Goal: Task Accomplishment & Management: Manage account settings

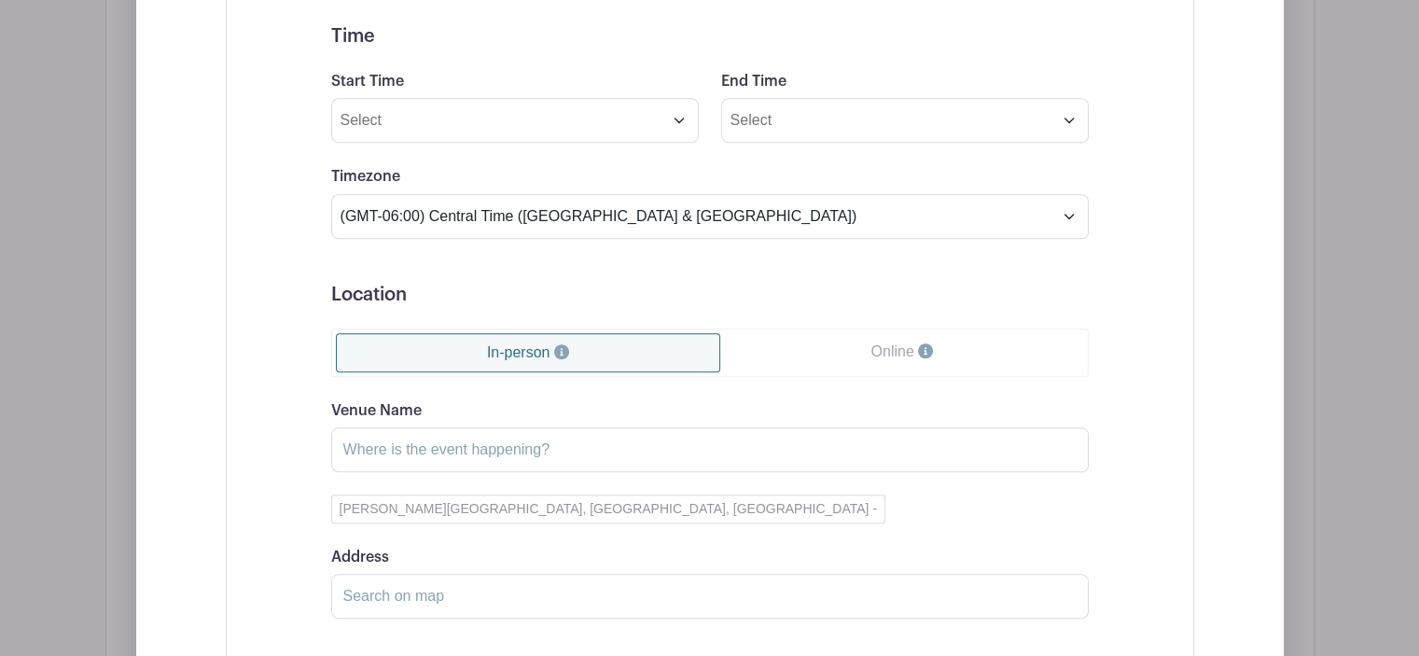
scroll to position [1866, 0]
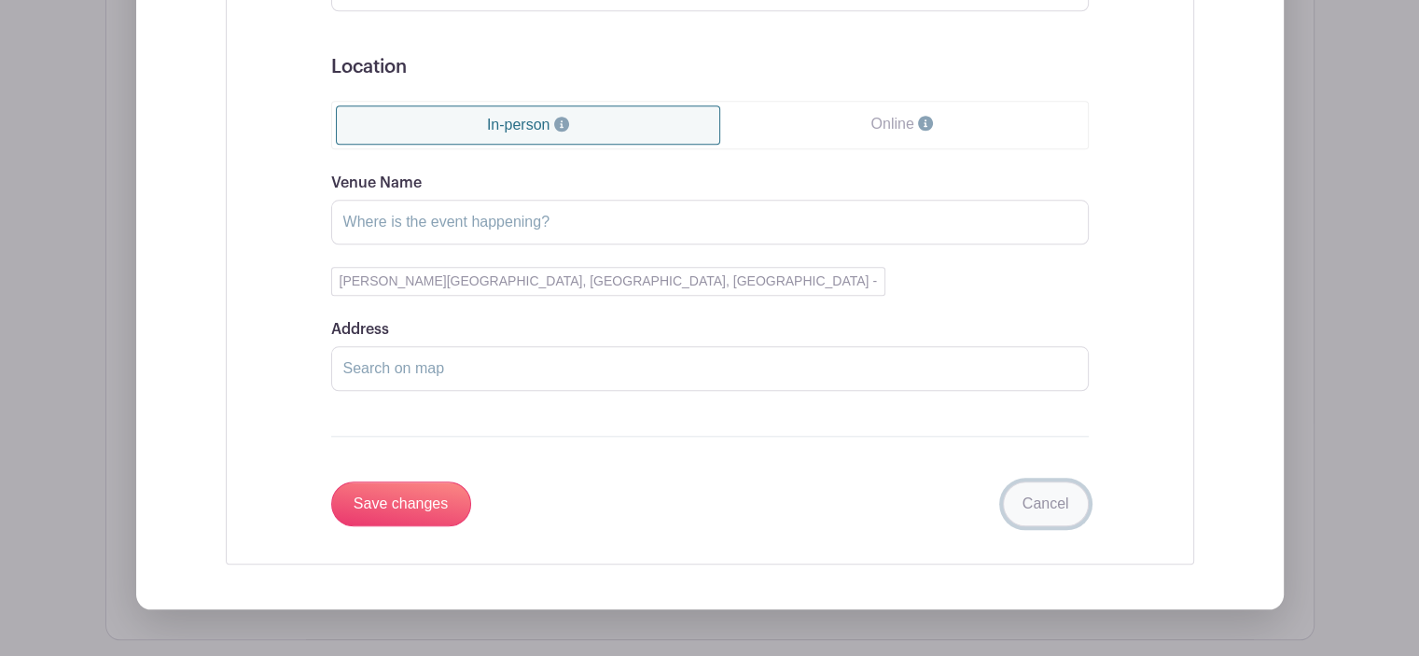
click at [1031, 510] on link "Cancel" at bounding box center [1046, 504] width 86 height 45
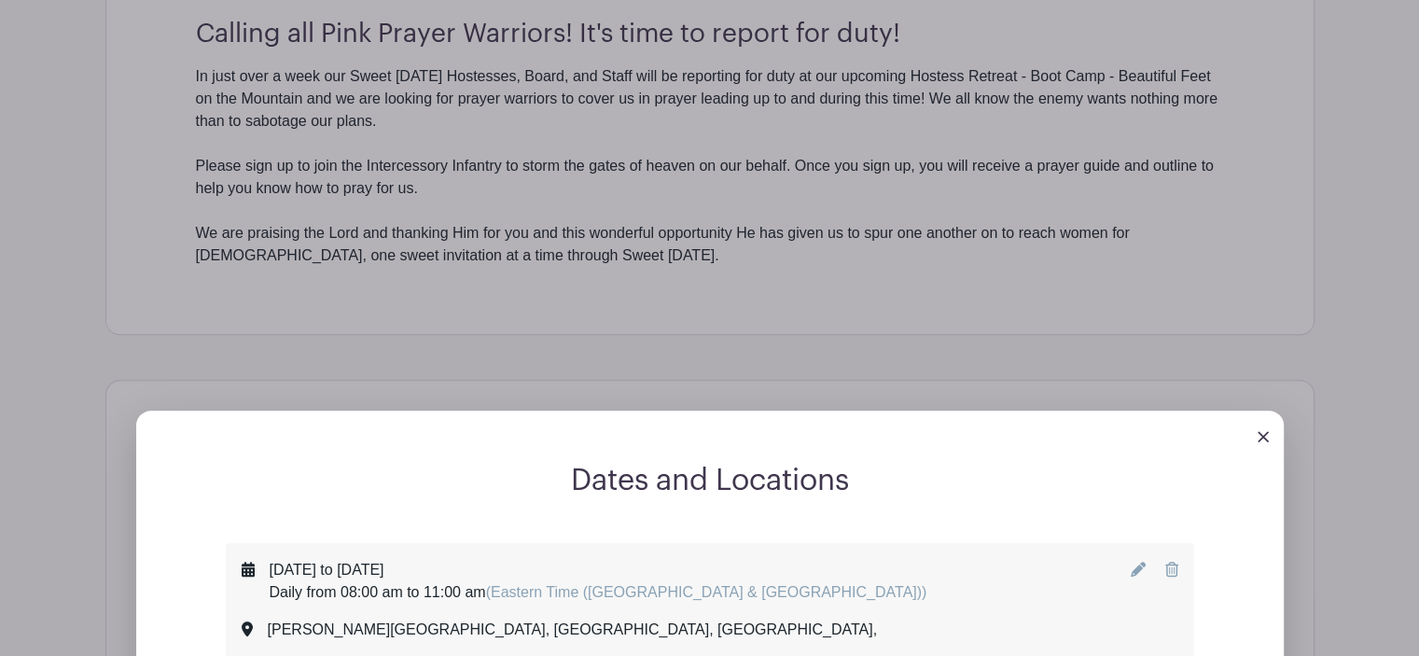
scroll to position [373, 0]
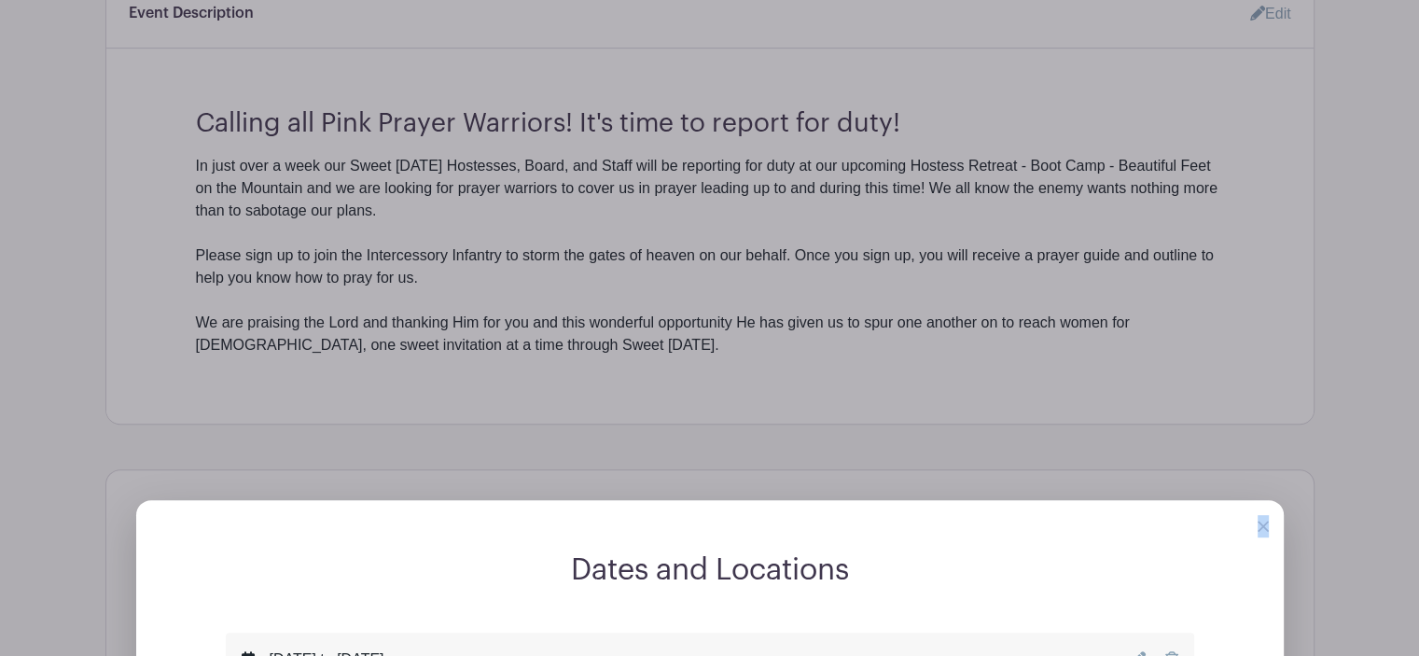
scroll to position [1030, 0]
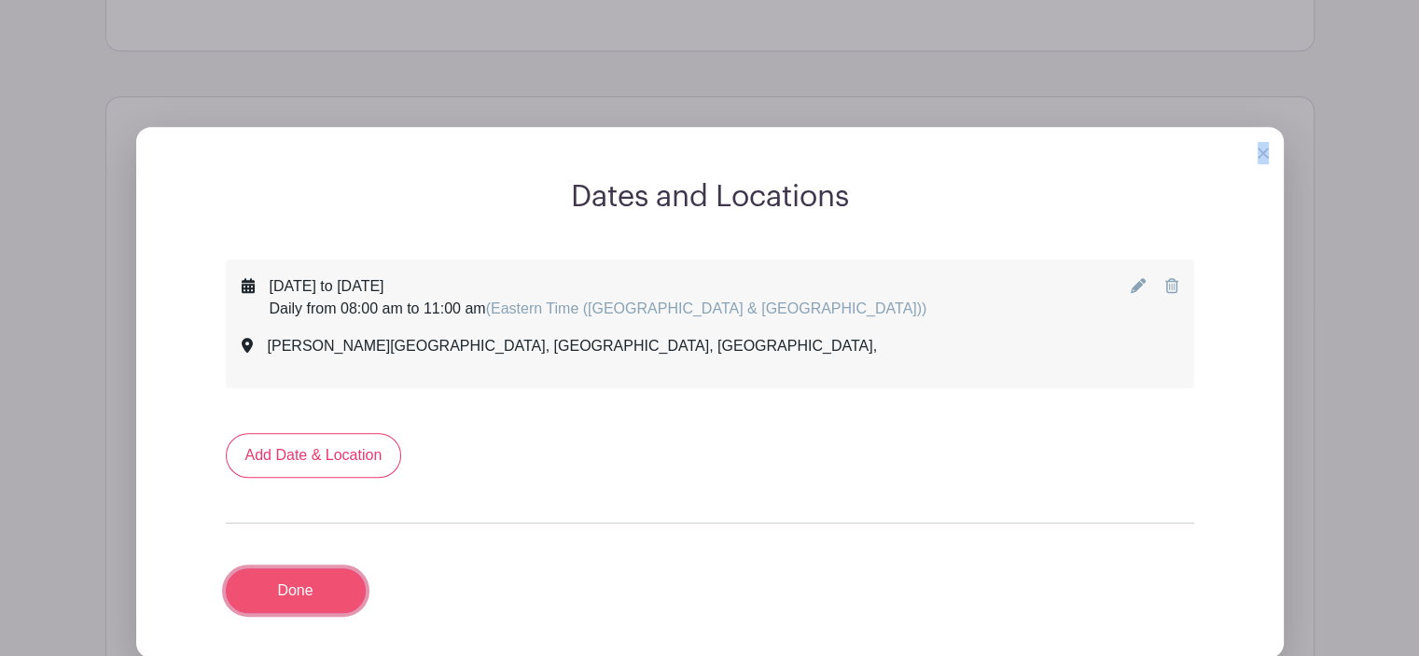
click at [286, 594] on link "Done" at bounding box center [296, 590] width 140 height 45
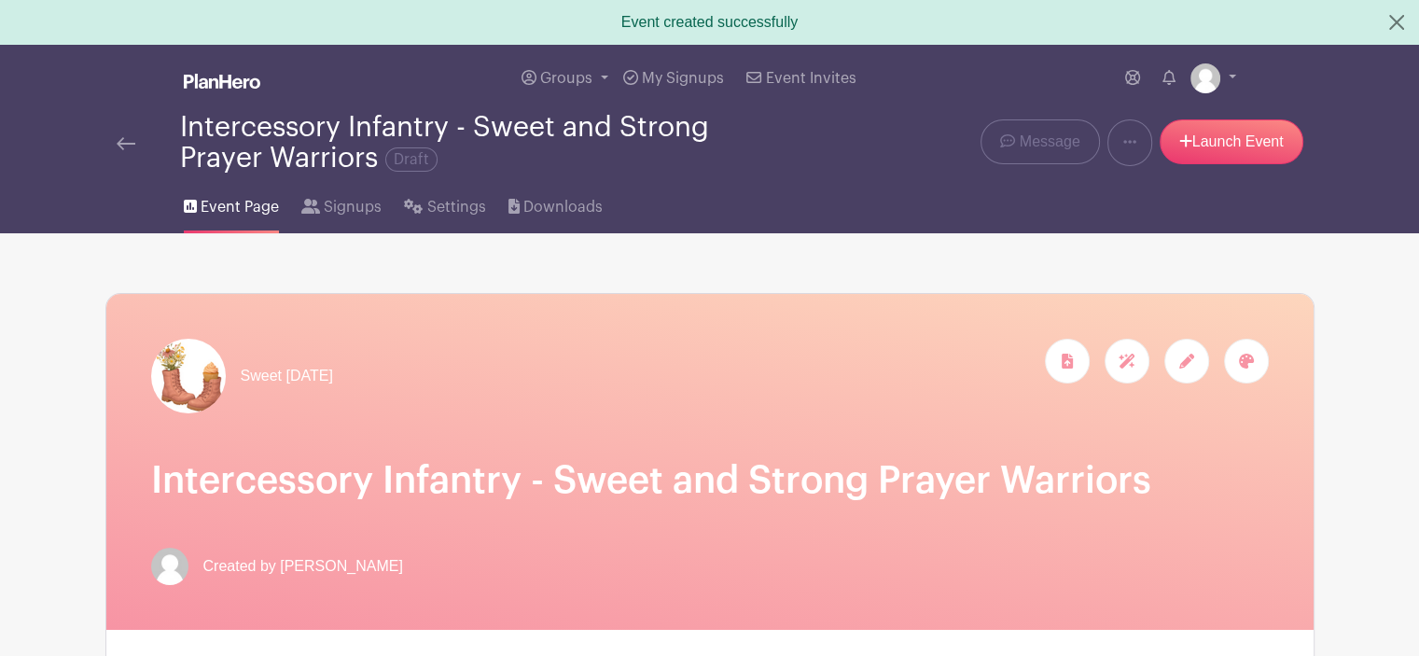
scroll to position [373, 0]
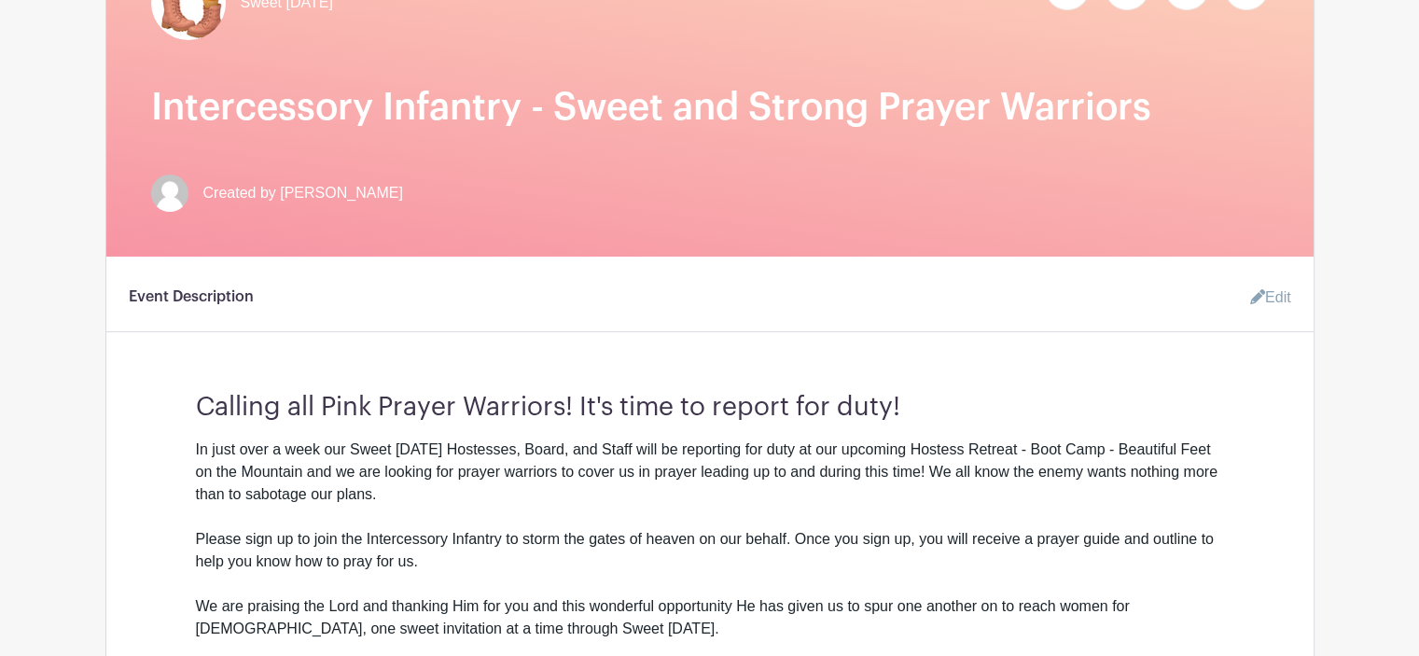
click at [202, 406] on h3 "Calling all Pink Prayer Warriors! It's time to report for duty!" at bounding box center [710, 400] width 1028 height 47
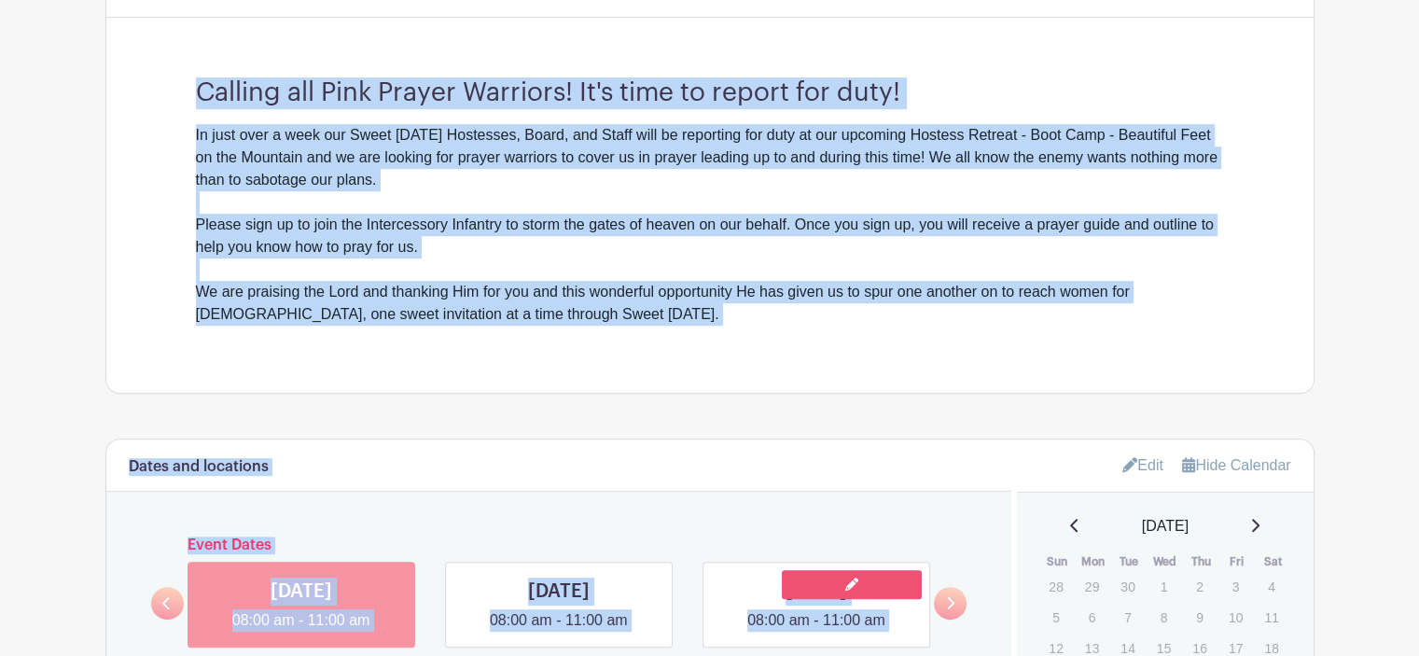
scroll to position [770, 0]
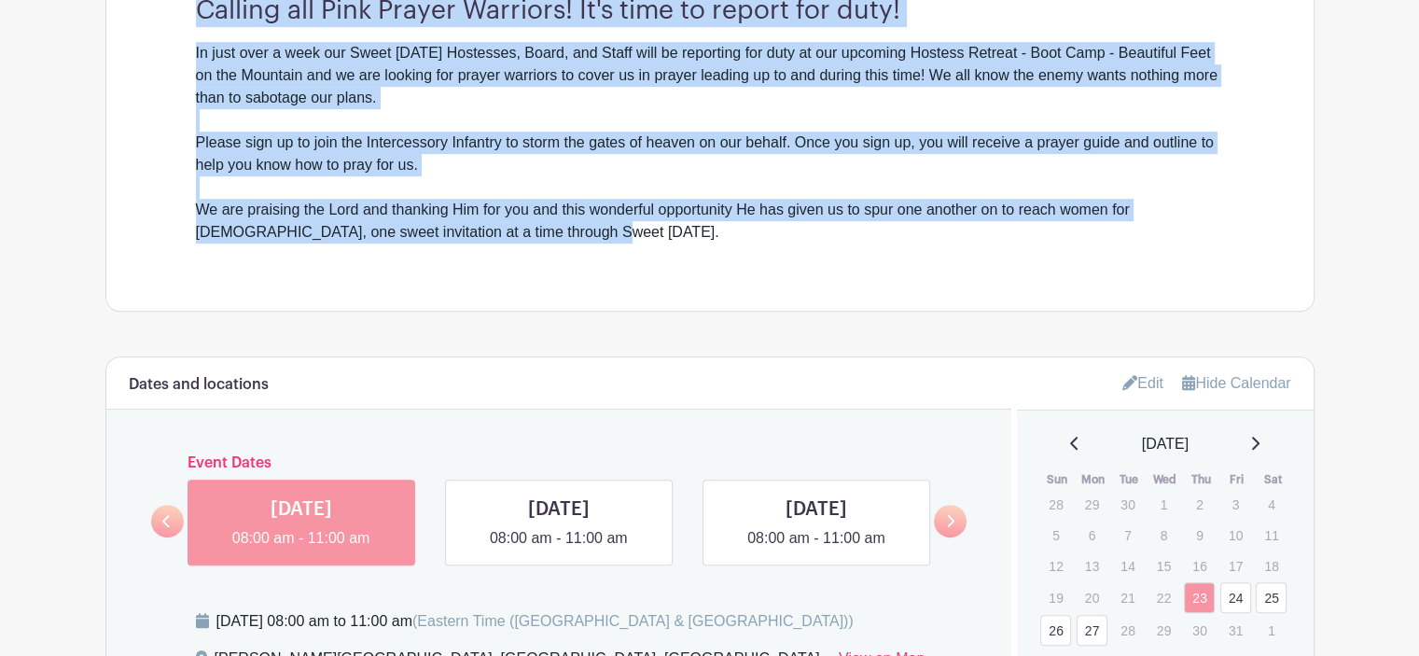
drag, startPoint x: 198, startPoint y: 409, endPoint x: 791, endPoint y: 272, distance: 609.1
click at [791, 272] on div "Event Description Edit Calling all Pink Prayer Warriors! It's time to report fo…" at bounding box center [710, 85] width 1208 height 451
copy div "Calling all Pink Prayer Warriors! It's time to report for duty! In just over a …"
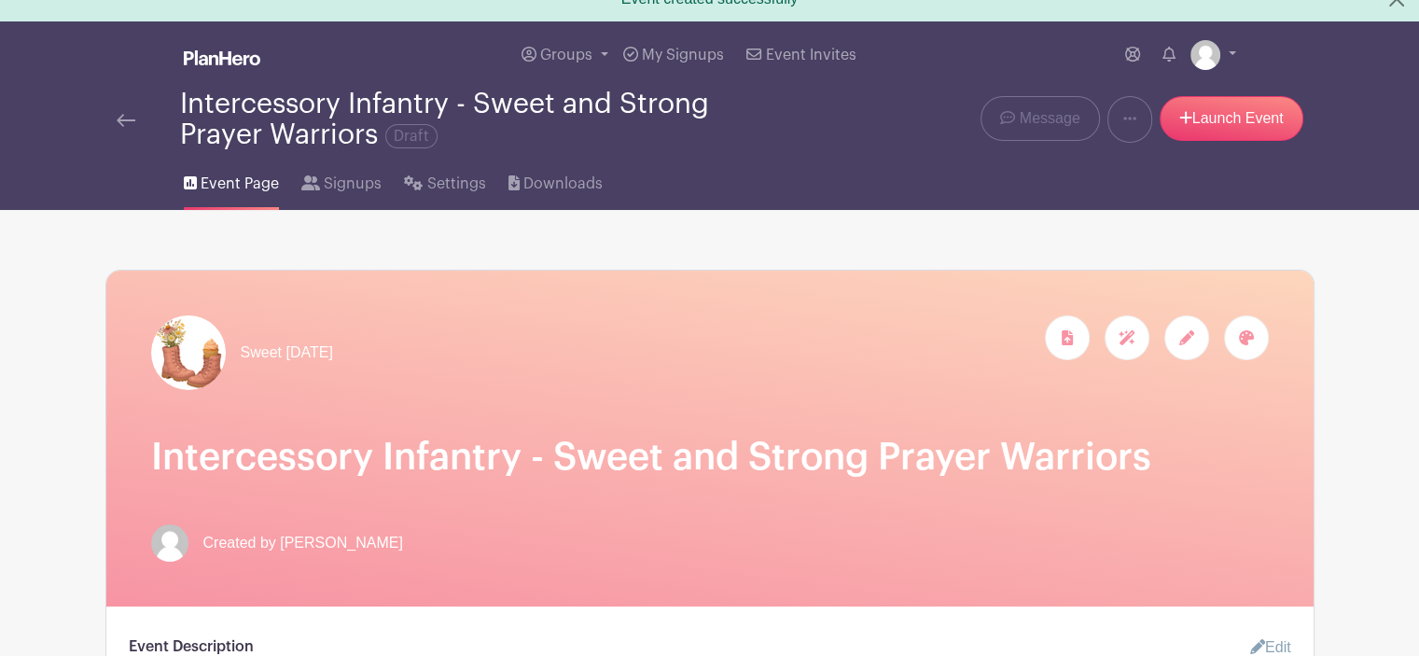
click at [188, 458] on h1 "Intercessory Infantry - Sweet and Strong Prayer Warriors" at bounding box center [710, 457] width 1118 height 45
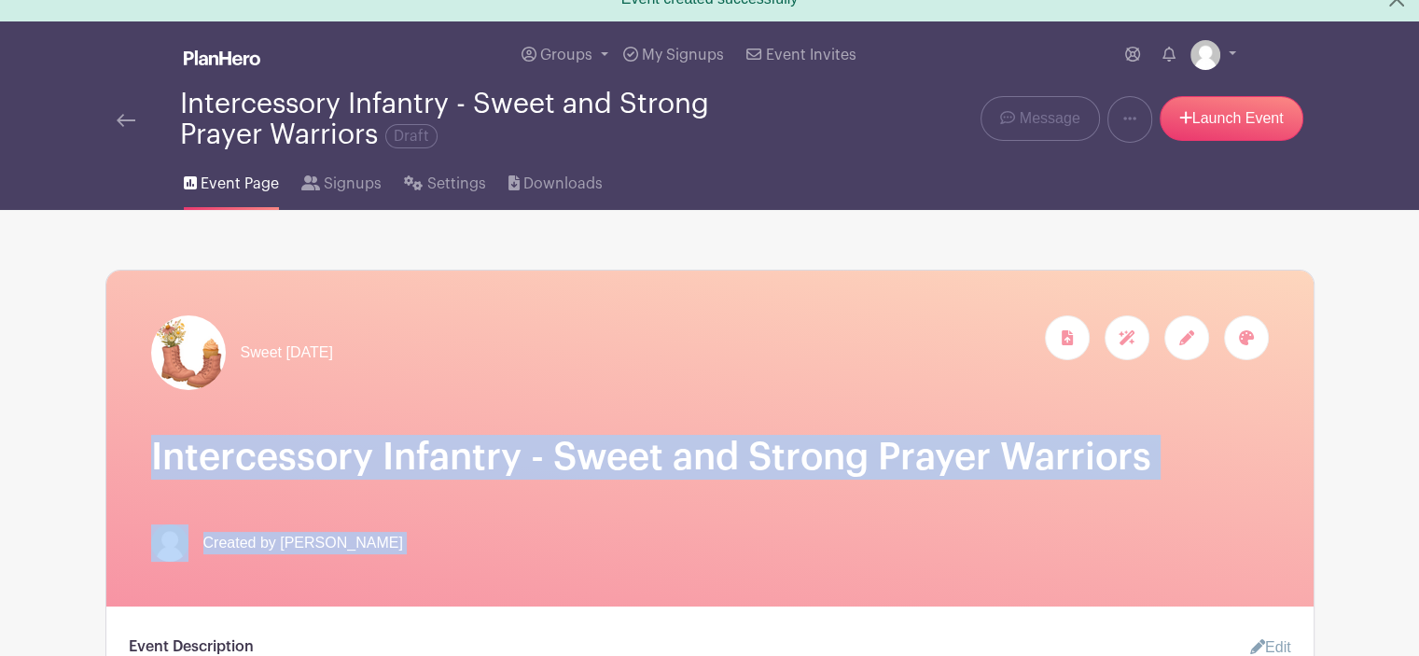
drag, startPoint x: 188, startPoint y: 458, endPoint x: 1029, endPoint y: 461, distance: 841.7
click at [1068, 481] on div "Sweet [DATE]" at bounding box center [710, 439] width 1208 height 336
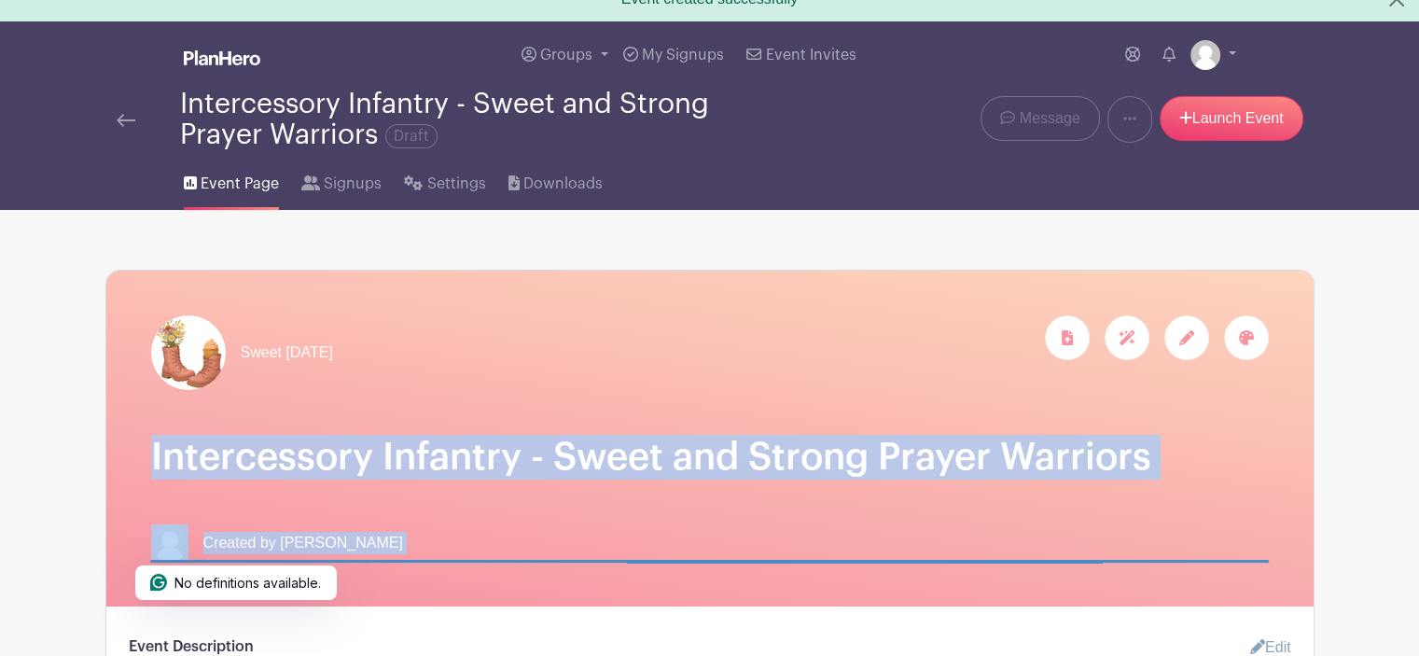
copy div "Intercessory Infantry - Sweet and Strong Prayer Warriors Created by Paula Nelson"
click at [363, 399] on div "Sweet [DATE]" at bounding box center [710, 439] width 1208 height 336
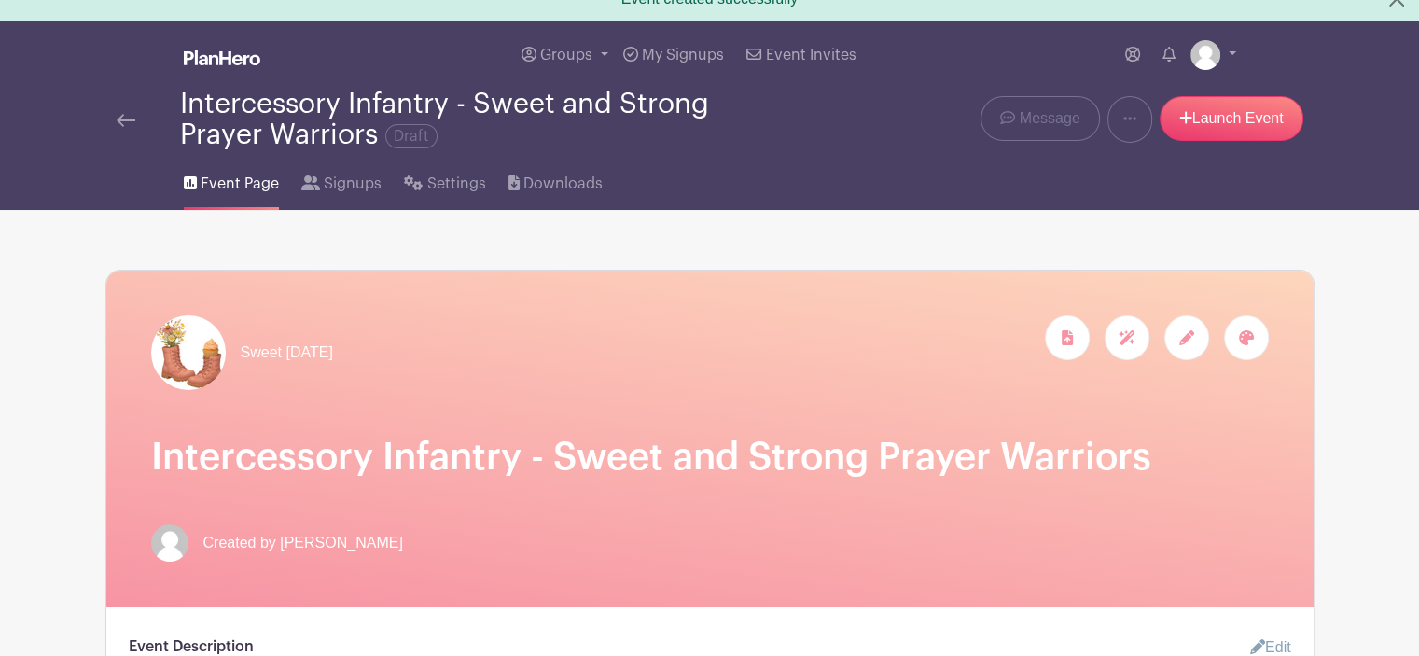
click at [172, 454] on h1 "Intercessory Infantry - Sweet and Strong Prayer Warriors" at bounding box center [710, 457] width 1118 height 45
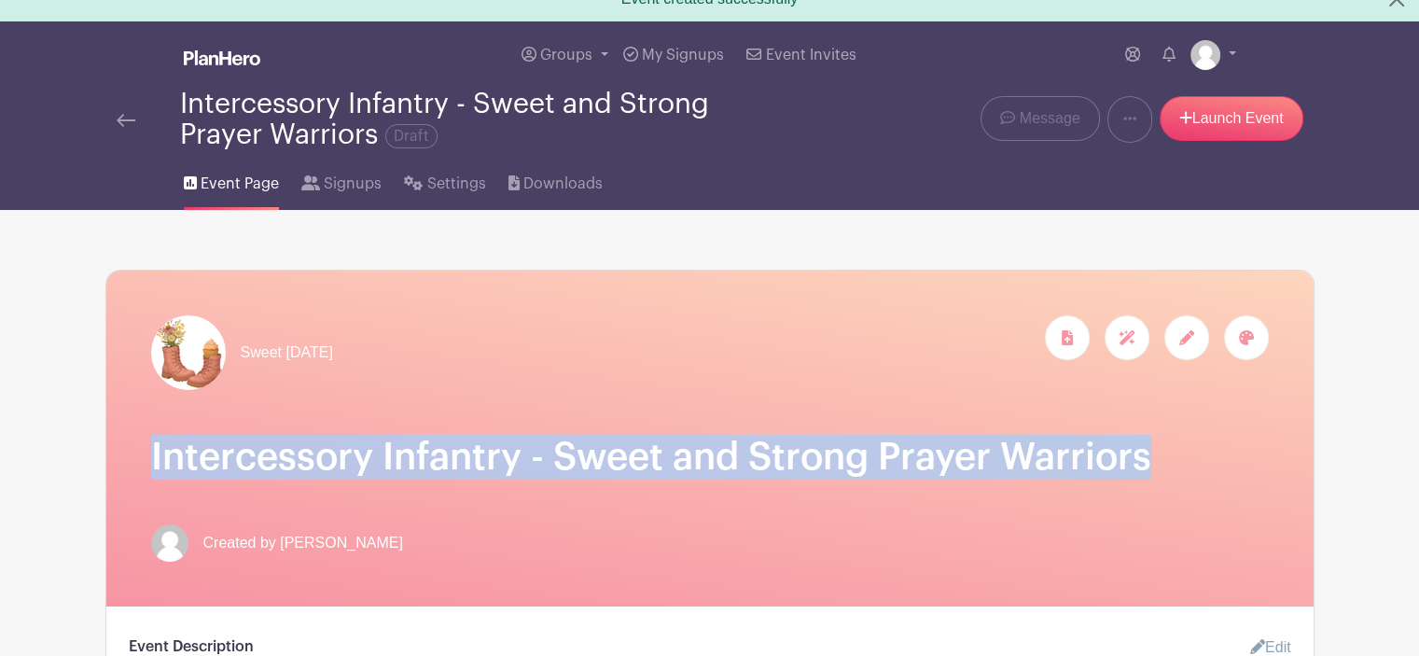
drag, startPoint x: 172, startPoint y: 454, endPoint x: 1026, endPoint y: 442, distance: 854.9
click at [1031, 444] on h1 "Intercessory Infantry - Sweet and Strong Prayer Warriors" at bounding box center [710, 457] width 1118 height 45
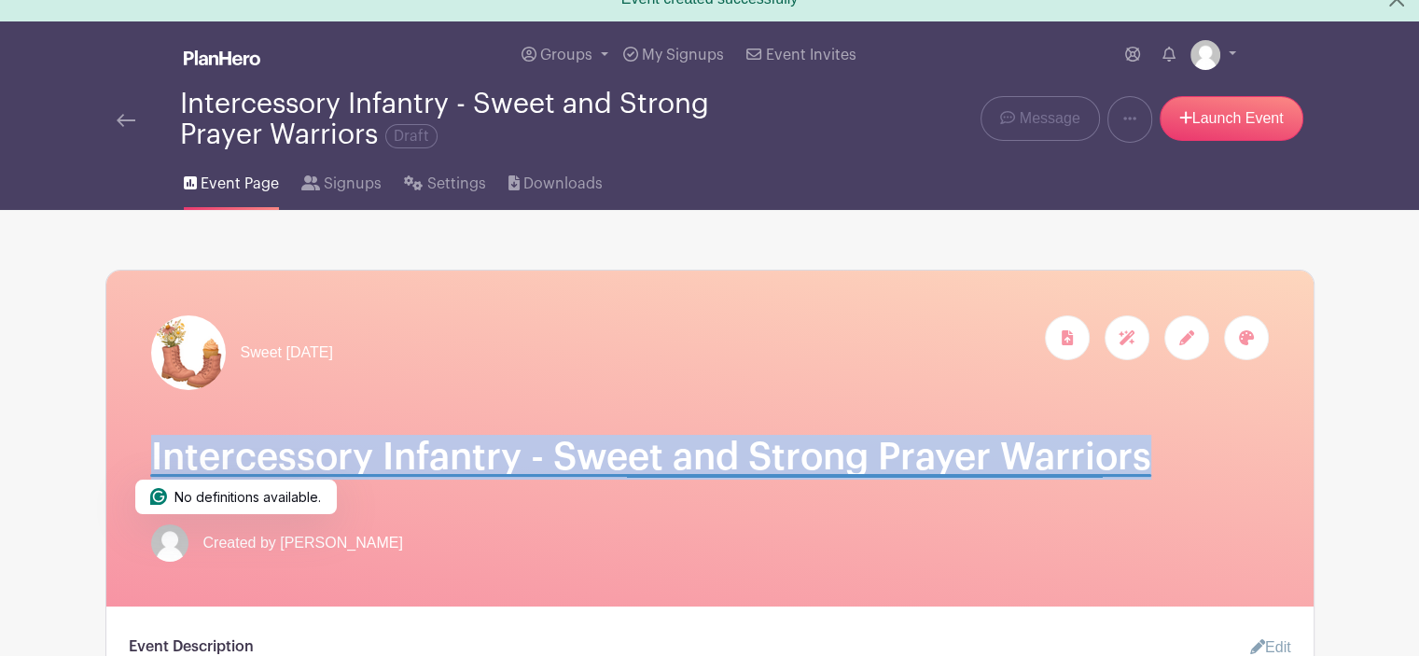
copy h1 "Intercessory Infantry - Sweet and Strong Prayer Warriors"
click at [1224, 51] on link at bounding box center [1214, 55] width 46 height 30
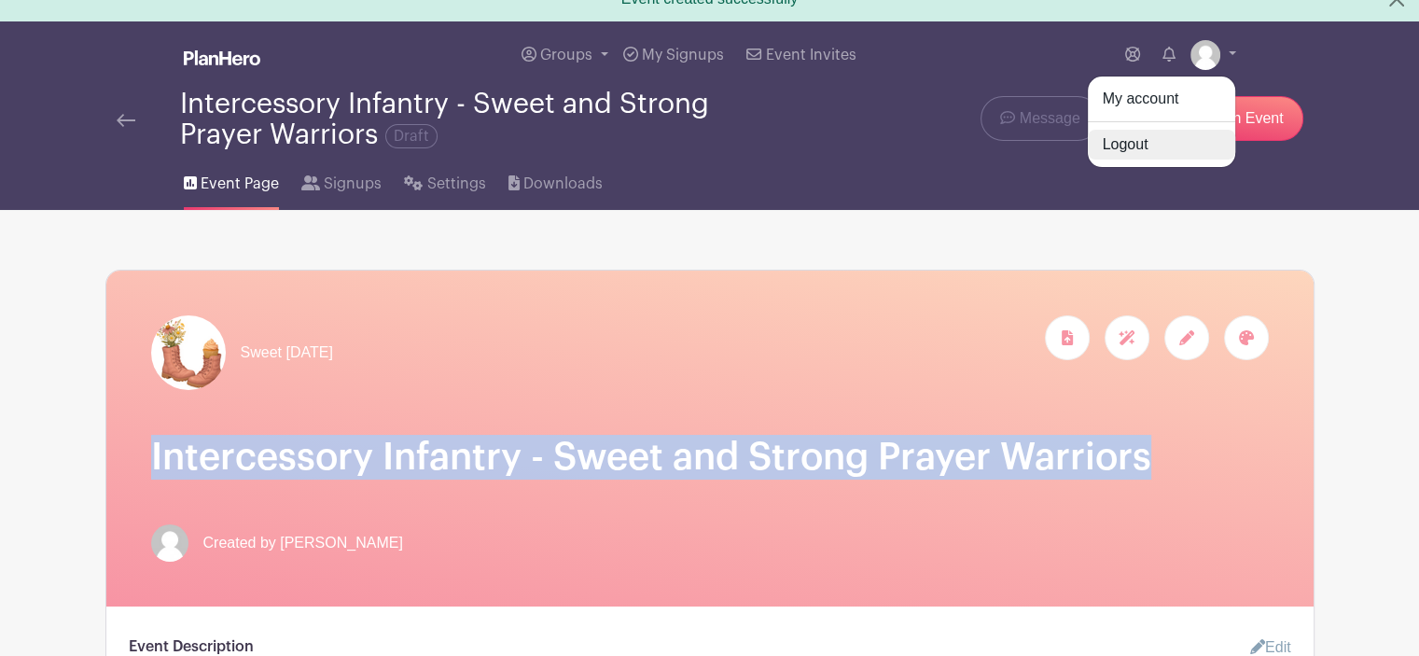
click at [1129, 140] on link "Logout" at bounding box center [1161, 145] width 147 height 30
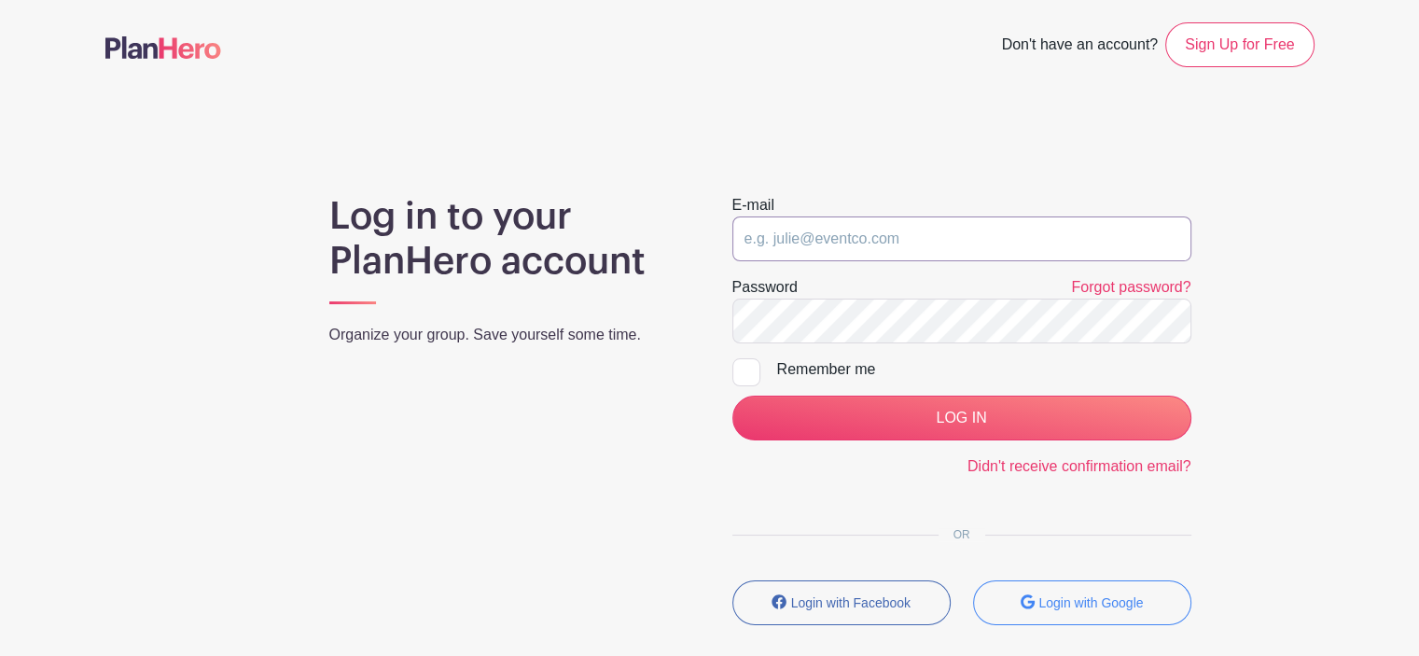
click at [881, 240] on input "email" at bounding box center [962, 238] width 459 height 45
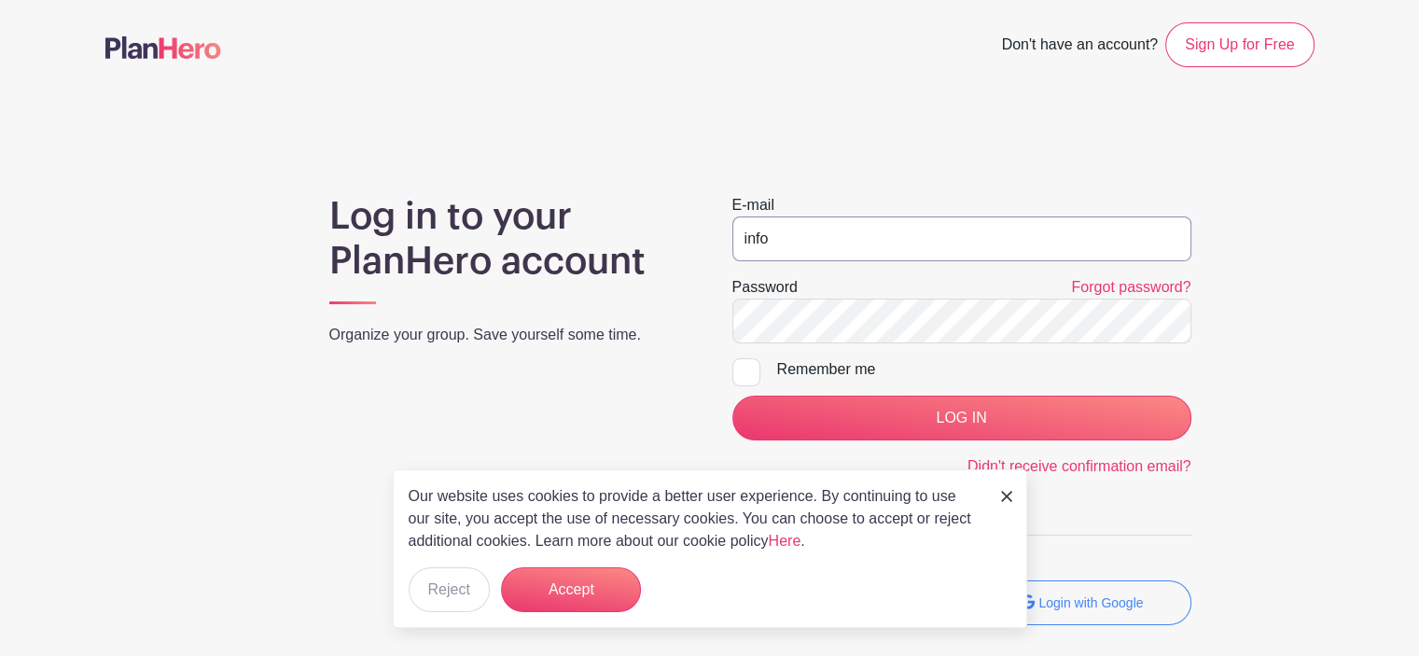
type input "info@sweetmonday.org"
click at [746, 365] on div at bounding box center [747, 372] width 28 height 28
click at [745, 365] on input "Remember me" at bounding box center [739, 364] width 12 height 12
checkbox input "true"
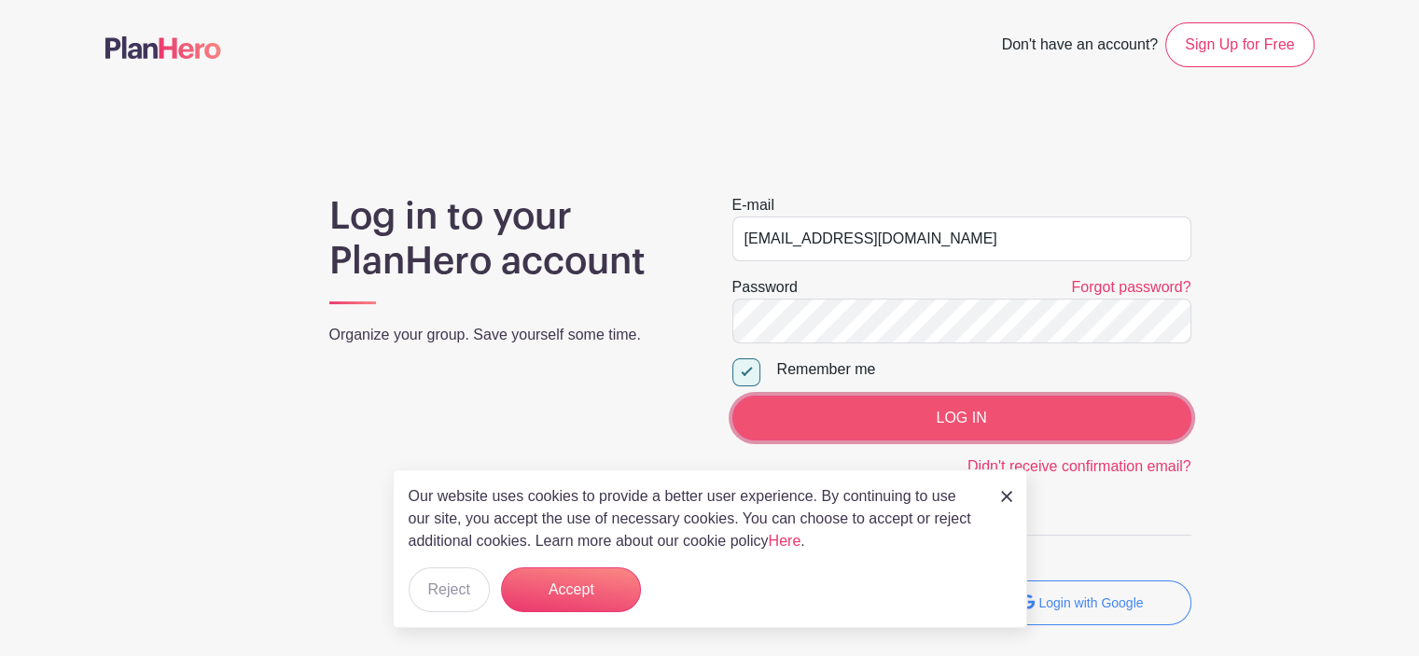
click at [956, 412] on input "LOG IN" at bounding box center [962, 418] width 459 height 45
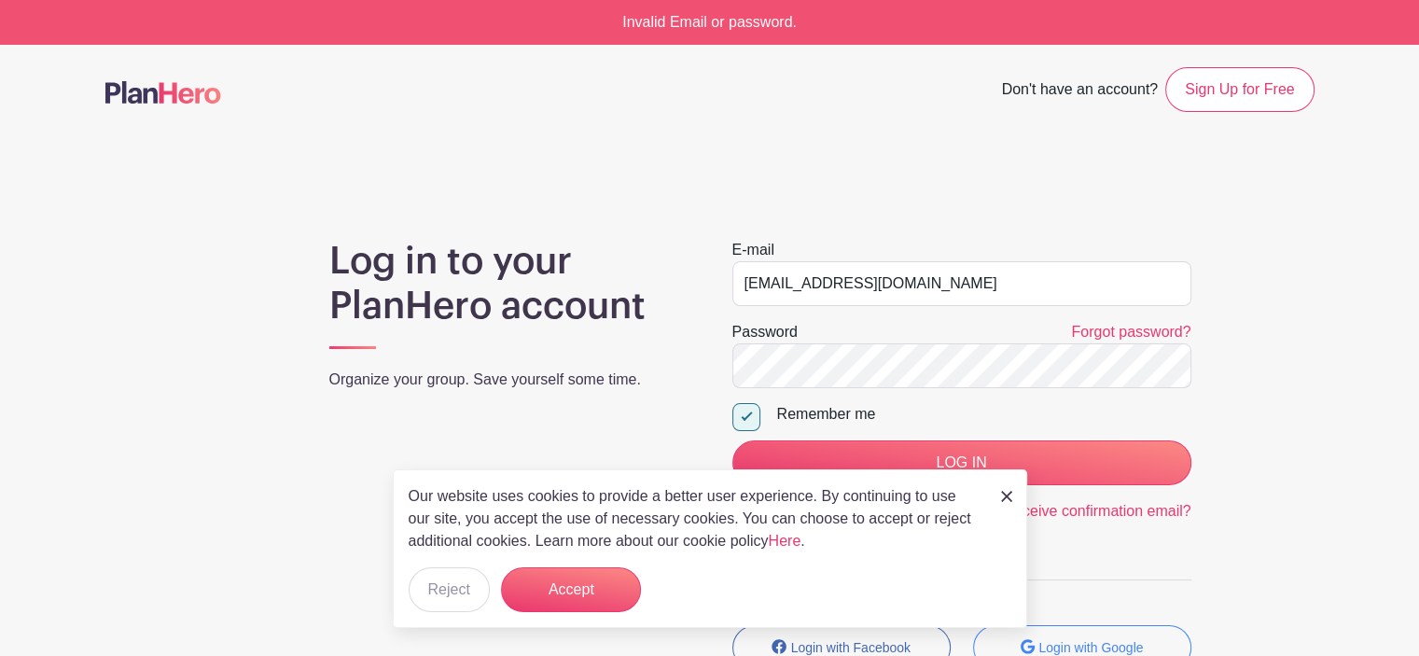
click at [1001, 493] on img at bounding box center [1006, 496] width 11 height 11
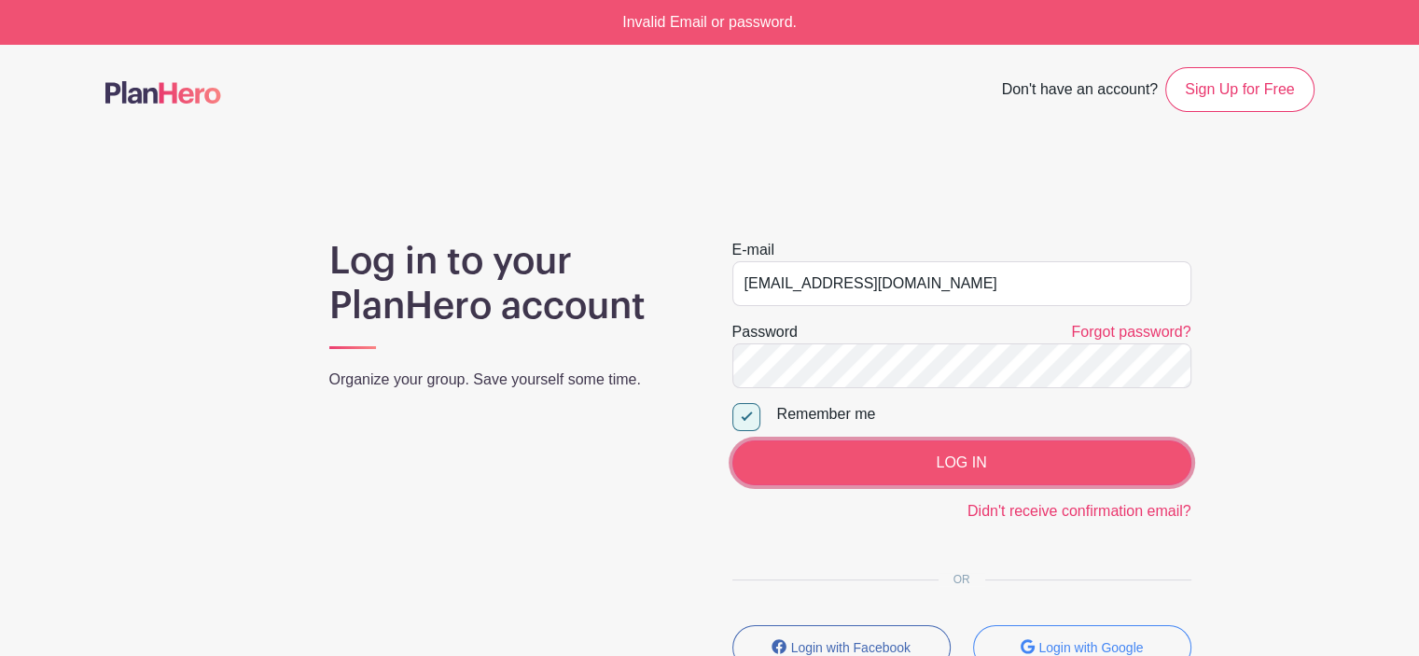
click at [780, 454] on input "LOG IN" at bounding box center [962, 462] width 459 height 45
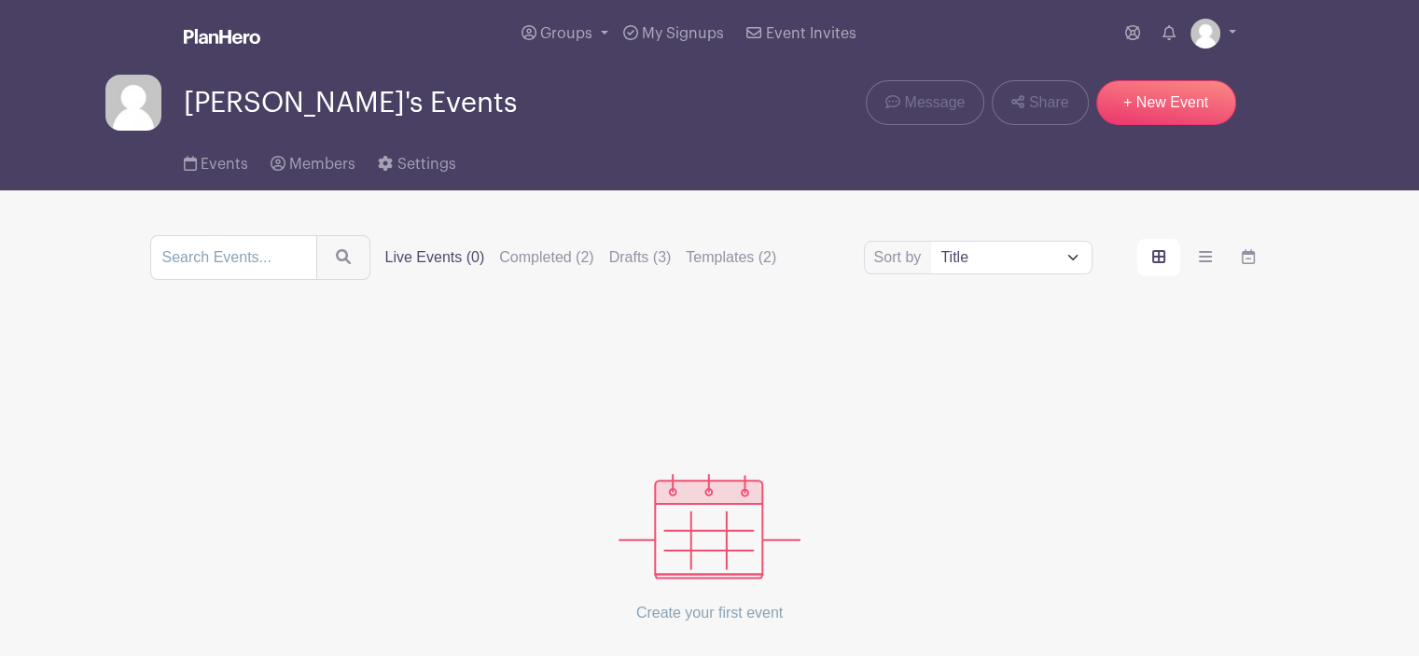
click at [216, 106] on span "[PERSON_NAME]'s Events" at bounding box center [350, 103] width 333 height 31
click at [545, 262] on label "Completed (2)" at bounding box center [546, 257] width 94 height 22
click at [0, 0] on input "Completed (2)" at bounding box center [0, 0] width 0 height 0
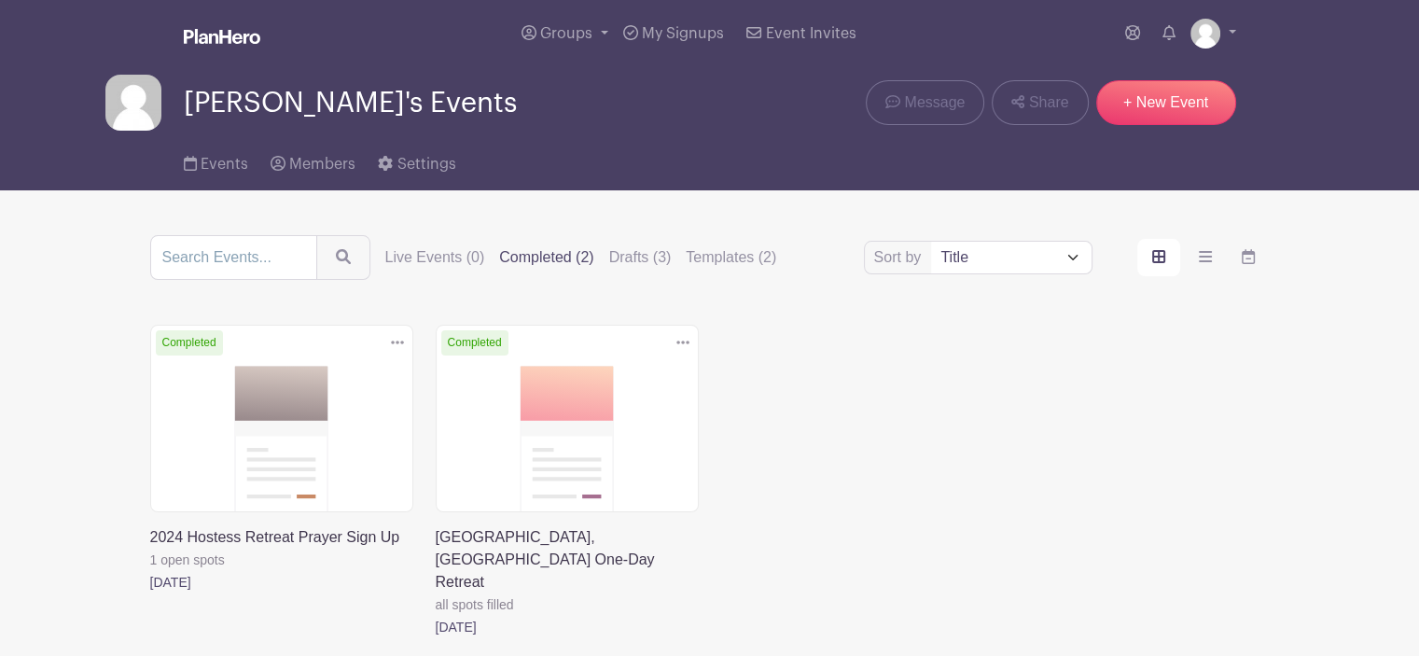
click at [150, 593] on link at bounding box center [150, 593] width 0 height 0
click at [436, 638] on link at bounding box center [436, 638] width 0 height 0
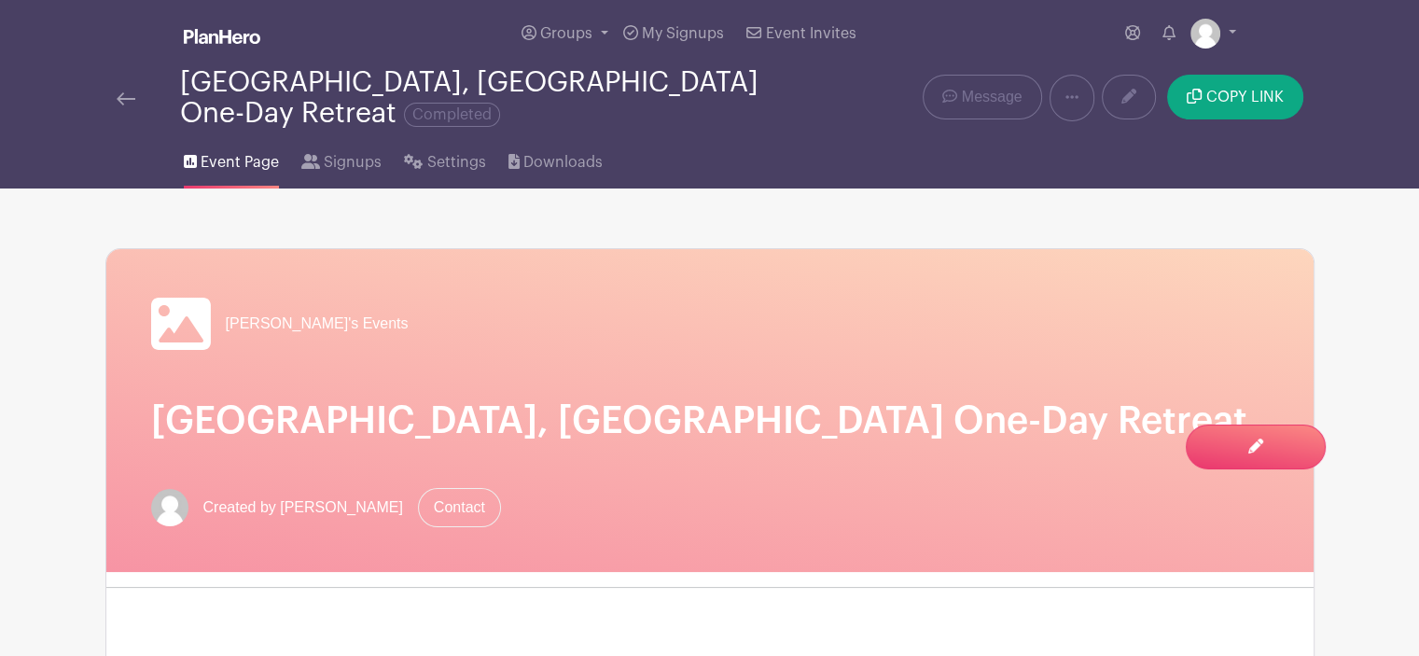
click at [217, 151] on span "Event Page" at bounding box center [240, 162] width 78 height 22
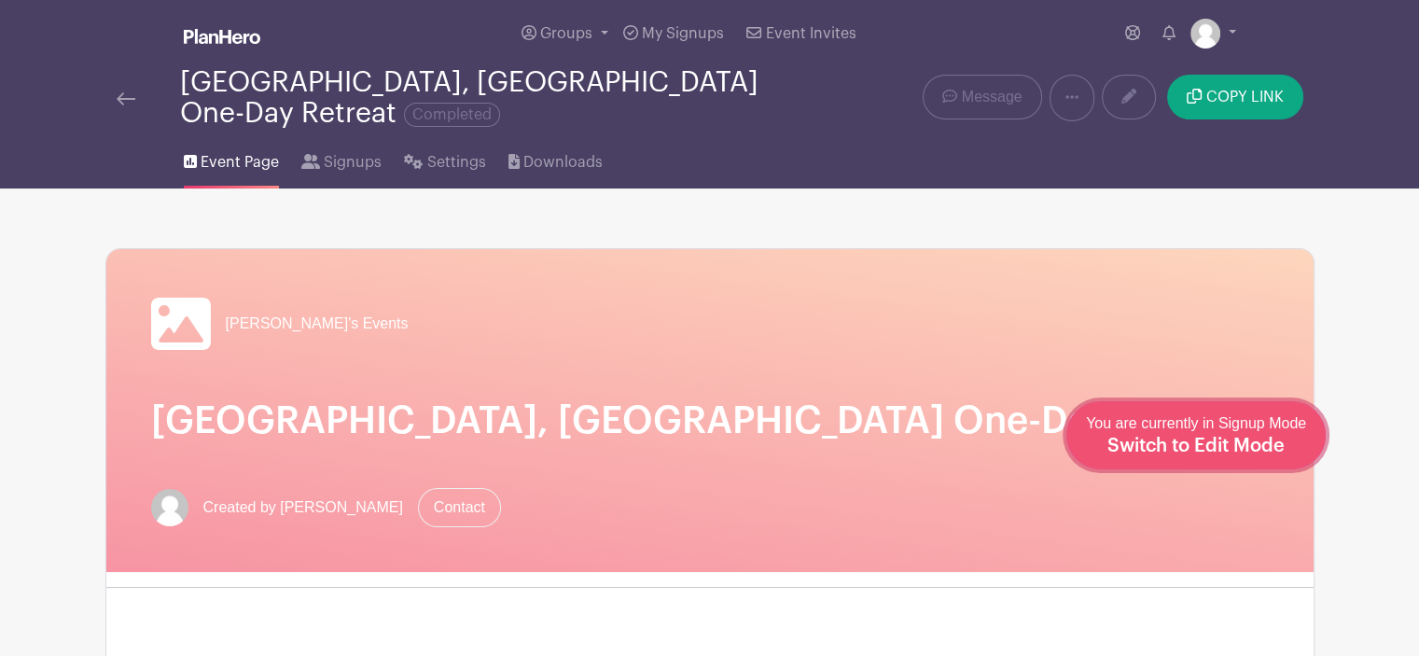
click at [1174, 431] on span "You are currently in Signup Mode Switch to Edit Mode" at bounding box center [1196, 434] width 220 height 39
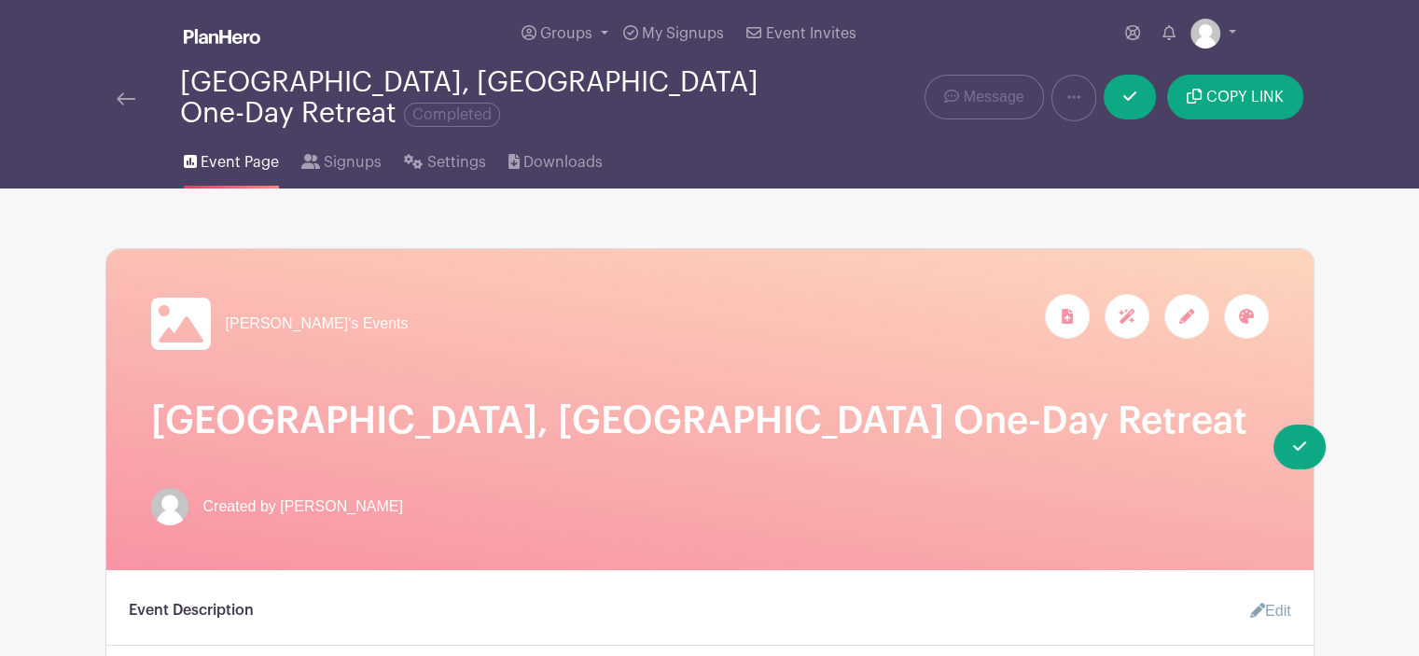
click at [1187, 309] on icon at bounding box center [1187, 316] width 15 height 15
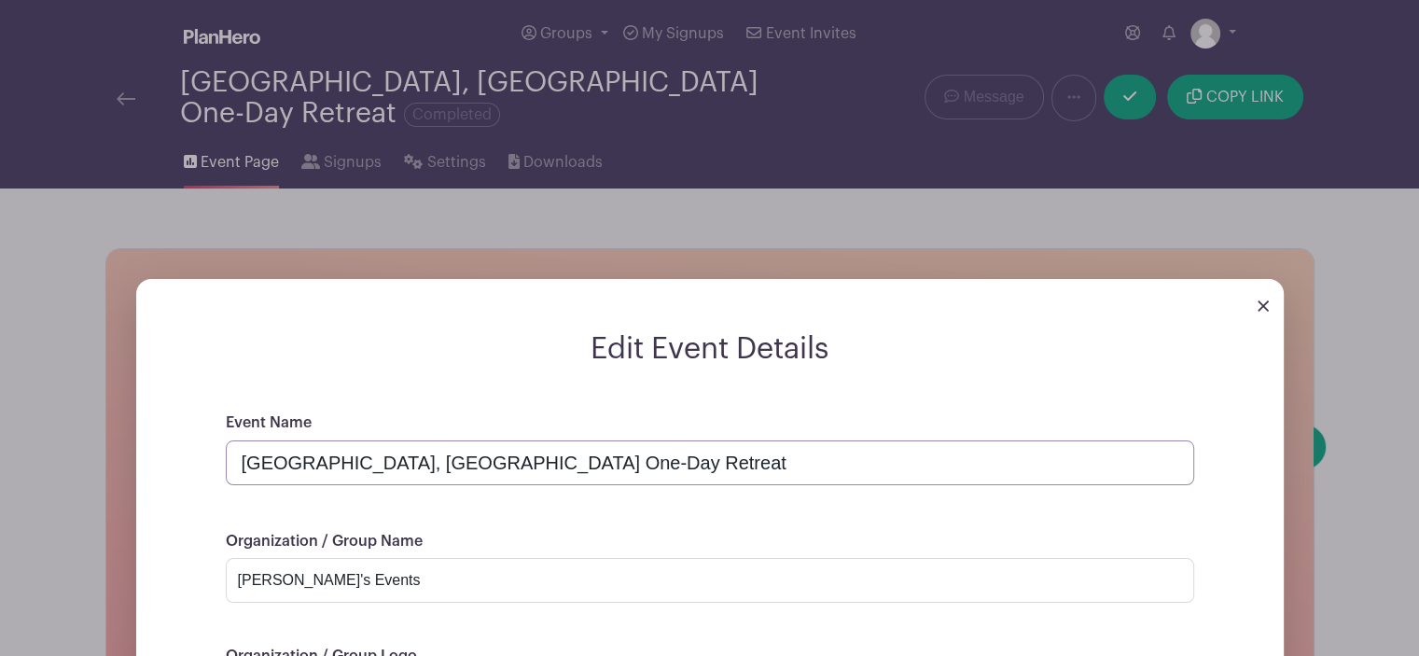
click at [255, 442] on input "[GEOGRAPHIC_DATA], [GEOGRAPHIC_DATA] One-Day Retreat" at bounding box center [710, 462] width 969 height 45
drag, startPoint x: 255, startPoint y: 442, endPoint x: 630, endPoint y: 443, distance: 375.1
click at [630, 443] on input "[GEOGRAPHIC_DATA], [GEOGRAPHIC_DATA] One-Day Retreat" at bounding box center [710, 462] width 969 height 45
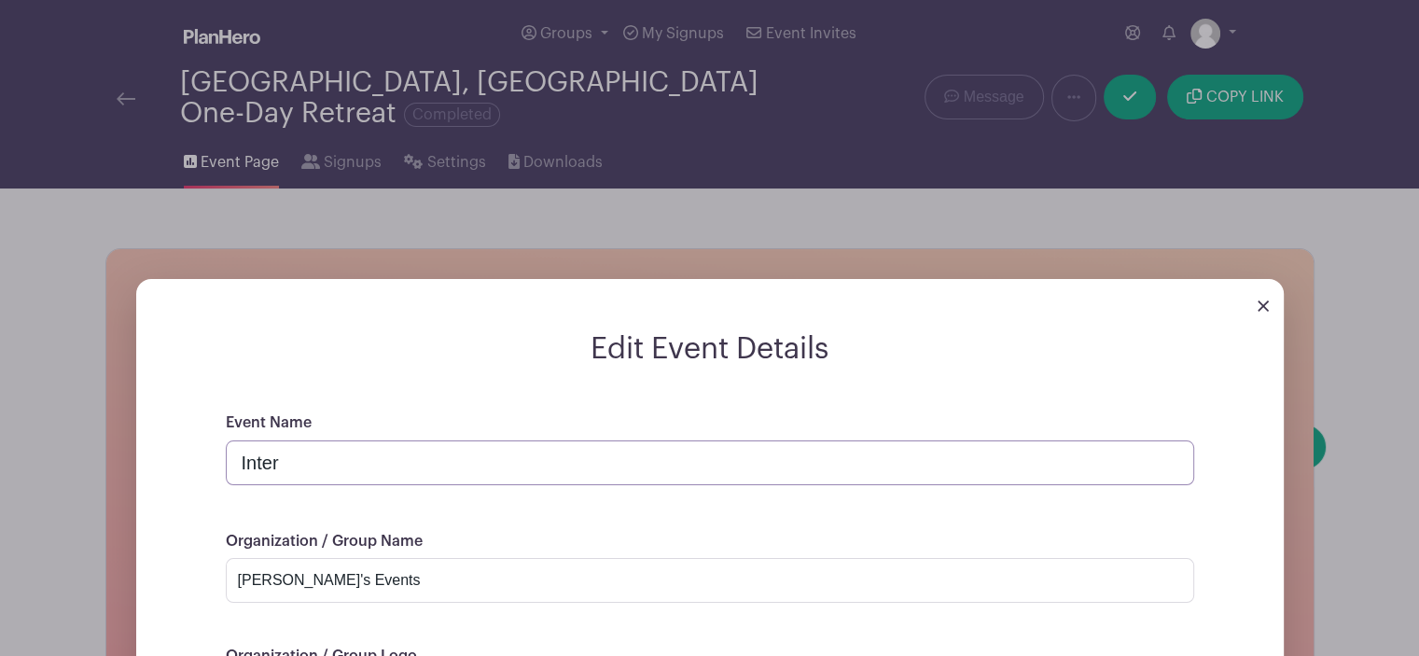
type input "Intercessory Infantry - Sweet and Strong Prayer Warriors"
click at [243, 561] on input "[PERSON_NAME]'s Events" at bounding box center [710, 580] width 969 height 45
drag, startPoint x: 243, startPoint y: 561, endPoint x: 522, endPoint y: 553, distance: 279.1
click at [446, 558] on input "[PERSON_NAME]'s Events" at bounding box center [710, 580] width 969 height 45
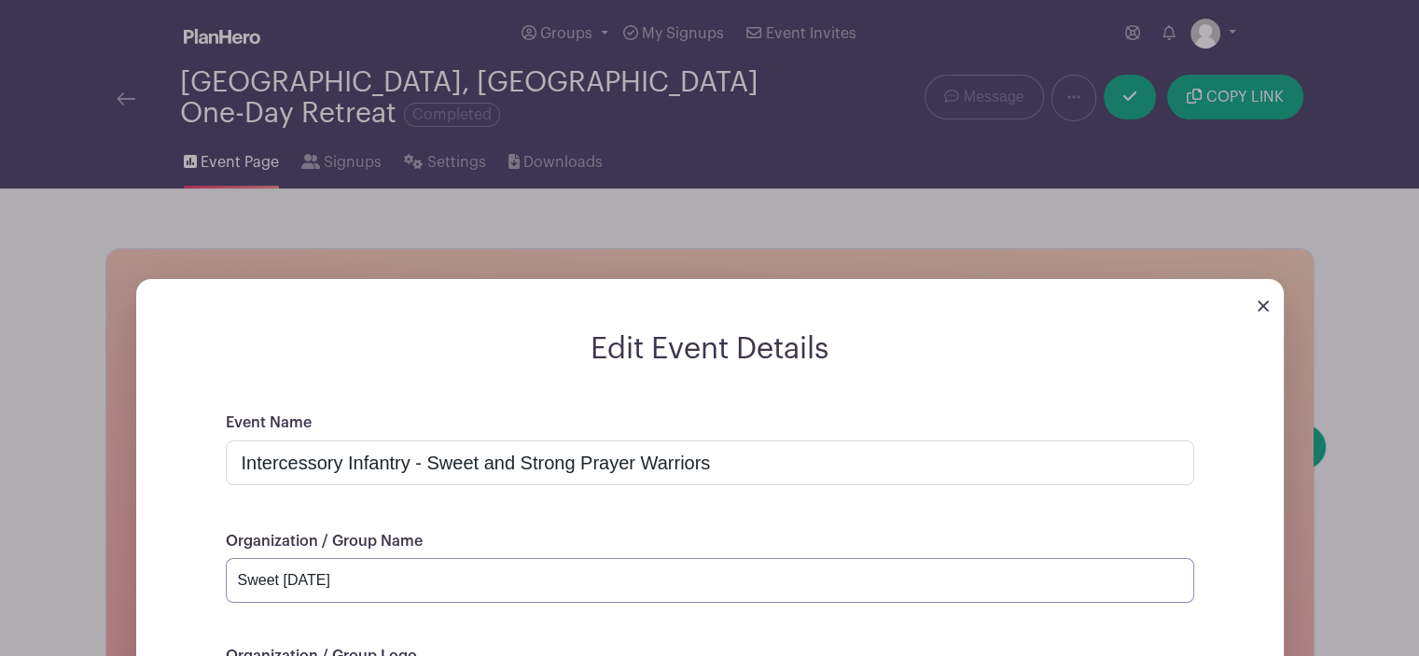
scroll to position [373, 0]
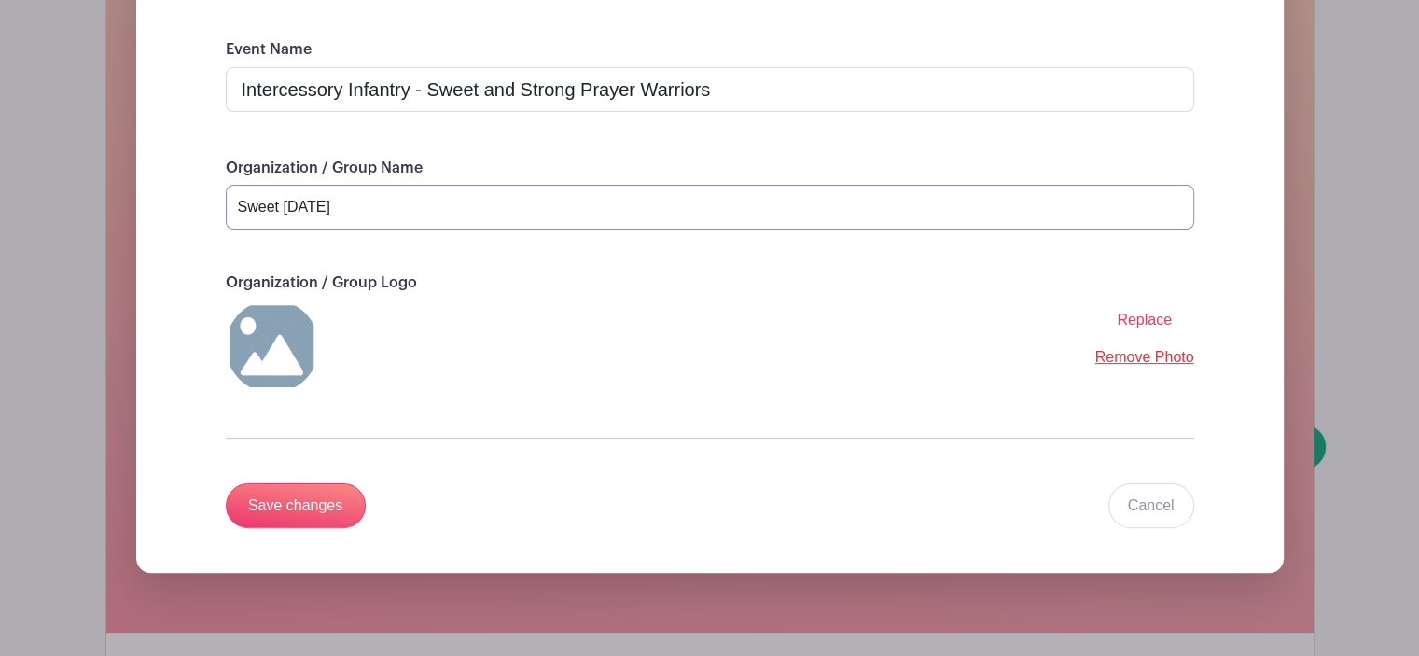
type input "Sweet [DATE]"
click at [1147, 312] on span "Replace" at bounding box center [1144, 320] width 55 height 16
click at [0, 0] on input "Replace" at bounding box center [0, 0] width 0 height 0
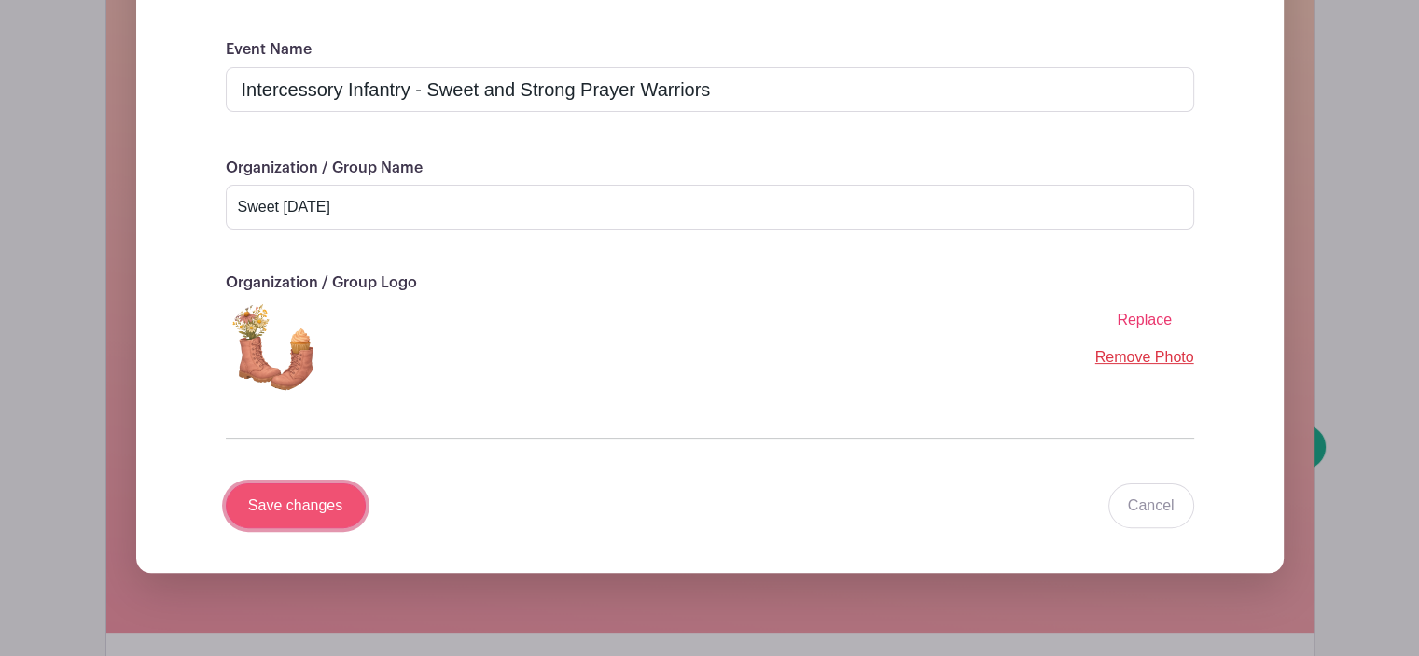
click at [313, 493] on input "Save changes" at bounding box center [296, 505] width 140 height 45
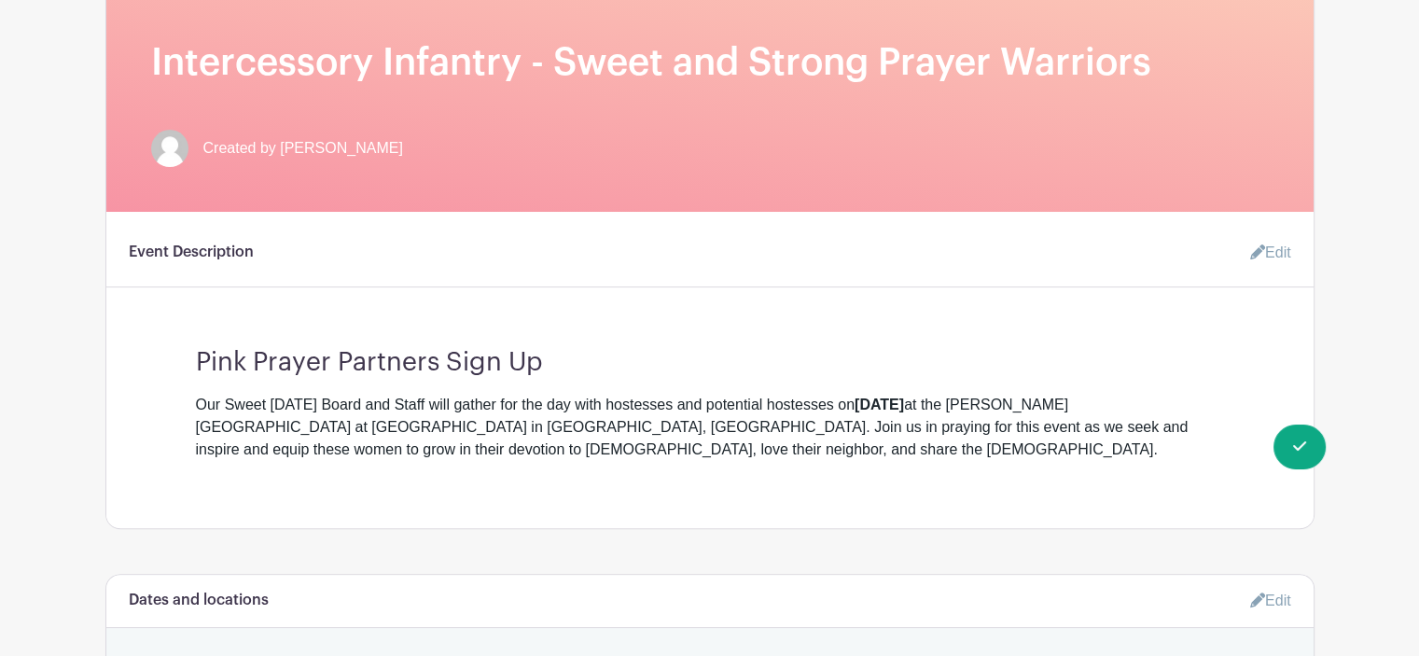
click at [232, 137] on span "Created by [PERSON_NAME]" at bounding box center [303, 148] width 200 height 22
click at [293, 137] on span "Created by [PERSON_NAME]" at bounding box center [303, 148] width 200 height 22
click at [1267, 236] on link "Edit" at bounding box center [1264, 252] width 56 height 37
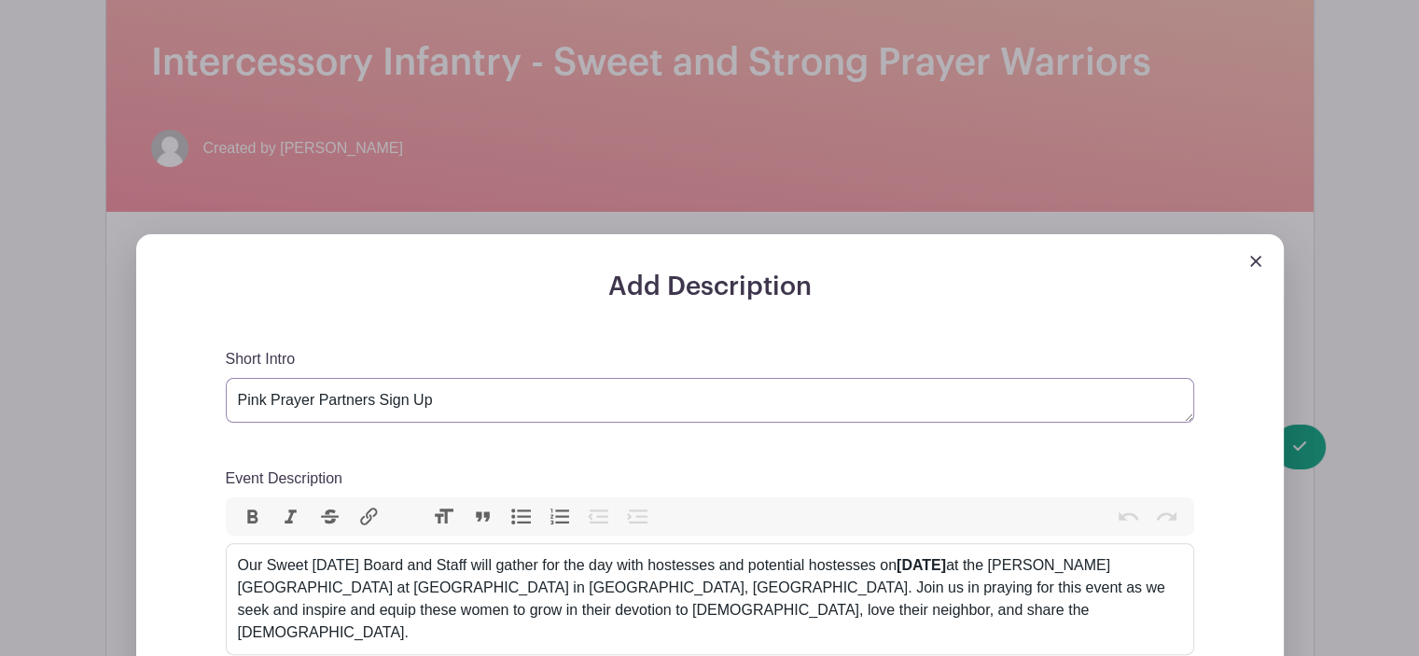
click at [234, 387] on textarea "Pink Prayer Partners Sign Up" at bounding box center [710, 400] width 969 height 45
drag, startPoint x: 234, startPoint y: 387, endPoint x: 514, endPoint y: 387, distance: 279.9
click at [514, 387] on textarea "Pink Prayer Partners Sign Up" at bounding box center [710, 400] width 969 height 45
click at [418, 387] on textarea "Pink Prayer Partners Sign Up" at bounding box center [710, 400] width 969 height 45
paste textarea "Calling all Pink Prayer Warriors! It's time to report for duty!"
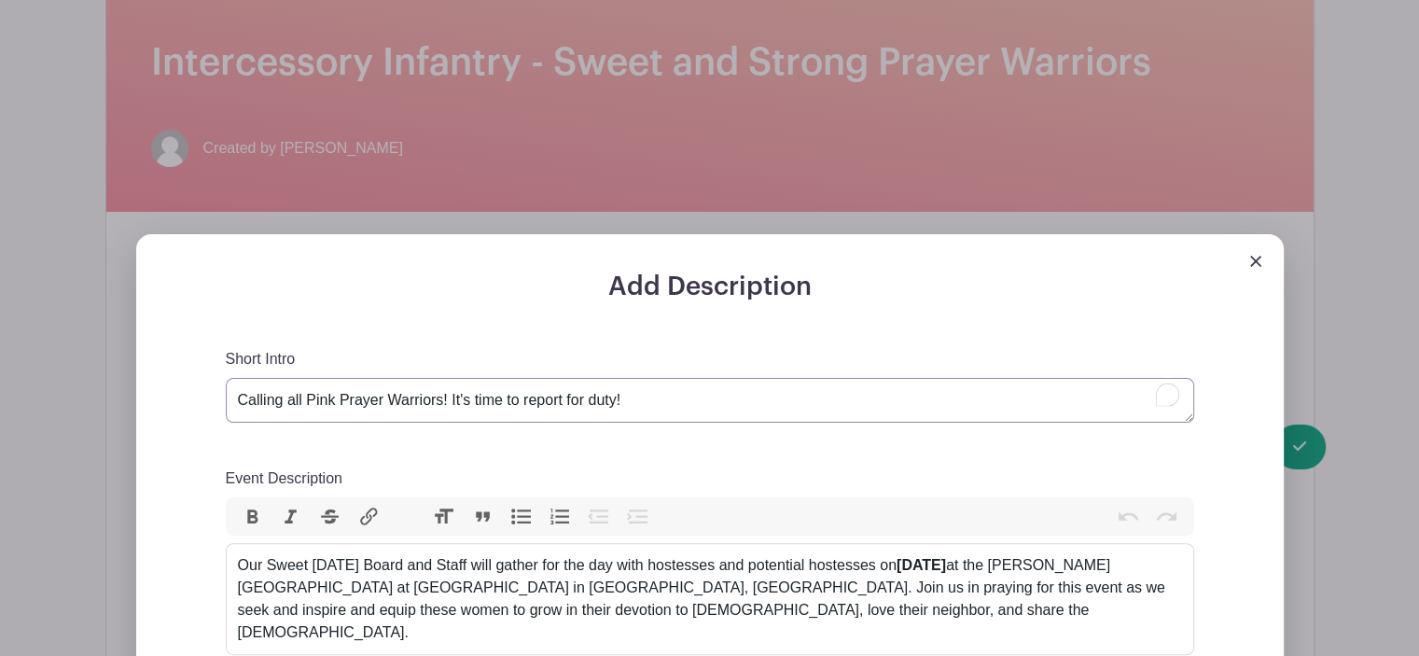
scroll to position [8, 0]
type textarea "Calling all Pink Prayer Warriors! It's time to report for duty!"
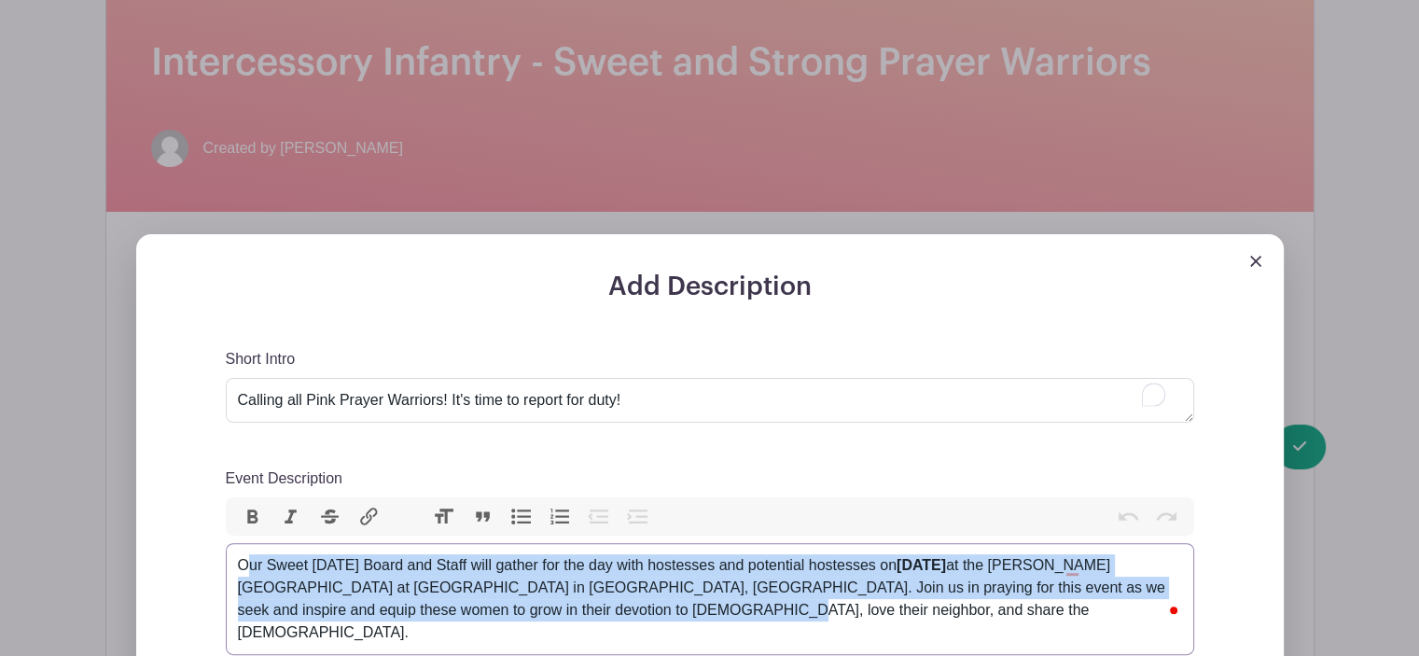
drag, startPoint x: 696, startPoint y: 596, endPoint x: 268, endPoint y: 544, distance: 431.5
click at [265, 554] on div "Our Sweet [DATE] Board and Staff will gather for the day with hostesses and pot…" at bounding box center [710, 599] width 944 height 90
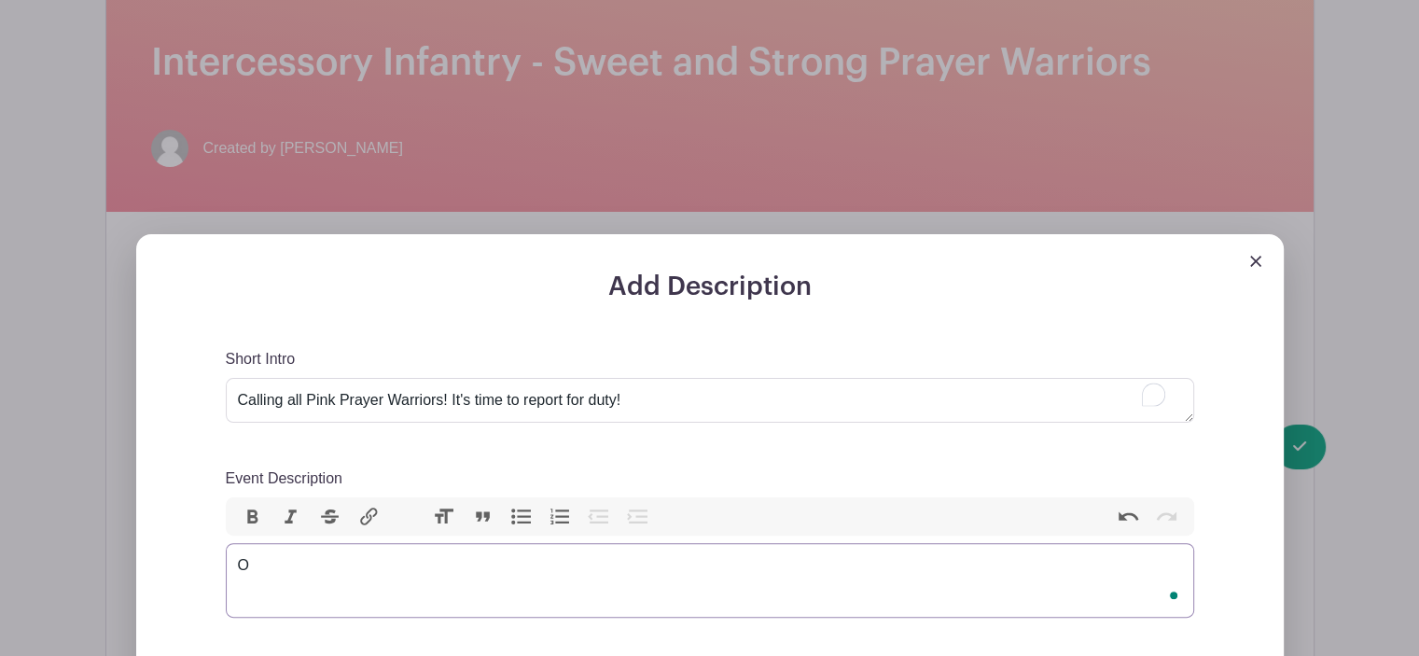
type trix-editor "<div>O</div>"
click at [273, 548] on trix-editor "Event Description" at bounding box center [710, 580] width 969 height 75
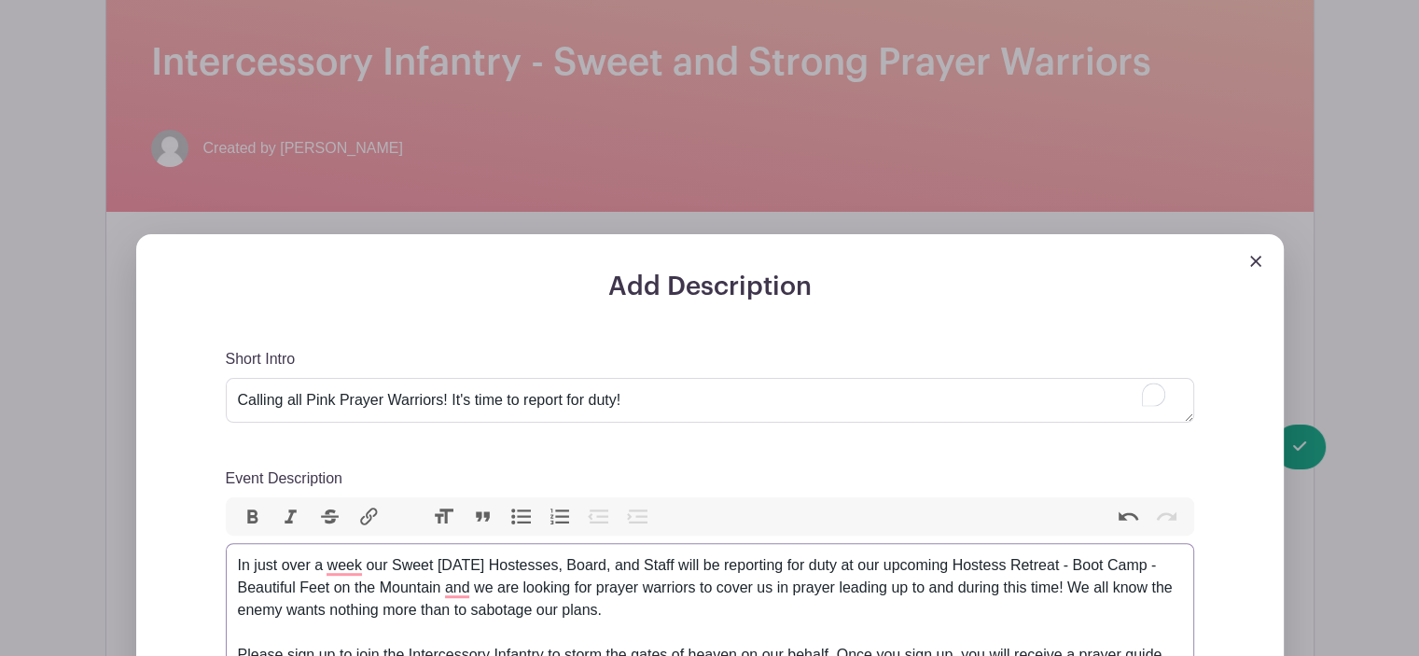
scroll to position [0, 0]
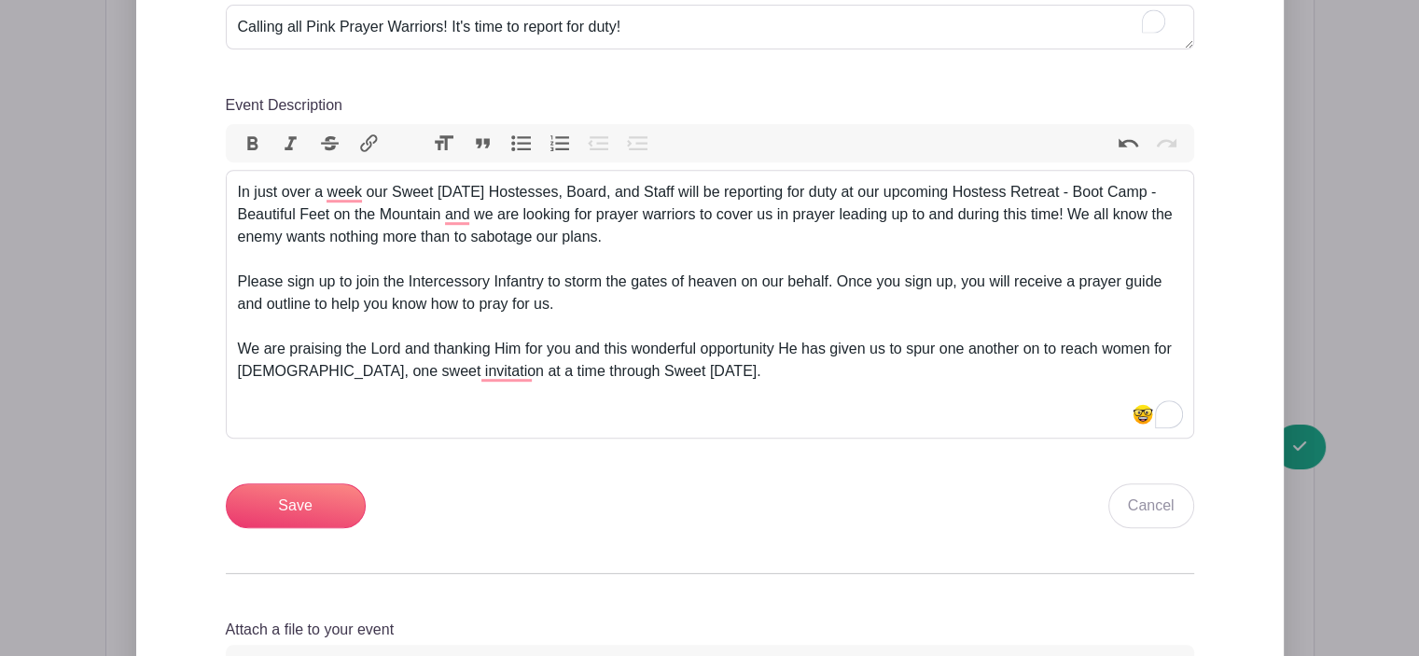
scroll to position [1120, 0]
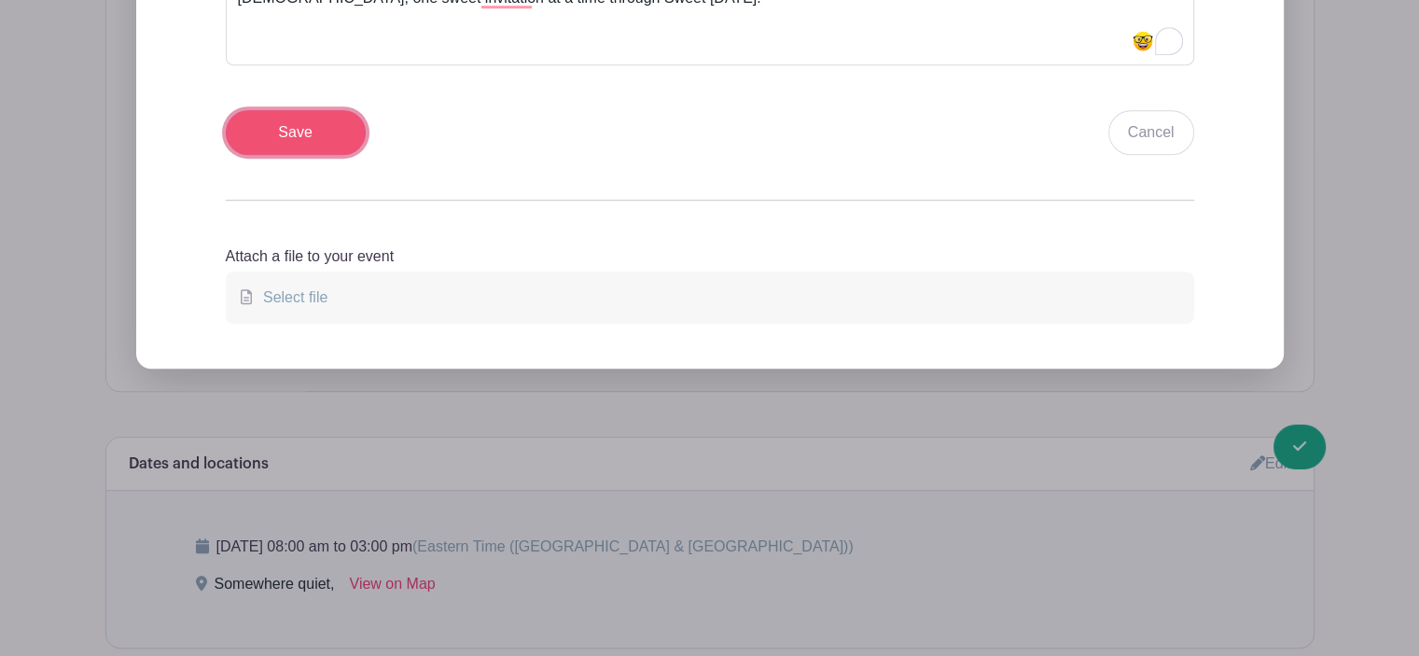
click at [299, 128] on input "Save" at bounding box center [296, 132] width 140 height 45
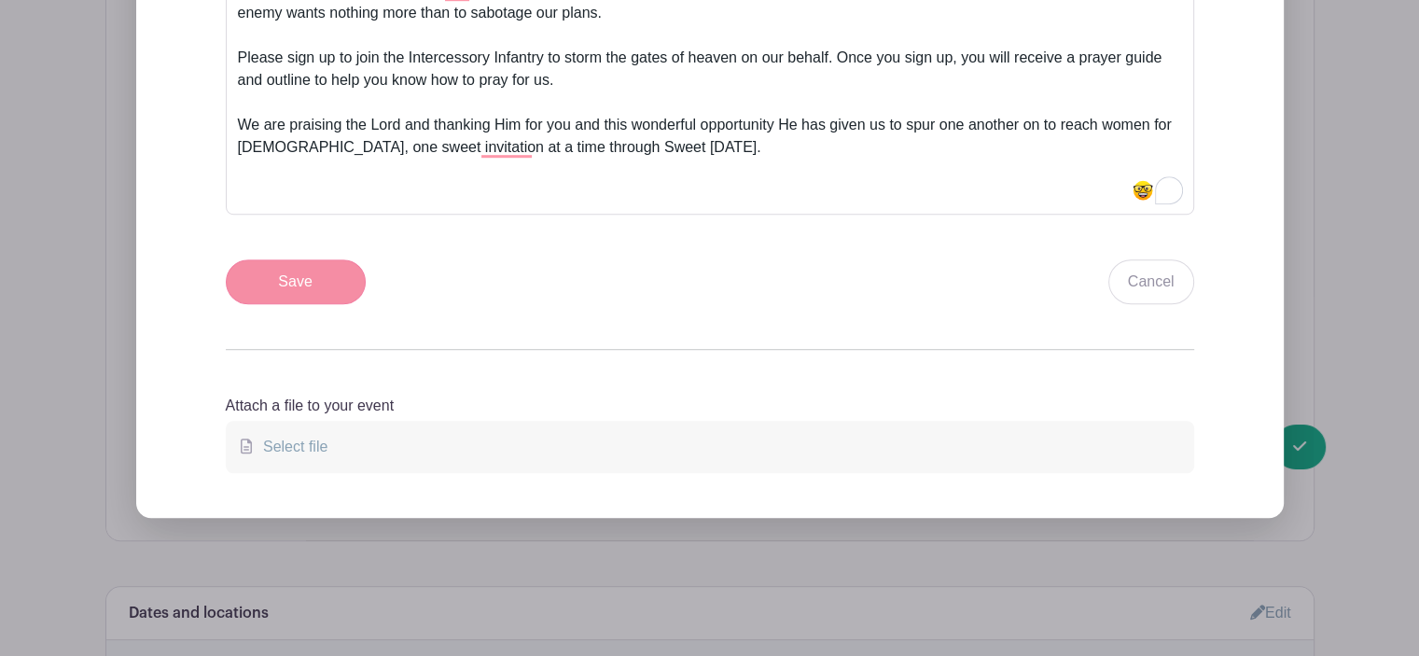
scroll to position [1269, 0]
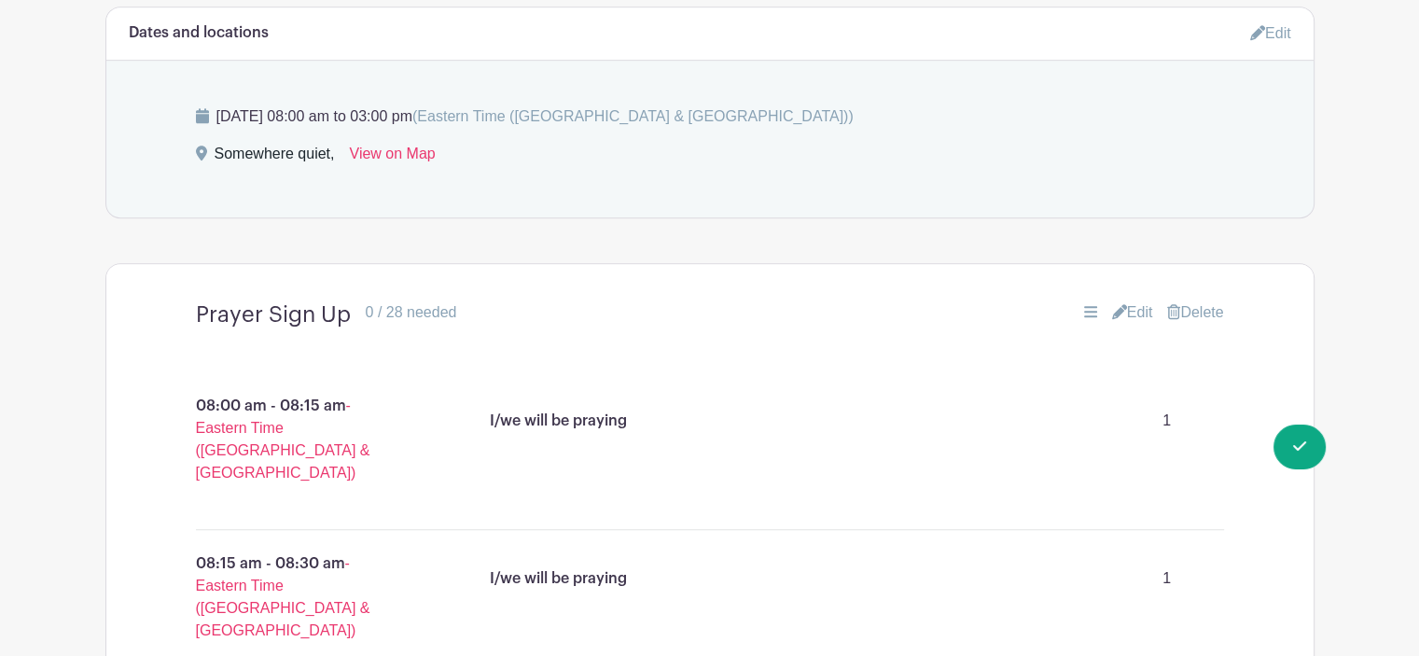
click at [1264, 21] on link "Edit" at bounding box center [1270, 33] width 41 height 31
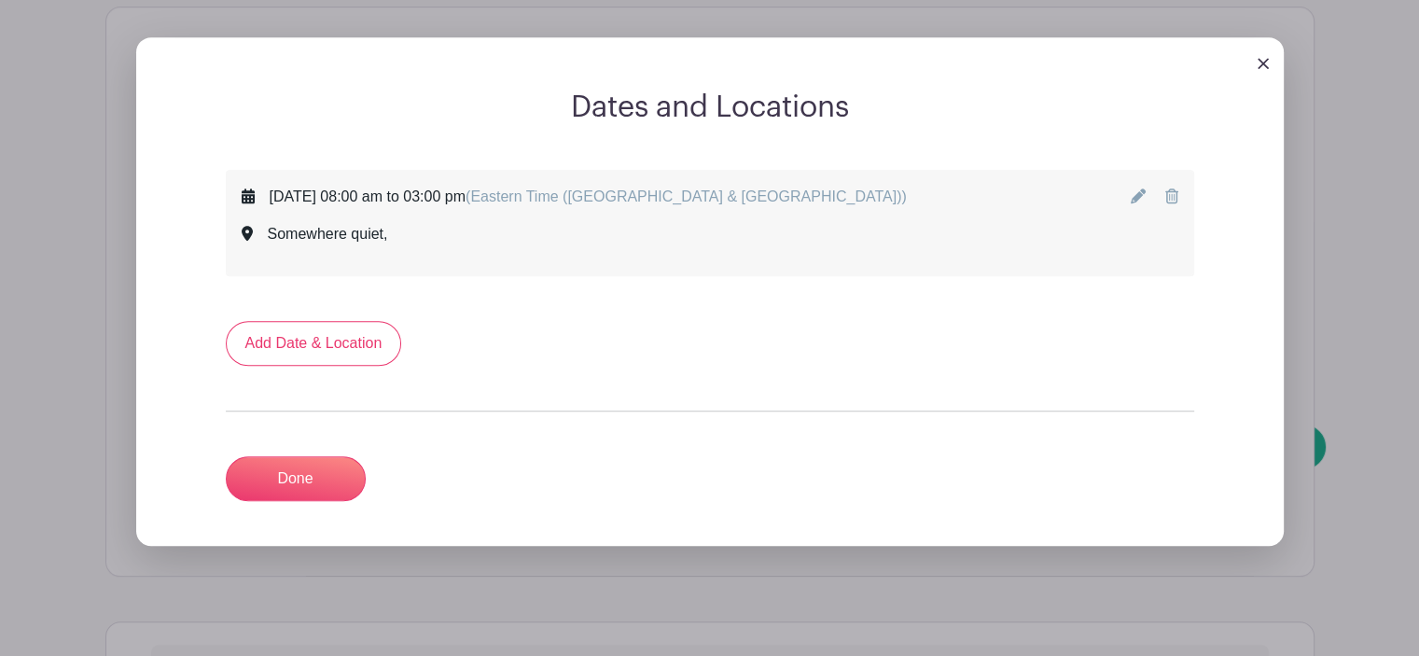
click at [1129, 186] on div "[DATE] 08:00 am to 03:00 pm (Eastern Time ([GEOGRAPHIC_DATA] & [GEOGRAPHIC_DATA…" at bounding box center [710, 223] width 937 height 75
click at [1142, 188] on icon at bounding box center [1138, 195] width 15 height 15
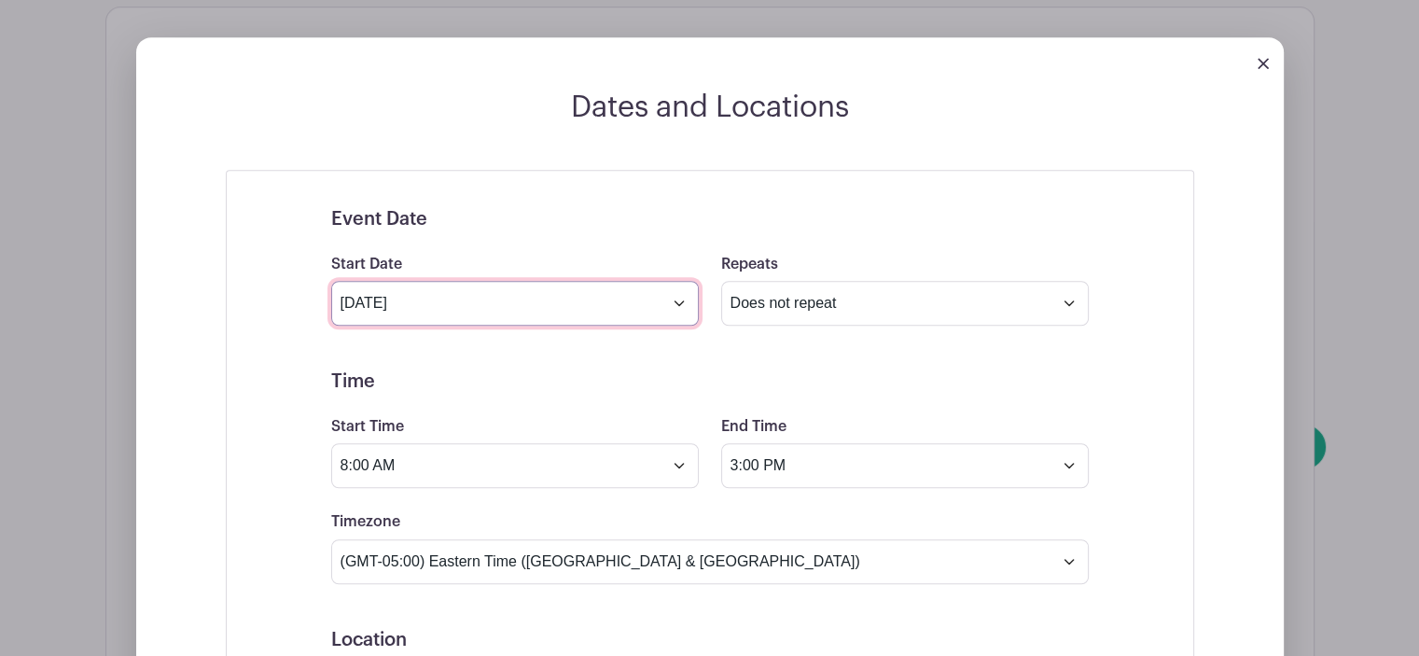
click at [363, 294] on input "[DATE]" at bounding box center [515, 303] width 368 height 45
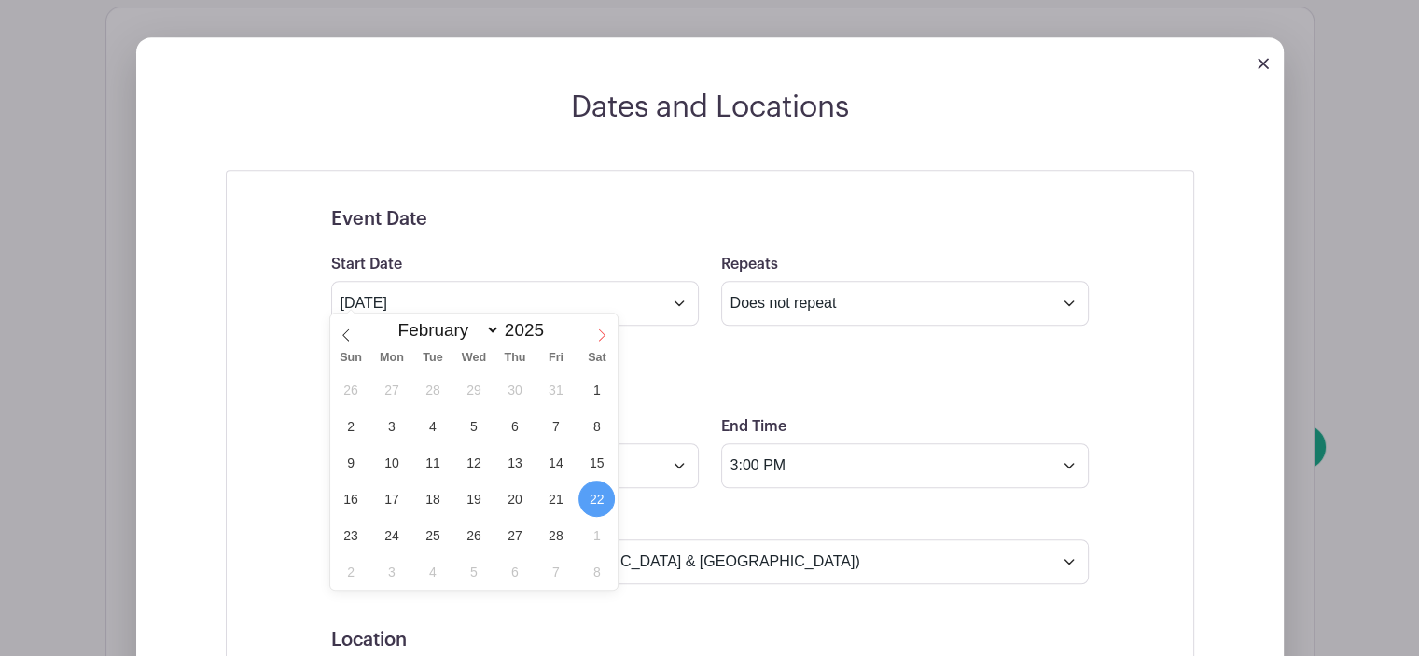
click at [600, 335] on icon at bounding box center [601, 334] width 13 height 13
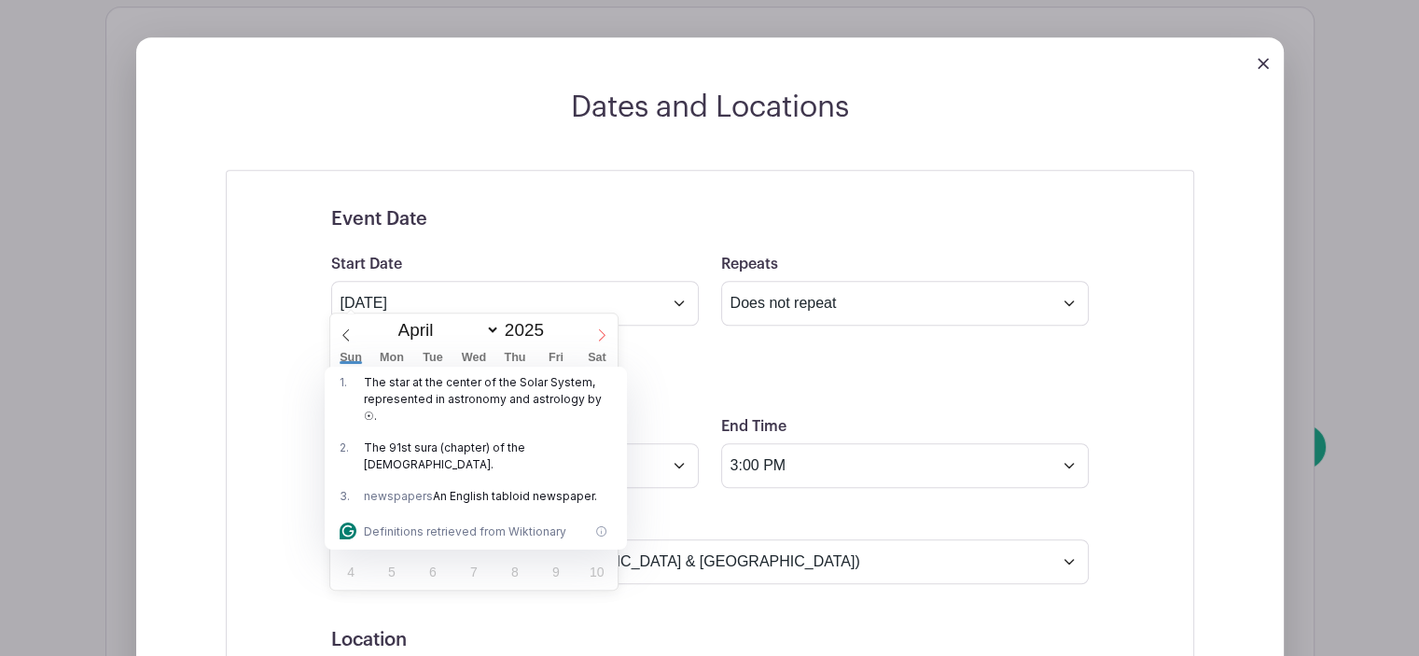
click at [600, 334] on icon at bounding box center [601, 334] width 13 height 13
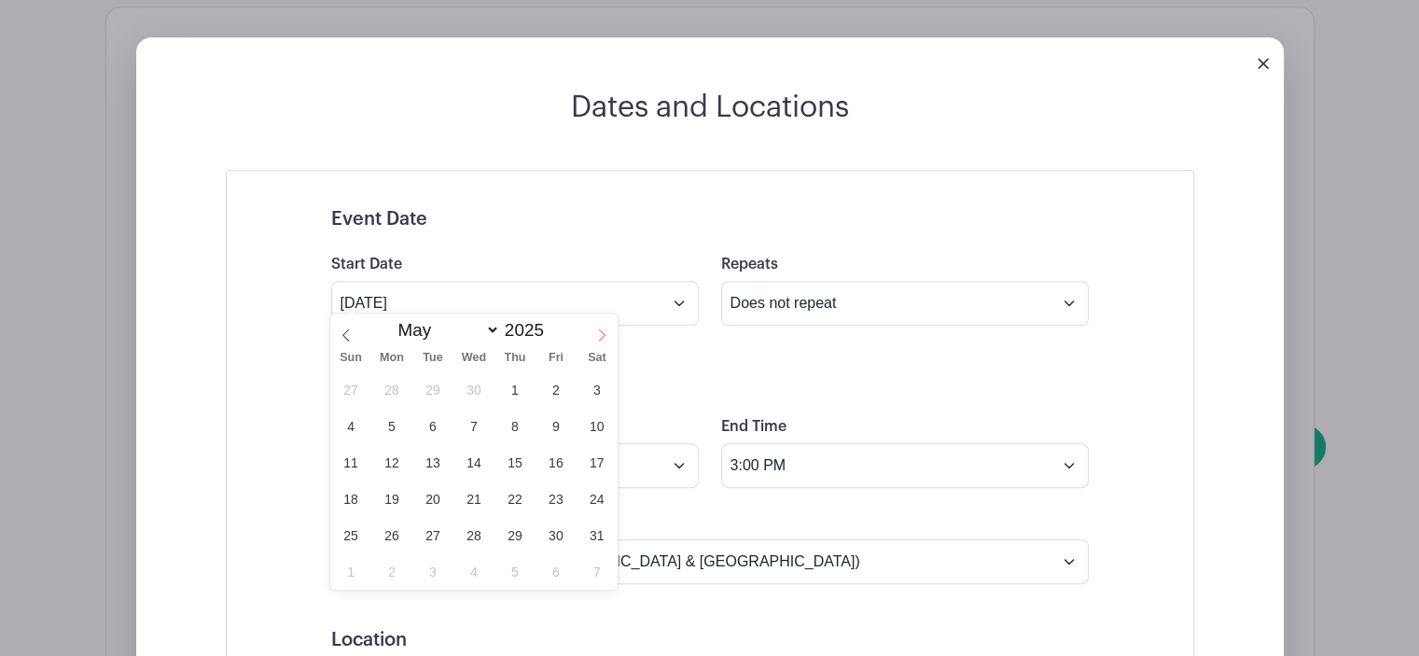
click at [600, 334] on icon at bounding box center [601, 334] width 13 height 13
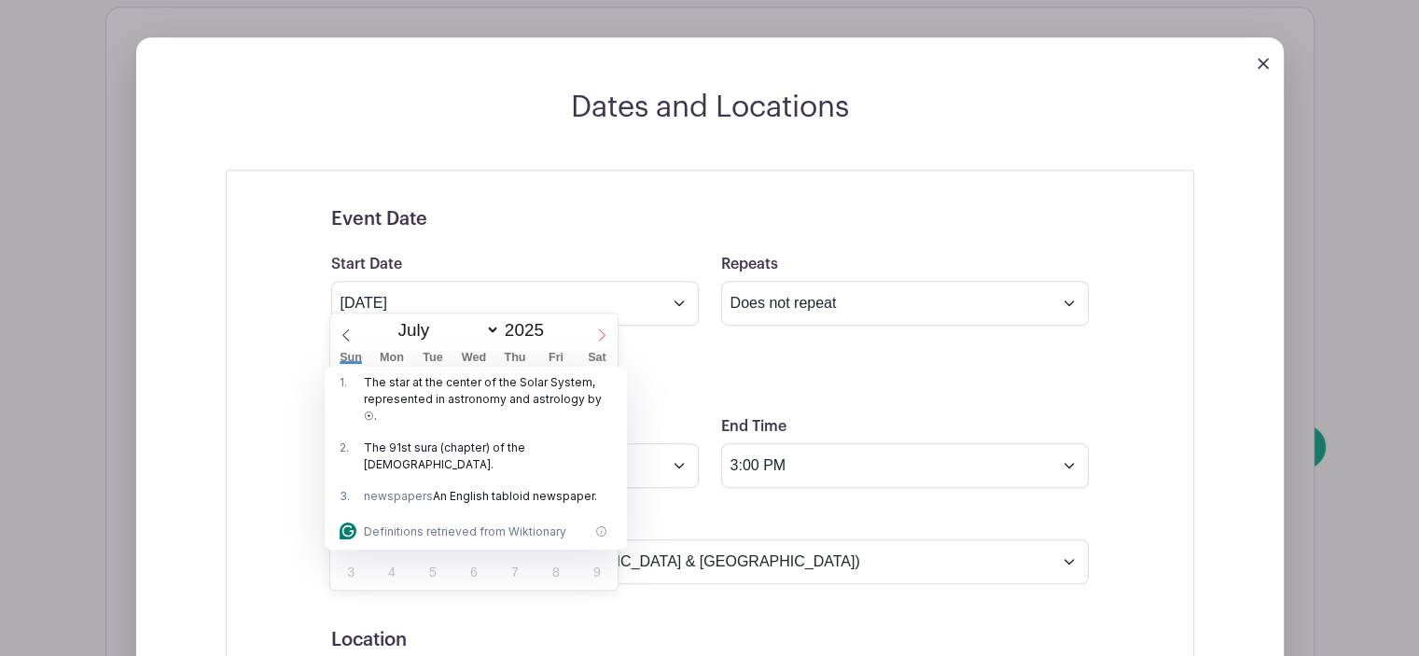
click at [600, 334] on icon at bounding box center [601, 334] width 13 height 13
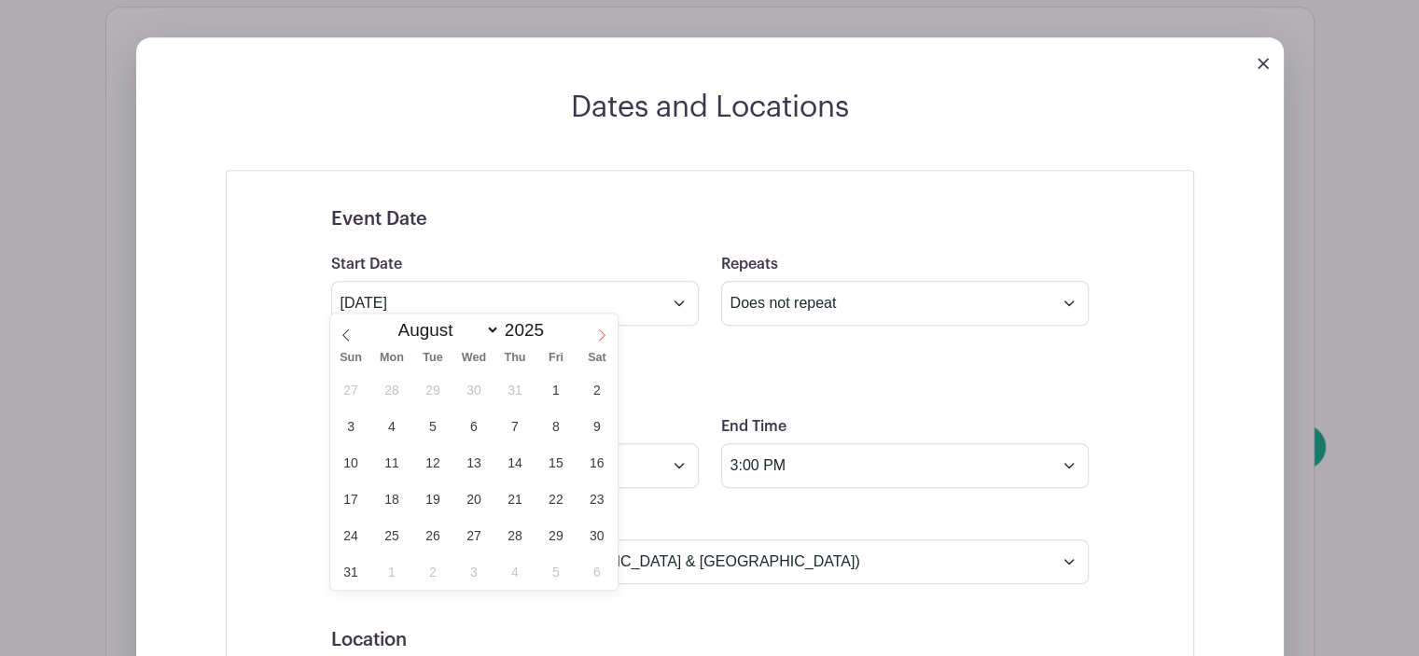
click at [600, 334] on icon at bounding box center [601, 334] width 13 height 13
select select "9"
click at [517, 498] on span "23" at bounding box center [514, 499] width 36 height 36
type input "[DATE]"
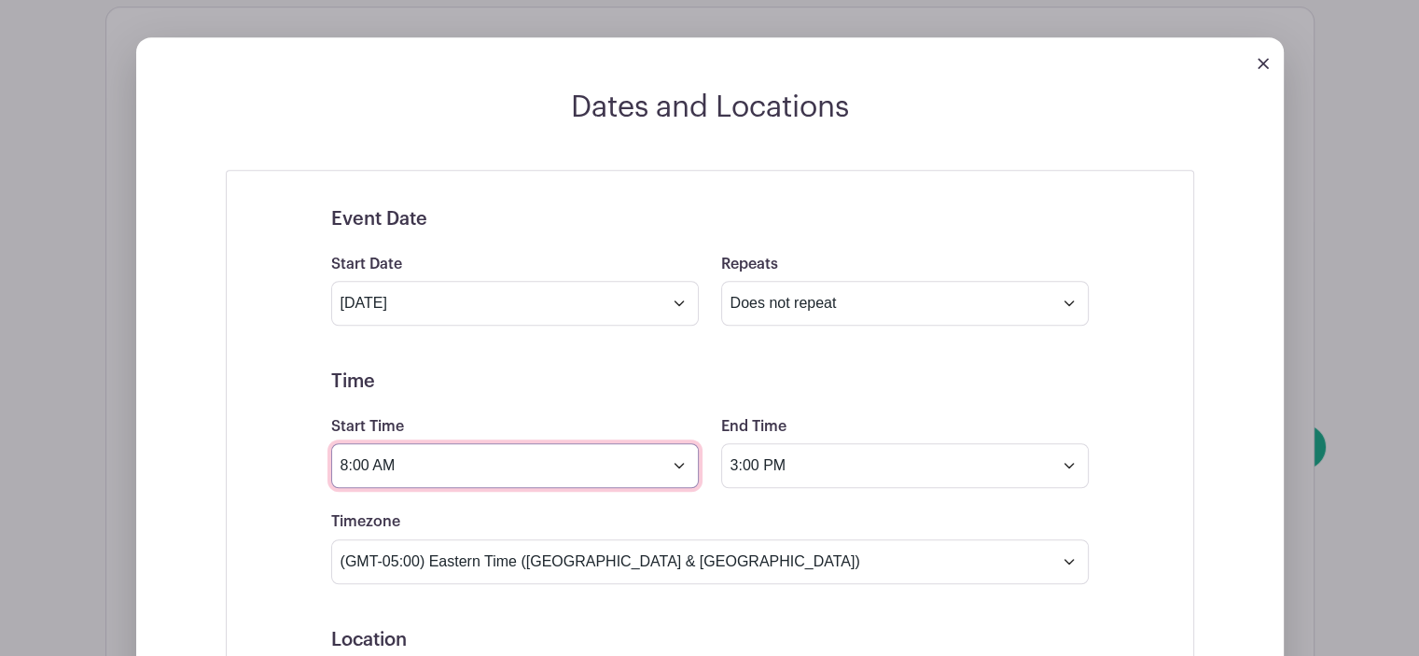
click at [681, 452] on input "8:00 AM" at bounding box center [515, 465] width 368 height 45
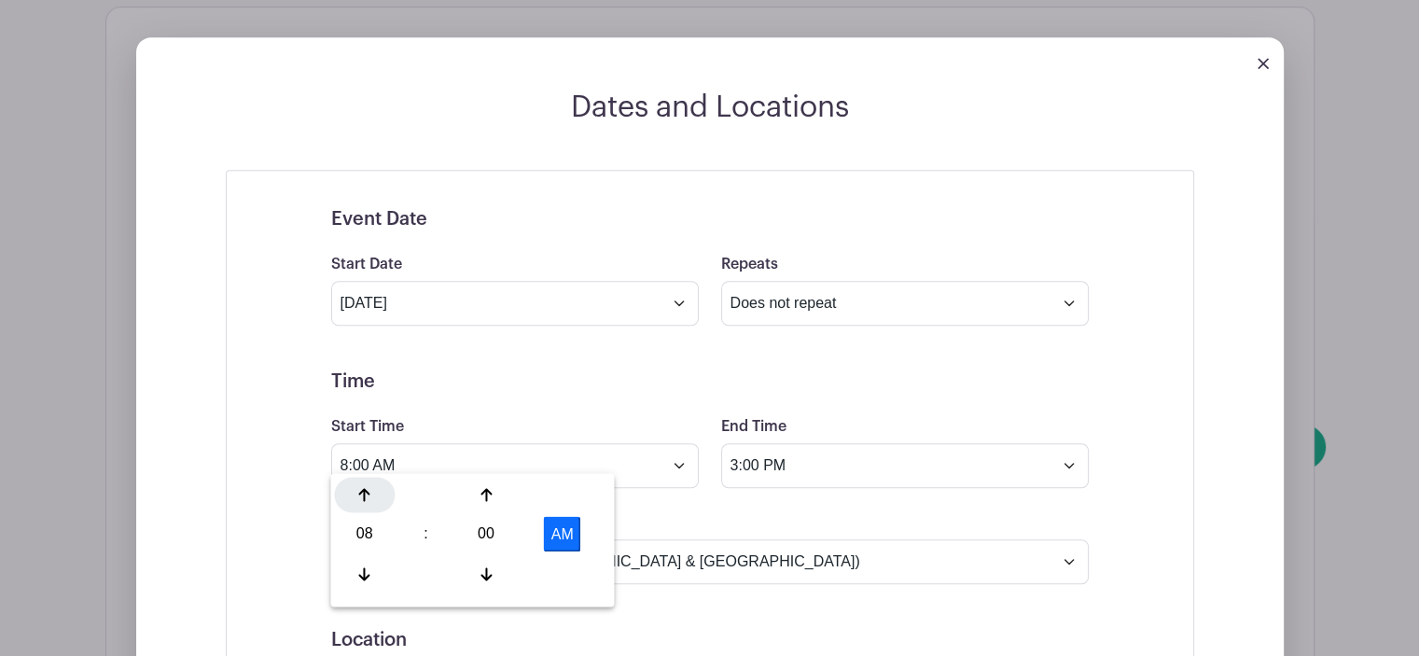
click at [362, 495] on icon at bounding box center [364, 494] width 11 height 15
click at [363, 566] on icon at bounding box center [364, 573] width 11 height 15
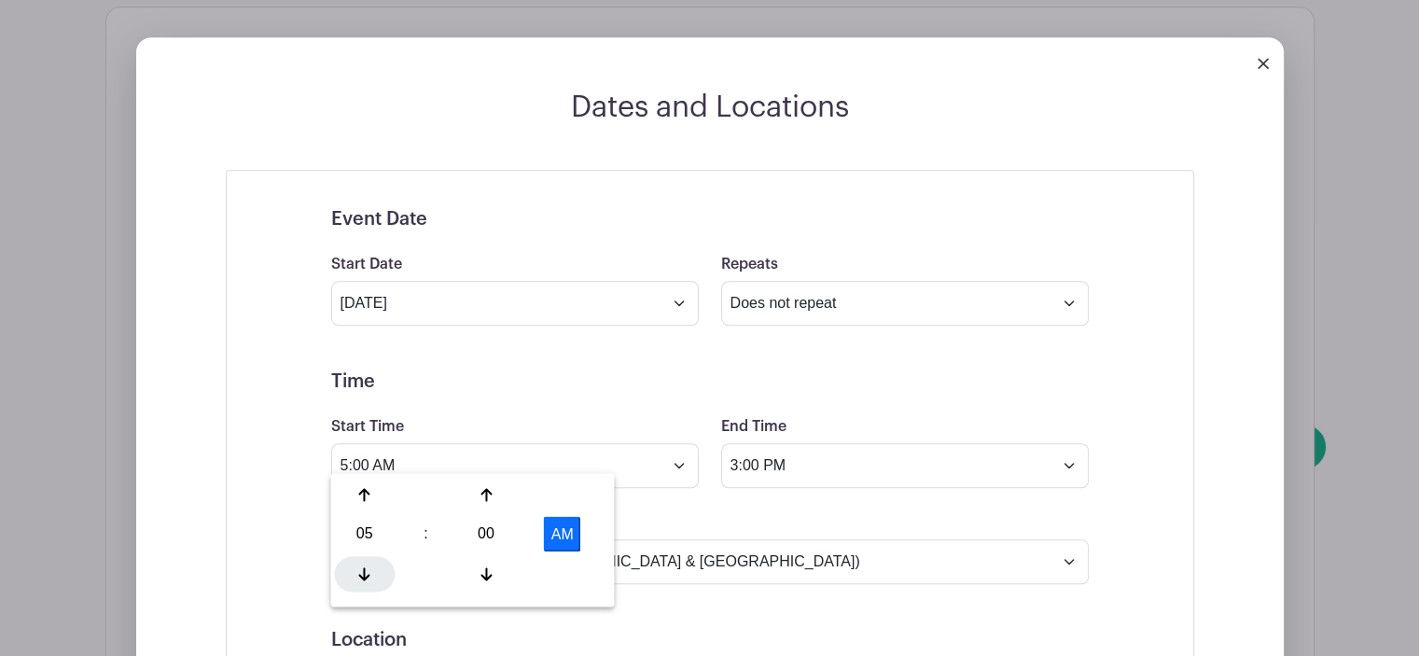
click at [363, 566] on icon at bounding box center [364, 573] width 11 height 15
click at [550, 536] on button "AM" at bounding box center [562, 533] width 37 height 35
type input "3:00 PM"
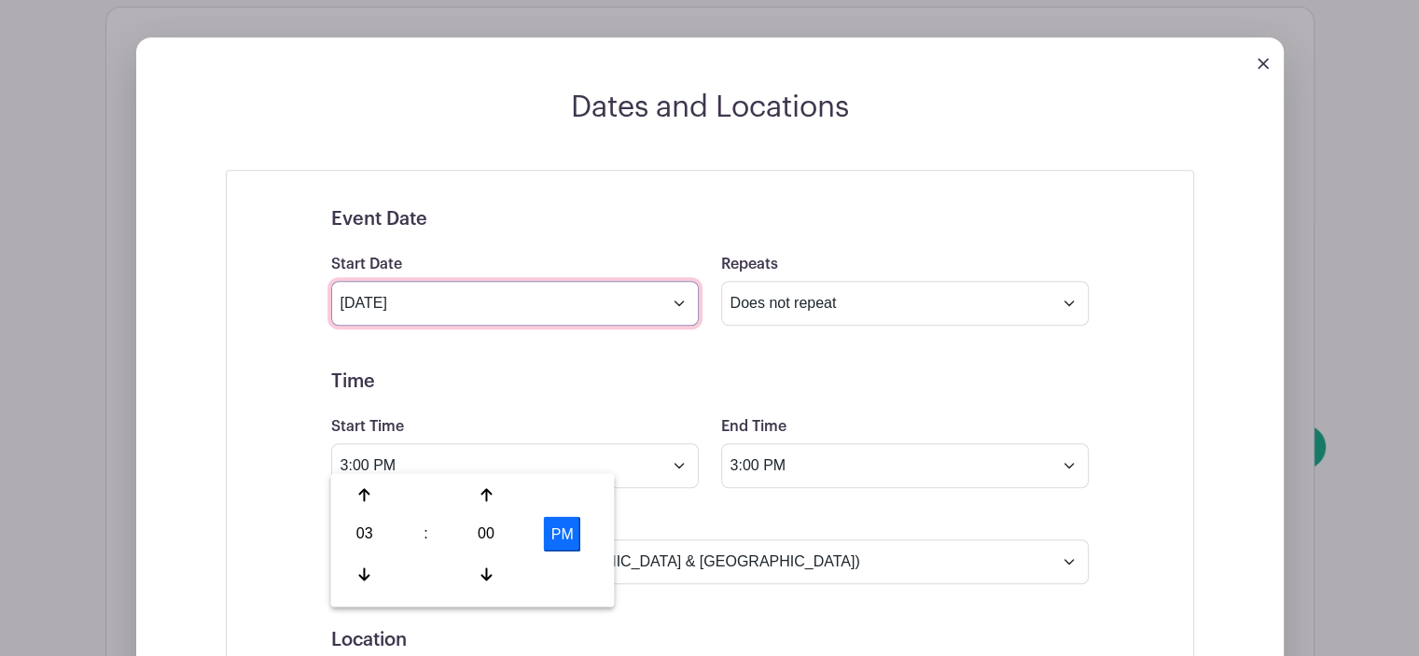
click at [399, 286] on input "[DATE]" at bounding box center [515, 303] width 368 height 45
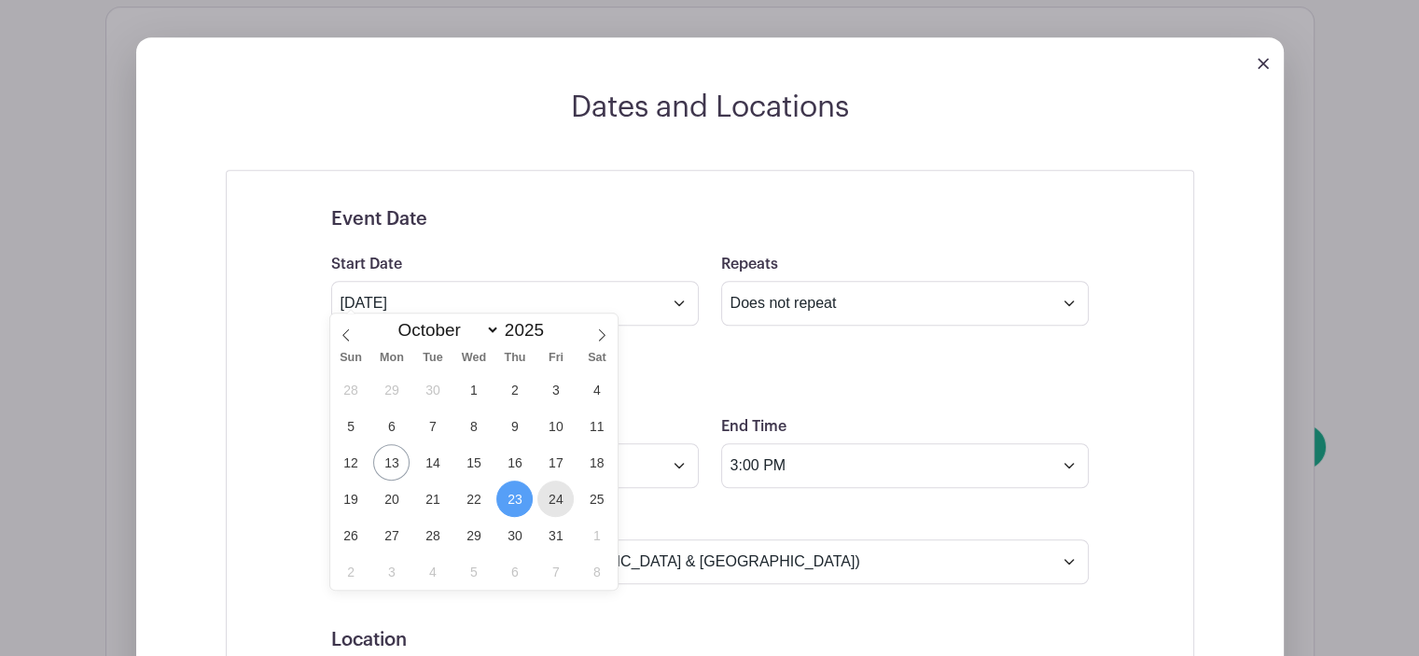
click at [553, 503] on span "24" at bounding box center [556, 499] width 36 height 36
type input "[DATE]"
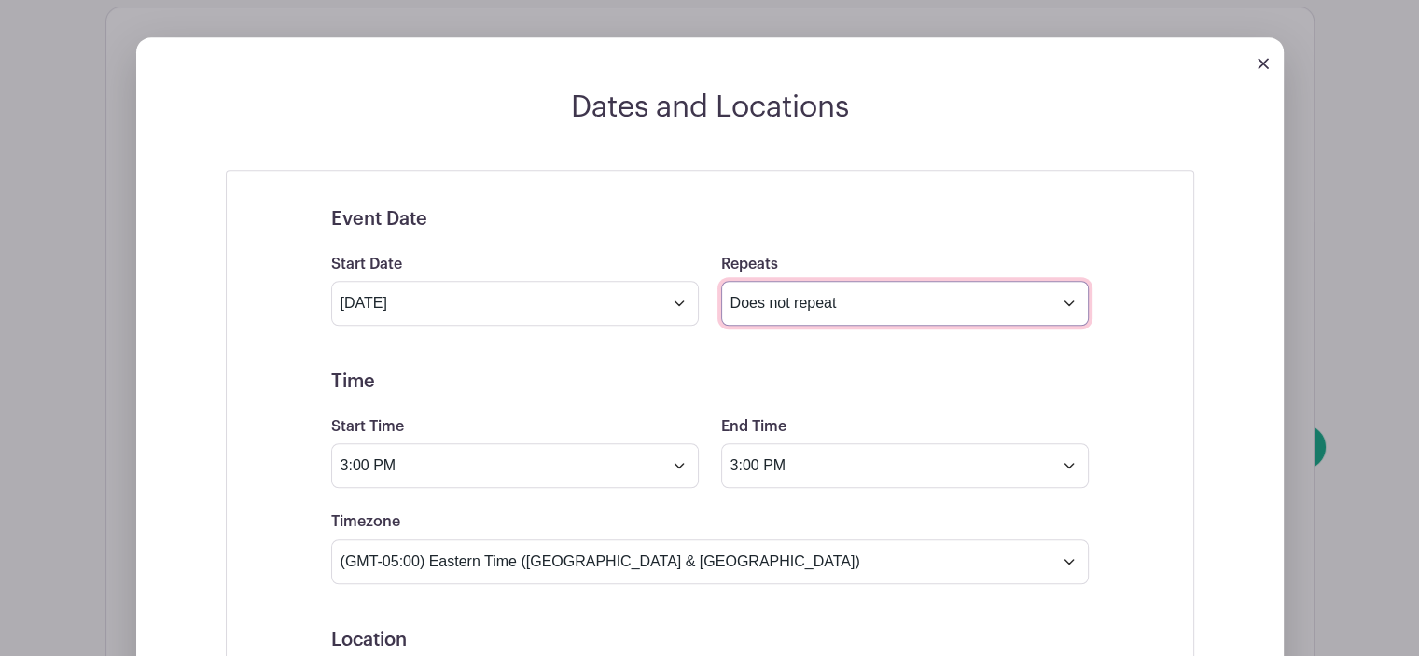
click at [785, 286] on select "Does not repeat Daily Weekly Monthly on day 24 Monthly on the fourth [DATE] Oth…" at bounding box center [905, 303] width 368 height 45
select select "daily"
click at [721, 281] on select "Does not repeat Daily Weekly Monthly on day 24 Monthly on the fourth [DATE] Oth…" at bounding box center [905, 303] width 368 height 45
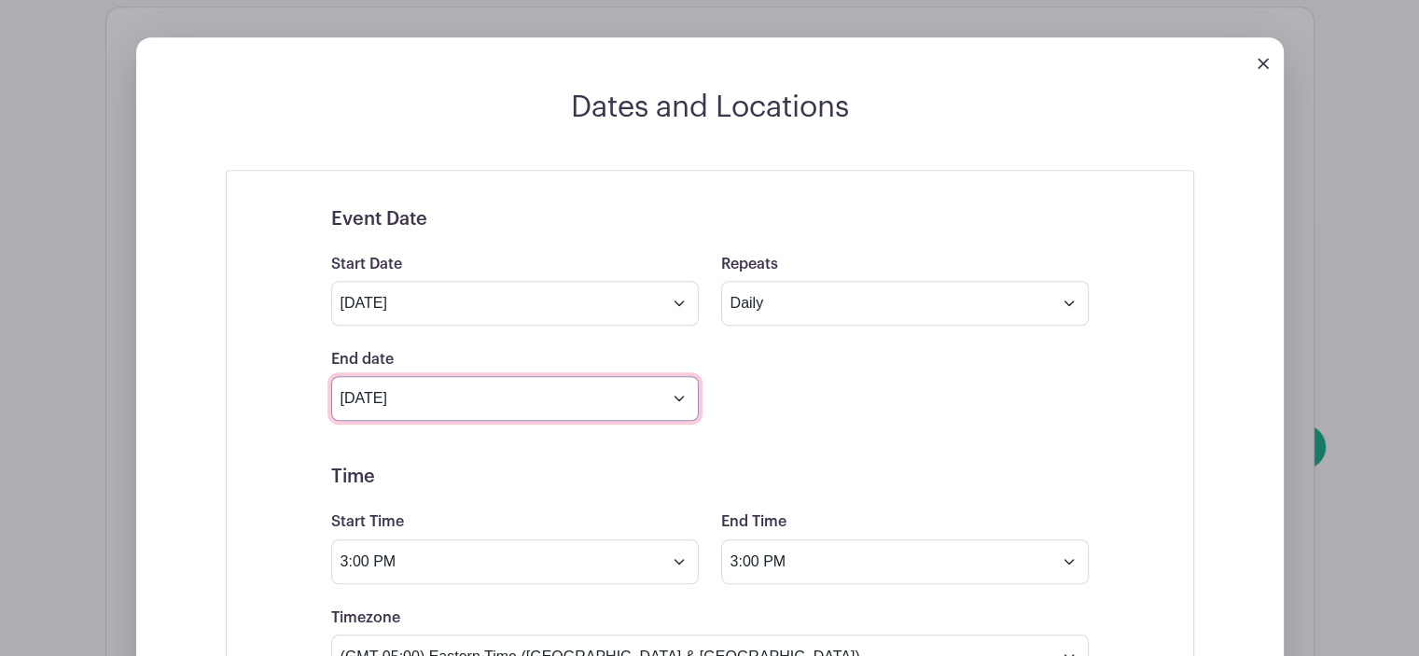
click at [673, 384] on input "[DATE]" at bounding box center [515, 398] width 368 height 45
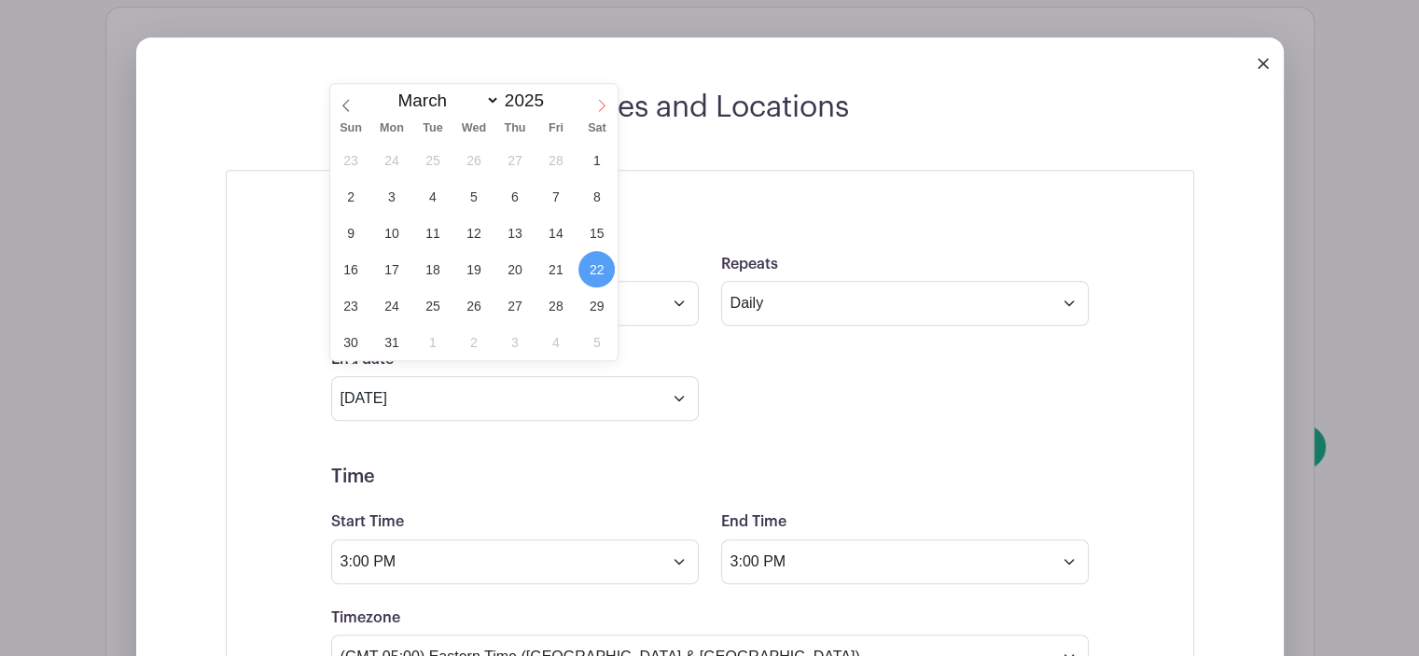
click at [597, 104] on icon at bounding box center [601, 105] width 13 height 13
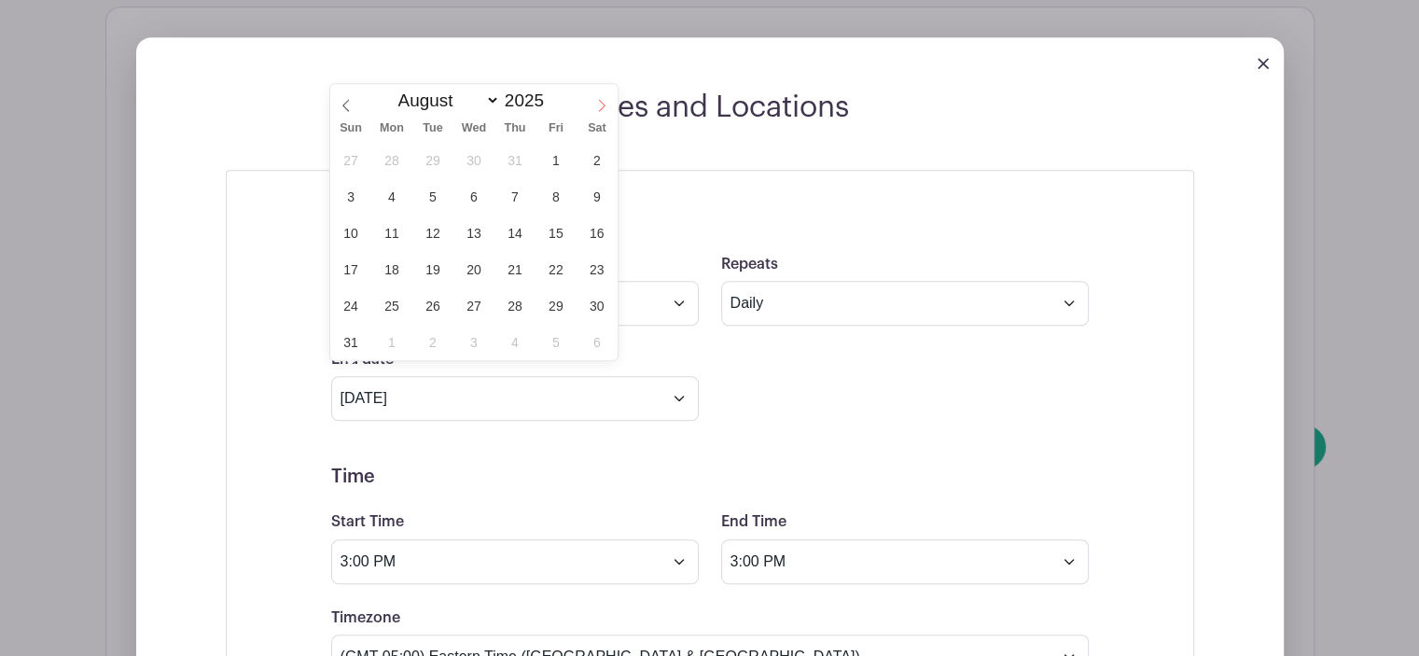
click at [597, 104] on icon at bounding box center [601, 105] width 13 height 13
select select "9"
click at [344, 305] on span "26" at bounding box center [350, 305] width 36 height 36
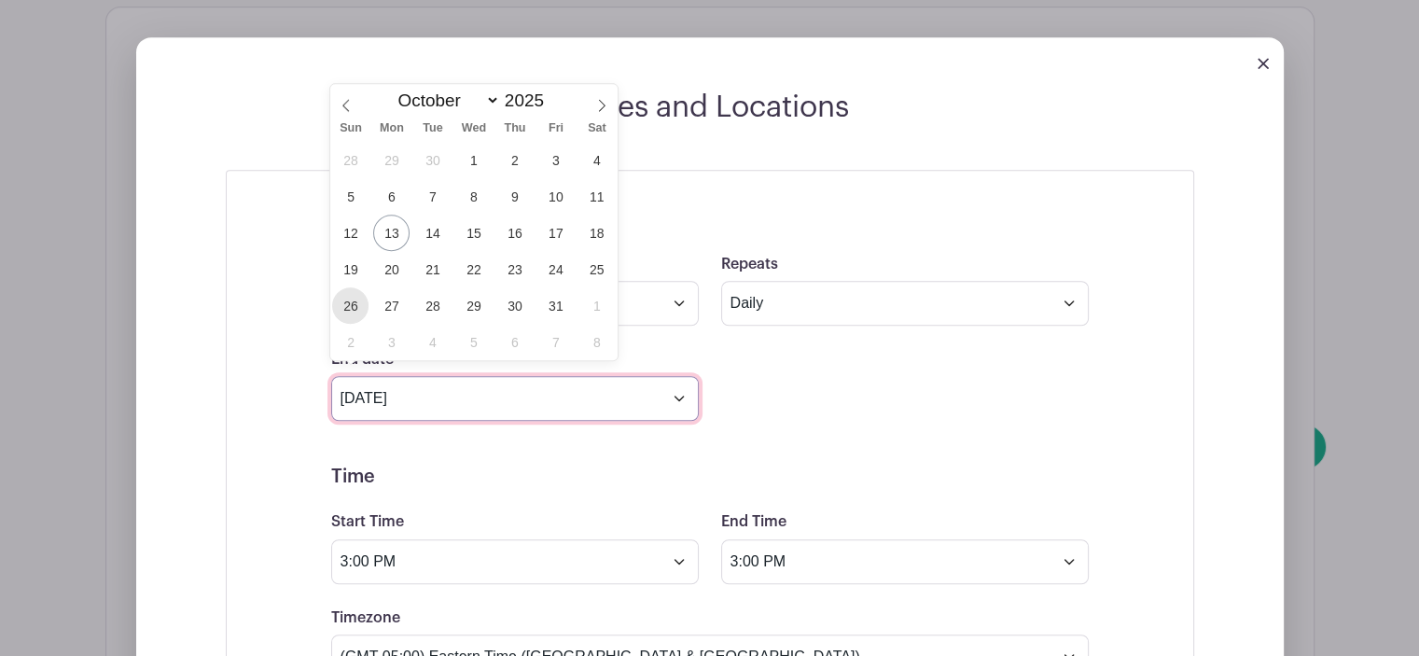
type input "[DATE]"
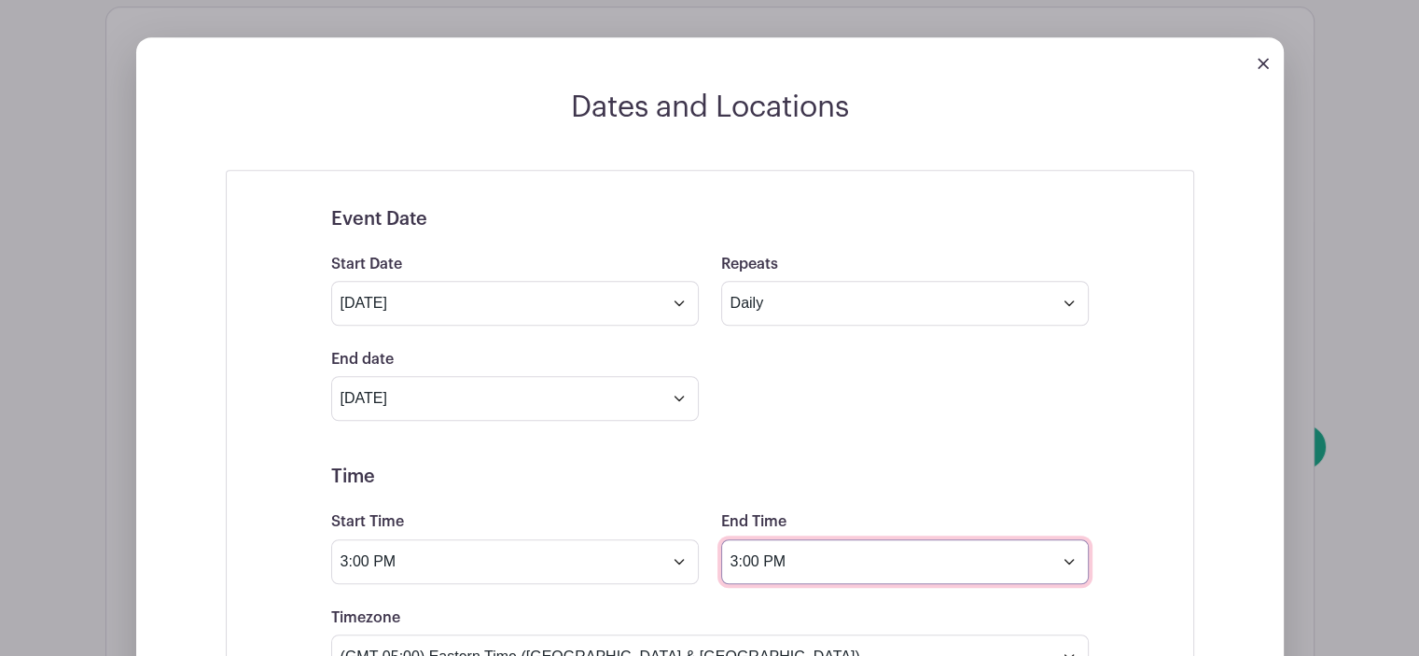
click at [1066, 544] on input "3:00 PM" at bounding box center [905, 561] width 368 height 45
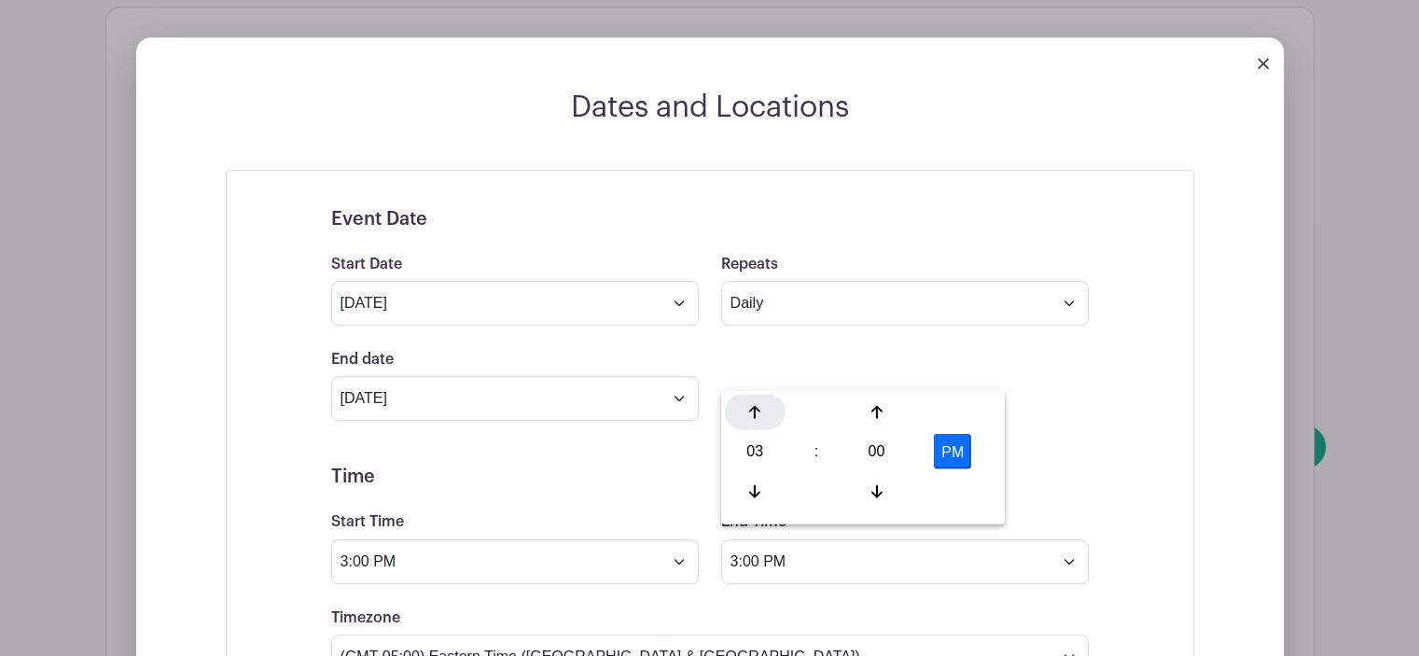
click at [754, 410] on icon at bounding box center [754, 412] width 11 height 13
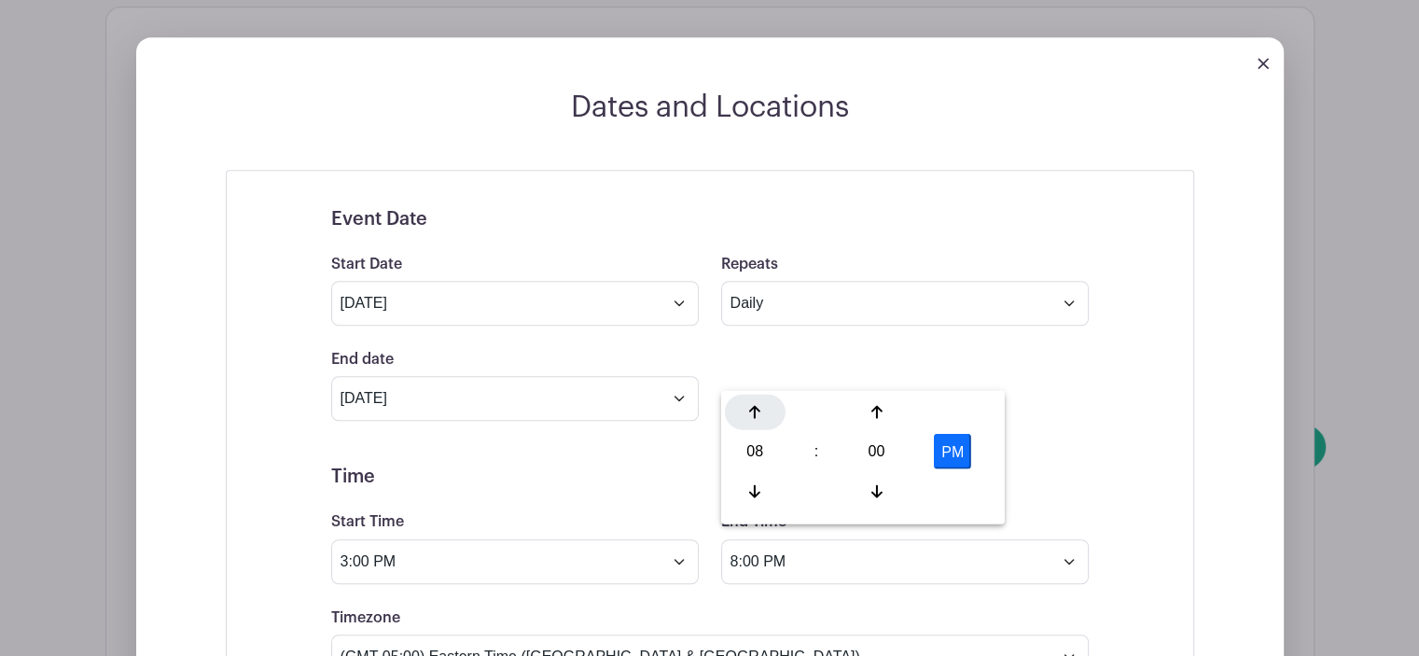
click at [754, 410] on icon at bounding box center [754, 412] width 11 height 13
click at [946, 457] on button "PM" at bounding box center [952, 451] width 37 height 35
type input "11:00 AM"
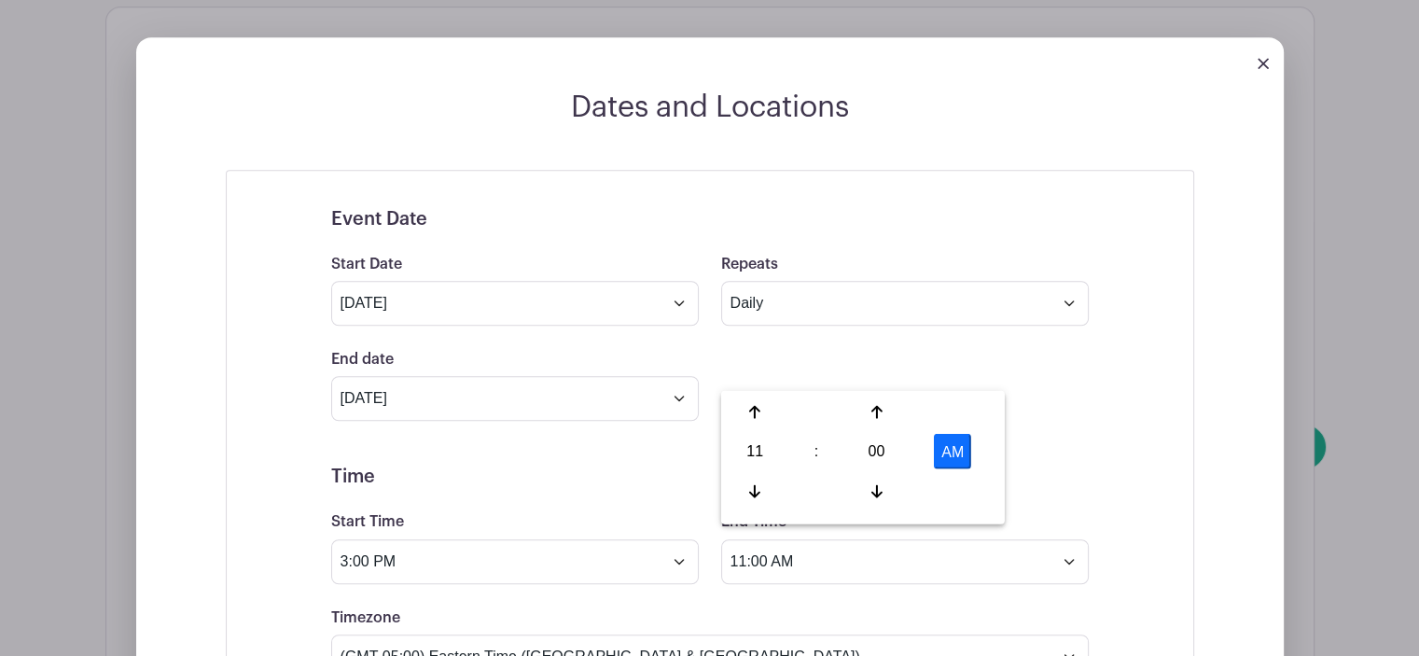
click at [917, 358] on div "End date [DATE] Repeats every 1 Day Week Monthly on day 24" at bounding box center [710, 384] width 780 height 73
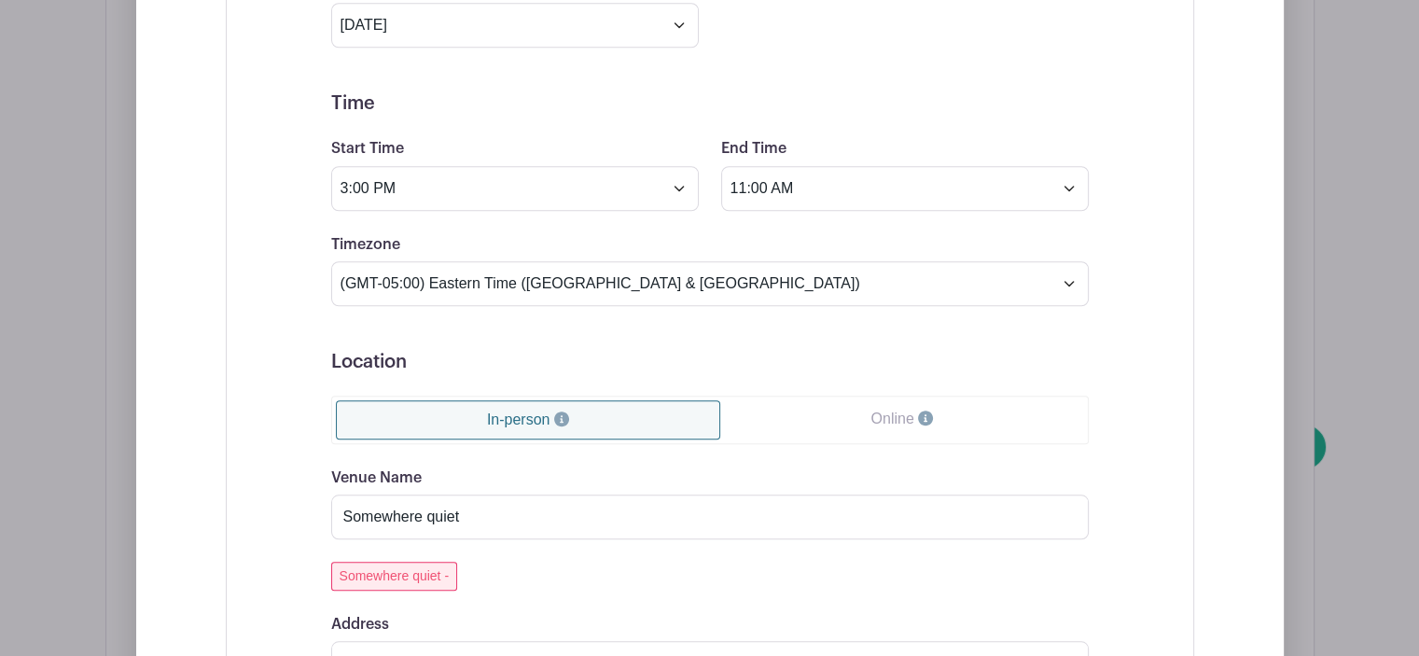
scroll to position [2016, 0]
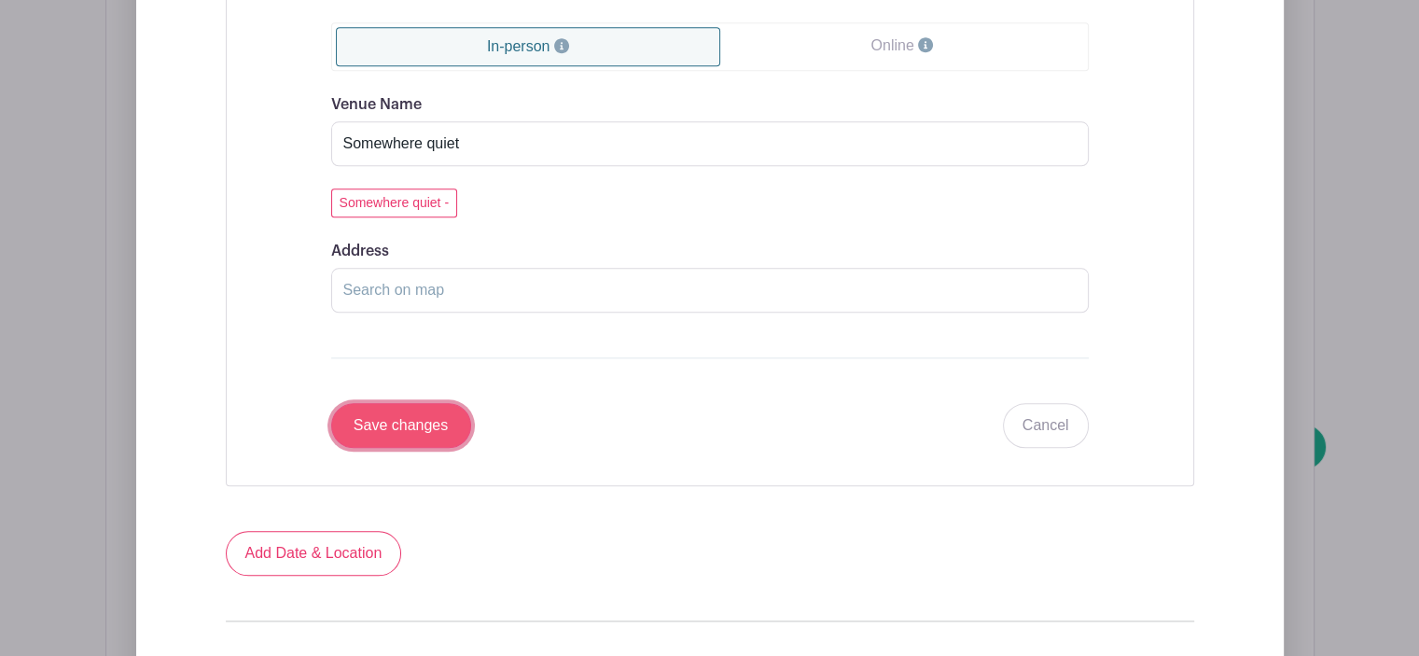
click at [413, 410] on input "Save changes" at bounding box center [401, 425] width 140 height 45
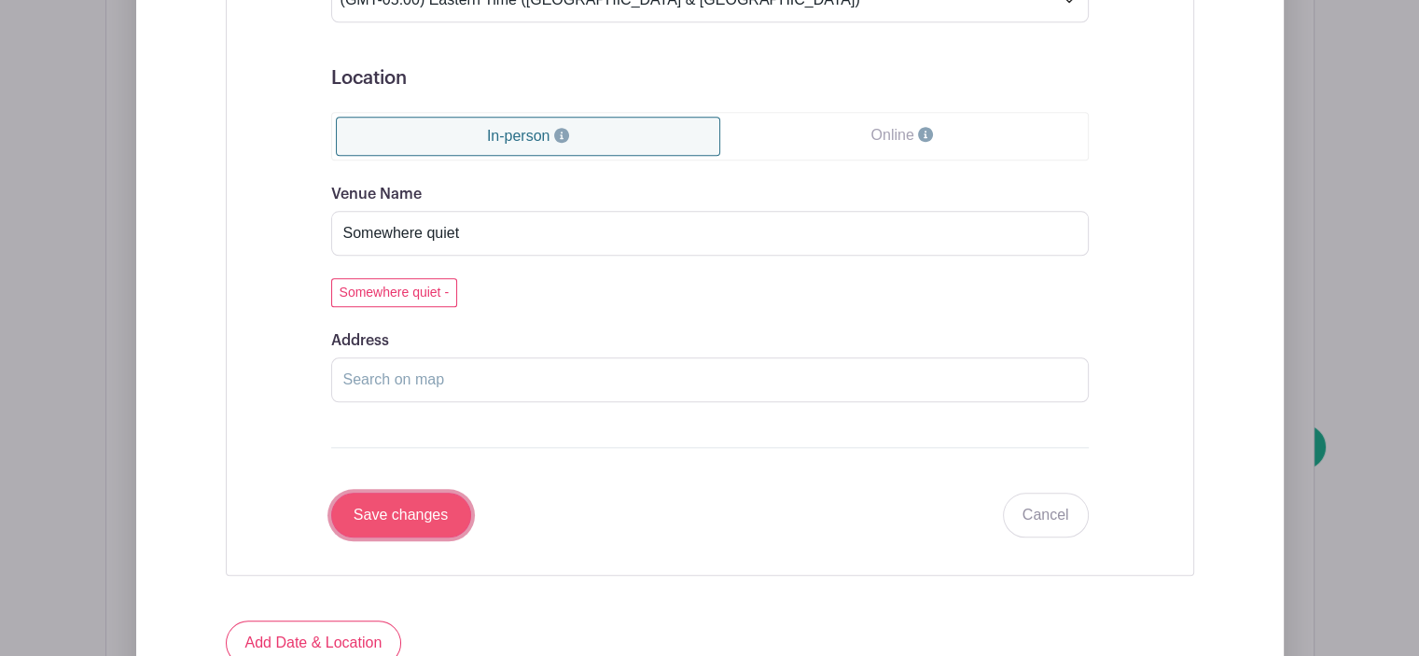
click at [384, 494] on input "Save changes" at bounding box center [401, 515] width 140 height 45
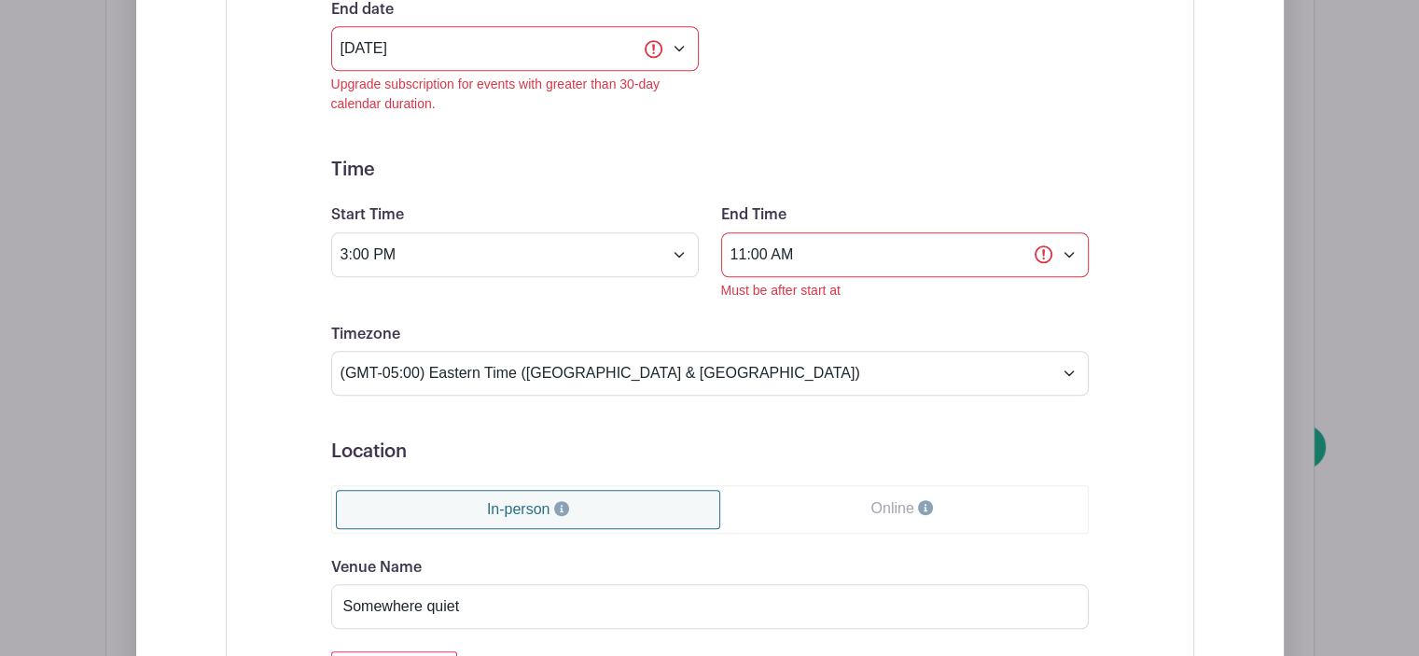
scroll to position [1269, 0]
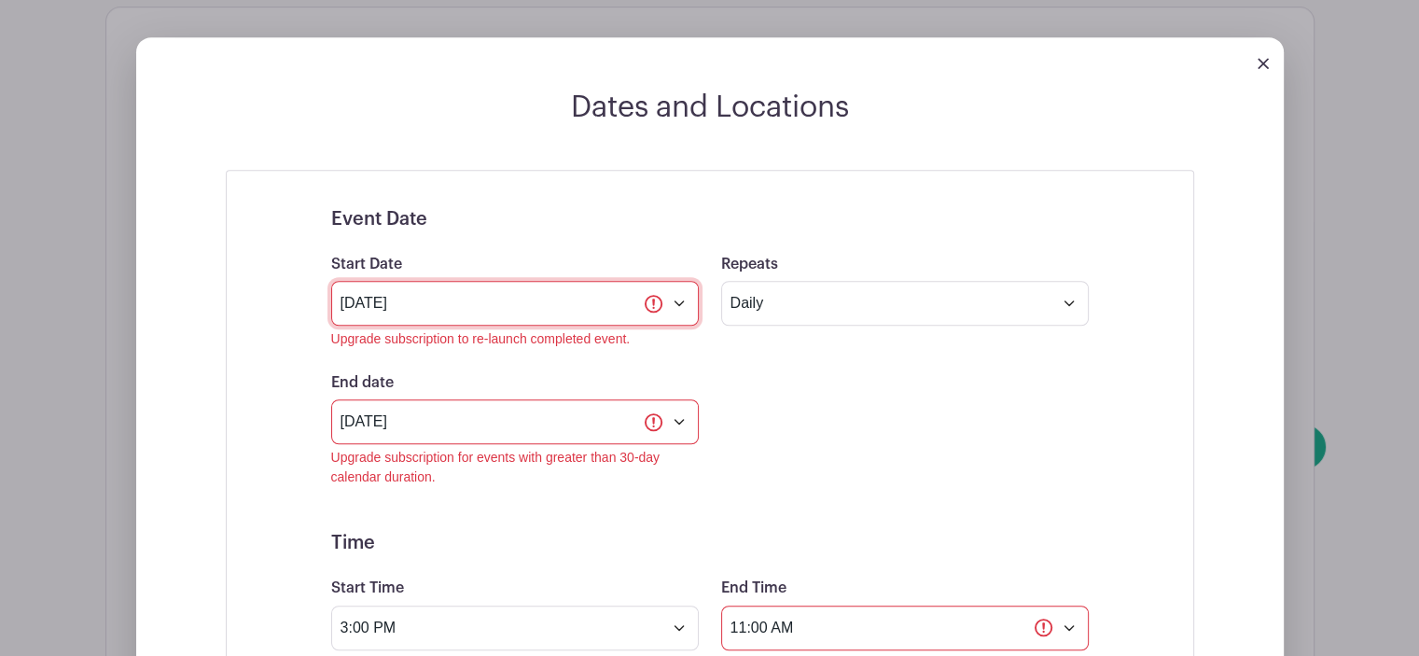
click at [680, 286] on input "[DATE]" at bounding box center [515, 303] width 368 height 45
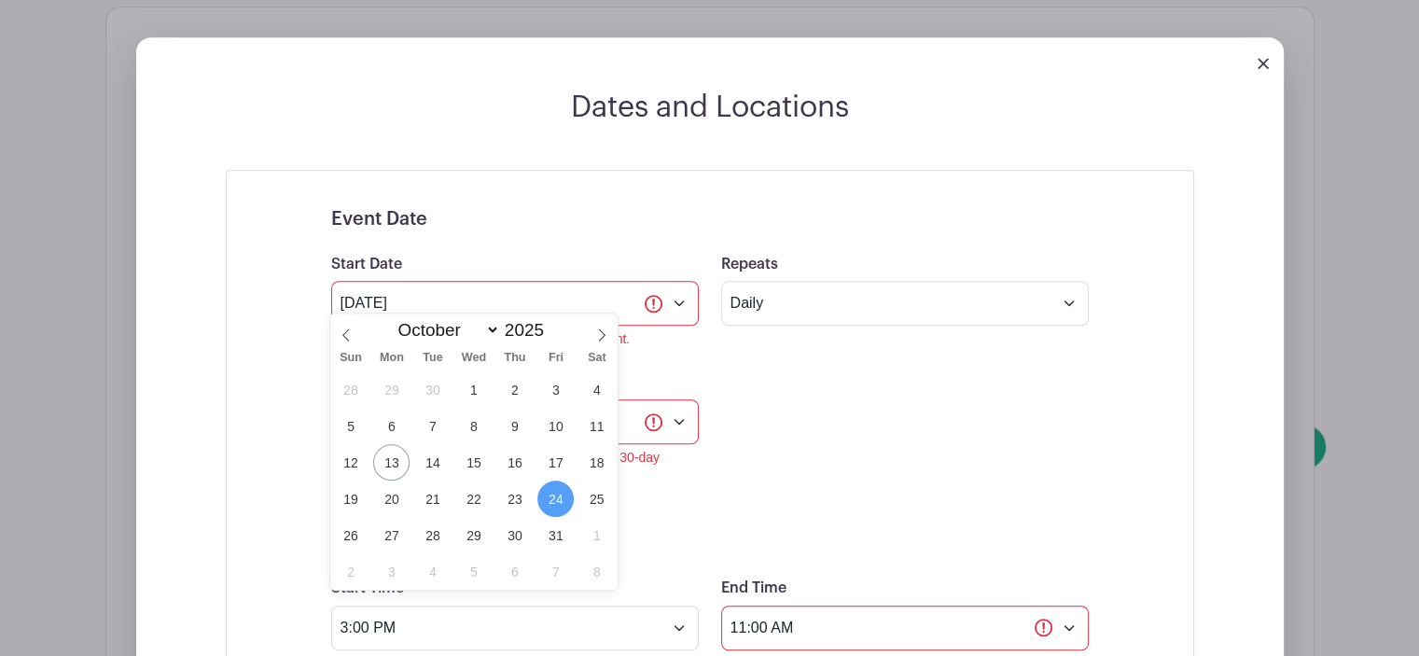
click at [554, 499] on span "24" at bounding box center [556, 499] width 36 height 36
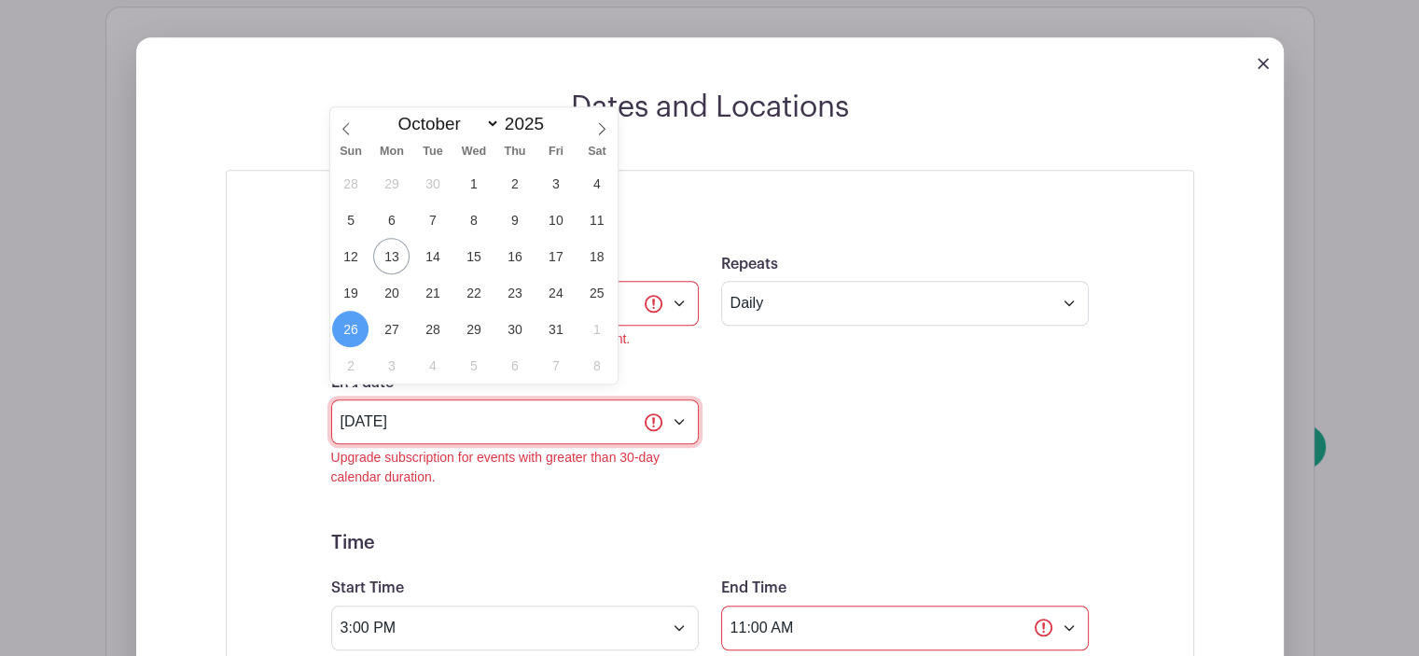
click at [588, 405] on input "[DATE]" at bounding box center [515, 421] width 368 height 45
click at [355, 328] on span "26" at bounding box center [350, 329] width 36 height 36
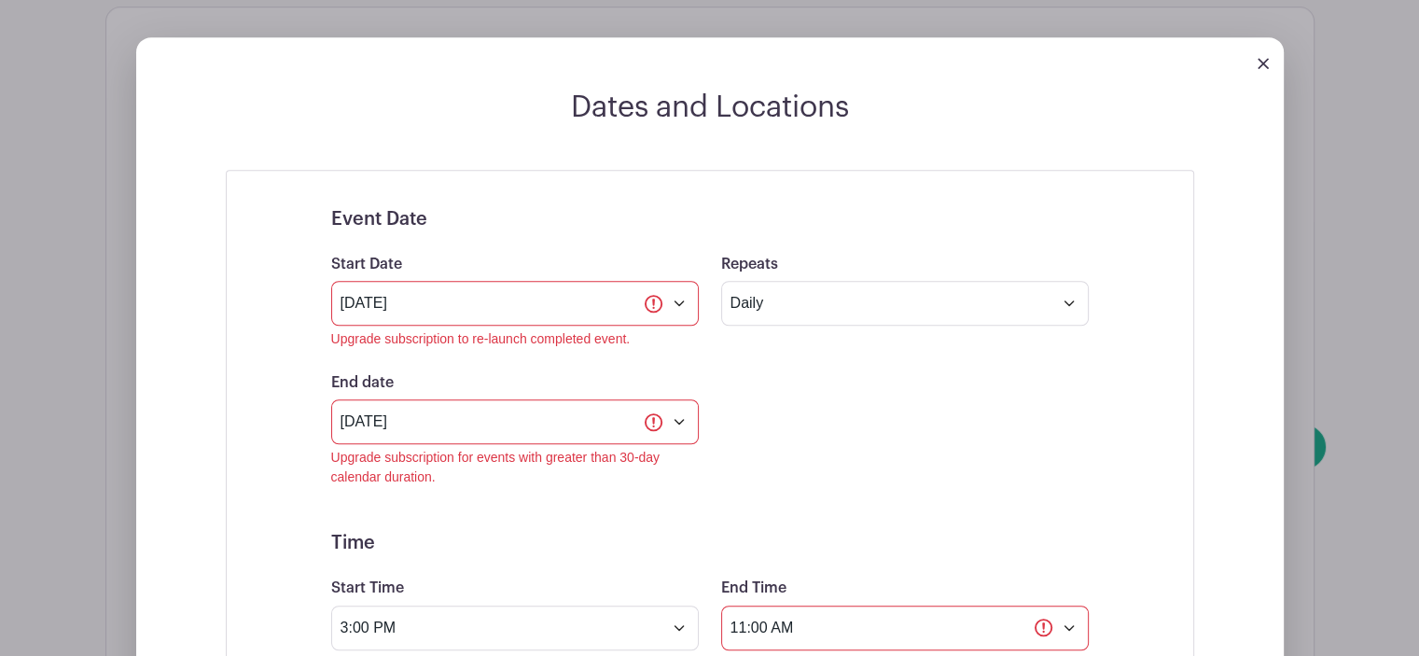
click at [840, 410] on div "End date [DATE] Upgrade subscription for events with greater than 30-day calend…" at bounding box center [710, 429] width 780 height 116
click at [373, 466] on div "Upgrade subscription for events with greater than 30-day calendar duration." at bounding box center [515, 467] width 368 height 39
click at [810, 281] on select "Does not repeat Daily Weekly Monthly on day 24 Monthly on the fourth [DATE] Oth…" at bounding box center [905, 303] width 368 height 45
select select "other"
click at [721, 281] on select "Does not repeat Daily Weekly Monthly on day 24 Monthly on the fourth [DATE] Oth…" at bounding box center [905, 303] width 368 height 45
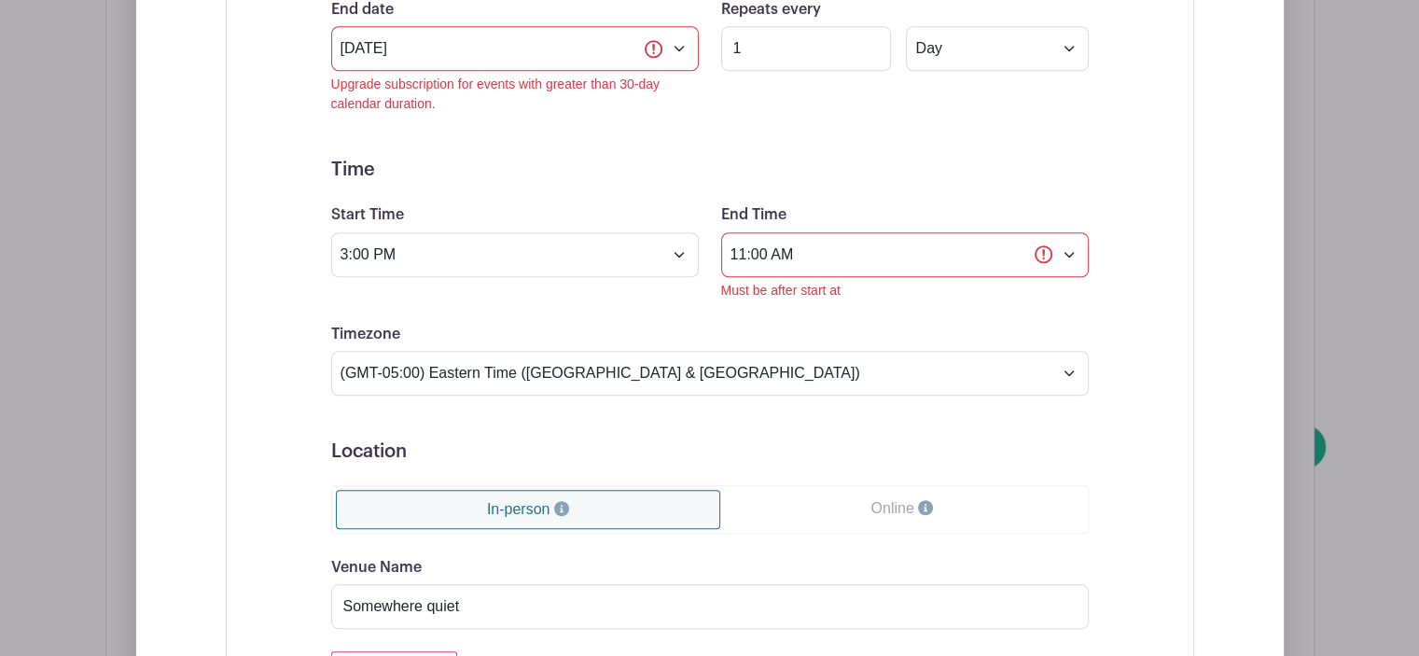
scroll to position [2016, 0]
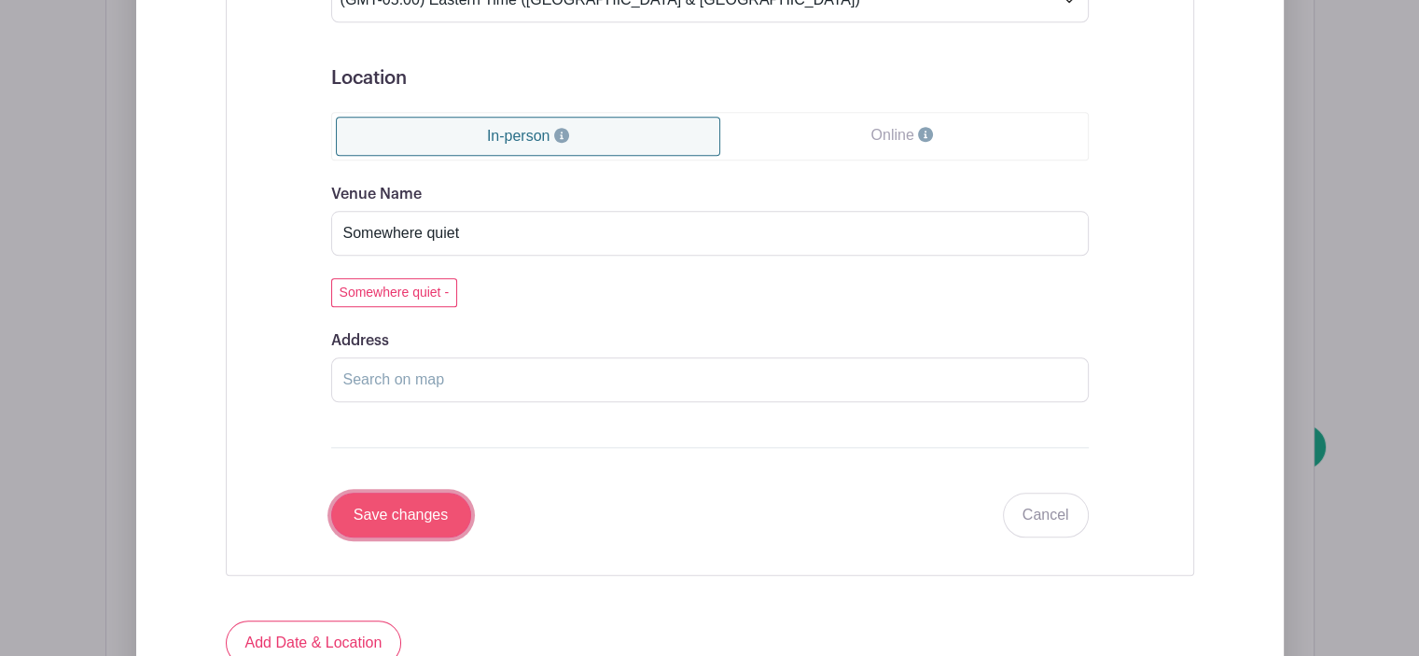
click at [432, 501] on input "Save changes" at bounding box center [401, 515] width 140 height 45
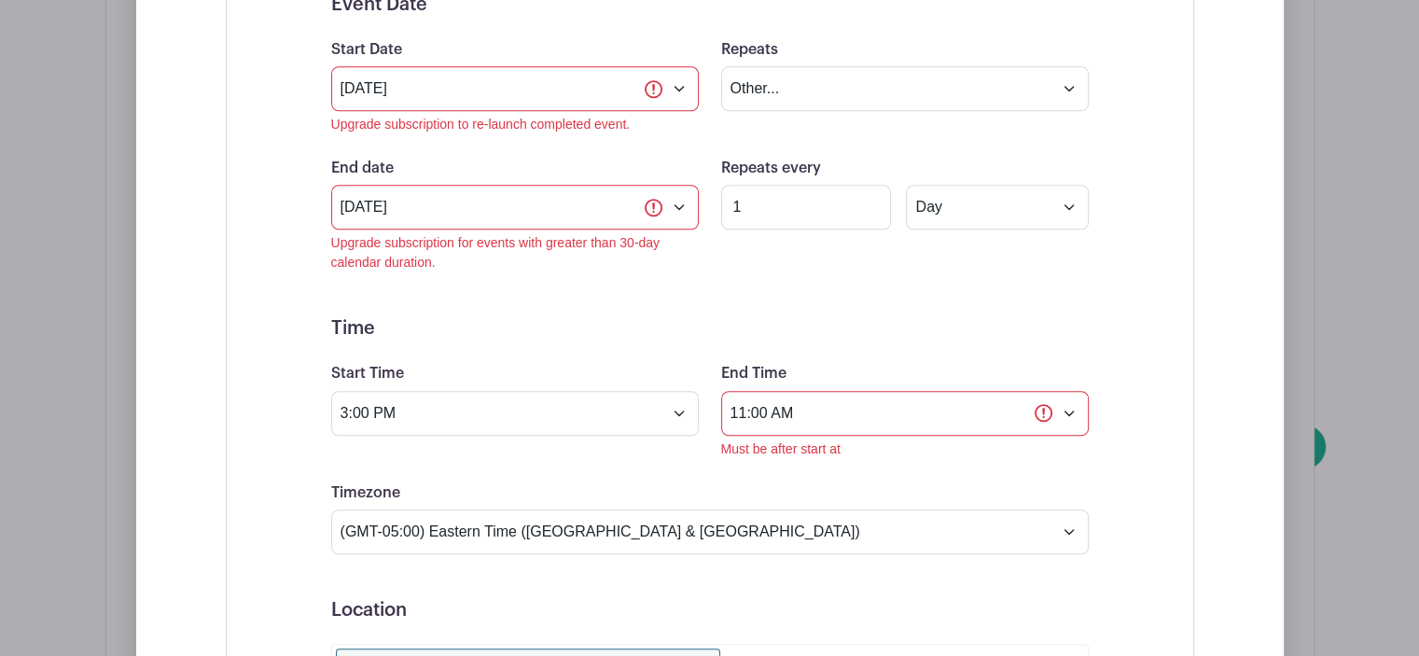
scroll to position [1269, 0]
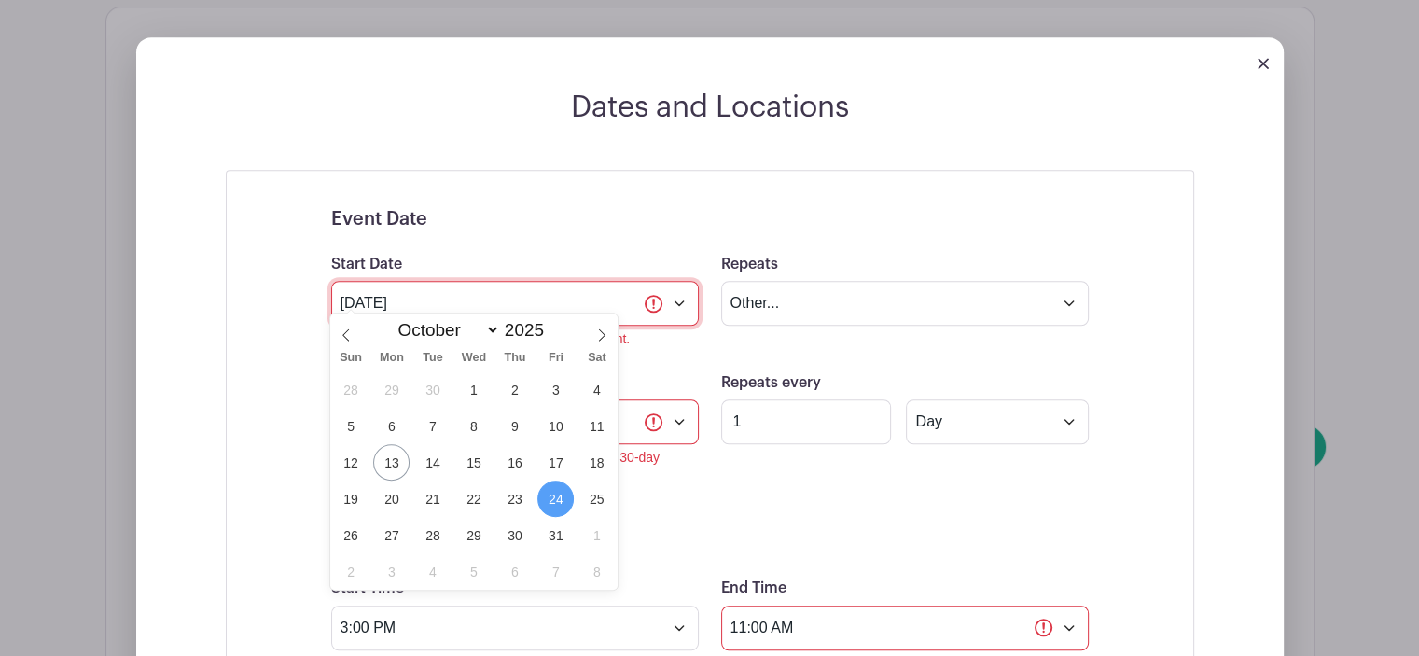
click at [419, 307] on input "[DATE]" at bounding box center [515, 303] width 368 height 45
click at [558, 502] on span "24" at bounding box center [556, 499] width 36 height 36
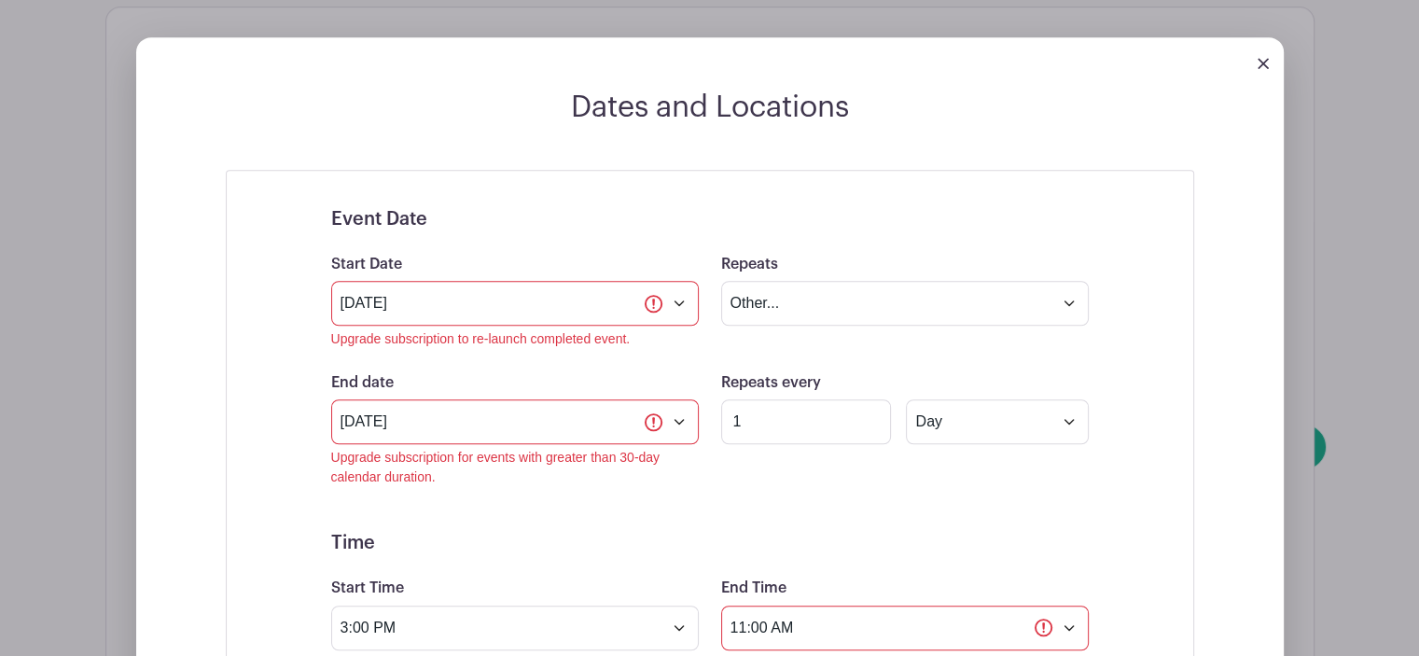
click at [1265, 58] on img at bounding box center [1263, 63] width 11 height 11
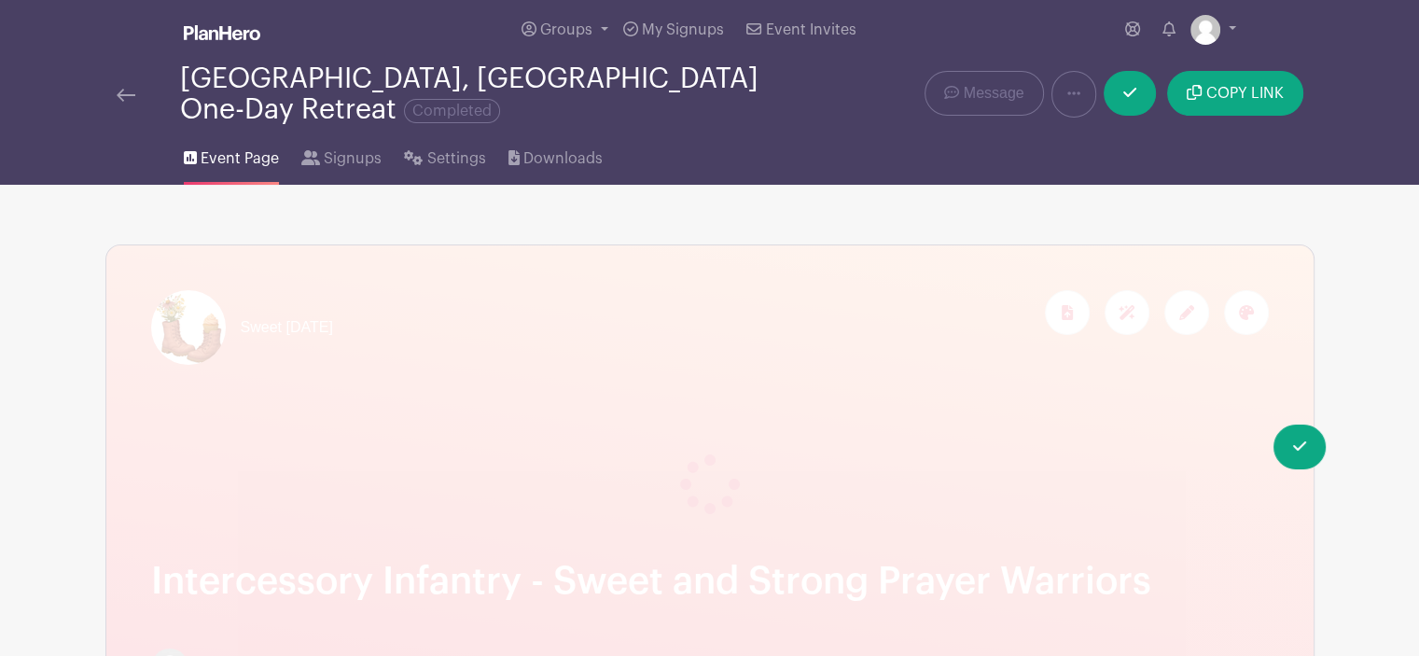
scroll to position [0, 0]
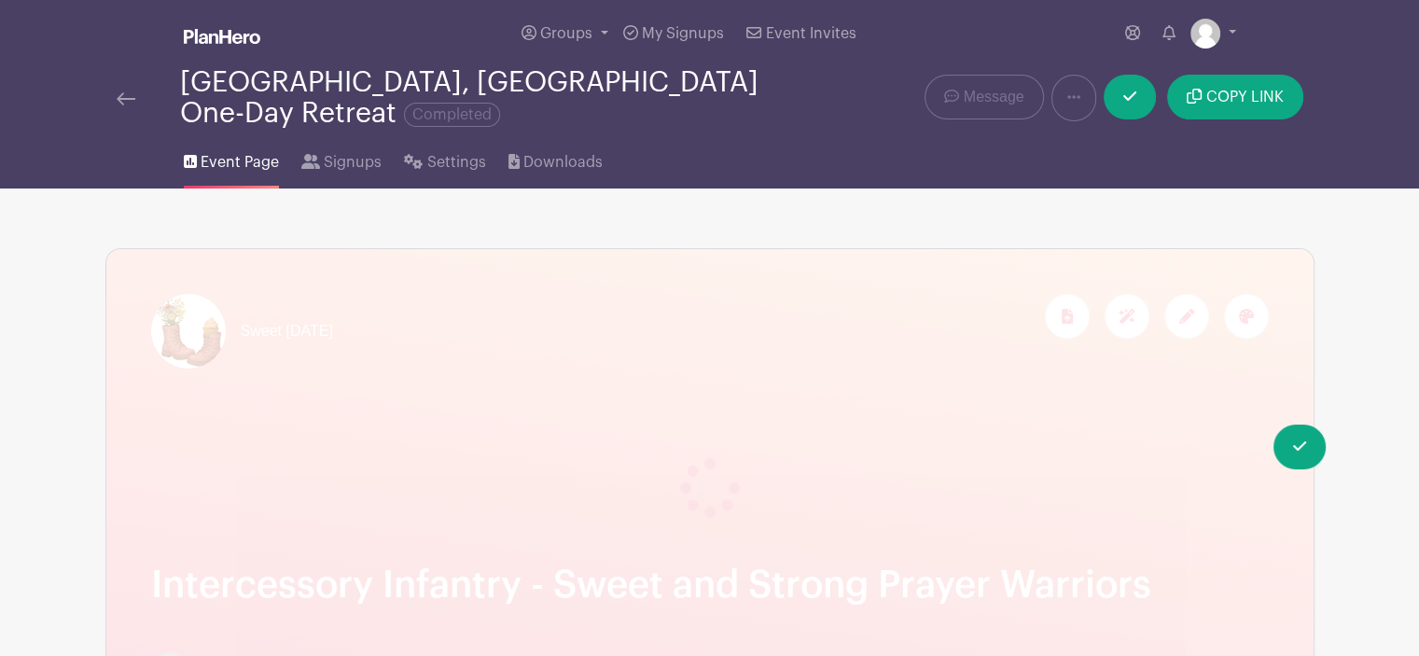
click at [133, 92] on img at bounding box center [126, 98] width 19 height 13
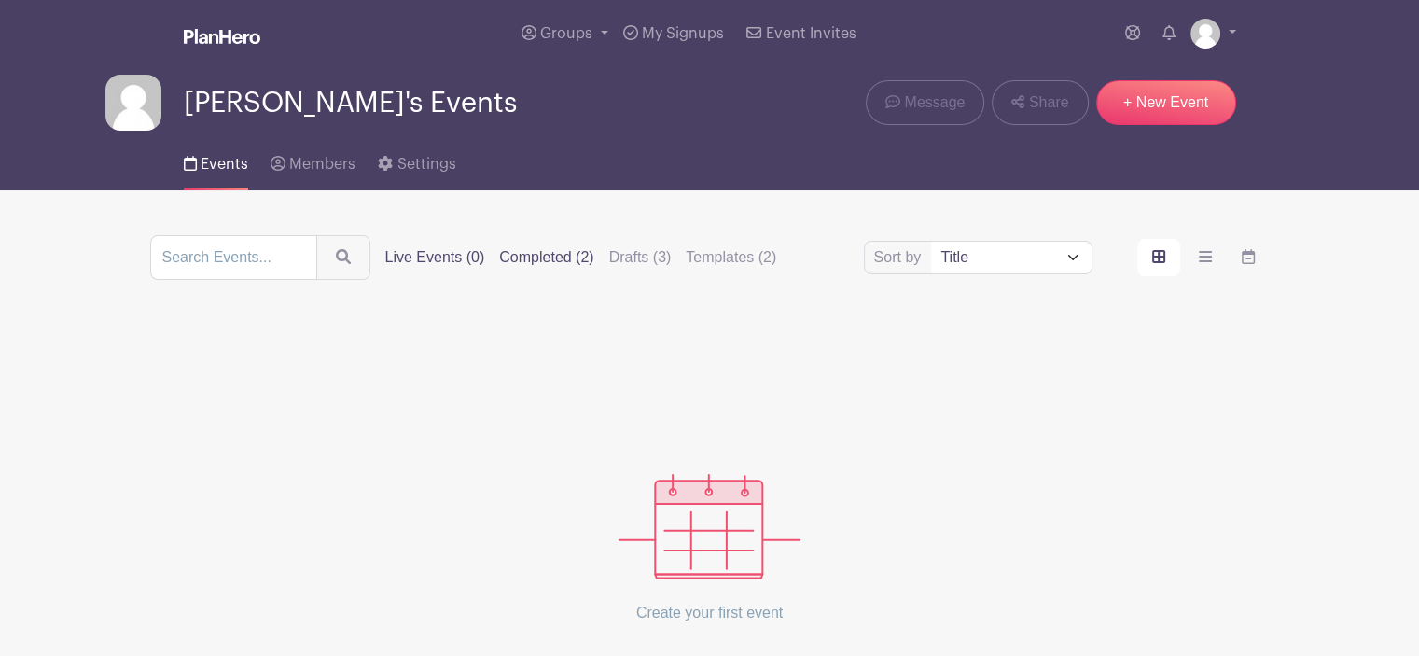
click at [534, 263] on label "Completed (2)" at bounding box center [546, 257] width 94 height 22
click at [0, 0] on input "Completed (2)" at bounding box center [0, 0] width 0 height 0
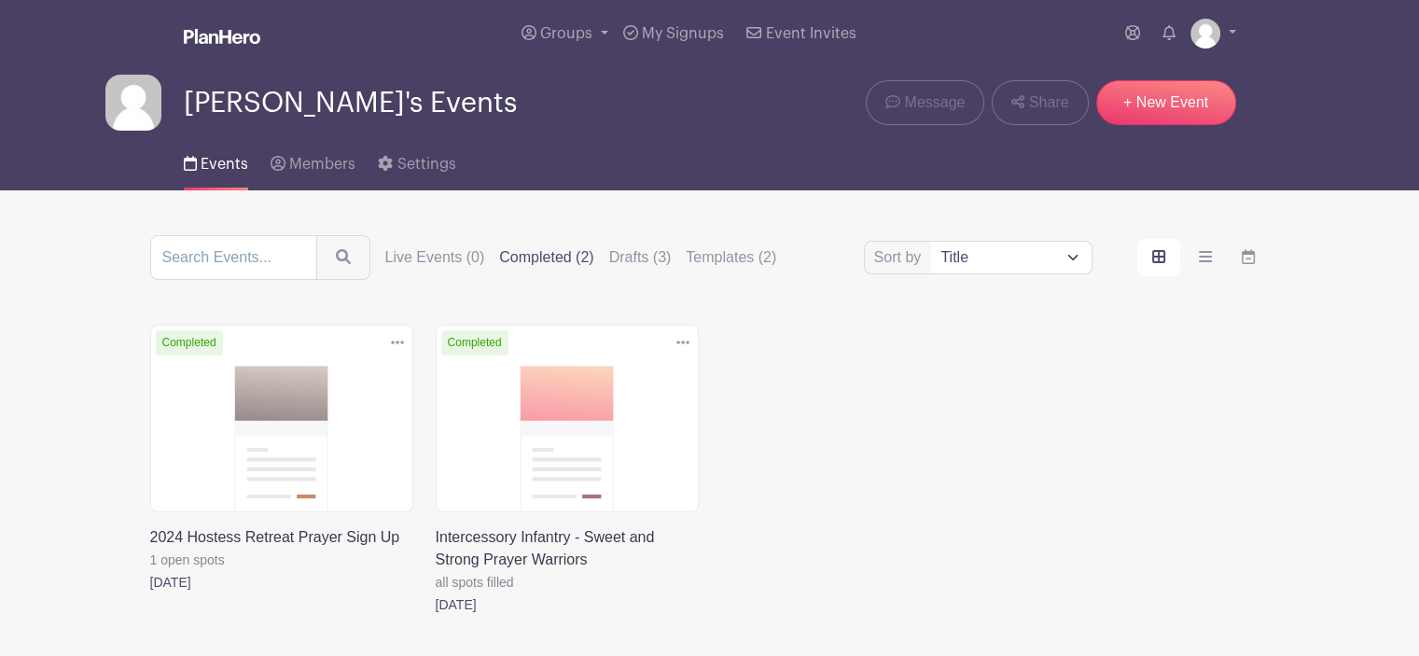
click at [150, 593] on link at bounding box center [150, 593] width 0 height 0
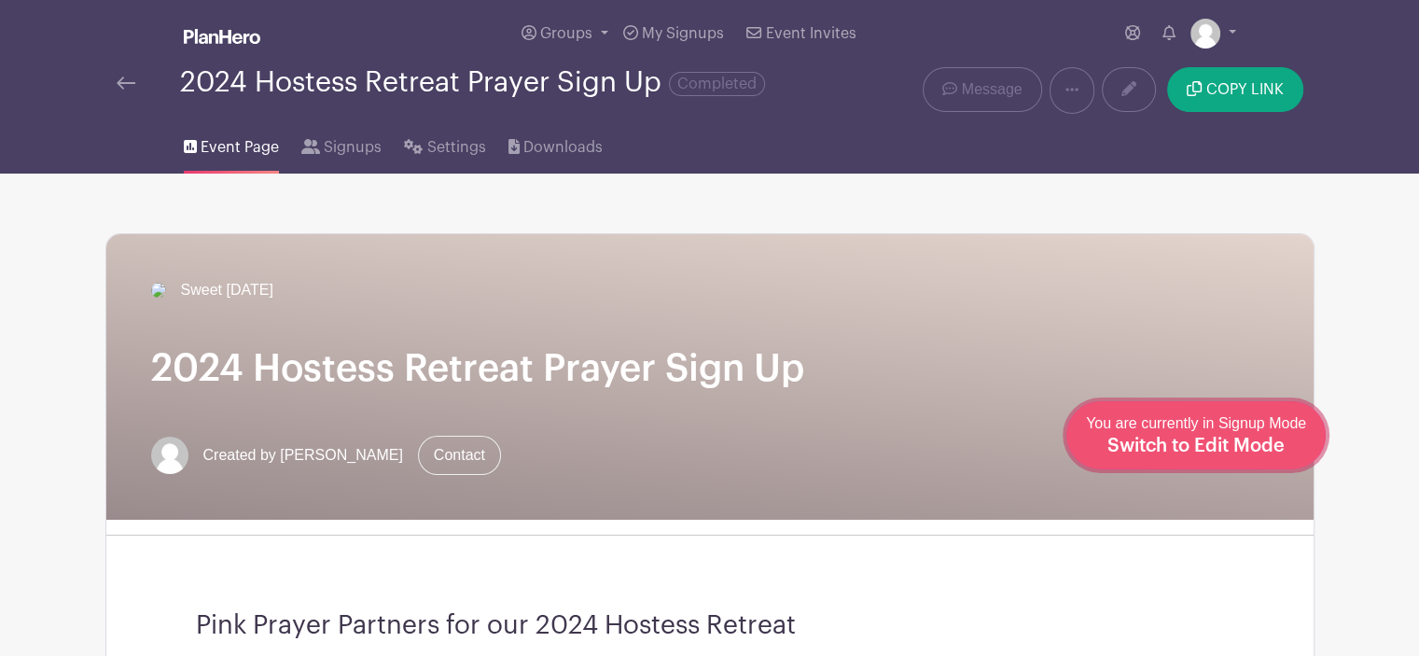
click at [1214, 460] on link "Edit Event You are currently in Signup Mode Switch to Edit Mode" at bounding box center [1196, 435] width 259 height 68
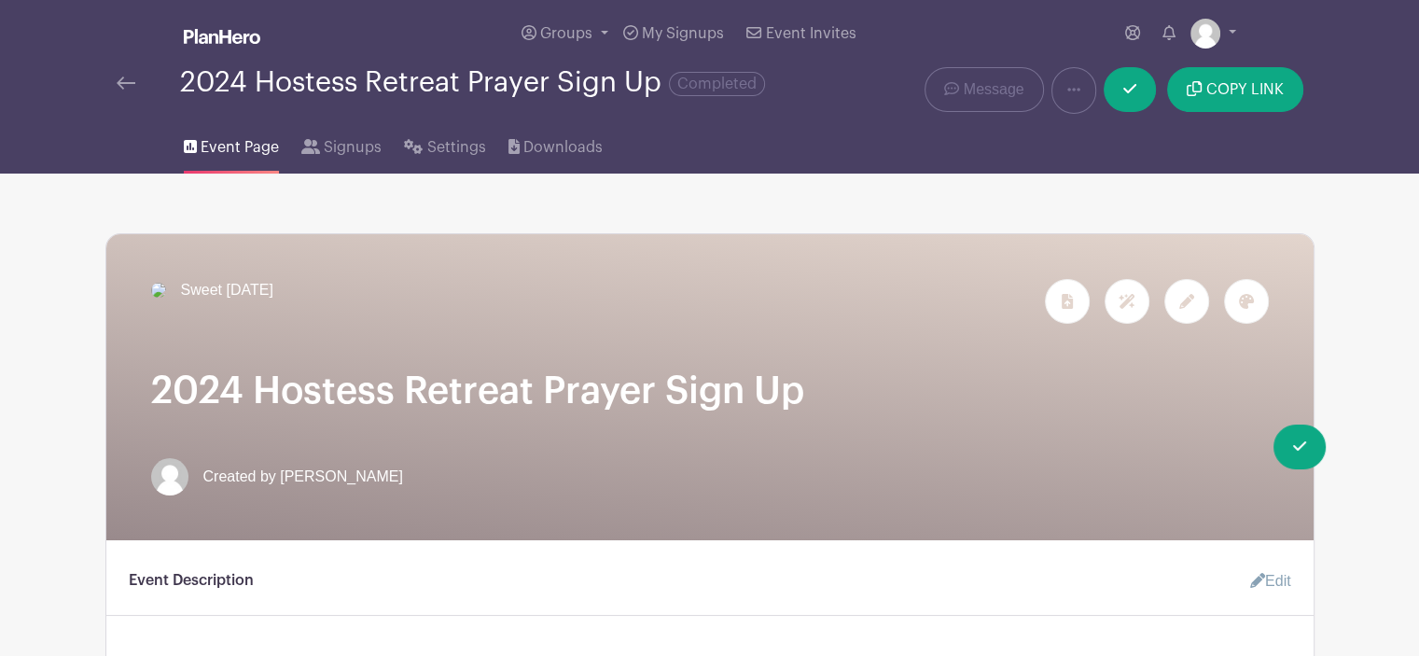
click at [221, 413] on h1 "2024 Hostess Retreat Prayer Sign Up" at bounding box center [710, 391] width 1118 height 45
click at [178, 413] on h1 "2024 Hostess Retreat Prayer Sign Up" at bounding box center [710, 391] width 1118 height 45
click at [1183, 305] on icon at bounding box center [1187, 301] width 15 height 15
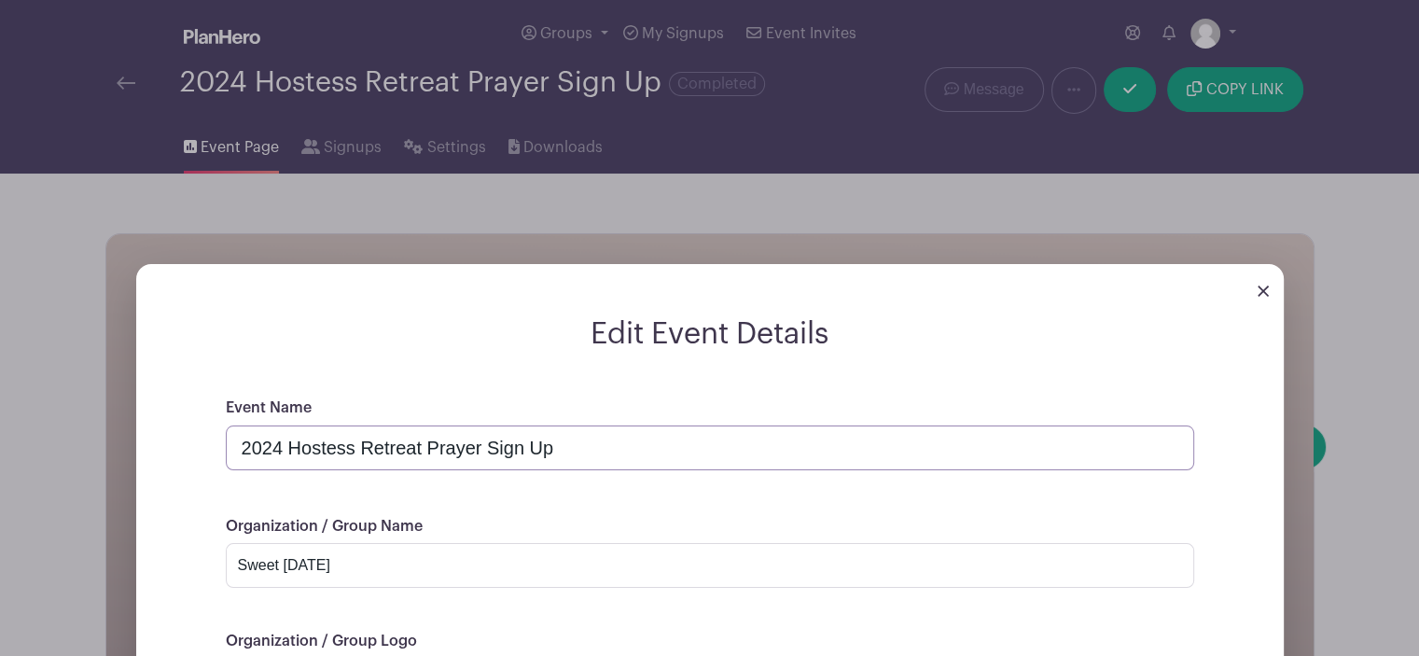
drag, startPoint x: 578, startPoint y: 451, endPoint x: 95, endPoint y: 448, distance: 482.5
click at [106, 448] on div "Edit Event Details Event Name 2024 Hostess Retreat Prayer Sign Up Organization …" at bounding box center [710, 612] width 1208 height 757
click at [275, 451] on input "2024 Hostess Retreat Prayer Sign Up" at bounding box center [710, 448] width 969 height 45
drag, startPoint x: 243, startPoint y: 452, endPoint x: 560, endPoint y: 450, distance: 317.3
click at [560, 450] on input "2025 Hostess Retreat Prayer Sign Up" at bounding box center [710, 448] width 969 height 45
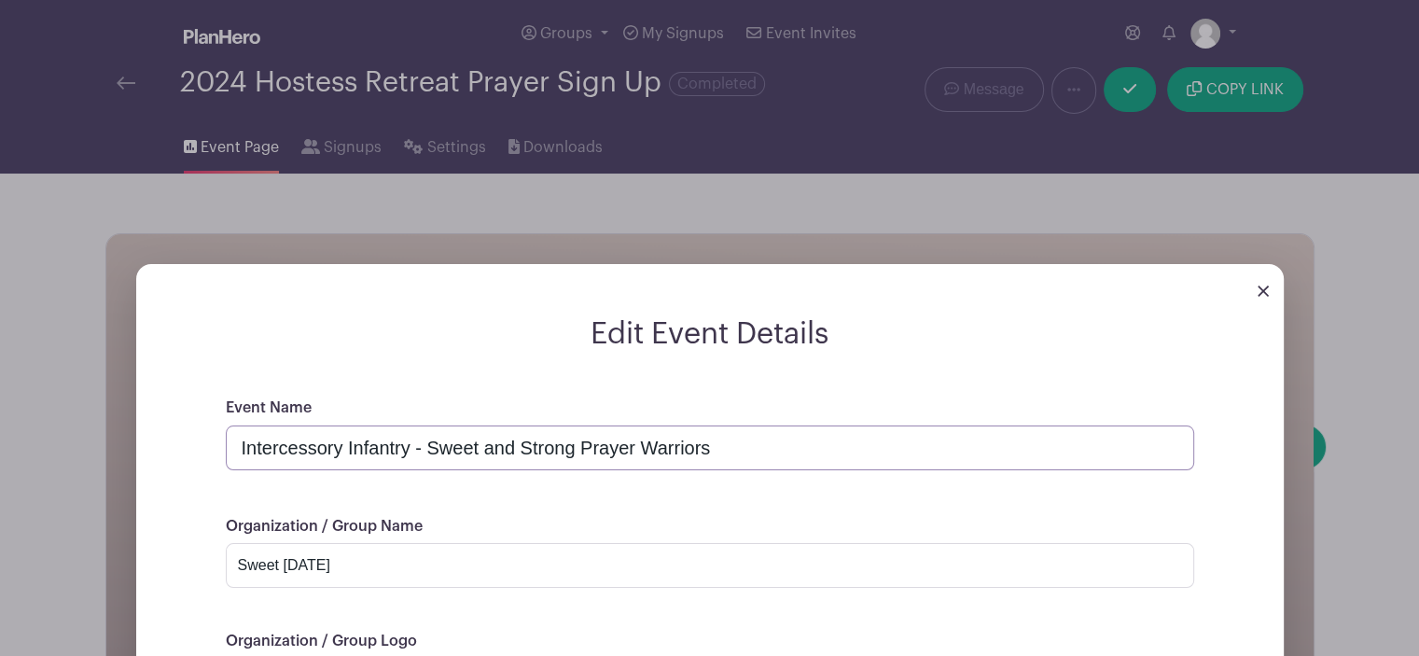
scroll to position [373, 0]
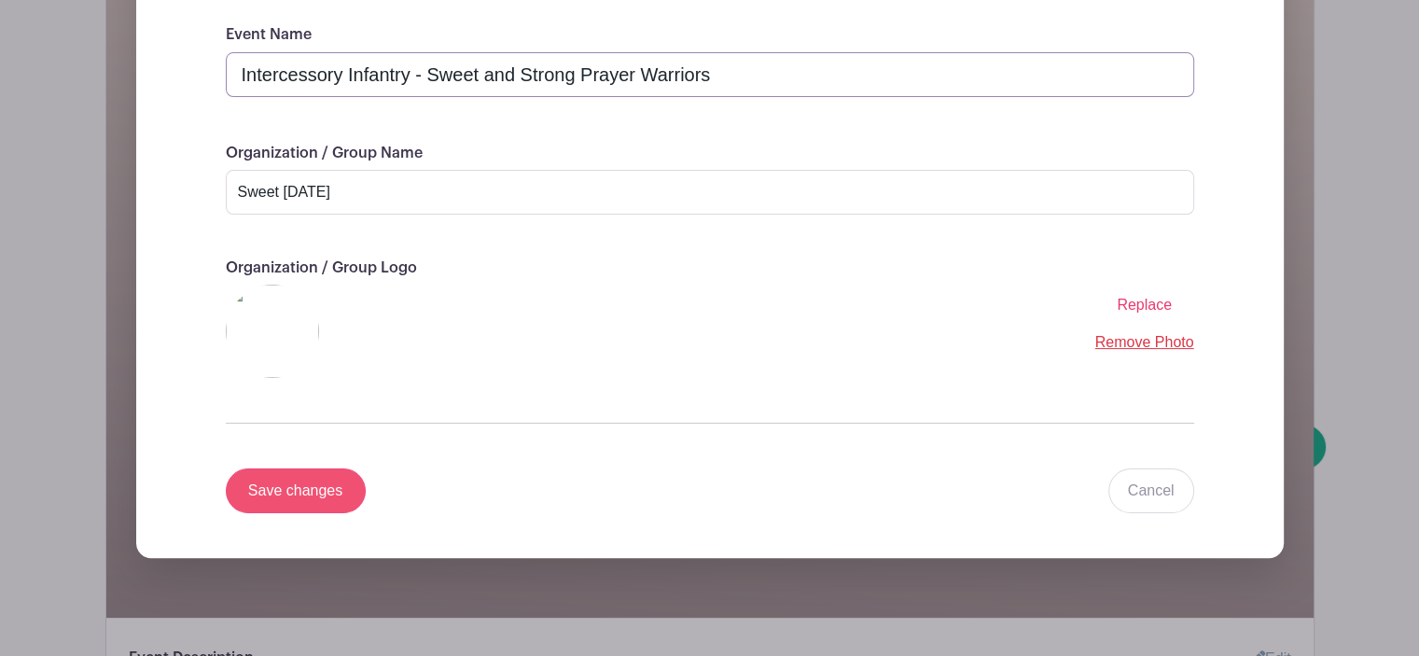
type input "Intercessory Infantry - Sweet and Strong Prayer Warriors"
click at [310, 496] on input "Save changes" at bounding box center [296, 490] width 140 height 45
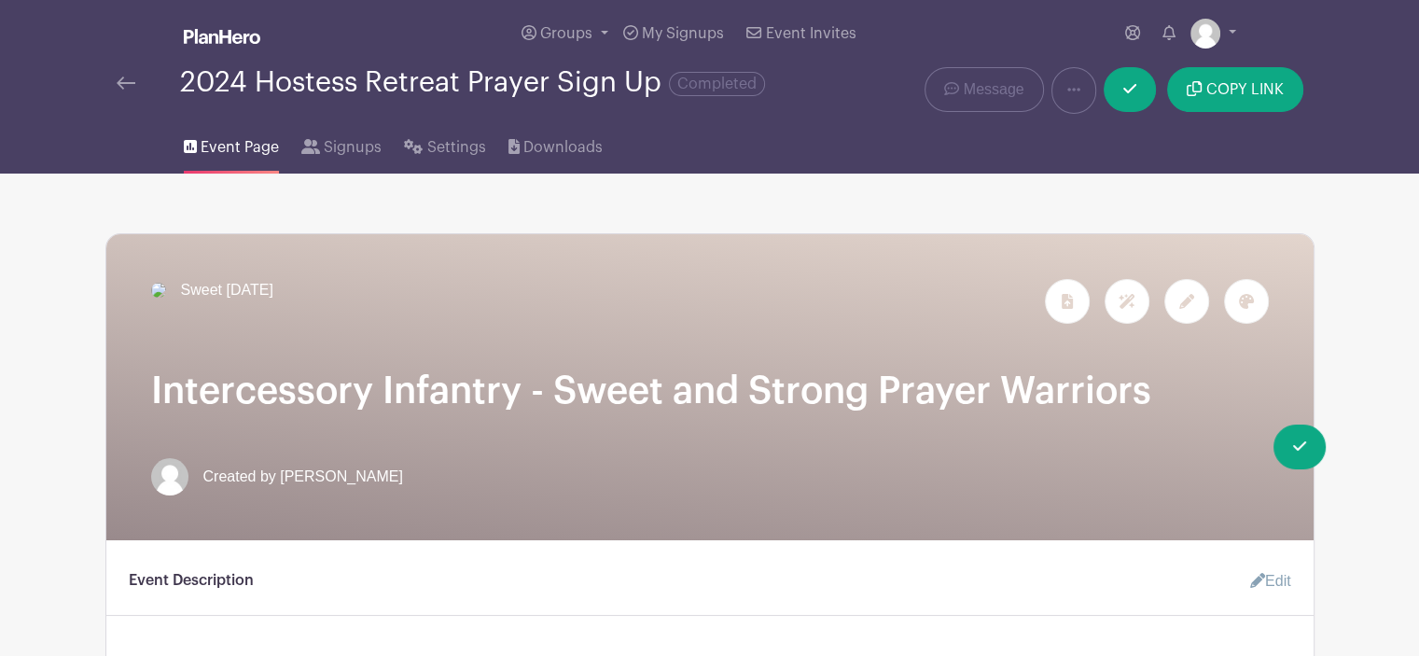
click at [1180, 301] on icon at bounding box center [1187, 301] width 15 height 15
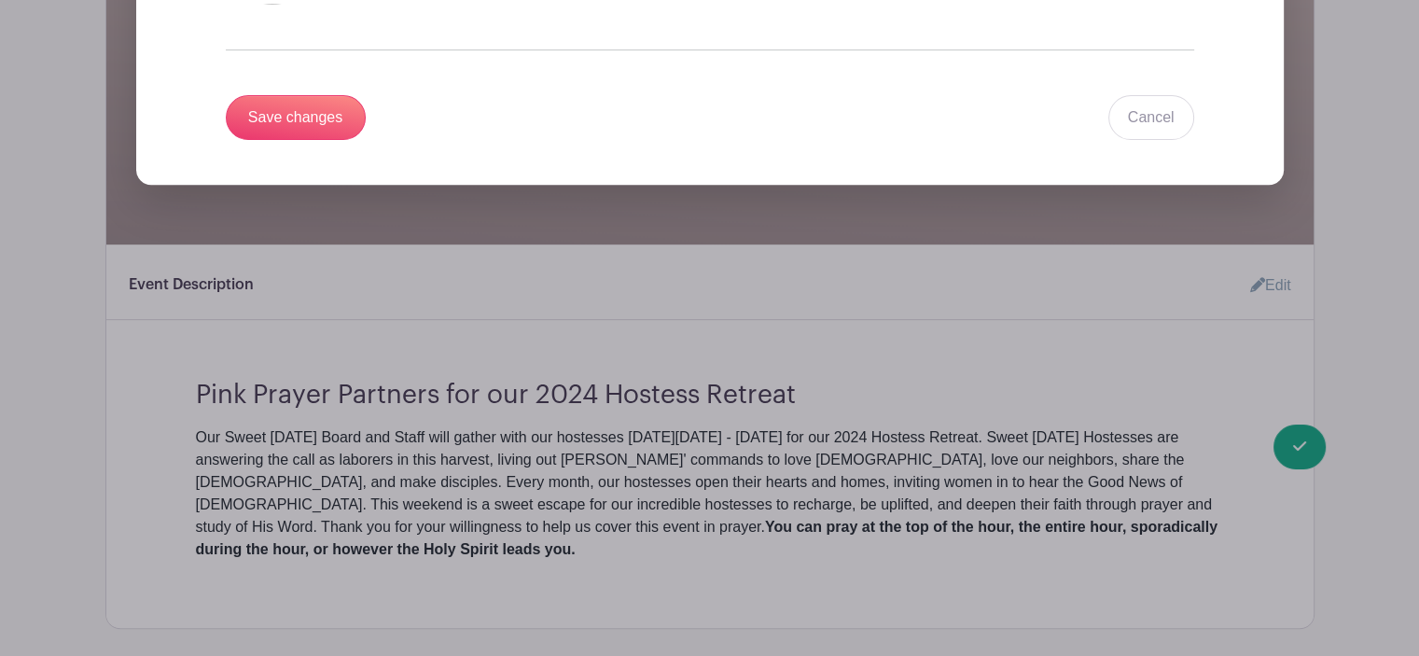
scroll to position [373, 0]
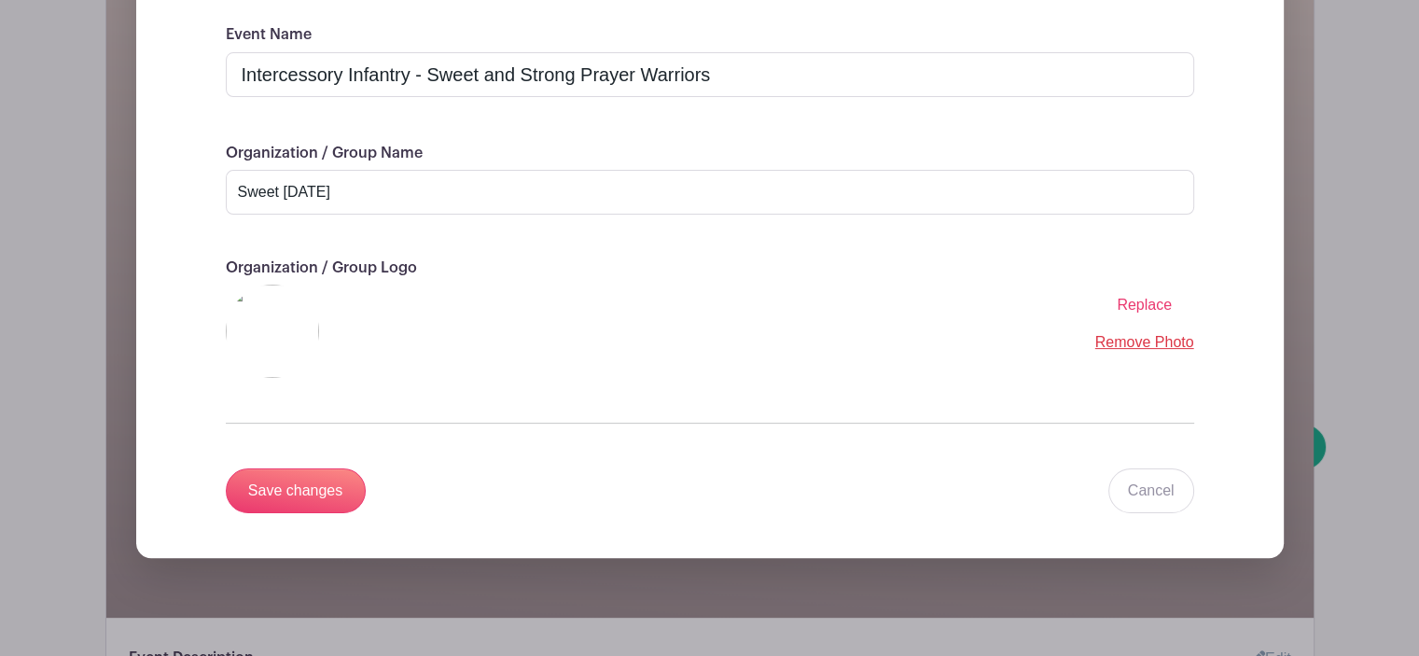
click at [1141, 301] on span "Replace" at bounding box center [1144, 305] width 55 height 16
click at [0, 0] on input "Replace" at bounding box center [0, 0] width 0 height 0
click at [300, 496] on input "Save changes" at bounding box center [296, 490] width 140 height 45
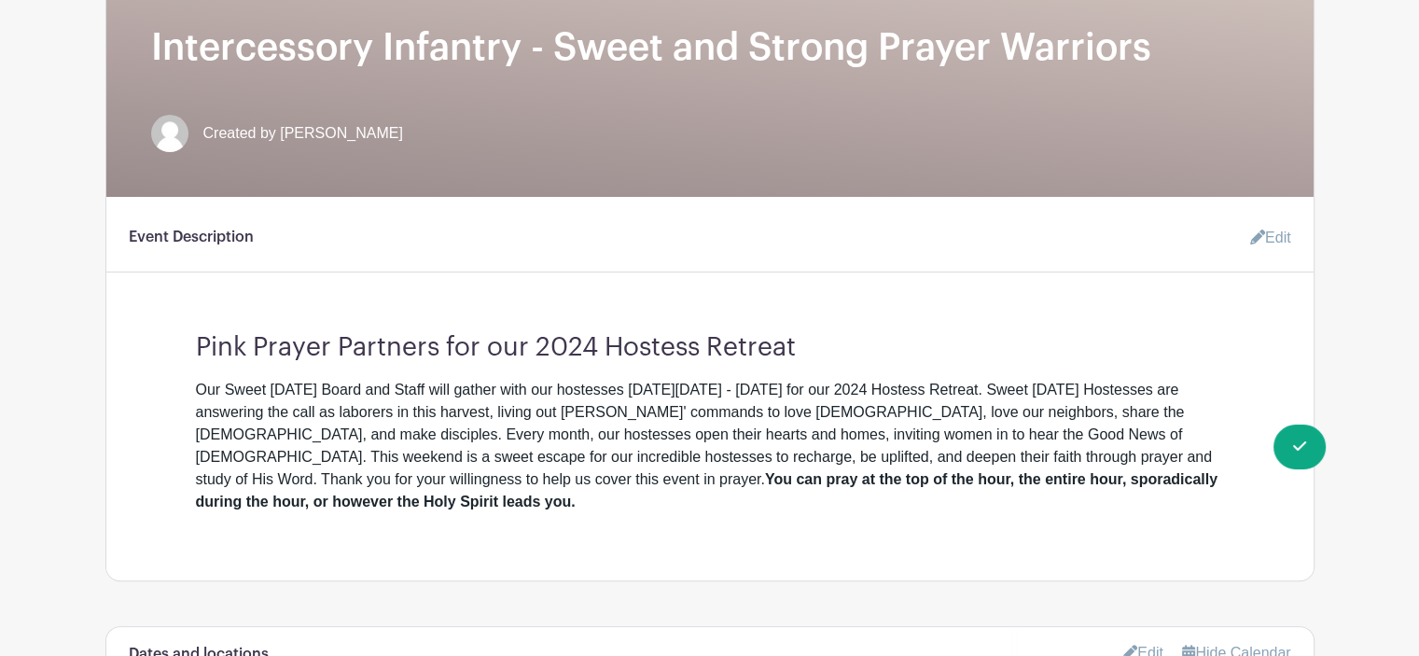
click at [1260, 235] on icon at bounding box center [1257, 237] width 15 height 15
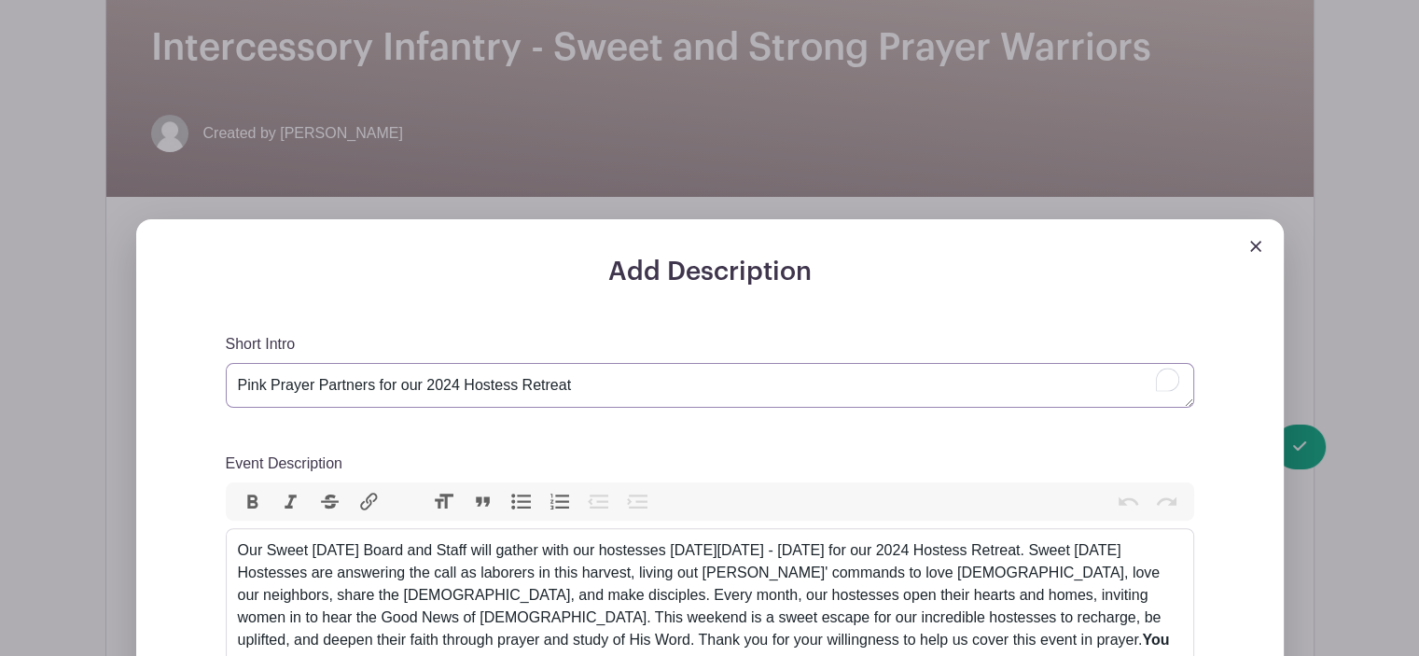
drag, startPoint x: 565, startPoint y: 382, endPoint x: 32, endPoint y: 391, distance: 532.9
click at [121, 391] on div "Add Description Short Intro Pink Prayer Partners for our 2024 Hostess Retreat E…" at bounding box center [710, 603] width 1178 height 769
click at [266, 389] on textarea "Pink Prayer Partners for our 2024 Hostess Retreat" at bounding box center [710, 385] width 969 height 45
click at [256, 385] on textarea "Pink Prayer Partners for our 2024 Hostess Retreat" at bounding box center [710, 385] width 969 height 45
paste textarea "Calling all Pink Prayer Warriors! It's time to report for duty!"
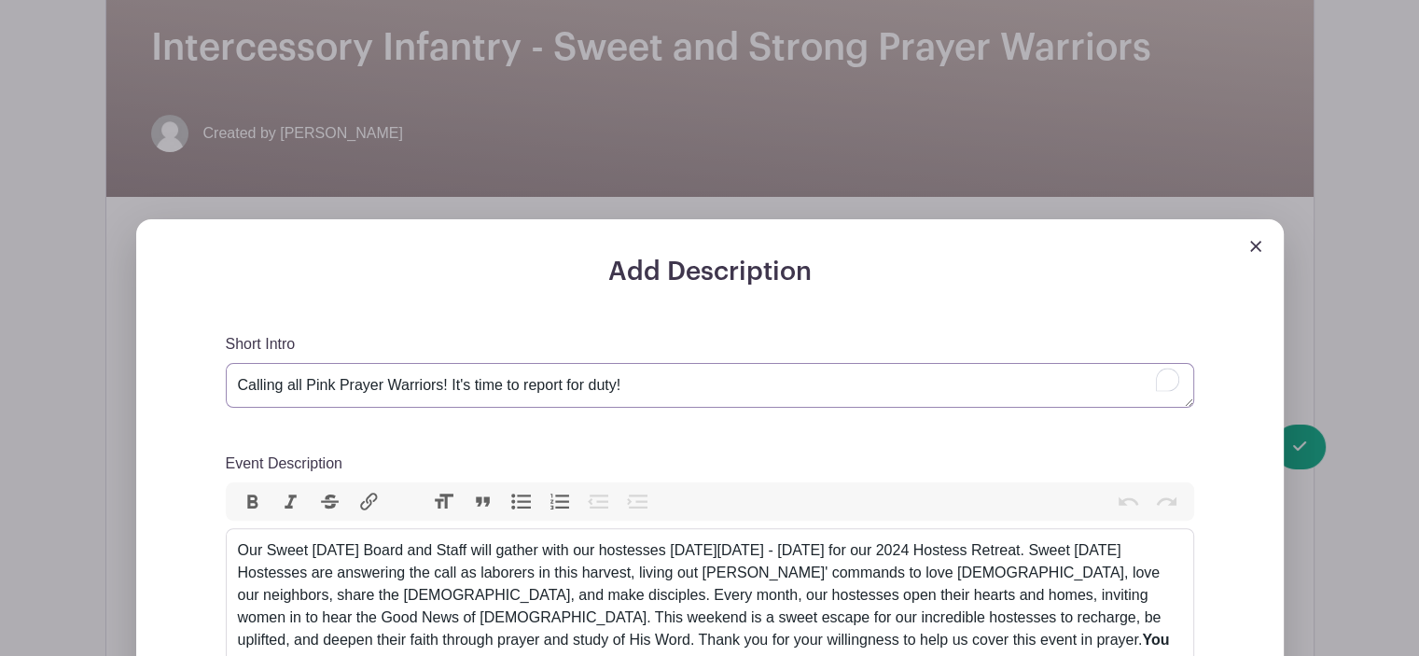
scroll to position [8, 0]
type textarea "Calling all Pink Prayer Warriors! It's time to report for duty!"
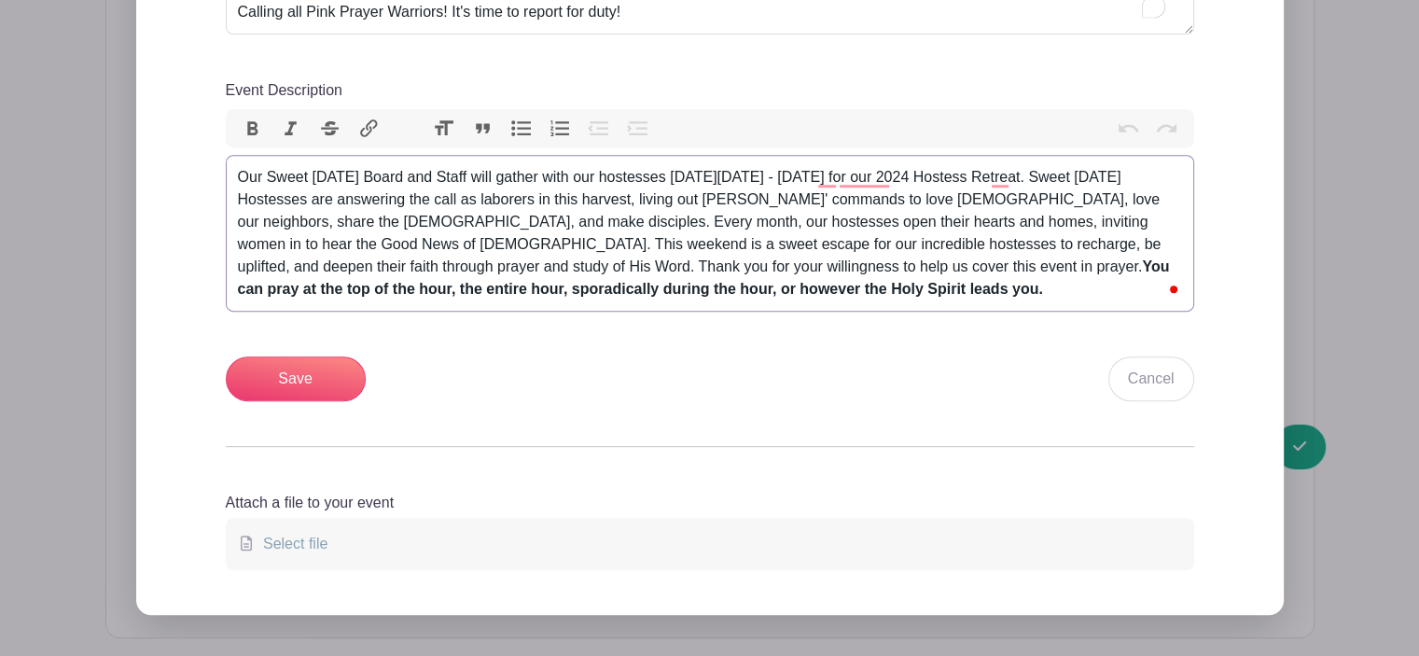
click at [235, 167] on trix-editor "Our Sweet [DATE] Board and Staff will gather with our hostesses [DATE][DATE] - …" at bounding box center [710, 233] width 969 height 157
click at [235, 173] on trix-editor "Our Sweet [DATE] Board and Staff will gather with our hostesses [DATE][DATE] - …" at bounding box center [710, 233] width 969 height 157
paste trix-editor "<div>In just over a week our Sweet [DATE] Hostesses, Board, and Staff will be r…"
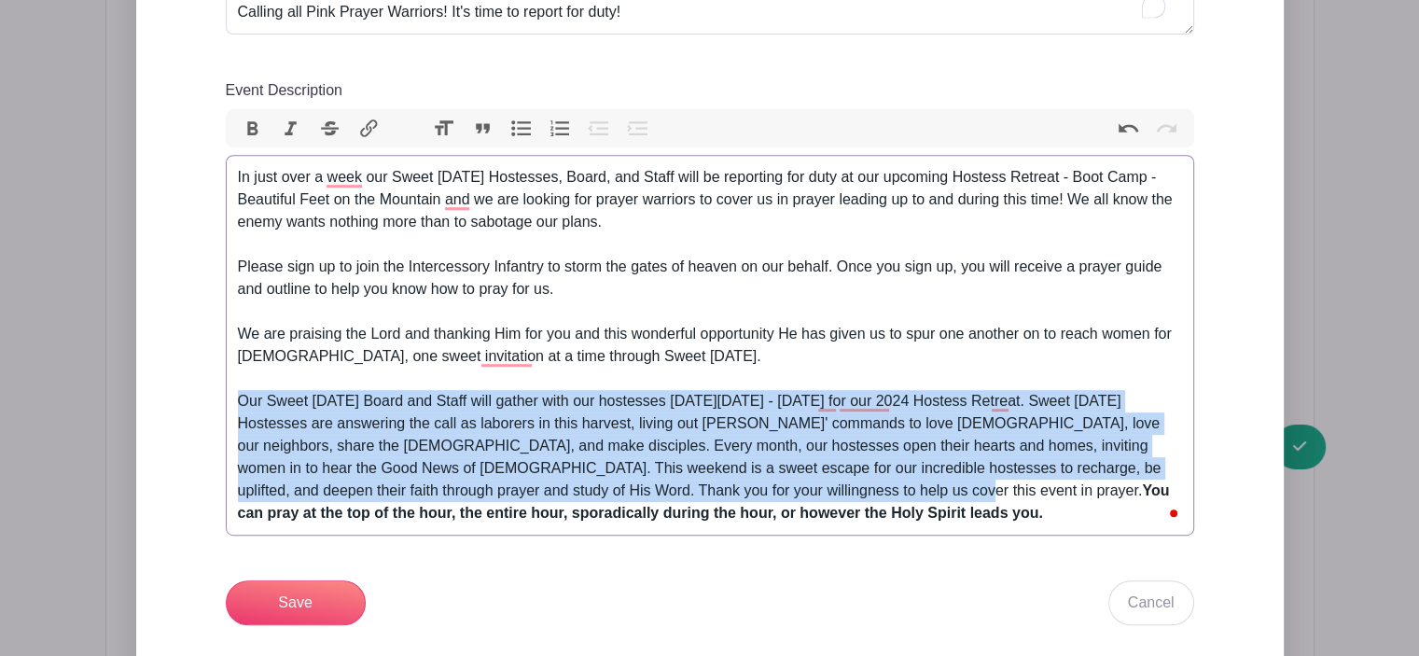
drag, startPoint x: 236, startPoint y: 400, endPoint x: 887, endPoint y: 499, distance: 657.9
click at [887, 499] on div "Our Sweet [DATE] Board and Staff will gather with our hostesses [DATE][DATE] - …" at bounding box center [710, 446] width 944 height 157
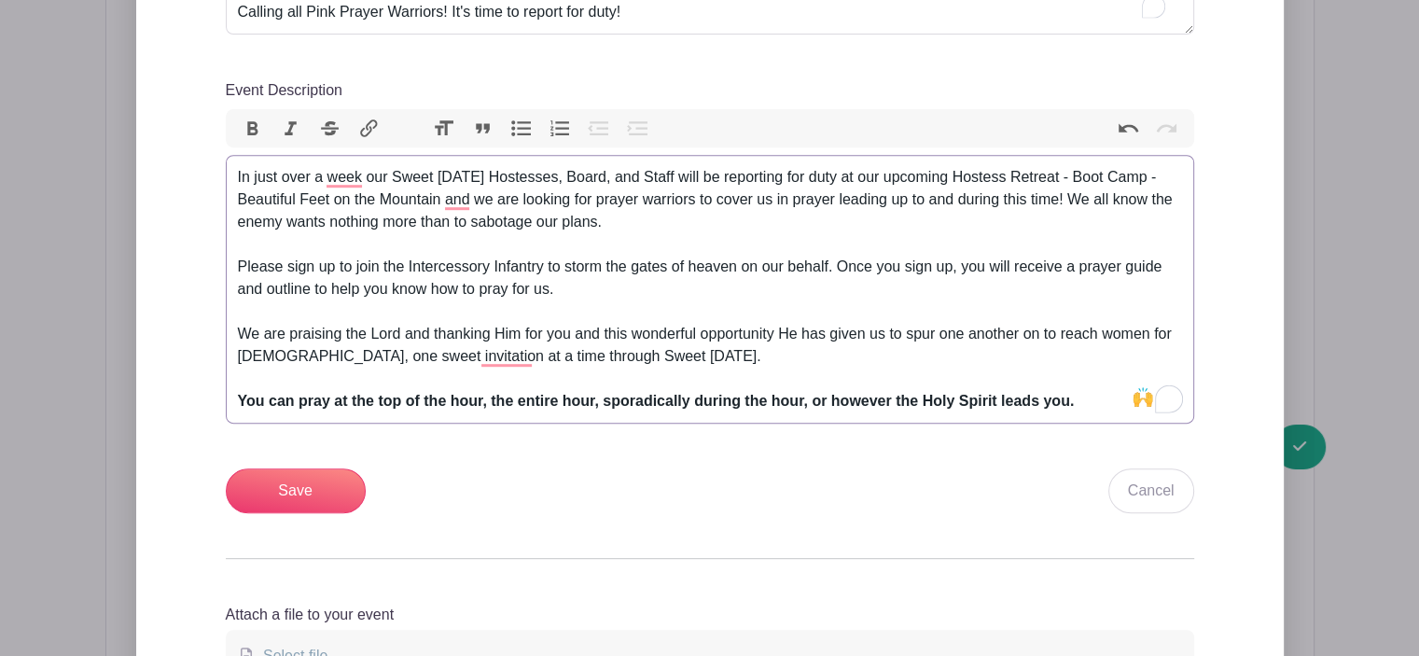
click at [619, 215] on div "In just over a week our Sweet [DATE] Hostesses, Board, and Staff will be report…" at bounding box center [710, 199] width 944 height 67
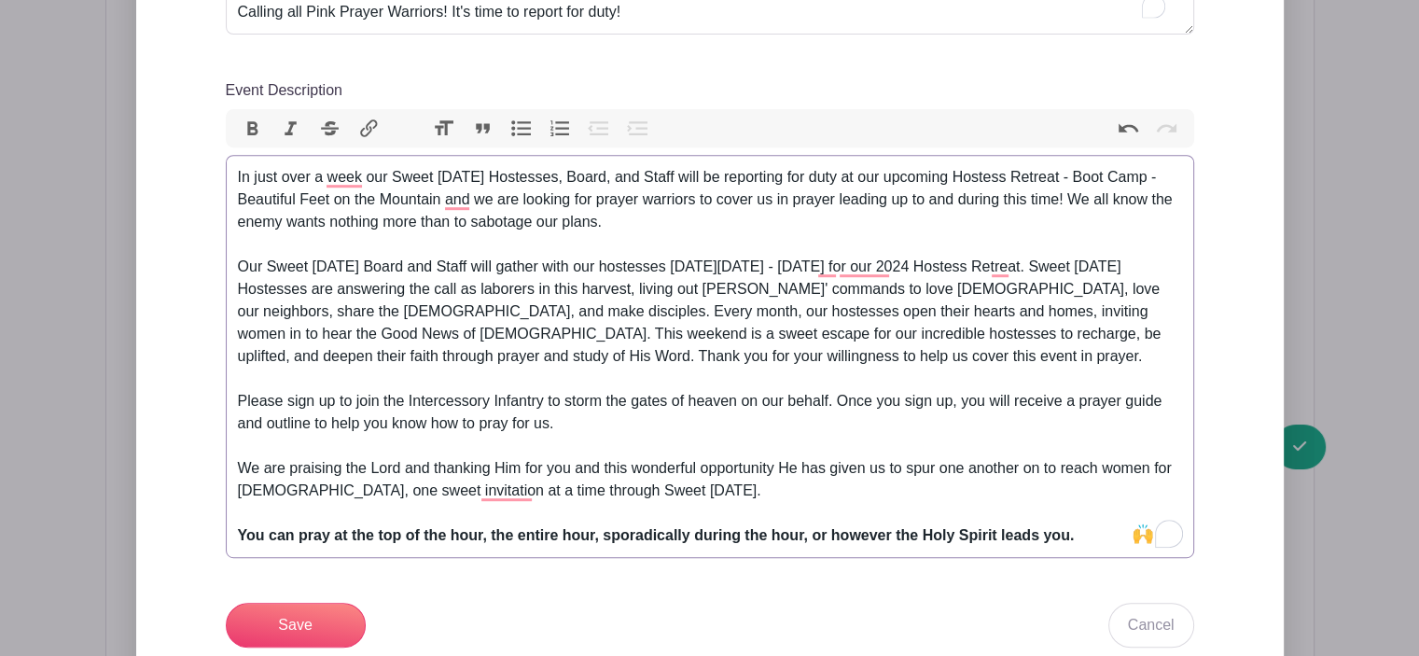
click at [843, 181] on div "In just over a week our Sweet [DATE] Hostesses, Board, and Staff will be report…" at bounding box center [710, 267] width 944 height 202
click at [306, 202] on div "In just over a week our Sweet [DATE] Hostesses, Board, and Staff will be report…" at bounding box center [710, 267] width 944 height 202
click at [387, 201] on div "In just over a week our Sweet [DATE] Hostesses, Board, and Staff will be report…" at bounding box center [710, 267] width 944 height 202
click at [716, 195] on div "In just over a week our Sweet [DATE] Hostesses, Board, and Staff will be report…" at bounding box center [710, 267] width 944 height 202
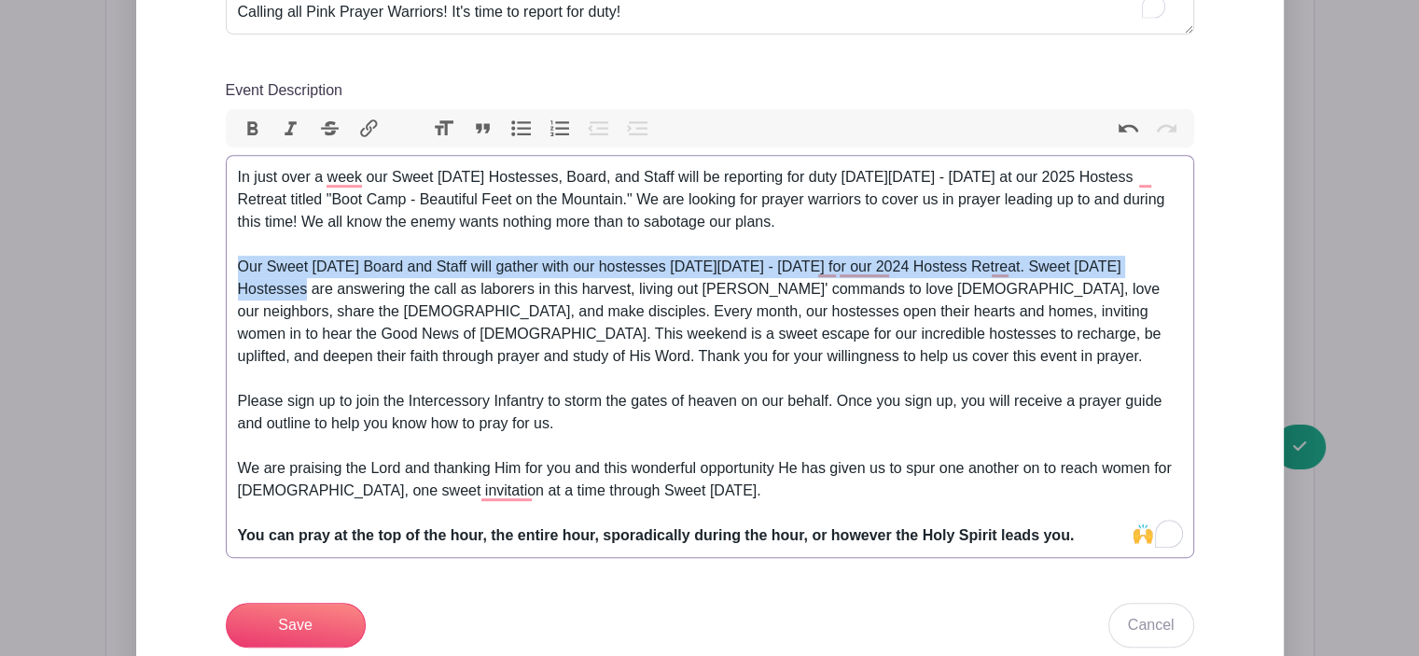
drag, startPoint x: 239, startPoint y: 265, endPoint x: 296, endPoint y: 279, distance: 58.6
click at [296, 279] on div "In just over a week our Sweet [DATE] Hostesses, Board, and Staff will be report…" at bounding box center [710, 267] width 944 height 202
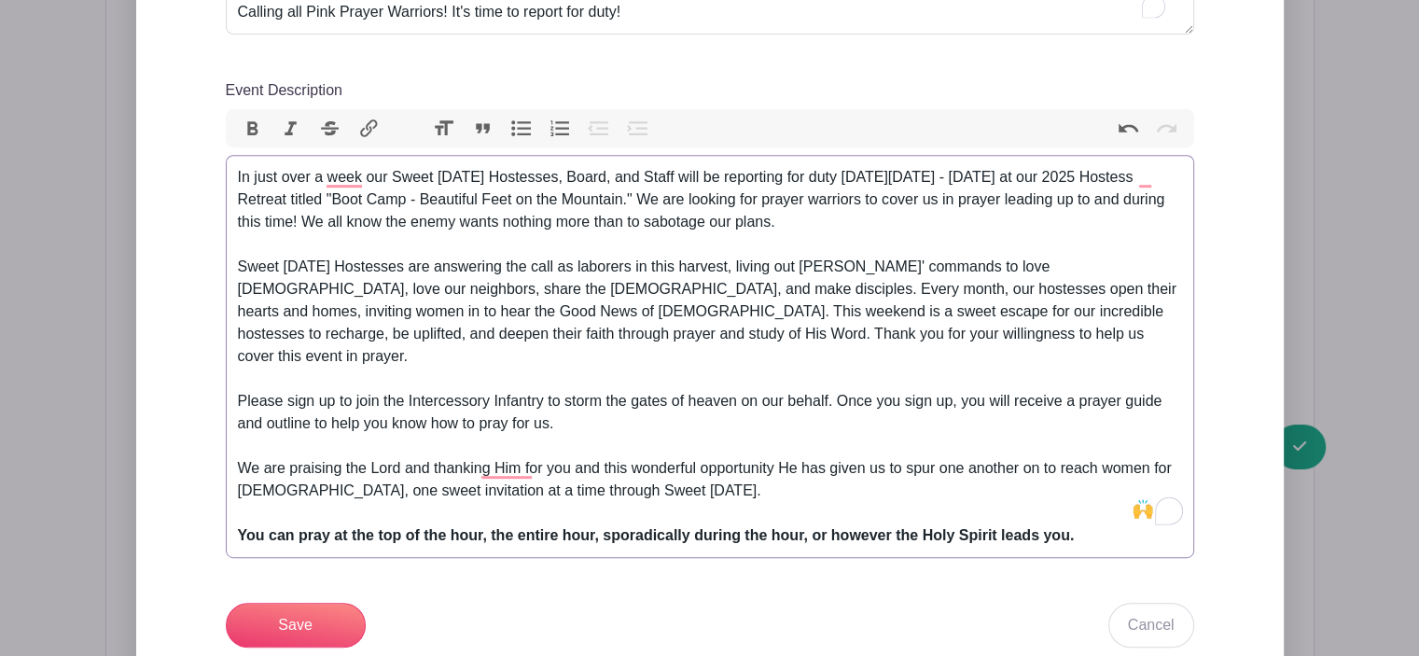
click at [424, 273] on div "In just over a week our Sweet [DATE] Hostesses, Board, and Staff will be report…" at bounding box center [710, 267] width 944 height 202
drag, startPoint x: 424, startPoint y: 273, endPoint x: 454, endPoint y: 271, distance: 30.9
click at [454, 271] on div "In just over a week our Sweet [DATE] Hostesses, Board, and Staff will be report…" at bounding box center [710, 267] width 944 height 202
click at [593, 265] on div "In just over a week our Sweet [DATE] Hostesses, Board, and Staff will be report…" at bounding box center [710, 267] width 944 height 202
drag, startPoint x: 593, startPoint y: 265, endPoint x: 698, endPoint y: 265, distance: 104.5
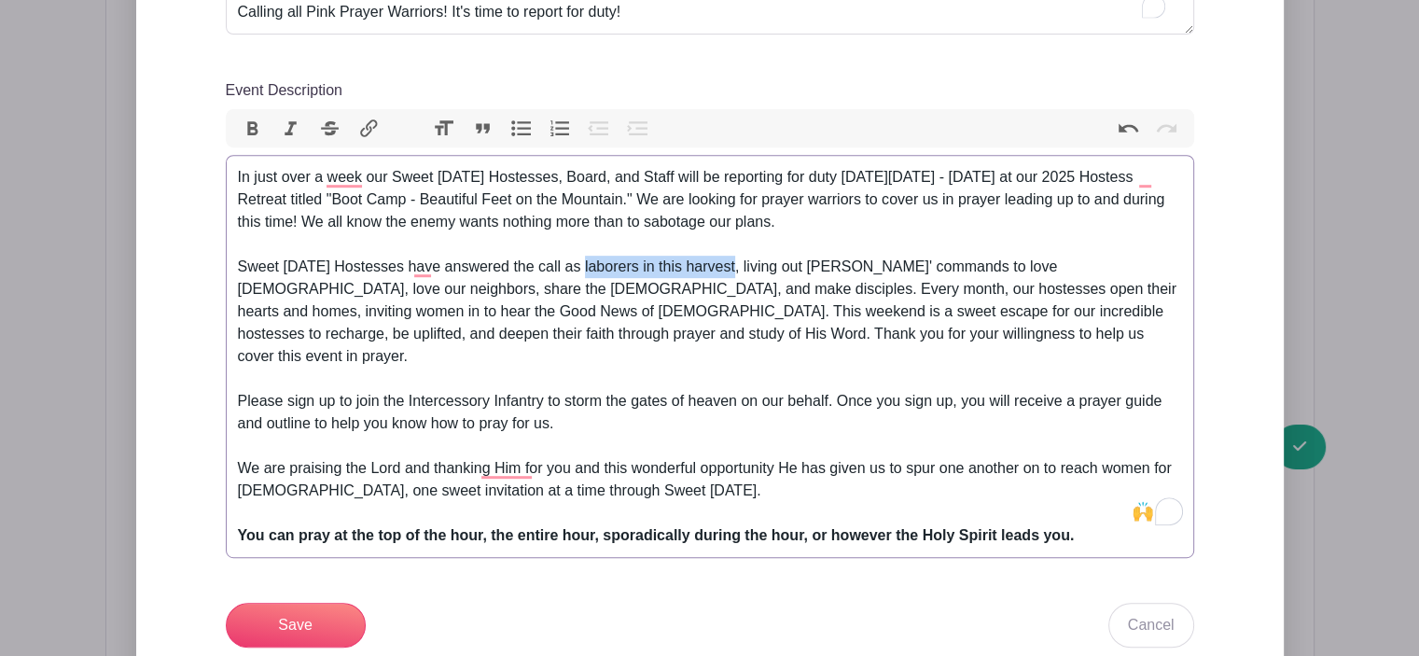
click at [698, 265] on div "In just over a week our Sweet [DATE] Hostesses, Board, and Staff will be report…" at bounding box center [710, 267] width 944 height 202
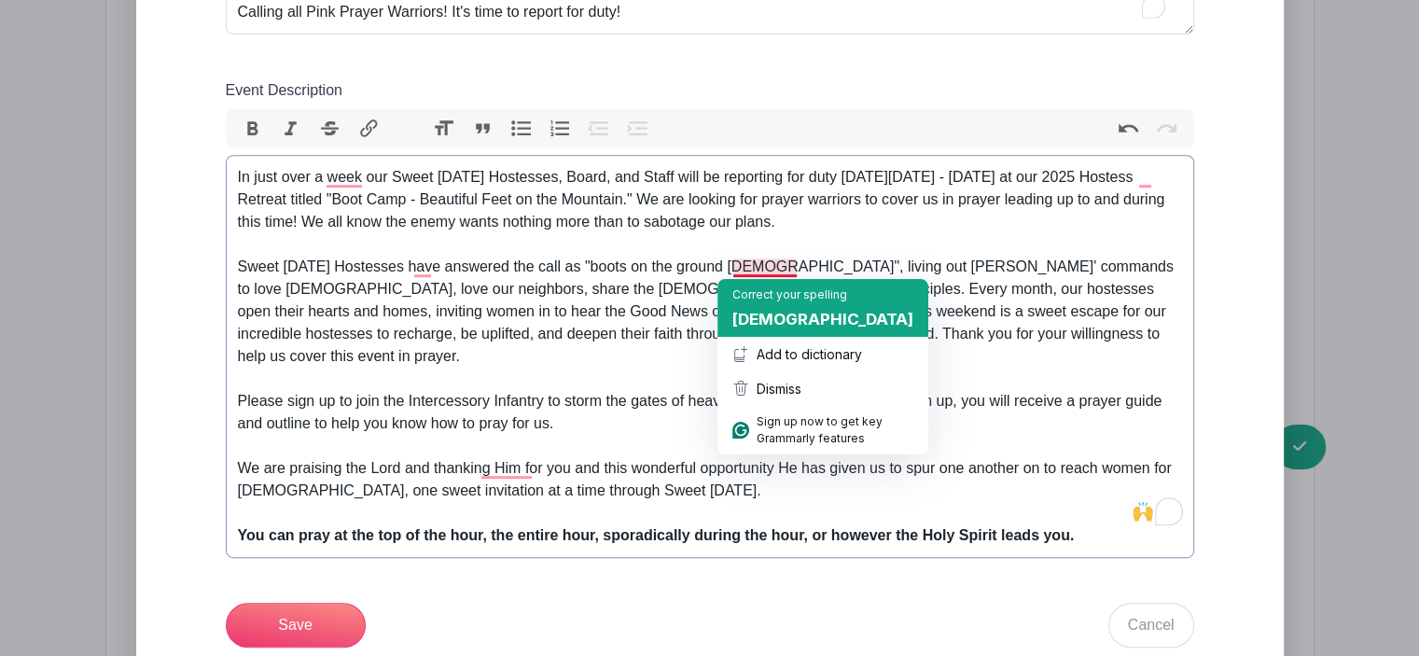
click at [773, 312] on span "[DEMOGRAPHIC_DATA]" at bounding box center [823, 319] width 181 height 19
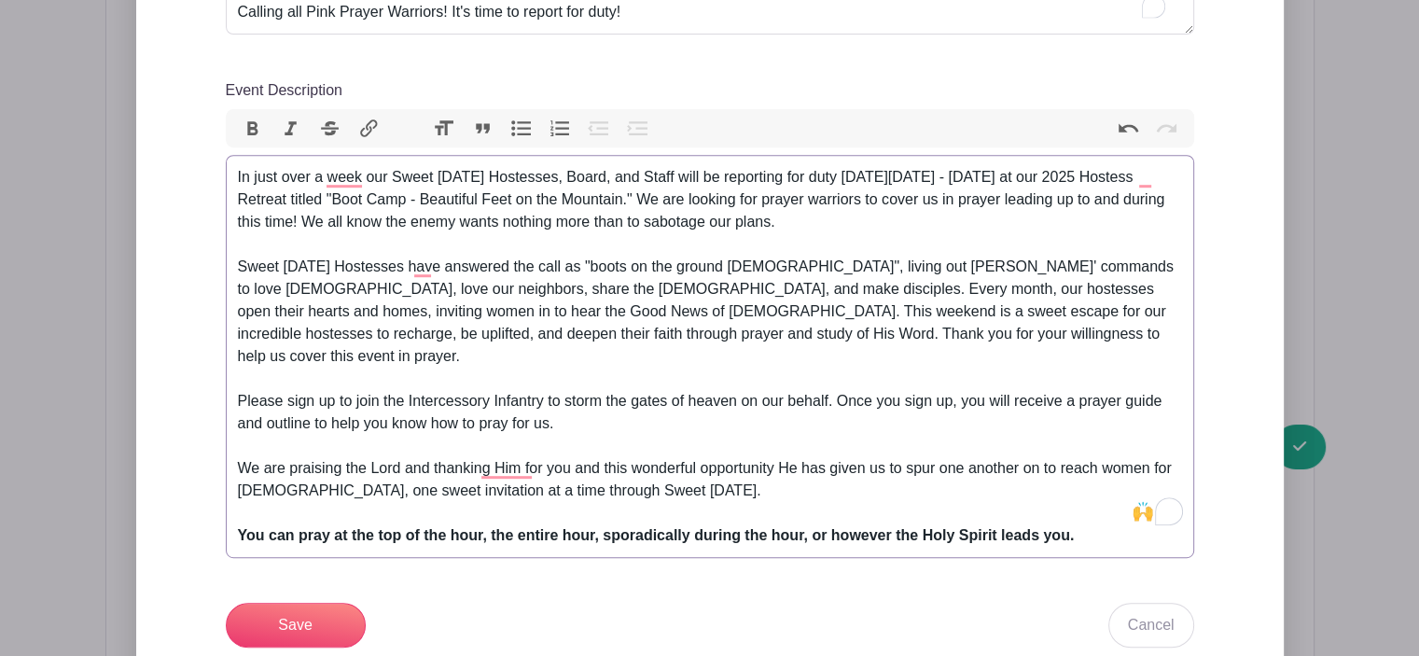
click at [819, 273] on div "In just over a week our Sweet [DATE] Hostesses, Board, and Staff will be report…" at bounding box center [710, 267] width 944 height 202
click at [318, 292] on div "In just over a week our Sweet [DATE] Hostesses, Board, and Staff will be report…" at bounding box center [710, 267] width 944 height 202
drag, startPoint x: 318, startPoint y: 292, endPoint x: 523, endPoint y: 296, distance: 204.4
click at [523, 296] on div "In just over a week our Sweet [DATE] Hostesses, Board, and Staff will be report…" at bounding box center [710, 267] width 944 height 202
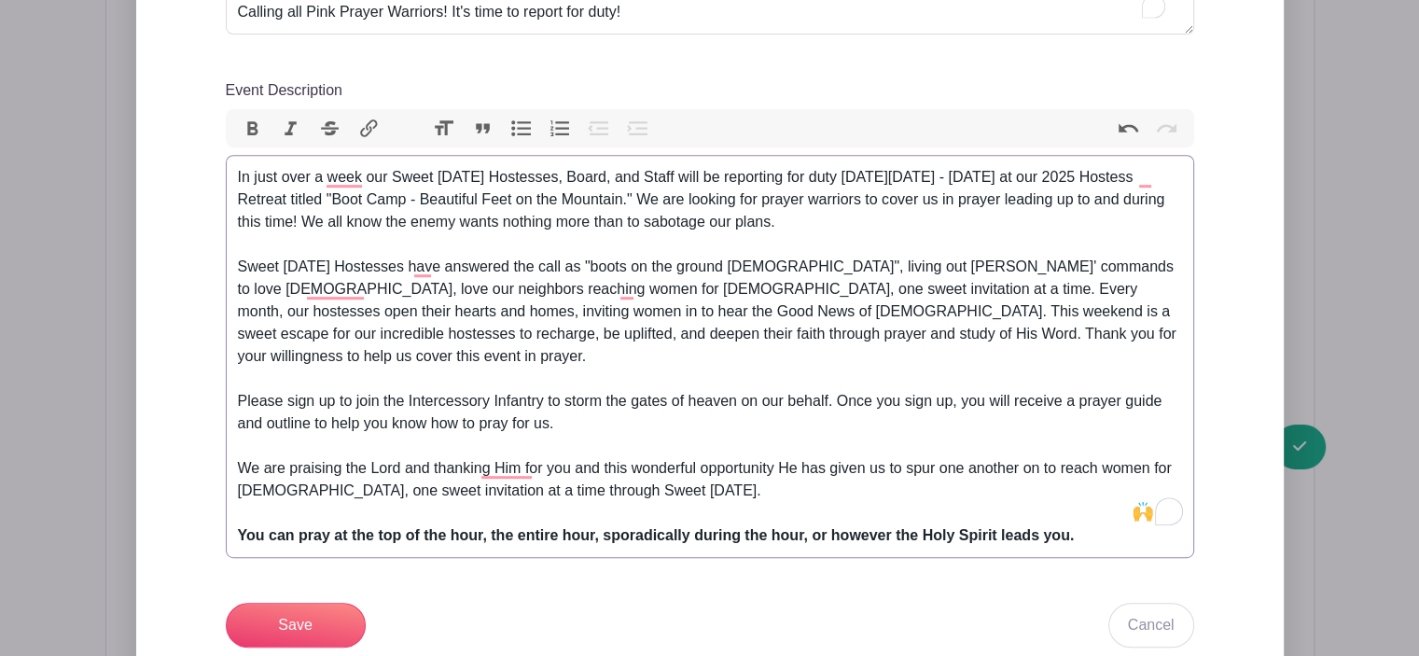
click at [416, 333] on div "In just over a week our Sweet [DATE] Hostesses, Board, and Staff will be report…" at bounding box center [710, 267] width 944 height 202
click at [812, 328] on div "In just over a week our Sweet [DATE] Hostesses, Board, and Staff will be report…" at bounding box center [710, 267] width 944 height 202
click at [903, 335] on div "In just over a week our Sweet [DATE] Hostesses, Board, and Staff will be report…" at bounding box center [710, 267] width 944 height 202
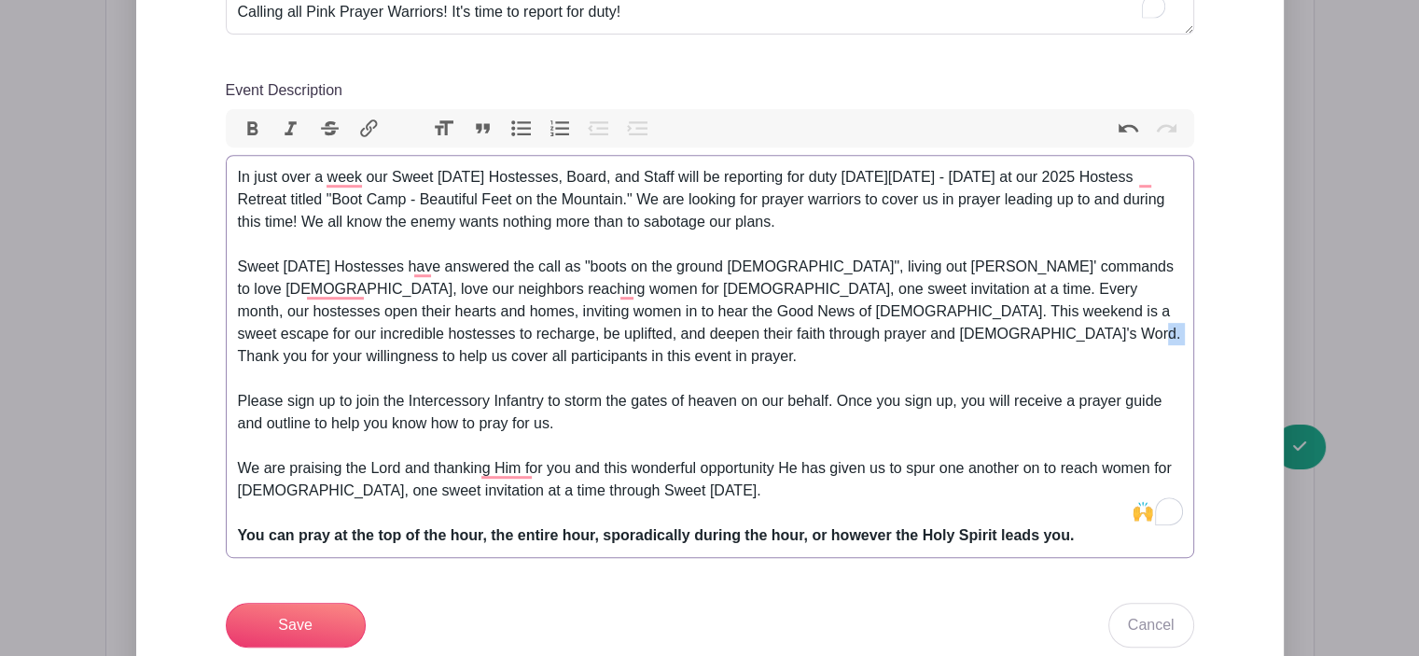
click at [903, 335] on div "In just over a week our Sweet [DATE] Hostesses, Board, and Staff will be report…" at bounding box center [710, 267] width 944 height 202
type trix-editor "<div>In just over a week our Sweet [DATE] Hostesses, Board, and Staff will be r…"
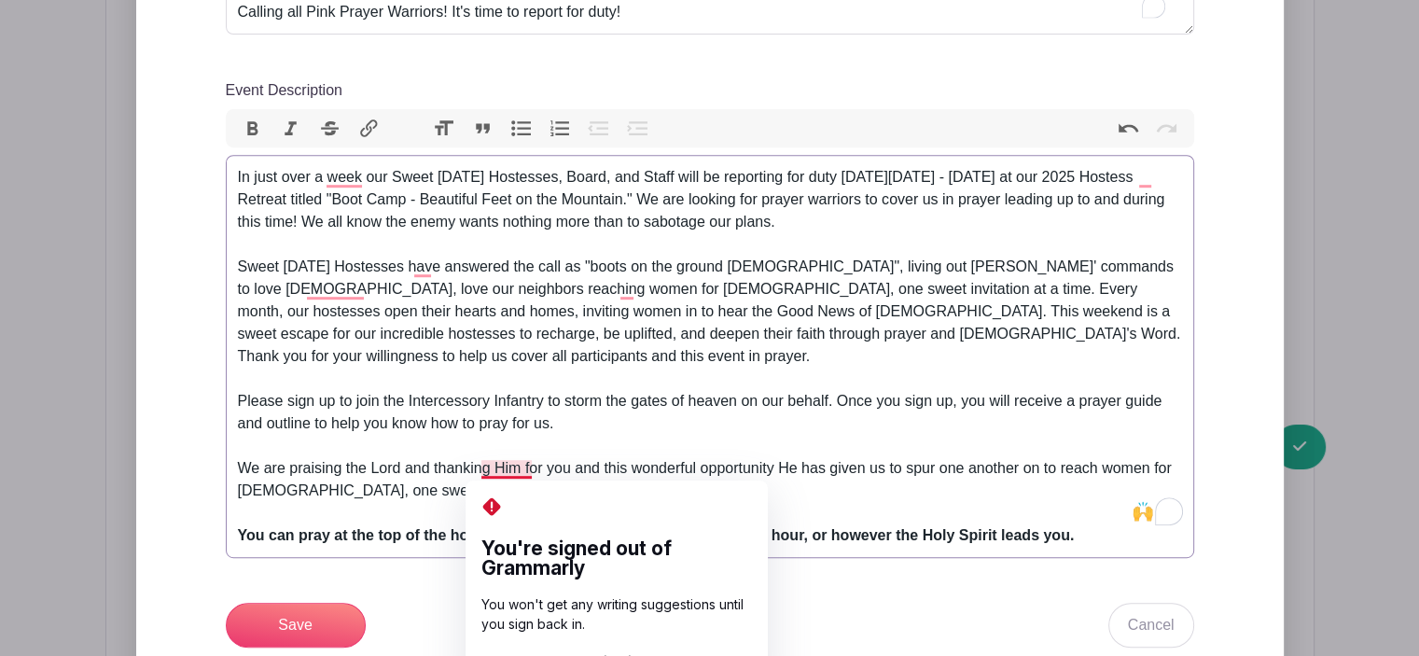
click at [548, 406] on div "Please sign up to join the Intercessory Infantry to storm the gates of heaven o…" at bounding box center [710, 412] width 944 height 45
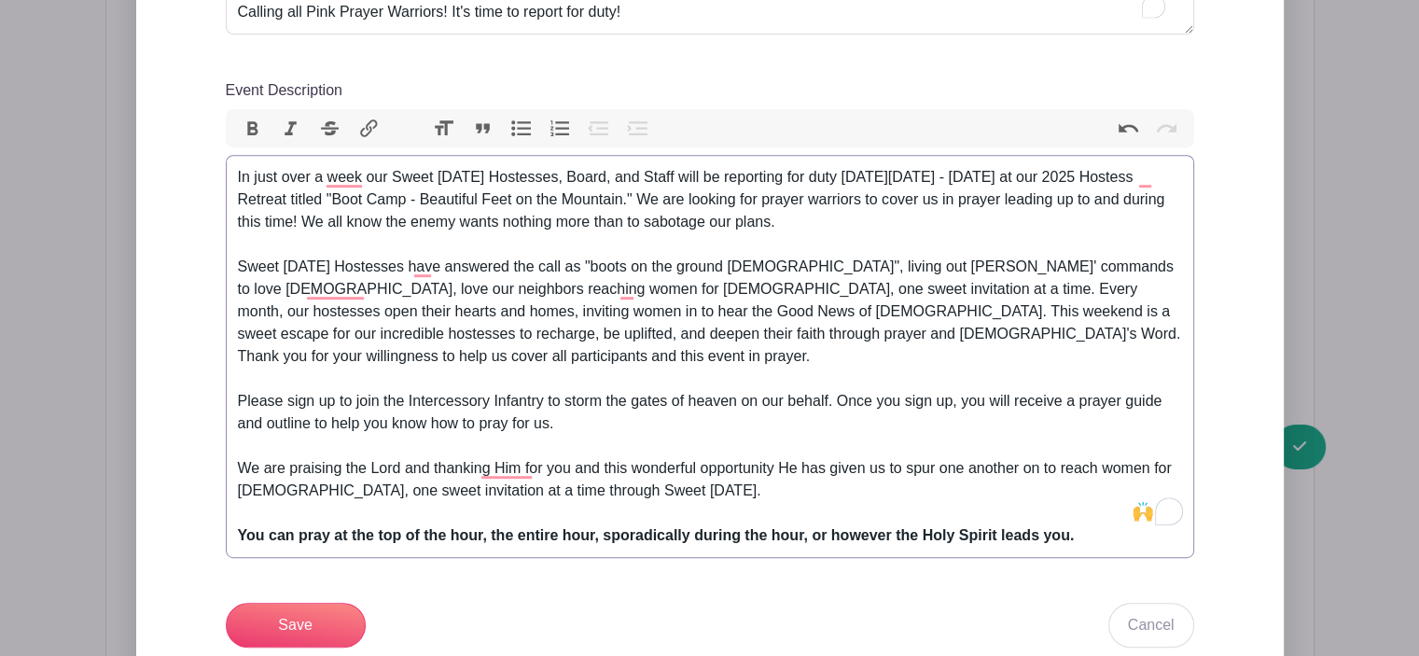
scroll to position [1120, 0]
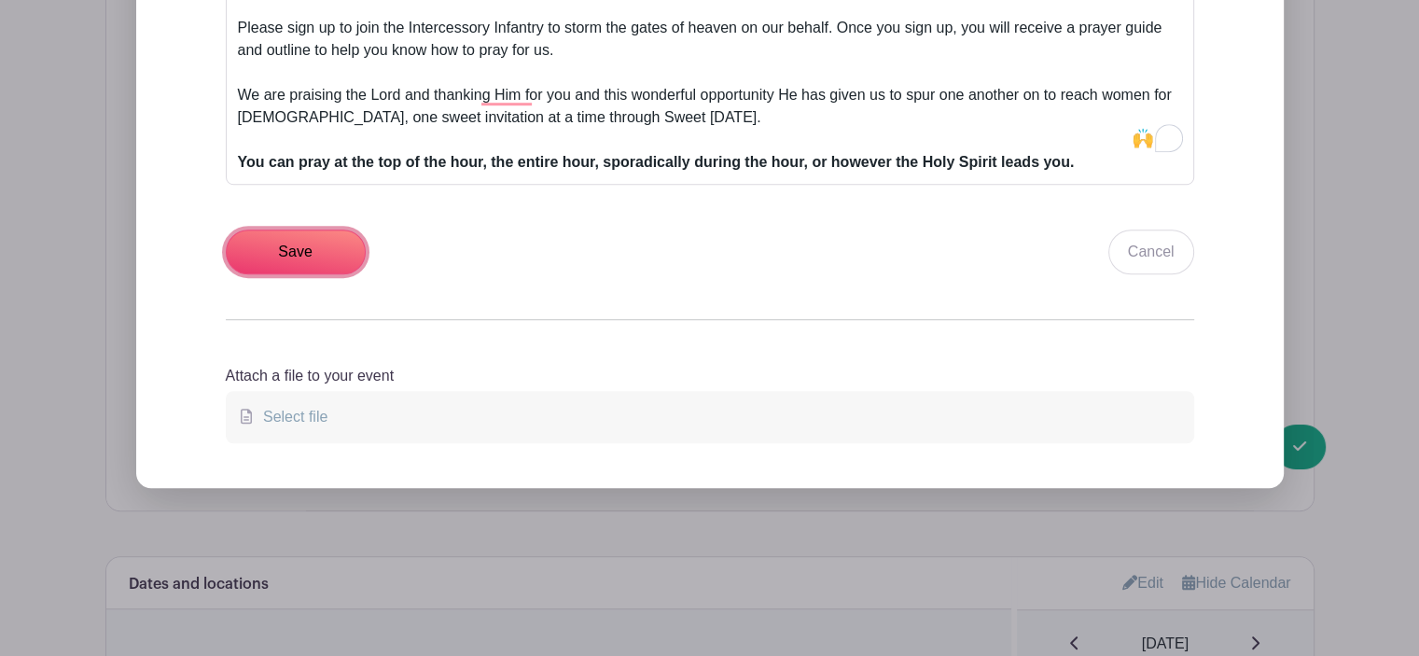
drag, startPoint x: 295, startPoint y: 235, endPoint x: 303, endPoint y: 312, distance: 77.0
click at [290, 409] on span "Select file" at bounding box center [292, 417] width 72 height 16
click at [0, 0] on input "Select file" at bounding box center [0, 0] width 0 height 0
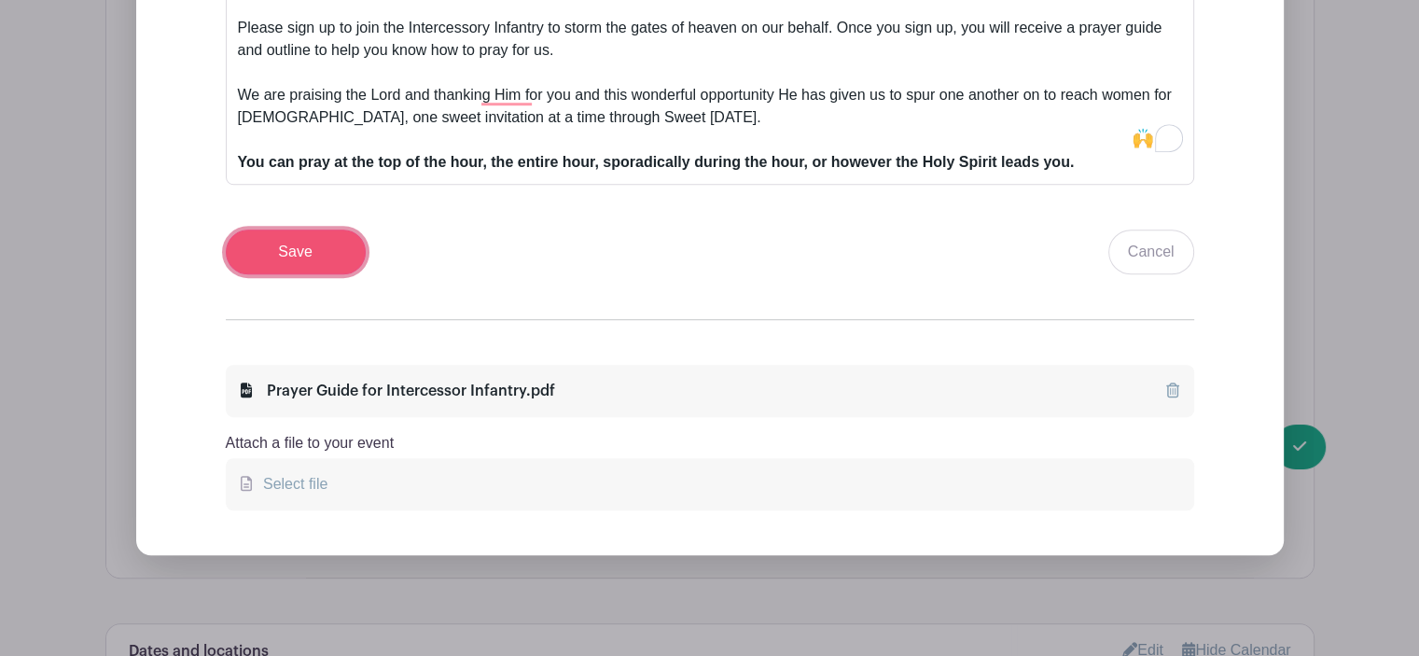
click at [299, 230] on input "Save" at bounding box center [296, 252] width 140 height 45
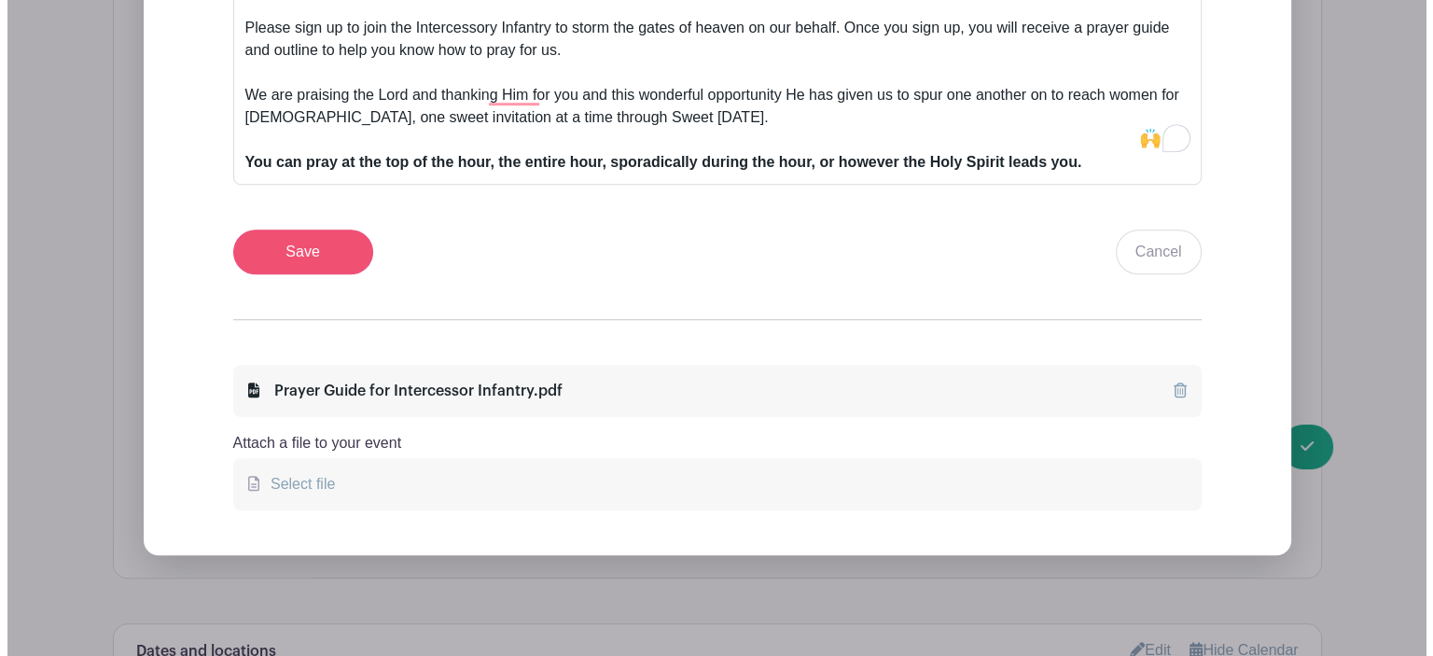
scroll to position [1269, 0]
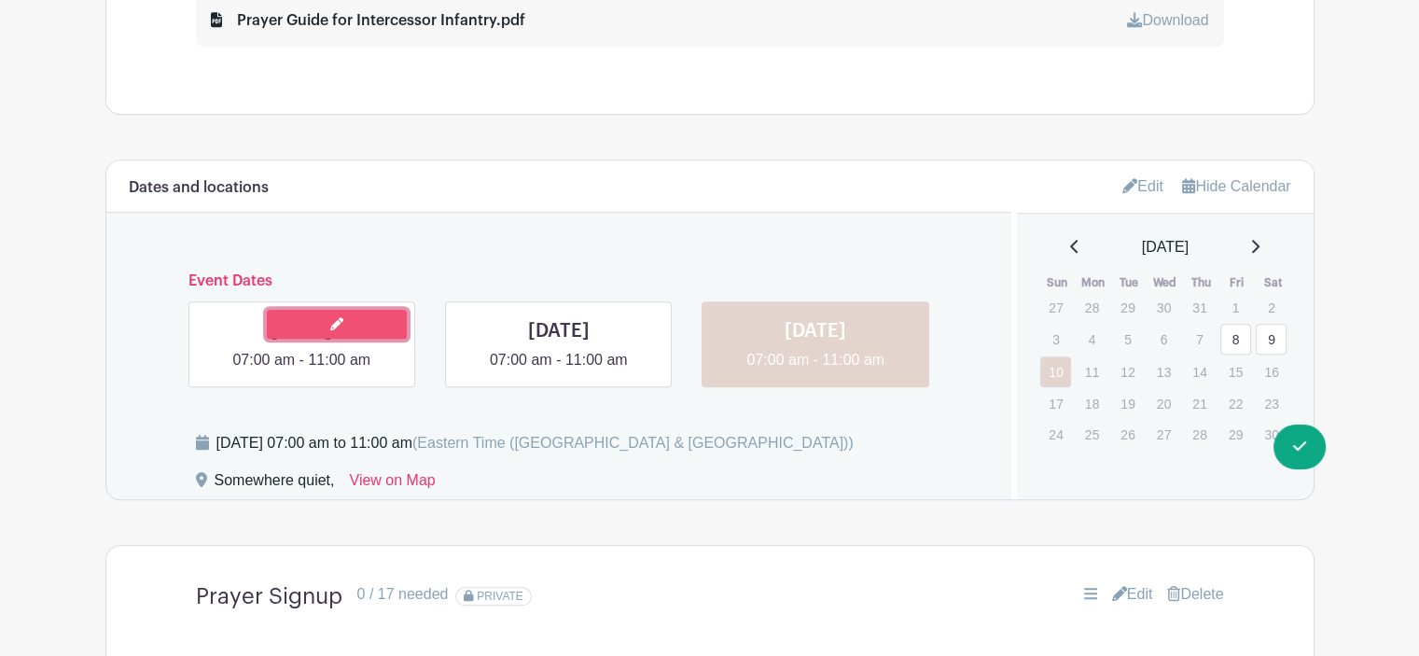
click at [353, 323] on link at bounding box center [337, 324] width 140 height 29
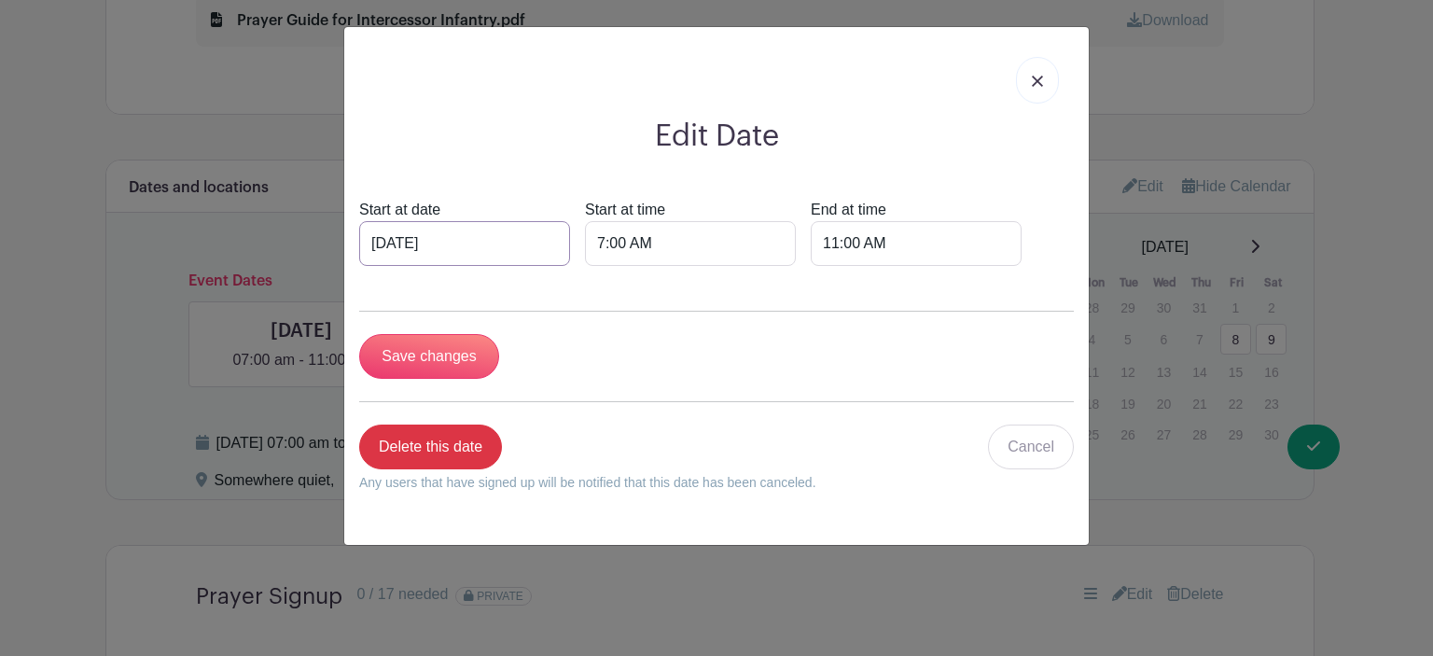
click at [478, 230] on input "[DATE]" at bounding box center [464, 243] width 211 height 45
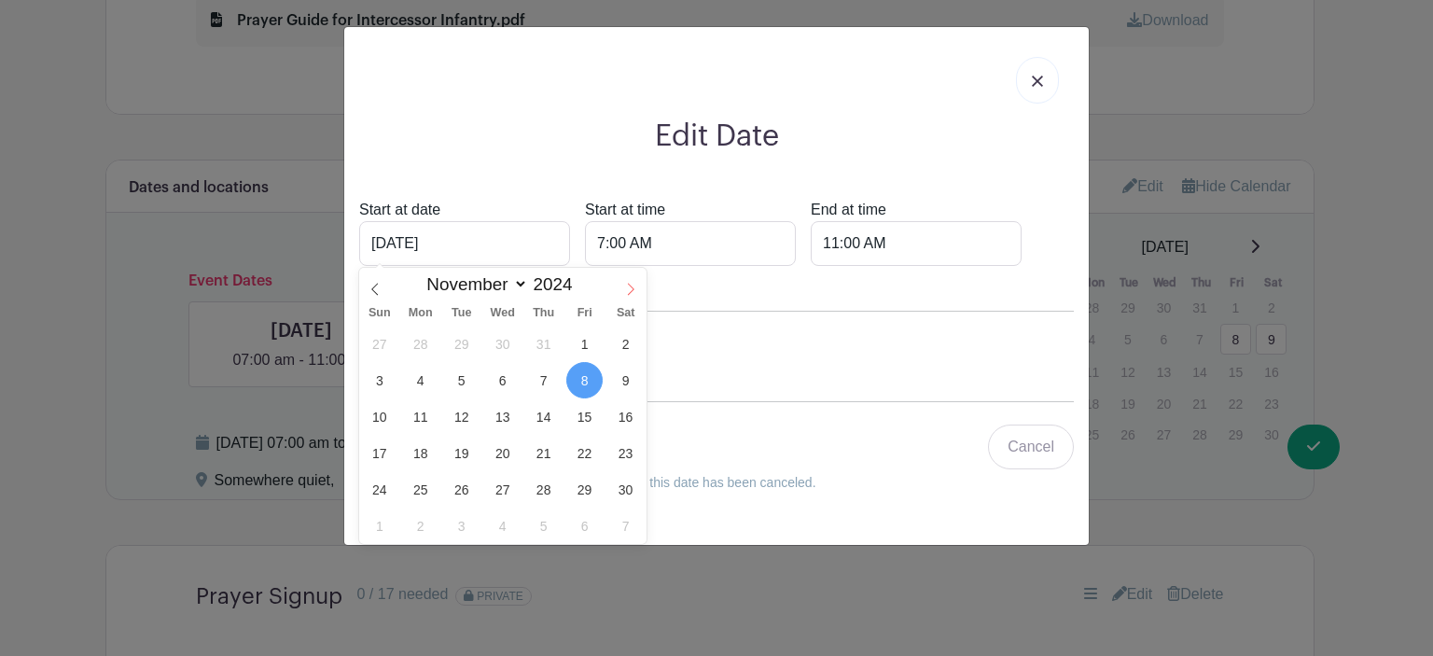
click at [631, 286] on icon at bounding box center [630, 290] width 7 height 12
select select "0"
type input "2025"
click at [631, 286] on icon at bounding box center [630, 290] width 7 height 12
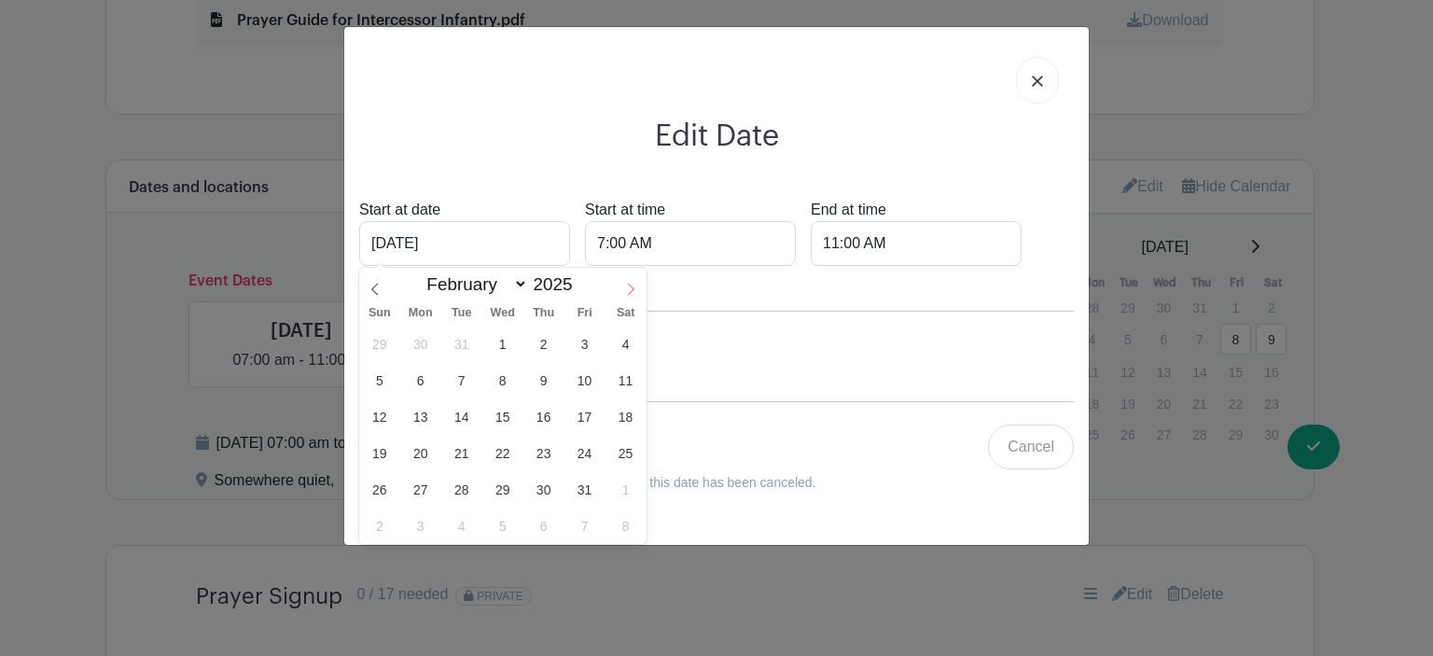
click at [631, 286] on icon at bounding box center [630, 290] width 7 height 12
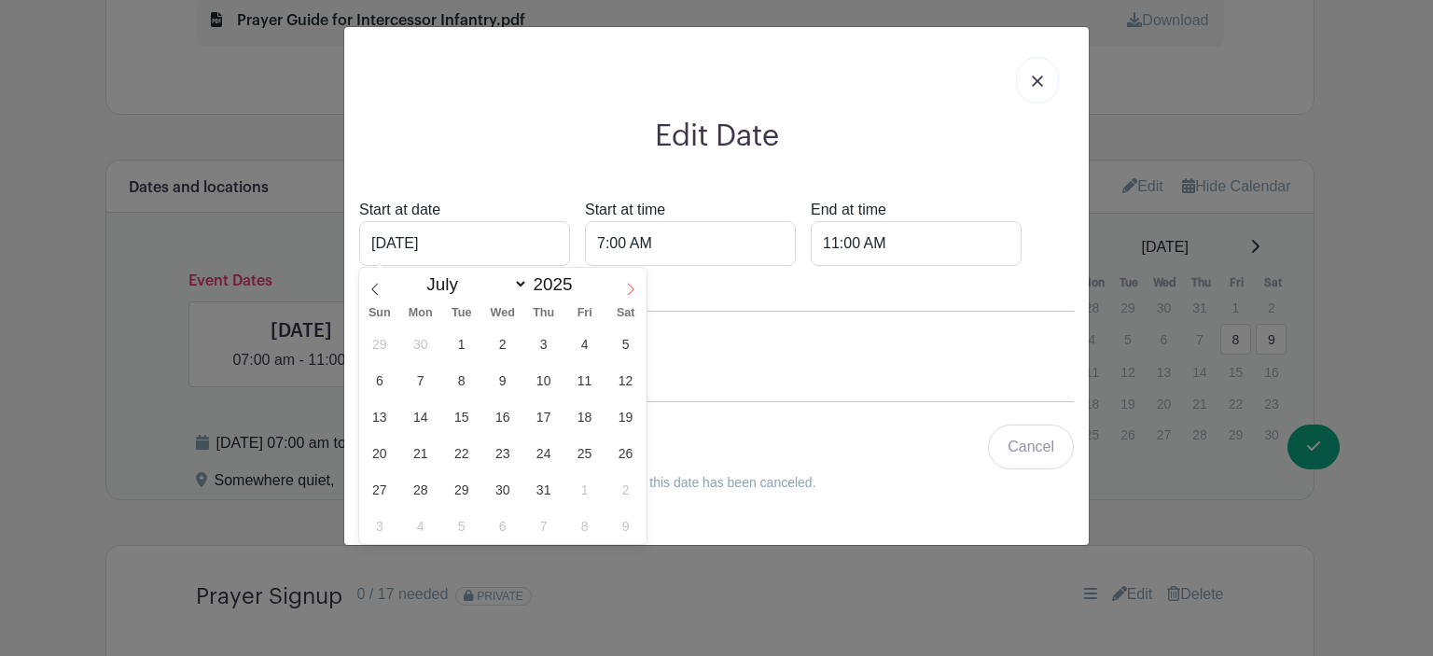
click at [631, 286] on icon at bounding box center [630, 290] width 7 height 12
select select "9"
click at [580, 453] on span "24" at bounding box center [584, 453] width 36 height 36
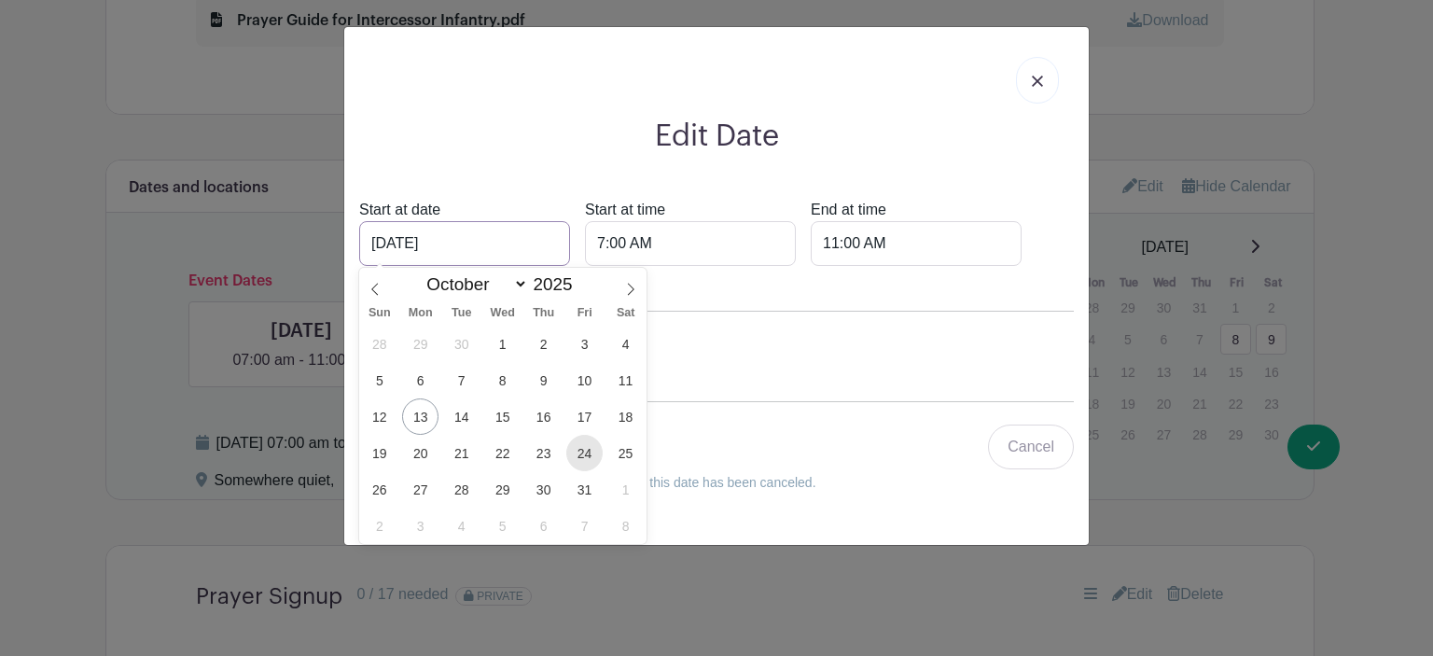
type input "[DATE]"
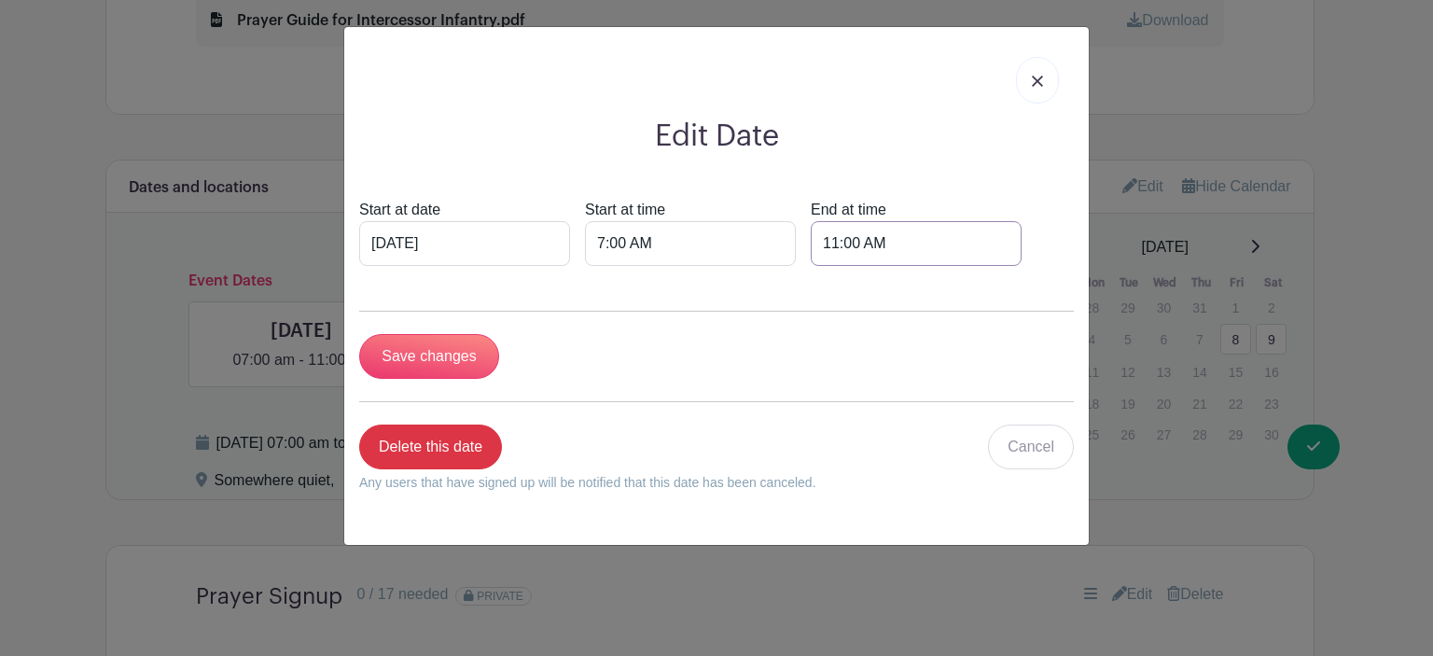
click at [875, 241] on input "11:00 AM" at bounding box center [916, 243] width 211 height 45
click at [1032, 331] on button "AM" at bounding box center [1030, 326] width 37 height 35
type input "11:00 PM"
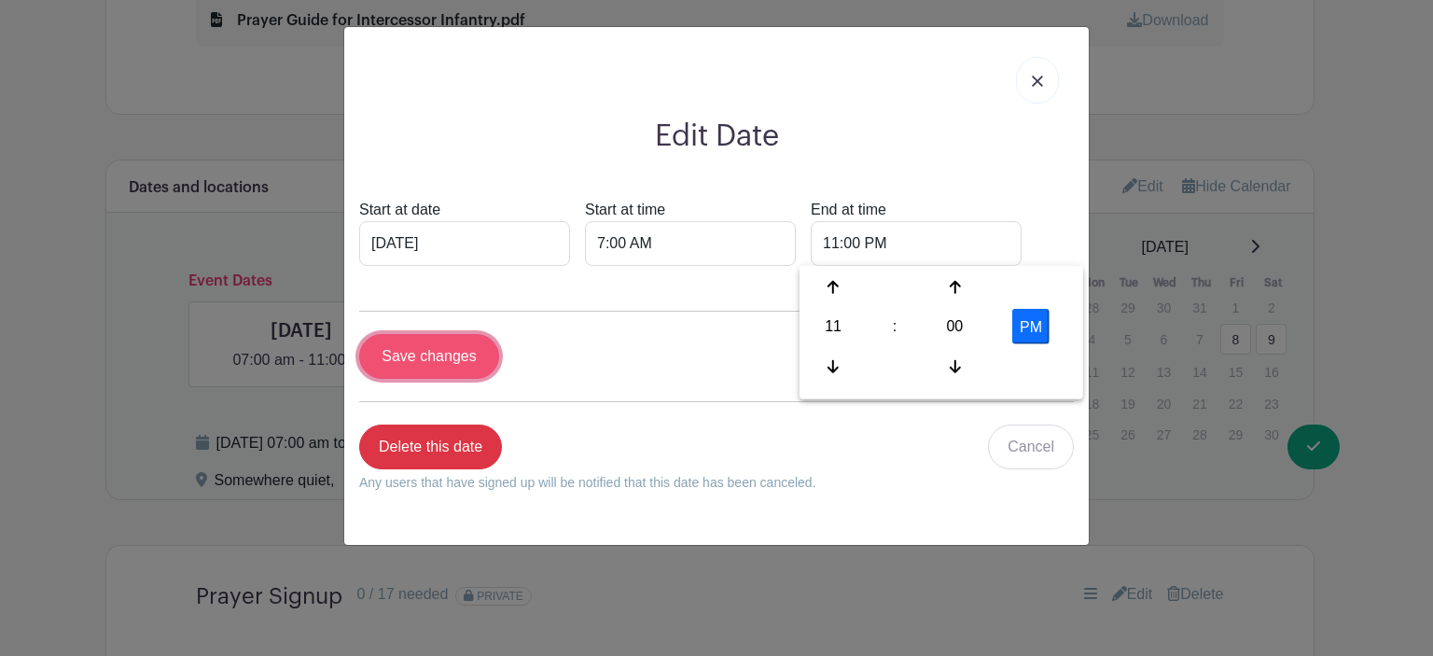
click at [428, 355] on input "Save changes" at bounding box center [429, 356] width 140 height 45
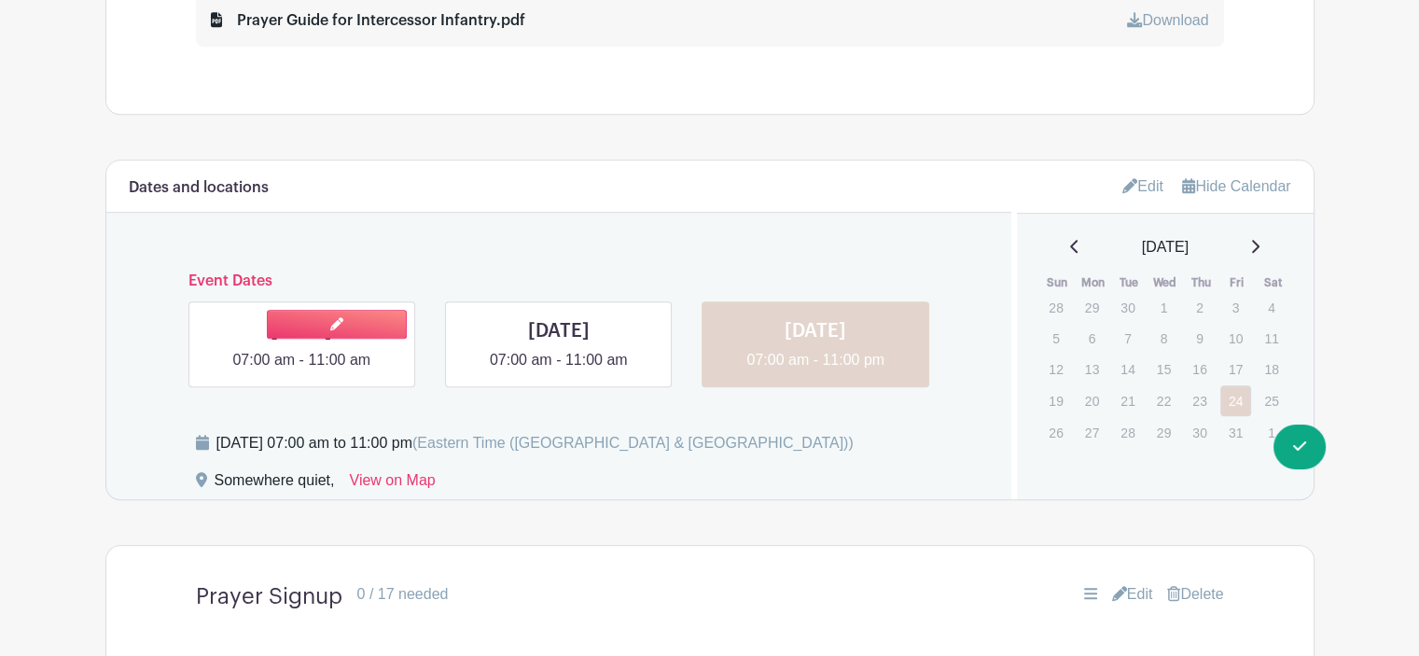
click at [301, 371] on link at bounding box center [301, 371] width 0 height 0
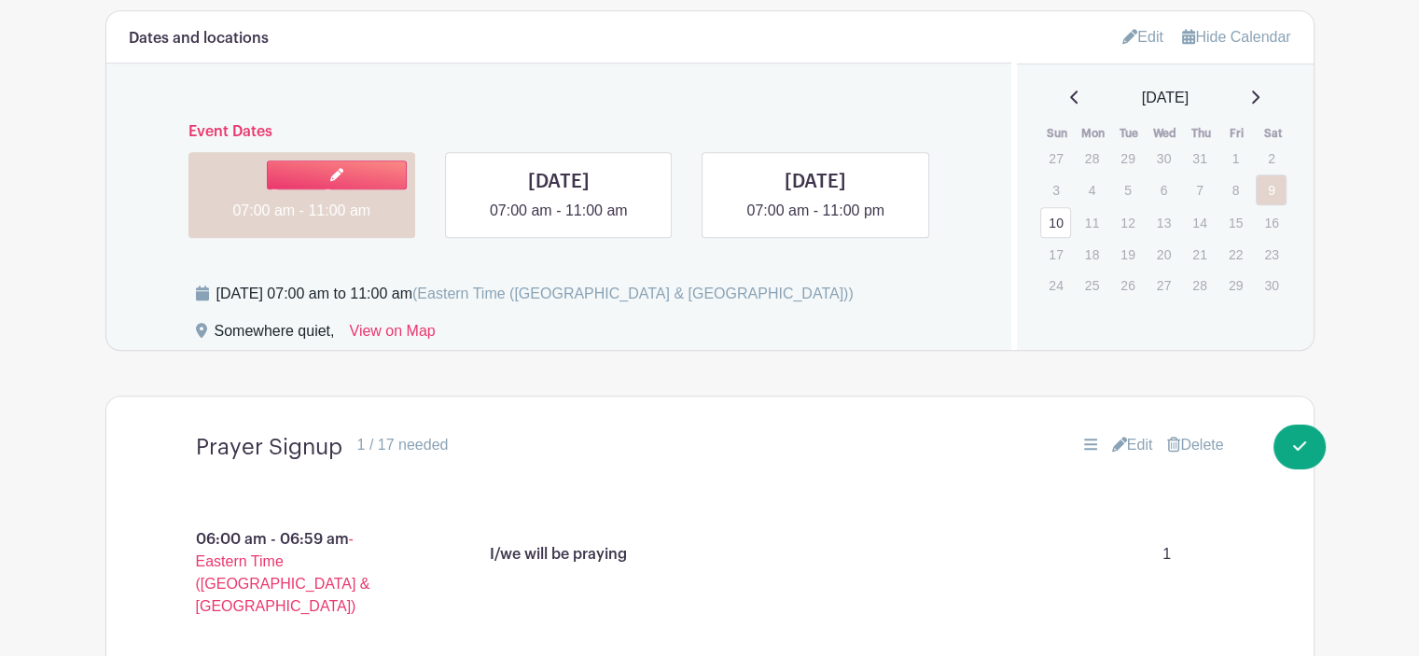
click at [301, 222] on link at bounding box center [301, 222] width 0 height 0
click at [338, 175] on icon at bounding box center [336, 174] width 13 height 13
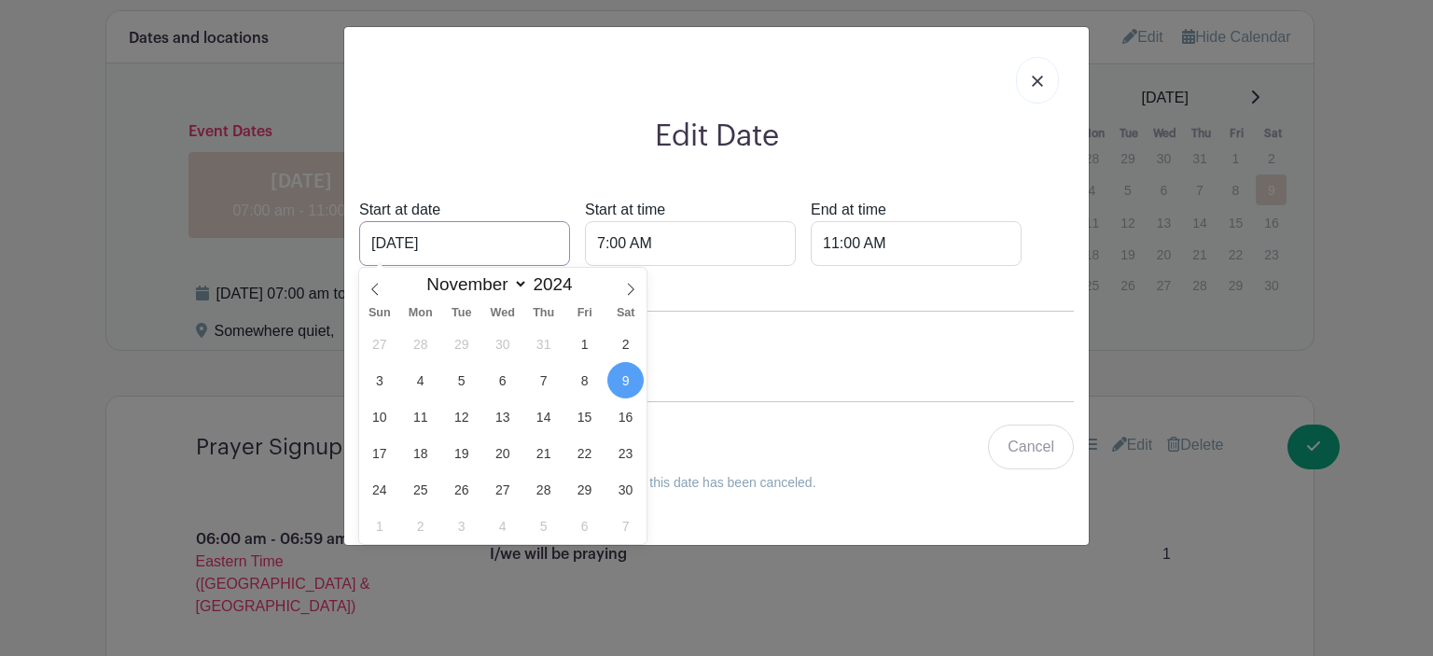
click at [478, 242] on input "[DATE]" at bounding box center [464, 243] width 211 height 45
click at [631, 286] on icon at bounding box center [630, 290] width 7 height 12
select select "11"
click at [631, 286] on icon at bounding box center [630, 290] width 7 height 12
type input "2025"
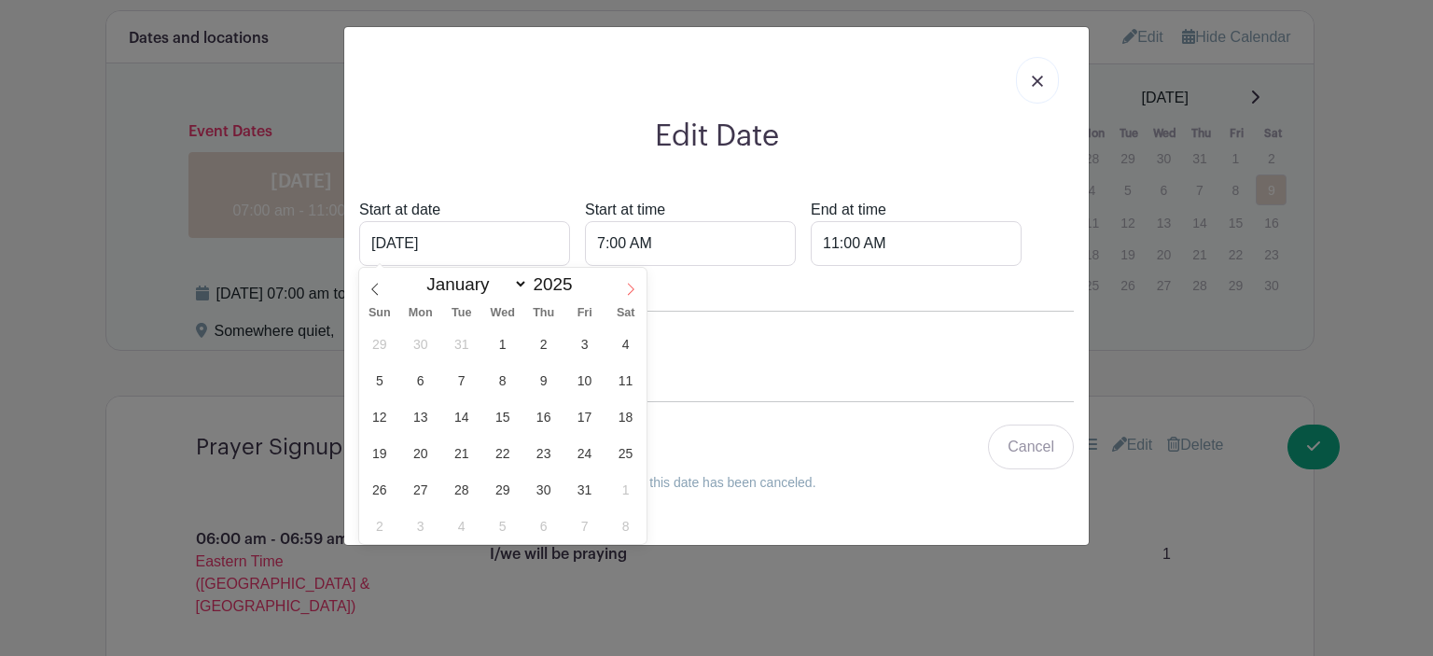
click at [631, 286] on icon at bounding box center [630, 290] width 7 height 12
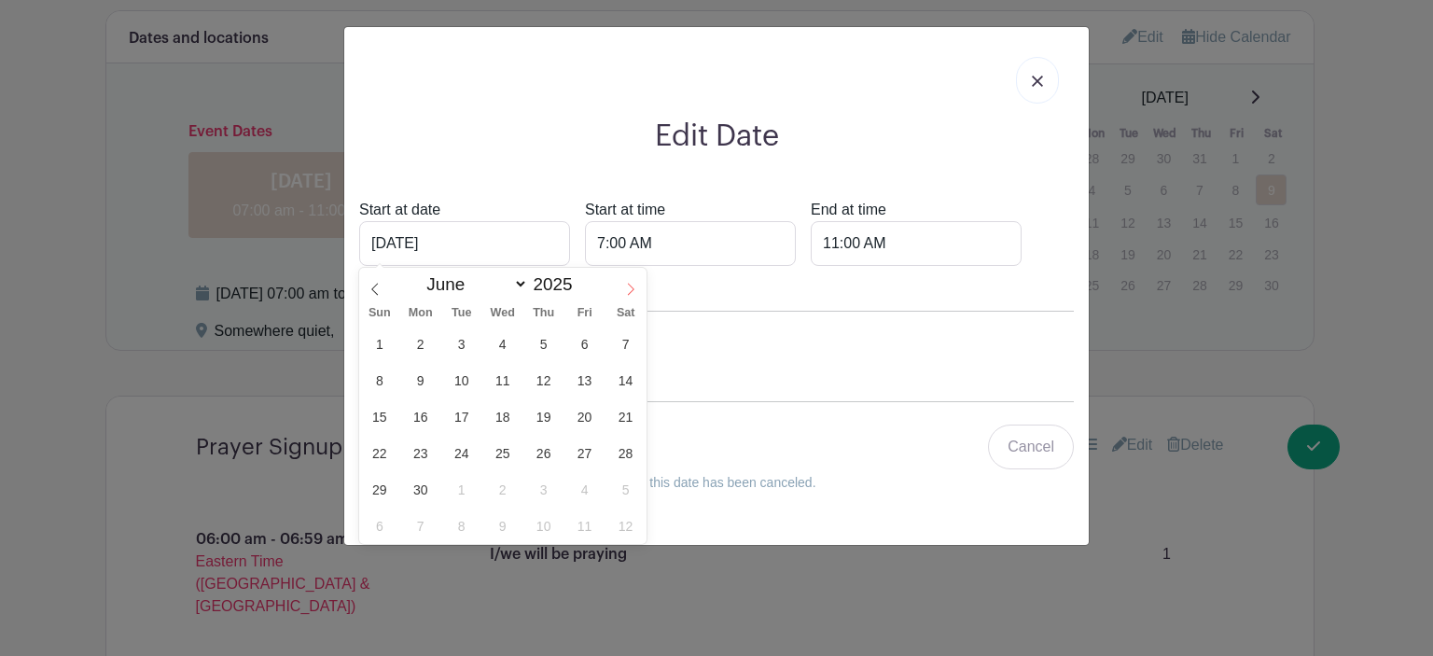
click at [631, 286] on icon at bounding box center [630, 290] width 7 height 12
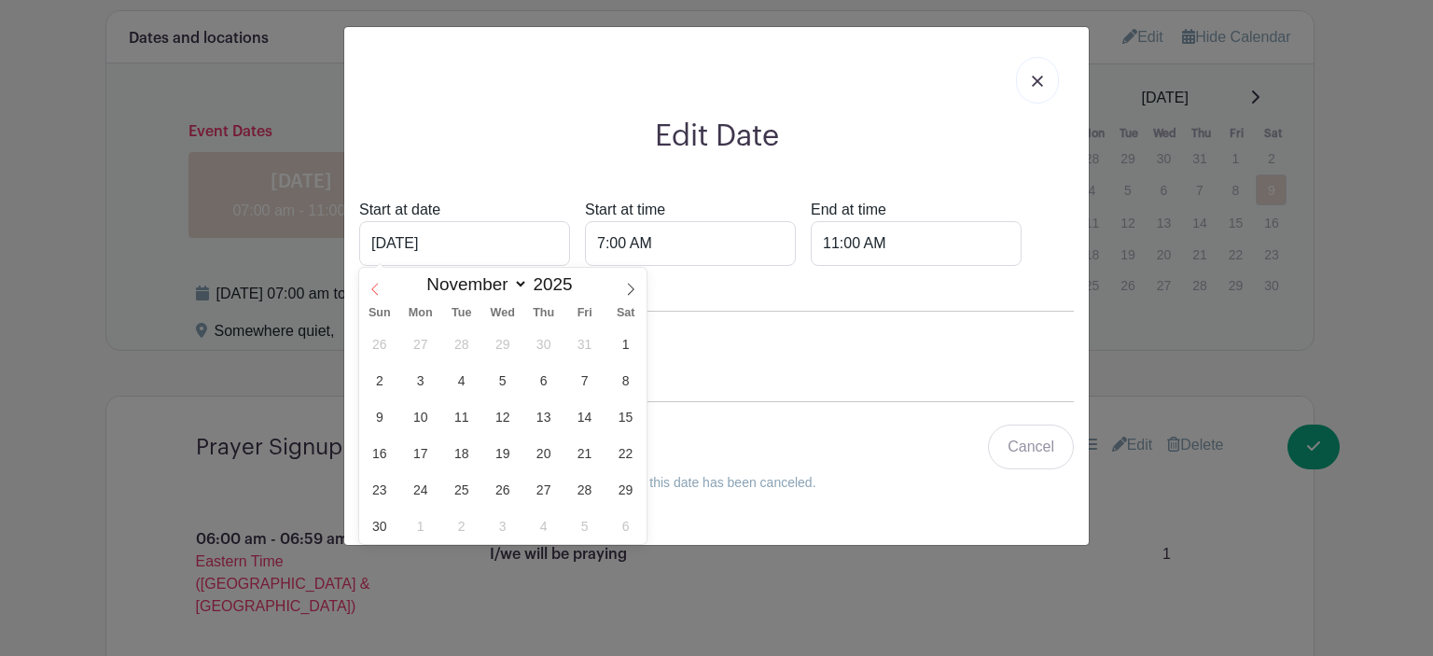
click at [370, 290] on icon at bounding box center [375, 289] width 13 height 13
select select "9"
click at [590, 451] on span "24" at bounding box center [584, 453] width 36 height 36
type input "[DATE]"
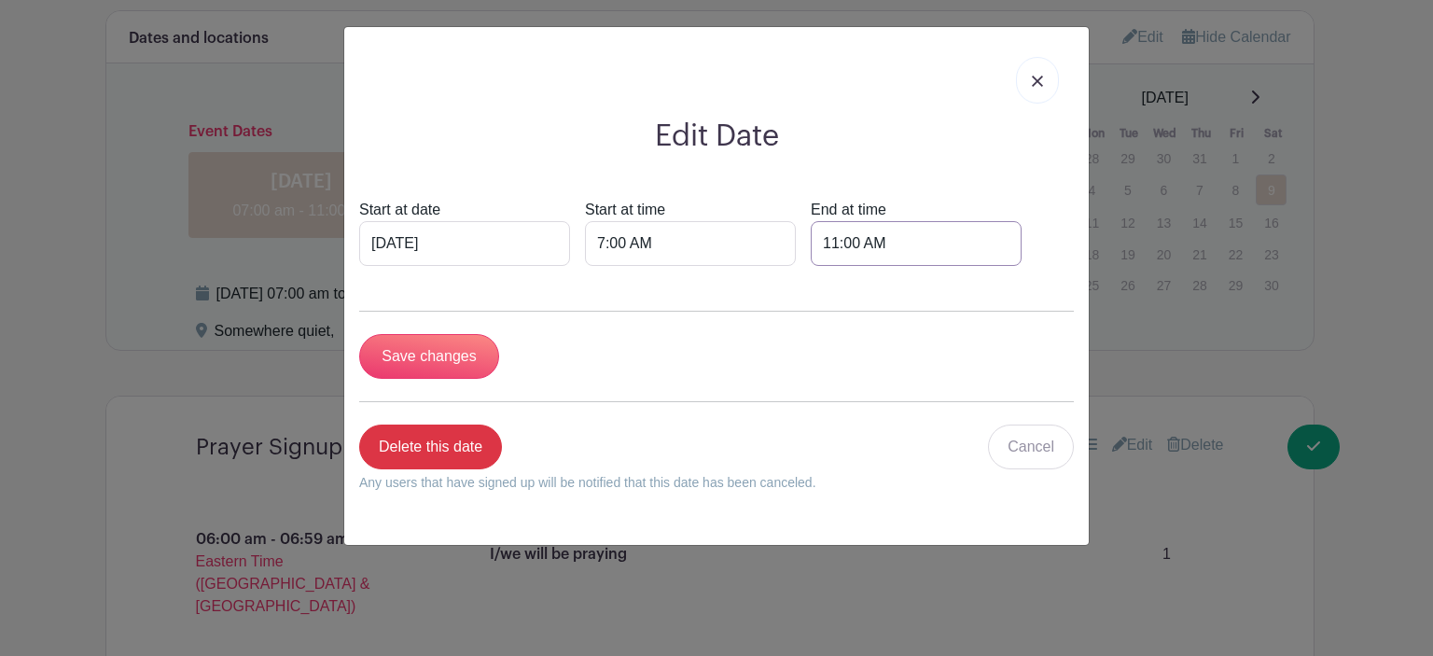
click at [866, 247] on input "11:00 AM" at bounding box center [916, 243] width 211 height 45
click at [1029, 340] on button "AM" at bounding box center [1030, 326] width 37 height 35
type input "11:00 PM"
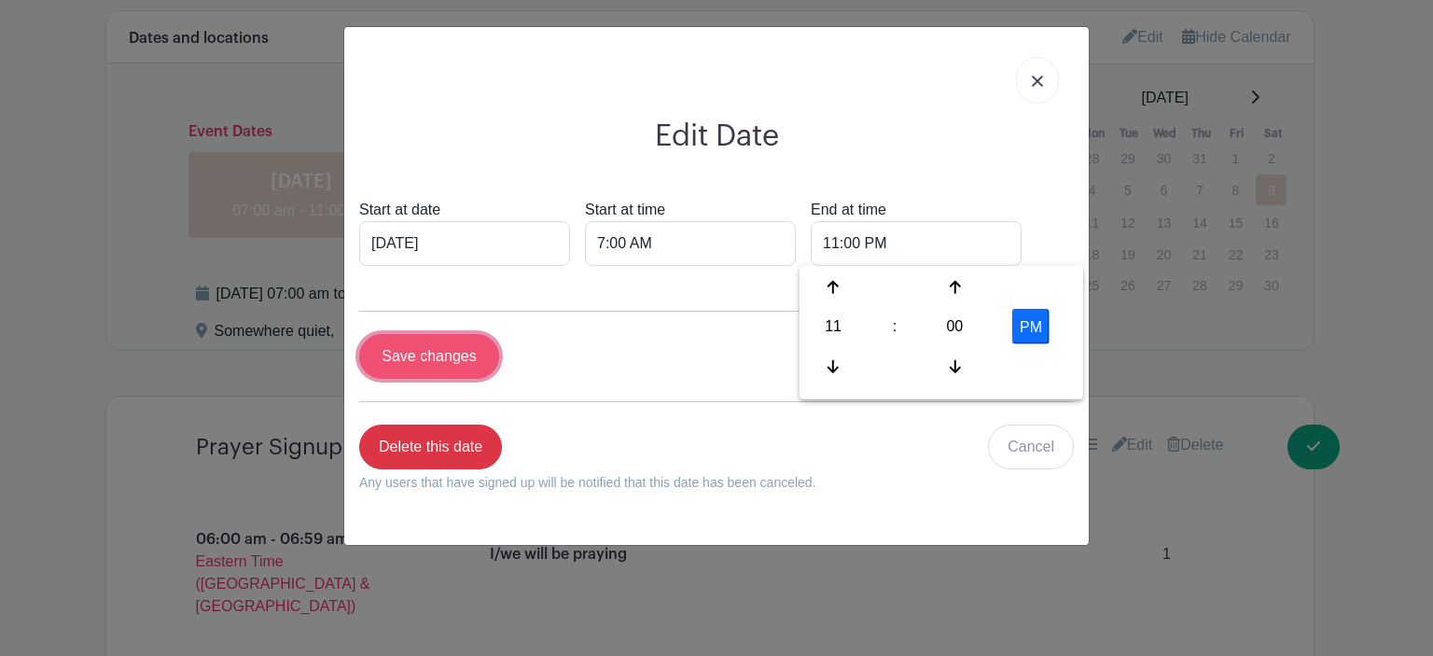
click at [433, 347] on input "Save changes" at bounding box center [429, 356] width 140 height 45
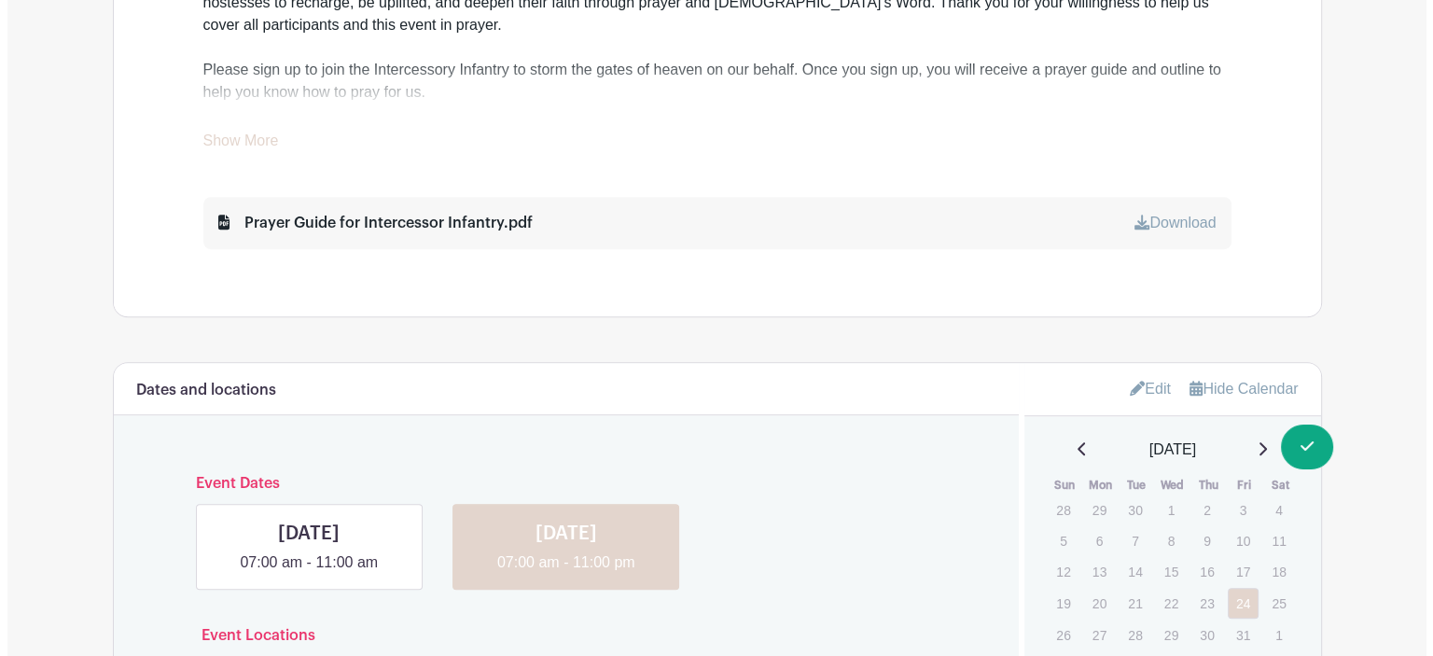
scroll to position [1418, 0]
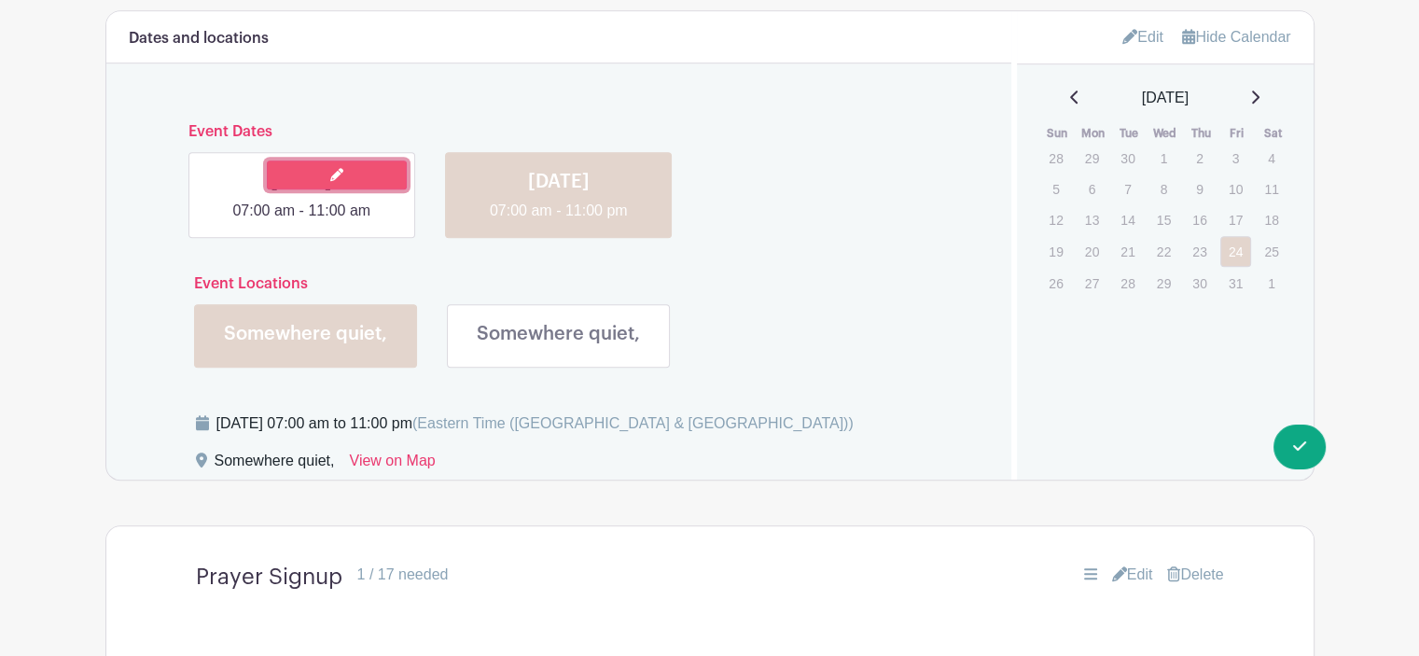
click at [348, 168] on link at bounding box center [337, 175] width 140 height 29
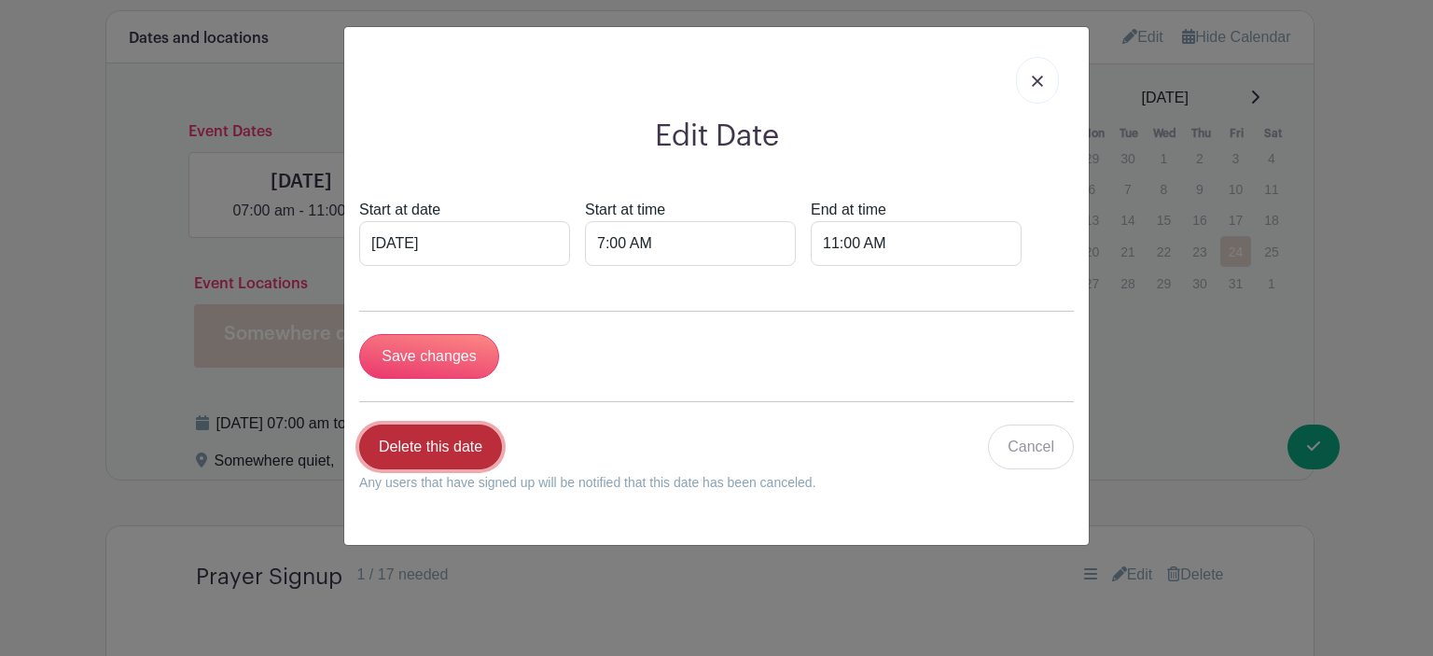
click at [427, 444] on link "Delete this date" at bounding box center [430, 447] width 143 height 45
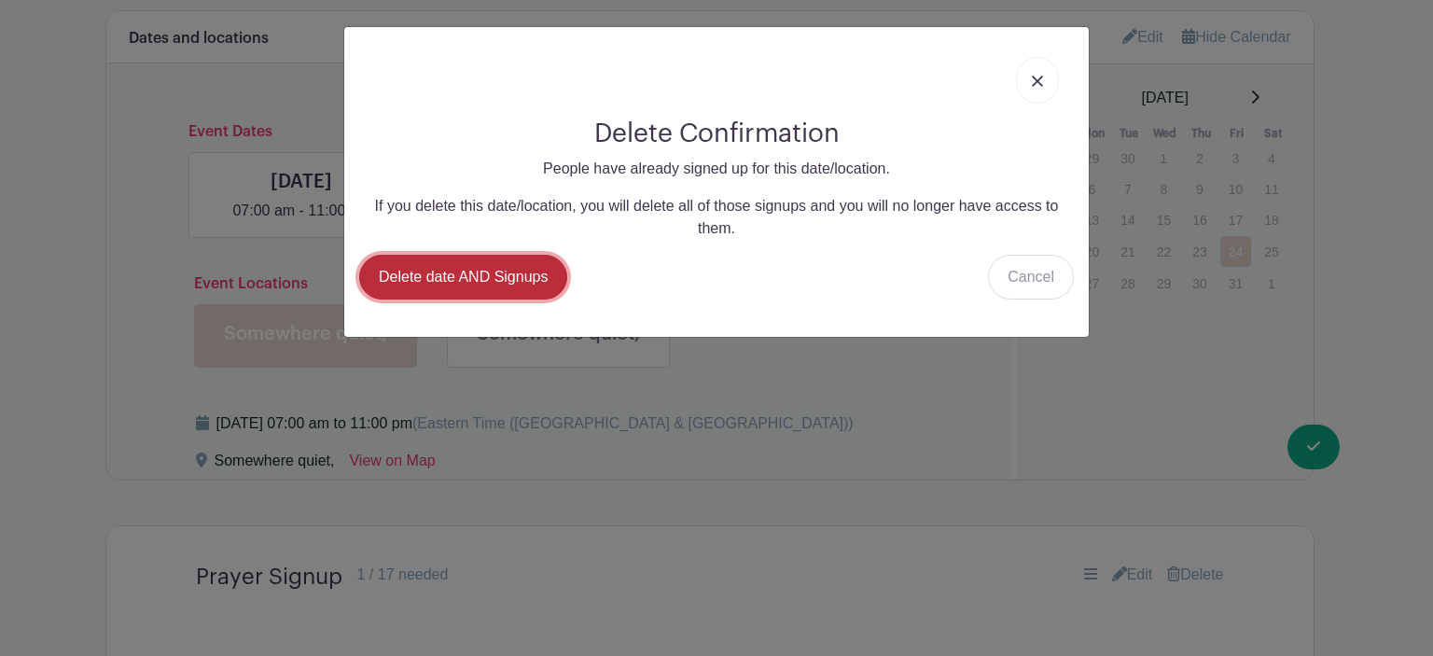
click at [486, 279] on link "Delete date AND Signups" at bounding box center [463, 277] width 208 height 45
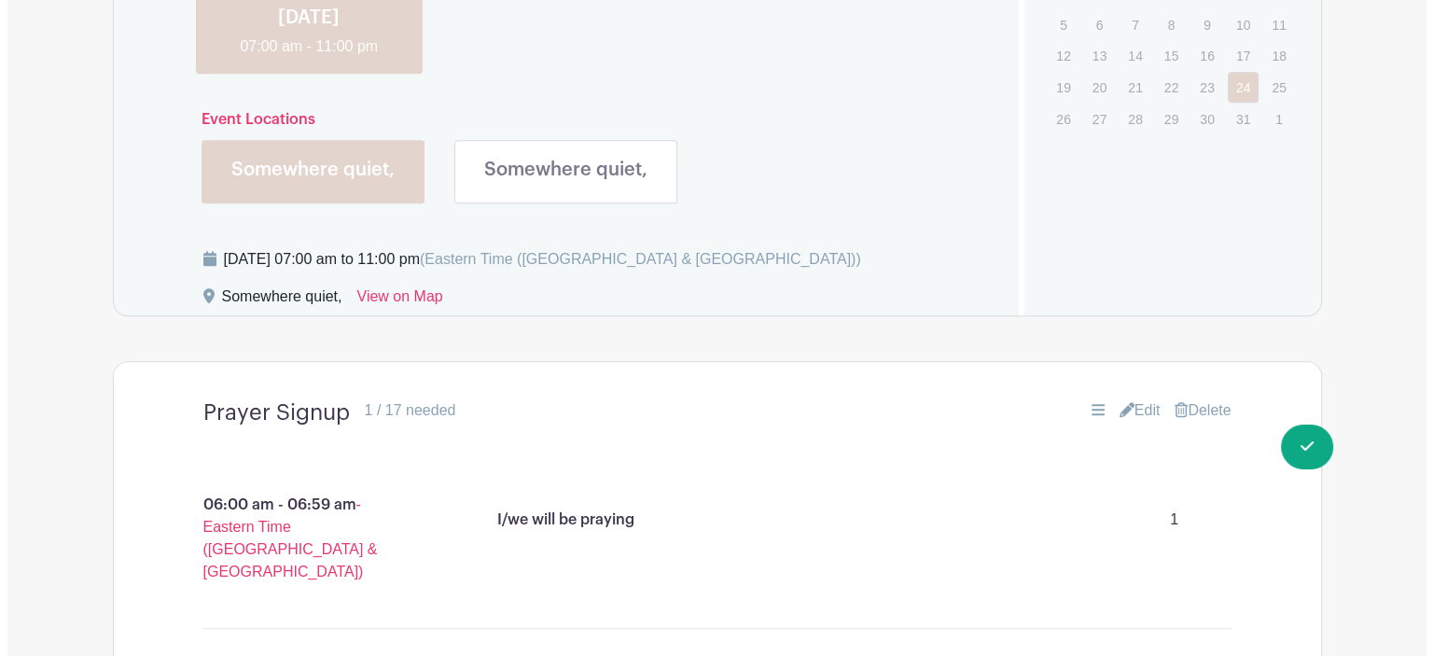
scroll to position [1120, 0]
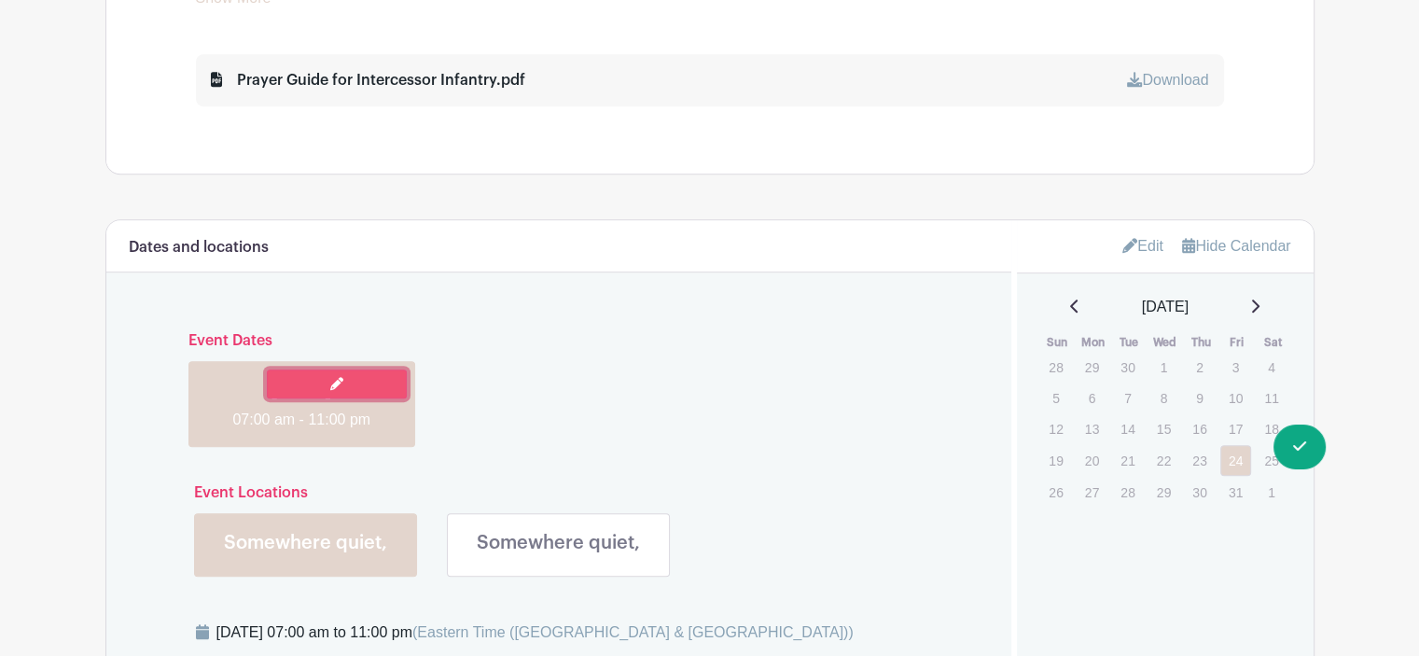
click at [344, 387] on link at bounding box center [337, 384] width 140 height 29
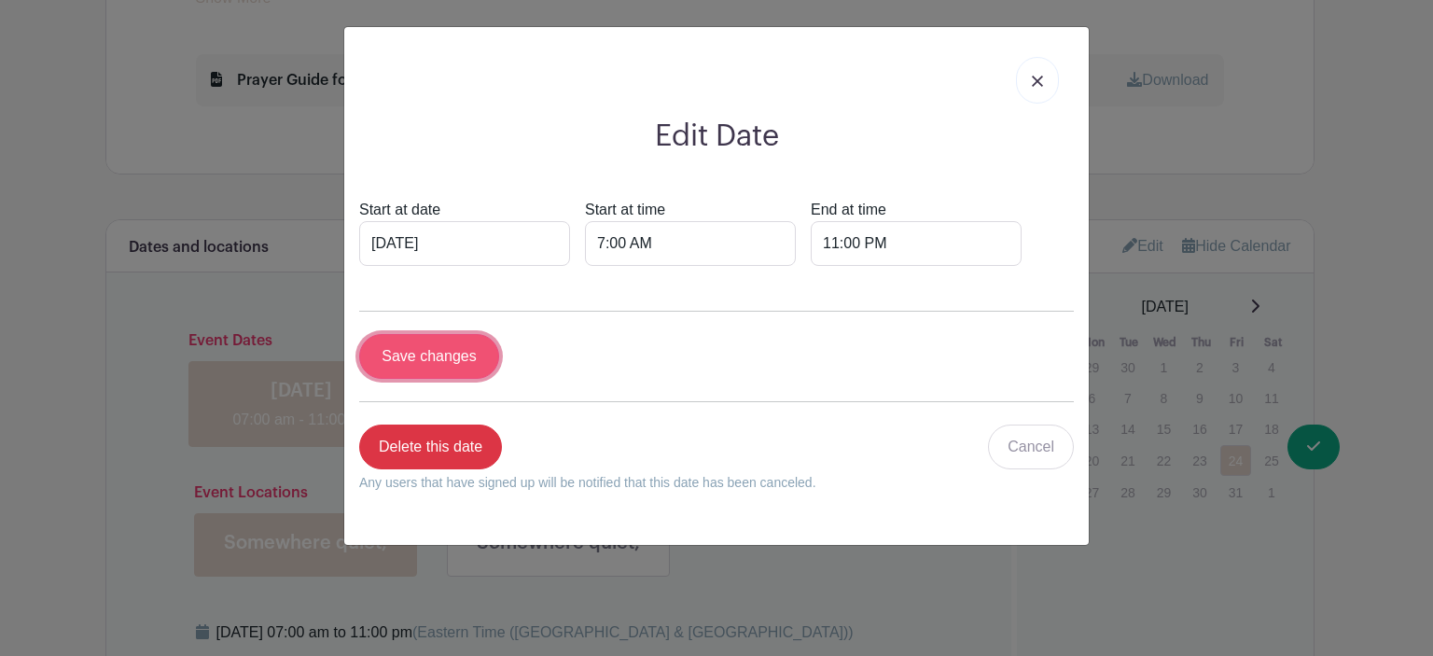
click at [468, 356] on input "Save changes" at bounding box center [429, 356] width 140 height 45
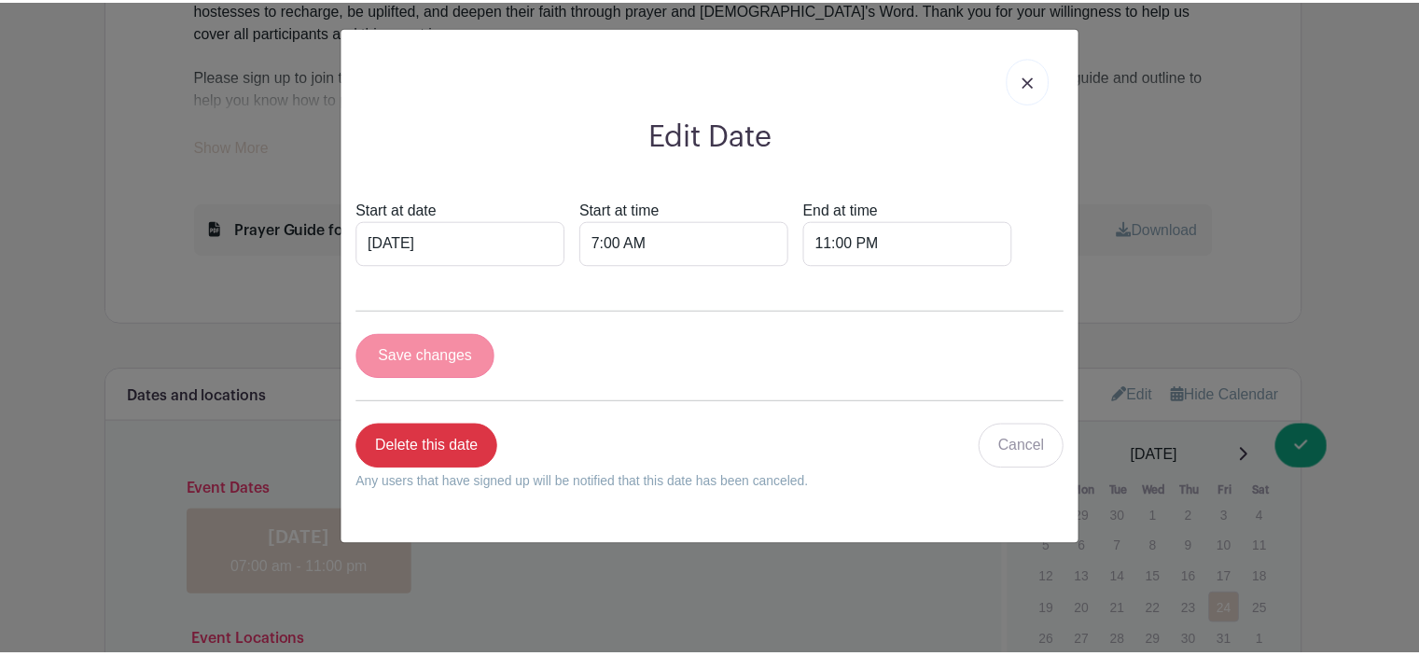
scroll to position [1269, 0]
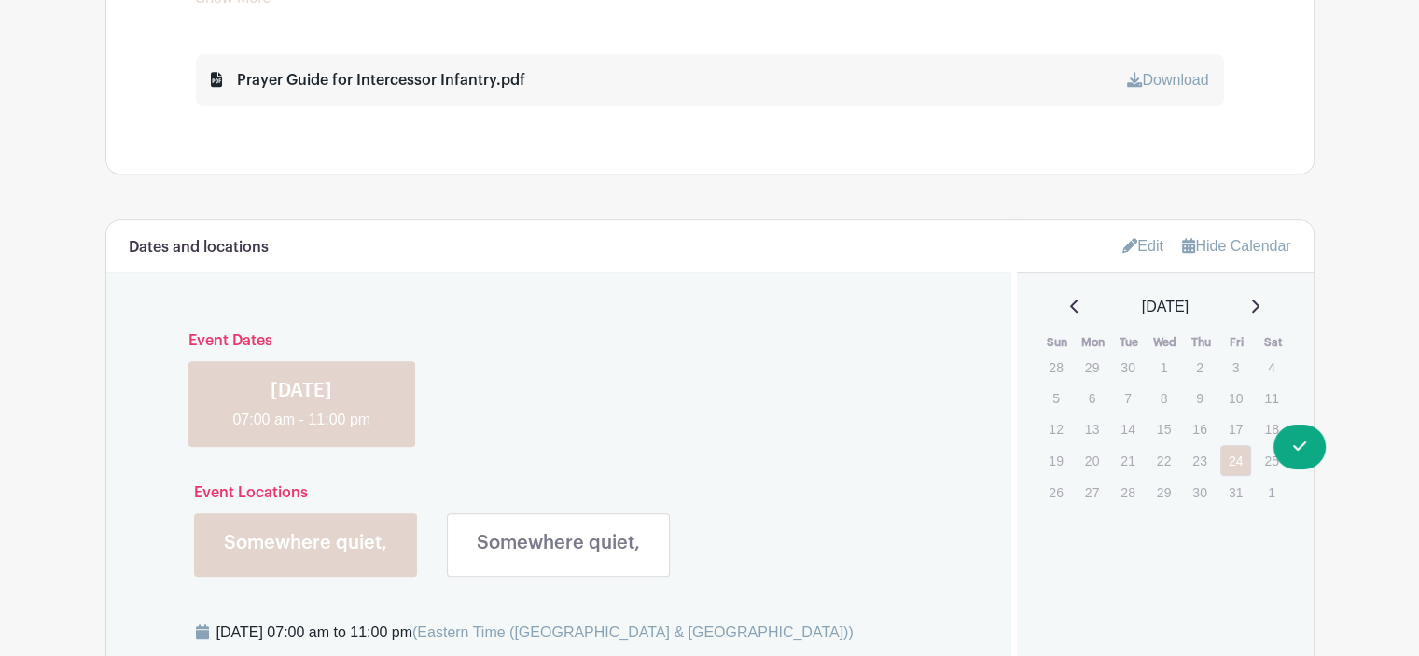
click at [1142, 244] on link "Edit" at bounding box center [1143, 245] width 41 height 31
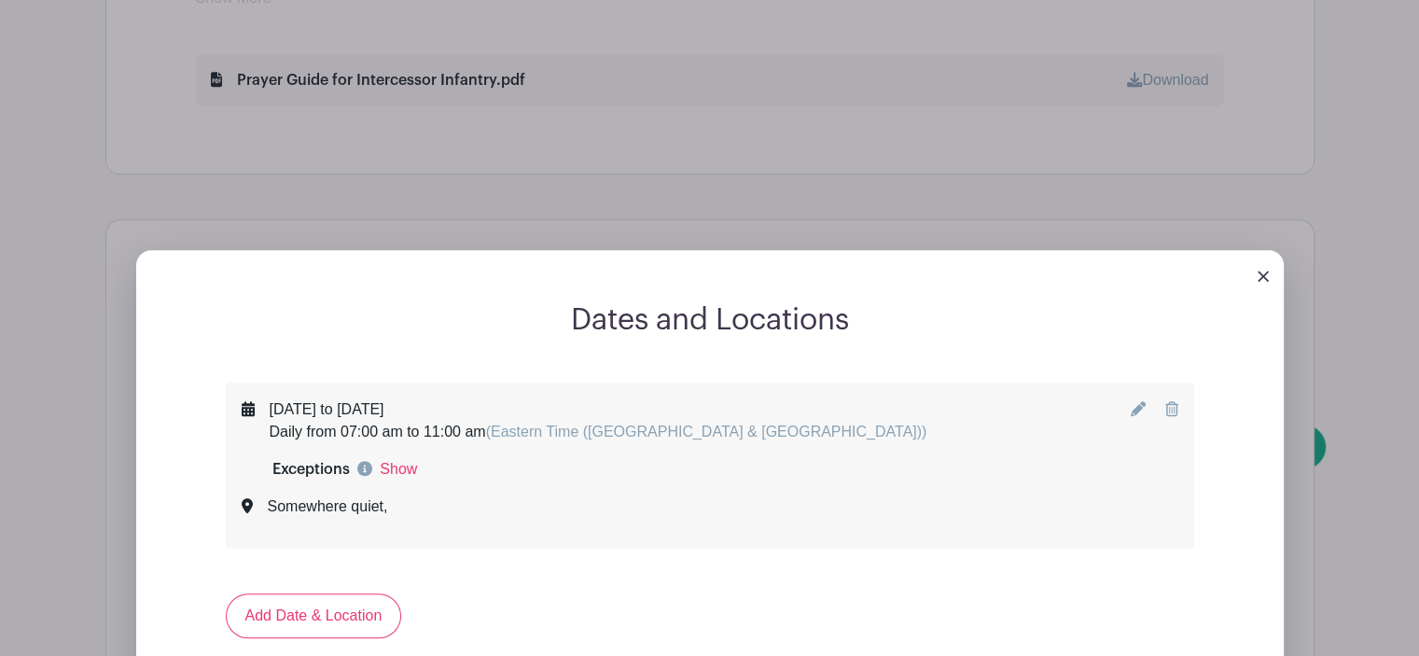
click at [1144, 411] on icon at bounding box center [1138, 408] width 15 height 15
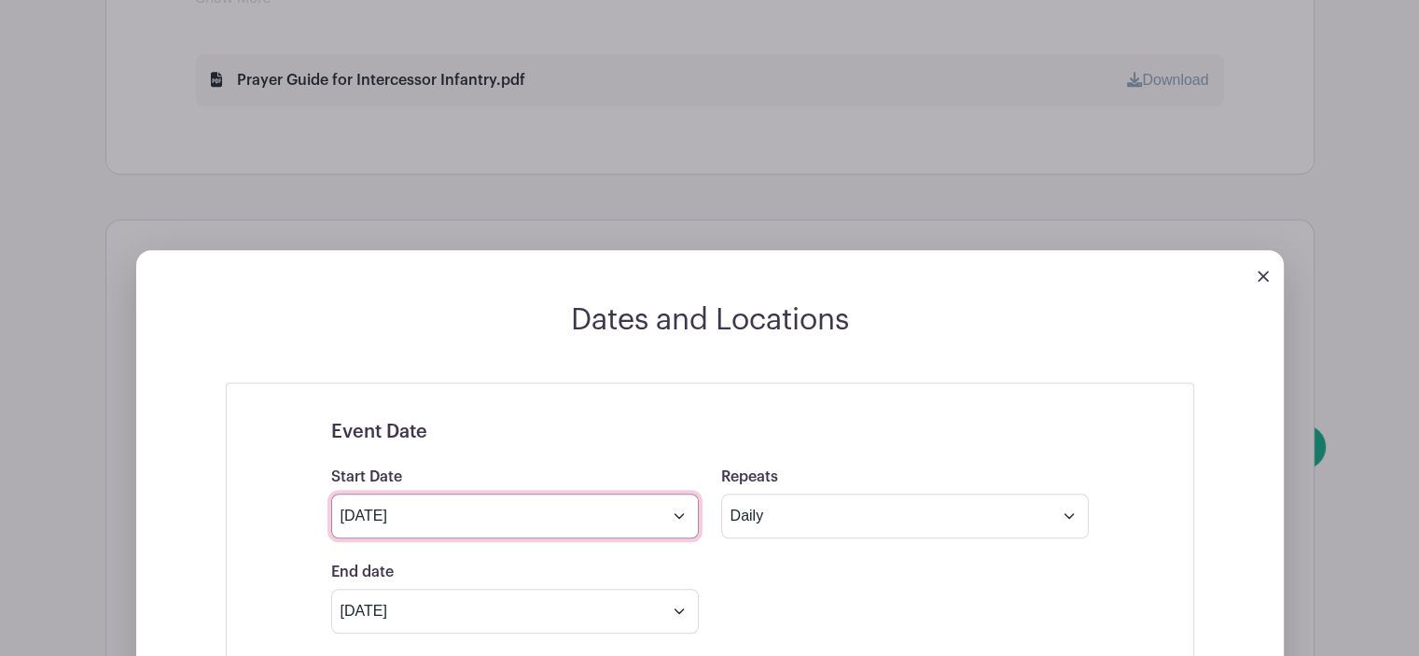
click at [674, 522] on input "[DATE]" at bounding box center [515, 516] width 368 height 45
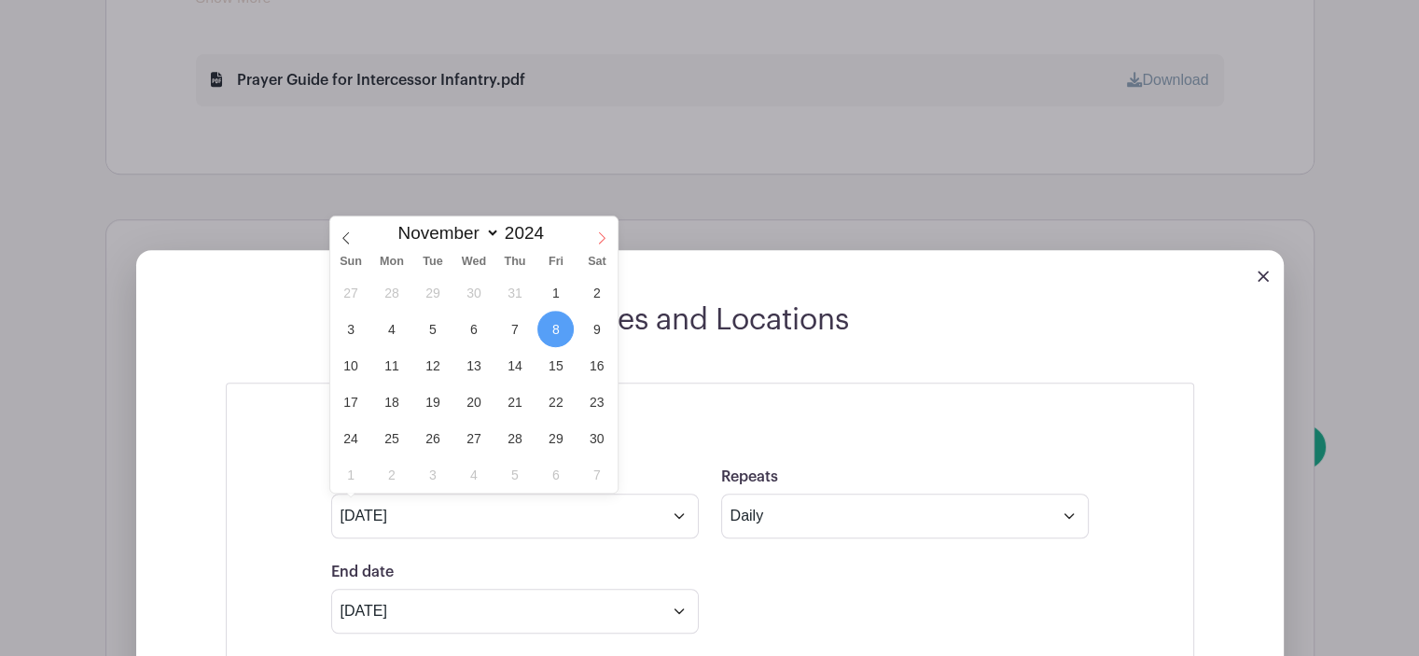
click at [601, 240] on icon at bounding box center [601, 237] width 13 height 13
select select "11"
click at [601, 240] on icon at bounding box center [601, 237] width 13 height 13
type input "2025"
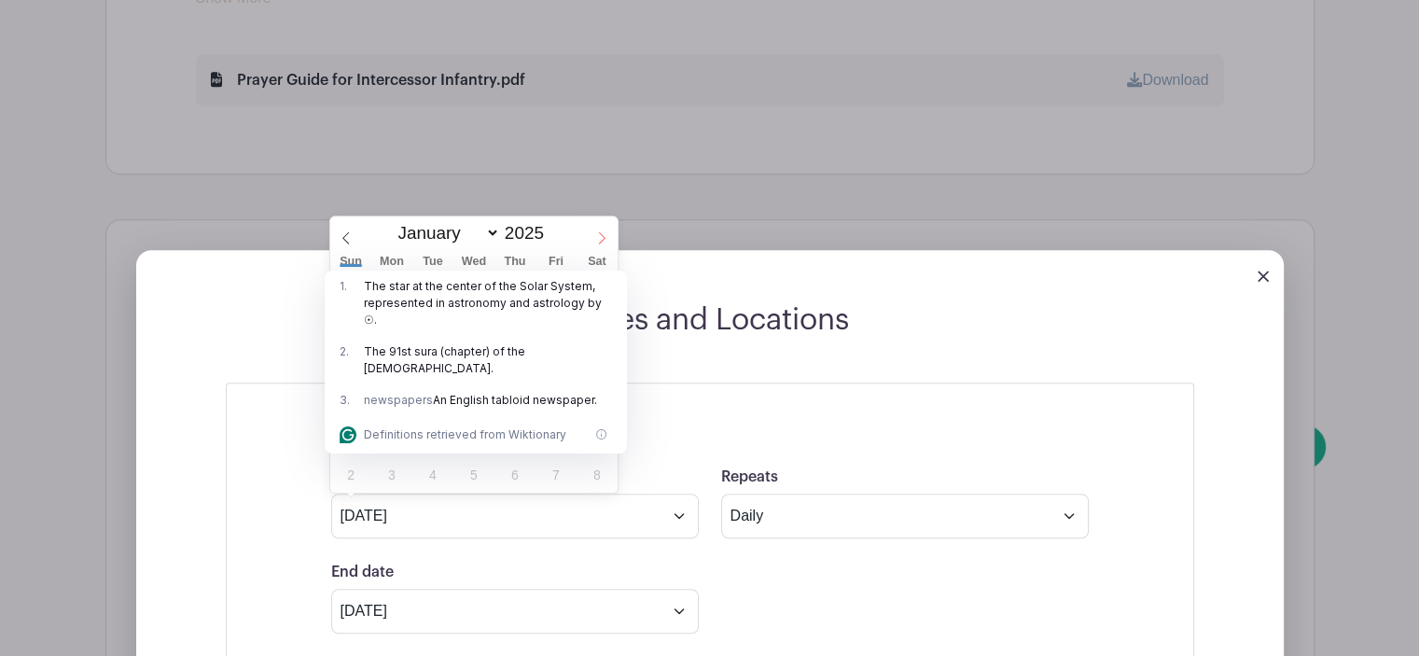
click at [601, 240] on icon at bounding box center [601, 237] width 13 height 13
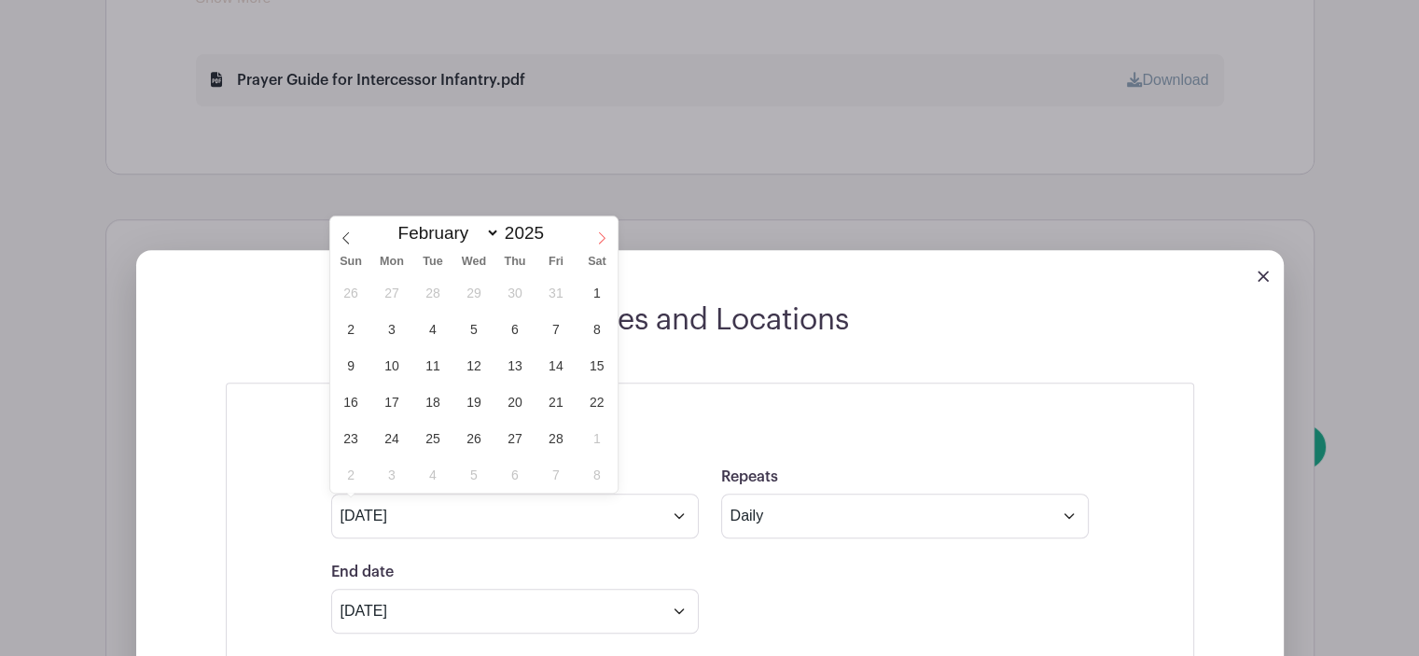
click at [601, 240] on icon at bounding box center [601, 237] width 13 height 13
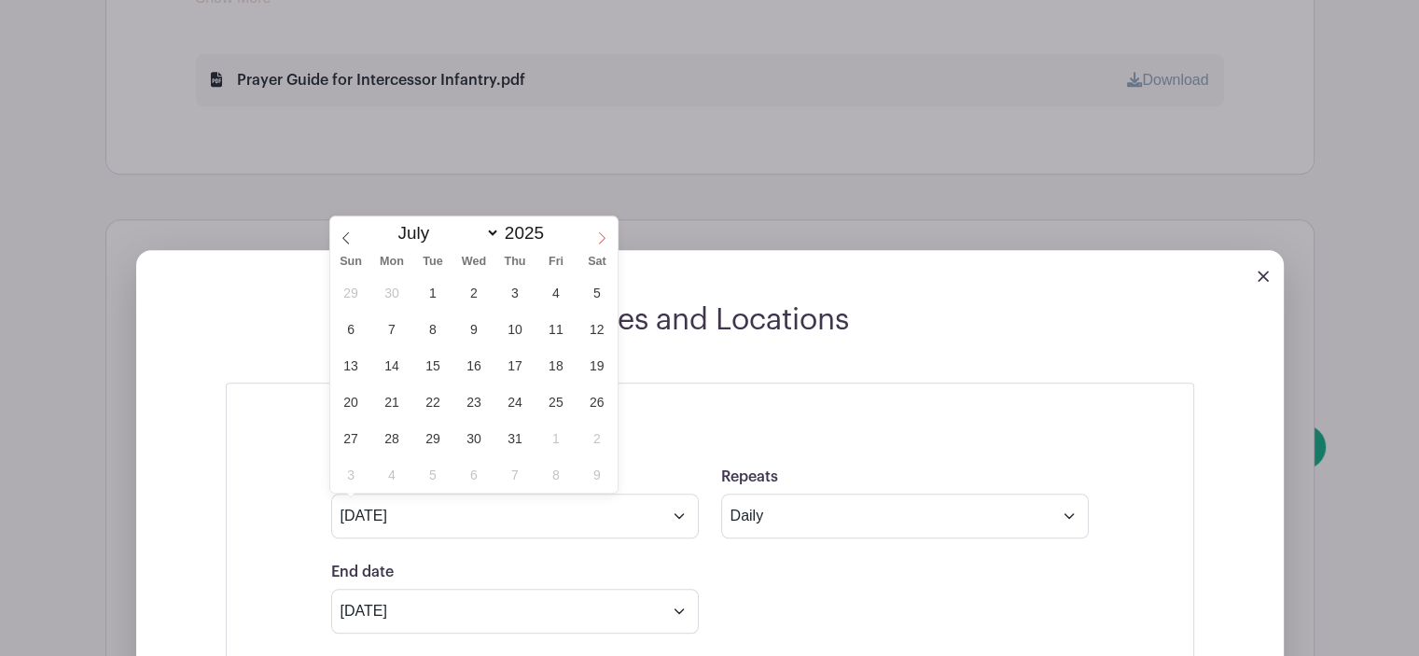
click at [601, 240] on icon at bounding box center [601, 237] width 13 height 13
select select "9"
click at [552, 405] on span "24" at bounding box center [556, 402] width 36 height 36
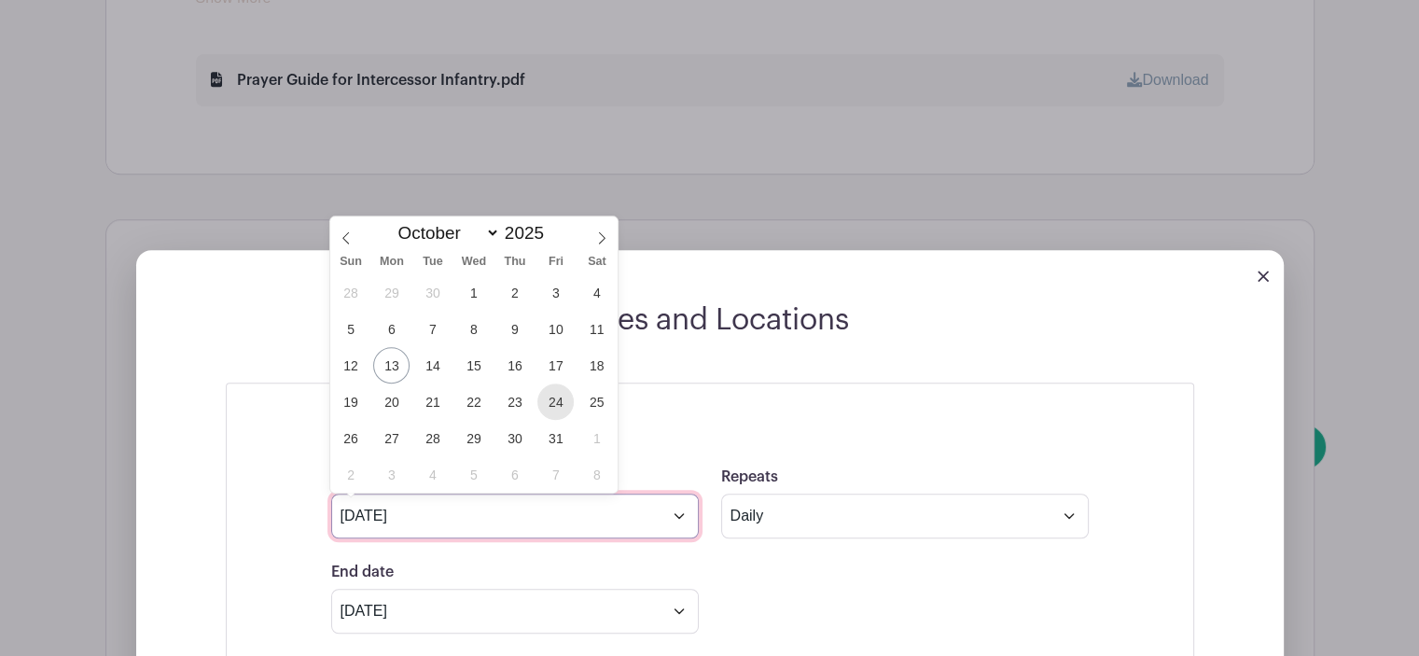
type input "[DATE]"
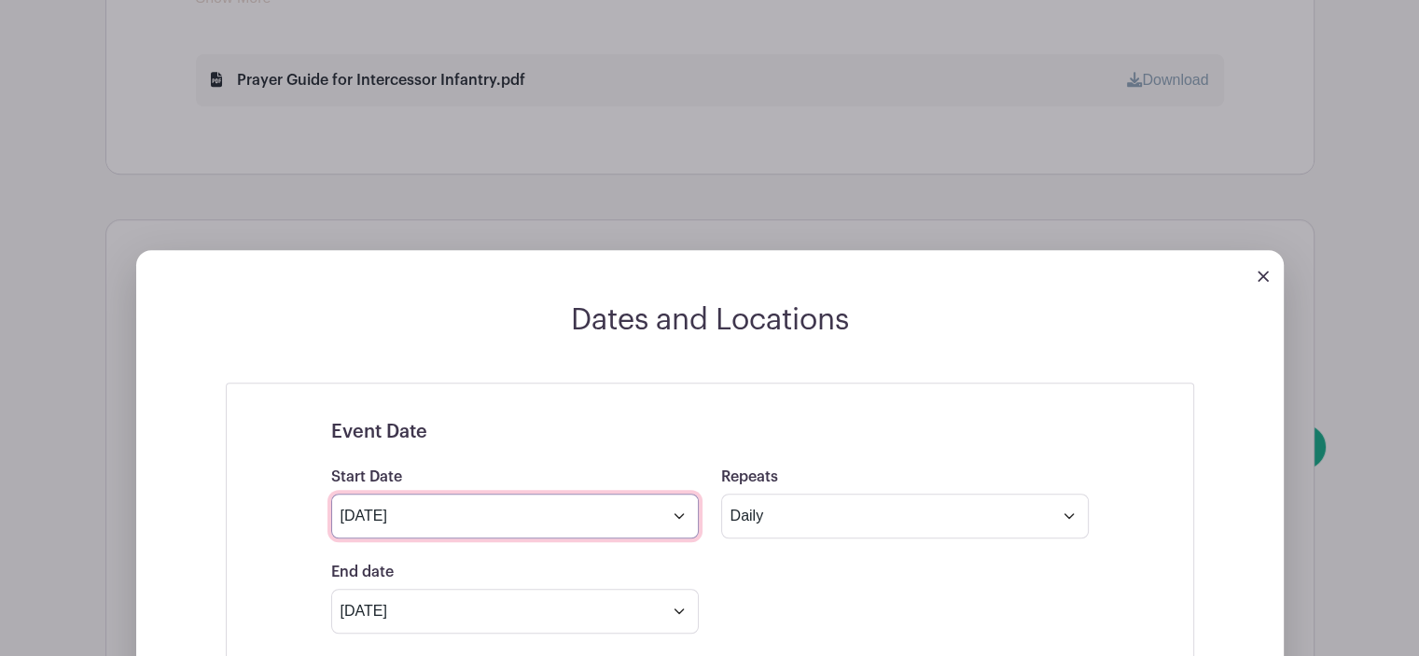
scroll to position [1642, 0]
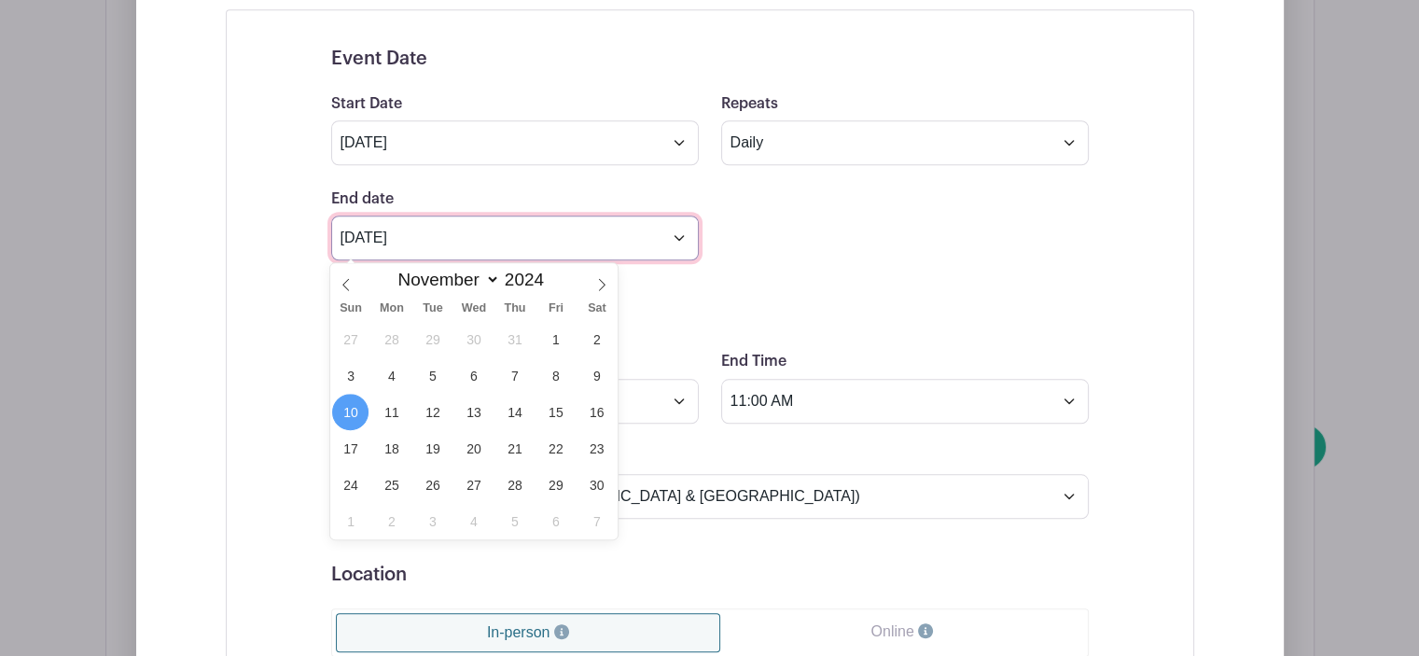
click at [676, 237] on input "[DATE]" at bounding box center [515, 238] width 368 height 45
click at [605, 282] on icon at bounding box center [601, 284] width 13 height 13
select select "11"
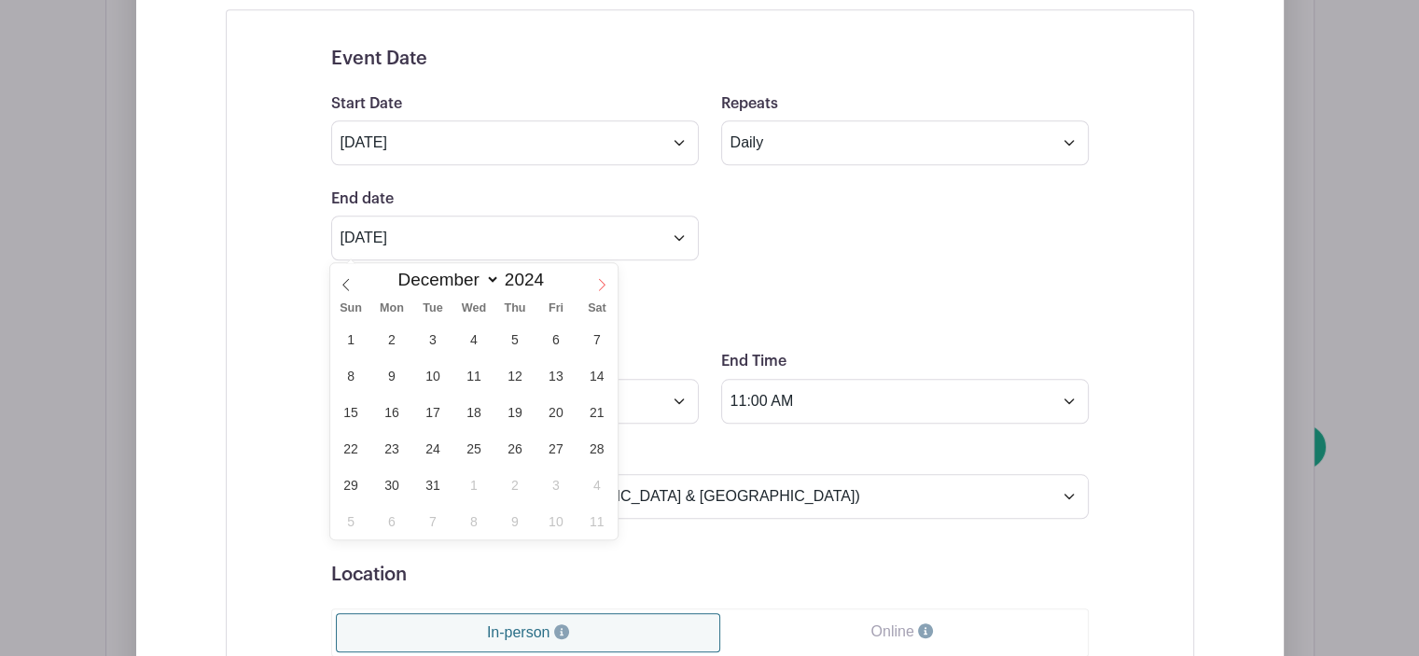
click at [605, 282] on icon at bounding box center [601, 284] width 13 height 13
type input "2025"
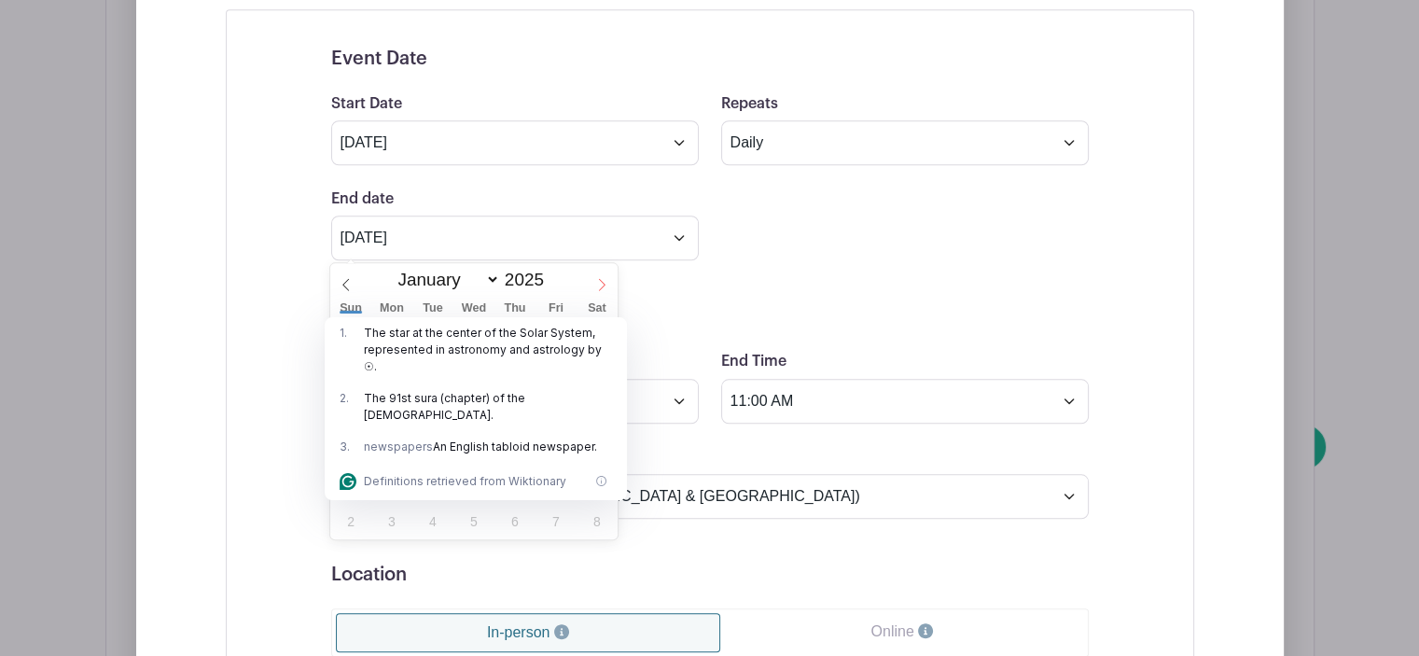
click at [605, 282] on icon at bounding box center [601, 284] width 13 height 13
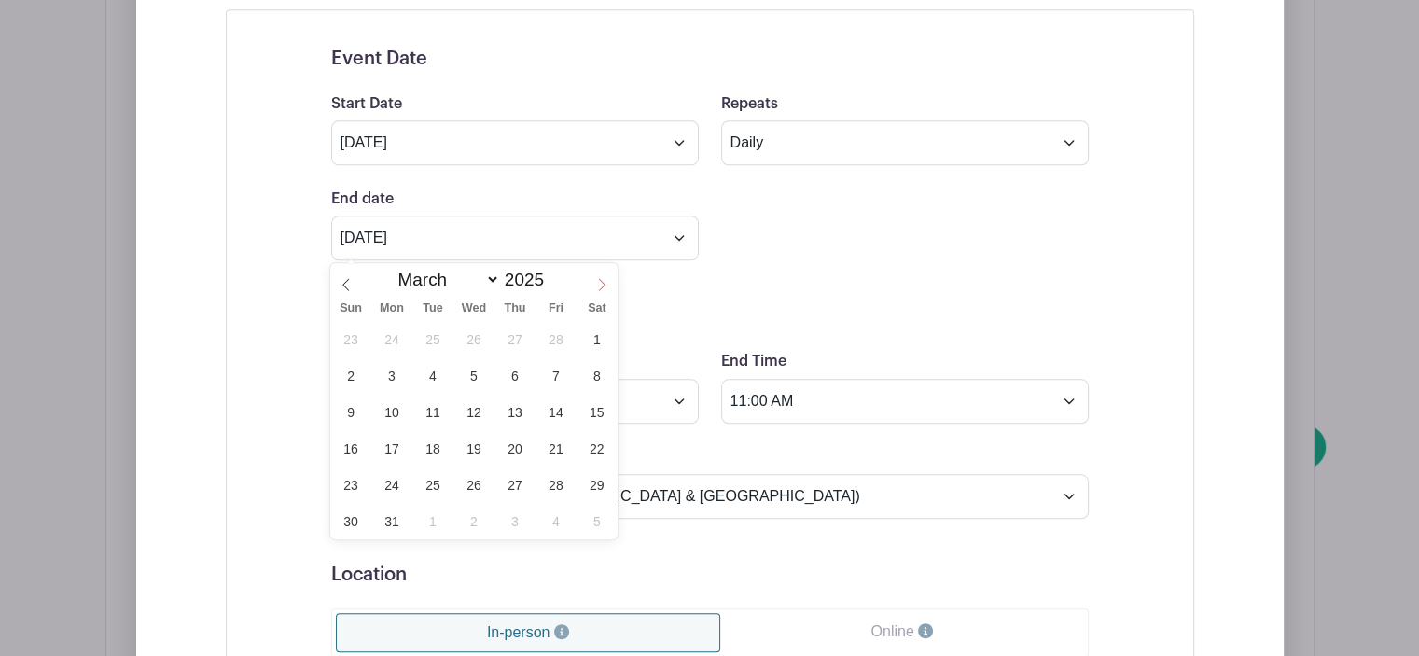
click at [605, 282] on icon at bounding box center [601, 284] width 13 height 13
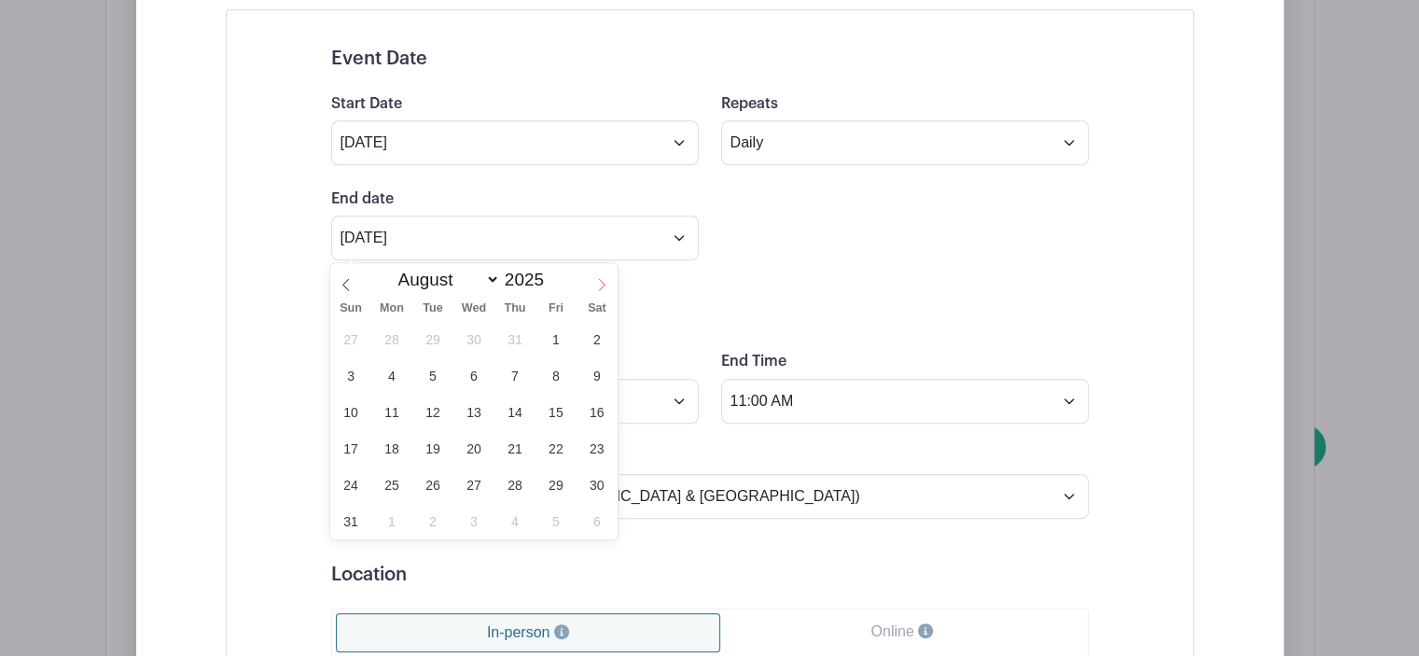
click at [605, 282] on icon at bounding box center [601, 284] width 13 height 13
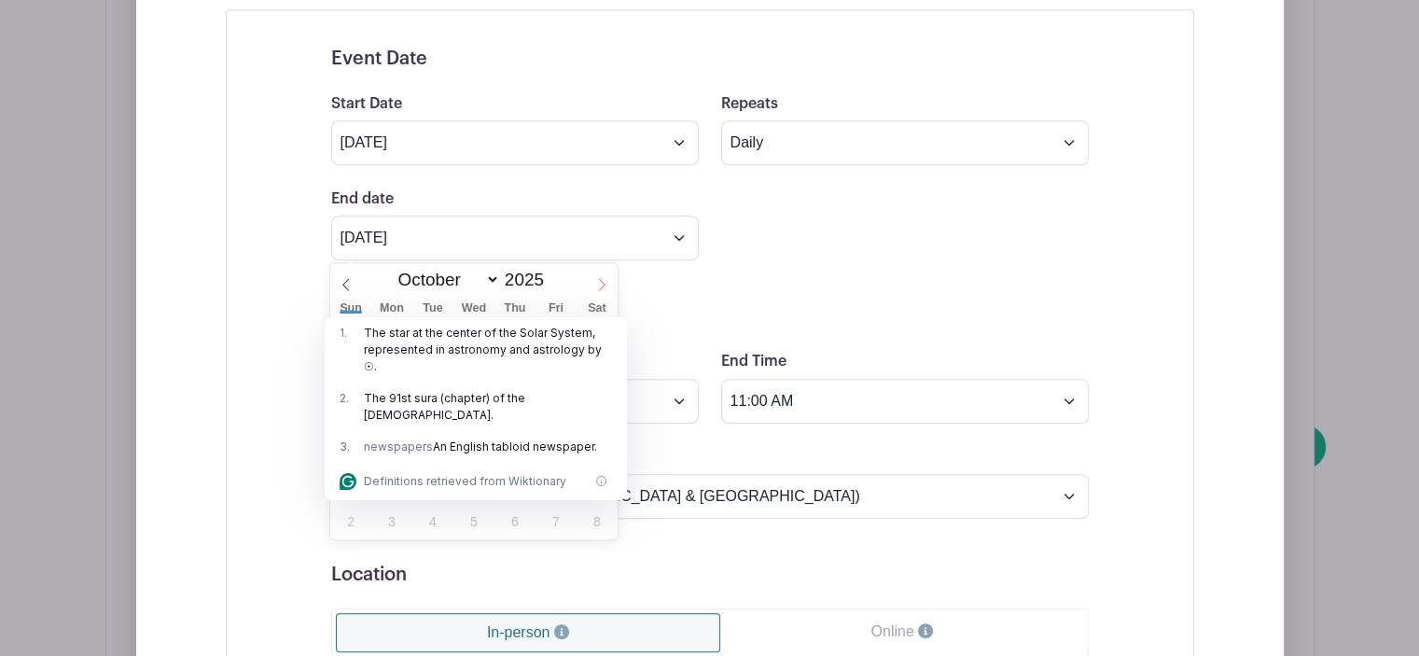
click at [605, 282] on icon at bounding box center [601, 284] width 13 height 13
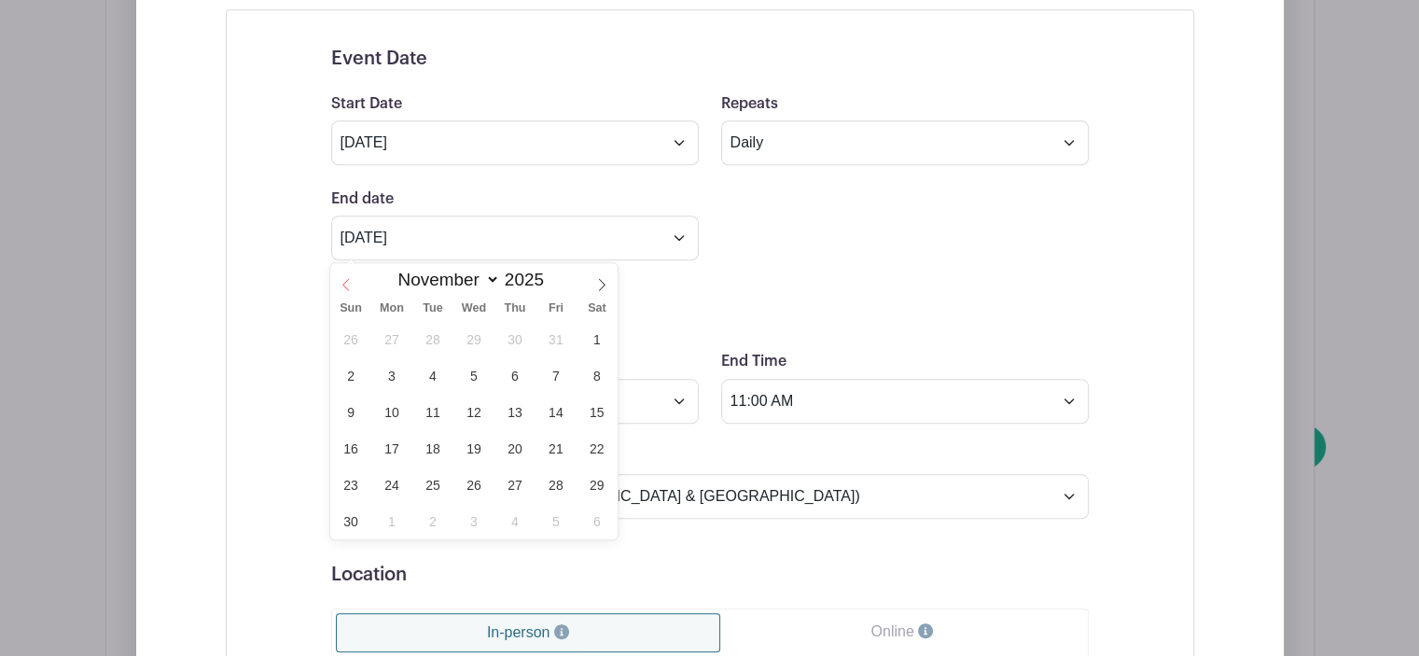
click at [346, 281] on icon at bounding box center [345, 285] width 7 height 12
select select "9"
click at [345, 482] on span "26" at bounding box center [350, 485] width 36 height 36
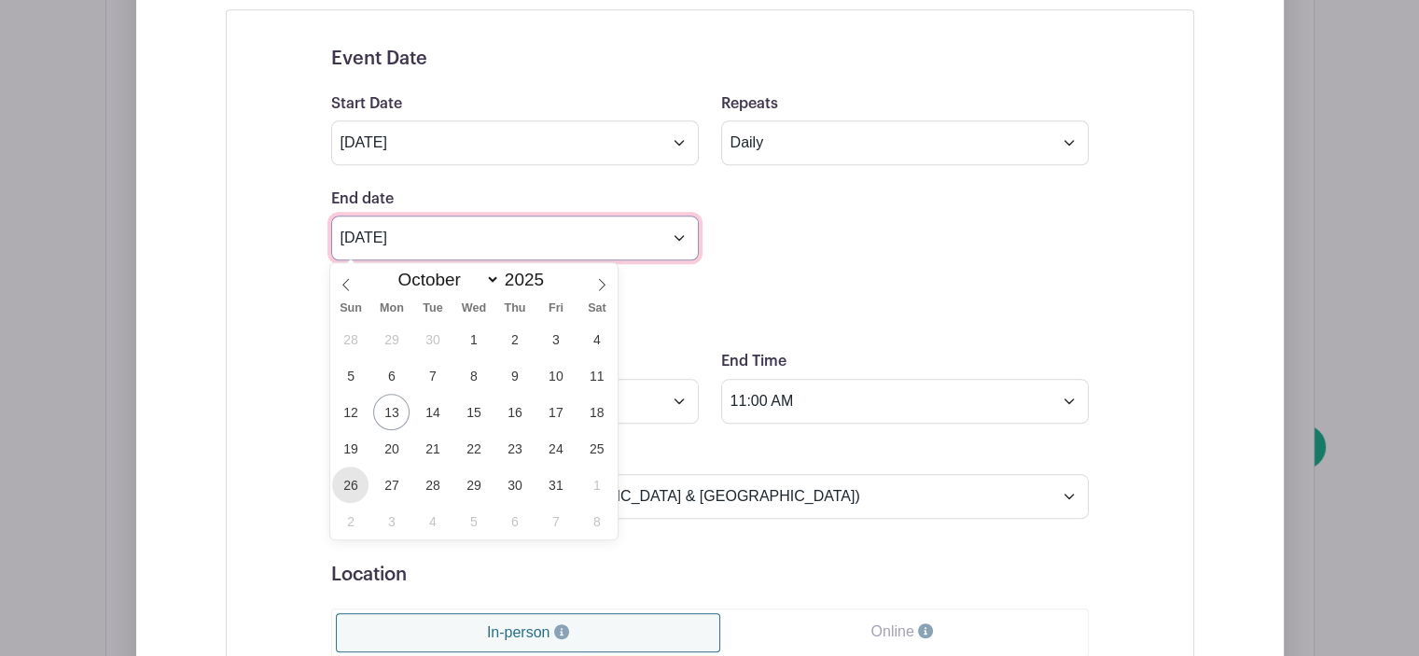
type input "[DATE]"
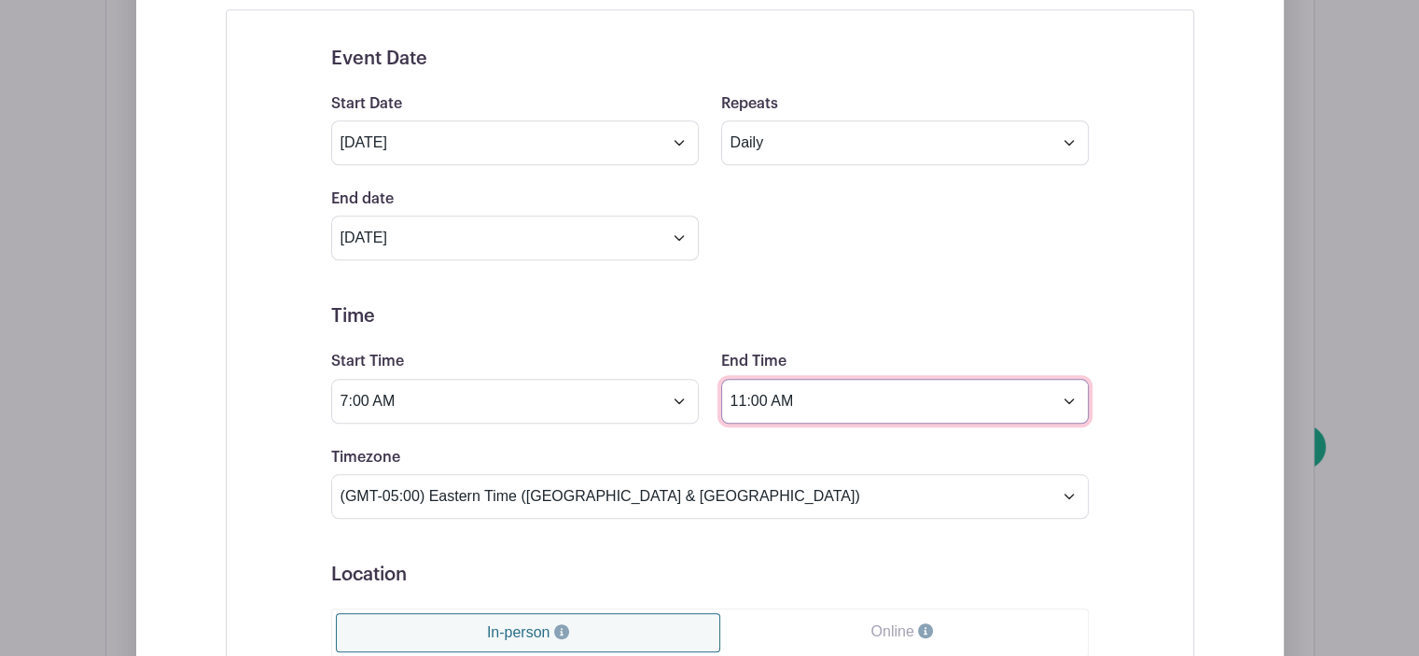
click at [799, 401] on input "11:00 AM" at bounding box center [905, 401] width 368 height 45
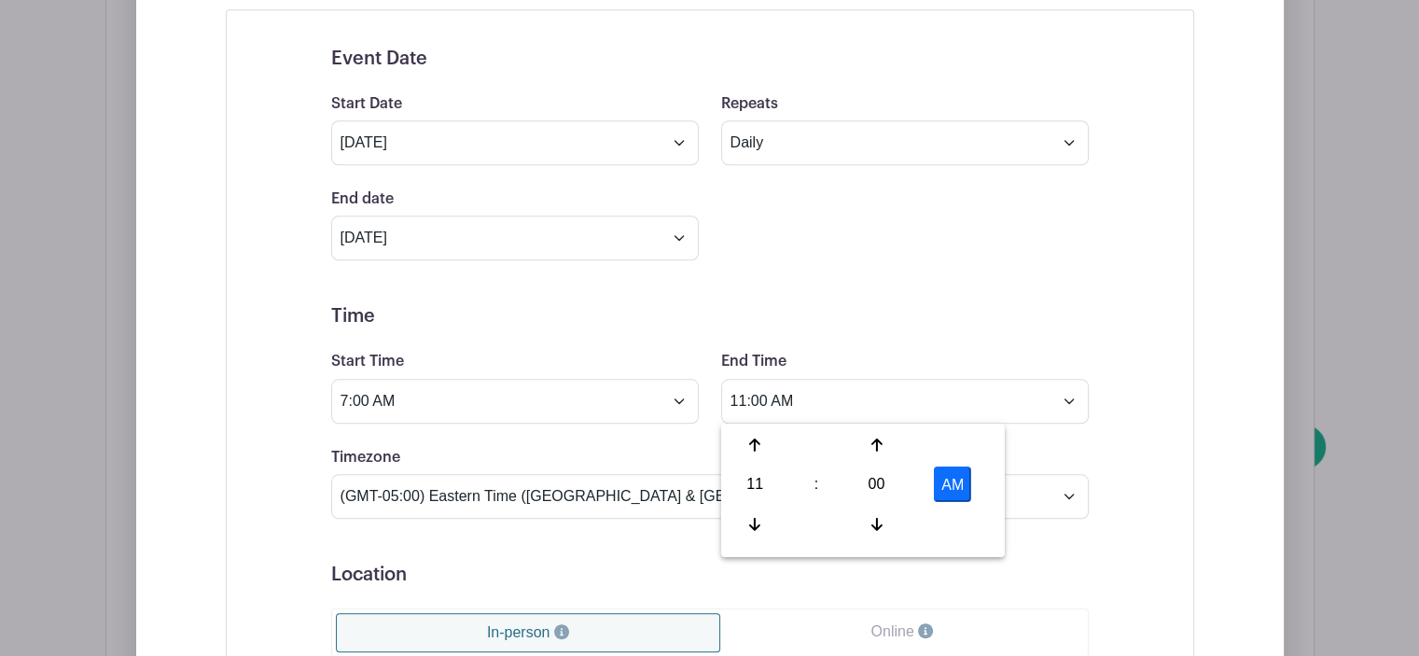
click at [944, 488] on button "AM" at bounding box center [952, 484] width 37 height 35
type input "11:00 PM"
click at [832, 293] on form "Event Date Start Date [DATE] Repeats Does not repeat Daily Weekly Monthly on da…" at bounding box center [710, 541] width 758 height 986
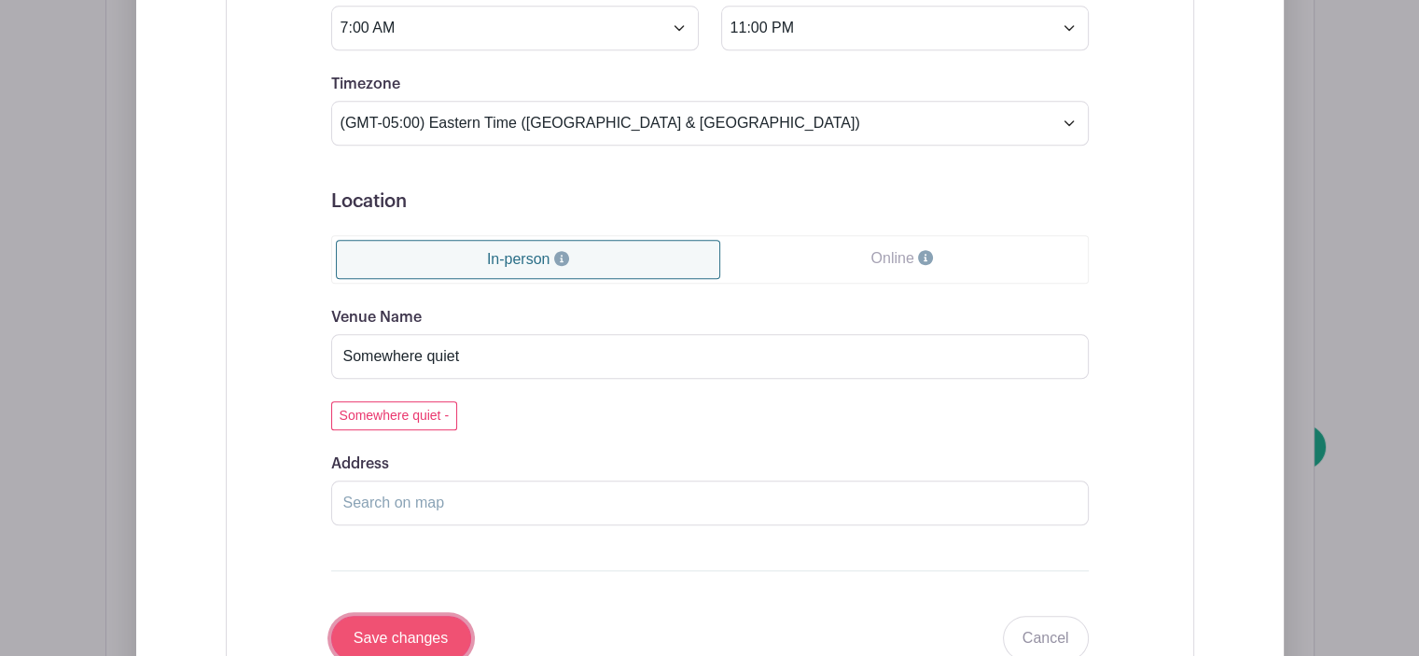
click at [418, 632] on input "Save changes" at bounding box center [401, 638] width 140 height 45
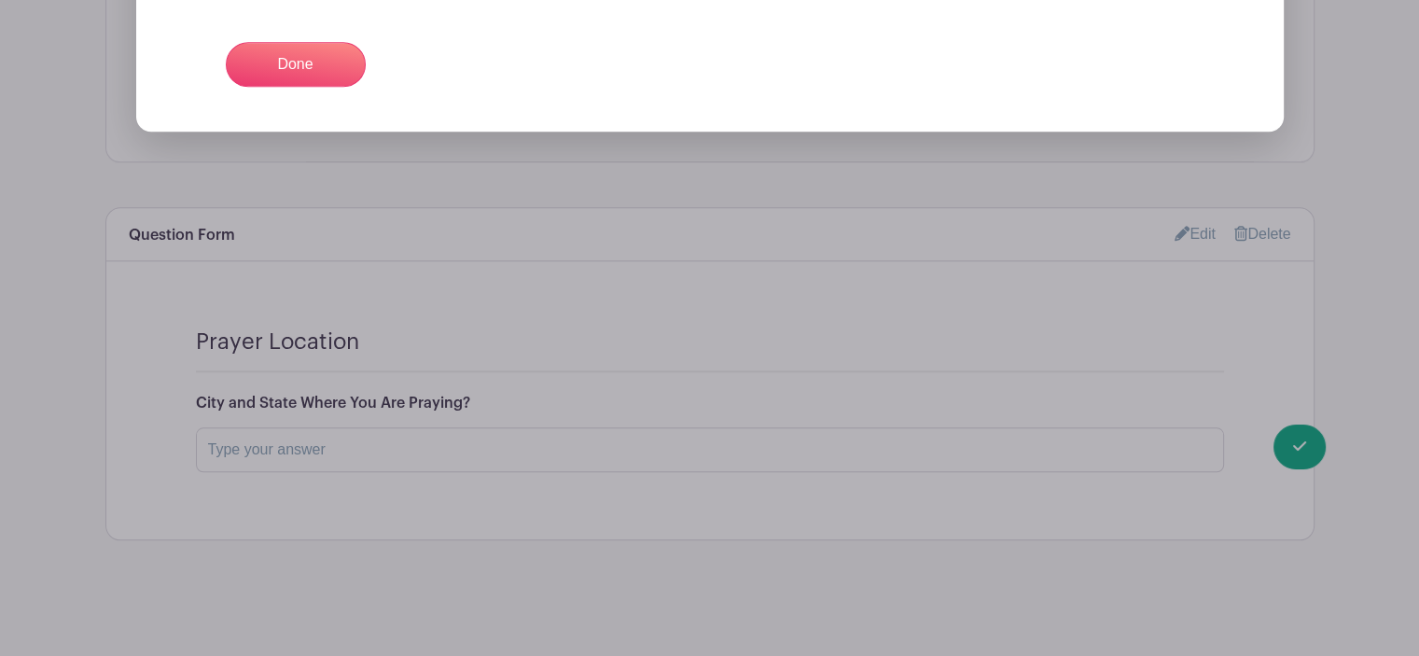
scroll to position [1433, 0]
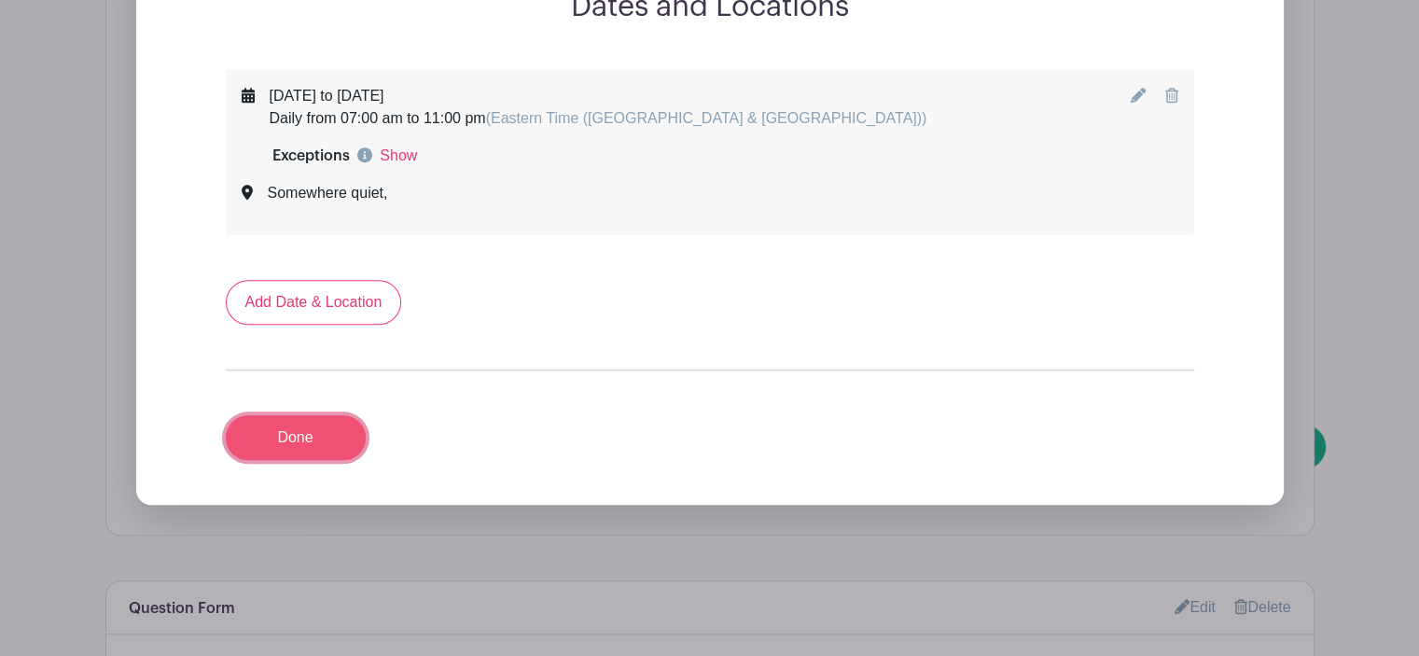
click at [299, 447] on link "Done" at bounding box center [296, 437] width 140 height 45
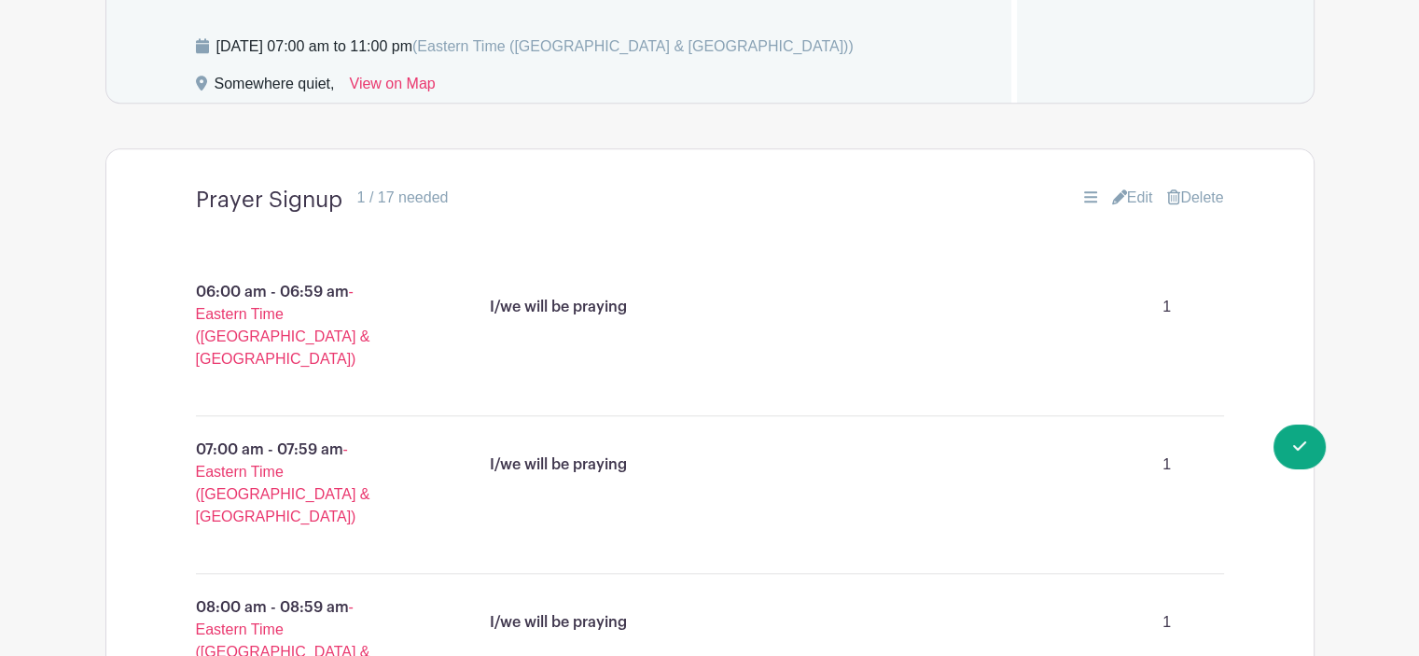
scroll to position [1333, 0]
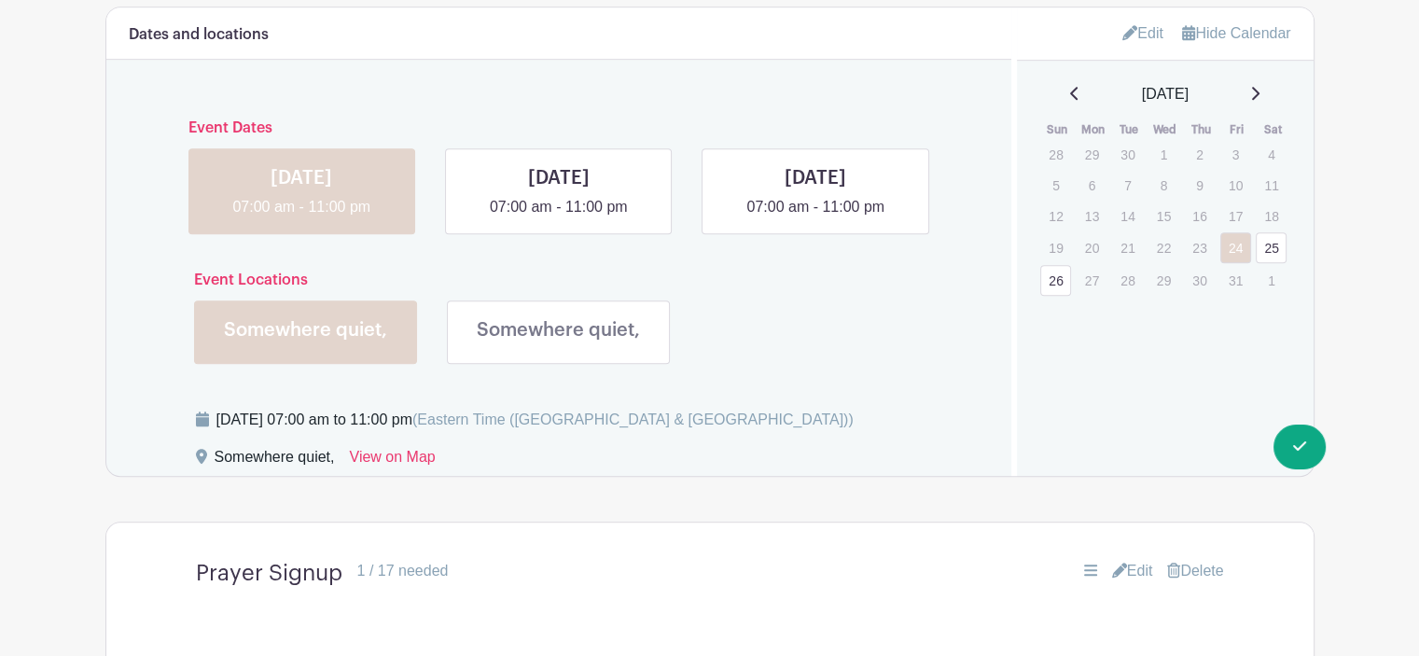
click at [305, 348] on link at bounding box center [305, 348] width 0 height 0
click at [1136, 35] on link "Edit" at bounding box center [1143, 33] width 41 height 31
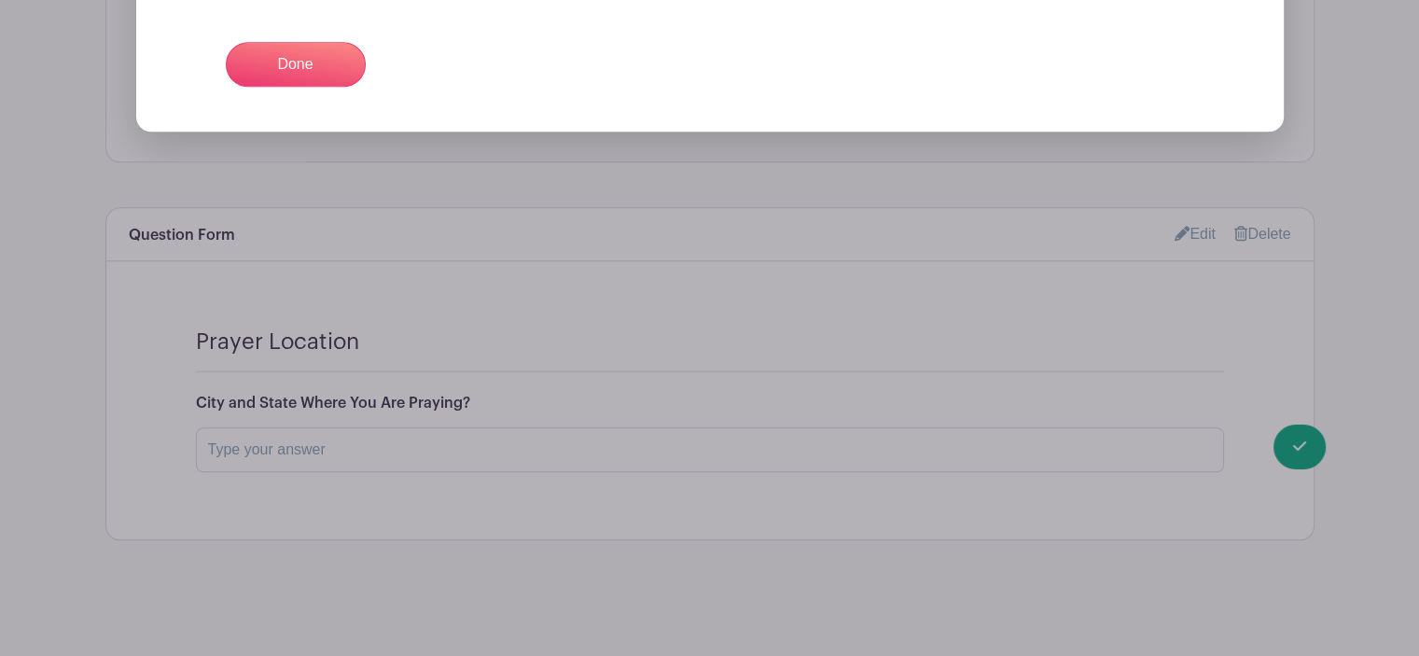
scroll to position [1433, 0]
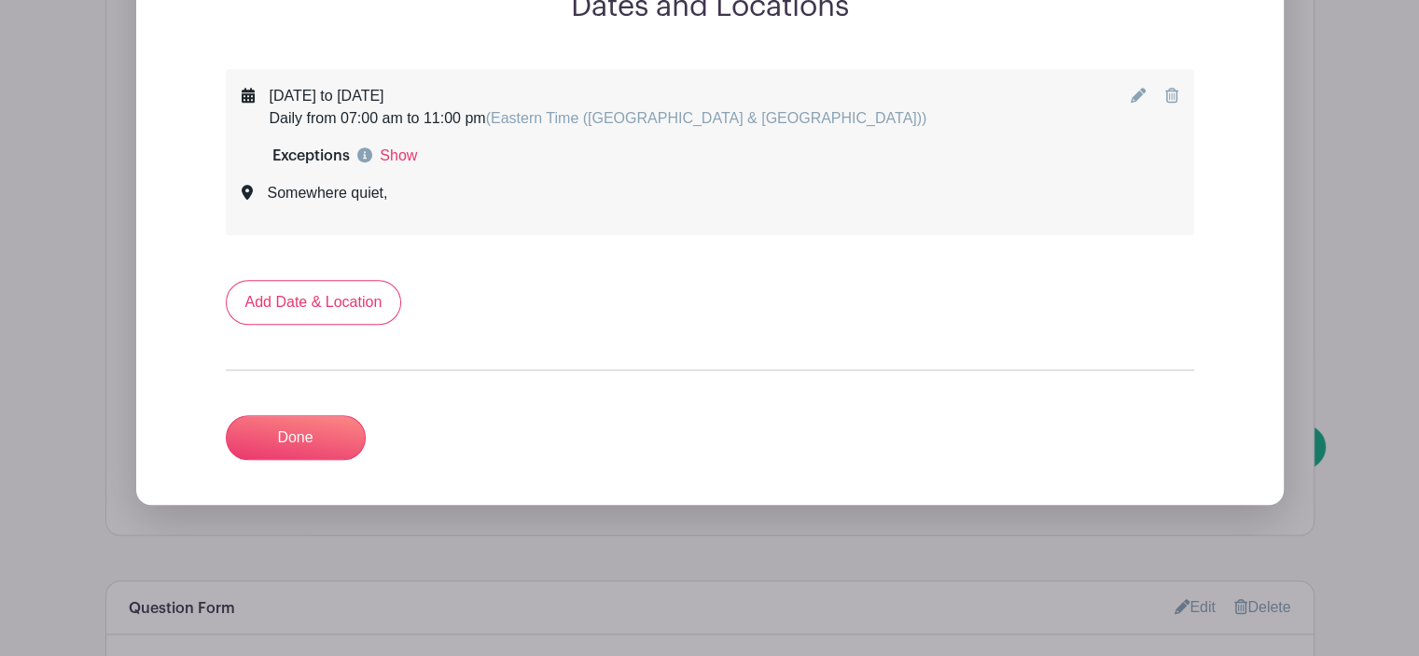
click at [1135, 99] on icon at bounding box center [1138, 95] width 15 height 15
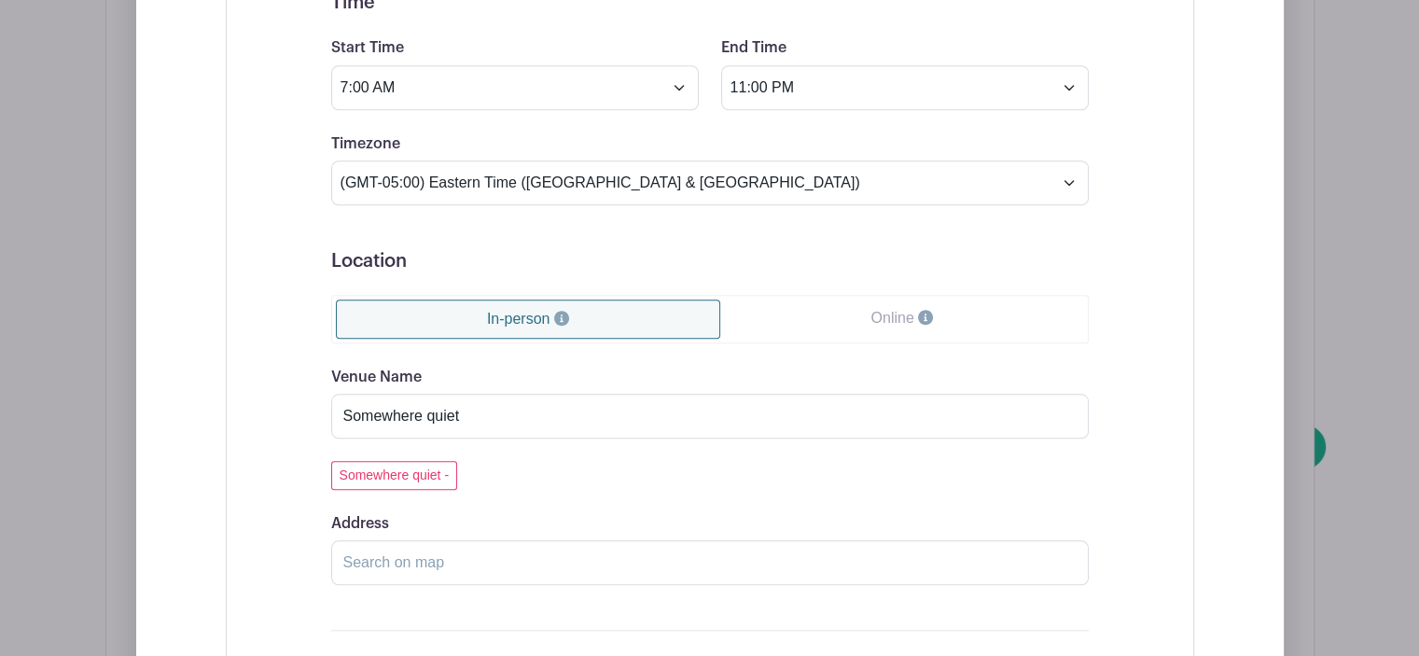
scroll to position [2180, 0]
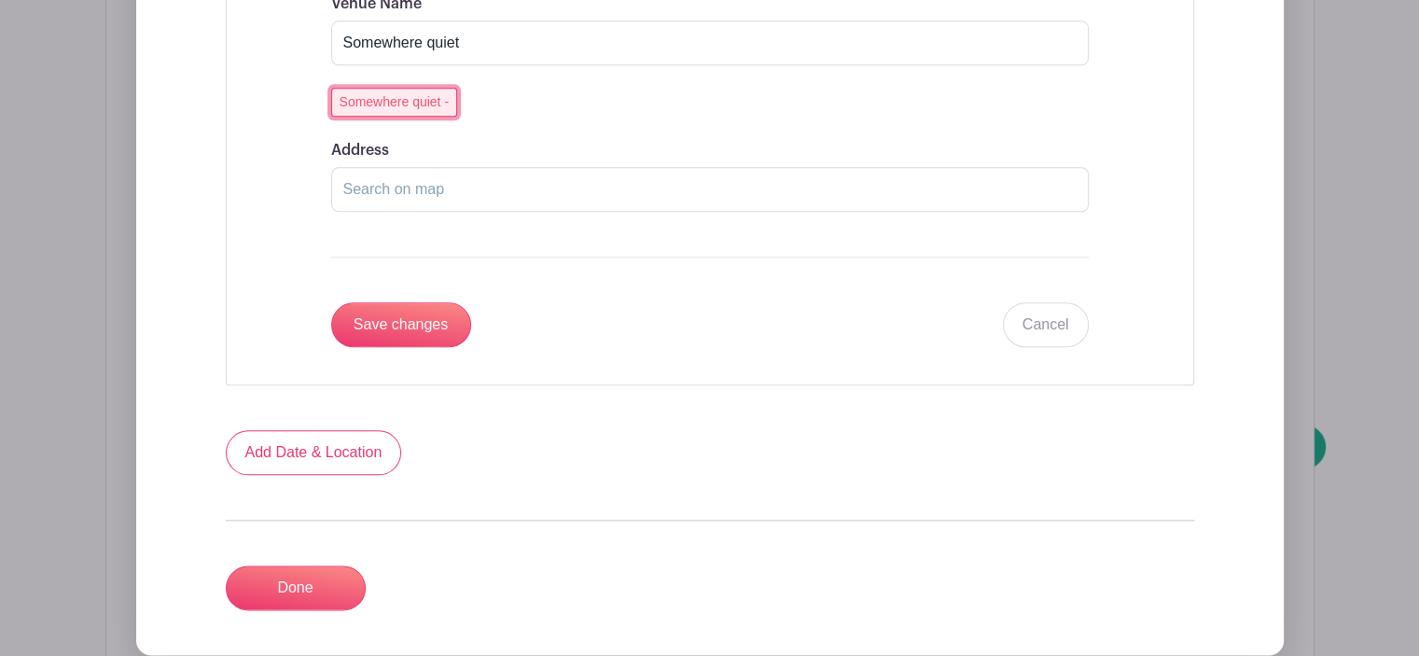
click at [440, 104] on button "Somewhere quiet -" at bounding box center [394, 102] width 127 height 29
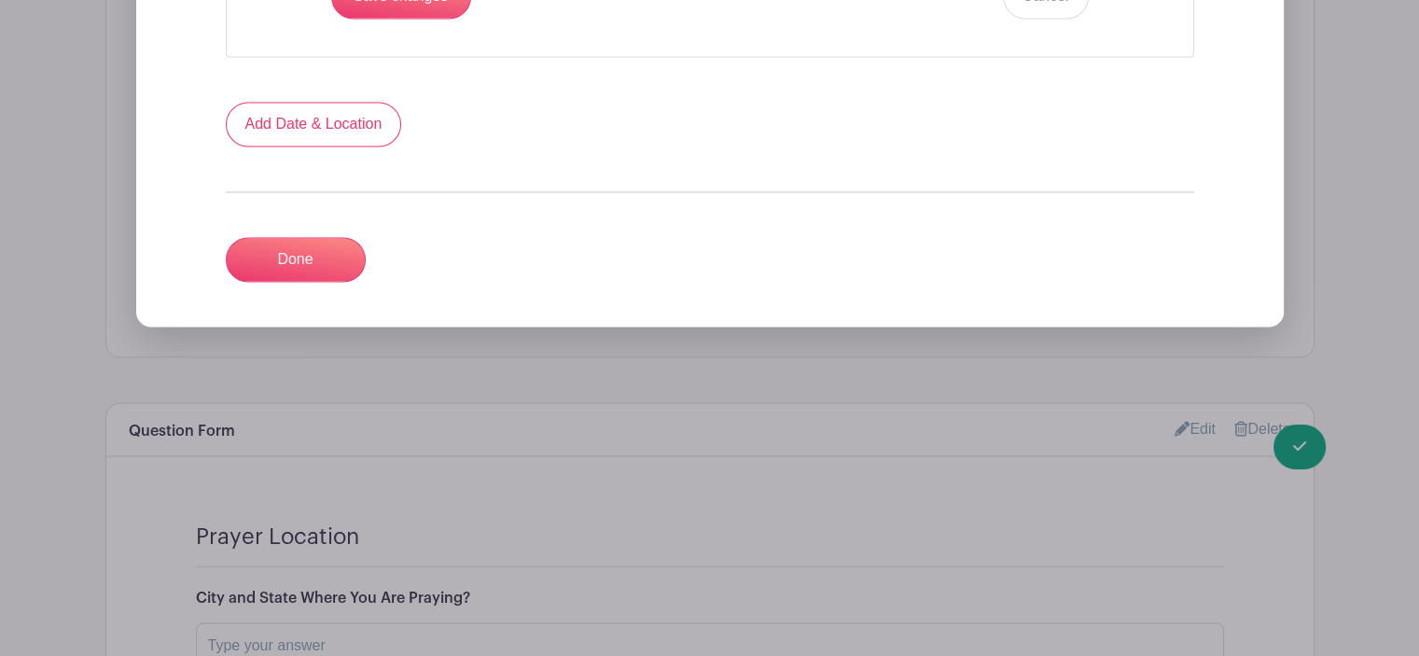
scroll to position [2553, 0]
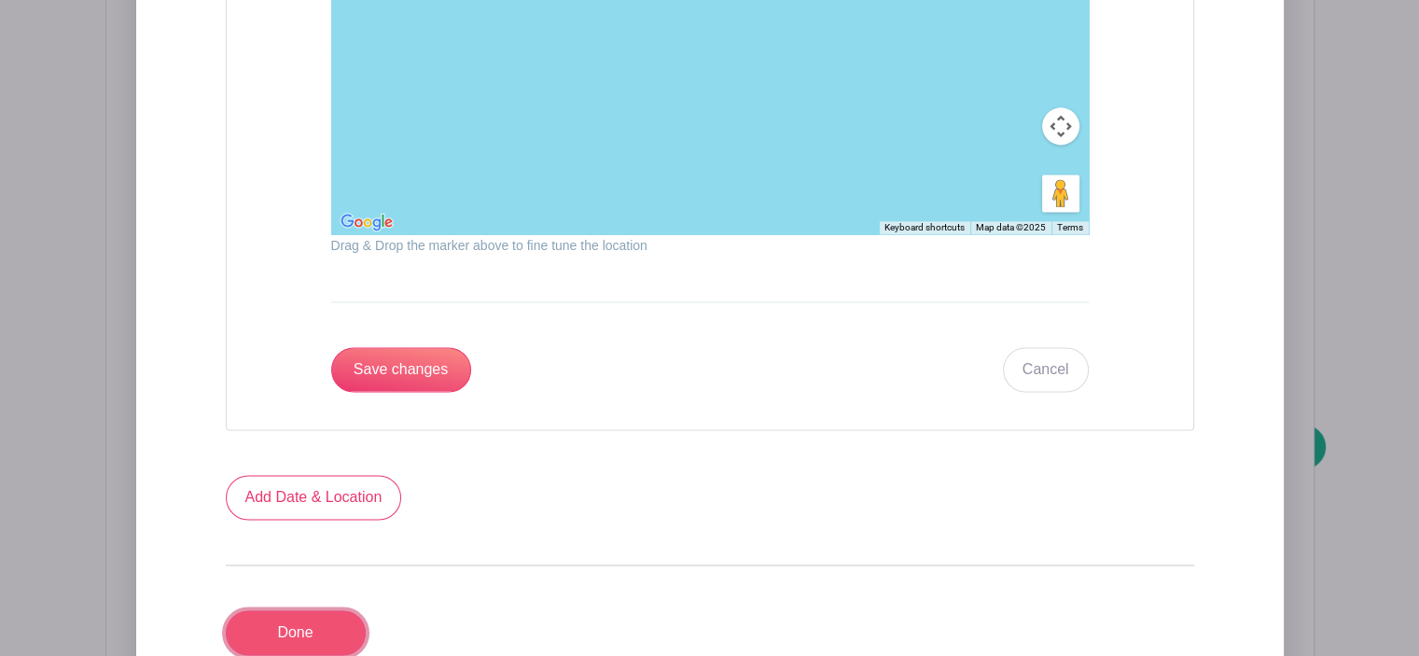
click at [286, 621] on link "Done" at bounding box center [296, 632] width 140 height 45
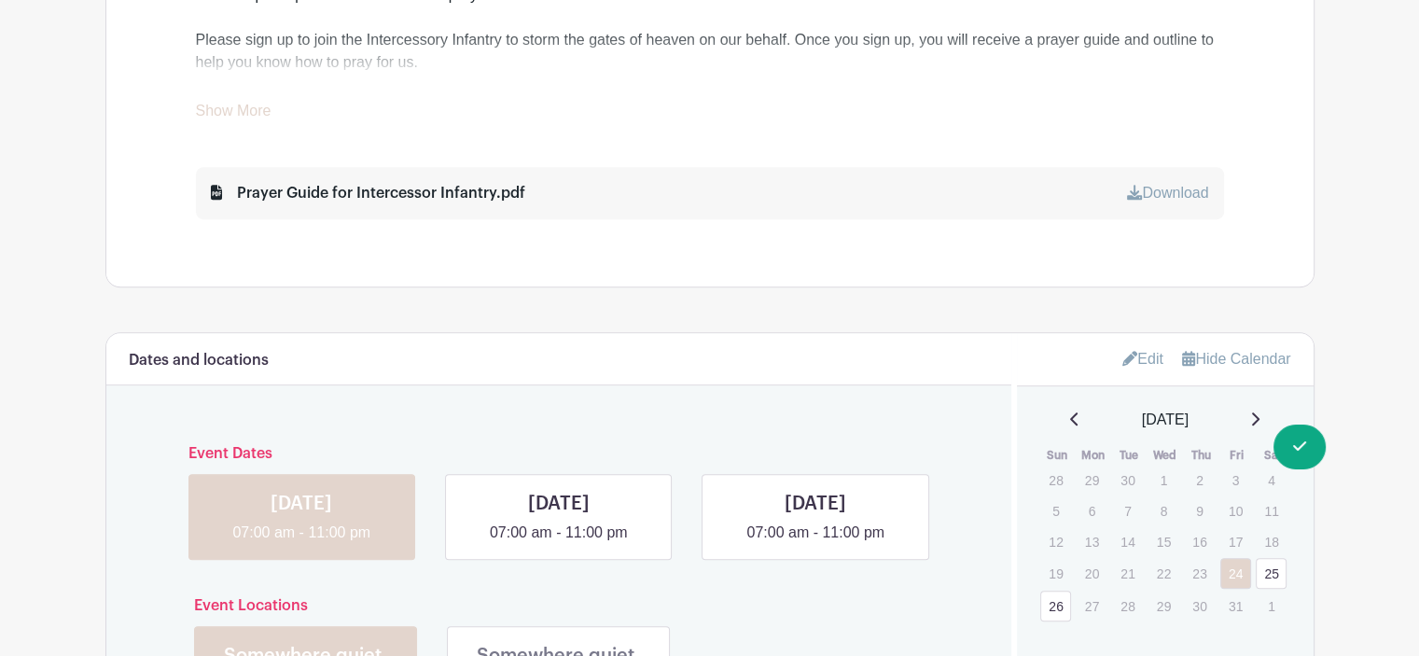
scroll to position [1120, 0]
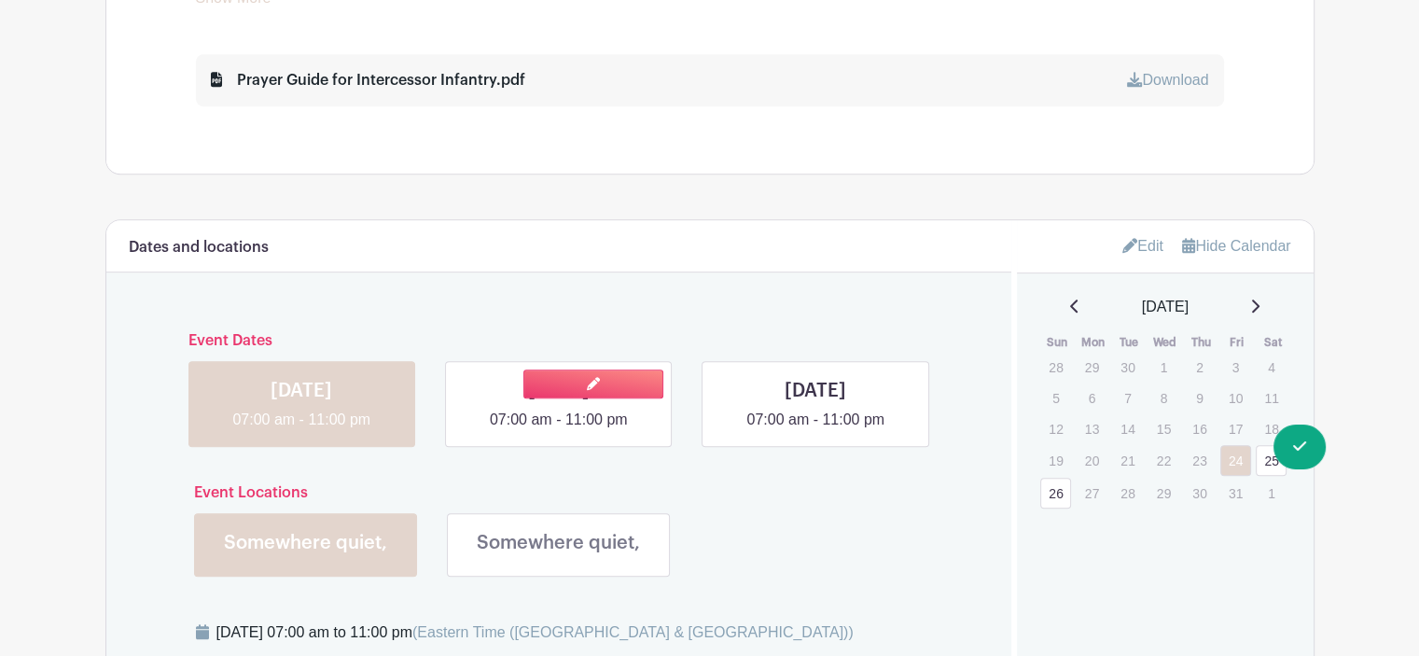
click at [559, 431] on link at bounding box center [559, 431] width 0 height 0
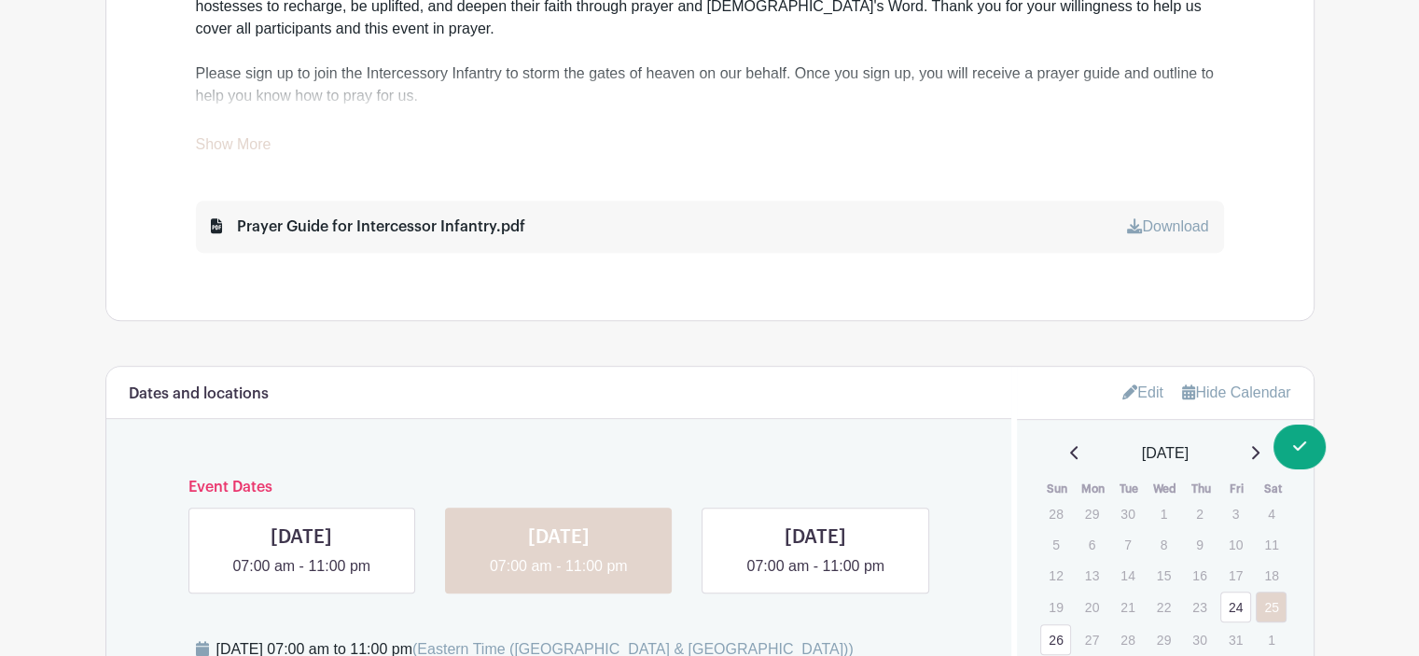
scroll to position [1347, 0]
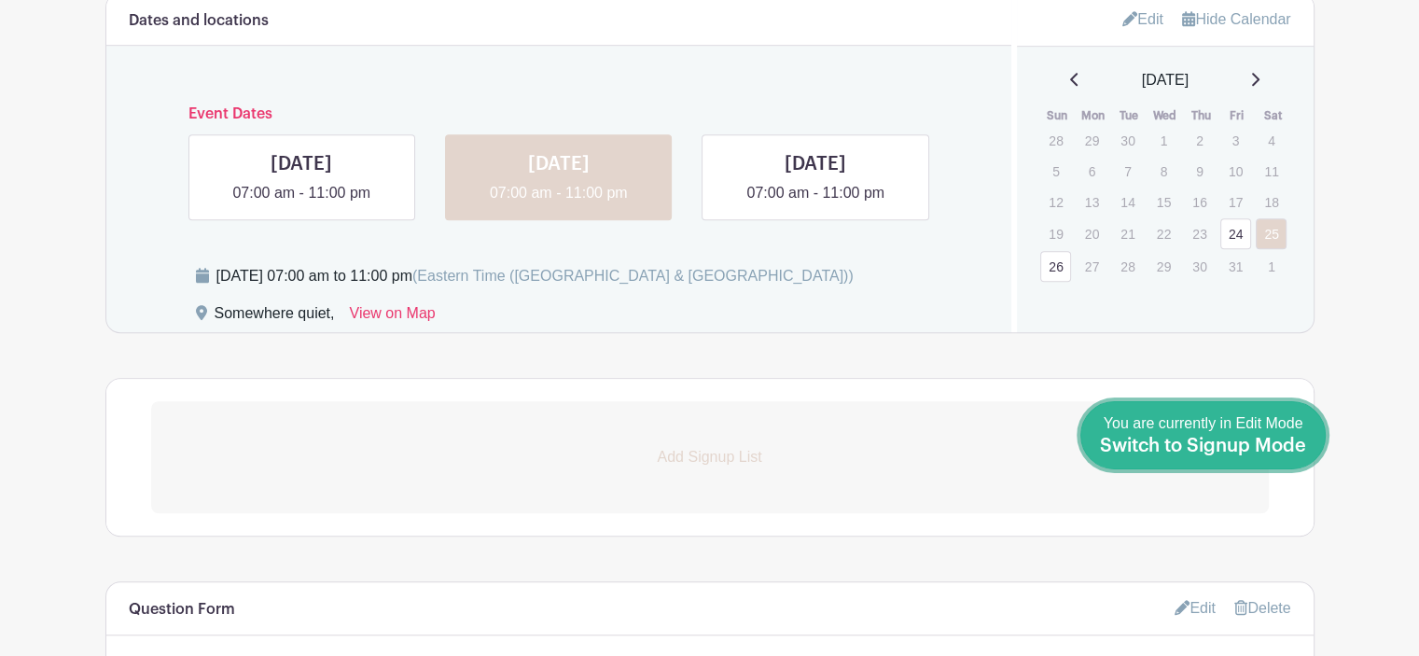
click at [1286, 447] on span "Switch to Signup Mode" at bounding box center [1203, 446] width 206 height 19
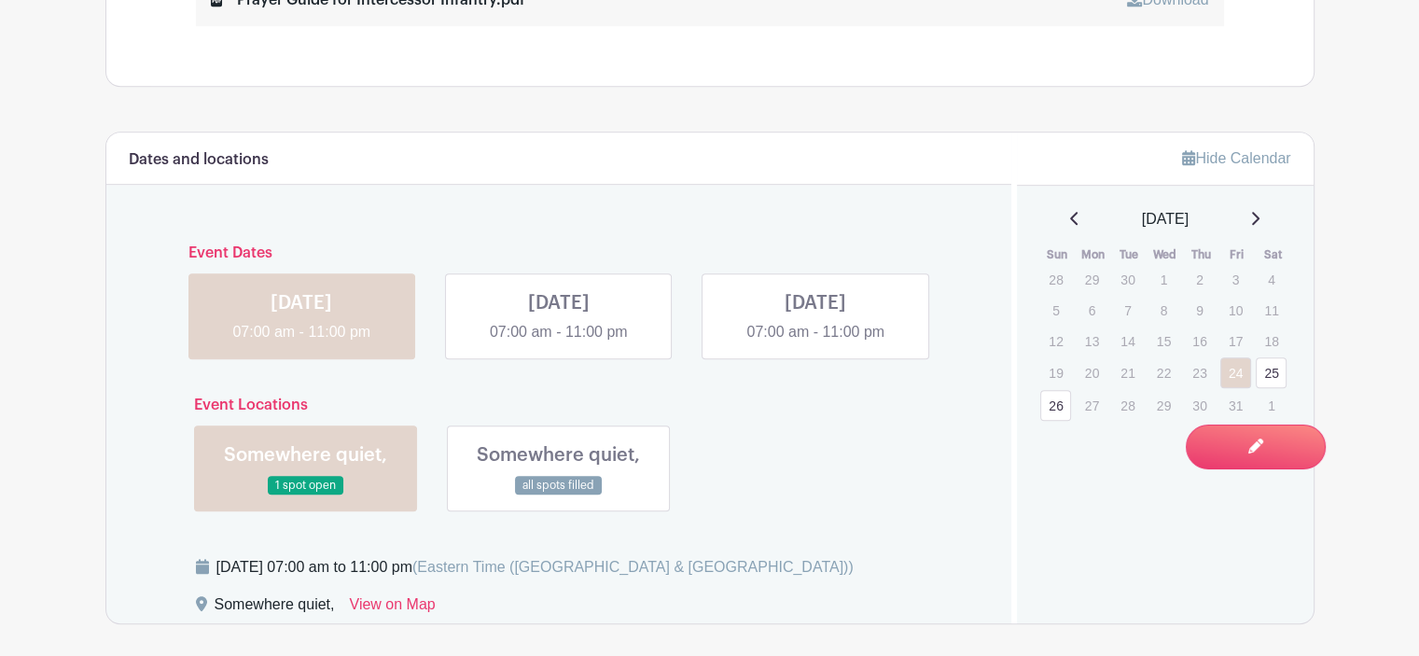
scroll to position [1493, 0]
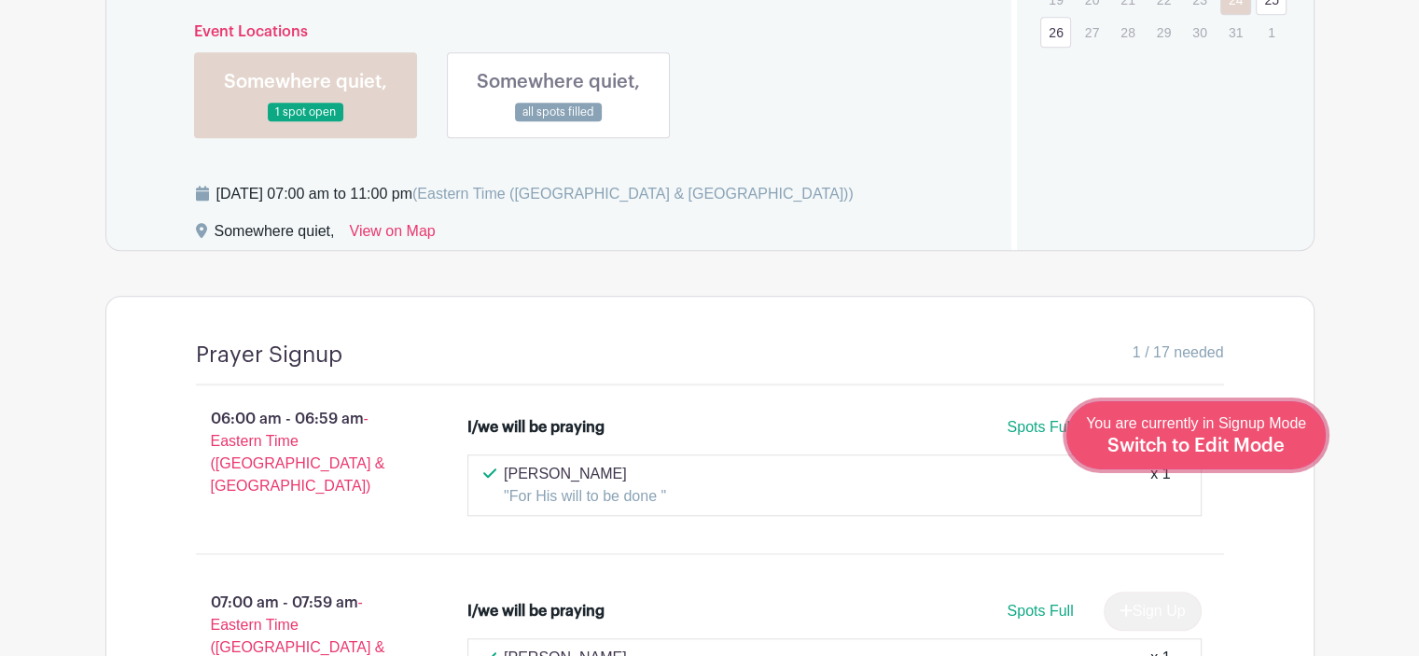
click at [1138, 436] on div "You are currently in Signup Mode Switch to Edit Mode" at bounding box center [1196, 435] width 220 height 46
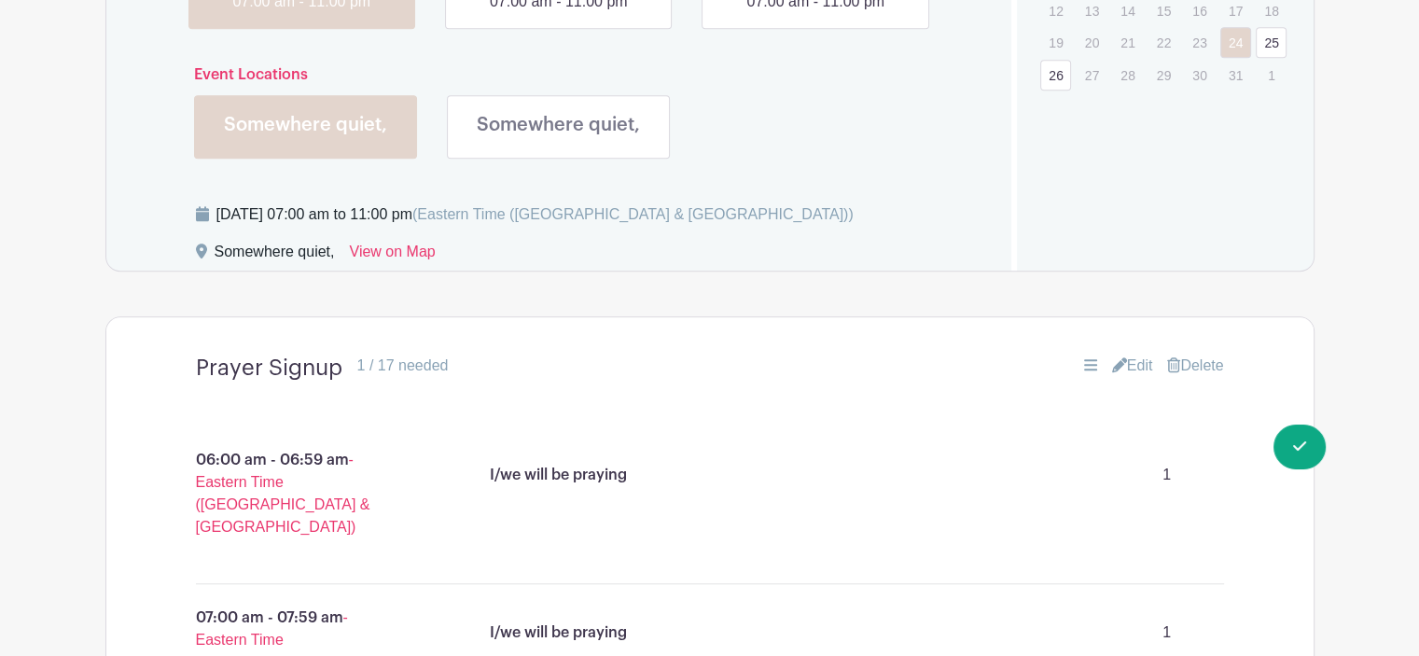
scroll to position [1120, 0]
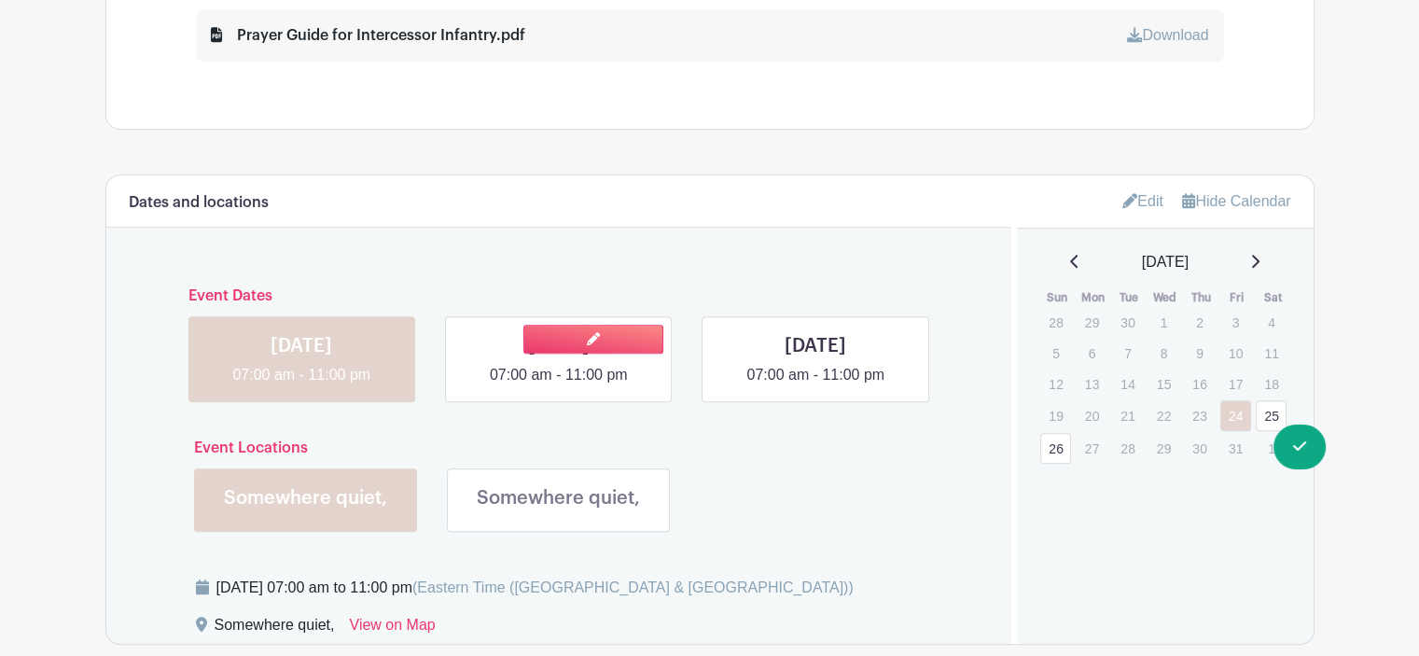
click at [559, 386] on link at bounding box center [559, 386] width 0 height 0
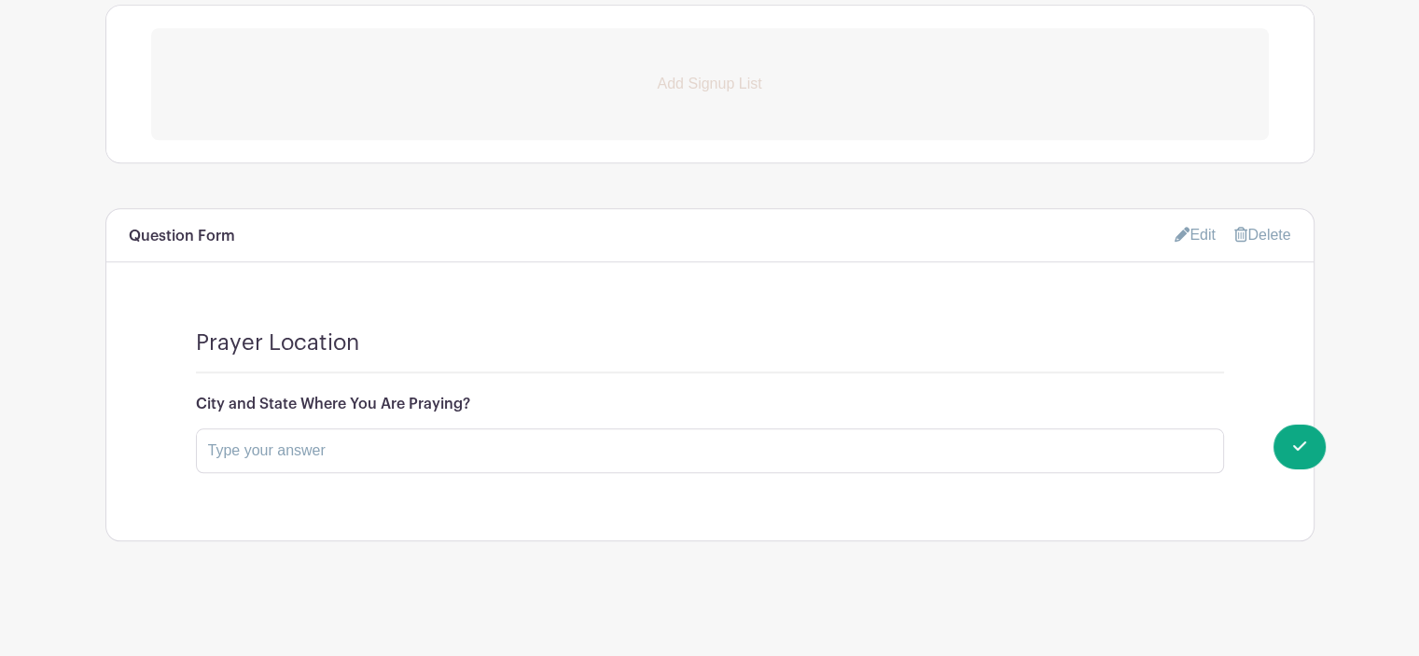
scroll to position [1302, 0]
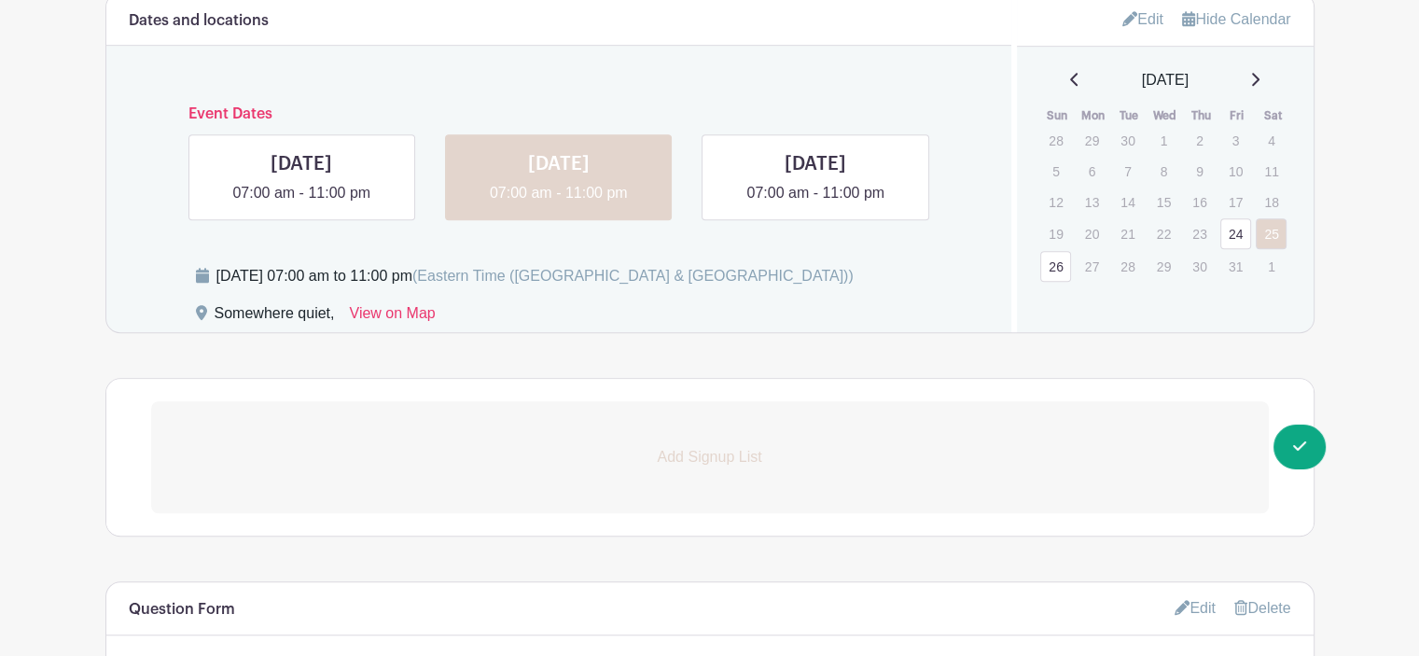
click at [738, 456] on p "Add Signup List" at bounding box center [710, 457] width 1118 height 22
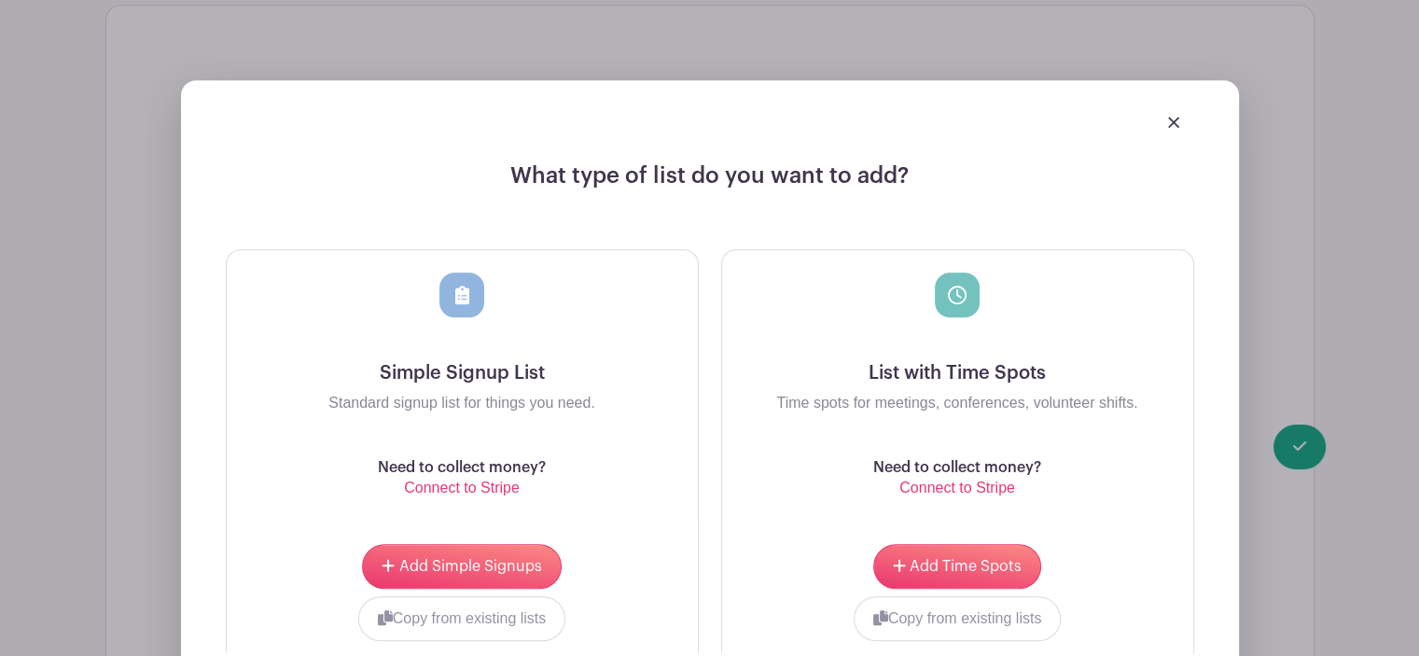
scroll to position [2048, 0]
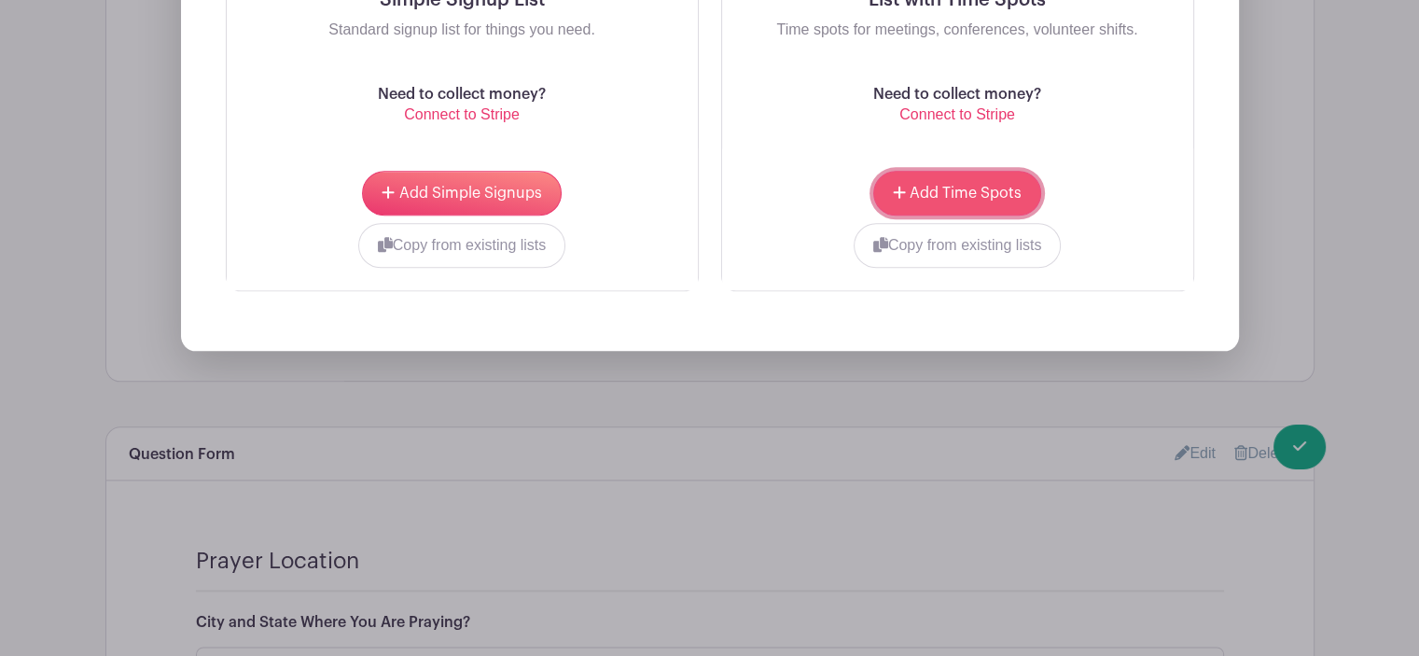
click at [933, 189] on span "Add Time Spots" at bounding box center [966, 193] width 112 height 15
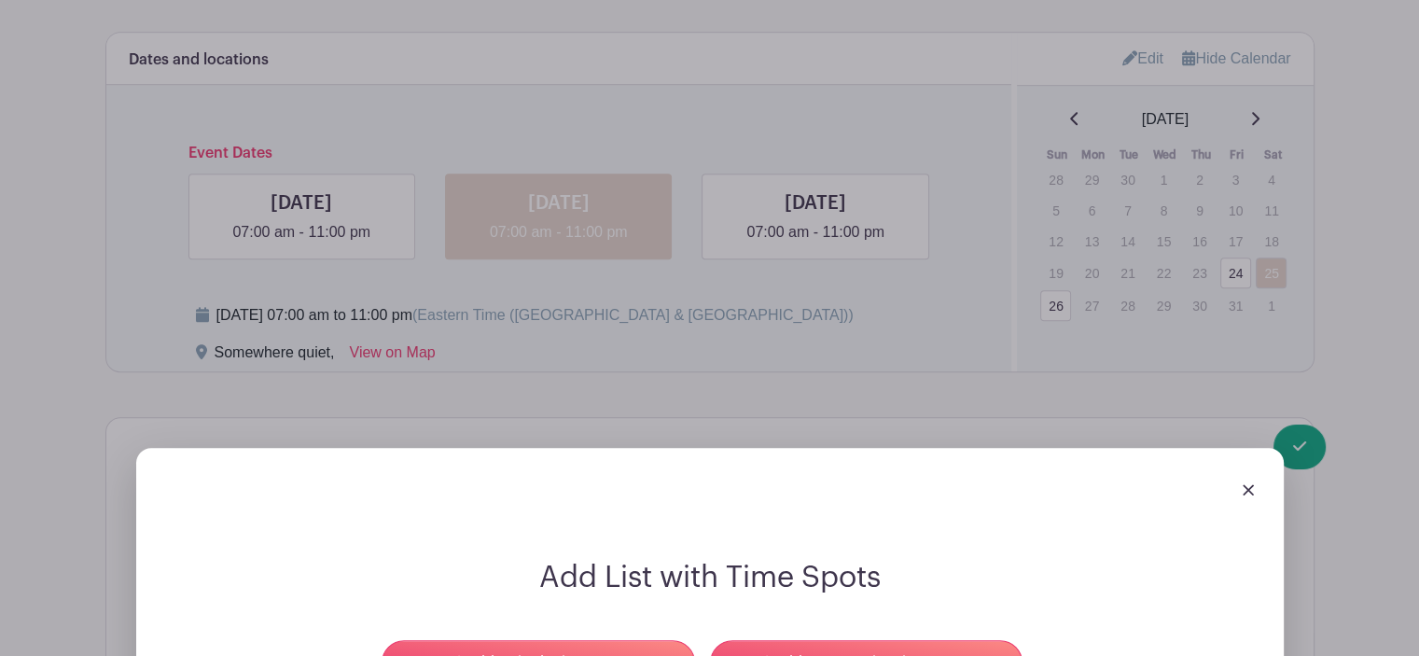
scroll to position [1785, 0]
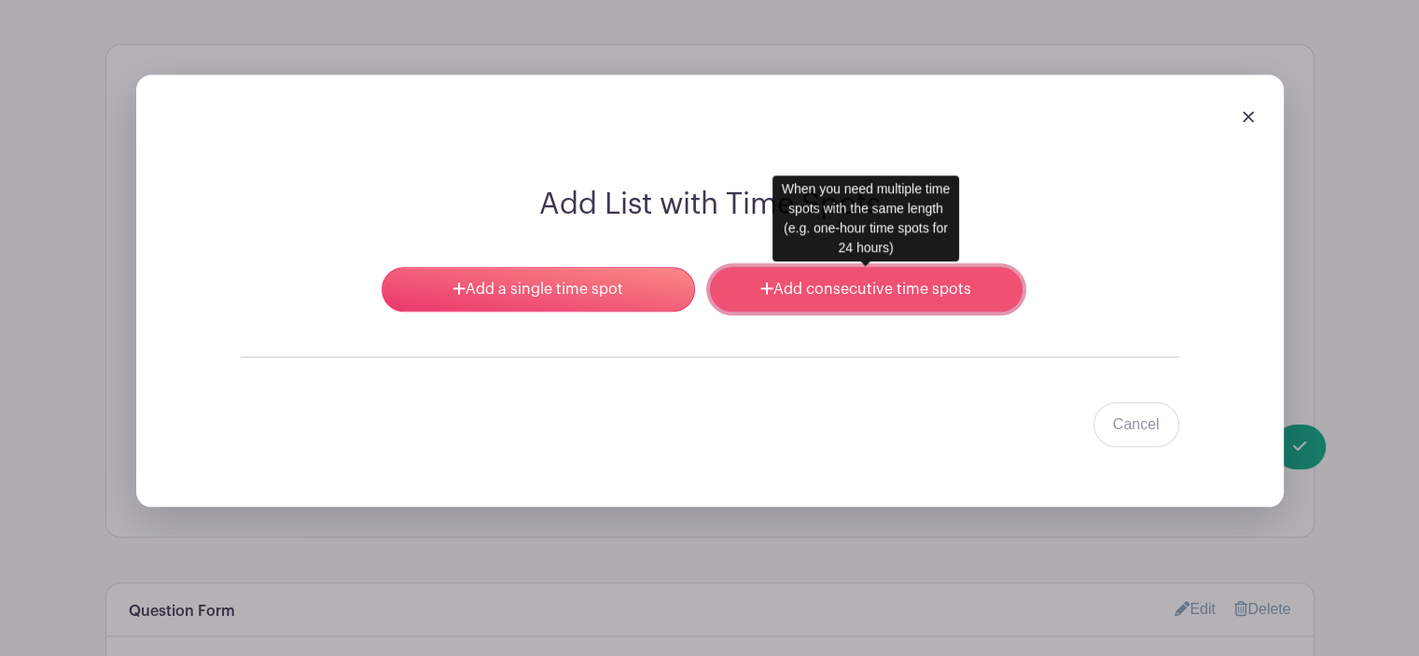
click at [855, 292] on link "Add consecutive time spots" at bounding box center [866, 289] width 313 height 45
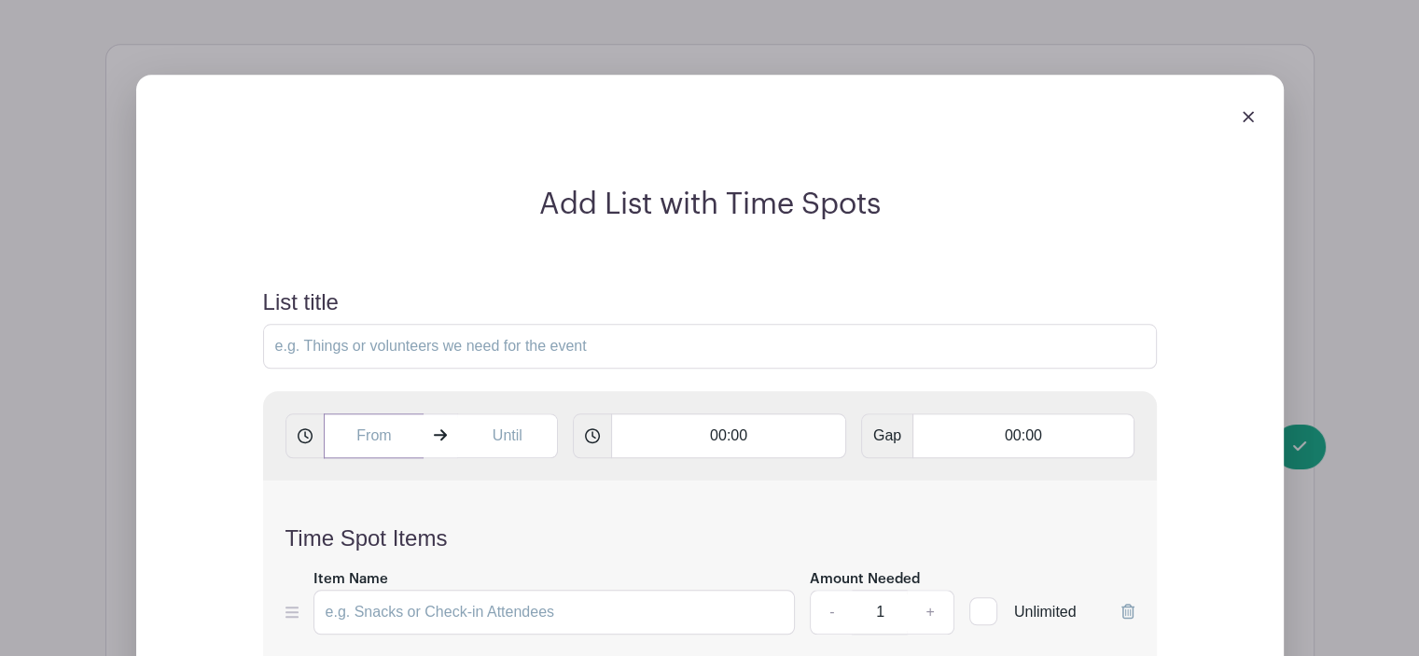
click at [372, 438] on input "text" at bounding box center [374, 435] width 101 height 45
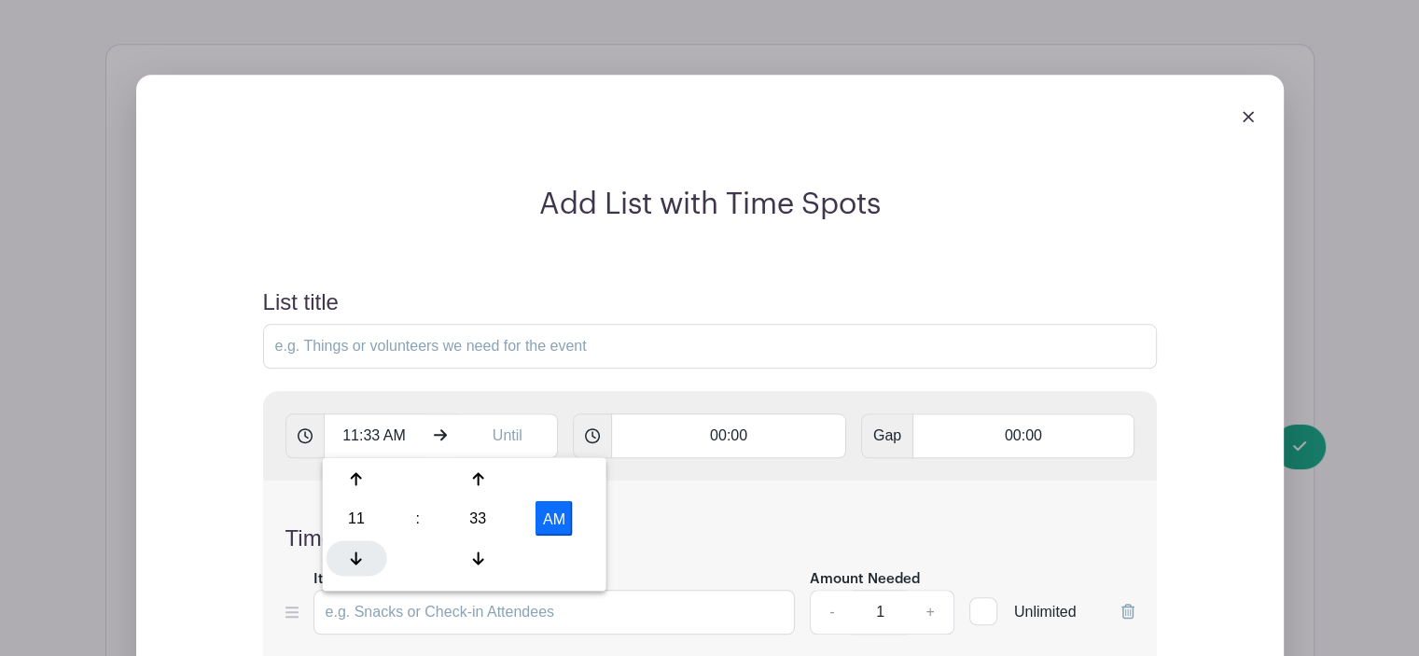
click at [351, 552] on icon at bounding box center [356, 558] width 11 height 15
click at [489, 557] on div at bounding box center [478, 557] width 61 height 35
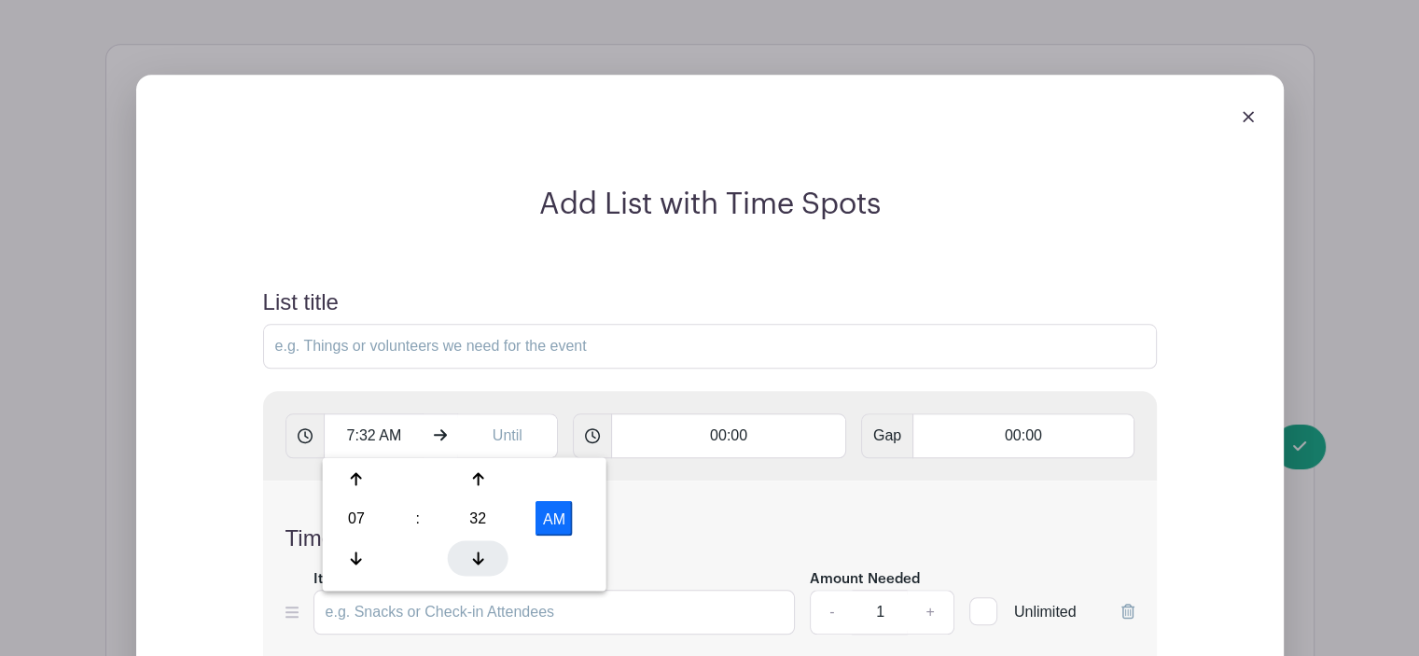
click at [484, 557] on div at bounding box center [478, 557] width 61 height 35
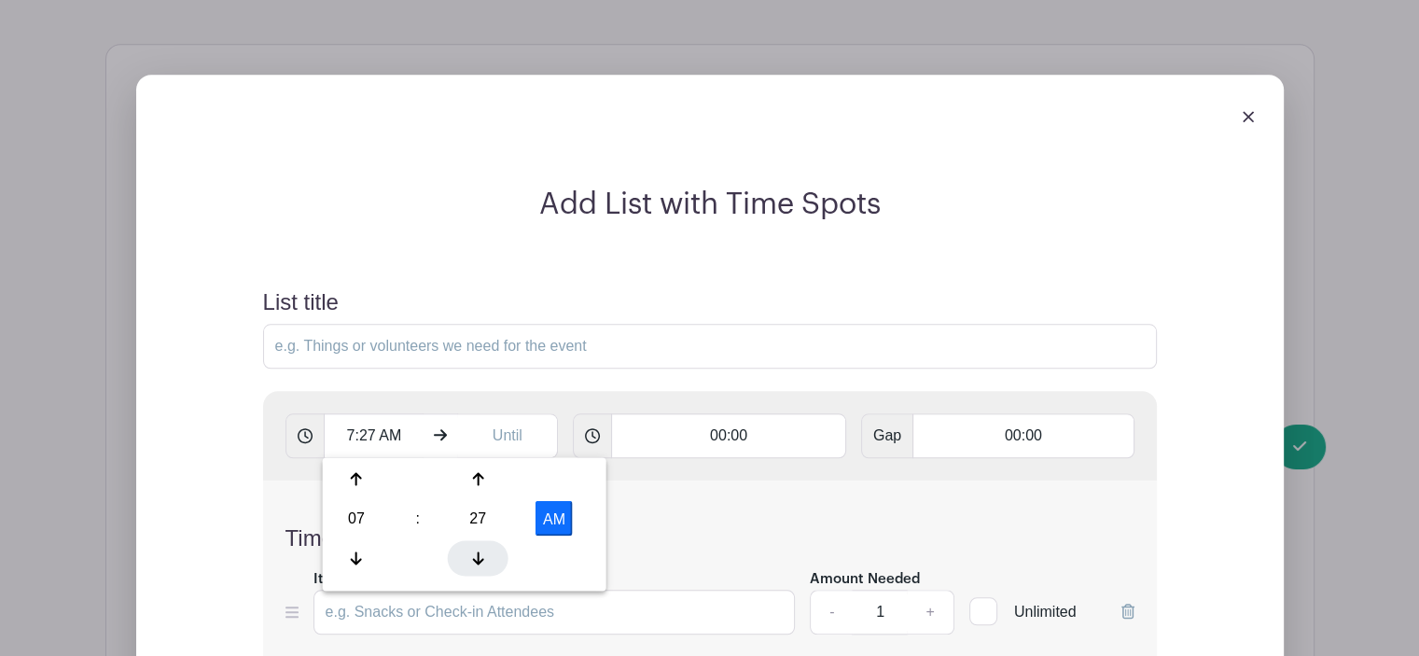
click at [484, 557] on div at bounding box center [478, 557] width 61 height 35
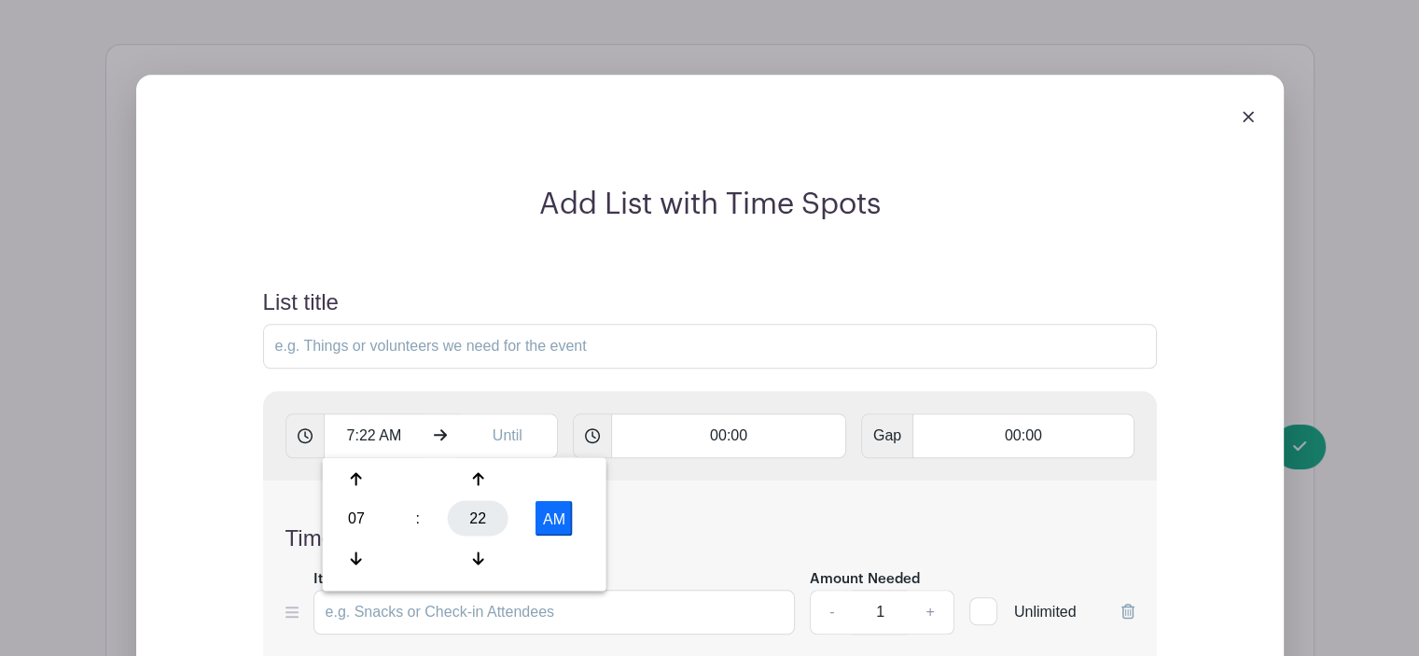
click at [471, 510] on div "22" at bounding box center [478, 517] width 61 height 35
click at [356, 482] on div "00" at bounding box center [358, 478] width 63 height 35
type input "7:00 AM"
click at [687, 438] on input "00:00" at bounding box center [728, 435] width 235 height 45
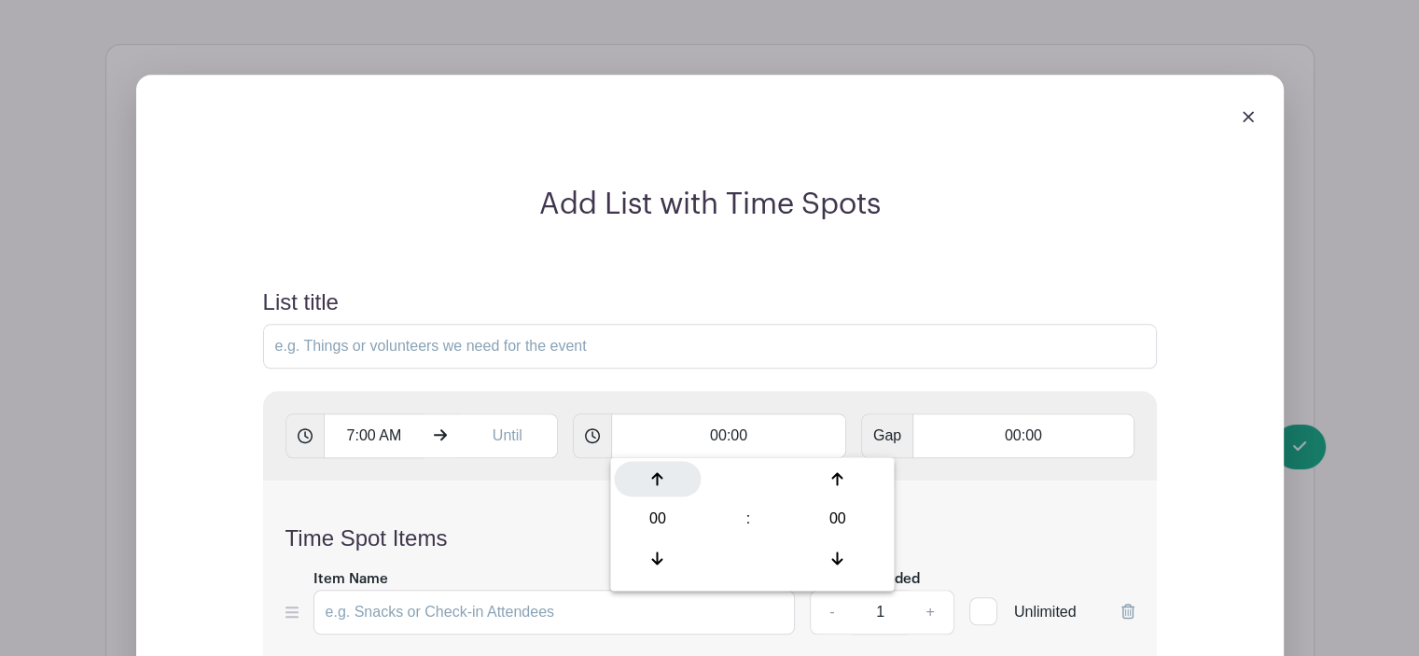
click at [656, 477] on icon at bounding box center [657, 478] width 11 height 15
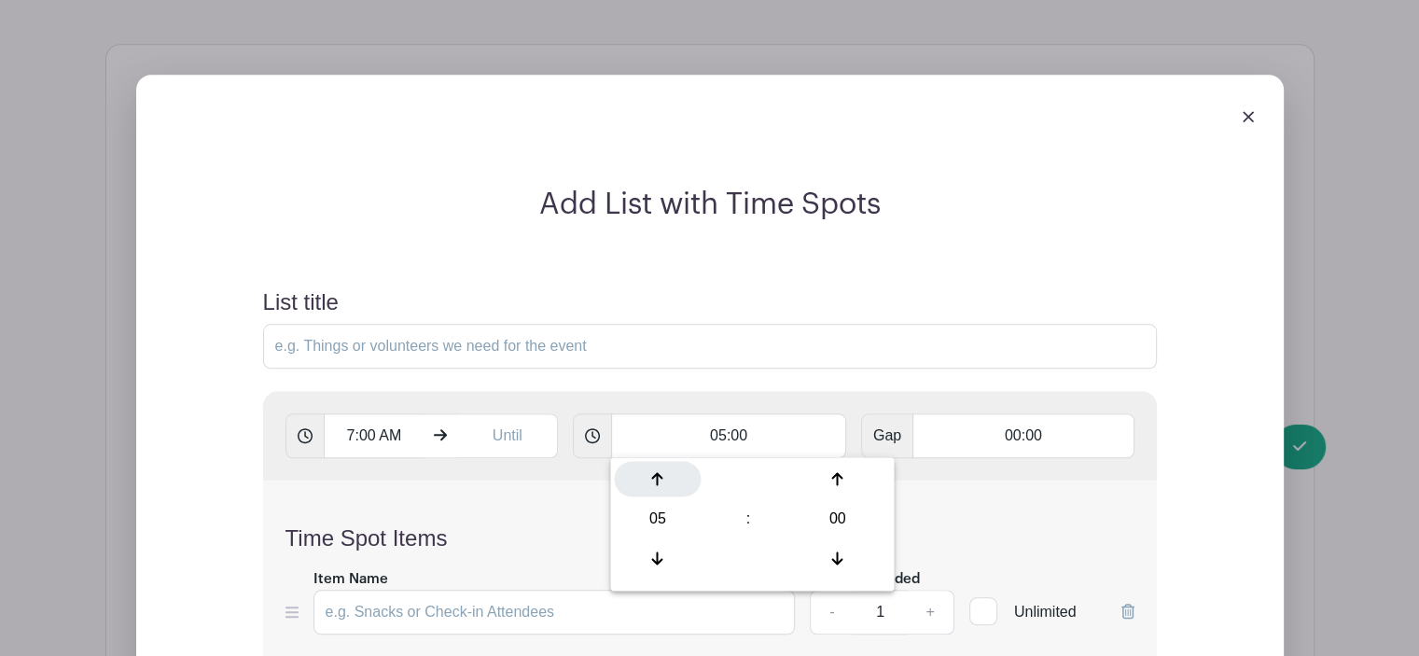
click at [656, 477] on icon at bounding box center [657, 478] width 11 height 15
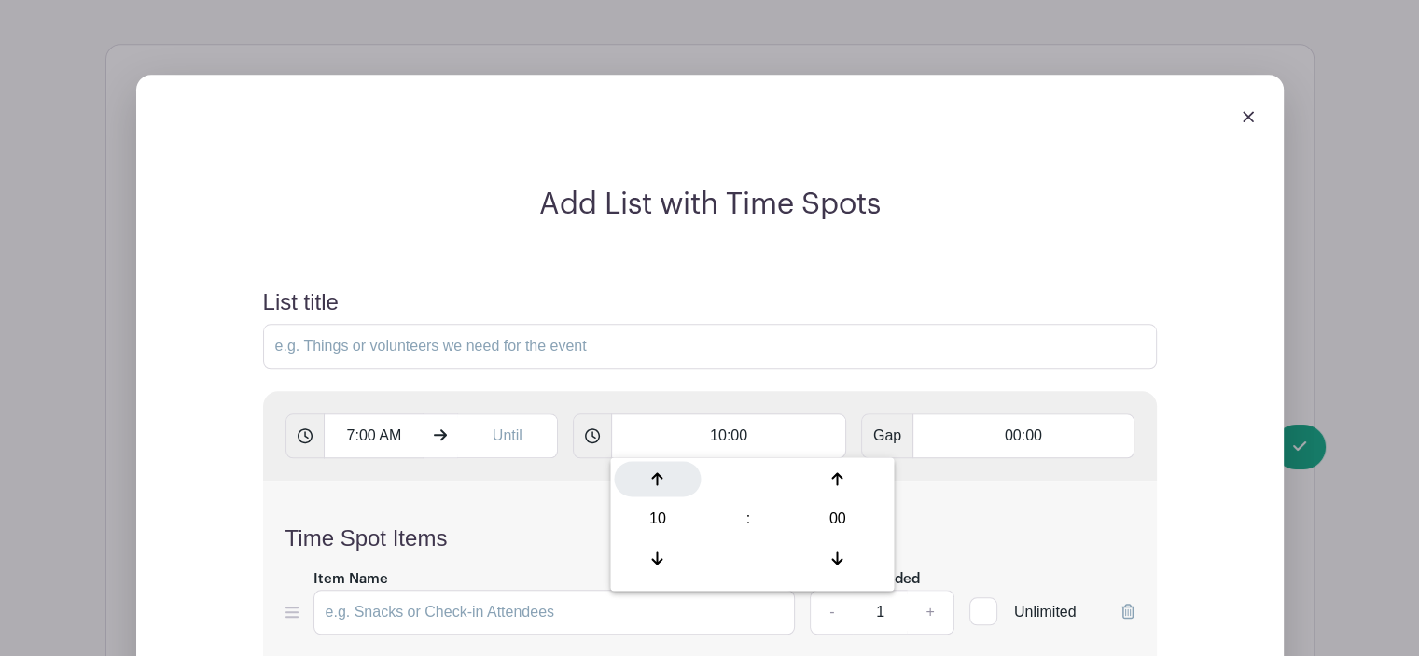
click at [656, 477] on icon at bounding box center [657, 478] width 11 height 15
click at [949, 502] on div "Time Spot Items Item Name Amount Needed - 1 + Unlimited Add Item Add bulk items" at bounding box center [710, 591] width 894 height 221
click at [785, 436] on input "11:00" at bounding box center [728, 435] width 235 height 45
click at [738, 443] on input "11:00" at bounding box center [728, 435] width 235 height 45
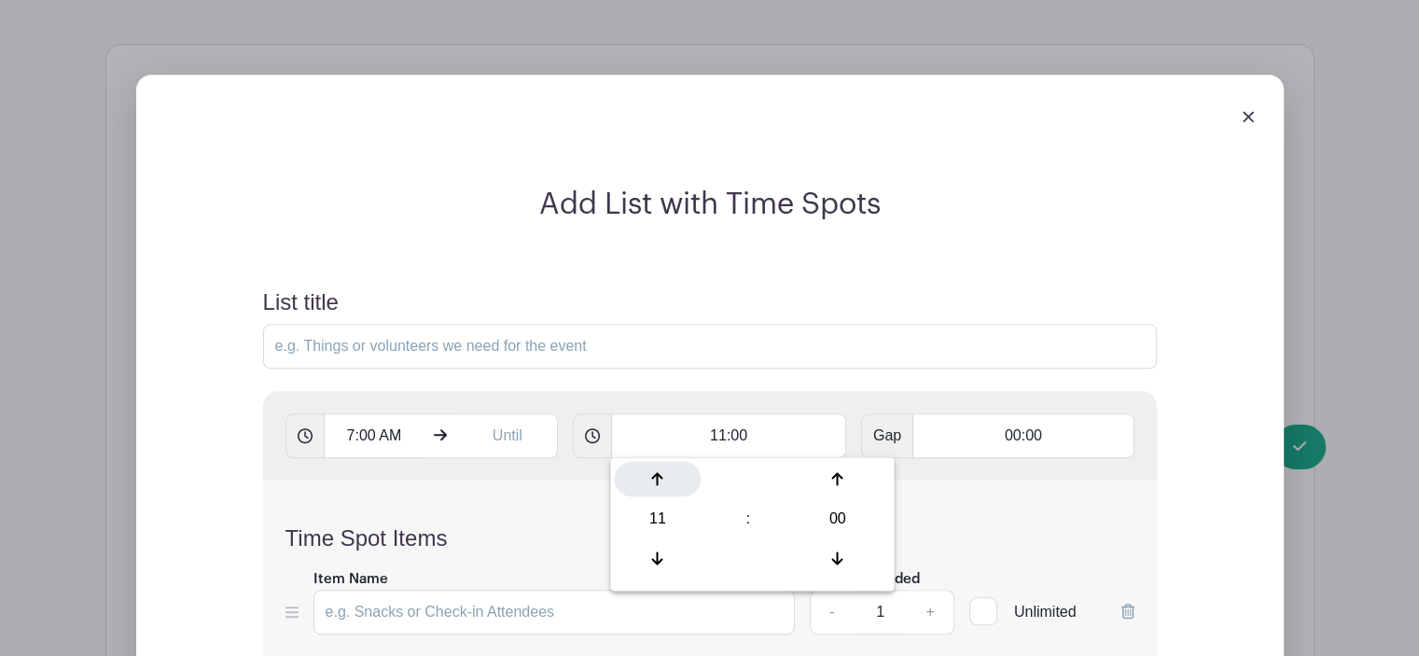
click at [661, 469] on div at bounding box center [657, 478] width 87 height 35
click at [649, 475] on div at bounding box center [657, 478] width 87 height 35
click at [657, 474] on icon at bounding box center [657, 478] width 11 height 13
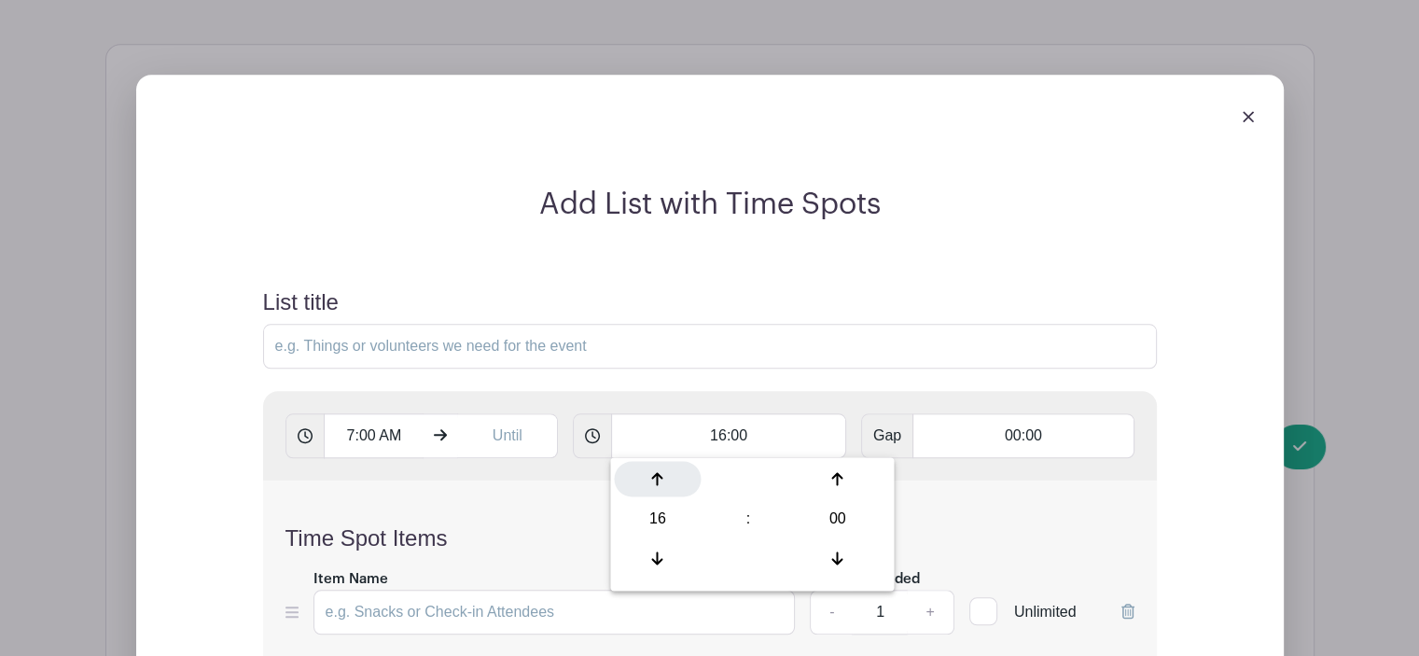
click at [657, 474] on icon at bounding box center [657, 478] width 11 height 13
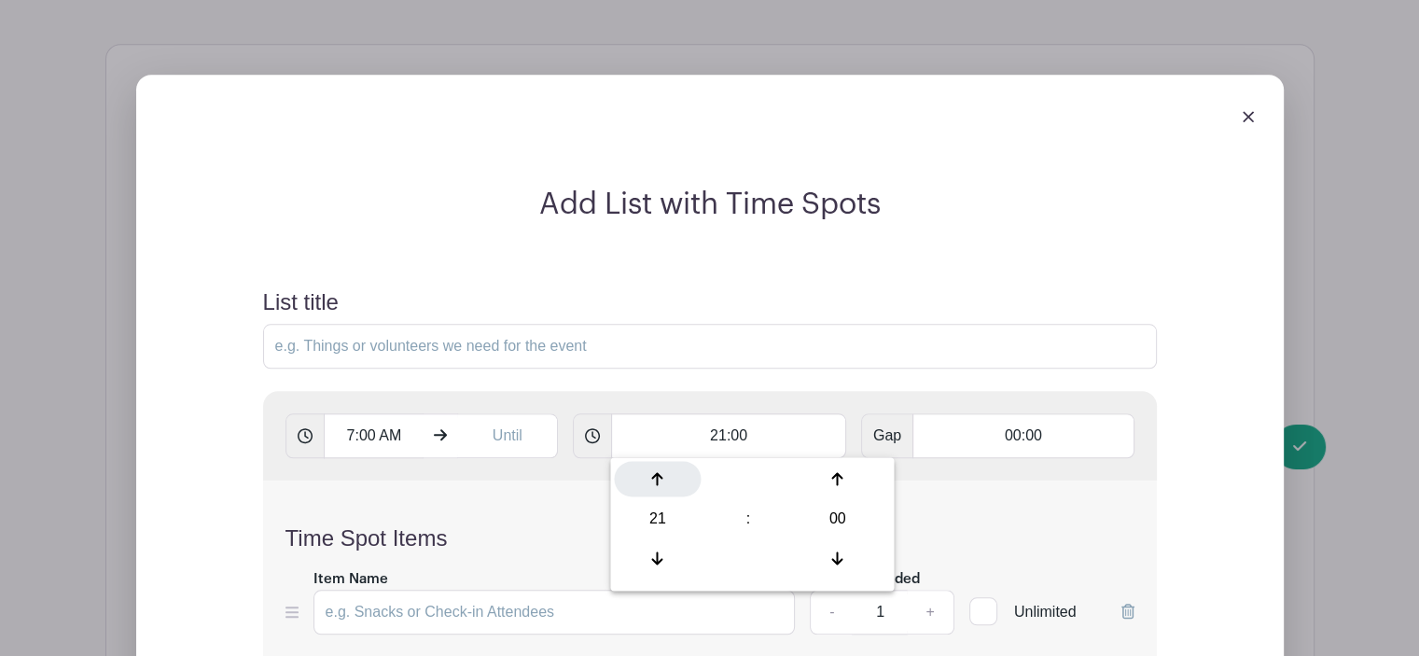
click at [657, 474] on icon at bounding box center [657, 478] width 11 height 13
click at [652, 554] on icon at bounding box center [657, 558] width 11 height 15
type input "23:00"
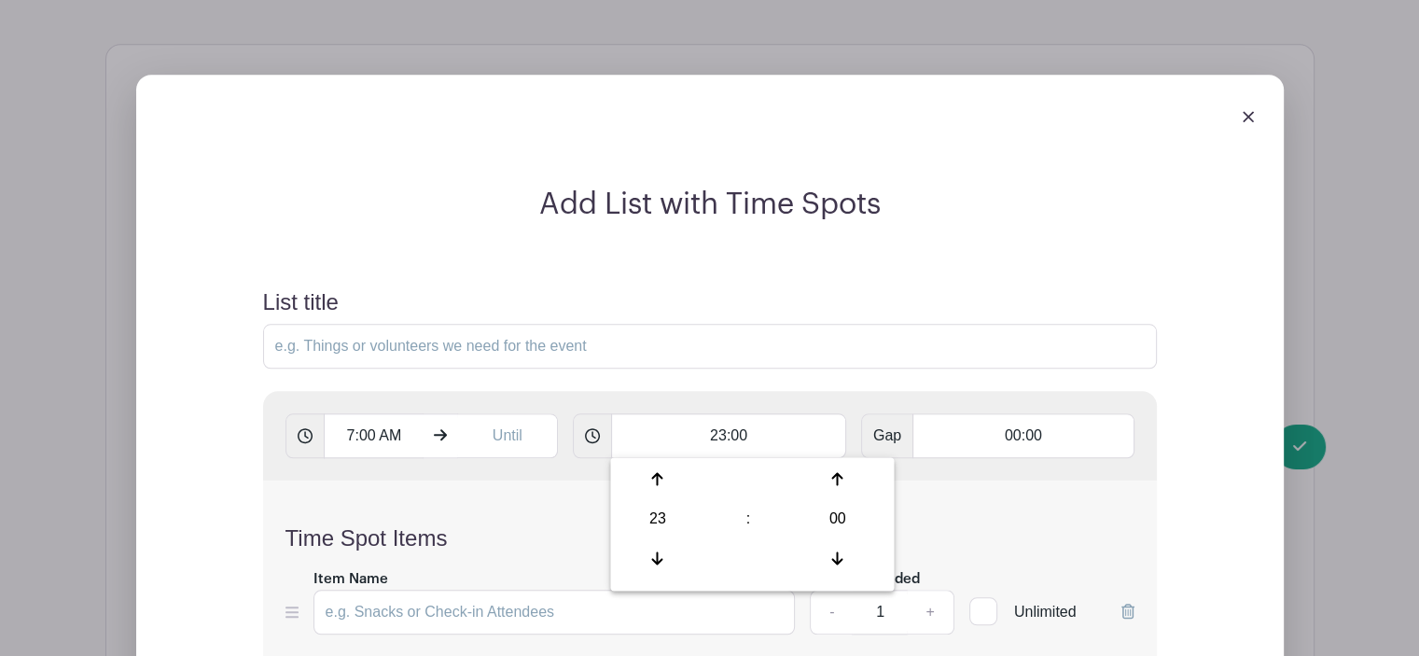
click at [569, 534] on h4 "Time Spot Items" at bounding box center [710, 538] width 849 height 27
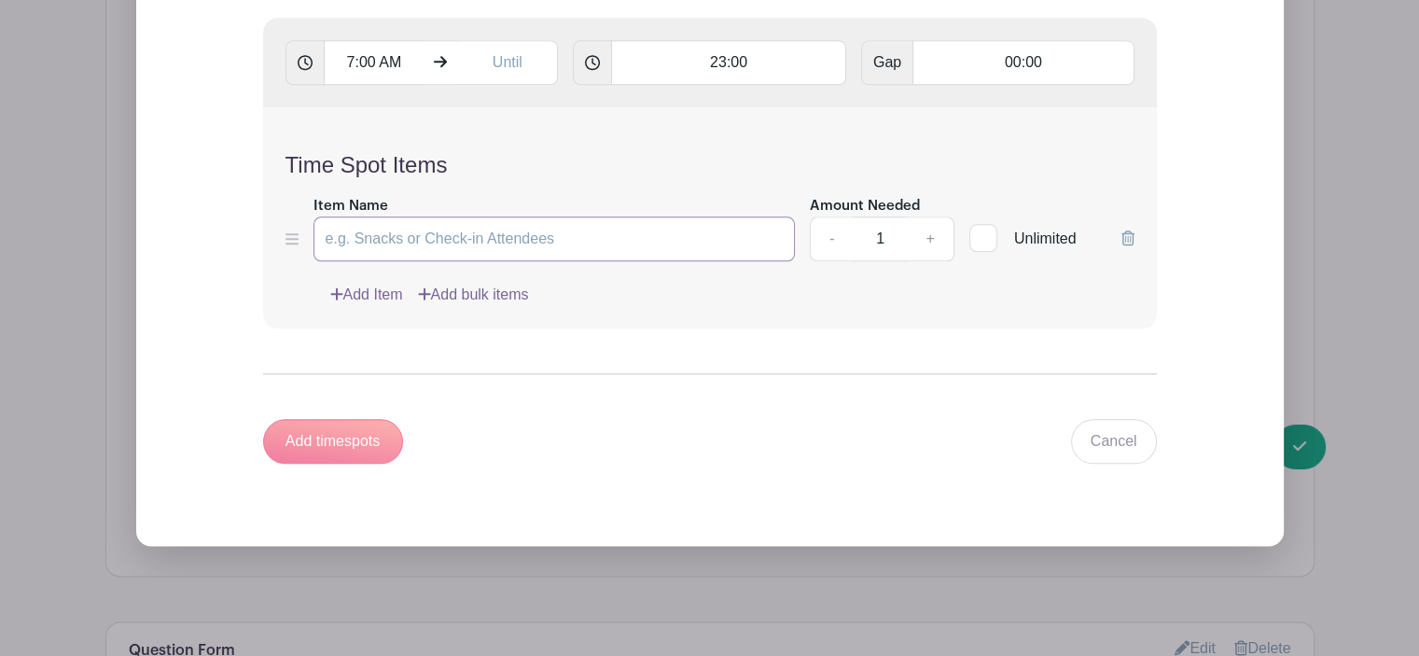
click at [335, 236] on input "Item Name" at bounding box center [555, 238] width 482 height 45
type input "P"
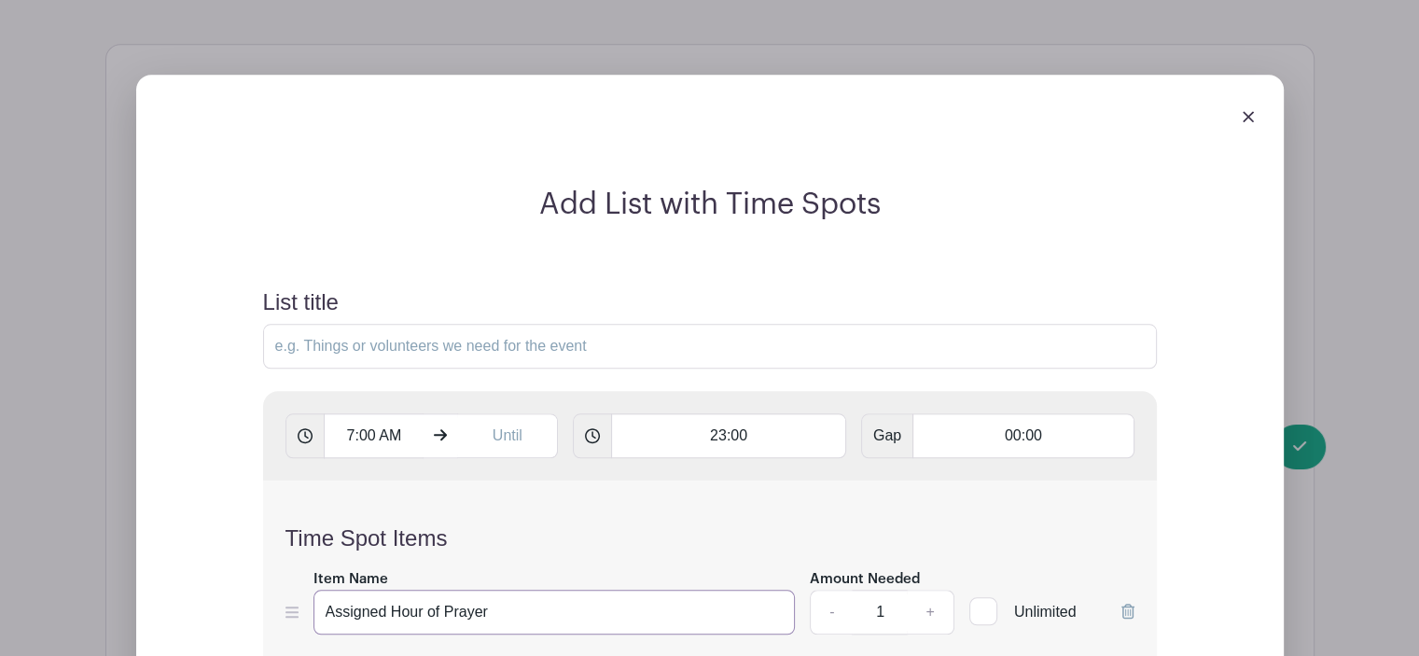
type input "Assigned Hour of Prayer"
click at [358, 347] on input "List title" at bounding box center [710, 346] width 894 height 45
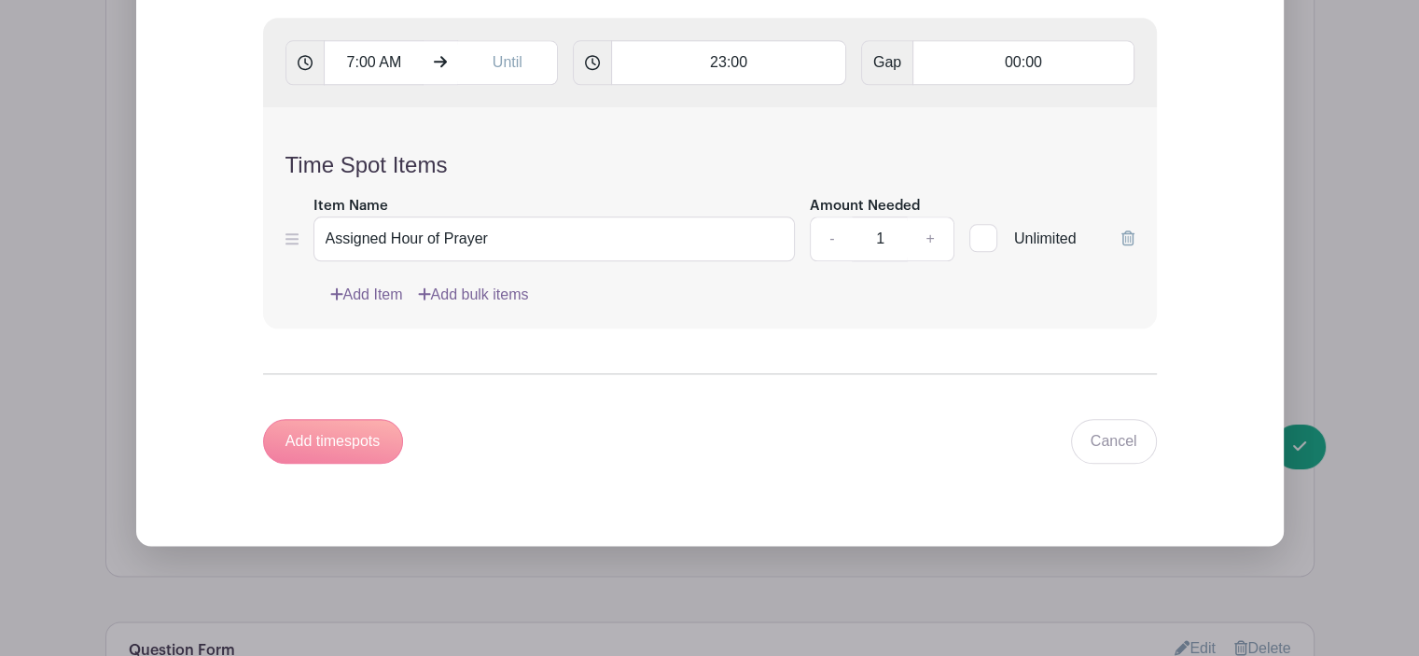
click at [314, 445] on div "Add timespots" at bounding box center [333, 441] width 140 height 45
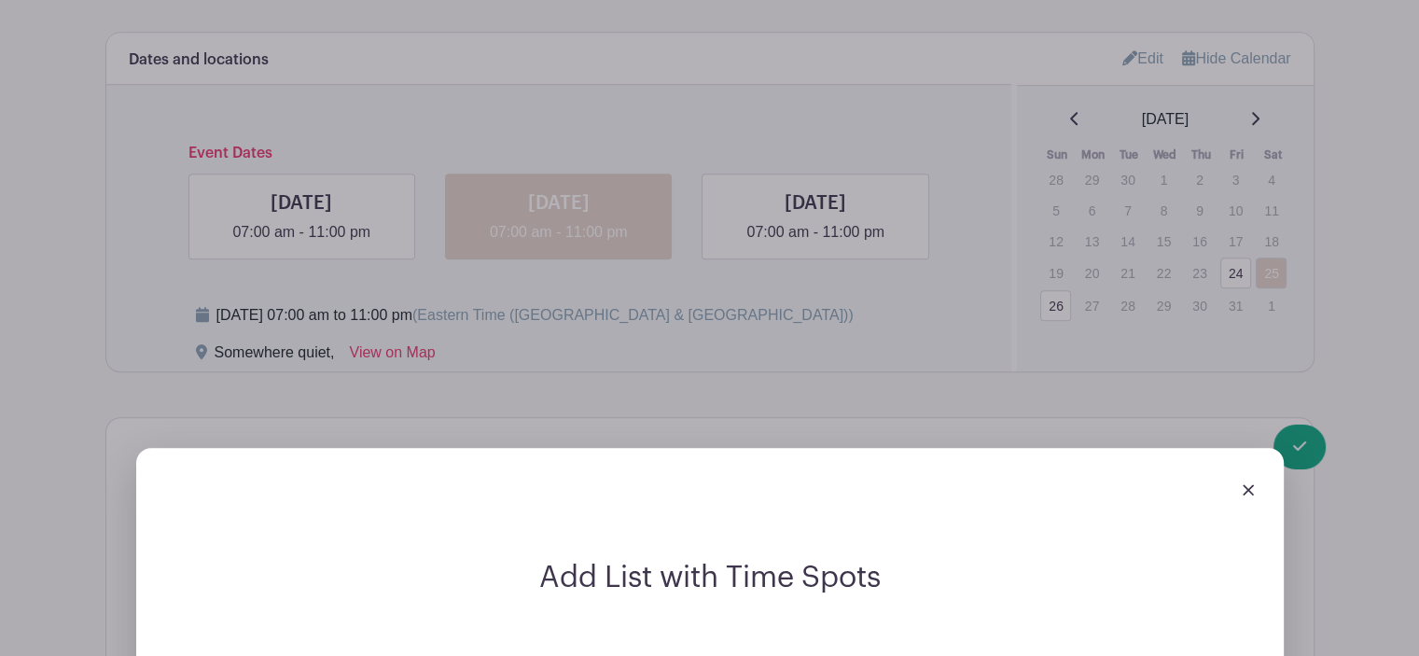
scroll to position [1785, 0]
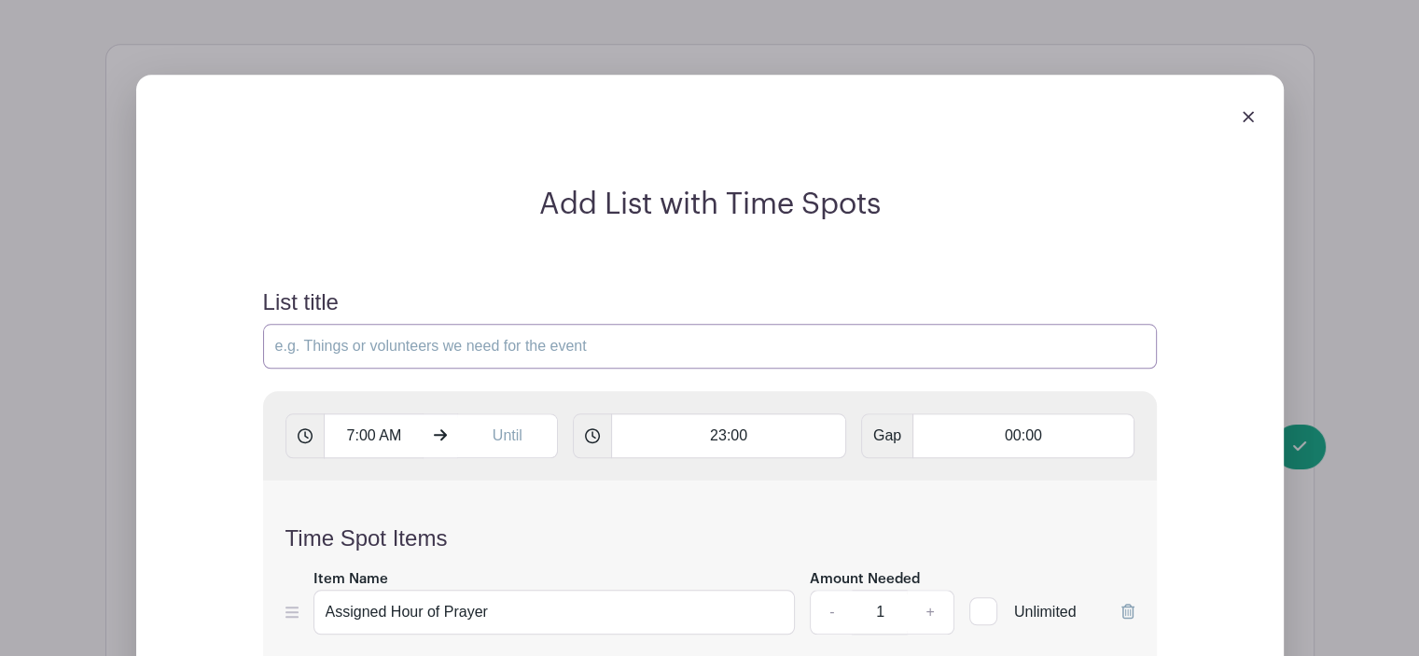
click at [379, 354] on input "List title" at bounding box center [710, 346] width 894 height 45
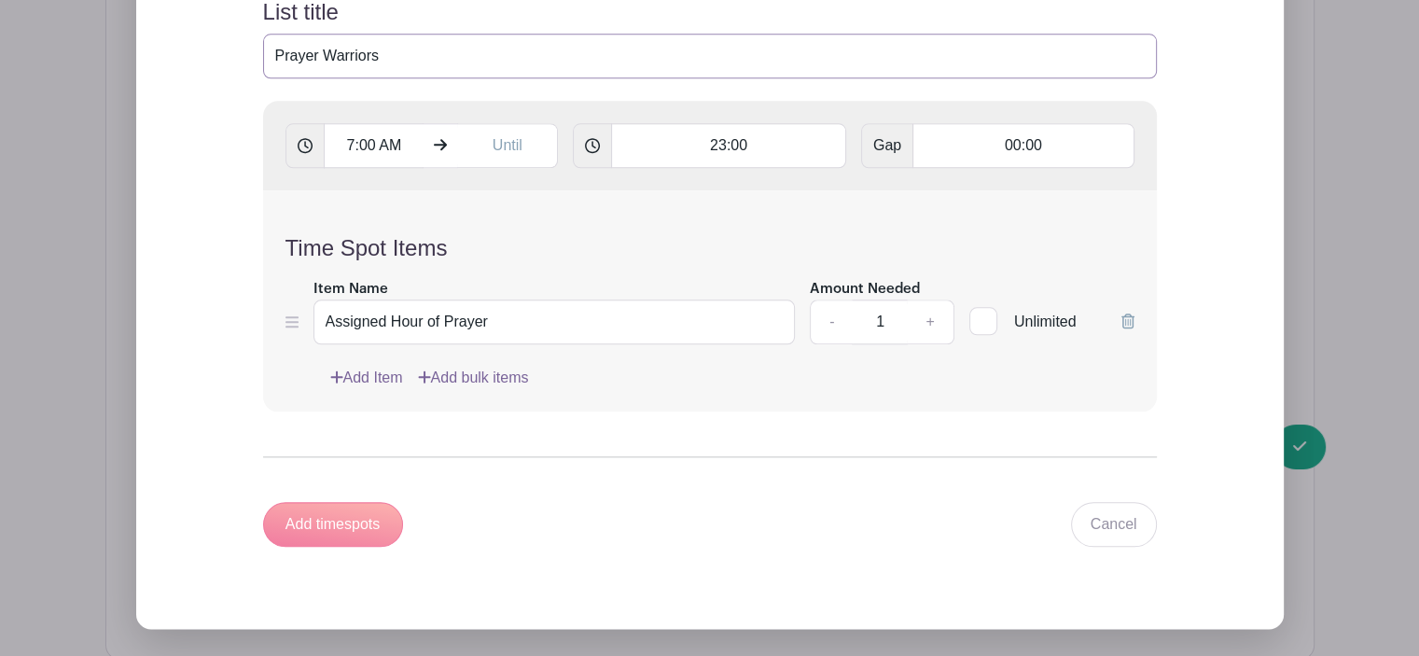
scroll to position [2158, 0]
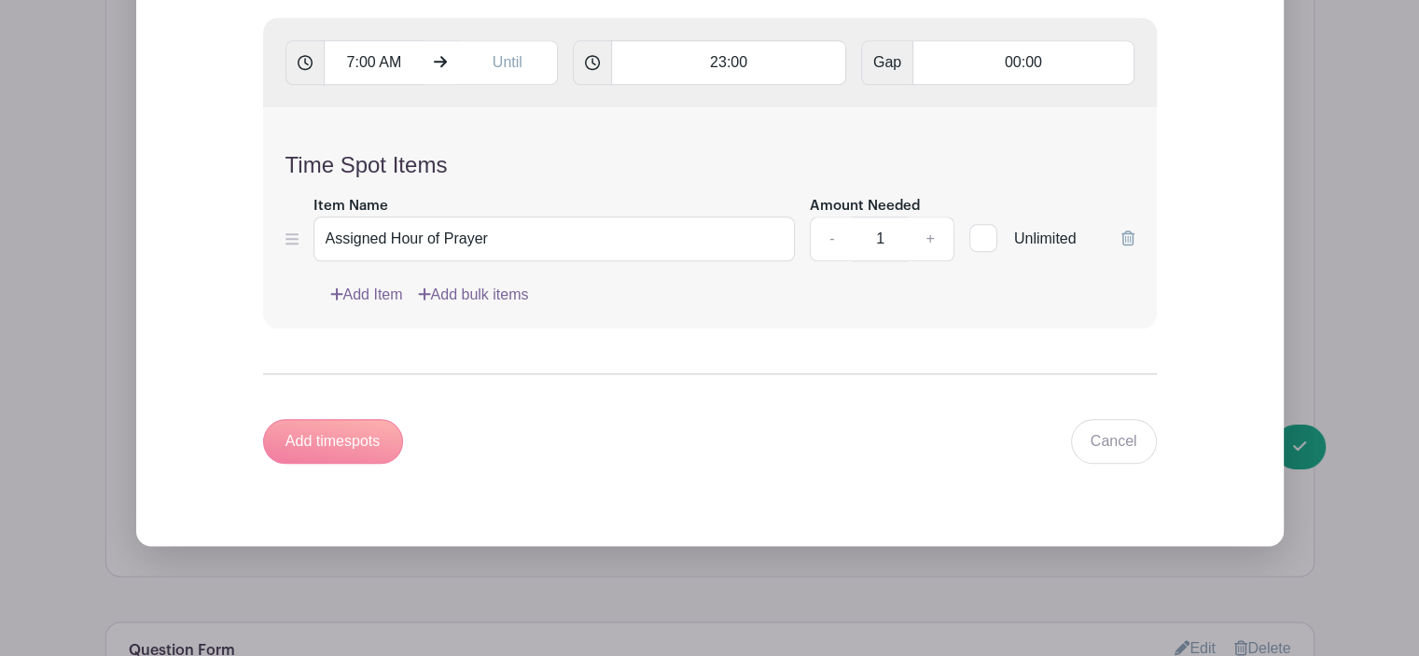
type input "Prayer Warriors"
click at [295, 440] on div "Add timespots" at bounding box center [333, 441] width 140 height 45
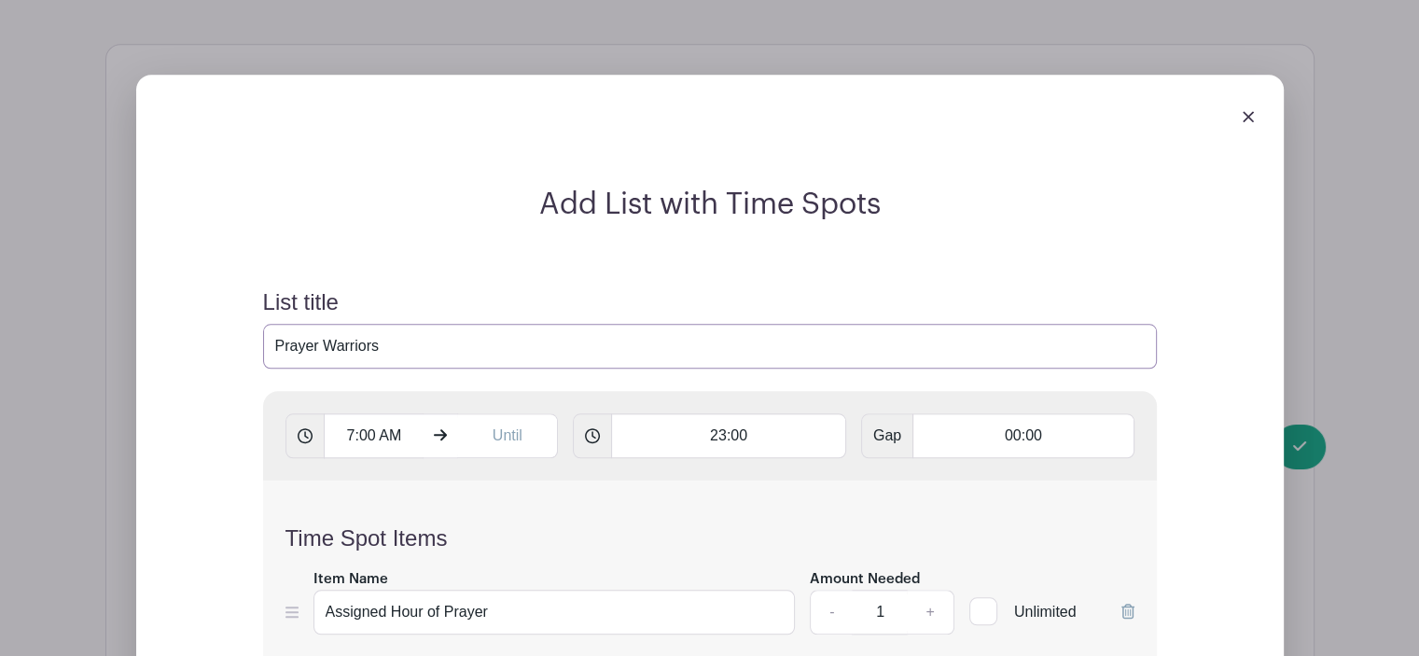
click at [515, 334] on input "Prayer Warriors" at bounding box center [710, 346] width 894 height 45
click at [532, 527] on h4 "Time Spot Items" at bounding box center [710, 538] width 849 height 27
click at [517, 442] on input "text" at bounding box center [507, 435] width 101 height 45
click at [482, 477] on div at bounding box center [491, 478] width 61 height 35
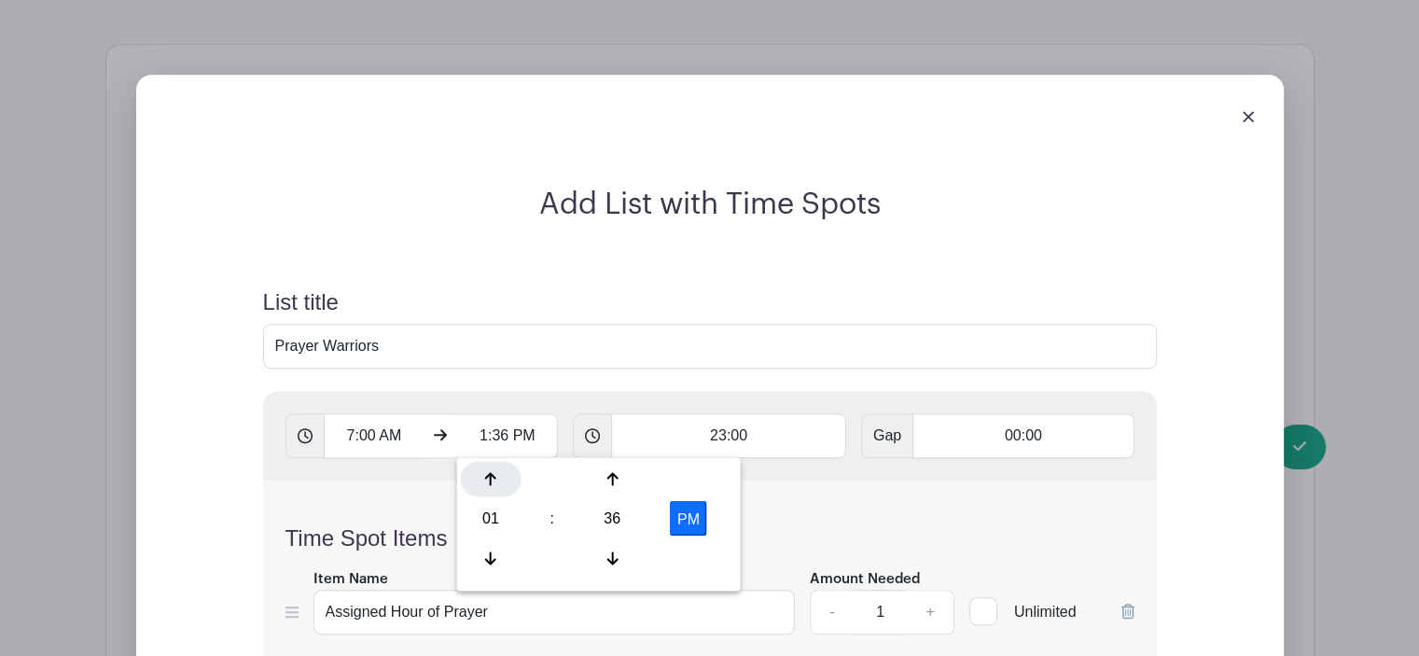
click at [482, 477] on div at bounding box center [491, 478] width 61 height 35
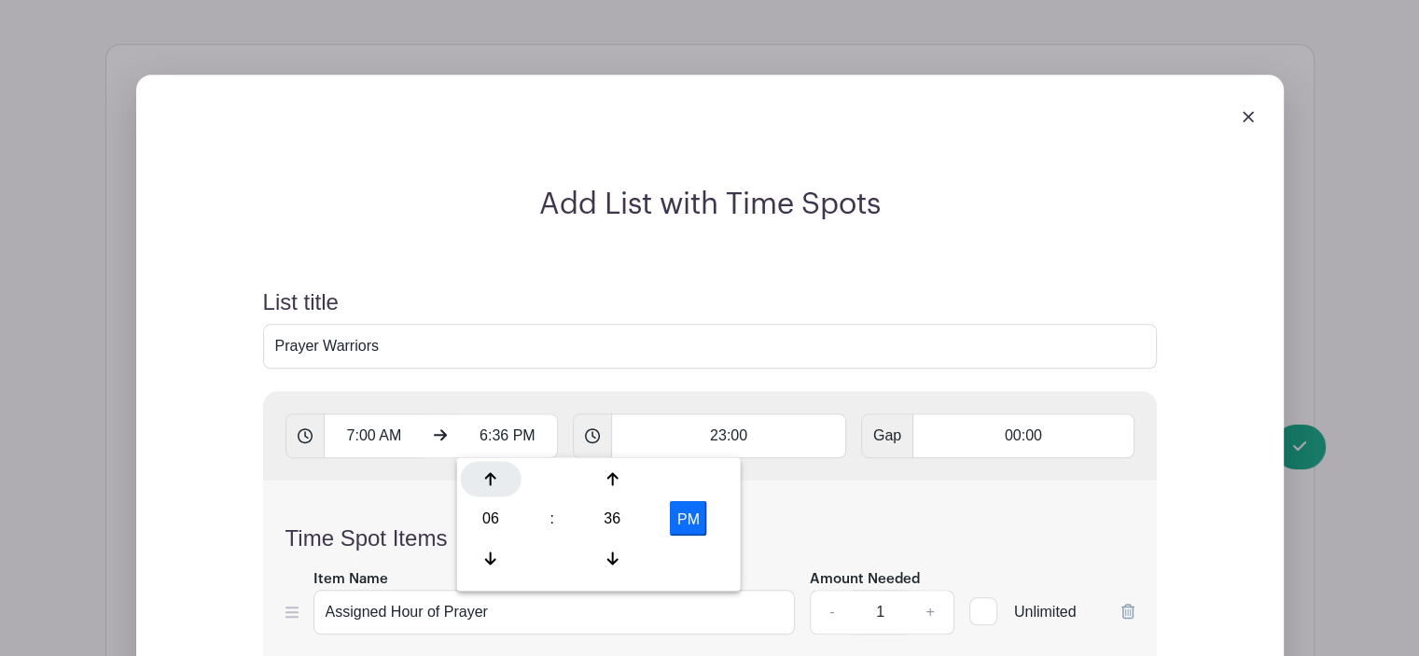
click at [482, 477] on div at bounding box center [491, 478] width 61 height 35
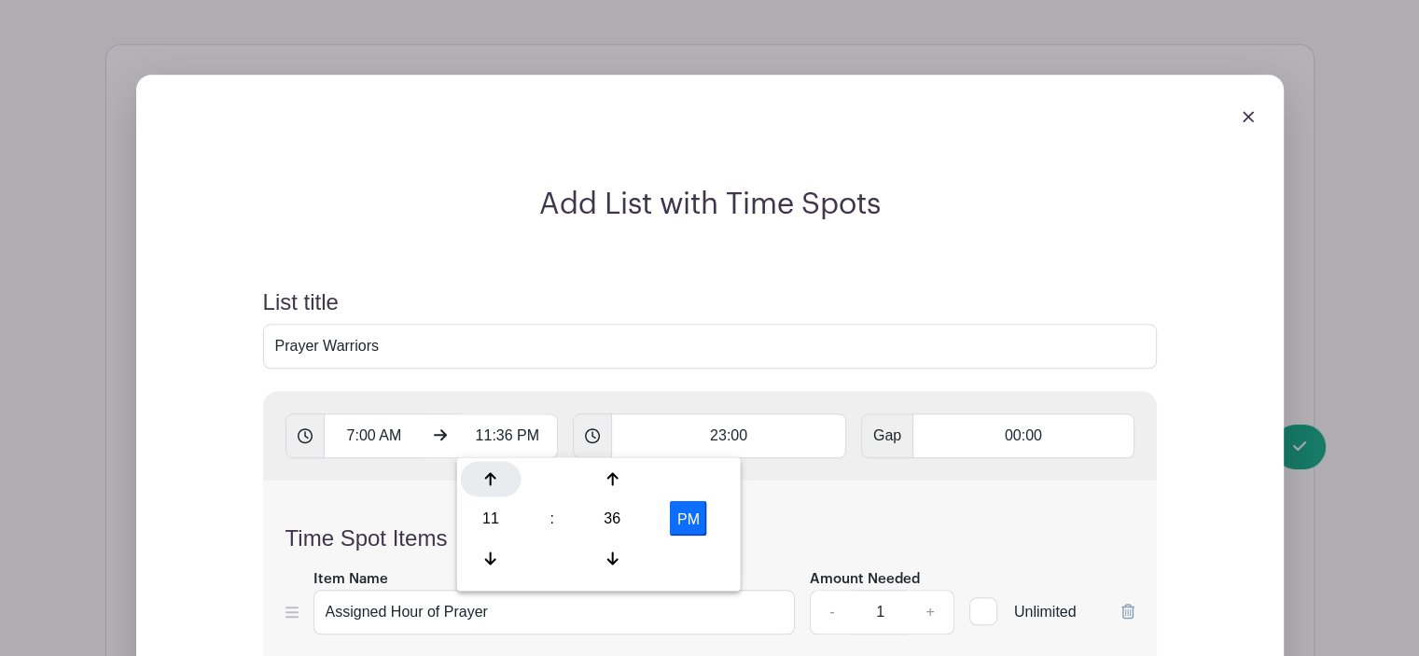
click at [482, 477] on div at bounding box center [491, 478] width 61 height 35
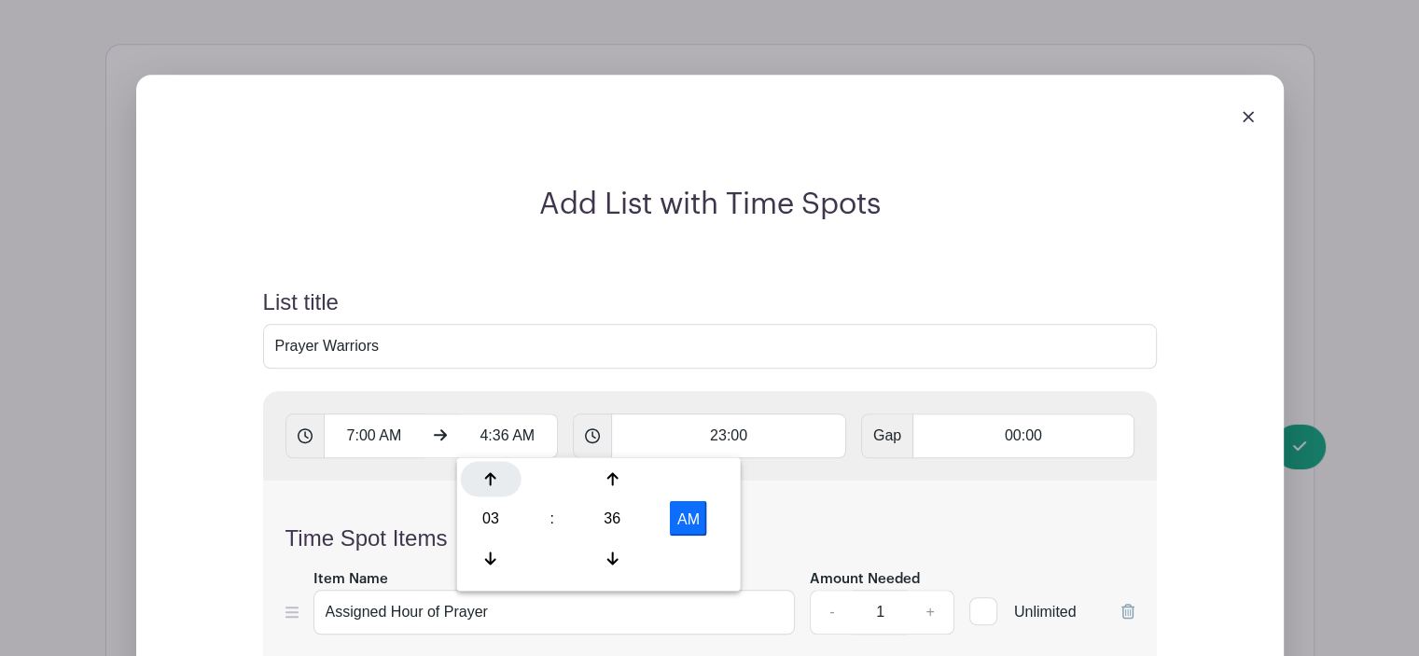
click at [482, 477] on div at bounding box center [491, 478] width 61 height 35
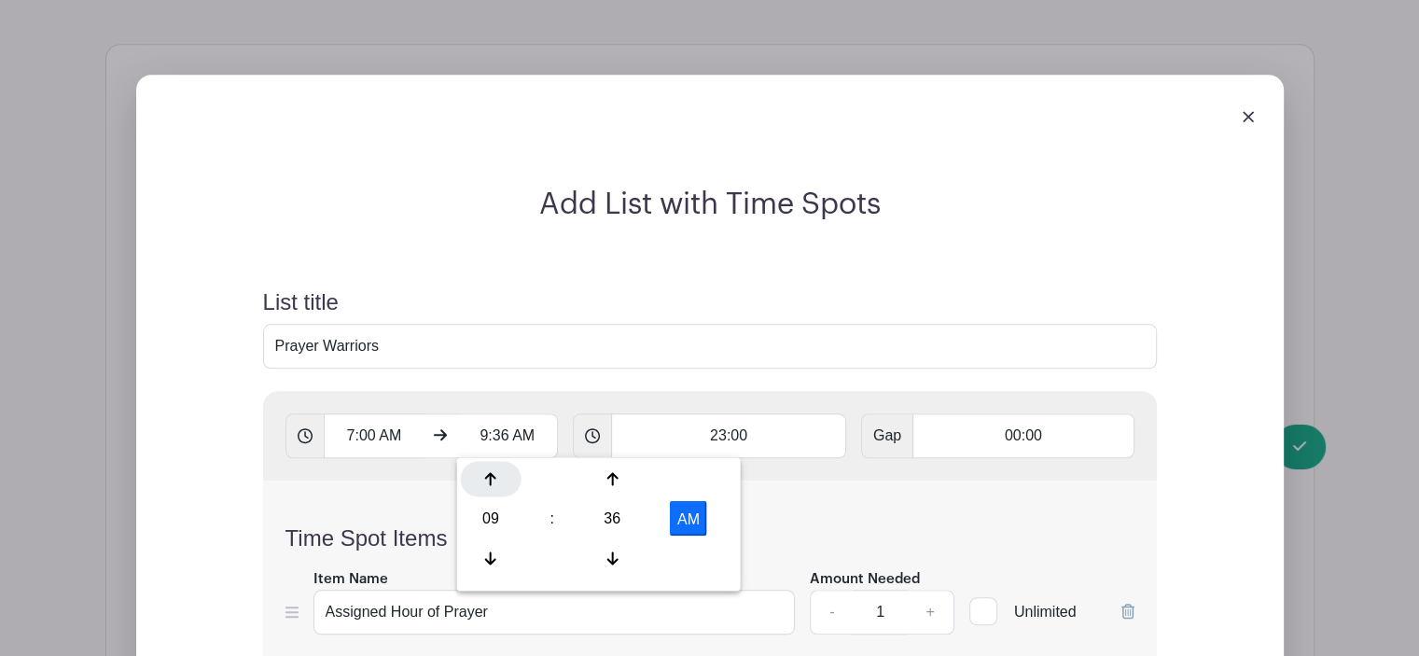
click at [482, 477] on div at bounding box center [491, 478] width 61 height 35
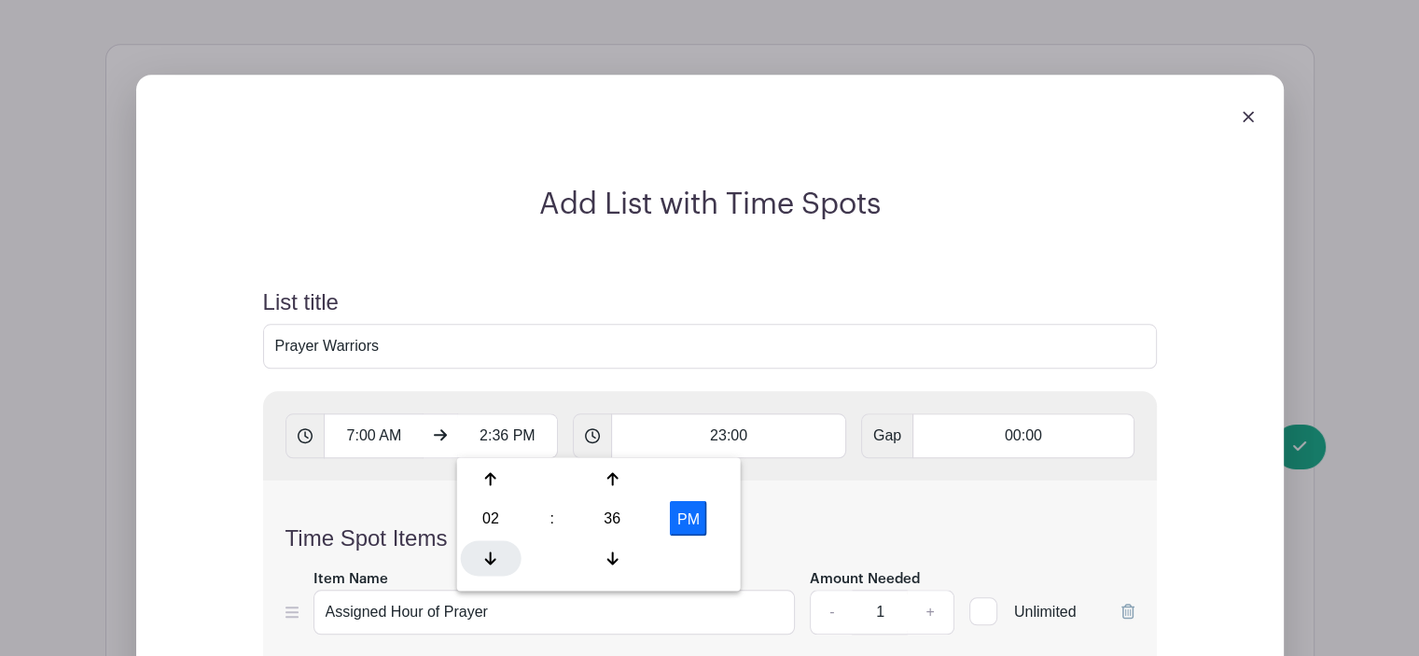
click at [490, 555] on icon at bounding box center [490, 558] width 11 height 13
click at [683, 527] on button "AM" at bounding box center [688, 517] width 37 height 35
click at [797, 515] on div "Time Spot Items Item Name Assigned Hour of Prayer Amount Needed - 1 + Unlimited…" at bounding box center [710, 591] width 894 height 221
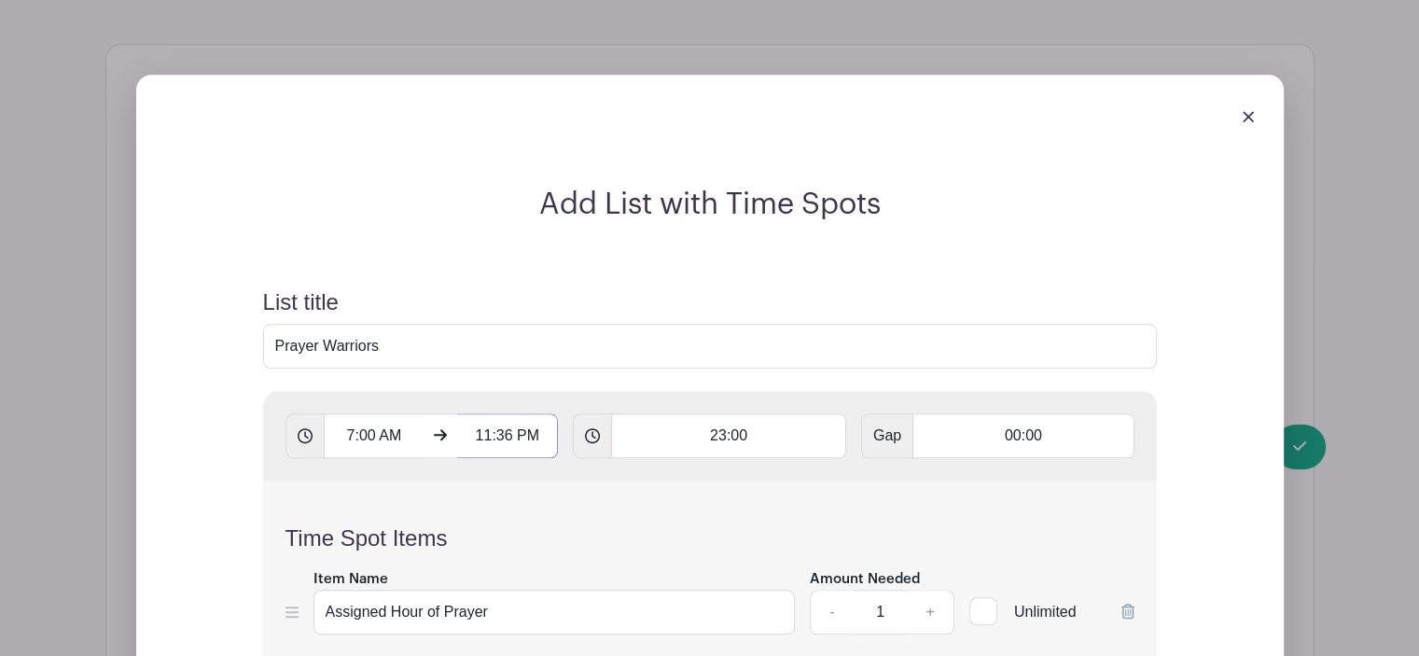
click at [493, 437] on input "11:36 PM" at bounding box center [507, 435] width 101 height 45
click at [498, 436] on input "11:36 PM" at bounding box center [507, 435] width 101 height 45
click at [610, 518] on div "36" at bounding box center [612, 517] width 61 height 35
click at [610, 518] on div "30" at bounding box center [630, 517] width 63 height 35
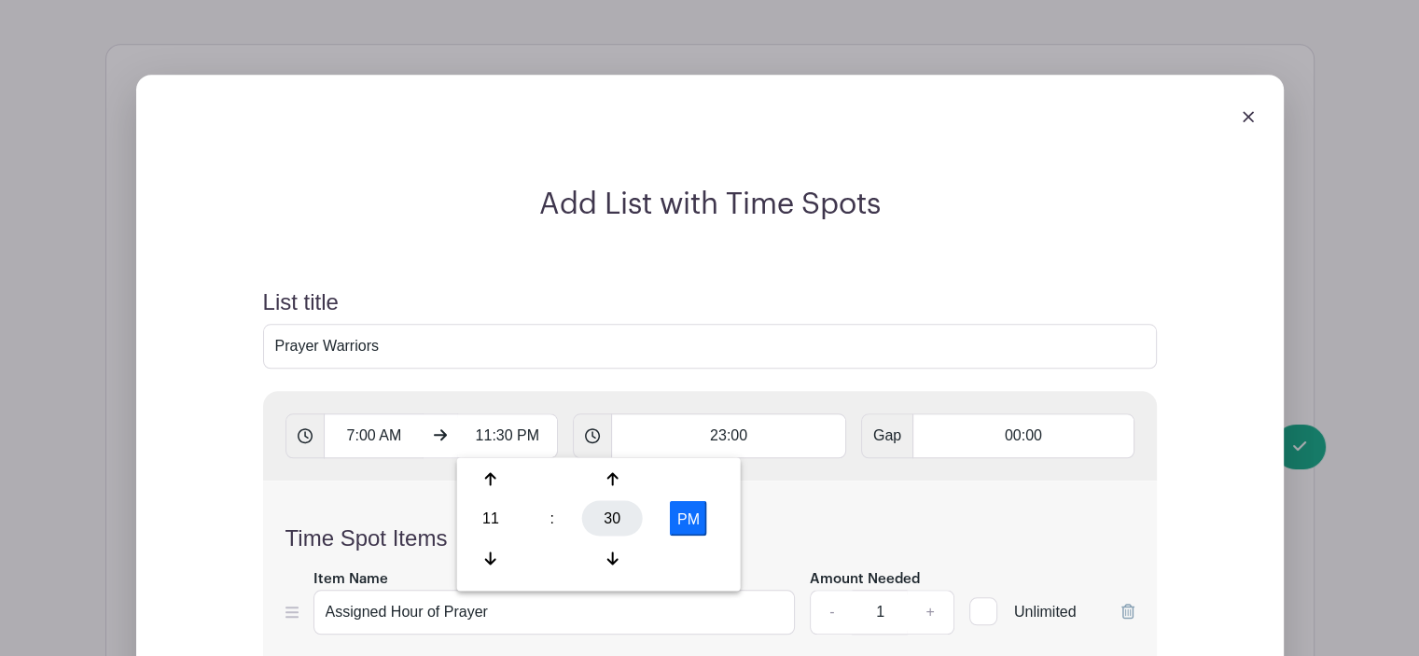
click at [616, 519] on div "30" at bounding box center [612, 517] width 61 height 35
click at [496, 474] on div "00" at bounding box center [492, 478] width 63 height 35
type input "11:00 PM"
click at [782, 514] on div "Time Spot Items Item Name Assigned Hour of Prayer Amount Needed - 1 + Unlimited…" at bounding box center [710, 591] width 894 height 221
click at [747, 443] on input "23:00" at bounding box center [728, 435] width 235 height 45
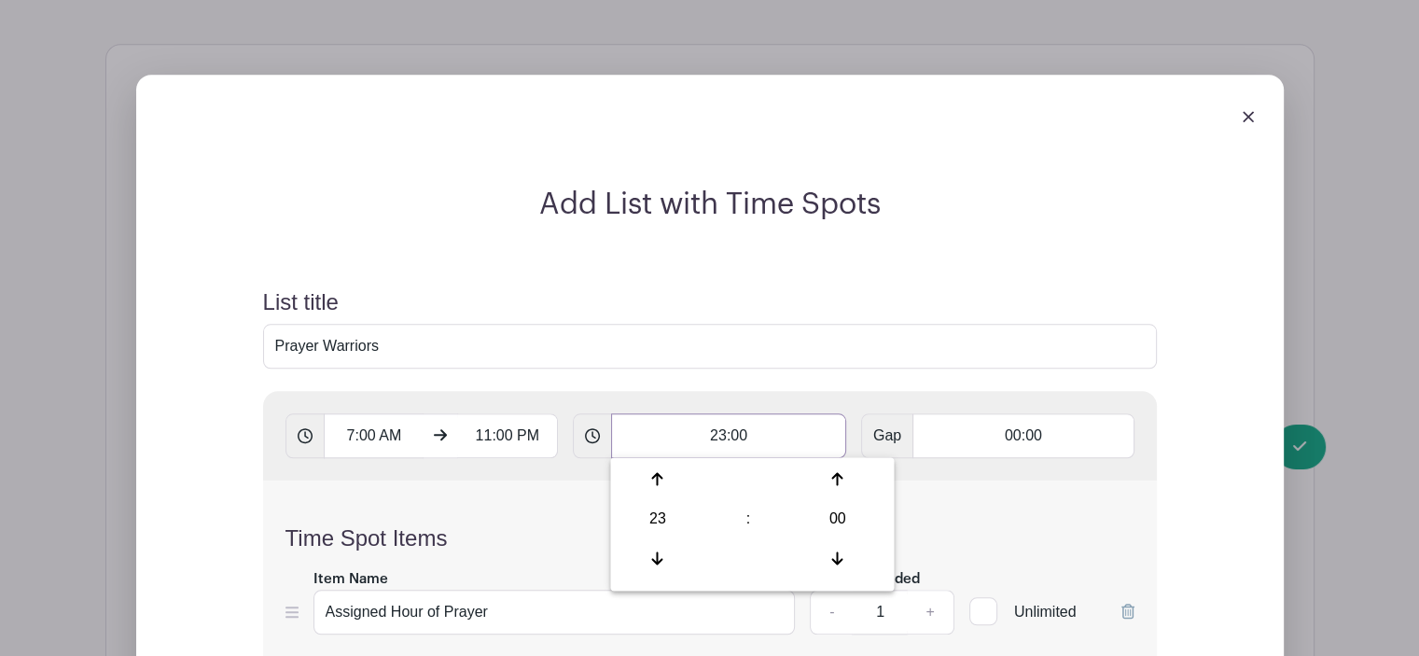
drag, startPoint x: 706, startPoint y: 439, endPoint x: 735, endPoint y: 437, distance: 29.0
click at [735, 437] on input "23:00" at bounding box center [728, 435] width 235 height 45
type input "00:00"
click at [635, 498] on div "Time Spot Items Item Name Assigned Hour of Prayer Amount Needed - 1 + Unlimited…" at bounding box center [710, 591] width 894 height 221
click at [479, 436] on input "11:00 PM" at bounding box center [507, 435] width 101 height 45
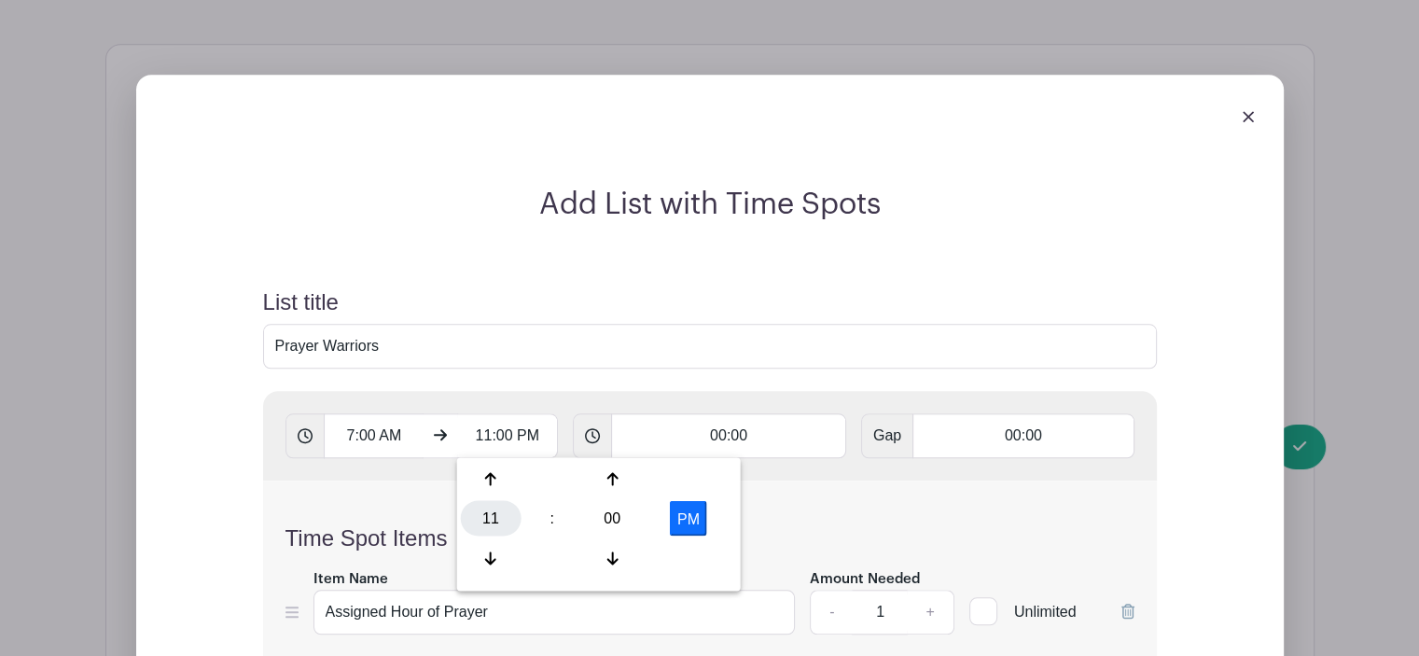
click at [488, 522] on div "11" at bounding box center [491, 517] width 61 height 35
click at [488, 522] on div "04" at bounding box center [492, 517] width 63 height 35
click at [488, 512] on div "04" at bounding box center [491, 517] width 61 height 35
click at [493, 557] on div "08" at bounding box center [492, 557] width 63 height 35
click at [690, 523] on button "PM" at bounding box center [688, 517] width 37 height 35
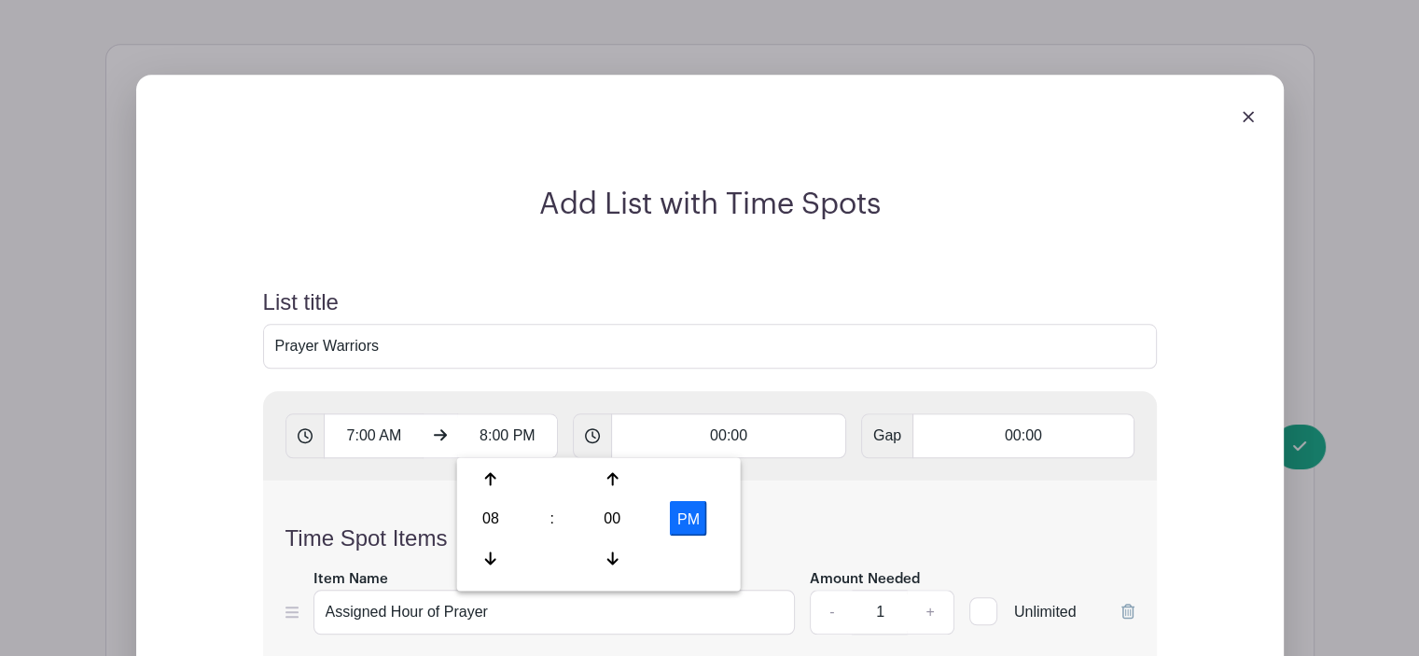
type input "8:00 AM"
click at [813, 510] on div "Time Spot Items Item Name Assigned Hour of Prayer Amount Needed - 1 + Unlimited…" at bounding box center [710, 591] width 894 height 221
click at [719, 437] on input "00:00" at bounding box center [728, 435] width 235 height 45
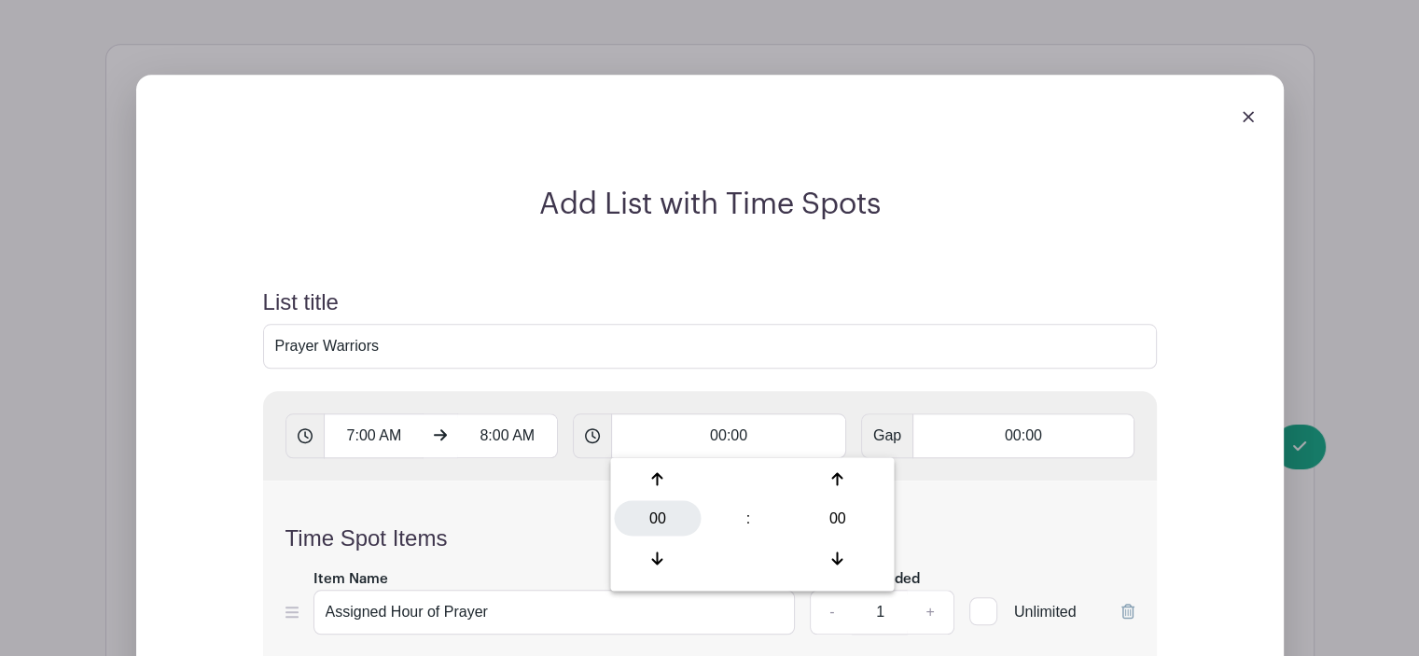
click at [661, 519] on div "00" at bounding box center [657, 517] width 87 height 35
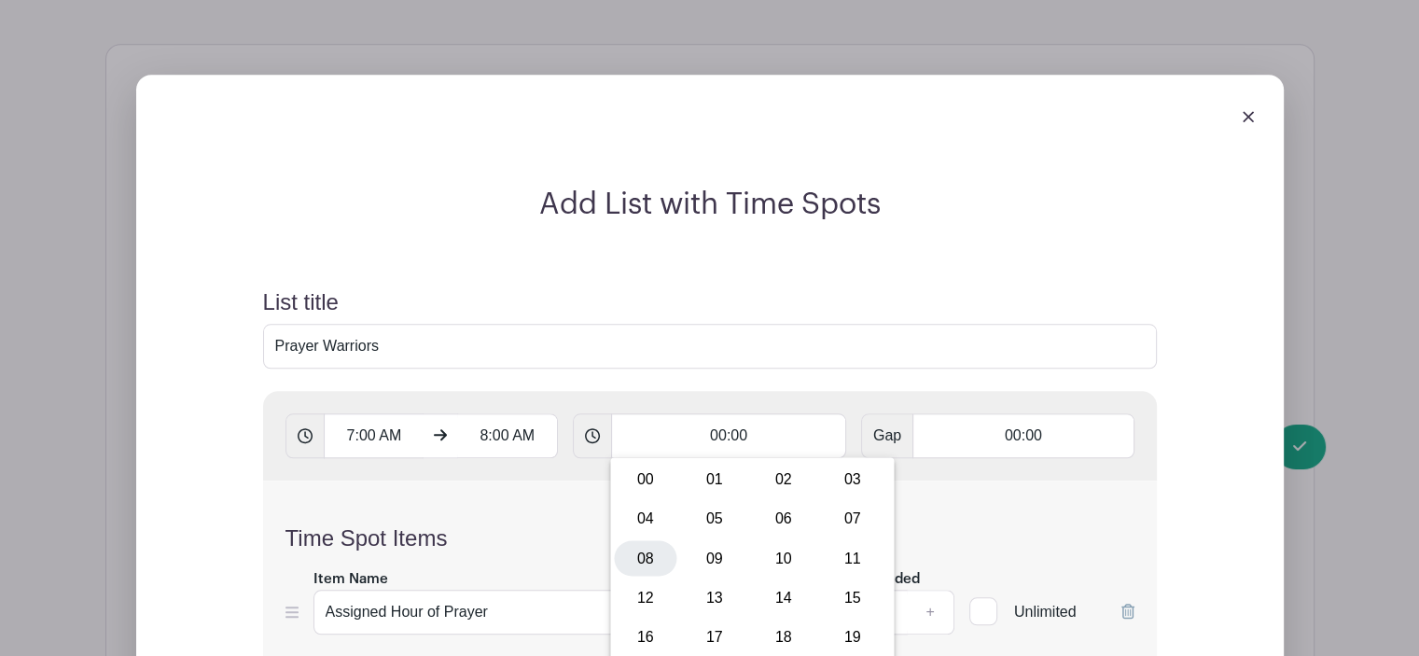
click at [642, 556] on div "08" at bounding box center [645, 557] width 63 height 35
type input "08:00"
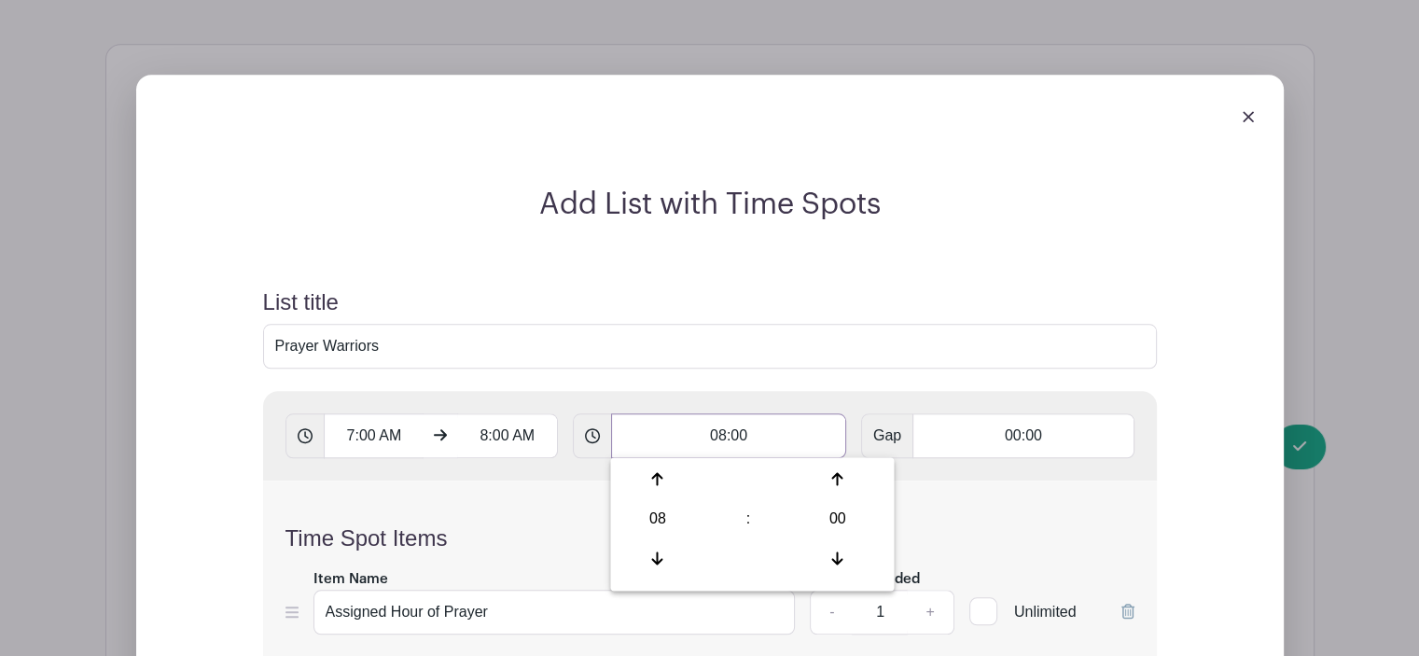
click at [769, 431] on input "08:00" at bounding box center [728, 435] width 235 height 45
click at [760, 432] on input "08:00" at bounding box center [728, 435] width 235 height 45
click at [482, 433] on input "8:00 AM" at bounding box center [507, 435] width 101 height 45
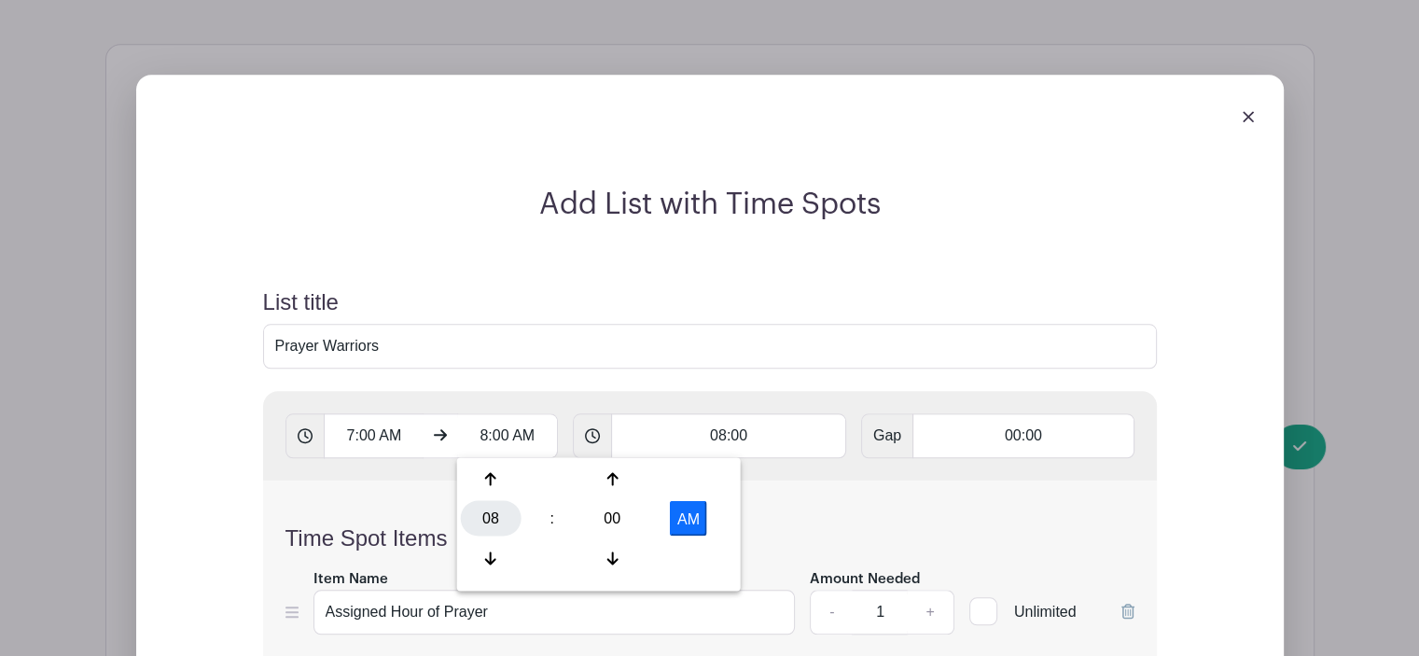
click at [485, 518] on div "08" at bounding box center [491, 517] width 61 height 35
click at [485, 518] on div "04" at bounding box center [492, 517] width 63 height 35
click at [485, 516] on div "04" at bounding box center [491, 517] width 61 height 35
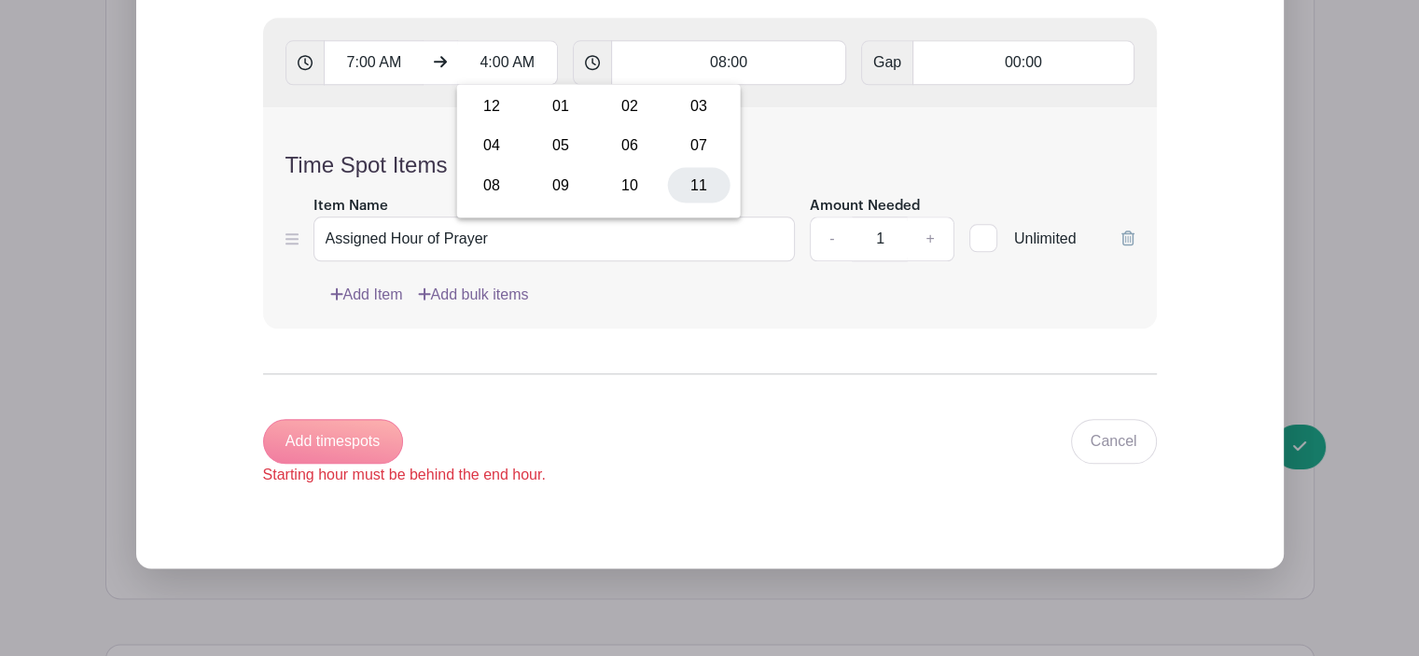
click at [697, 181] on div "11" at bounding box center [699, 184] width 63 height 35
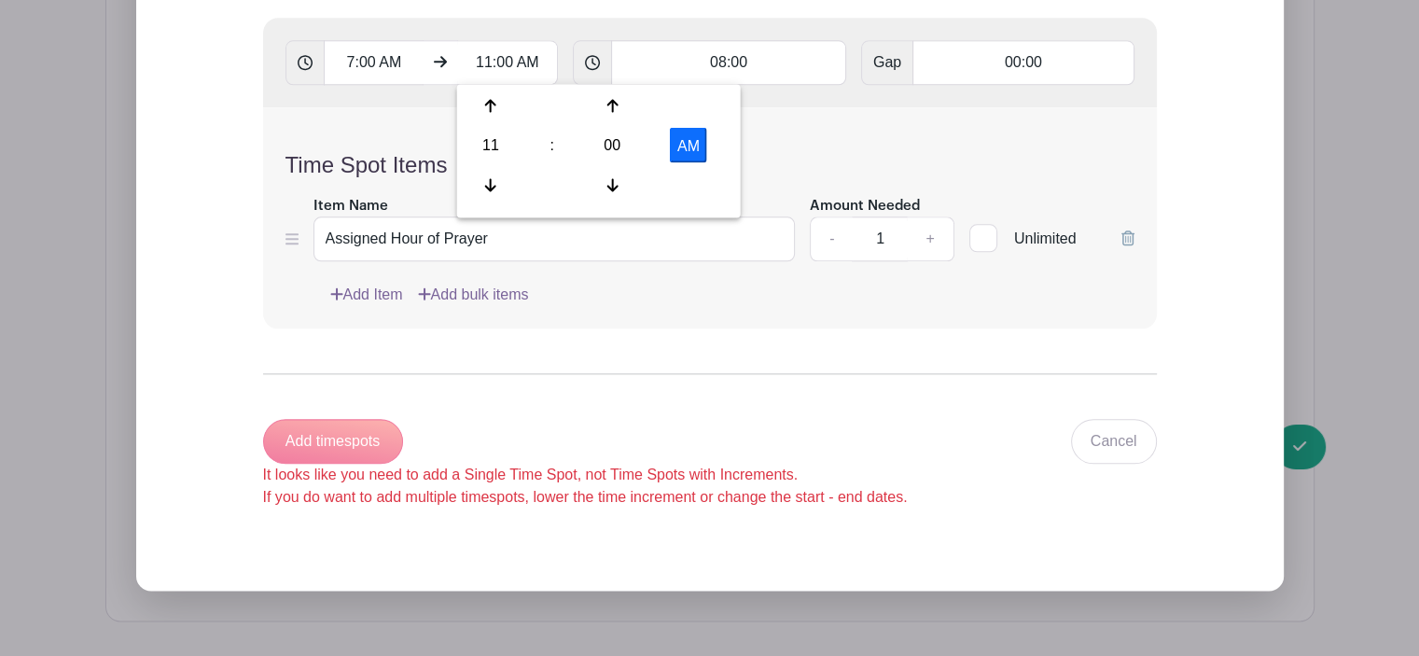
click at [695, 147] on button "AM" at bounding box center [688, 144] width 37 height 35
type input "11:00 PM"
type input "Add 2 timespots"
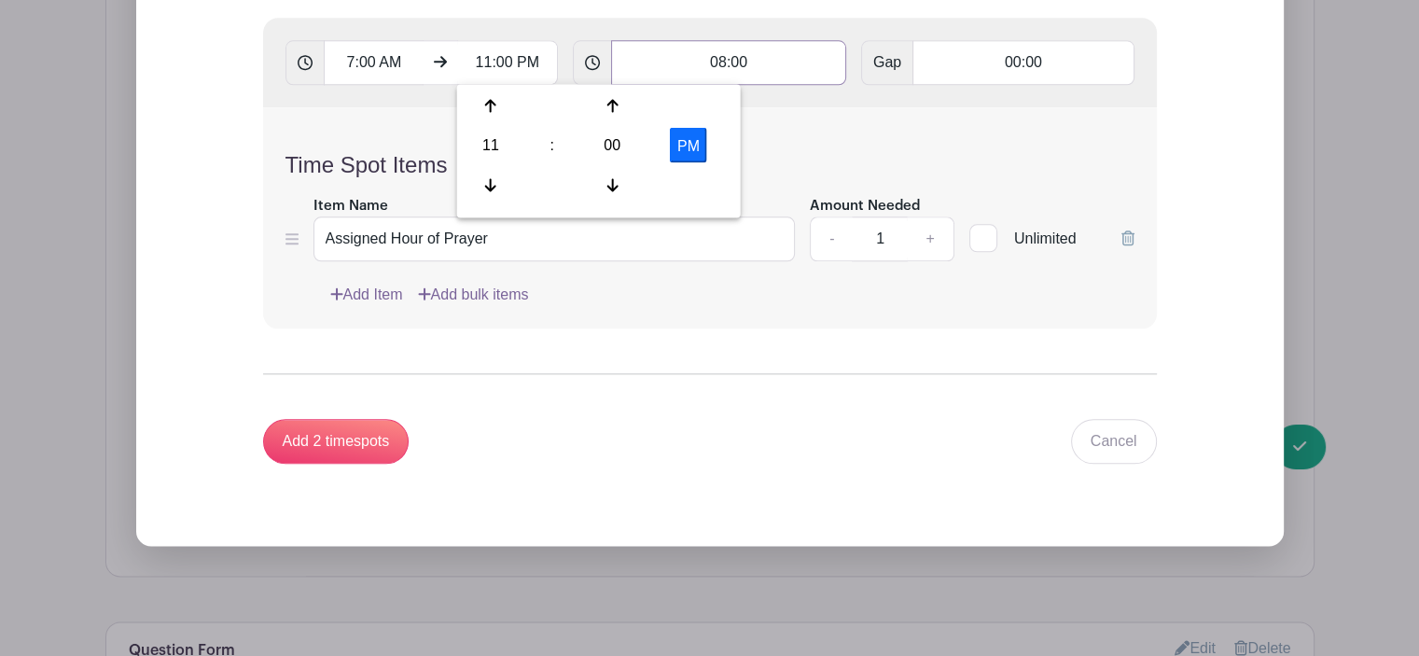
click at [793, 63] on input "08:00" at bounding box center [728, 62] width 235 height 45
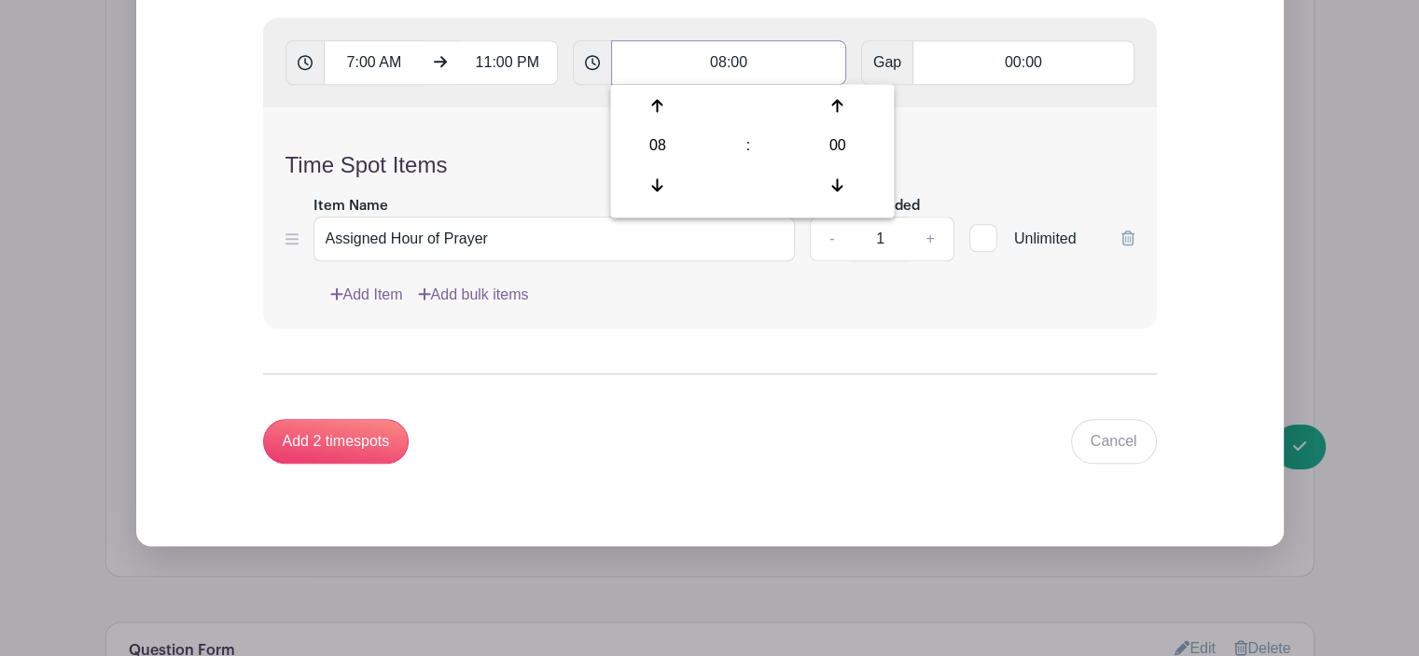
click at [721, 62] on input "08:00" at bounding box center [728, 62] width 235 height 45
type input "01:00"
type input "Add 16 timespots"
click at [974, 112] on div "Time Spot Items Item Name Assigned Hour of Prayer Amount Needed - 1 + Unlimited…" at bounding box center [710, 217] width 894 height 221
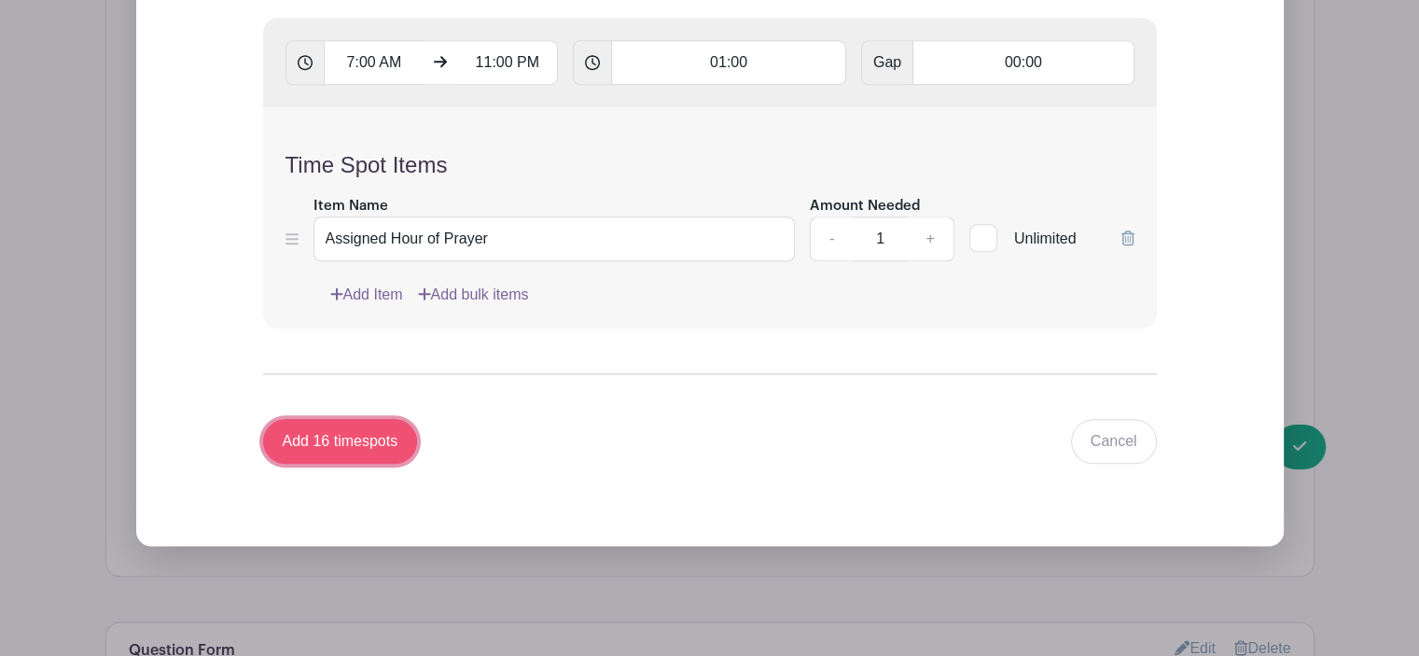
click at [321, 440] on input "Add 16 timespots" at bounding box center [340, 441] width 155 height 45
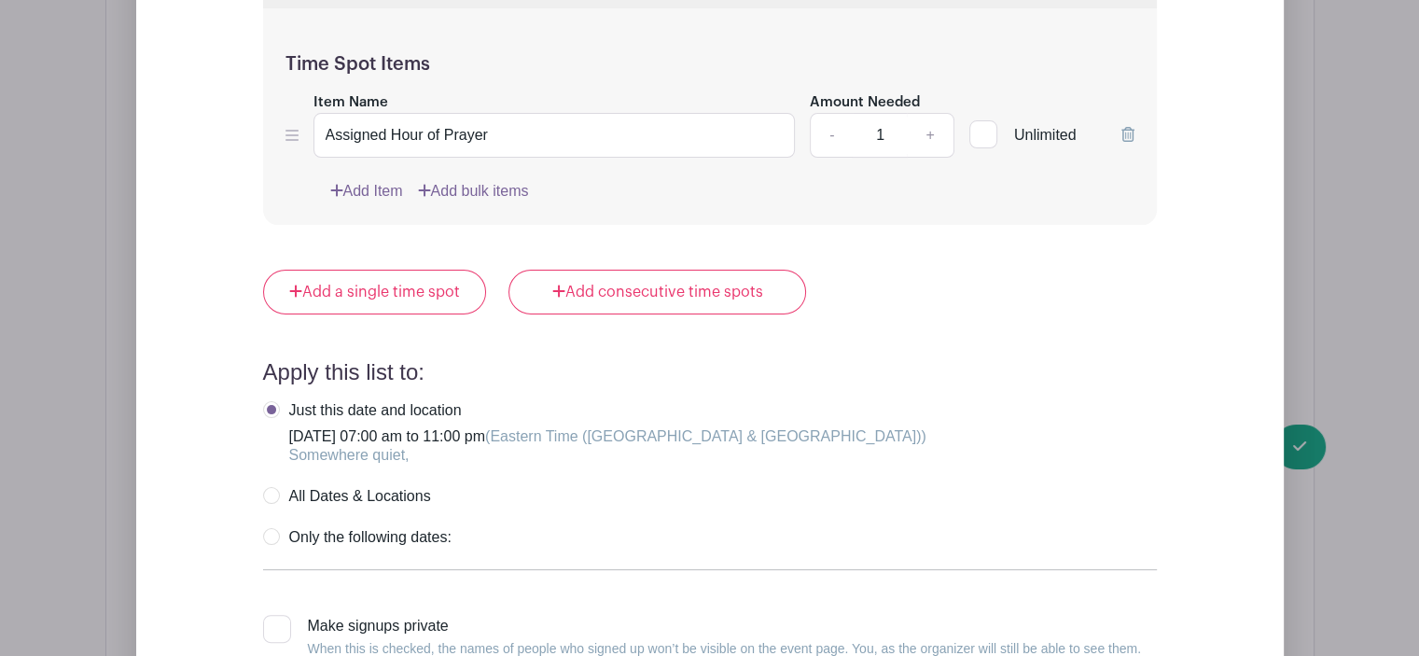
scroll to position [7608, 0]
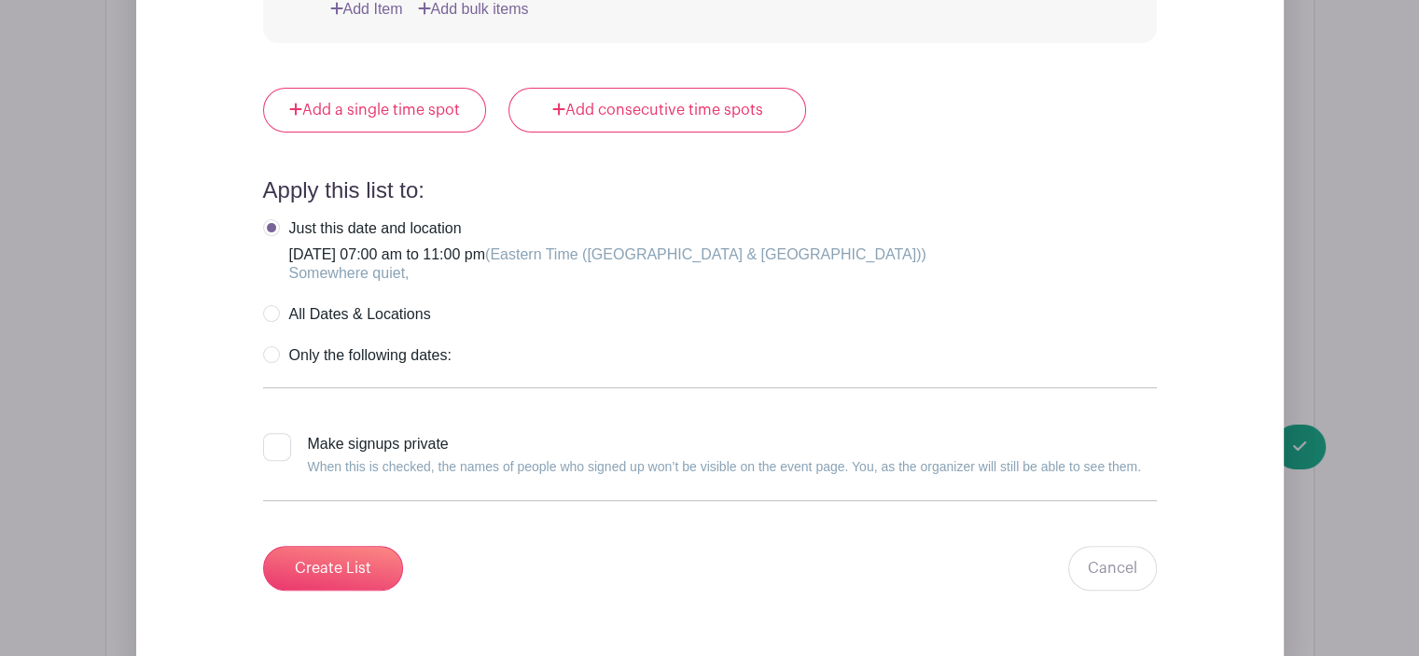
click at [267, 305] on label "All Dates & Locations" at bounding box center [347, 314] width 168 height 19
radio input "true"
click at [320, 548] on input "Create List" at bounding box center [333, 568] width 140 height 45
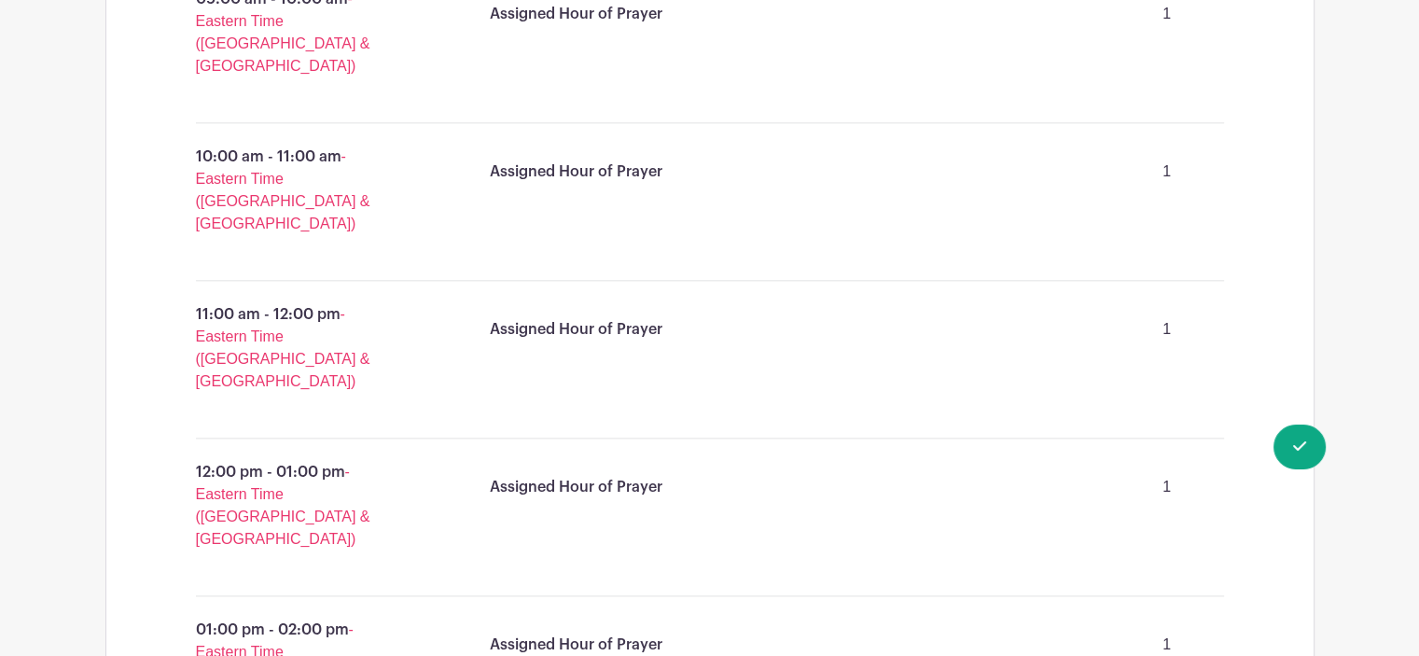
scroll to position [1393, 0]
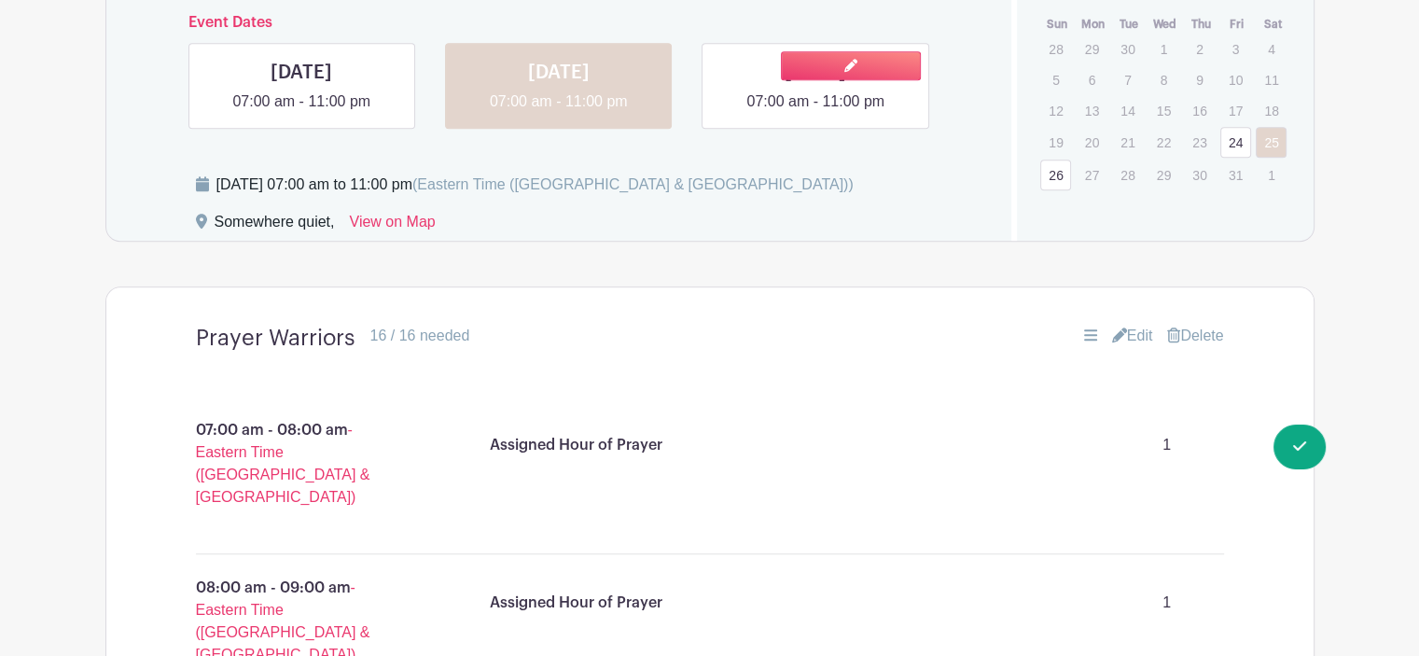
click at [816, 113] on link at bounding box center [816, 113] width 0 height 0
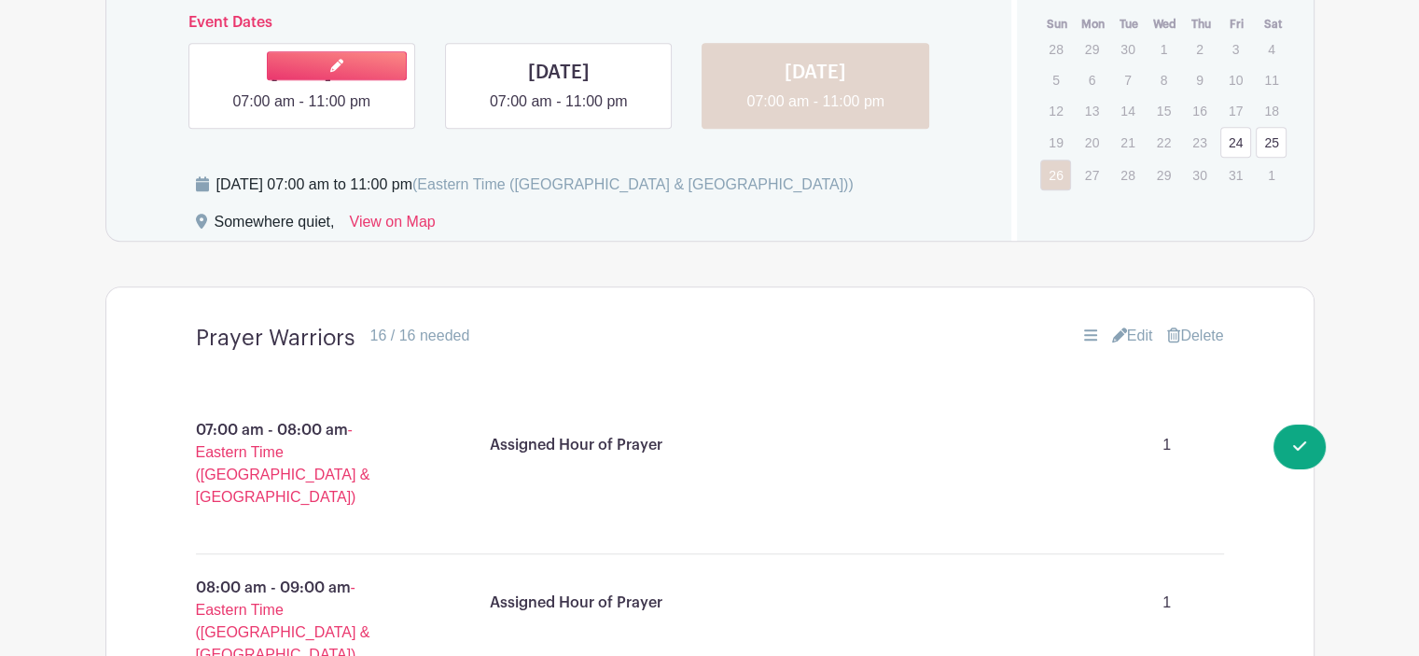
click at [301, 113] on link at bounding box center [301, 113] width 0 height 0
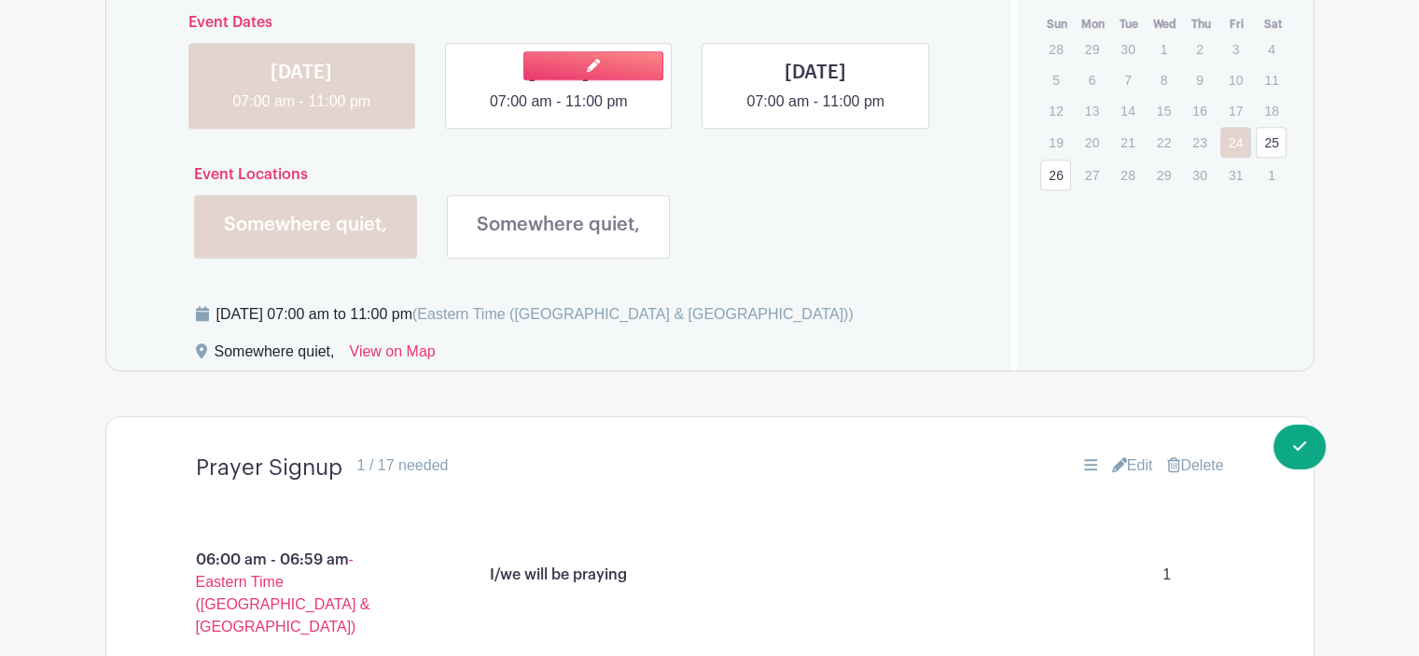
click at [559, 113] on link at bounding box center [559, 113] width 0 height 0
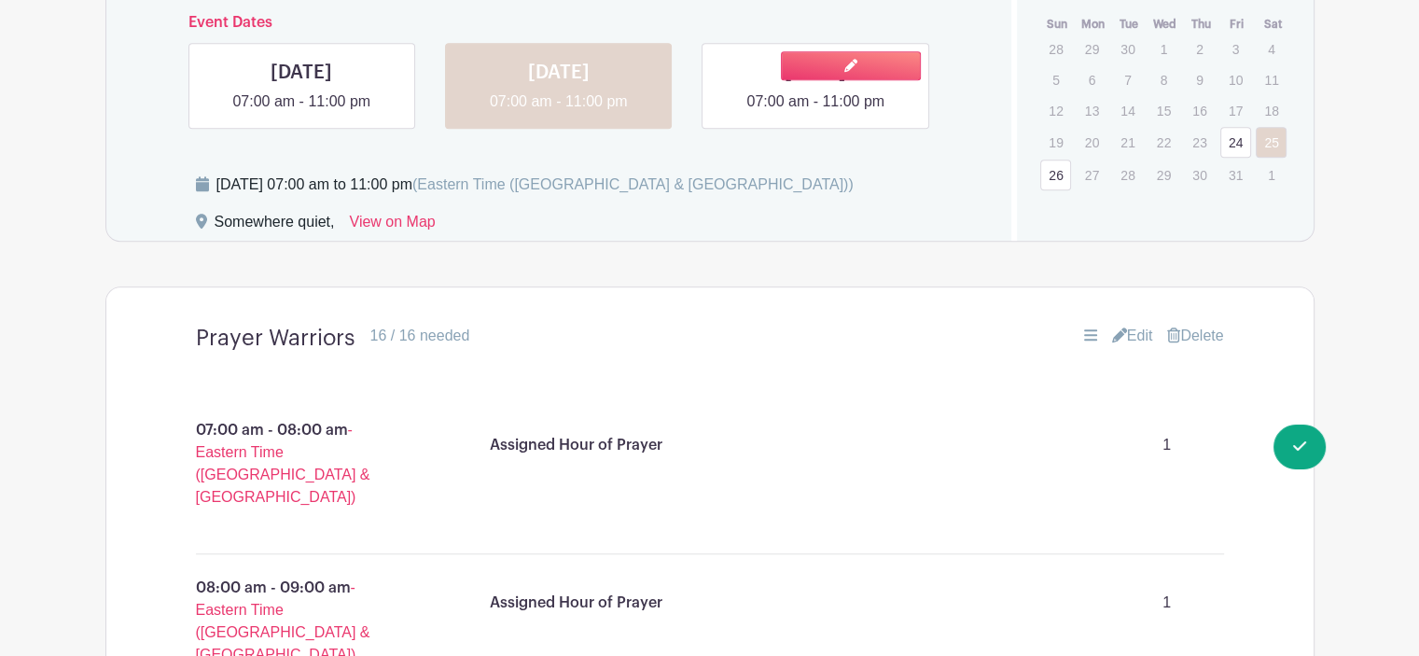
click at [816, 113] on link at bounding box center [816, 113] width 0 height 0
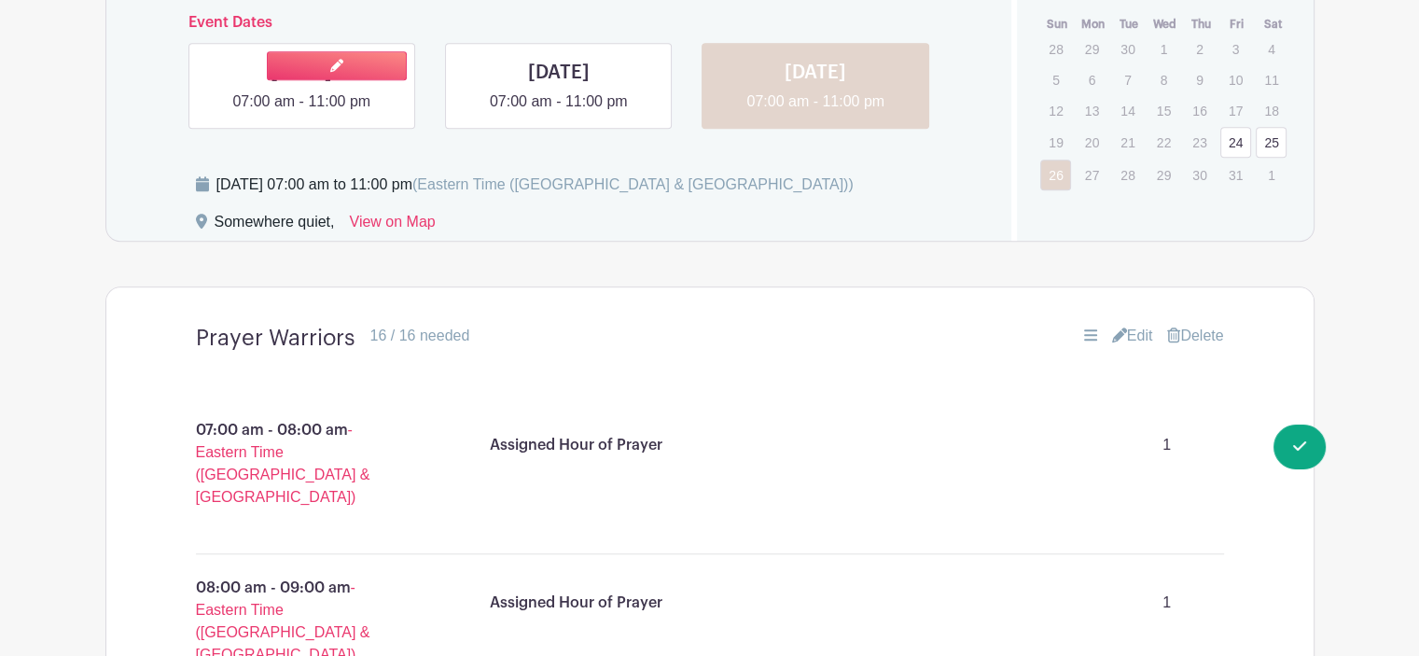
click at [301, 113] on link at bounding box center [301, 113] width 0 height 0
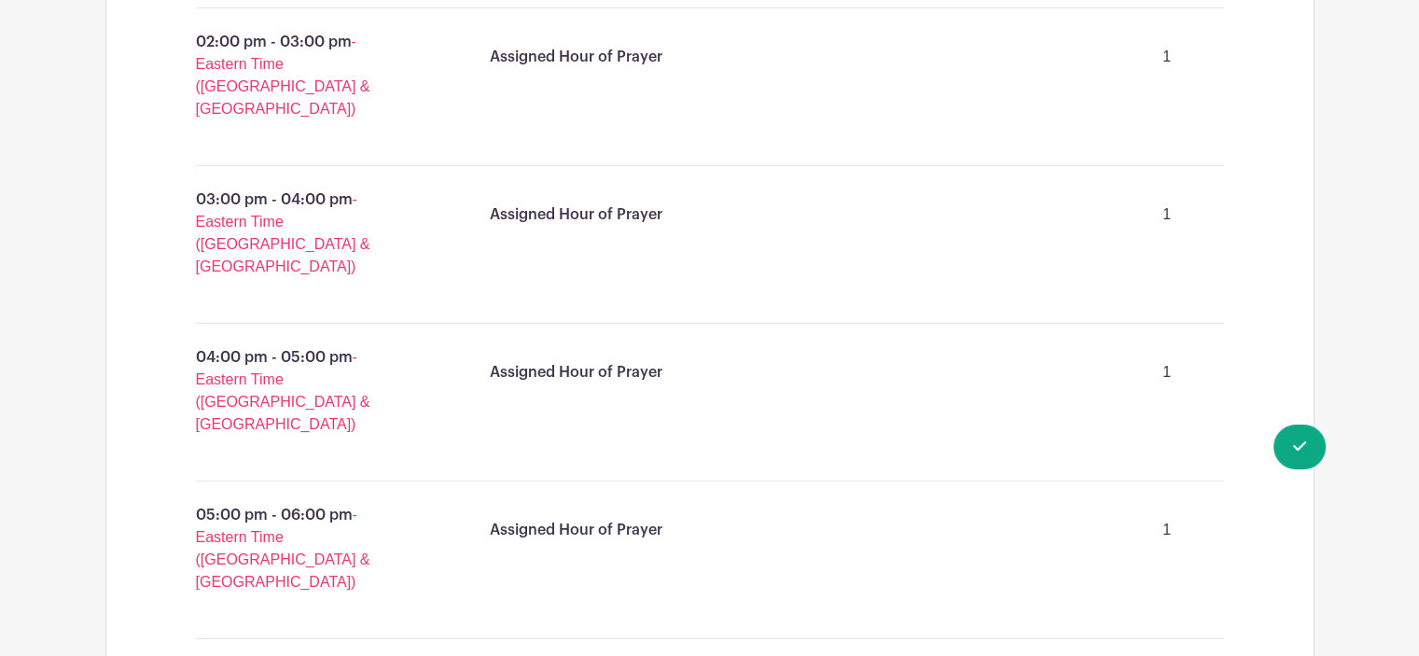
scroll to position [6246, 0]
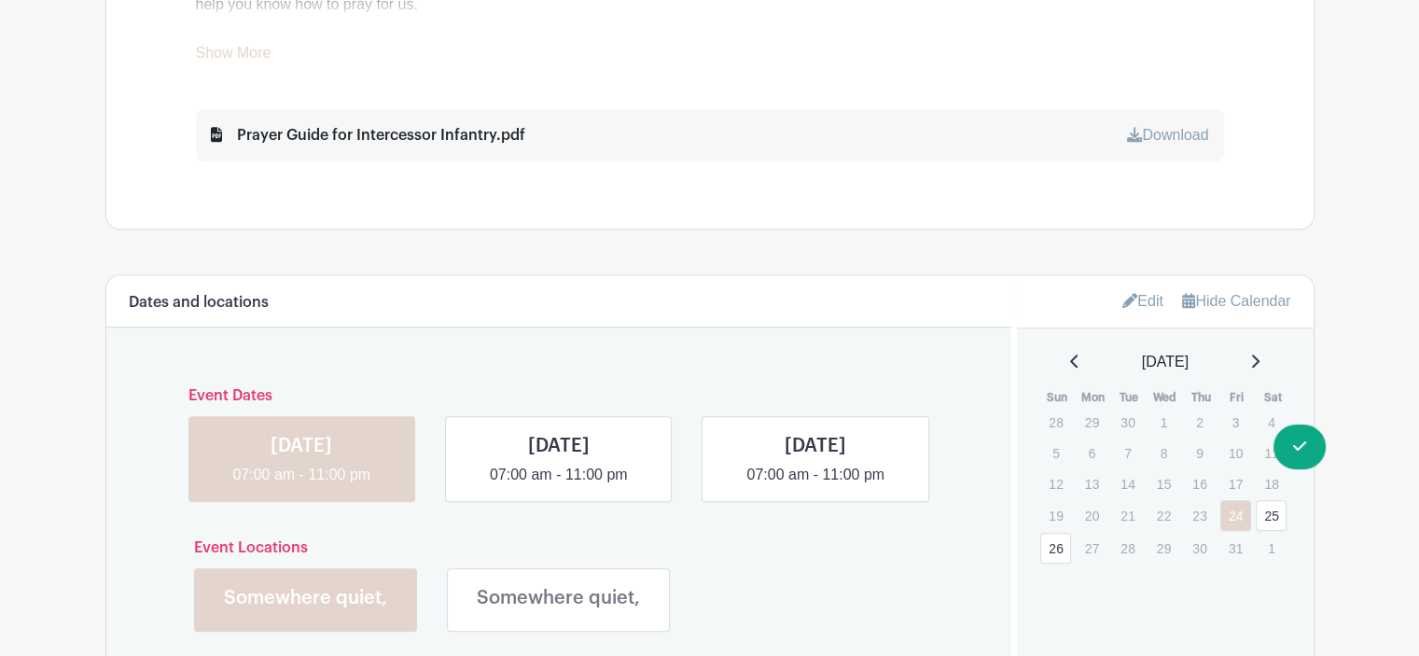
scroll to position [1393, 0]
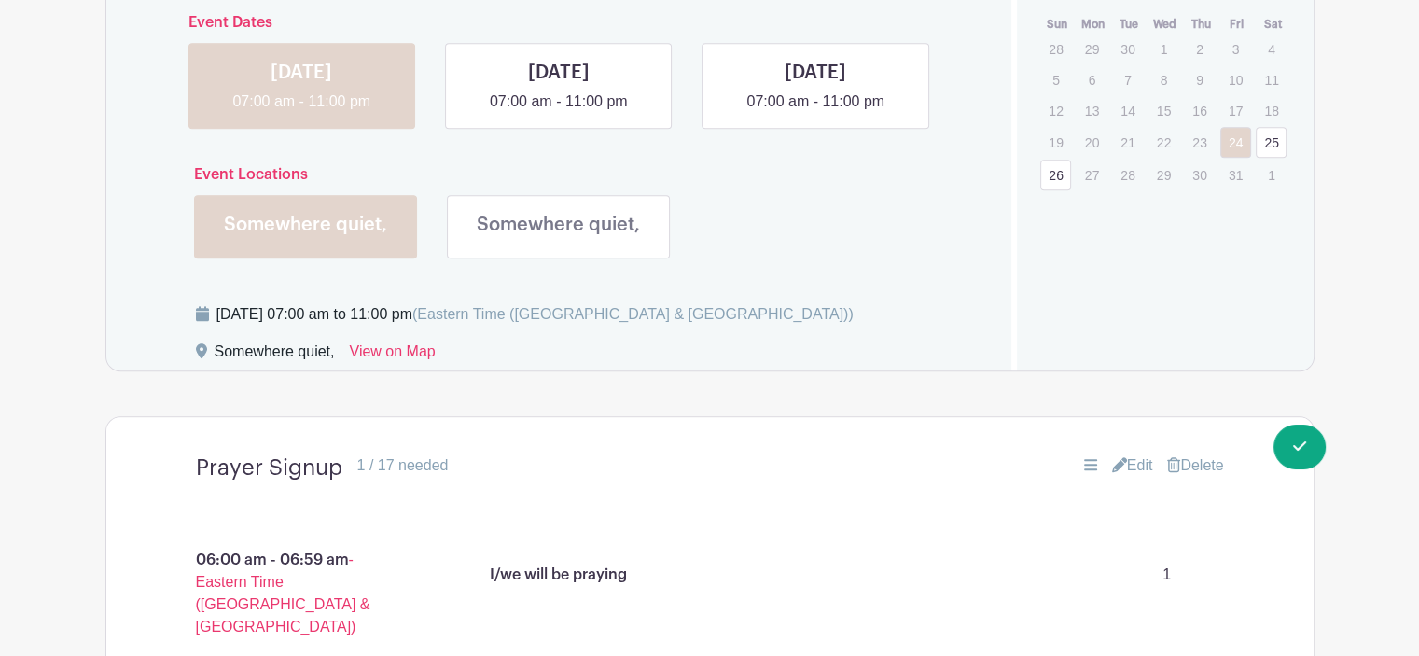
click at [1142, 465] on link "Edit" at bounding box center [1132, 465] width 41 height 22
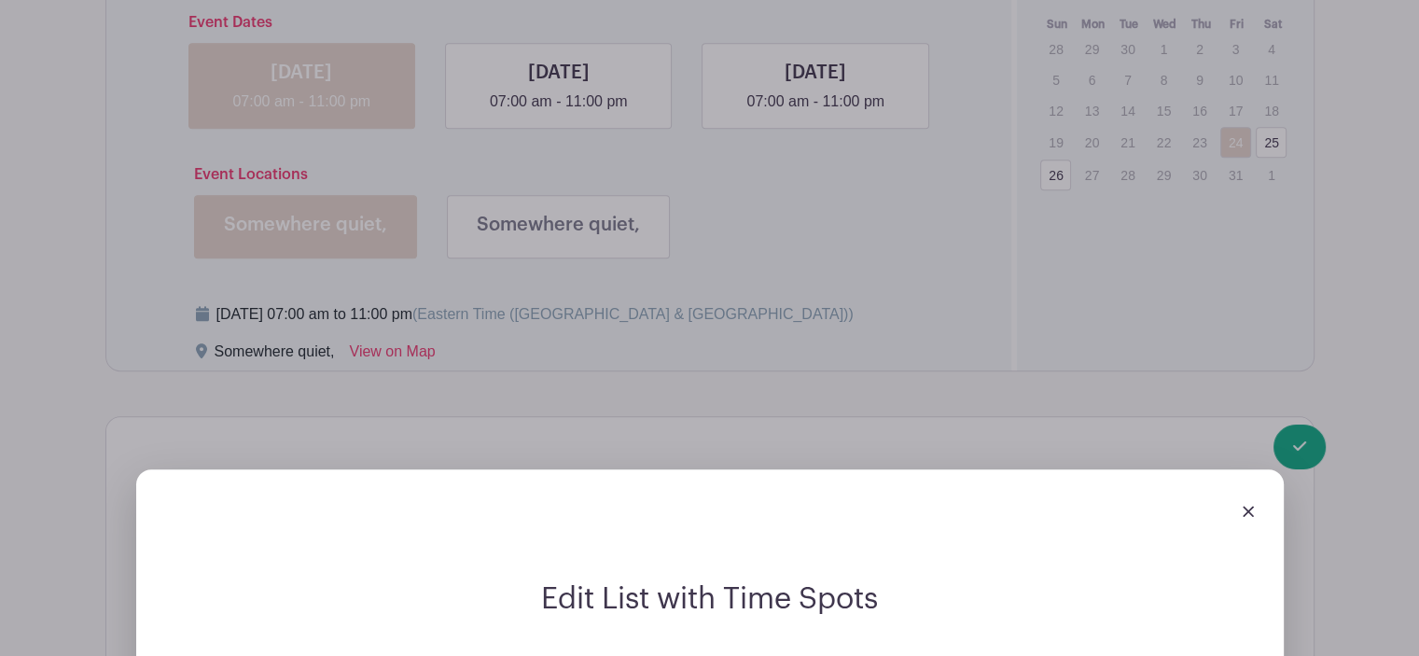
scroll to position [2140, 0]
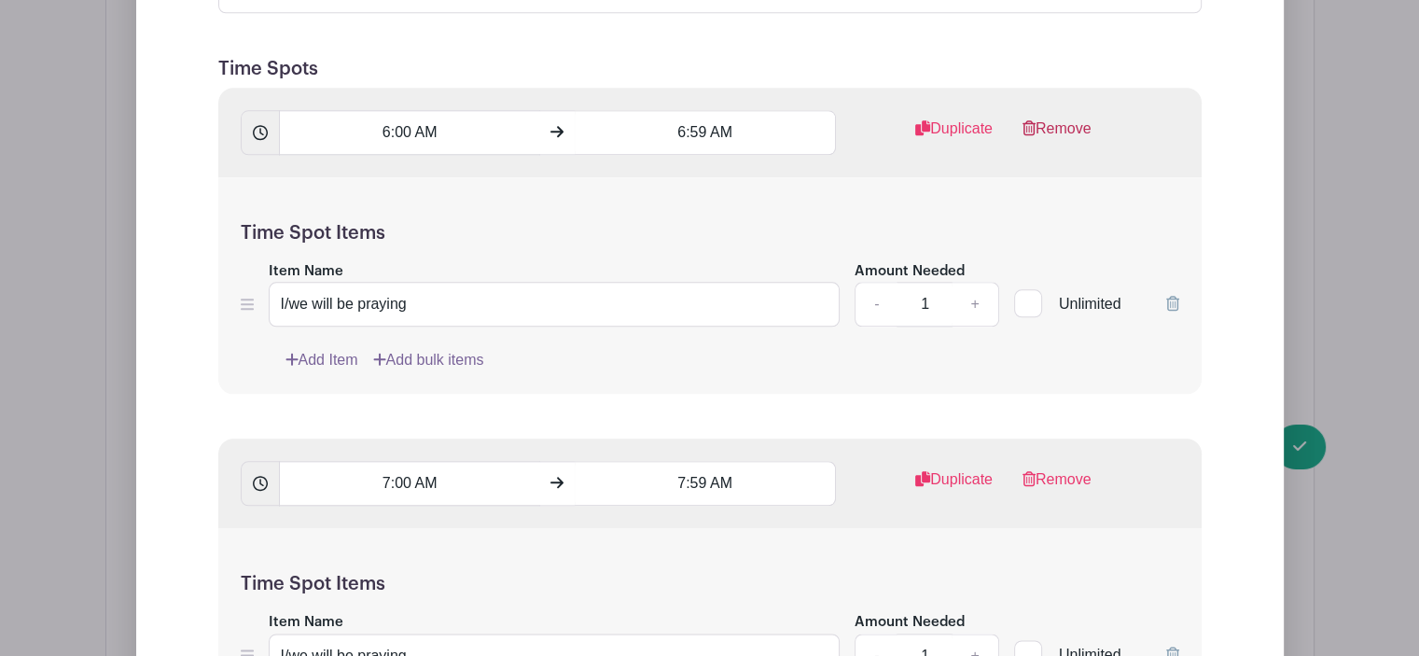
click at [1056, 119] on link "Remove" at bounding box center [1057, 136] width 69 height 37
click at [1069, 127] on link "Remove" at bounding box center [1057, 136] width 69 height 37
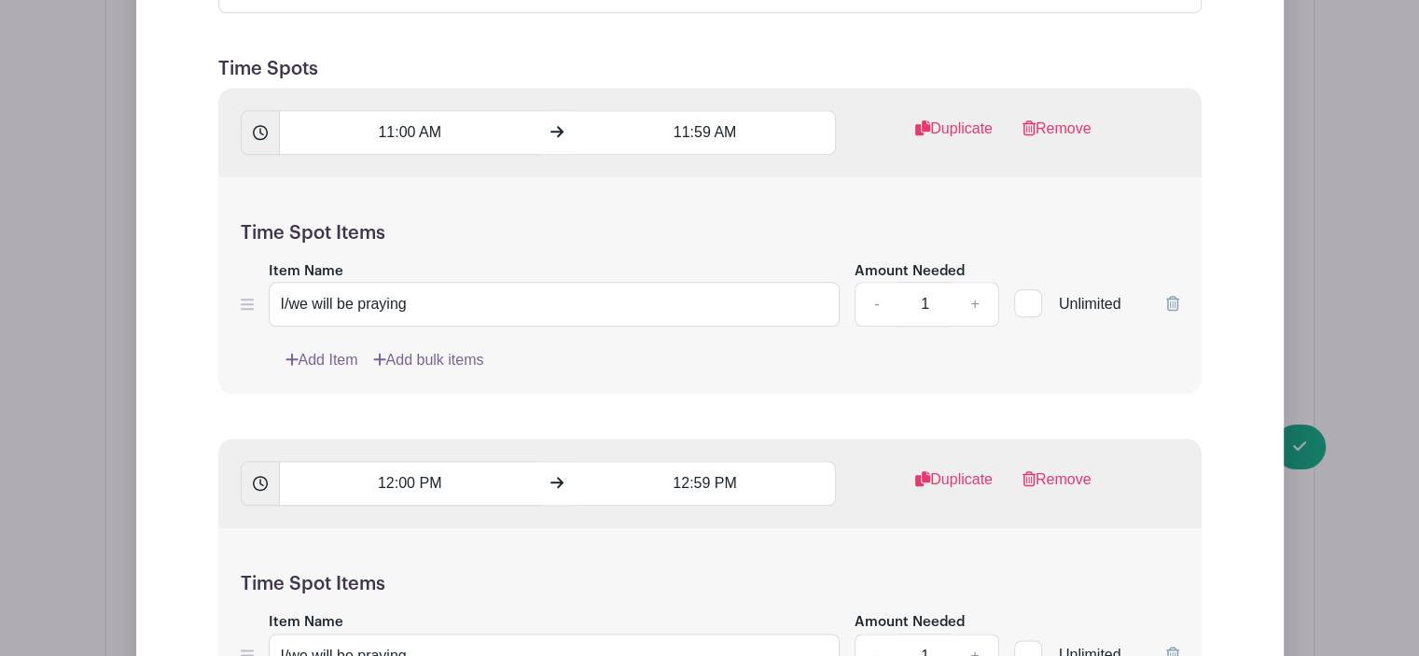
click at [1069, 127] on link "Remove" at bounding box center [1057, 136] width 69 height 37
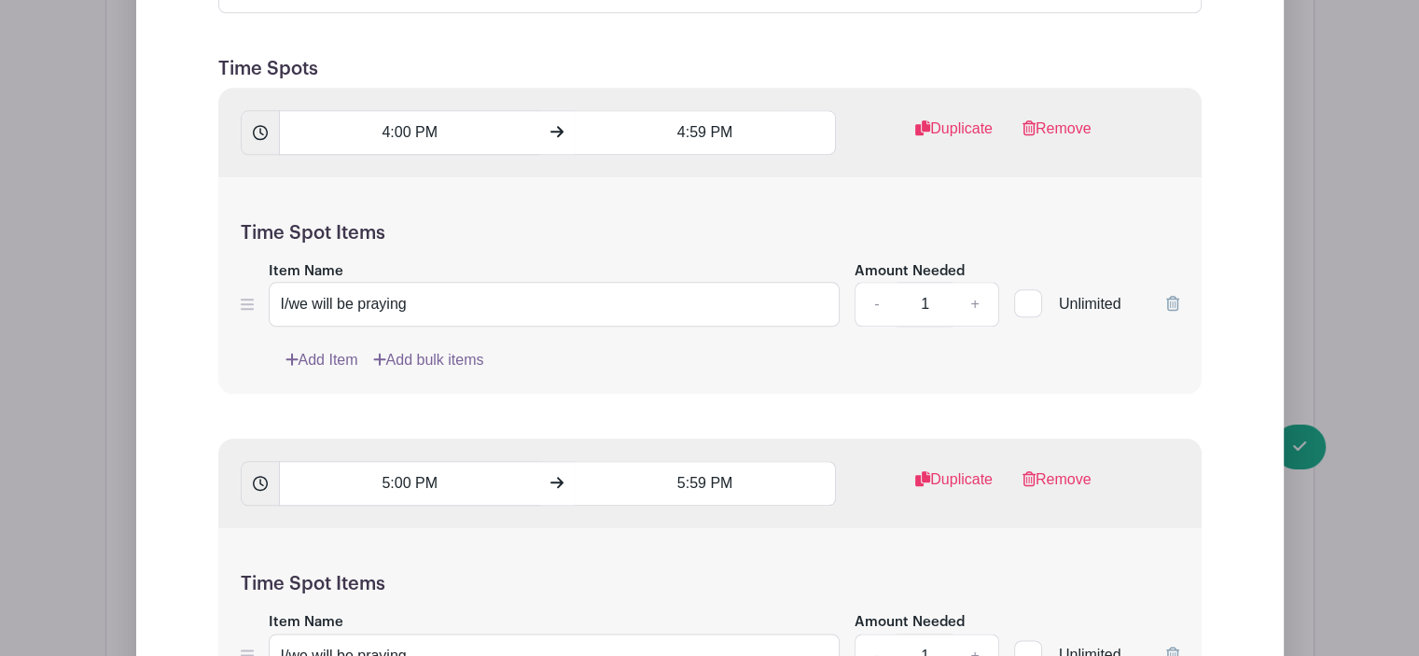
click at [1069, 127] on link "Remove" at bounding box center [1057, 136] width 69 height 37
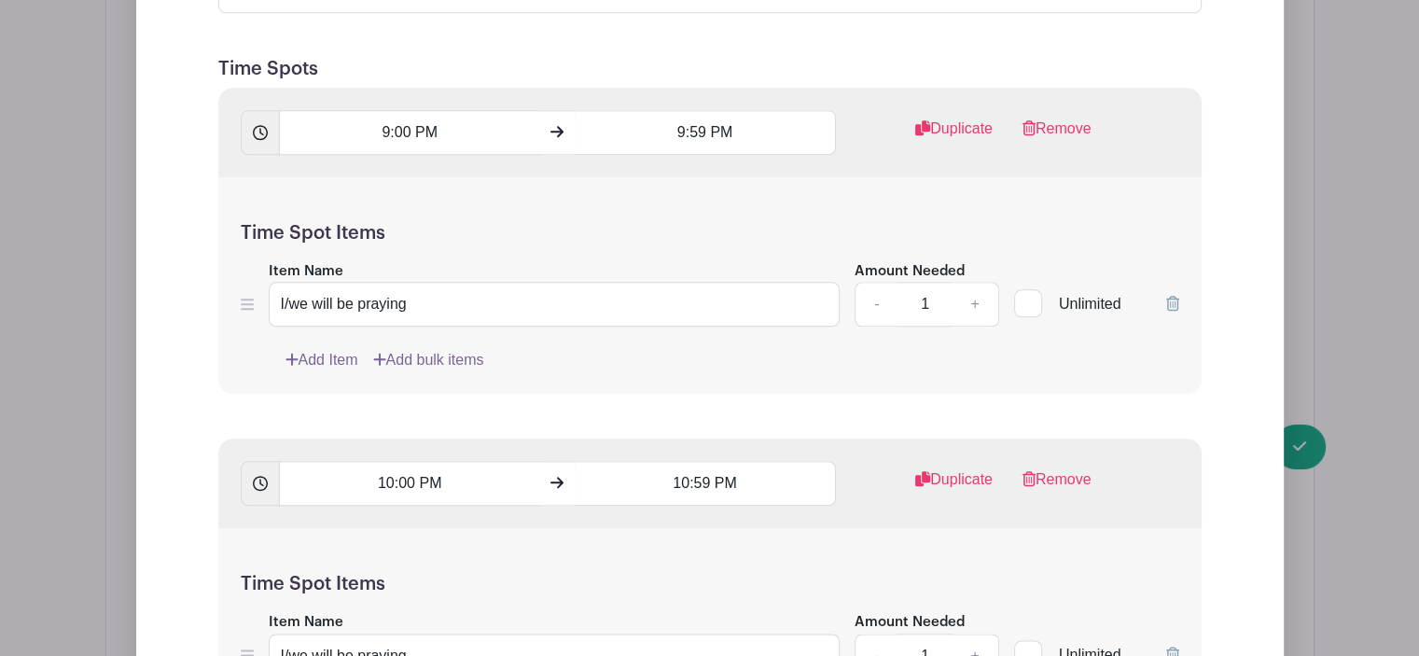
click at [1069, 127] on link "Remove" at bounding box center [1057, 136] width 69 height 37
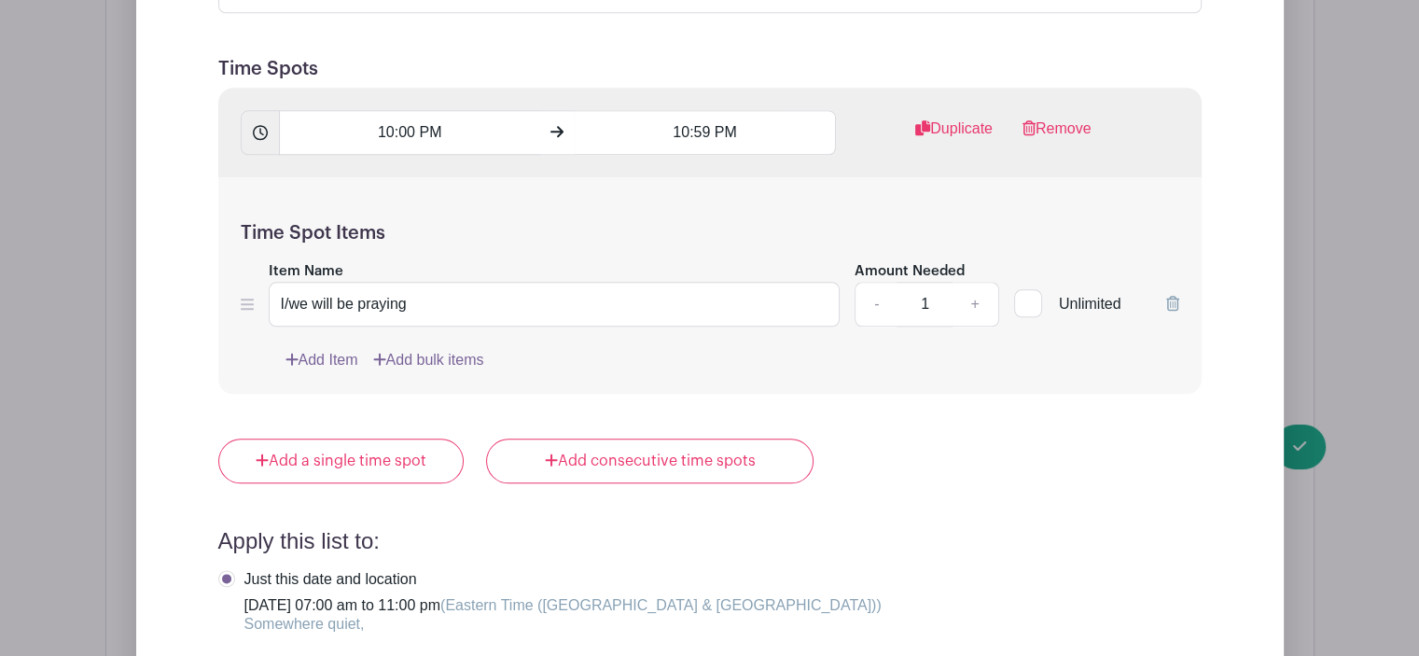
click at [1069, 127] on link "Remove" at bounding box center [1057, 136] width 69 height 37
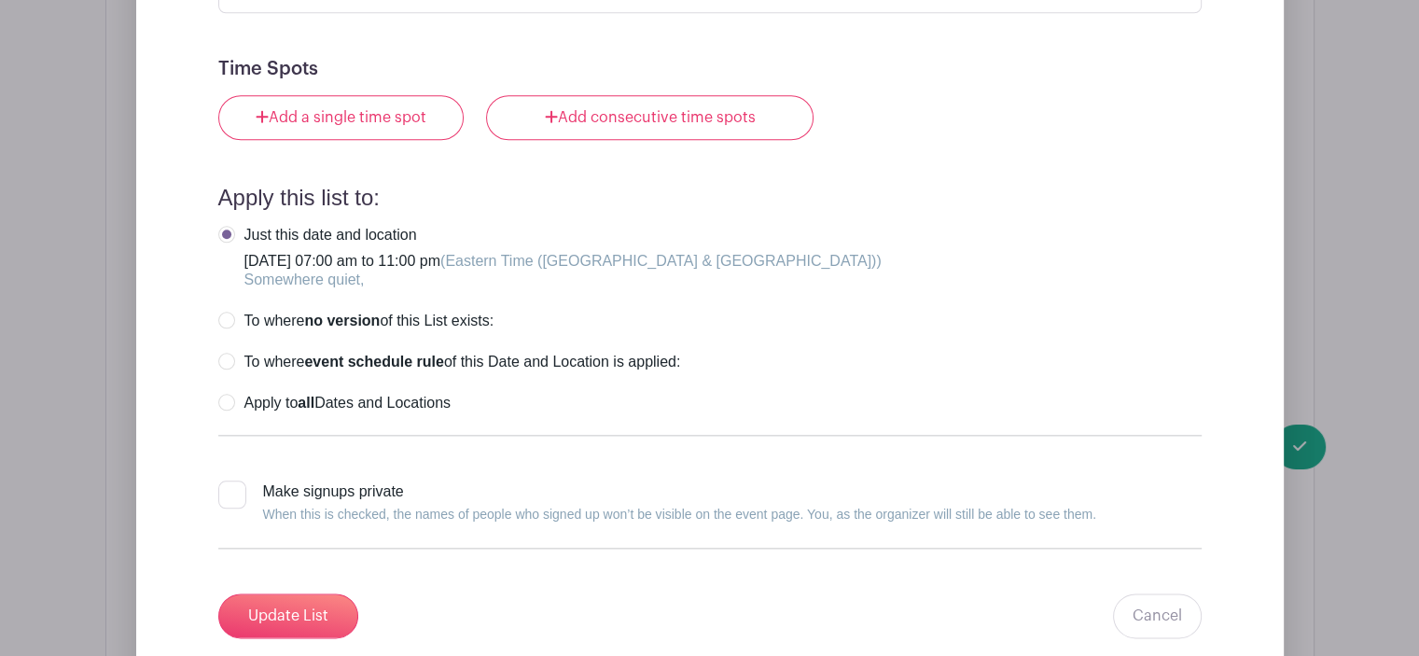
click at [999, 243] on div "Just this date and location [DATE] 07:00 am to 11:00 pm (Eastern Time ([GEOGRAP…" at bounding box center [710, 257] width 984 height 63
click at [305, 612] on input "Update List" at bounding box center [288, 615] width 140 height 45
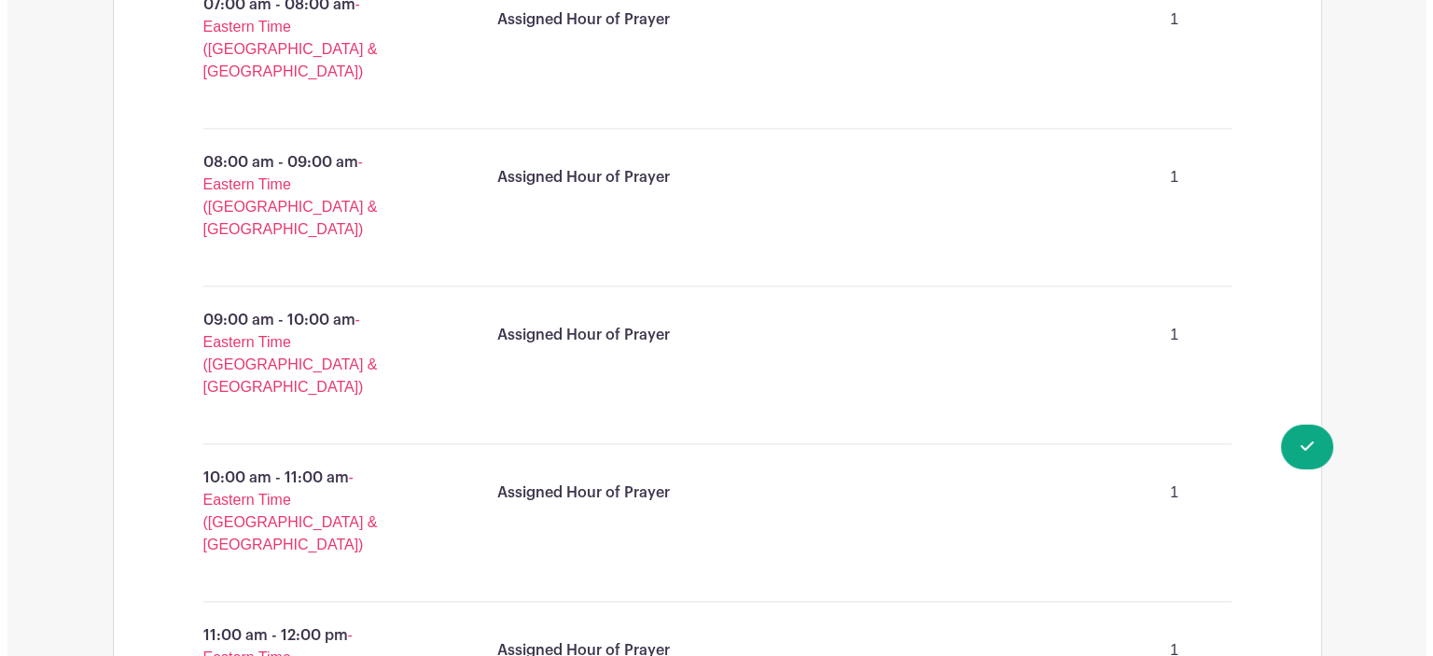
scroll to position [1766, 0]
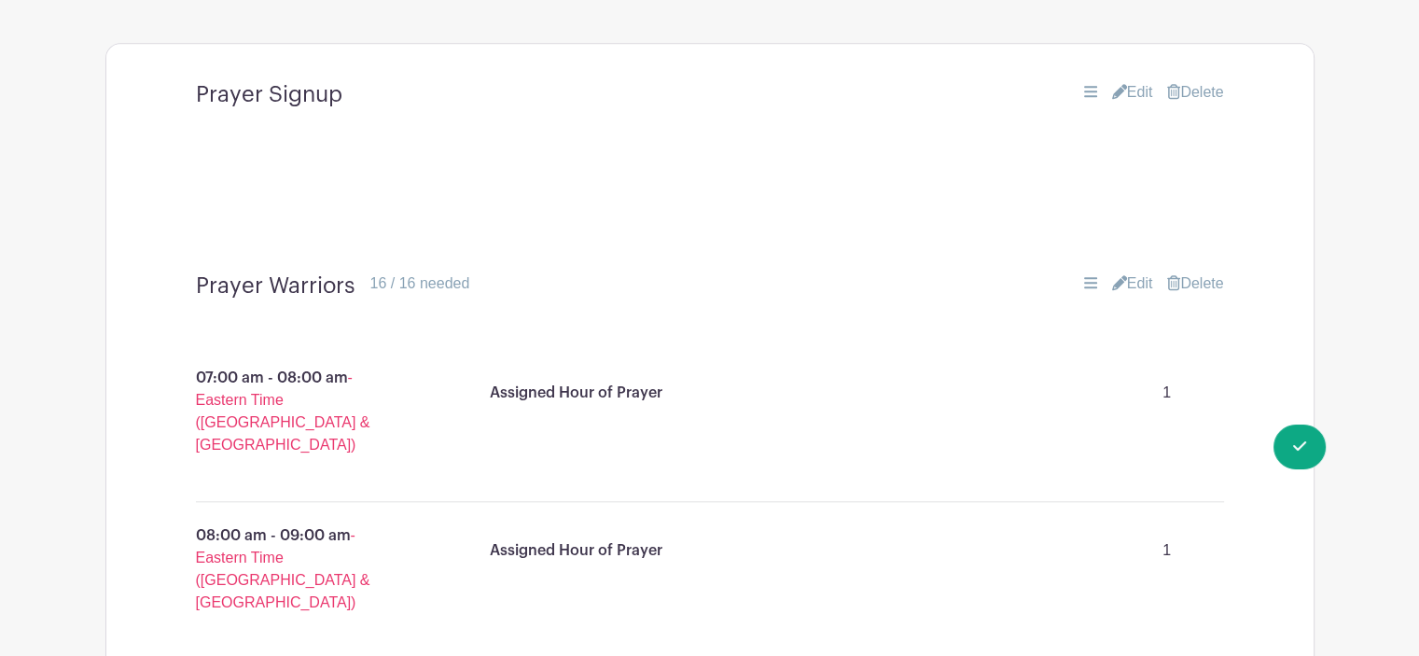
click at [1196, 92] on link "Delete" at bounding box center [1195, 92] width 56 height 22
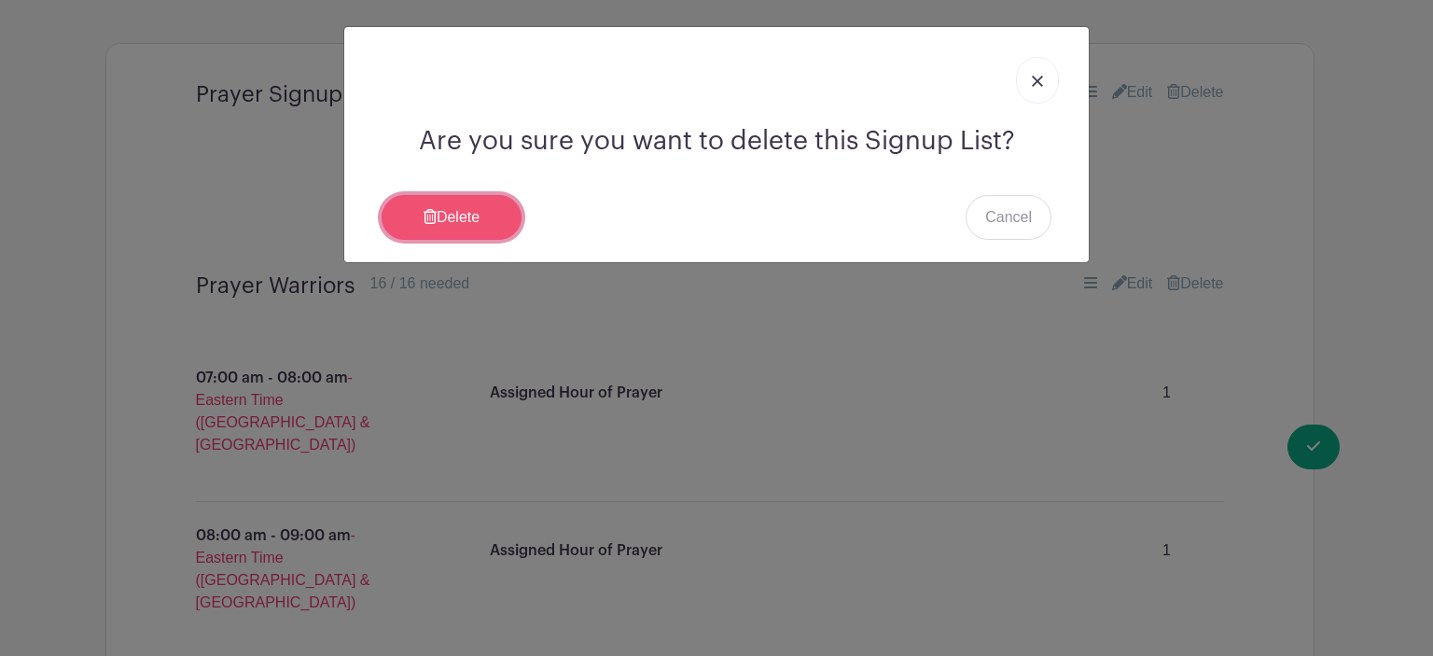
click at [455, 216] on link "Delete" at bounding box center [452, 217] width 140 height 45
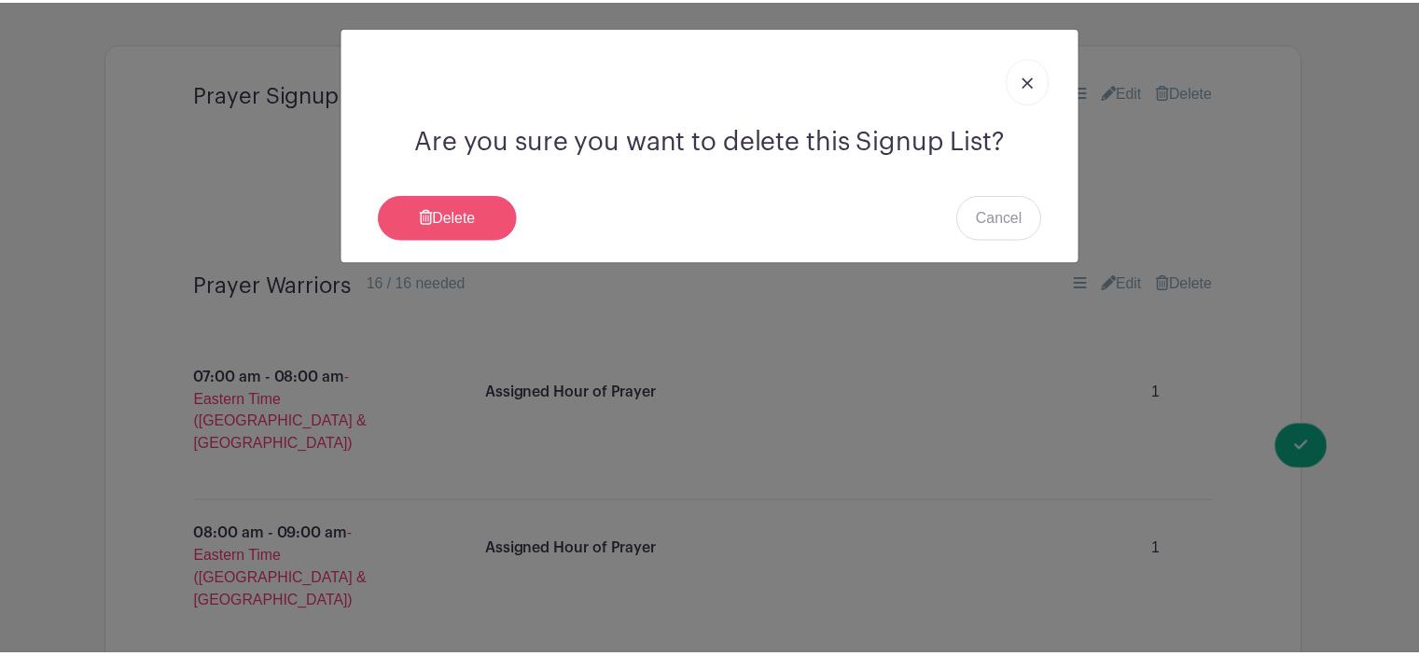
scroll to position [1575, 0]
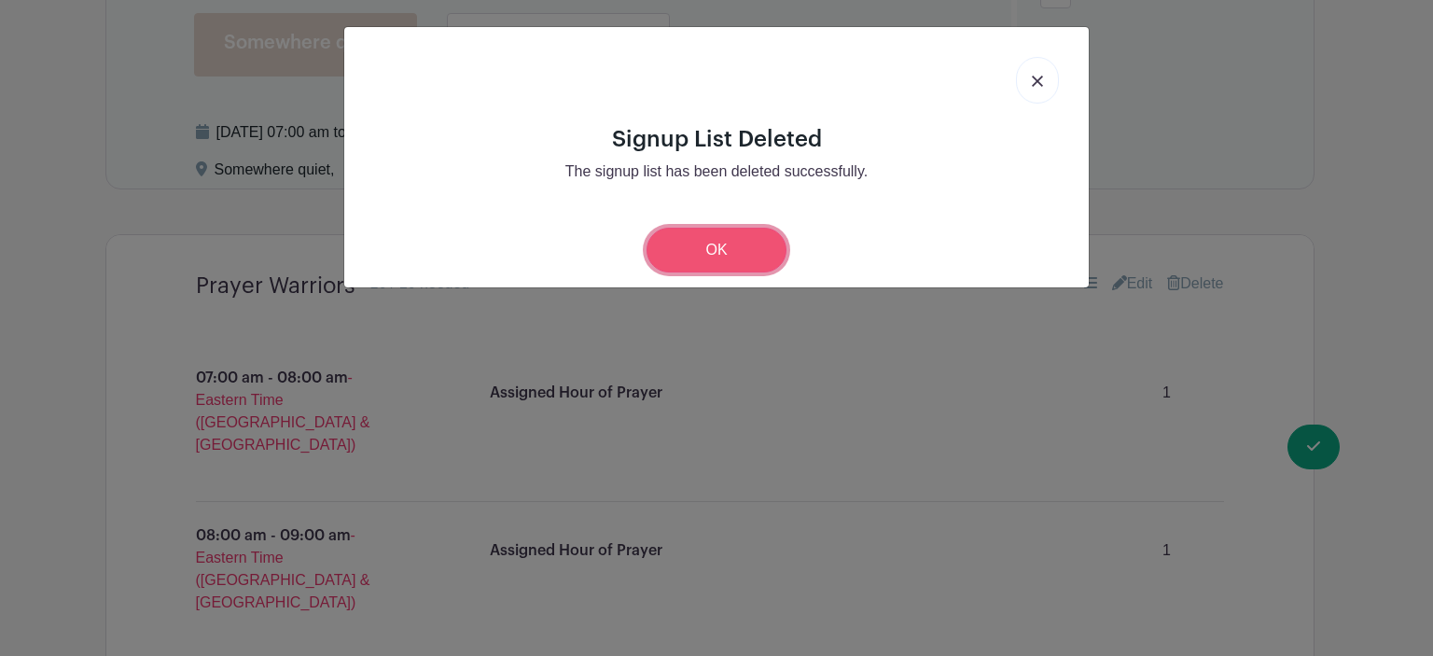
click at [727, 249] on link "OK" at bounding box center [717, 250] width 140 height 45
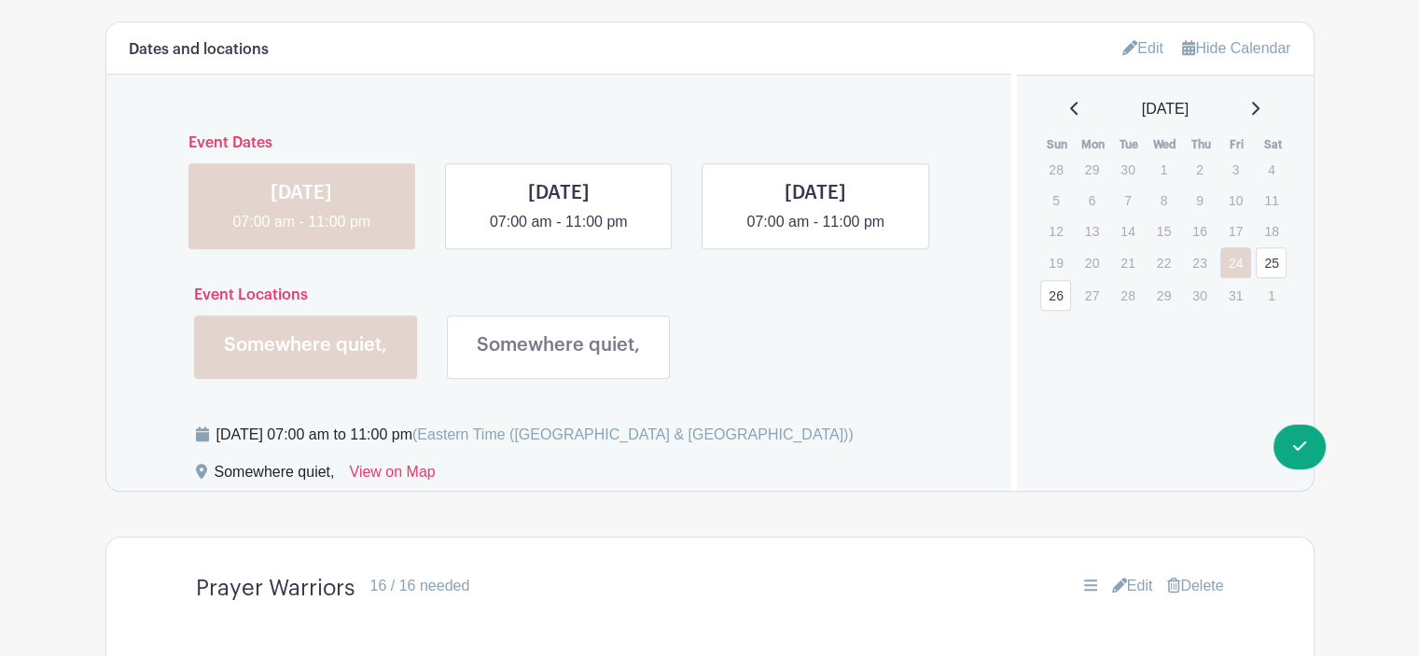
scroll to position [1202, 0]
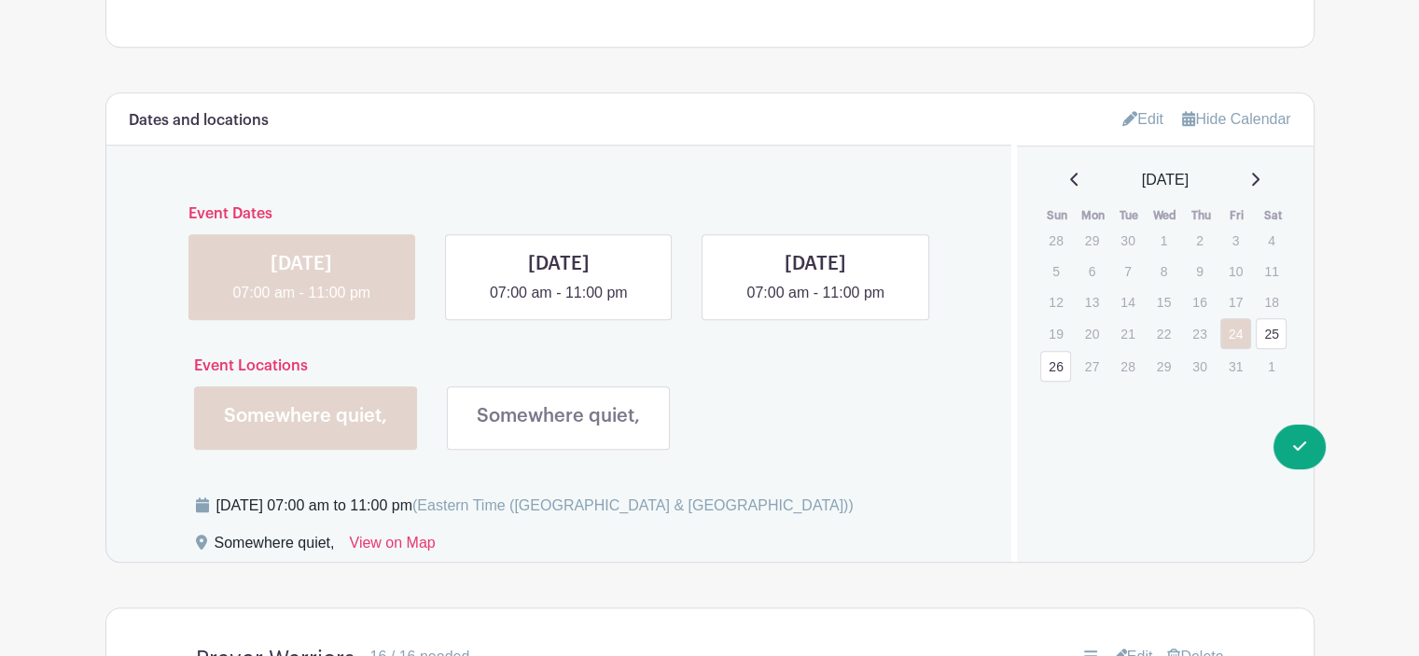
click at [305, 434] on link at bounding box center [305, 434] width 0 height 0
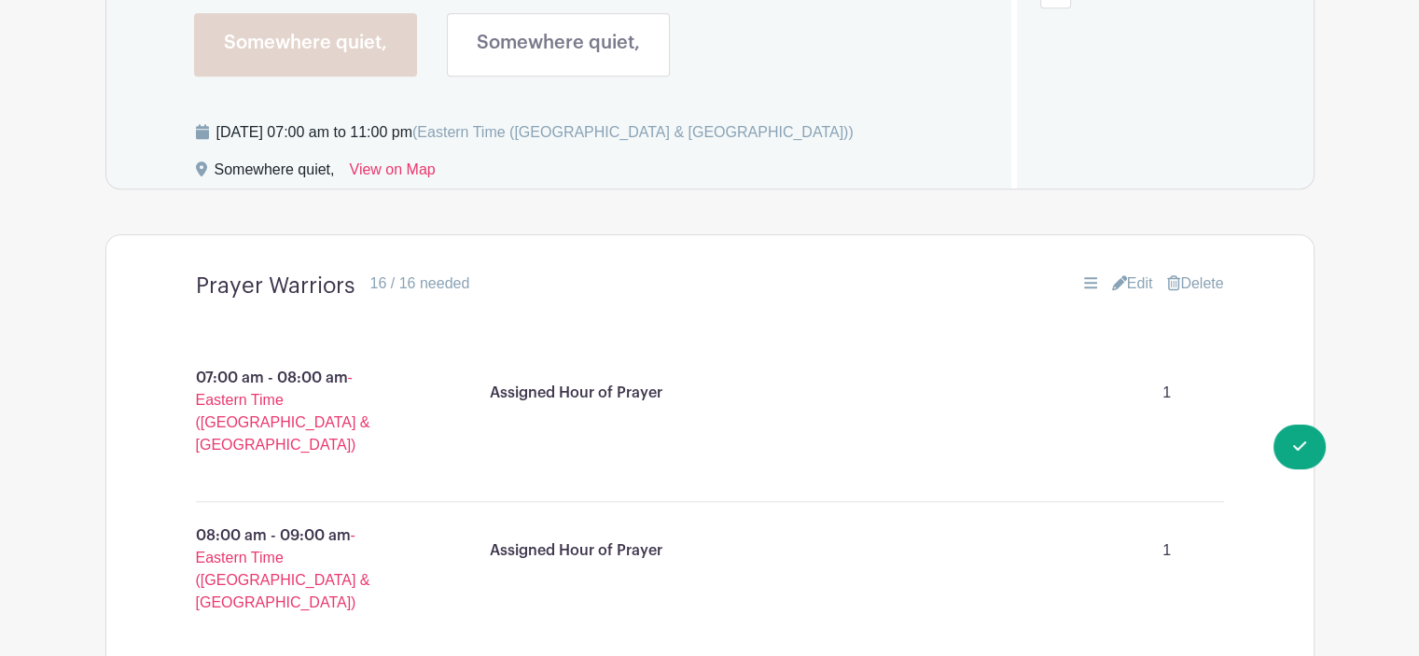
click at [559, 61] on link at bounding box center [559, 61] width 0 height 0
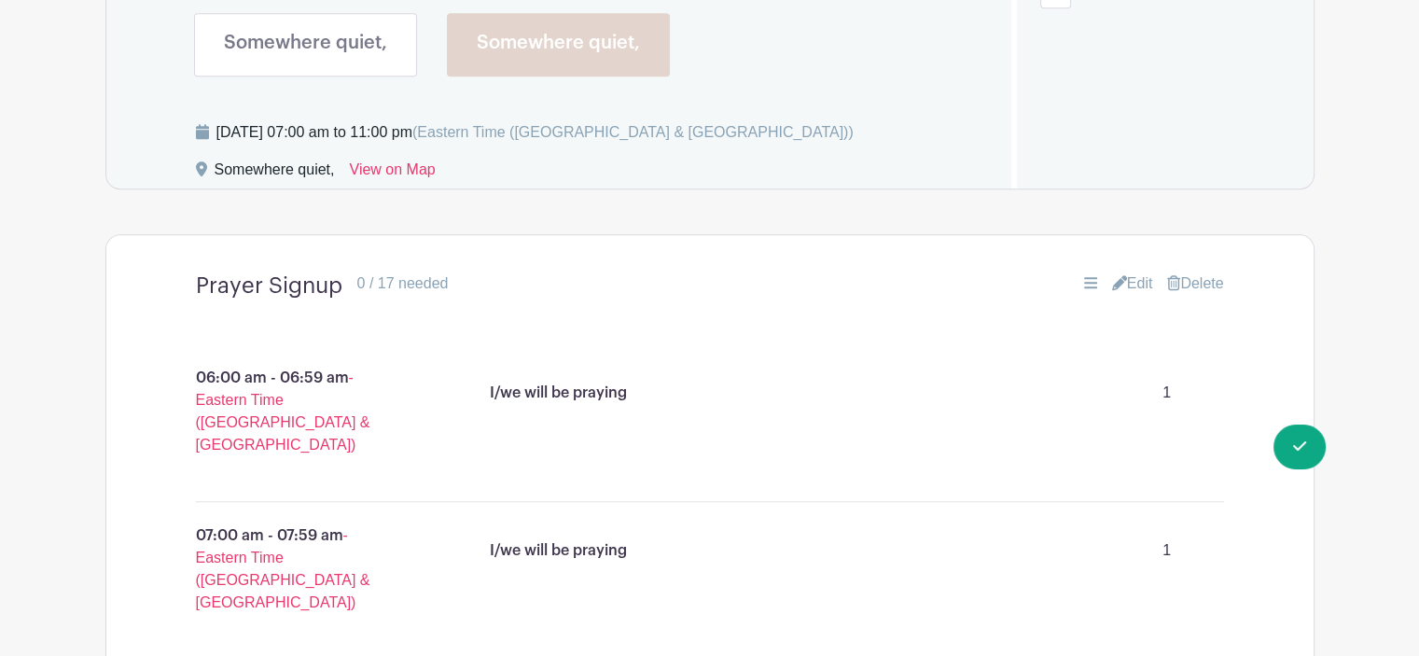
scroll to position [1202, 0]
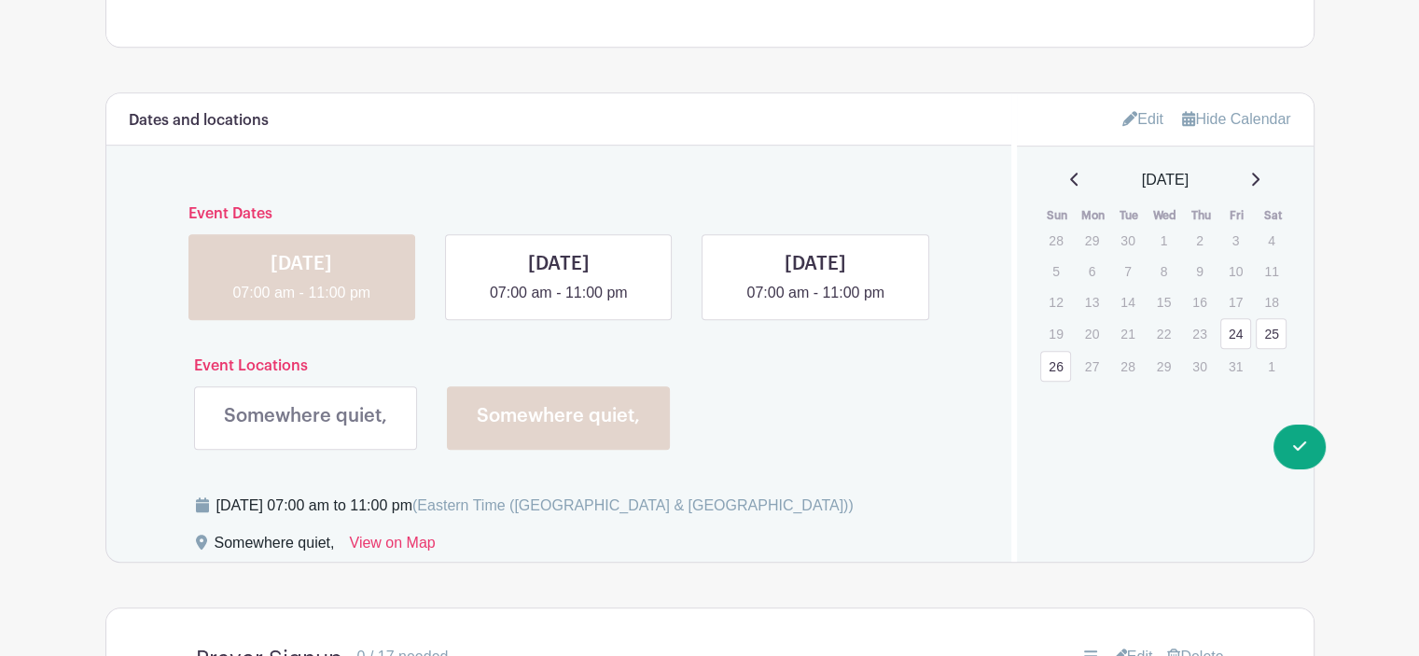
click at [559, 434] on link at bounding box center [559, 434] width 0 height 0
drag, startPoint x: 575, startPoint y: 426, endPoint x: 552, endPoint y: 424, distance: 22.6
click at [559, 434] on link at bounding box center [559, 434] width 0 height 0
click at [1133, 114] on link "Edit" at bounding box center [1143, 119] width 41 height 31
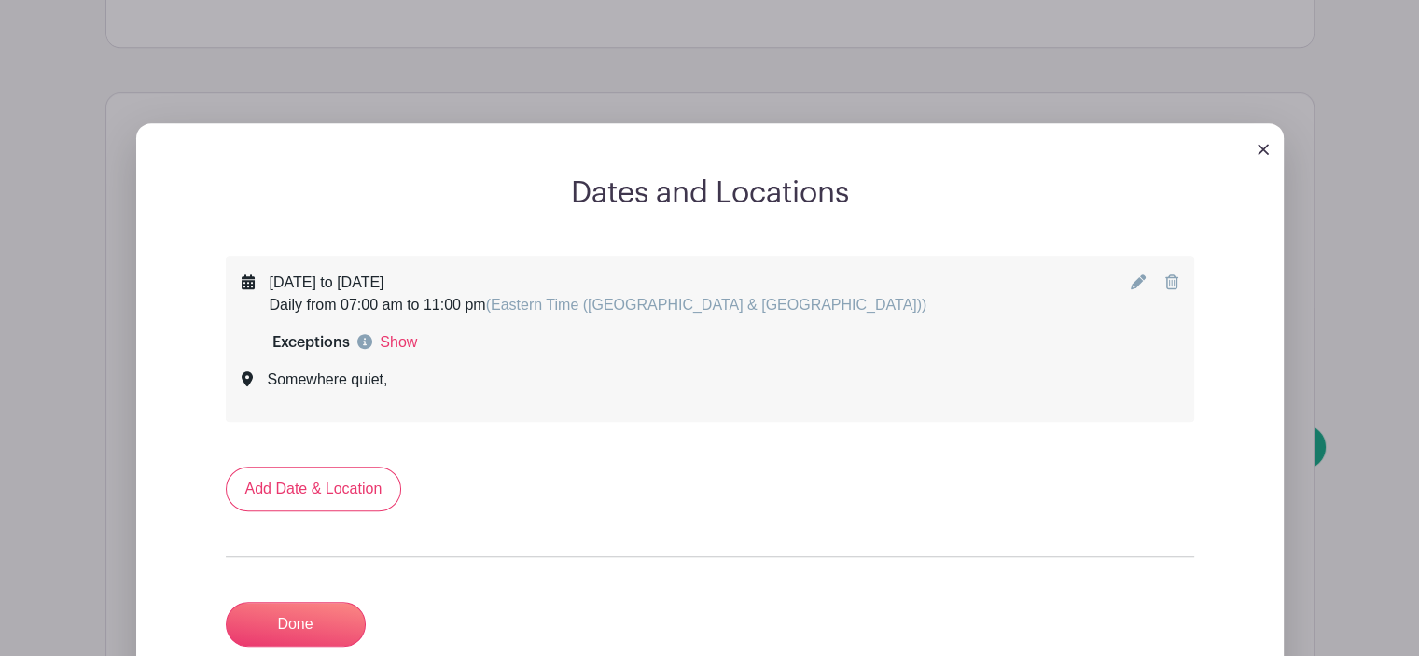
click at [1139, 285] on icon at bounding box center [1138, 281] width 15 height 15
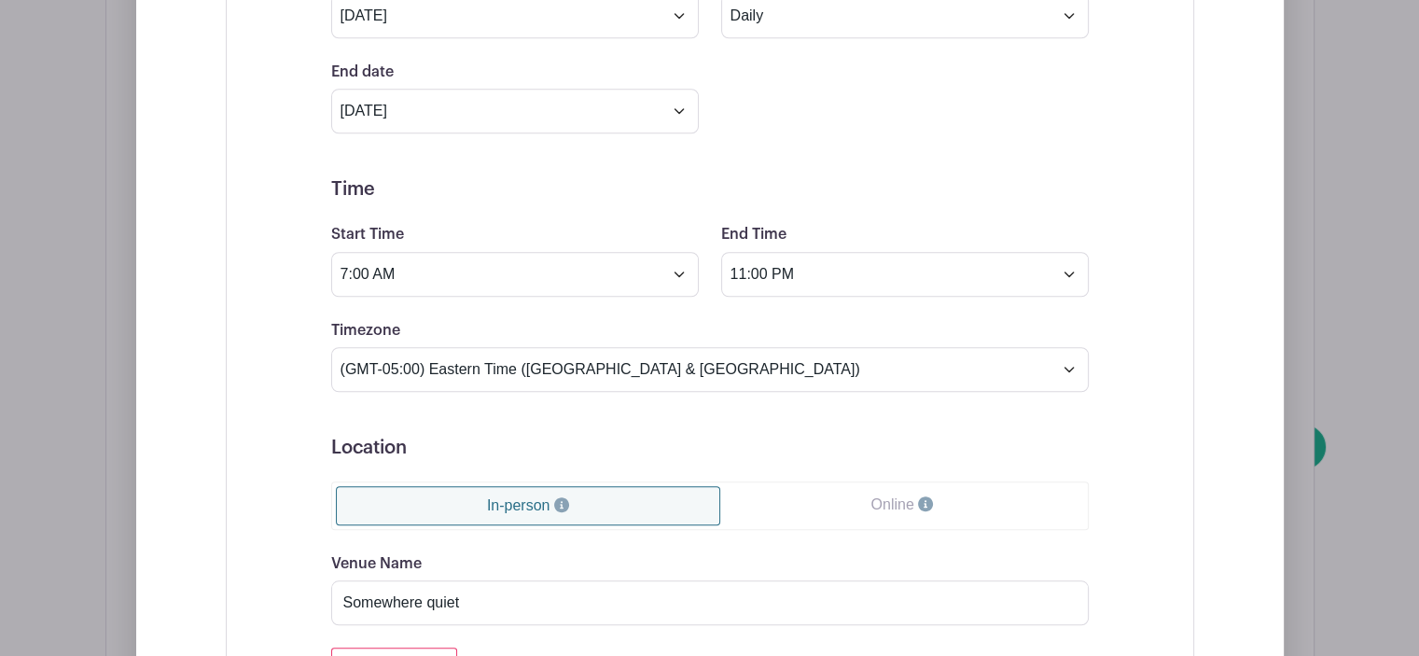
scroll to position [1948, 0]
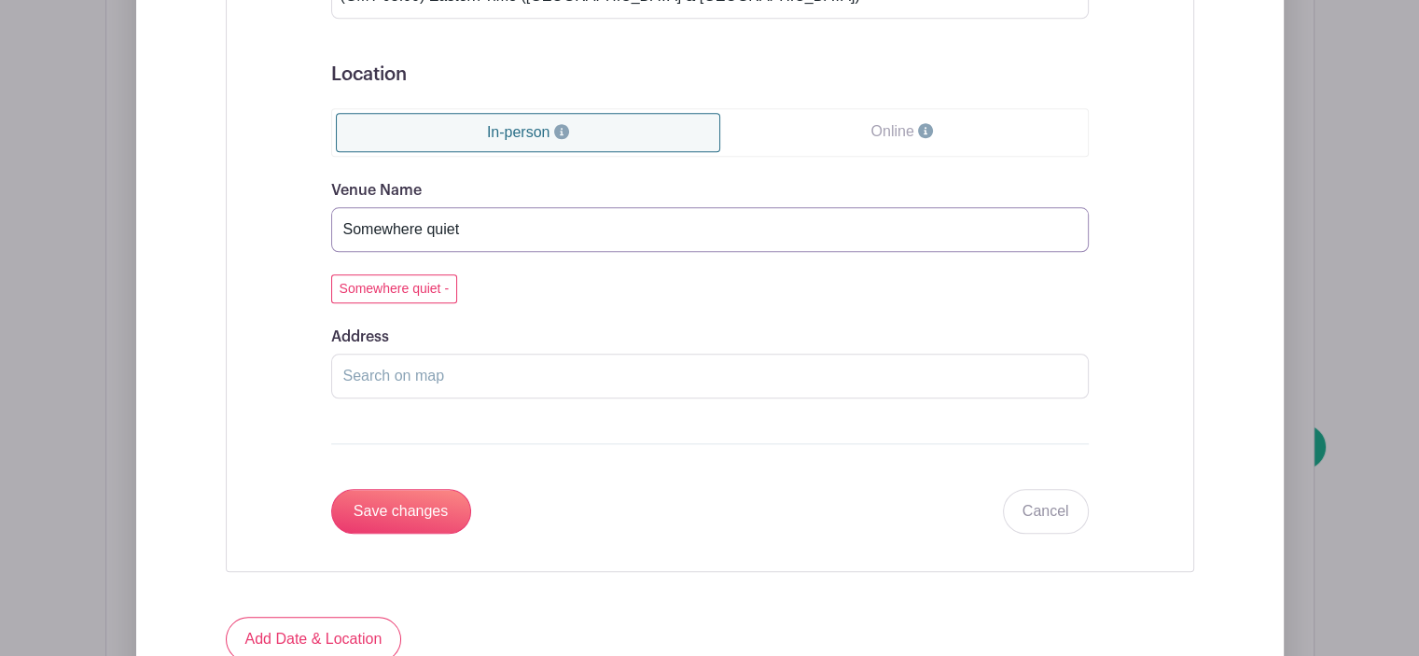
drag, startPoint x: 471, startPoint y: 225, endPoint x: 221, endPoint y: 223, distance: 250.1
click at [221, 223] on div "Event Date Start Date [DATE] Repeats Does not repeat Daily Weekly Monthly on da…" at bounding box center [710, 153] width 1058 height 1288
click at [400, 281] on button "Somewhere quiet -" at bounding box center [394, 288] width 127 height 29
type input "Somewhere quiet"
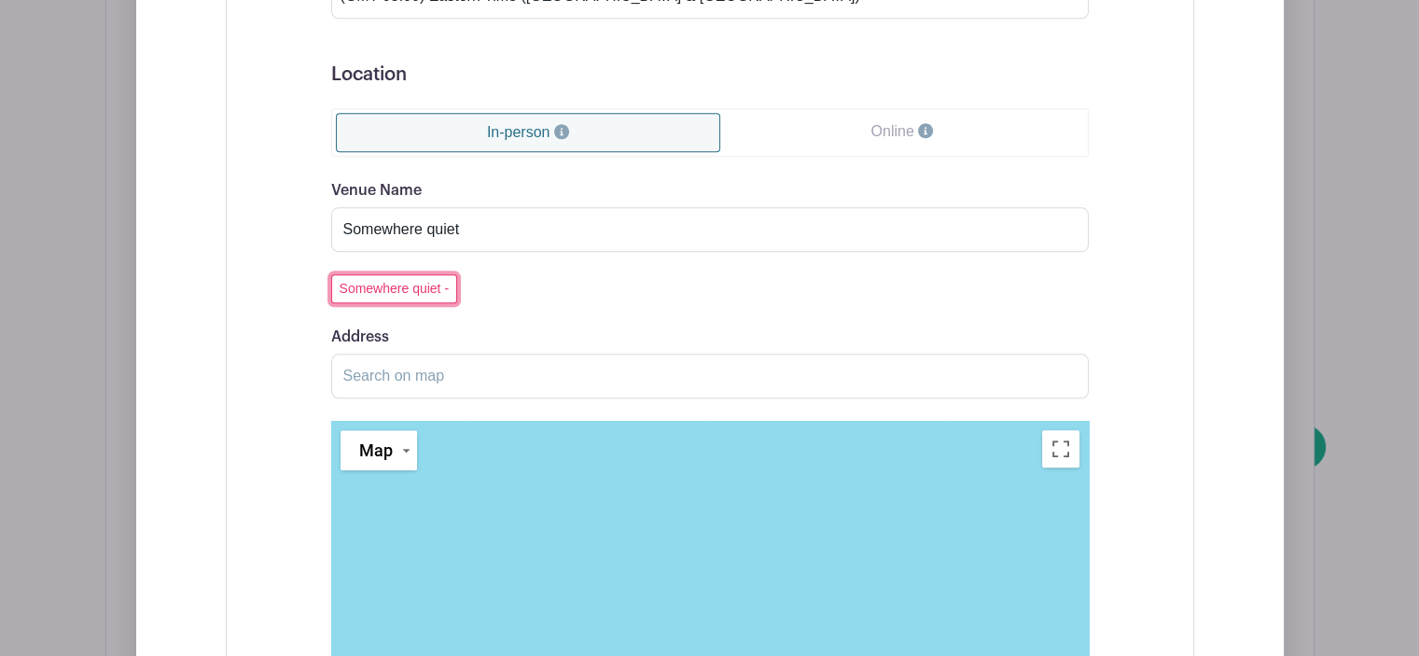
scroll to position [2322, 0]
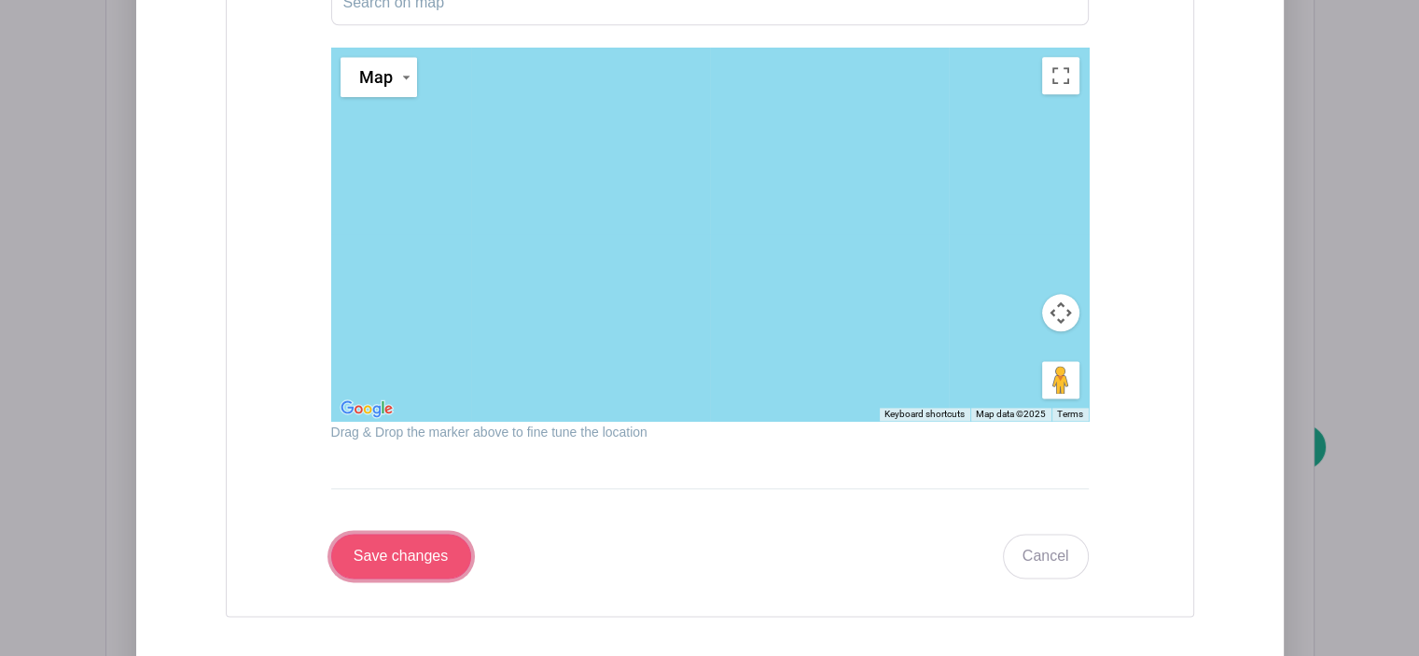
click at [407, 538] on input "Save changes" at bounding box center [401, 556] width 140 height 45
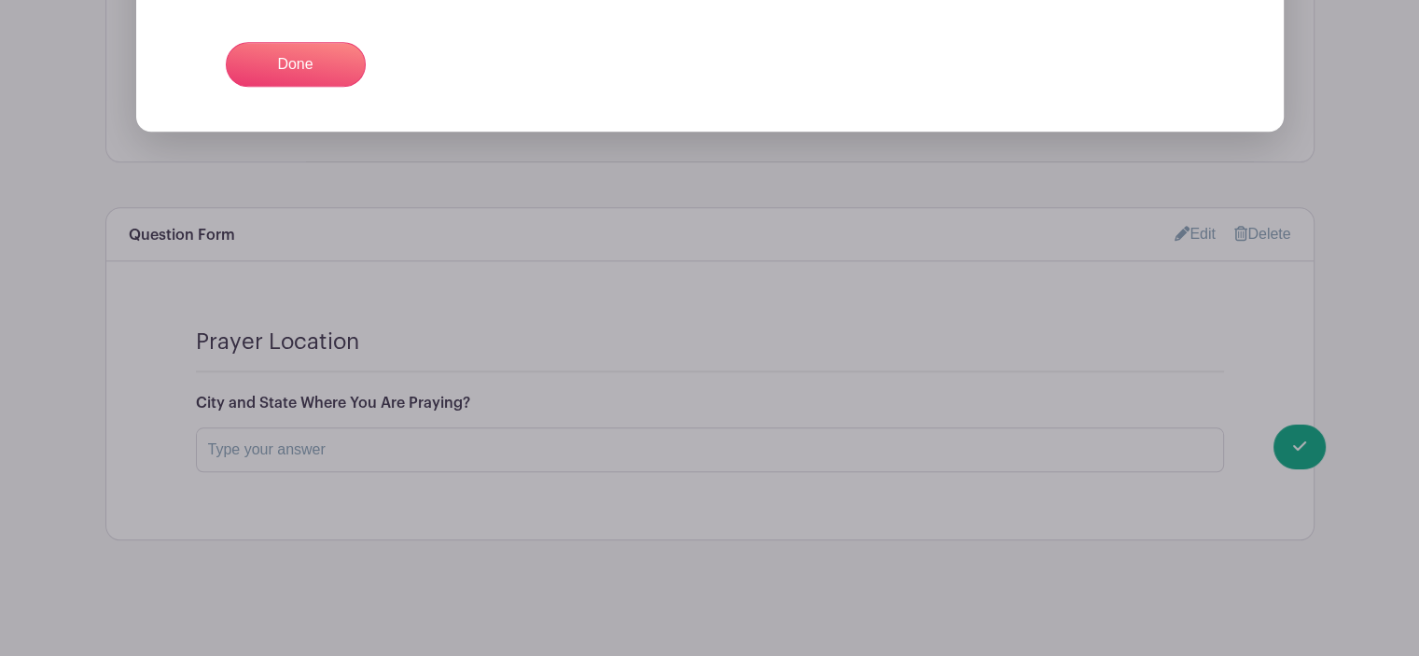
scroll to position [1389, 0]
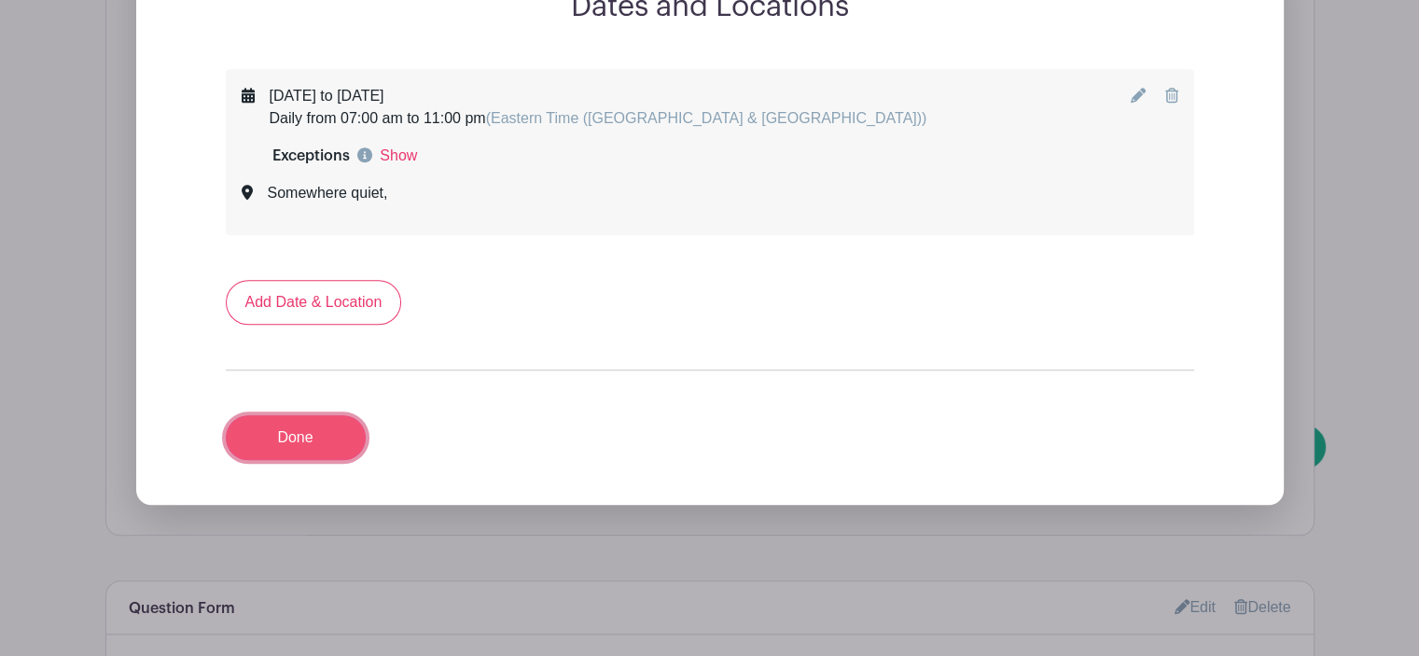
click at [292, 446] on link "Done" at bounding box center [296, 437] width 140 height 45
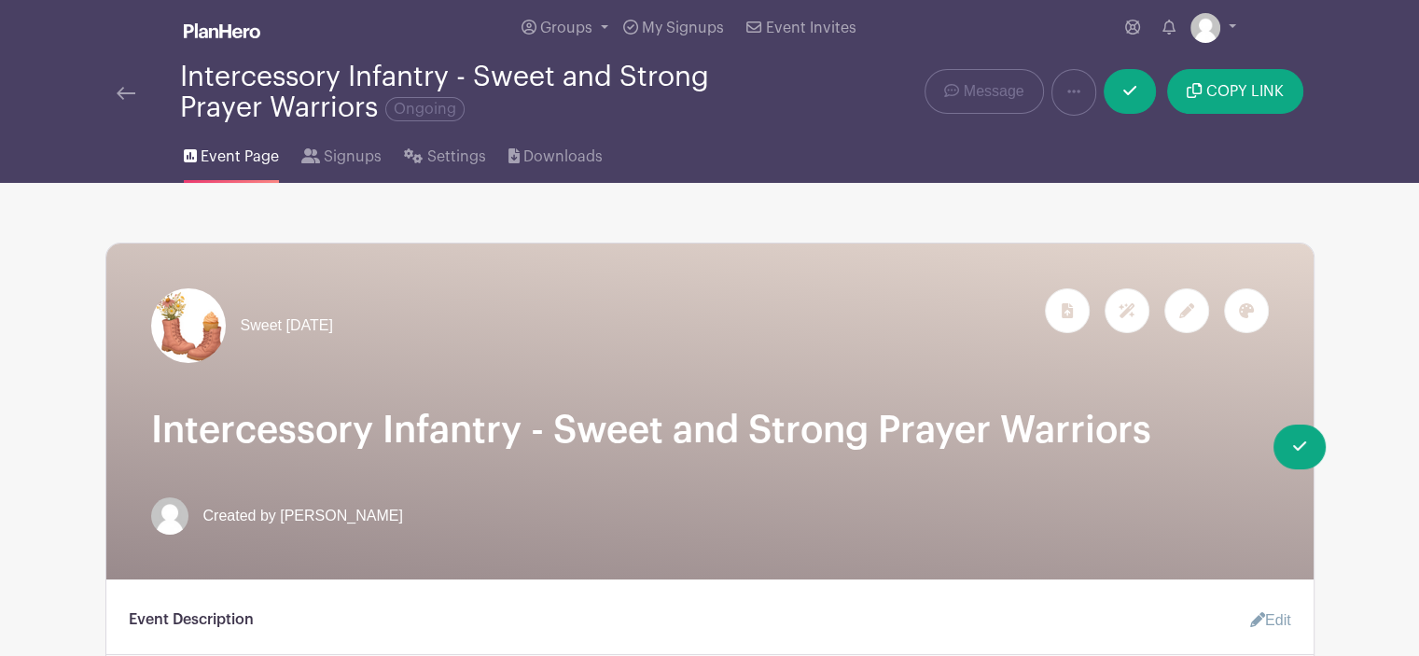
scroll to position [0, 0]
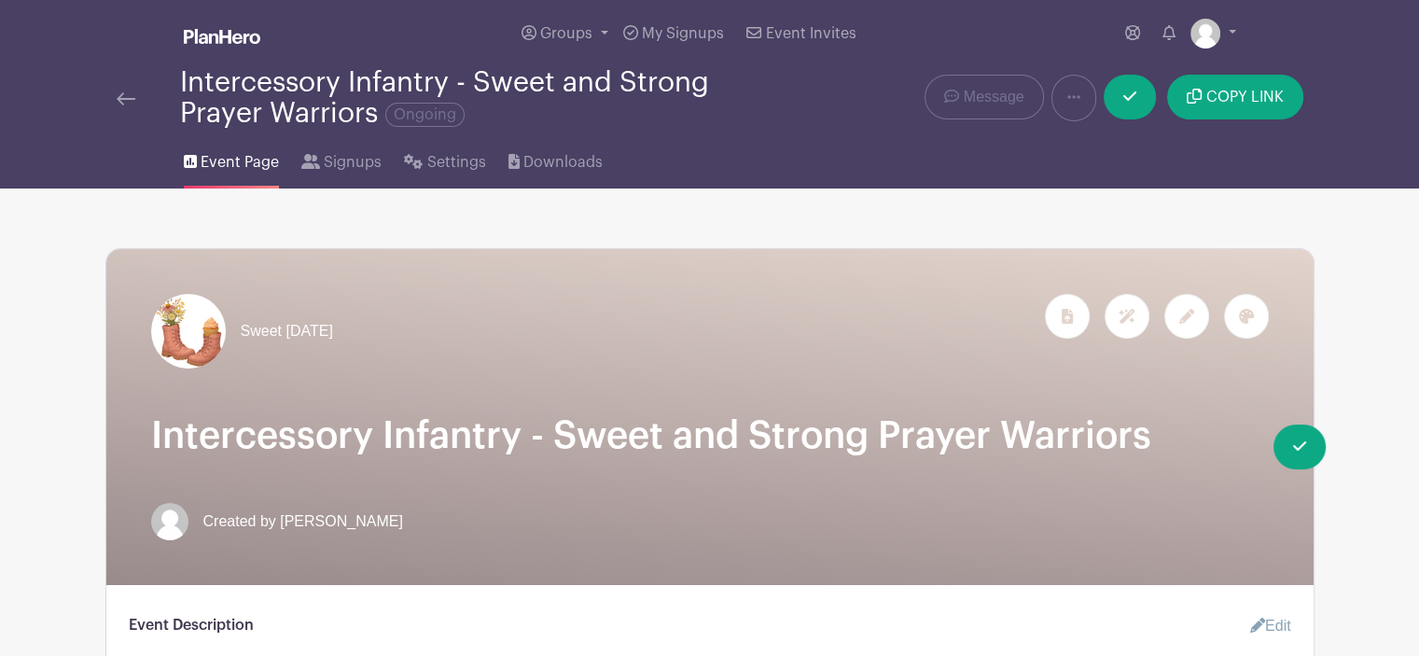
click at [1196, 313] on div at bounding box center [1187, 316] width 45 height 45
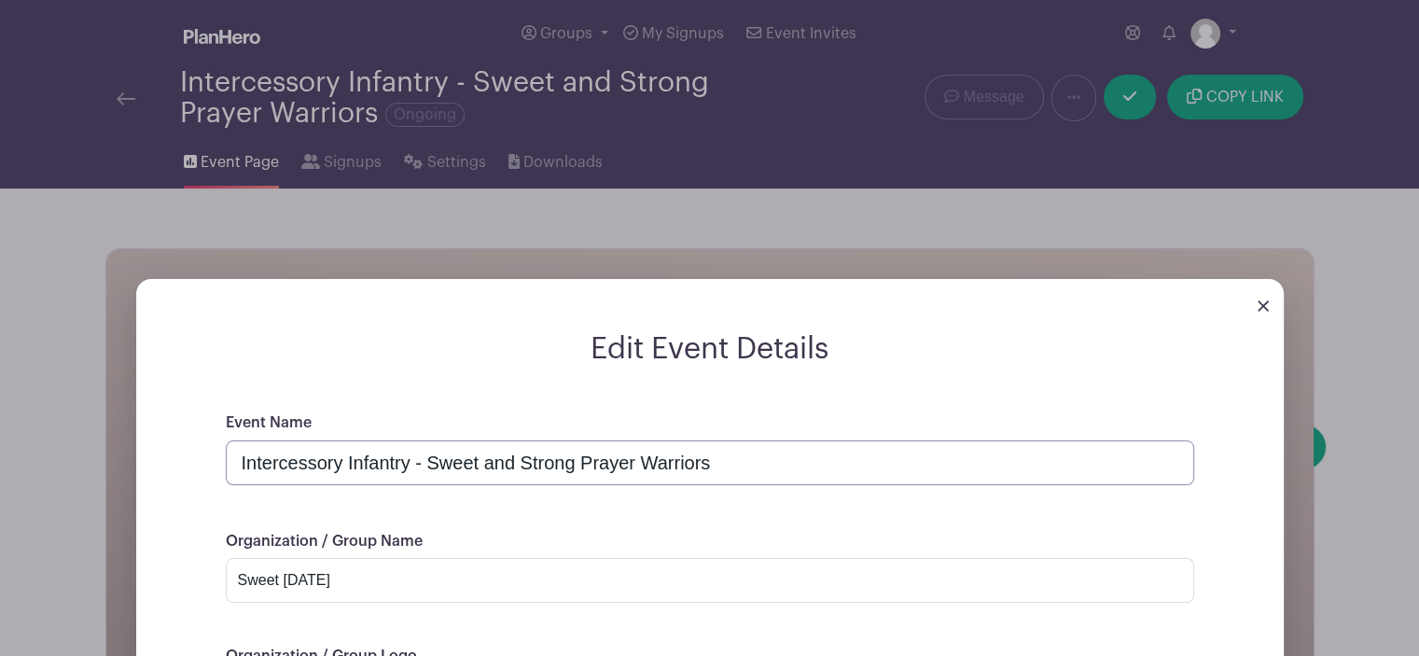
click at [460, 468] on input "Intercessory Infantry - Sweet and Strong Prayer Warriors" at bounding box center [710, 462] width 969 height 45
drag, startPoint x: 460, startPoint y: 468, endPoint x: 552, endPoint y: 475, distance: 92.6
click at [552, 475] on input "Intercessory Infantry - Sweet and Strong Prayer Warriors" at bounding box center [710, 462] width 969 height 45
click at [428, 462] on input "Intercessory Infantry - Boot Camp Prayer Warriors" at bounding box center [710, 462] width 969 height 45
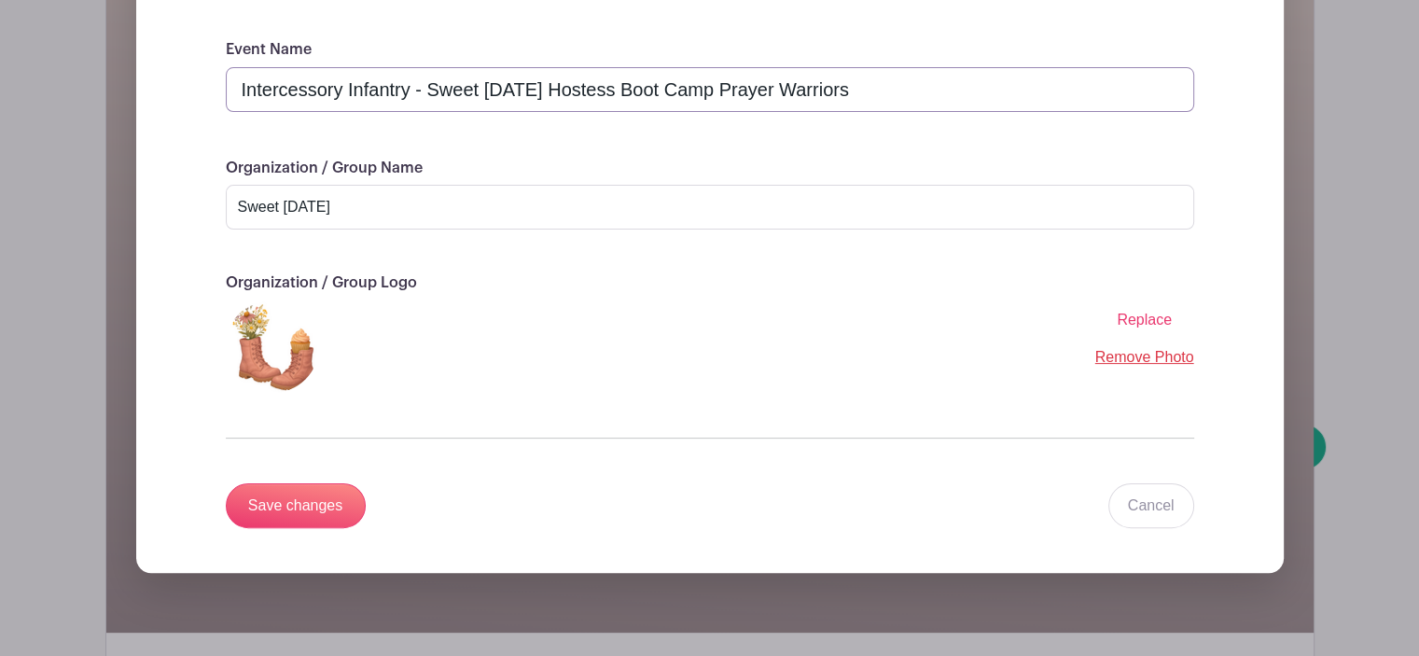
scroll to position [747, 0]
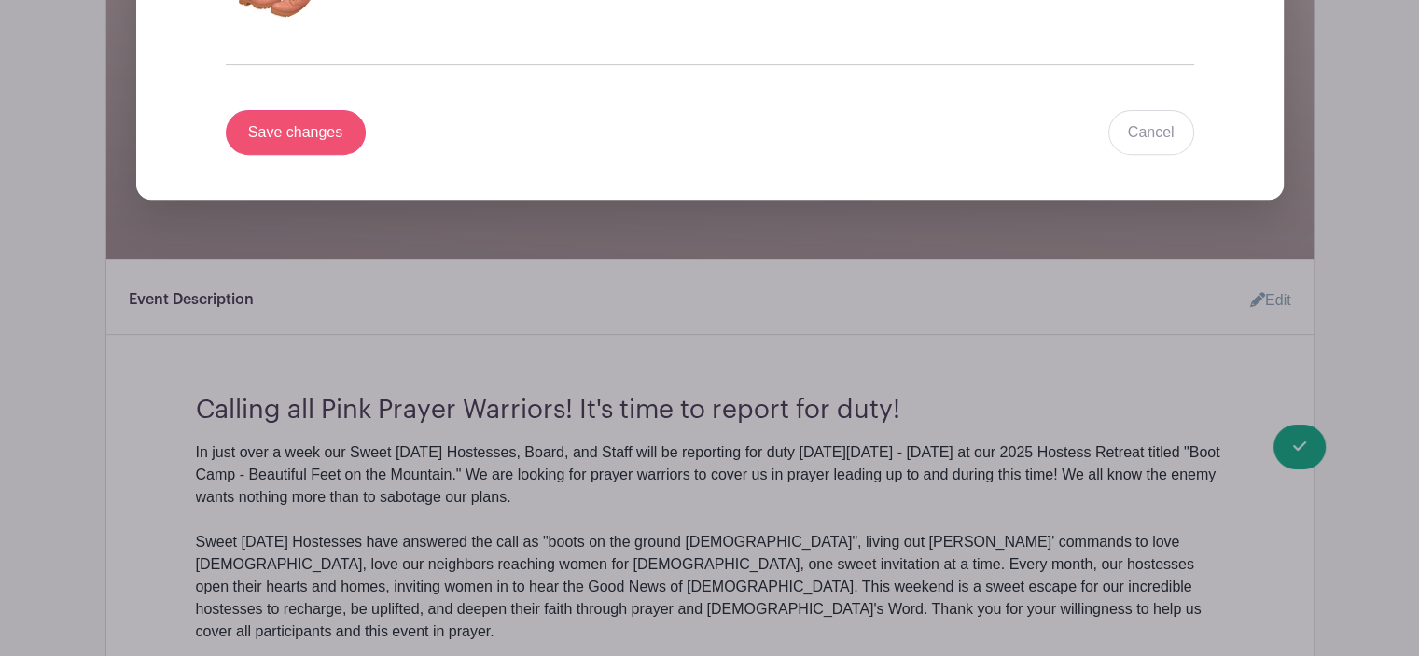
type input "Intercessory Infantry - Sweet [DATE] Hostess Boot Camp Prayer Warriors"
click at [284, 139] on input "Save changes" at bounding box center [296, 132] width 140 height 45
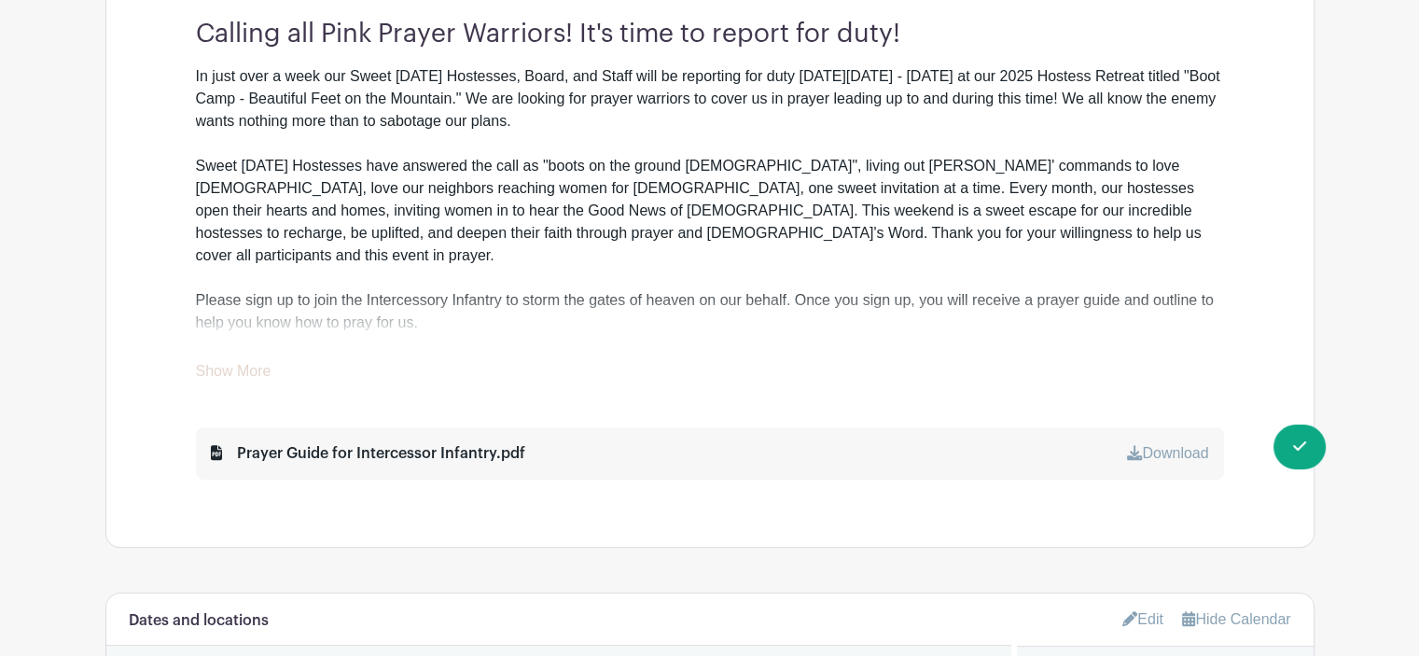
scroll to position [370, 0]
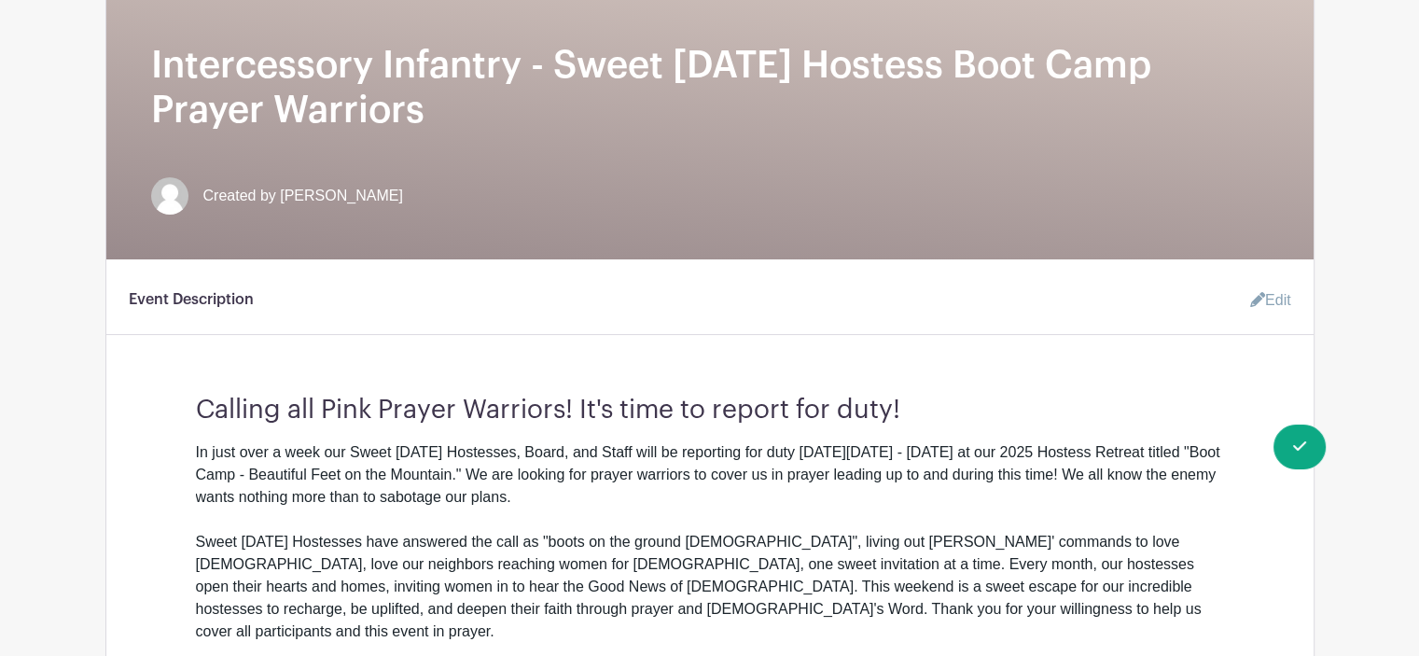
click at [1266, 300] on link "Edit" at bounding box center [1264, 300] width 56 height 37
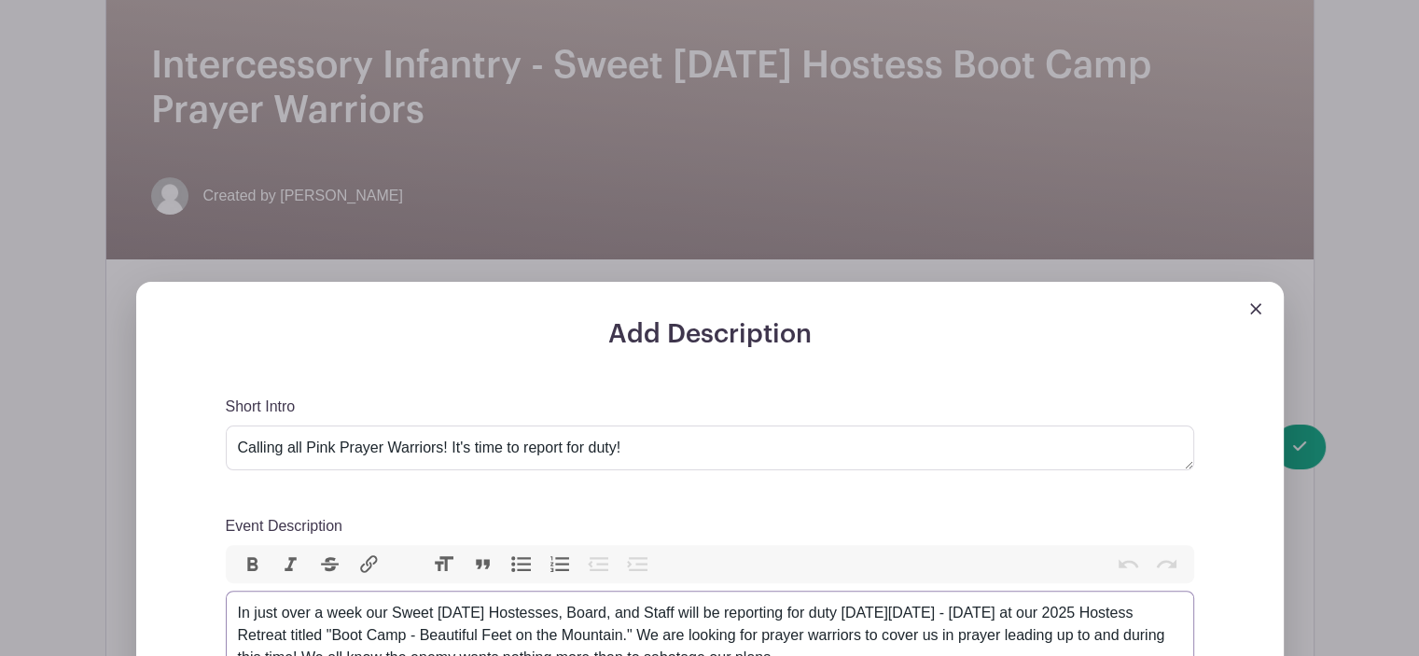
type trix-editor "<div>In just over a week our Sweet [DATE] Hostesses, Board, and Staff will be r…"
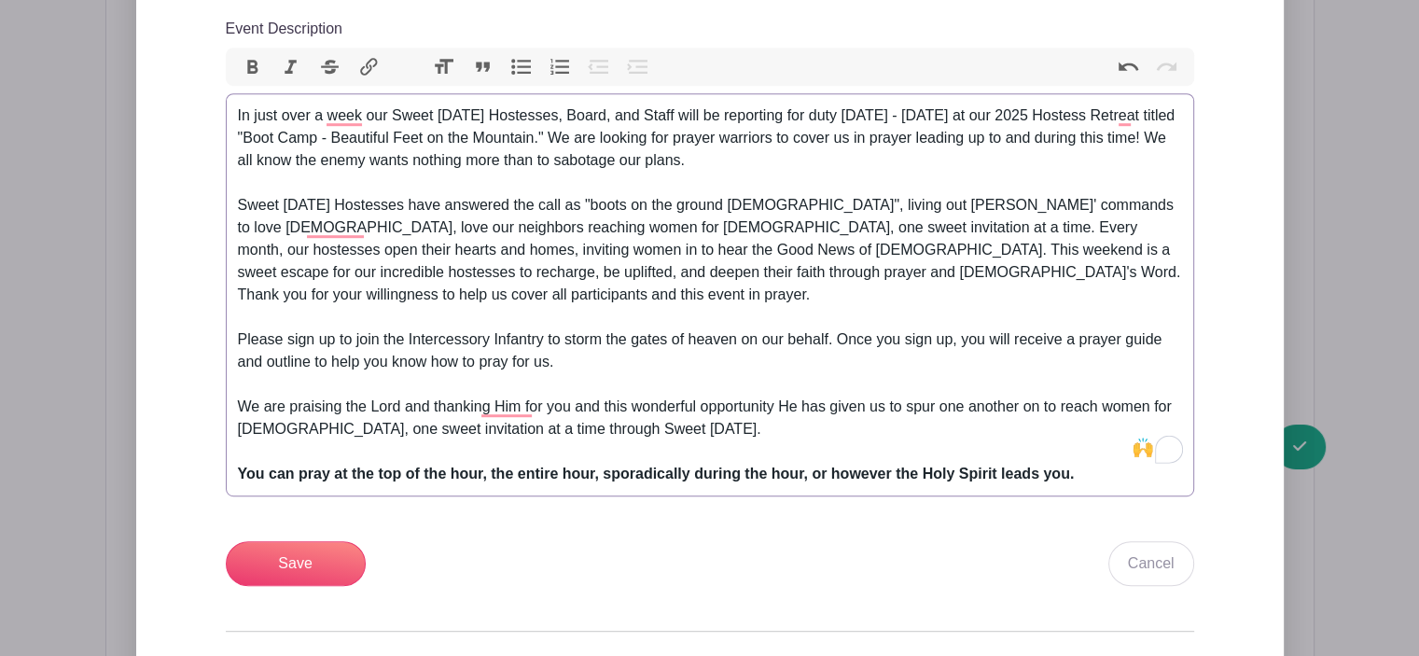
scroll to position [1117, 0]
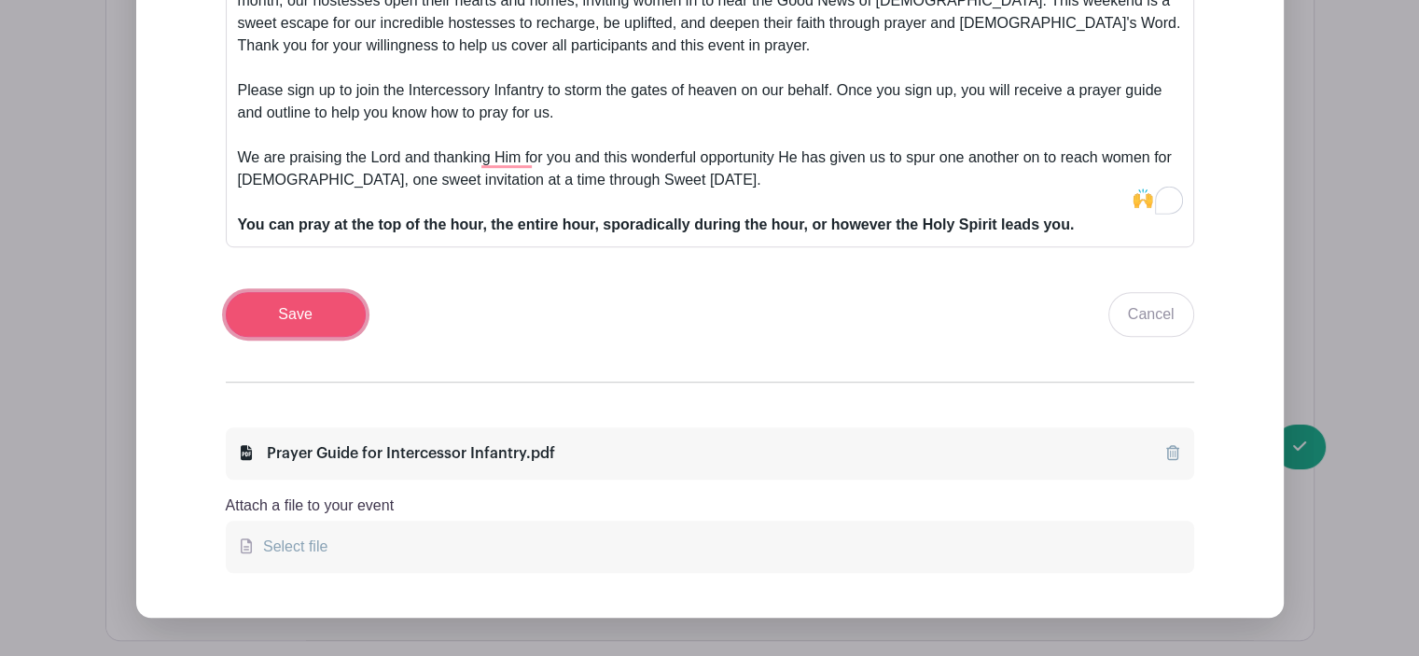
click at [303, 292] on input "Save" at bounding box center [296, 314] width 140 height 45
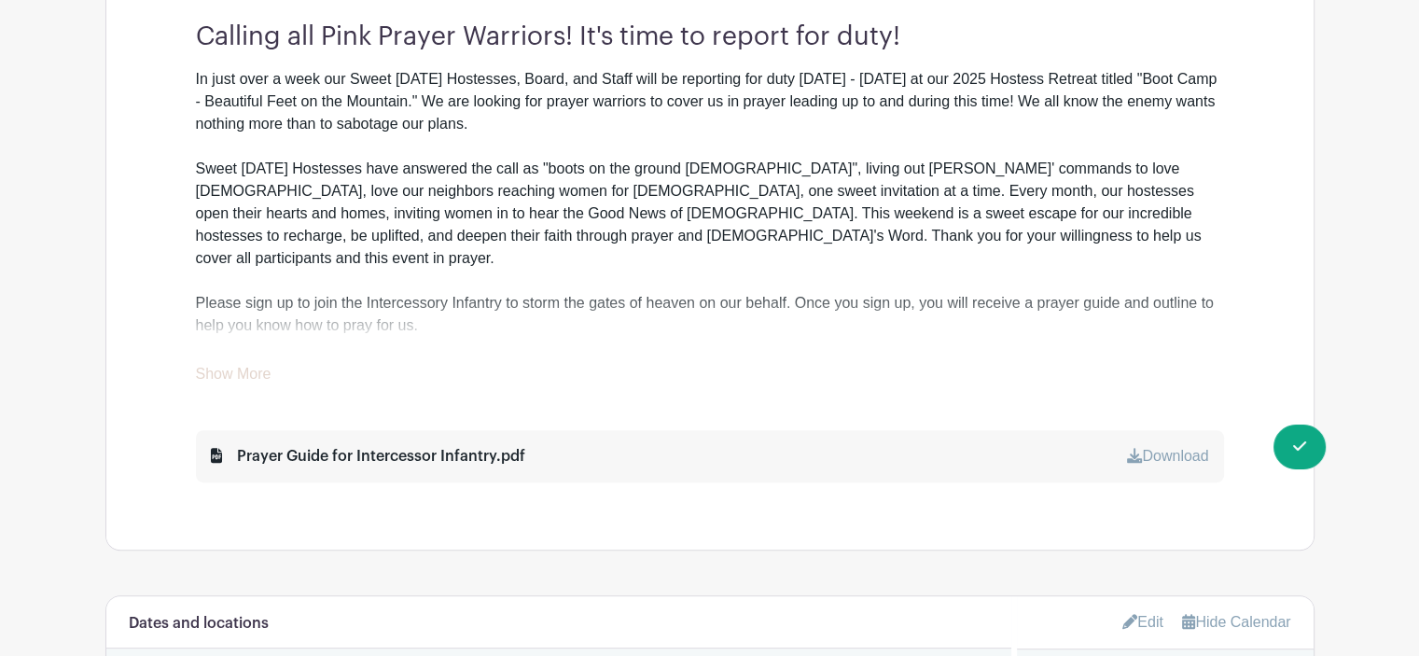
scroll to position [520, 0]
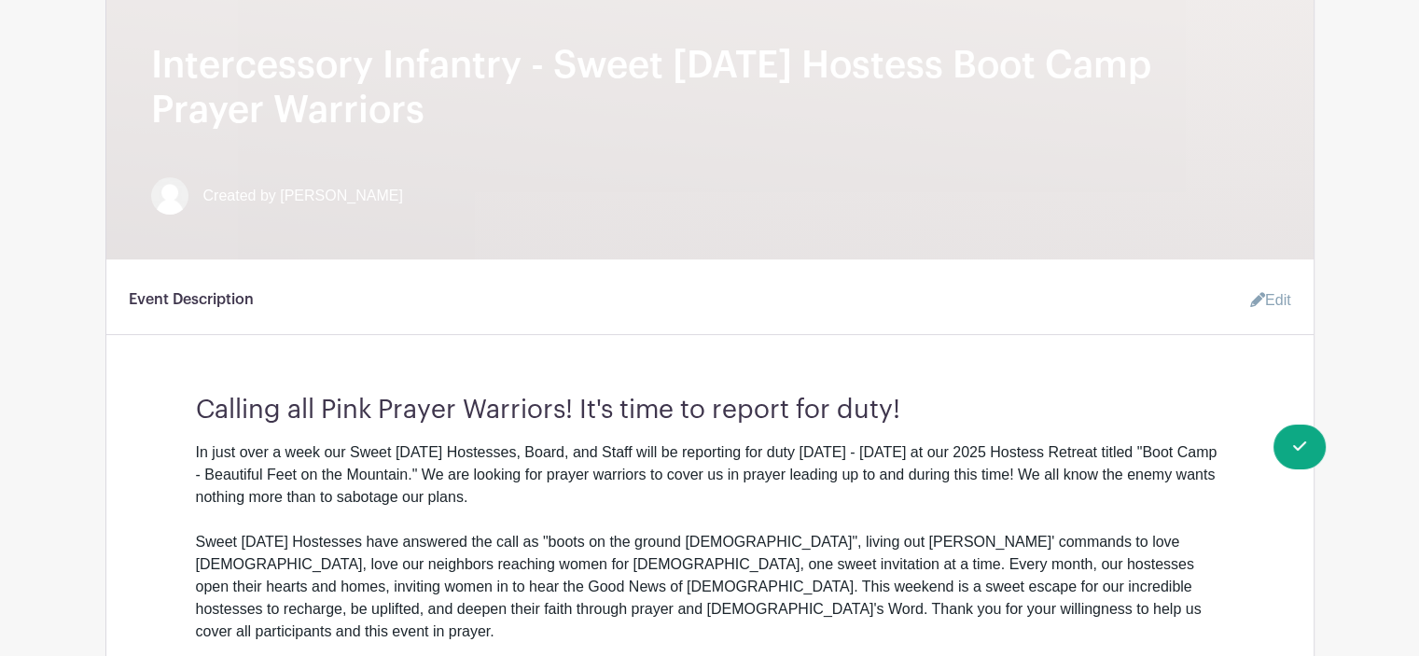
click at [1273, 302] on link "Edit" at bounding box center [1264, 300] width 56 height 37
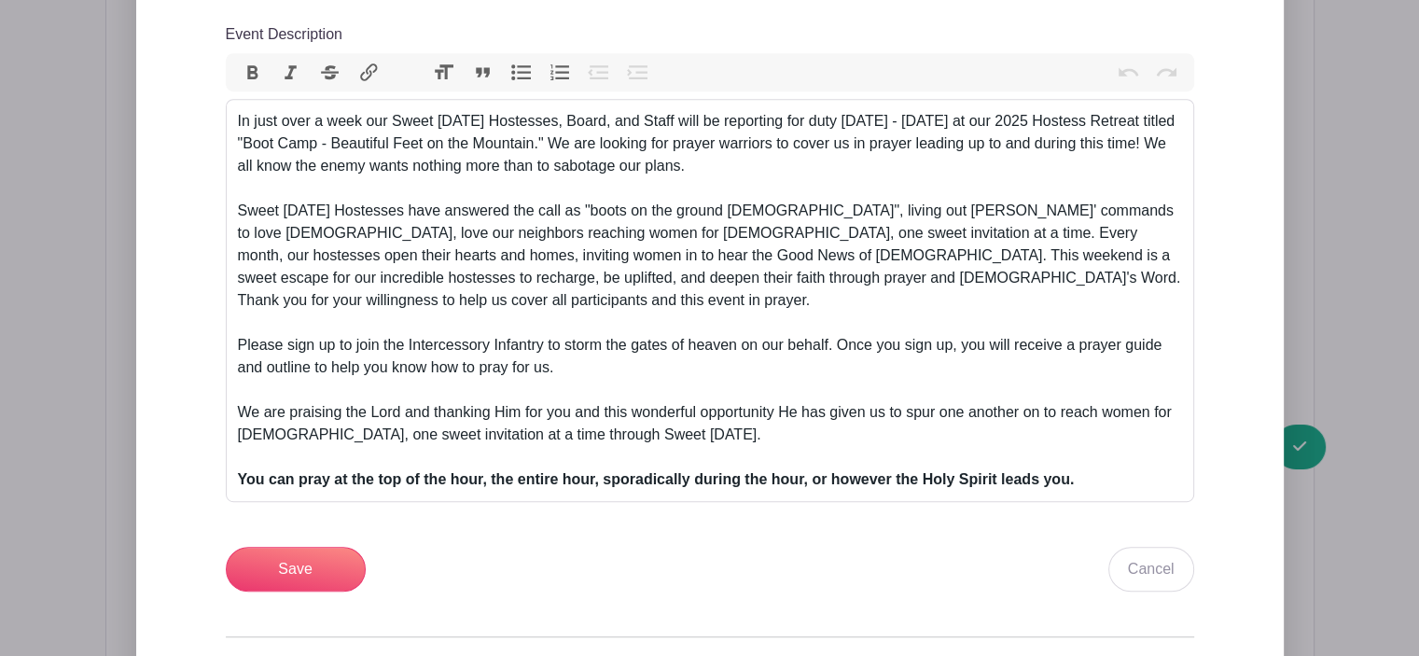
scroll to position [1011, 0]
click at [765, 148] on div "In just over a week our Sweet [DATE] Hostesses, Board, and Staff will be report…" at bounding box center [710, 212] width 944 height 202
drag, startPoint x: 765, startPoint y: 148, endPoint x: 809, endPoint y: 148, distance: 43.9
click at [809, 148] on div "In just over a week our Sweet [DATE] Hostesses, Board, and Staff will be report…" at bounding box center [710, 212] width 944 height 202
type trix-editor "<div>In just over a week our Sweet [DATE] Hostesses, Board, and Staff will be r…"
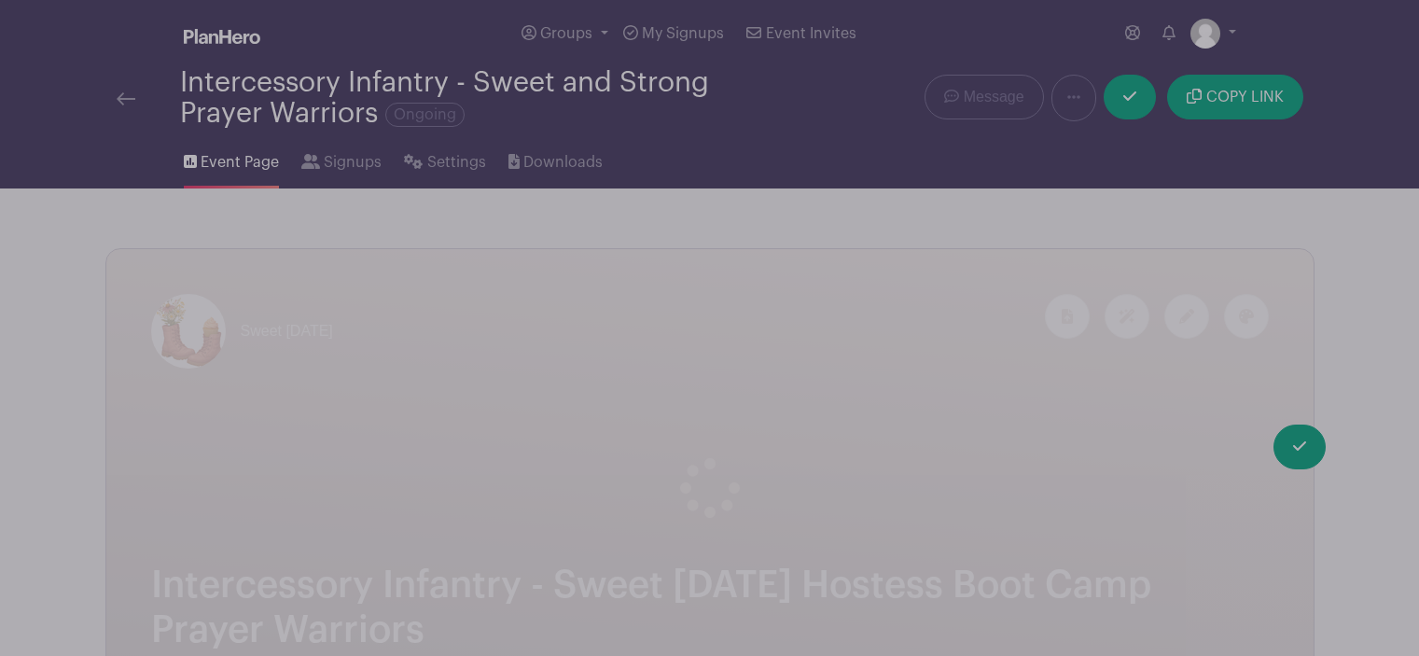
scroll to position [1011, 0]
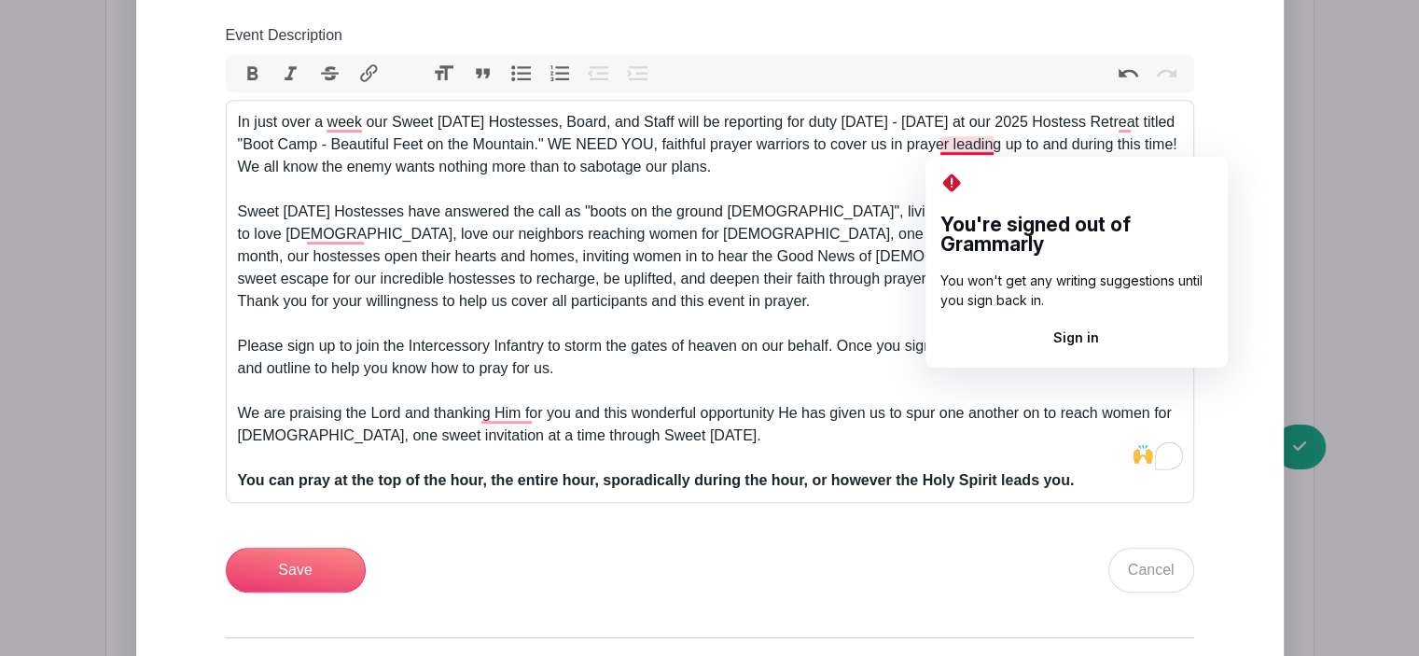
click at [993, 148] on div "In just over a week our Sweet Monday Hostesses, Board, and Staff will be report…" at bounding box center [710, 212] width 944 height 202
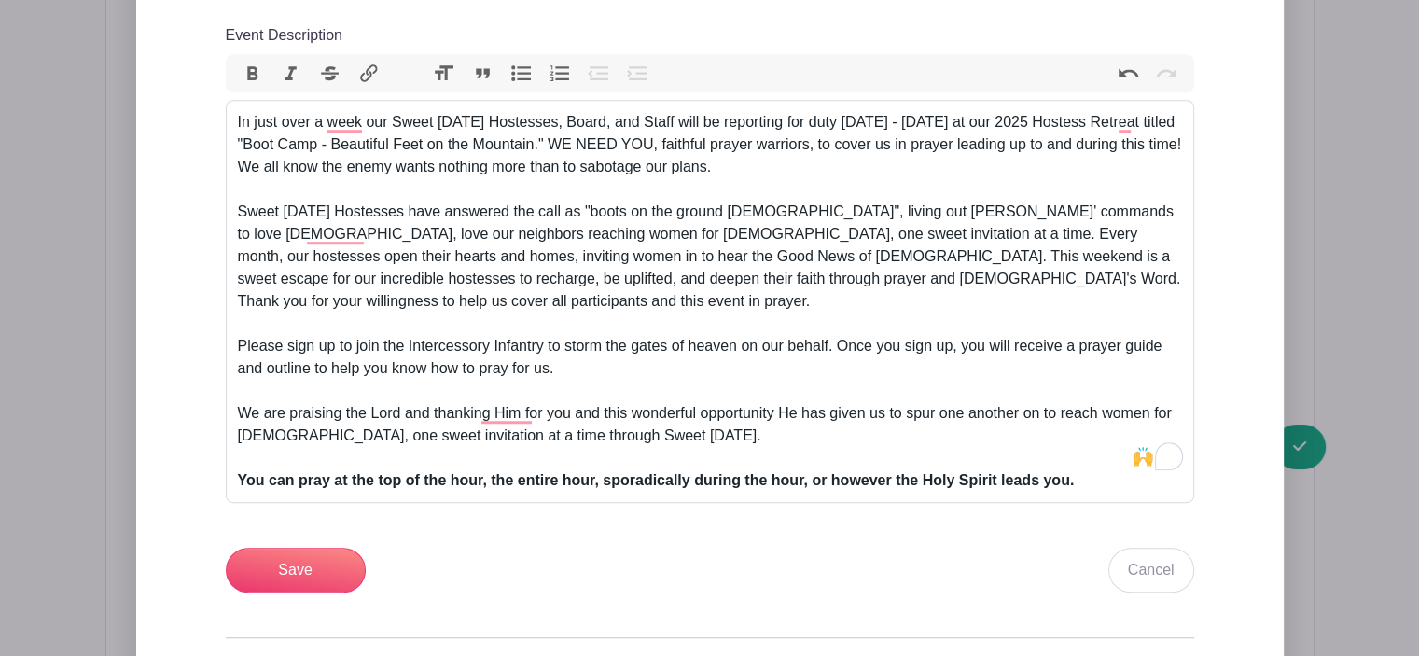
click at [1097, 219] on div "In just over a week our Sweet Monday Hostesses, Board, and Staff will be report…" at bounding box center [710, 212] width 944 height 202
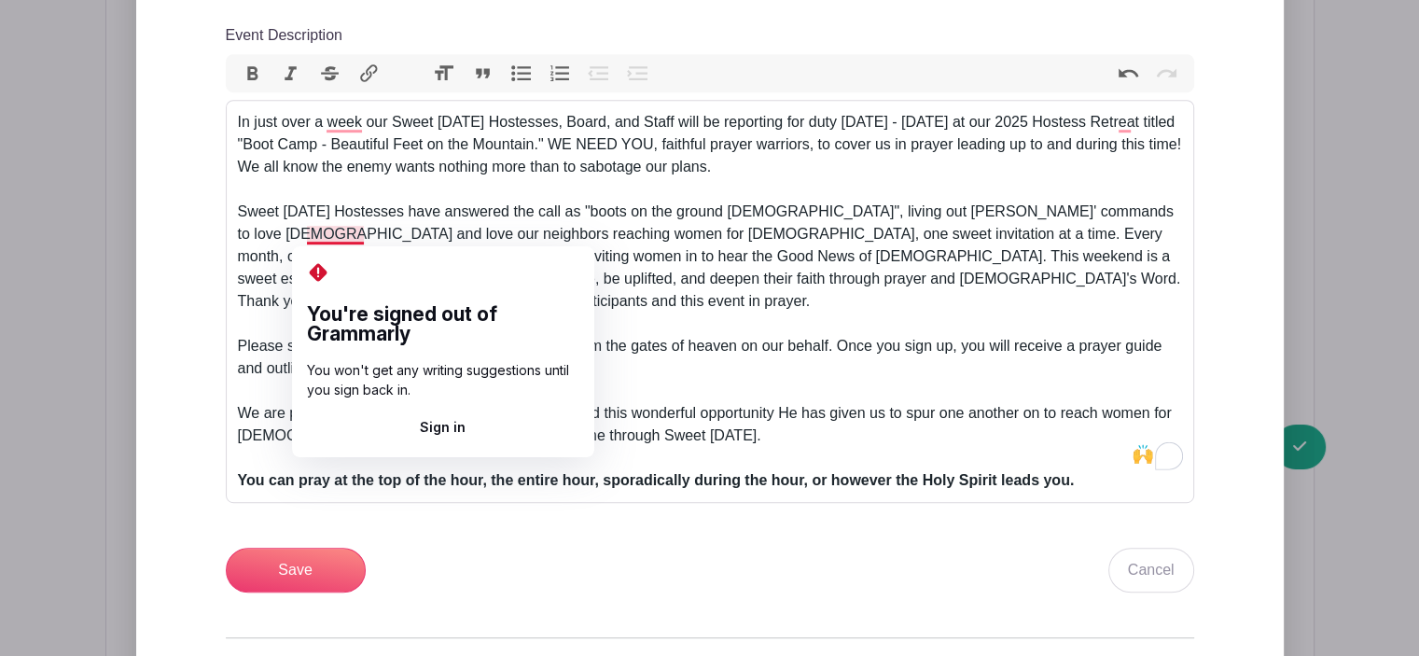
click at [308, 237] on div "In just over a week our Sweet Monday Hostesses, Board, and Staff will be report…" at bounding box center [710, 212] width 944 height 202
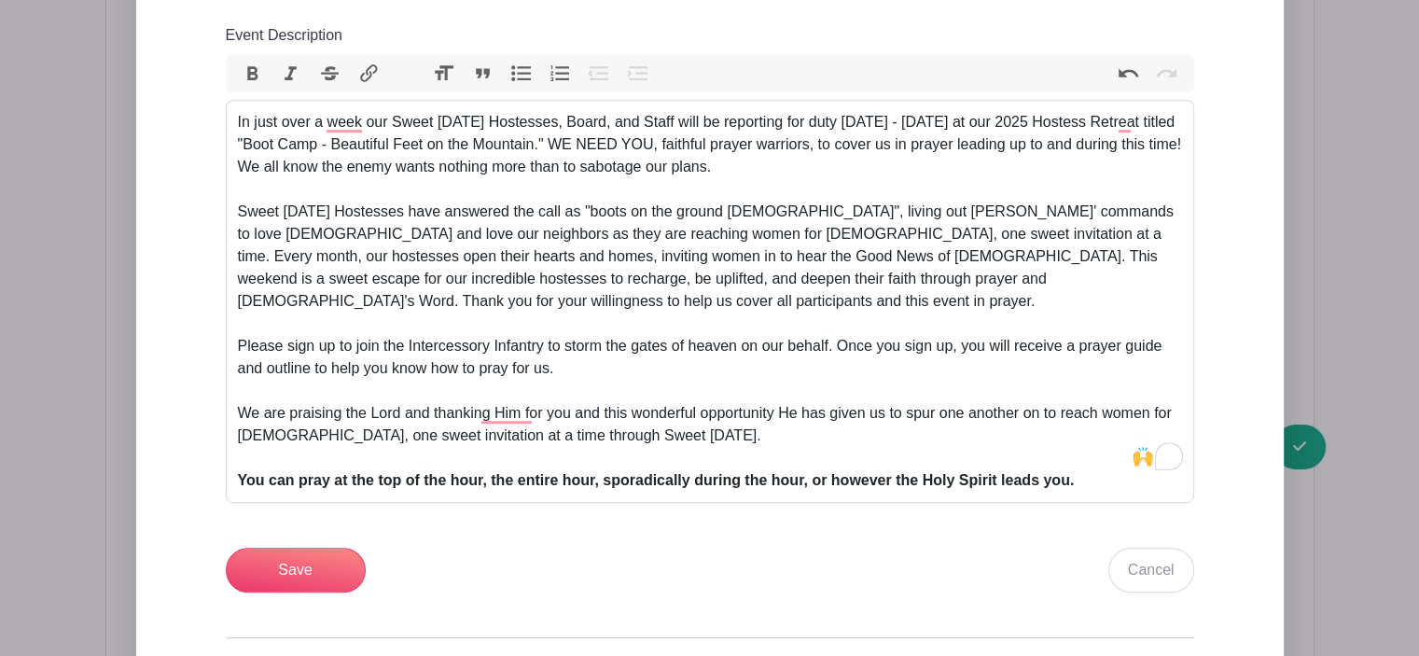
click at [553, 335] on div "Please sign up to join the Intercessory Infantry to storm the gates of heaven o…" at bounding box center [710, 357] width 944 height 45
click at [477, 415] on div "We are praising the Lord and thanking Him for you and this wonderful opportunit…" at bounding box center [710, 424] width 944 height 45
type trix-editor "<div>In just over a week our Sweet Monday Hostesses, Board, and Staff will be r…"
click at [717, 425] on div "We are praising the Lord and thanking Him for you and this wonderful opportunit…" at bounding box center [710, 424] width 944 height 45
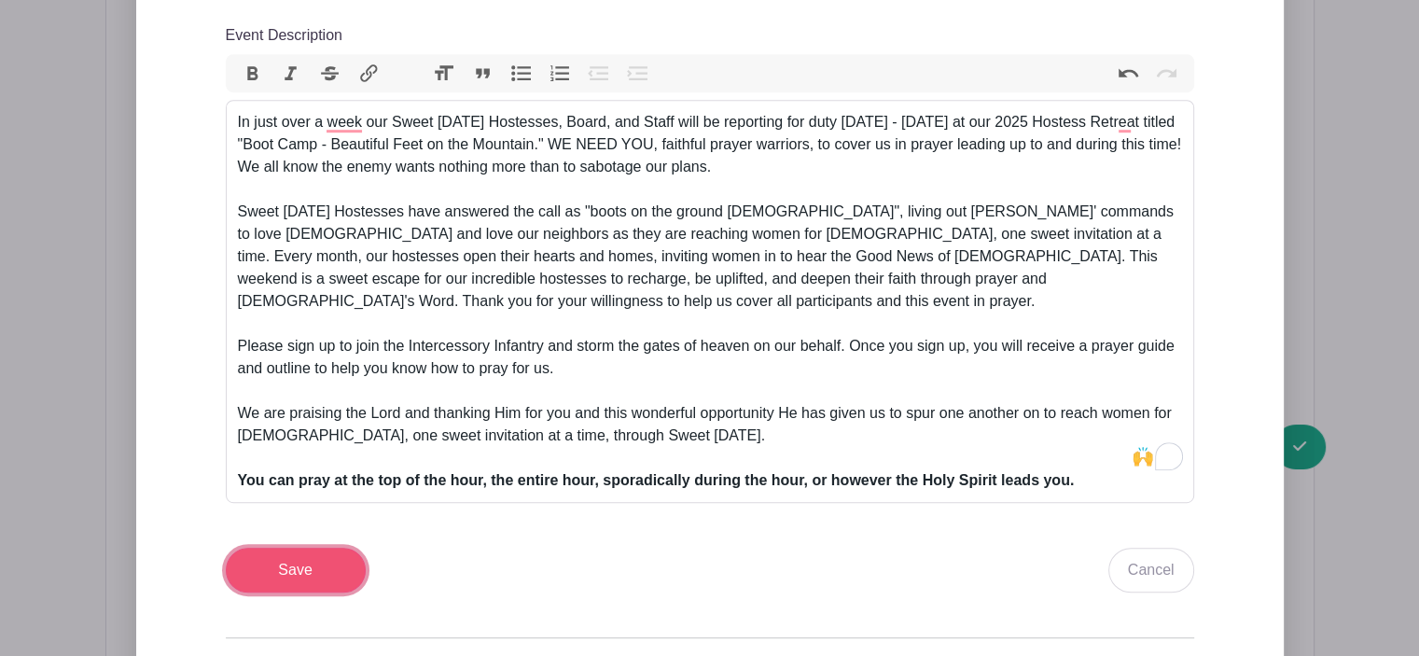
click at [286, 548] on input "Save" at bounding box center [296, 570] width 140 height 45
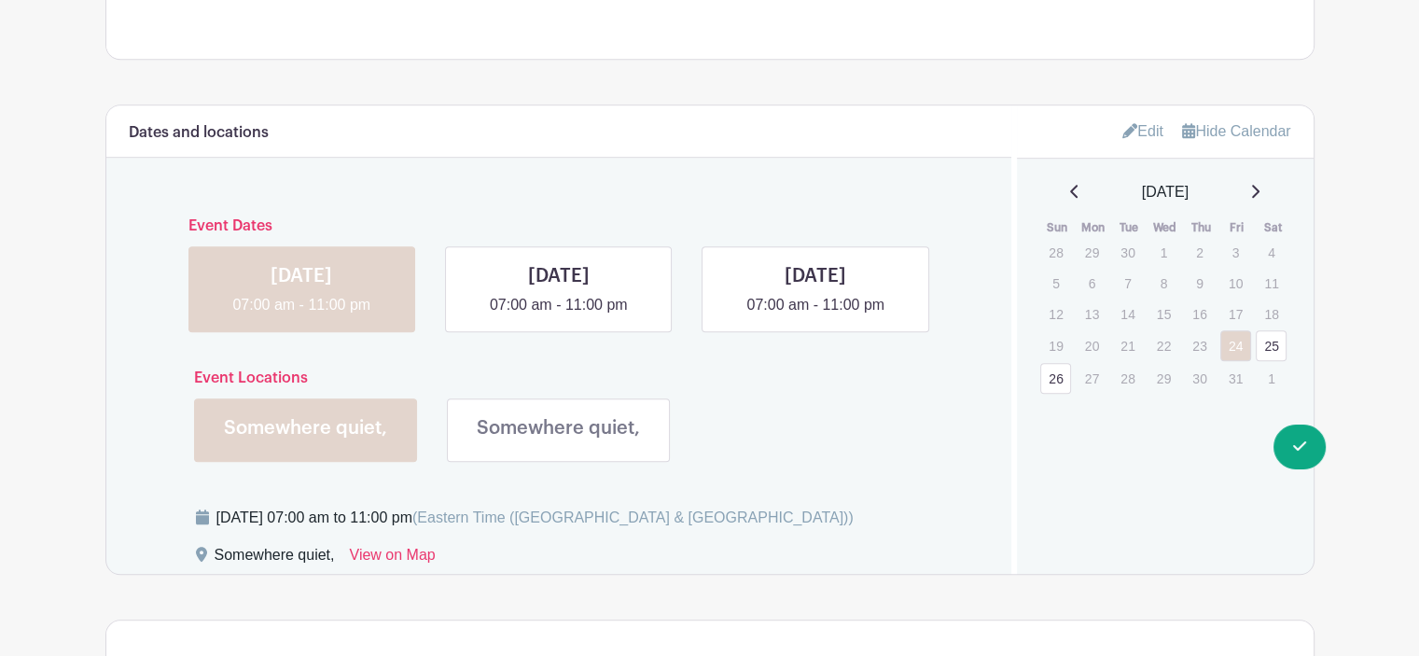
scroll to position [1757, 0]
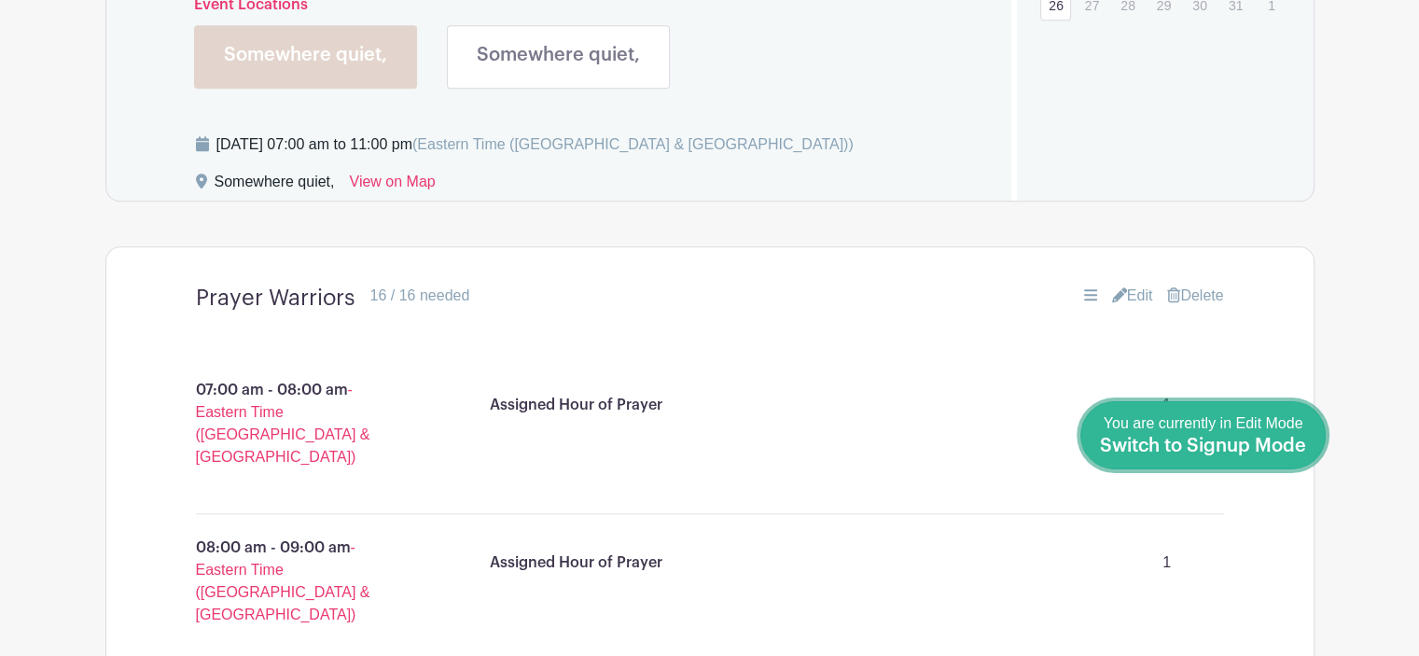
click at [1294, 448] on span "Switch to Signup Mode" at bounding box center [1203, 446] width 206 height 19
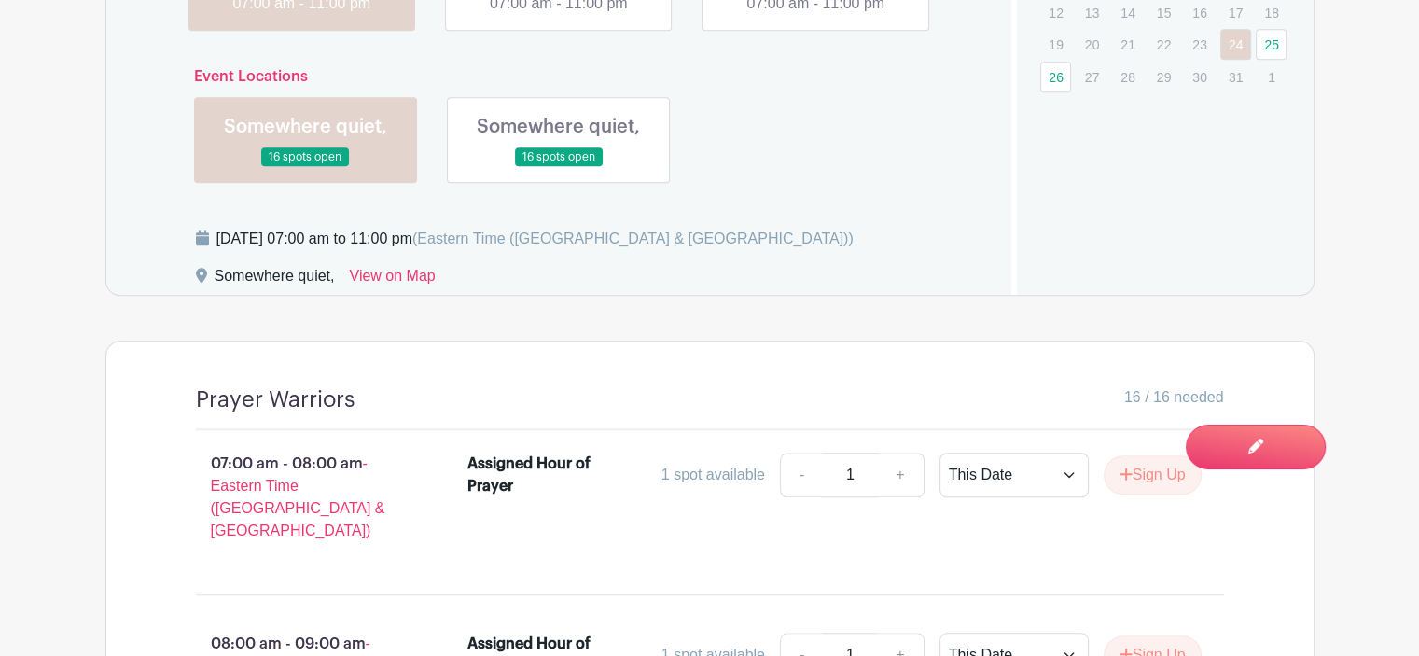
scroll to position [1866, 0]
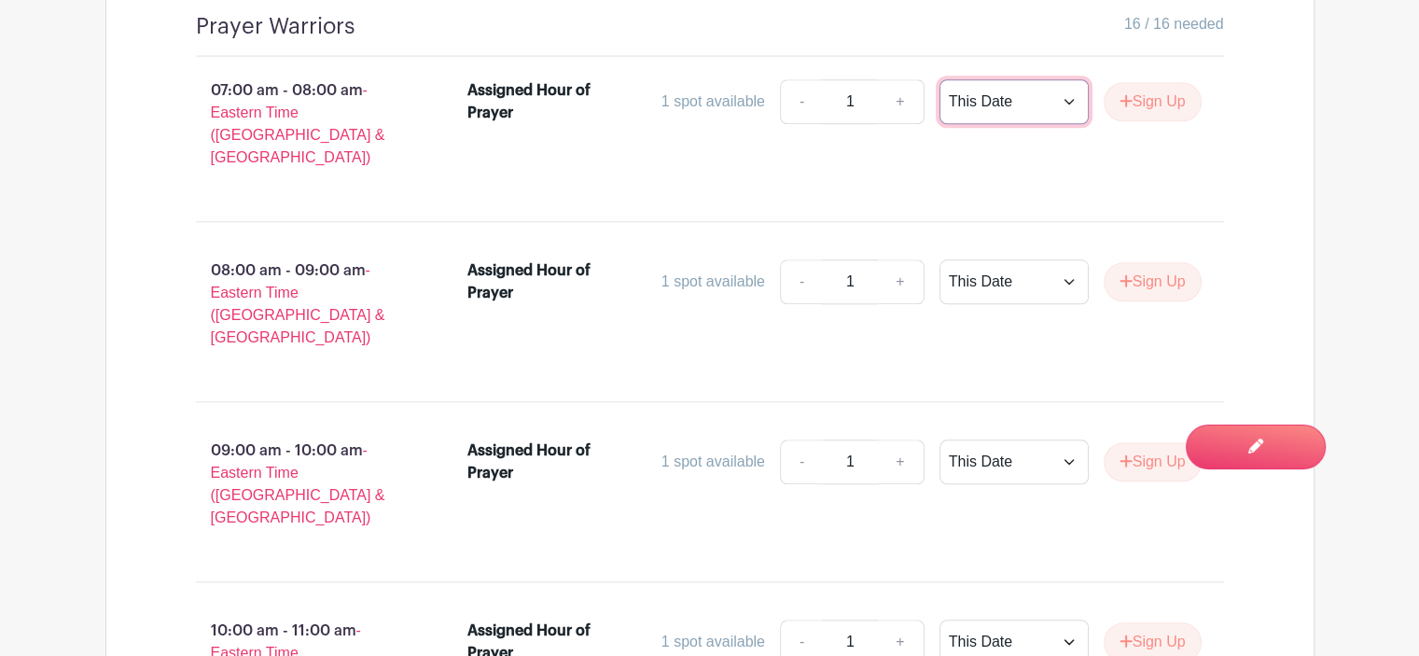
click at [1068, 100] on select "This Date Select Dates" at bounding box center [1014, 101] width 149 height 45
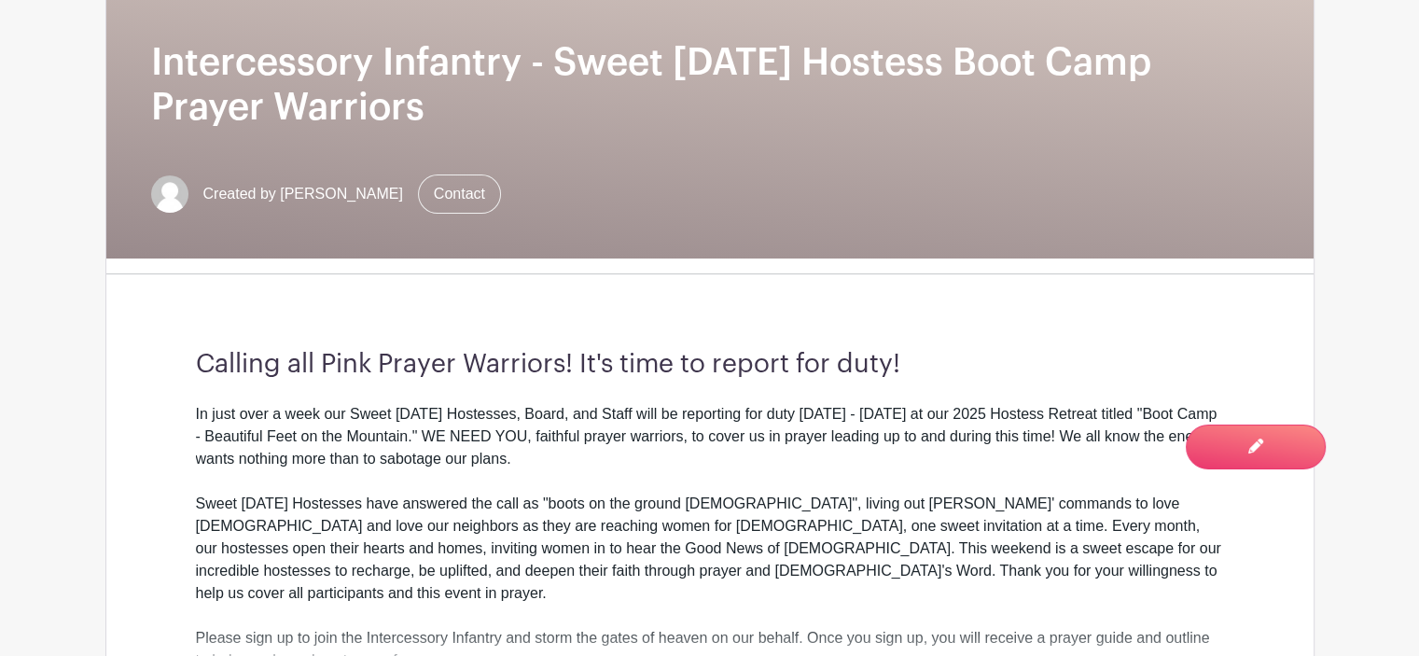
scroll to position [0, 0]
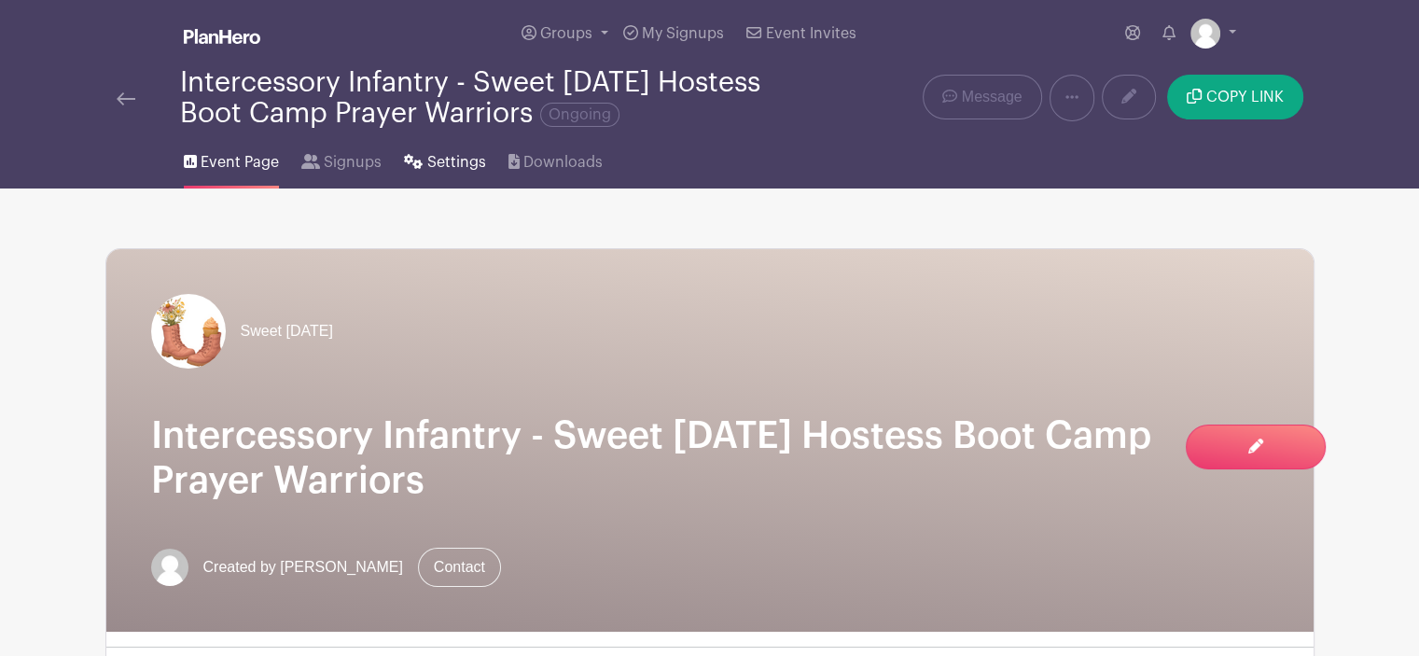
click at [439, 159] on span "Settings" at bounding box center [456, 162] width 59 height 22
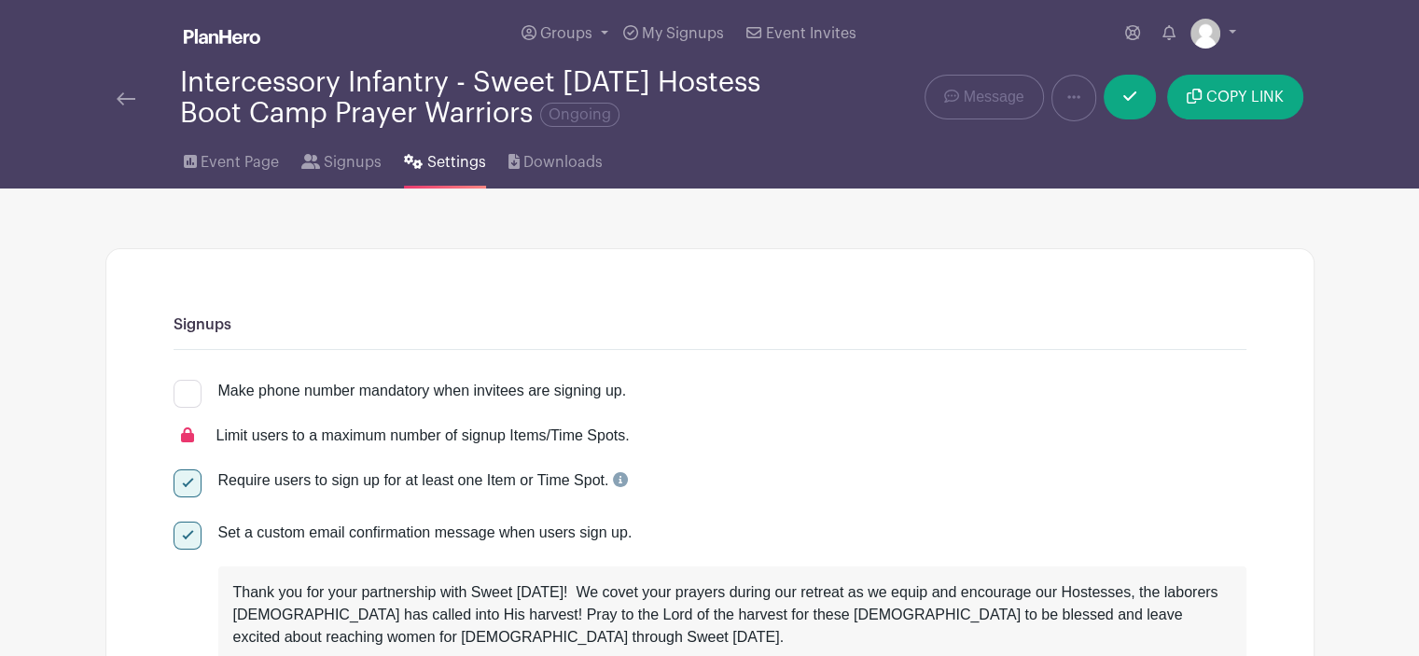
scroll to position [373, 0]
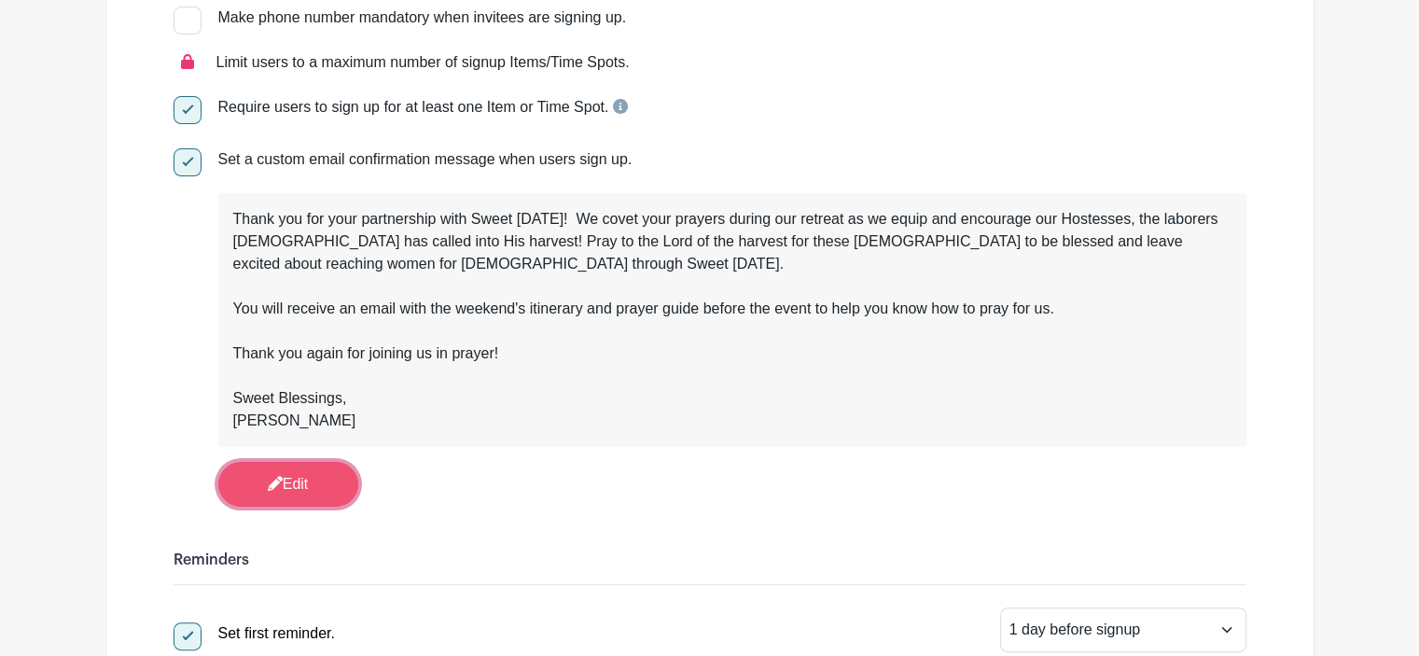
click at [297, 496] on link "Edit" at bounding box center [288, 484] width 140 height 45
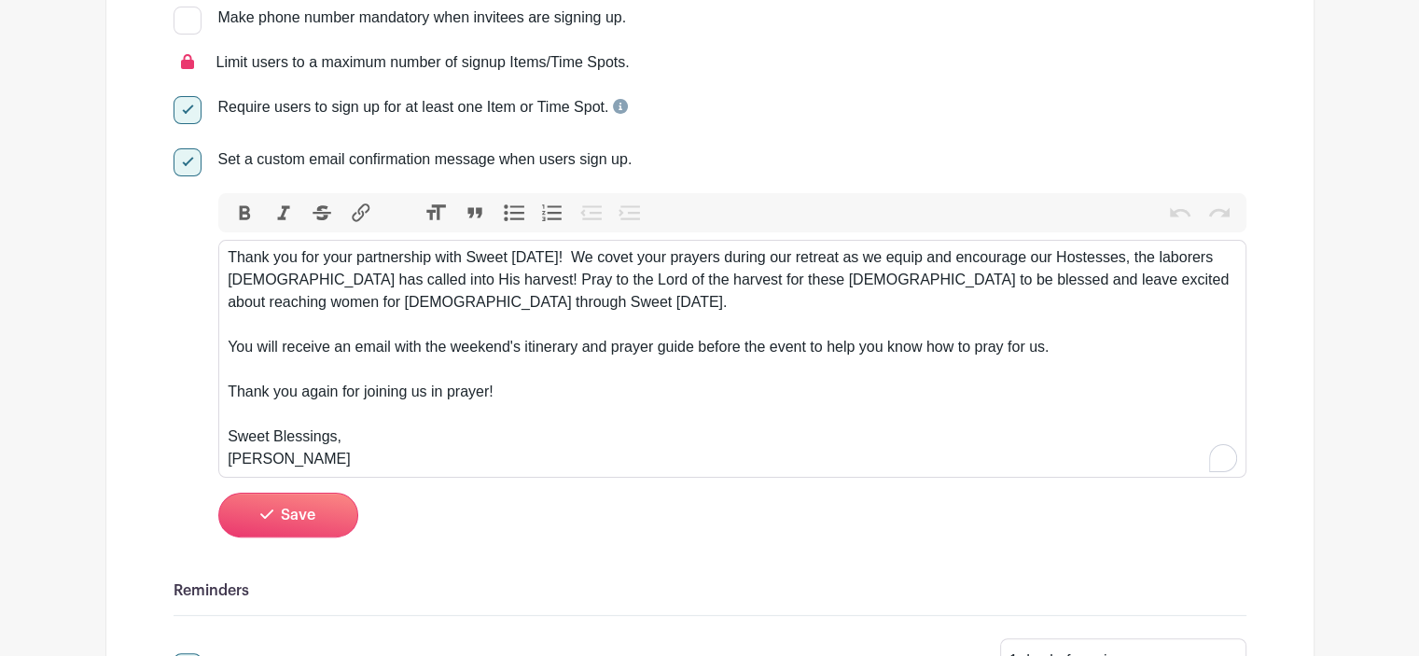
click at [355, 262] on div "Thank you for your partnership with Sweet Monday! We covet your prayers during …" at bounding box center [732, 358] width 1009 height 224
click at [225, 280] on trix-editor "Thank you for your faithful partnership with Sweet Monday! We covet your prayer…" at bounding box center [732, 359] width 1028 height 238
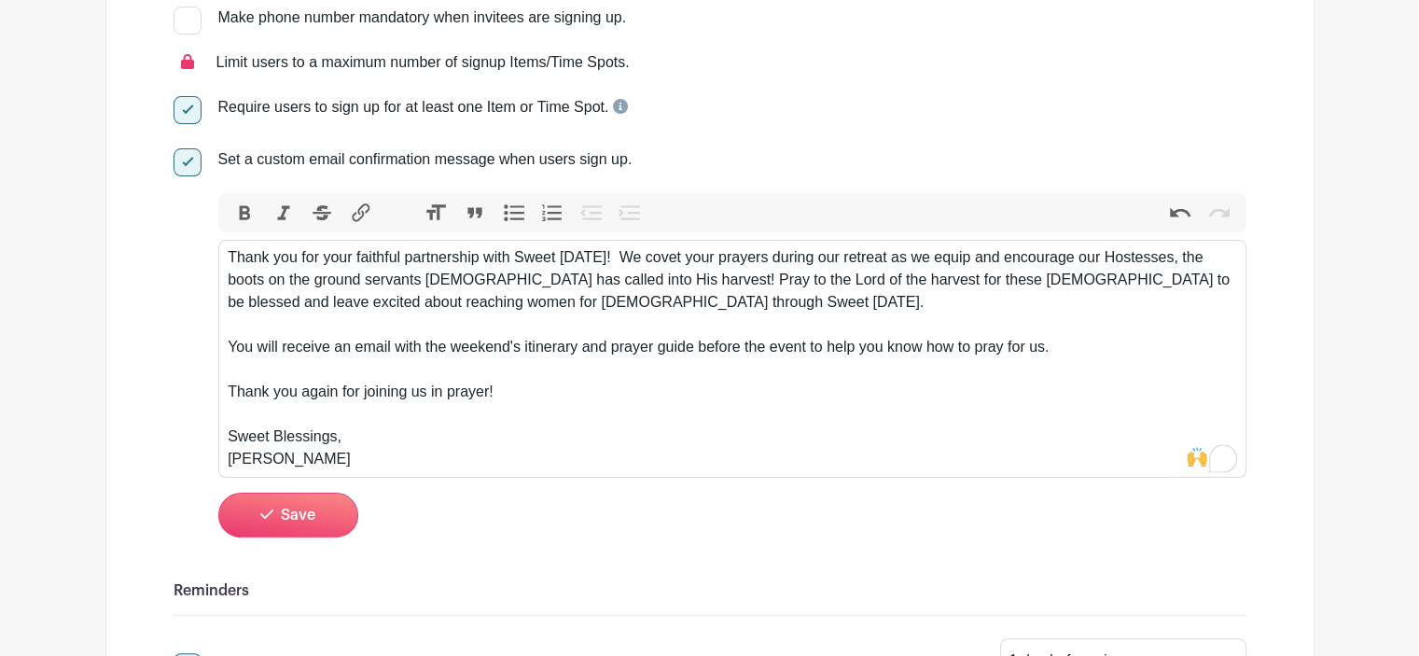
click at [538, 282] on div "Thank you for your faithful partnership with Sweet Monday! We covet your prayer…" at bounding box center [732, 358] width 1009 height 224
drag, startPoint x: 538, startPoint y: 282, endPoint x: 598, endPoint y: 279, distance: 59.8
click at [598, 279] on div "Thank you for your faithful partnership with Sweet Monday! We covet your prayer…" at bounding box center [732, 358] width 1009 height 224
click at [728, 285] on div "Thank you for your faithful partnership with Sweet Monday! We covet your prayer…" at bounding box center [732, 358] width 1009 height 224
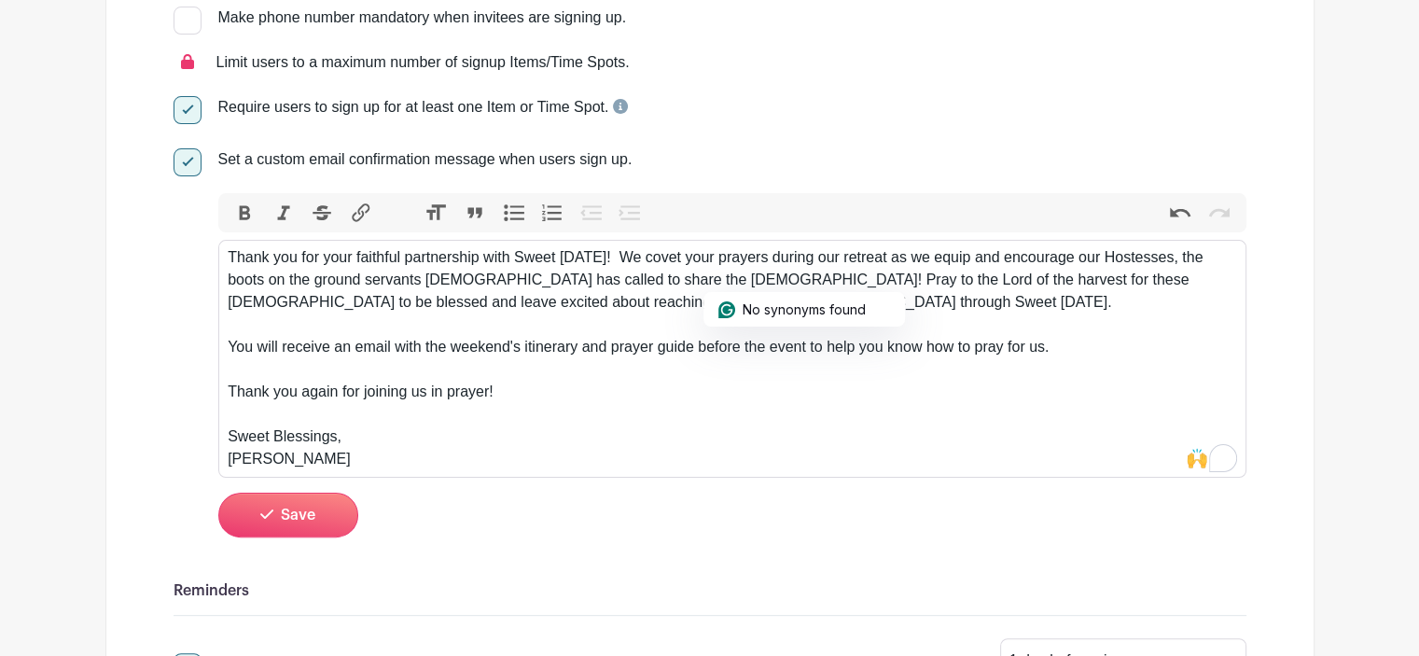
click at [705, 285] on div "Thank you for your faithful partnership with Sweet Monday! We covet your prayer…" at bounding box center [732, 358] width 1009 height 224
drag, startPoint x: 705, startPoint y: 285, endPoint x: 723, endPoint y: 285, distance: 17.7
click at [723, 285] on div "Thank you for your faithful partnership with Sweet Monday! We covet your prayer…" at bounding box center [732, 358] width 1009 height 224
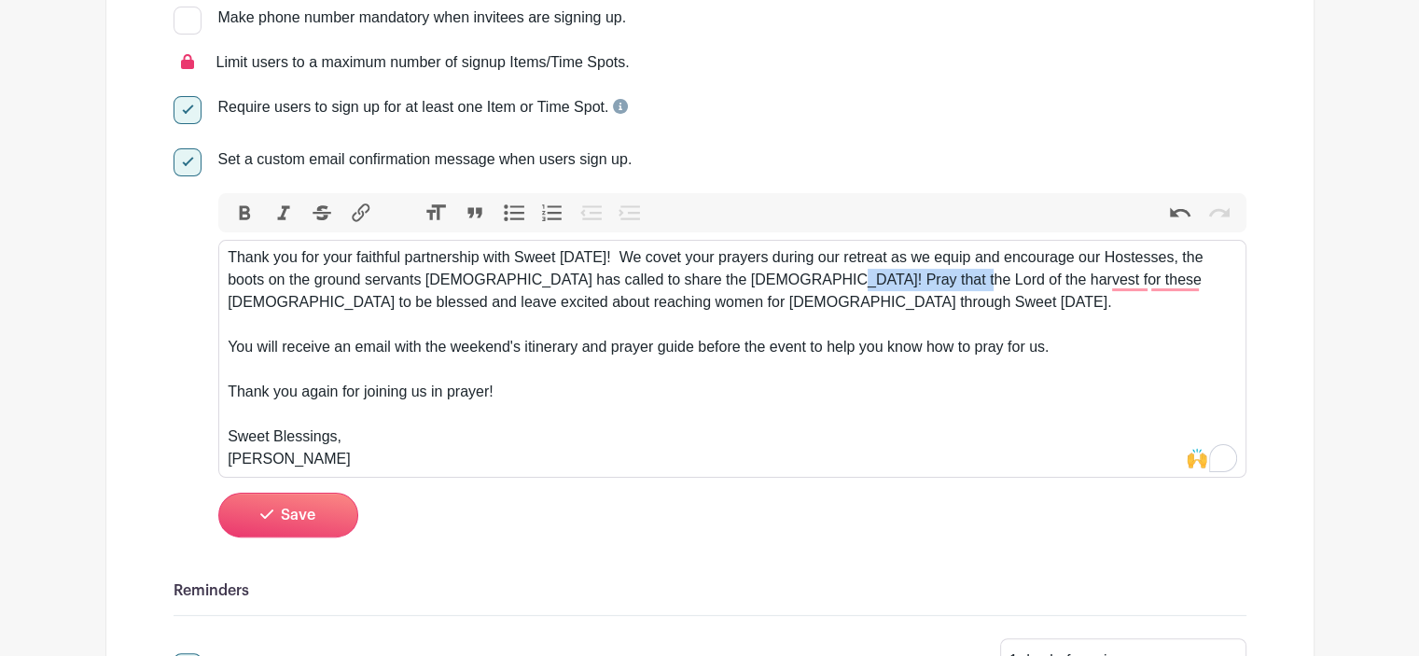
drag, startPoint x: 789, startPoint y: 287, endPoint x: 904, endPoint y: 280, distance: 116.0
click at [904, 280] on div "Thank you for your faithful partnership with Sweet Monday! We covet your prayer…" at bounding box center [732, 358] width 1009 height 224
click at [961, 286] on div "Thank you for your faithful partnership with Sweet Monday! We covet your prayer…" at bounding box center [732, 358] width 1009 height 224
drag, startPoint x: 961, startPoint y: 286, endPoint x: 1021, endPoint y: 283, distance: 59.8
click at [1021, 283] on div "Thank you for your faithful partnership with Sweet Monday! We covet your prayer…" at bounding box center [732, 358] width 1009 height 224
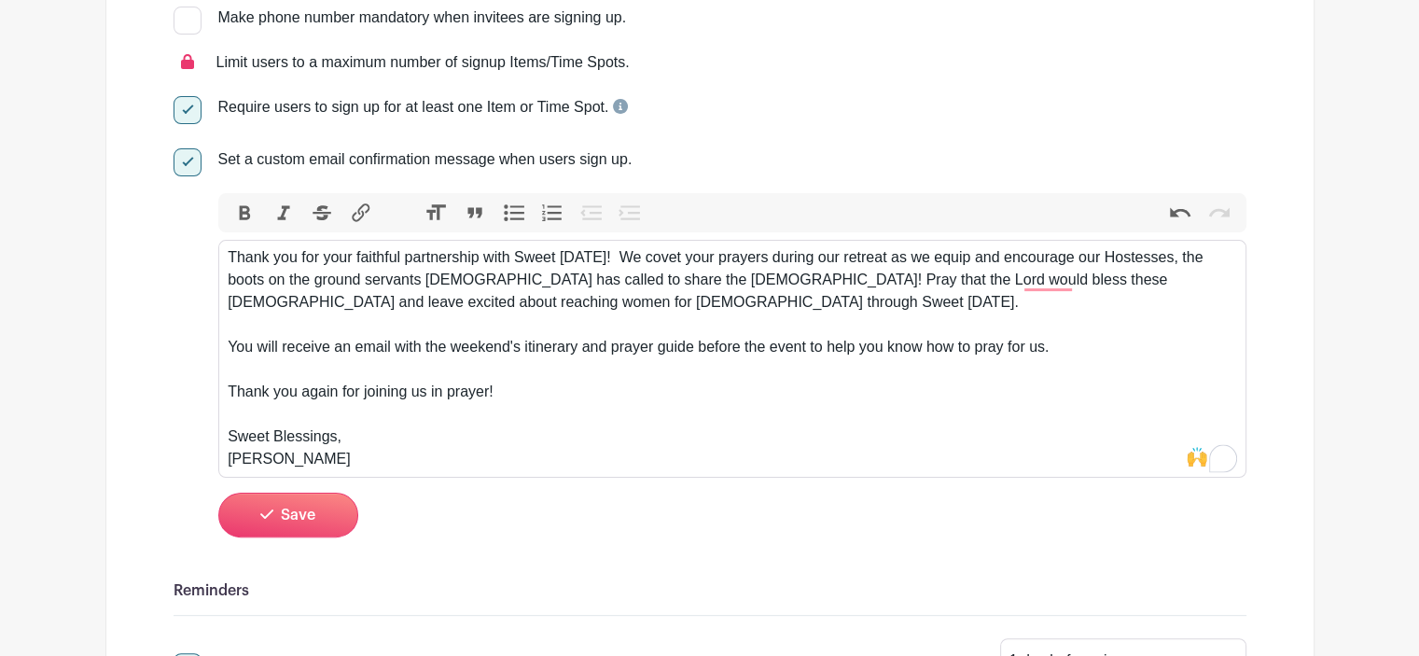
click at [981, 279] on div "Thank you for your faithful partnership with Sweet Monday! We covet your prayer…" at bounding box center [732, 358] width 1009 height 224
click at [1086, 286] on div "Thank you for your faithful partnership with Sweet Monday! We covet your prayer…" at bounding box center [732, 358] width 1009 height 224
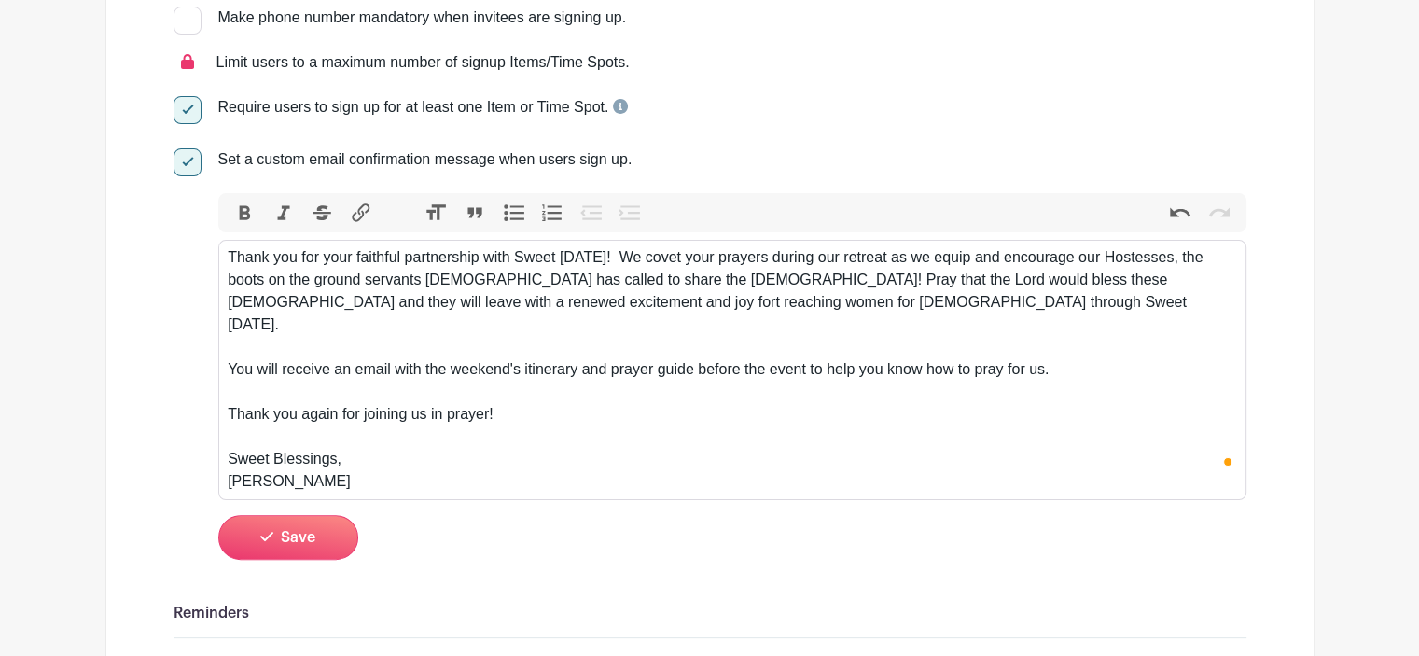
type trix-editor "<div>Thank you for your faithful partnership with Sweet Monday!&nbsp; We covet …"
click at [275, 522] on button "Save" at bounding box center [288, 537] width 140 height 45
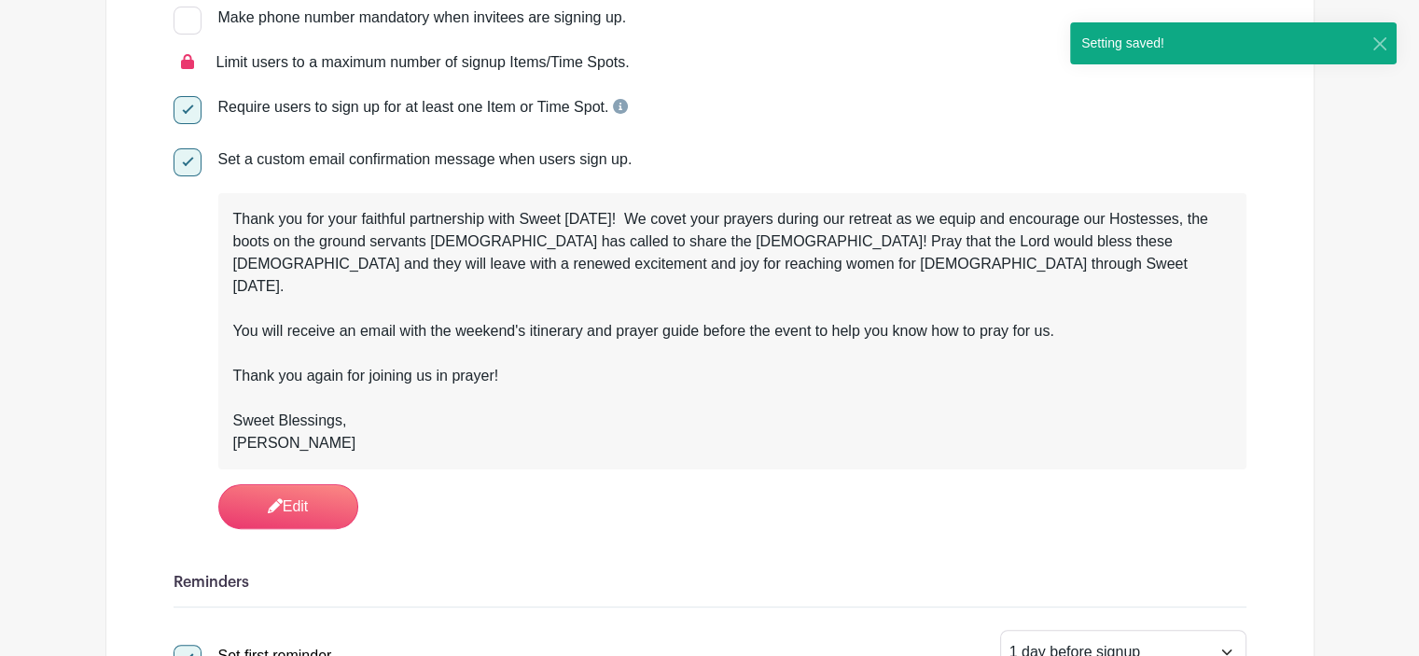
scroll to position [747, 0]
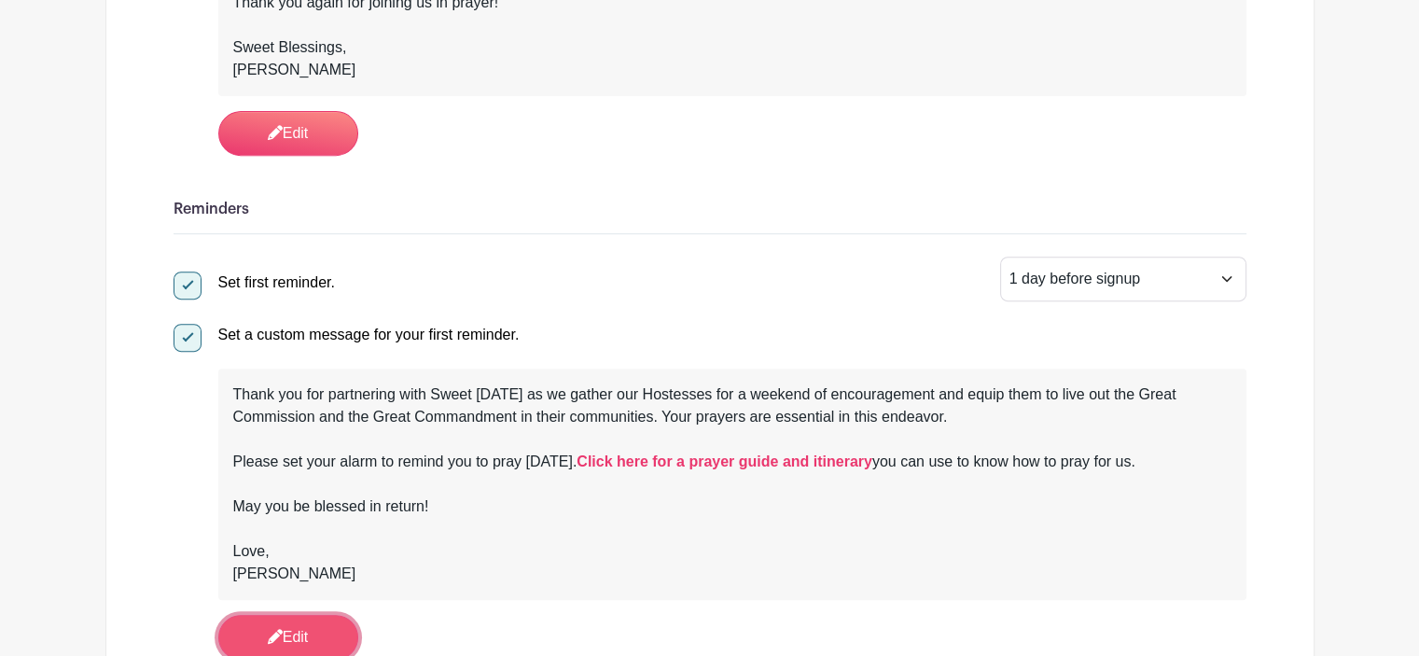
click at [298, 615] on link "Edit" at bounding box center [288, 637] width 140 height 45
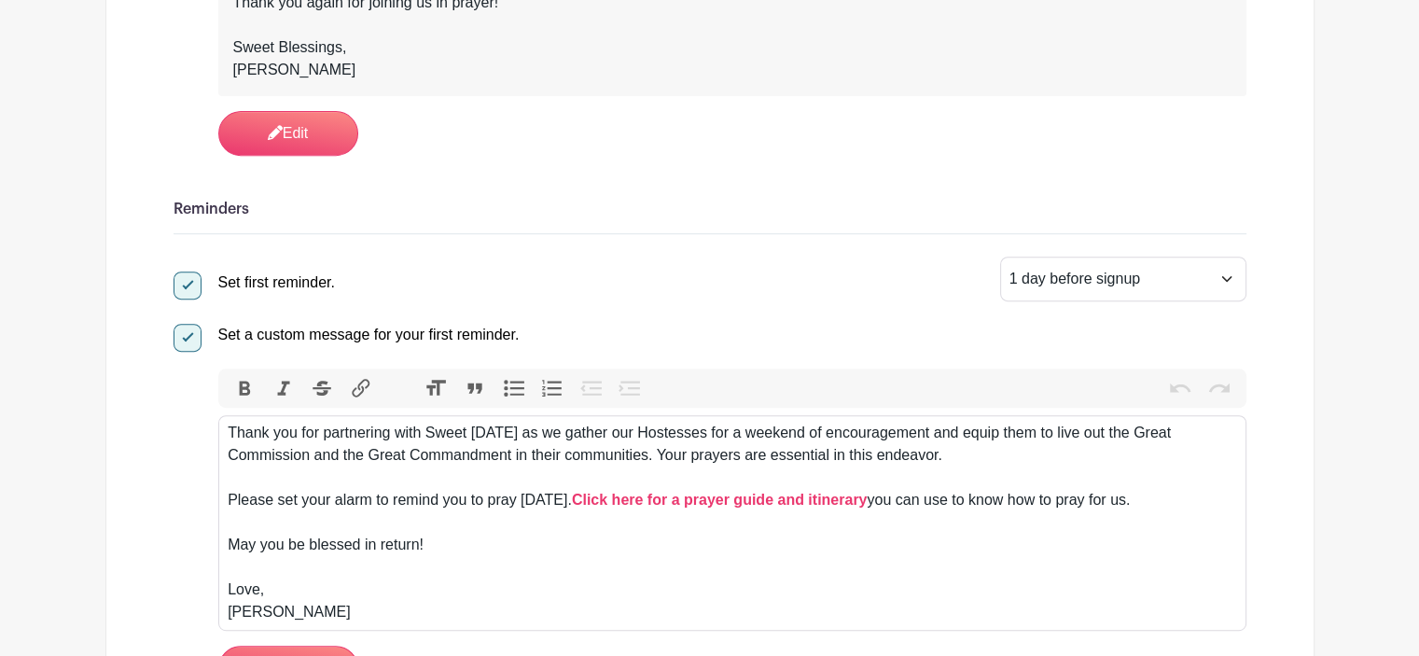
click at [1002, 422] on div "Thank you for partnering with Sweet Monday as we gather our Hostesses for a wee…" at bounding box center [732, 523] width 1009 height 202
click at [1093, 422] on div "Thank you for partnering with Sweet Monday as we gather our Hostesses for a wee…" at bounding box center [732, 523] width 1009 height 202
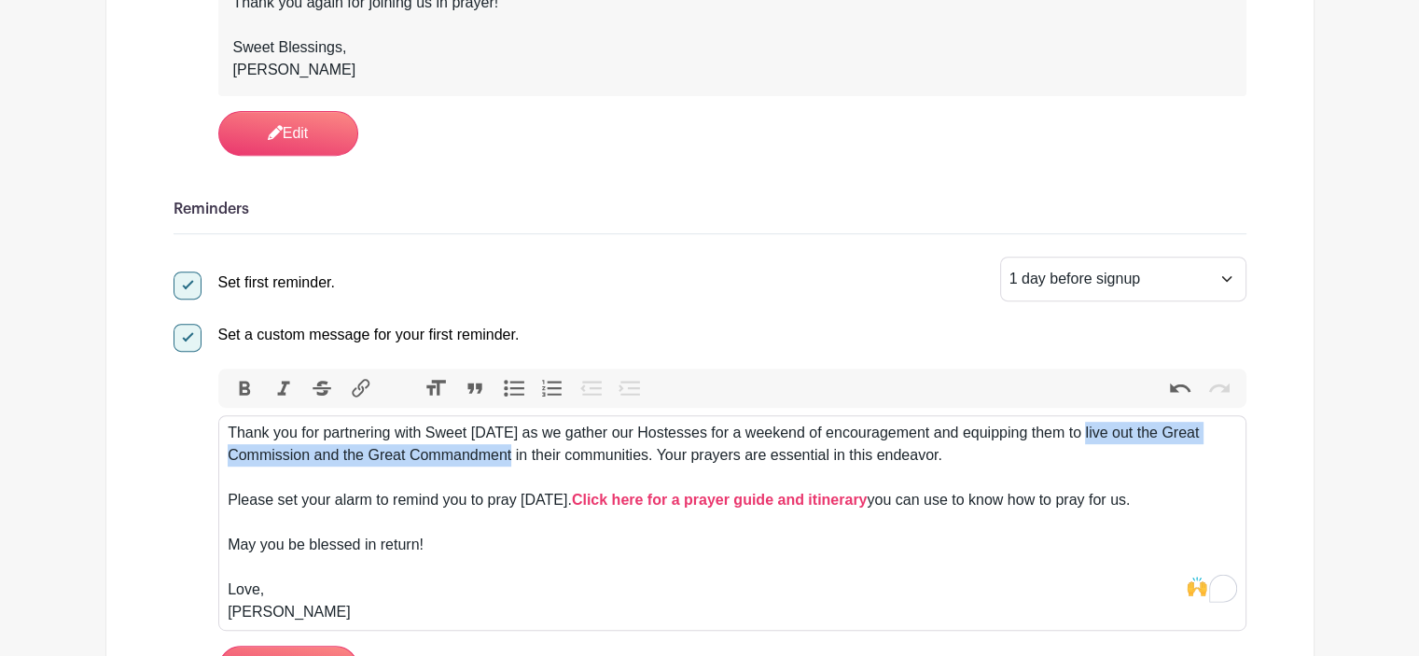
drag, startPoint x: 1093, startPoint y: 413, endPoint x: 504, endPoint y: 432, distance: 589.1
click at [504, 432] on div "Thank you for partnering with Sweet Monday as we gather our Hostesses for a wee…" at bounding box center [732, 523] width 1009 height 202
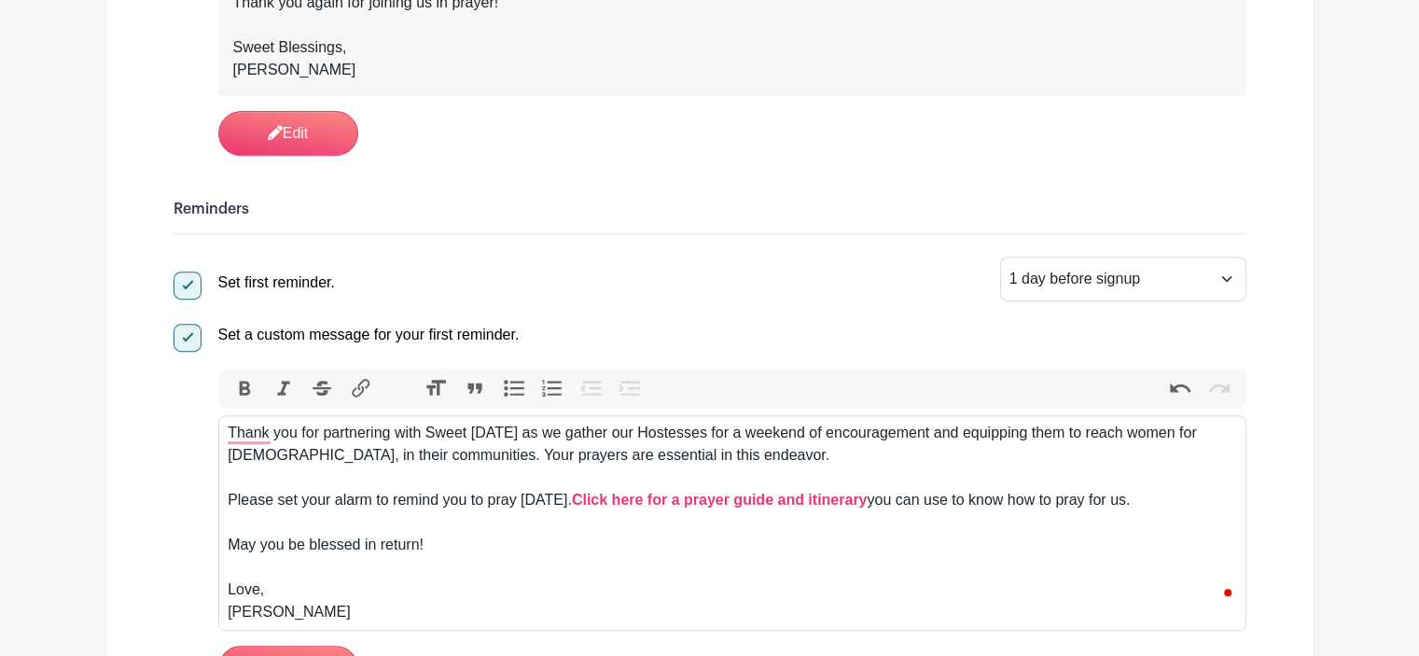
type trix-editor "<div>Thank you for partnering with Sweet Monday as we gather our Hostesses for …"
click at [776, 492] on strong "Click here for a prayer guide and itinerary" at bounding box center [720, 500] width 296 height 16
click at [747, 492] on strong "Click here for a prayer guide and itinerary" at bounding box center [720, 500] width 296 height 16
click at [695, 492] on strong "Click here for a prayer guide and itinerary" at bounding box center [720, 500] width 296 height 16
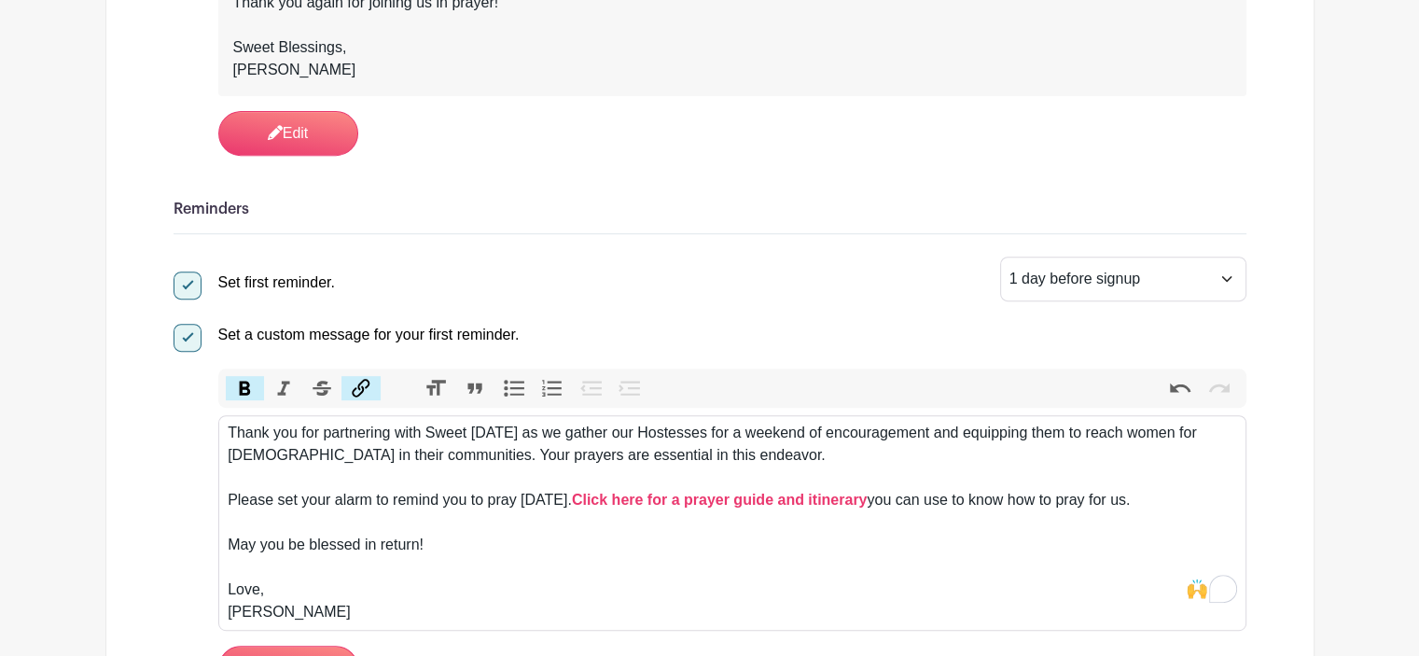
type input "https://sweetmonday.org/wp-content/uploads/2024/10/2024HRPrayerGuide.pdf"
click at [363, 376] on button "Link" at bounding box center [361, 388] width 39 height 24
click at [629, 522] on div "Thank you for partnering with Sweet Monday as we gather our Hostesses for a wee…" at bounding box center [732, 523] width 1009 height 202
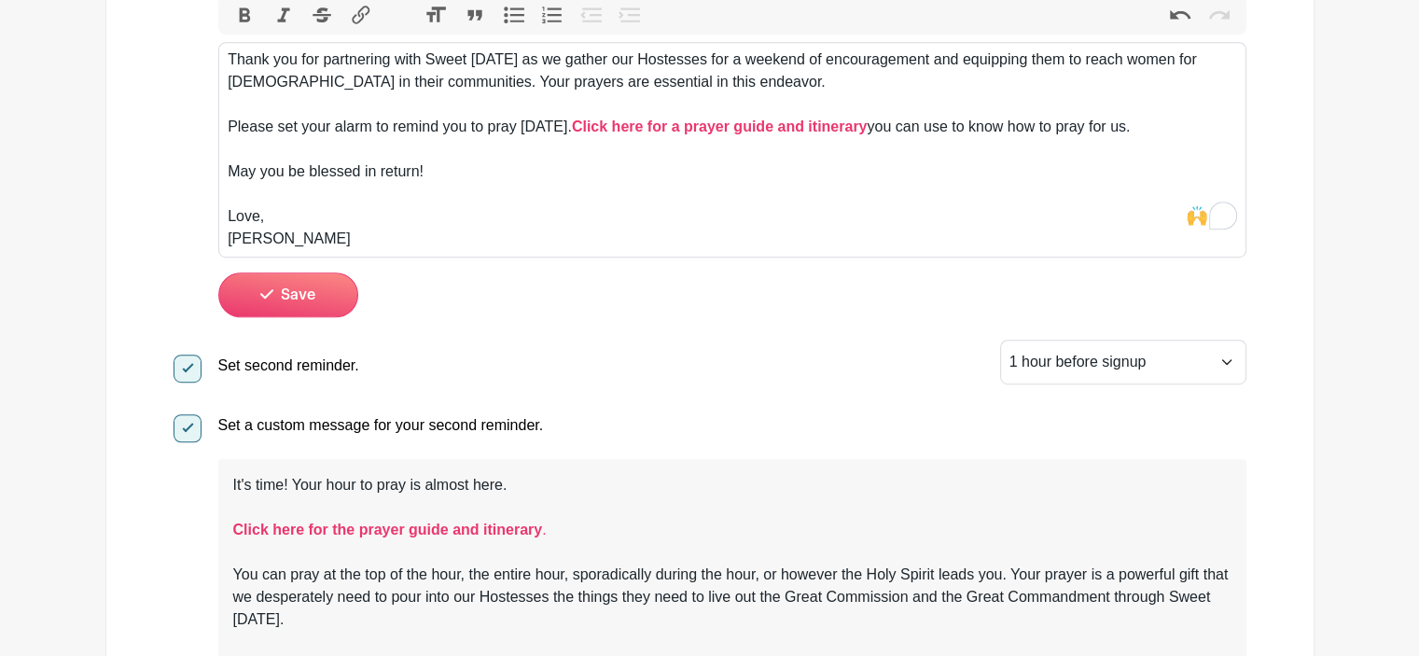
scroll to position [1493, 0]
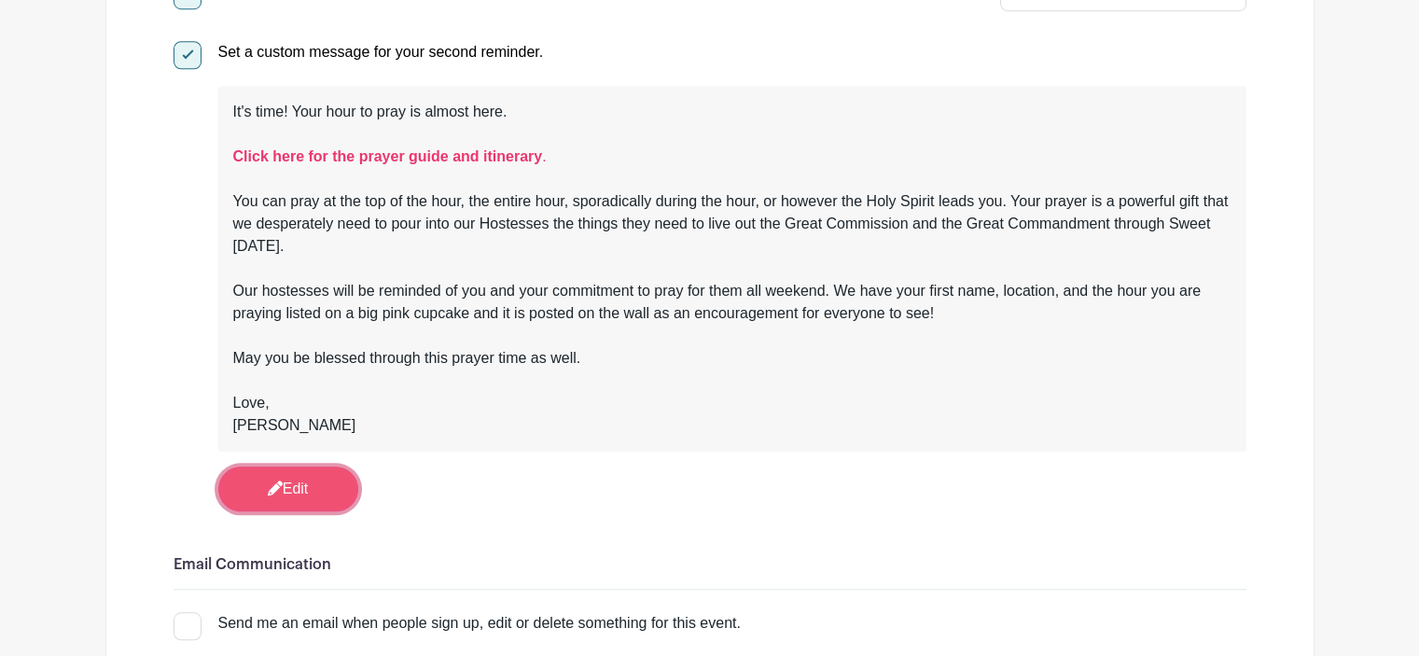
click at [317, 467] on link "Edit" at bounding box center [288, 489] width 140 height 45
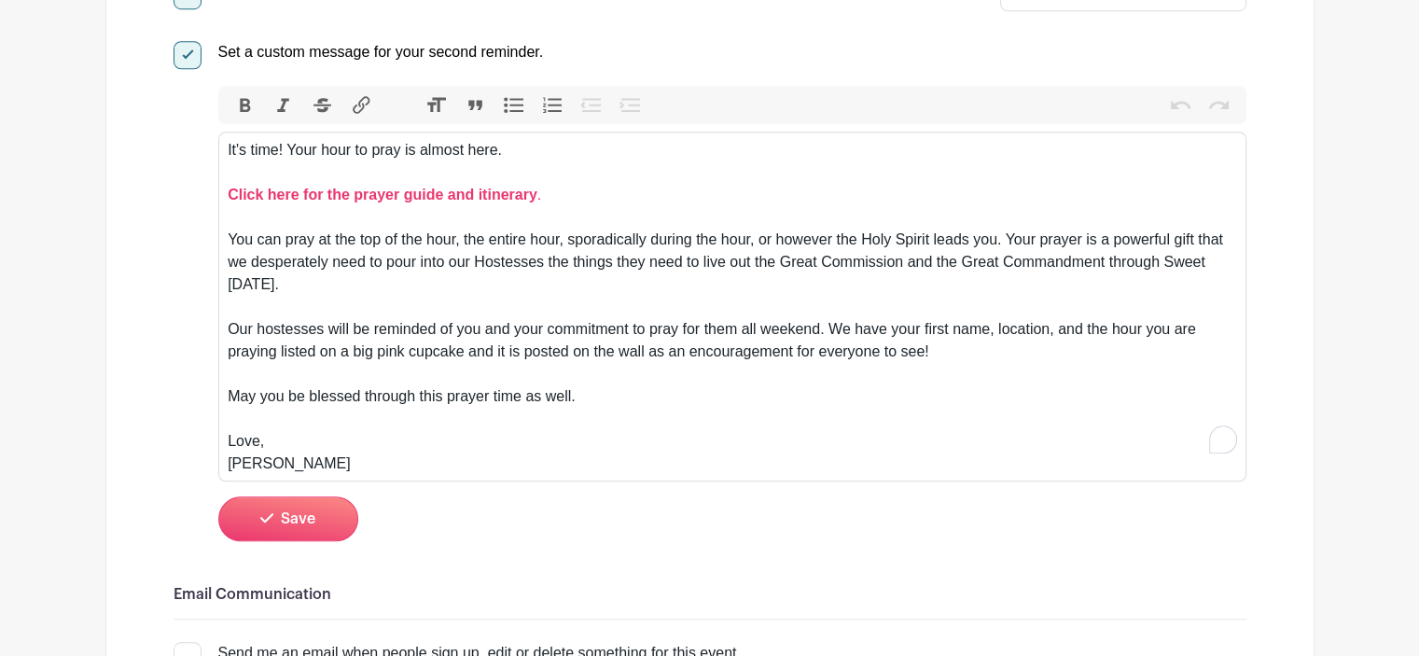
click at [732, 244] on div "It's time! Your hour to pray is almost here. Click here for the prayer guide an…" at bounding box center [732, 307] width 1009 height 336
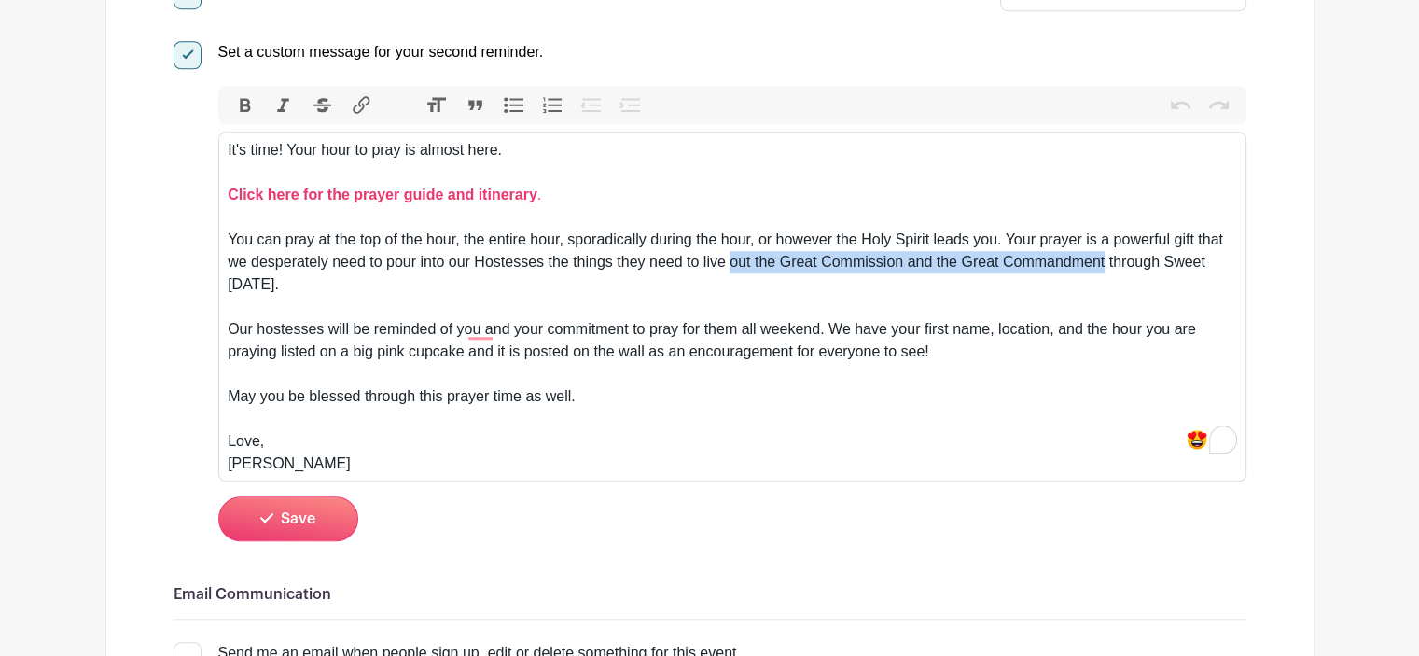
drag, startPoint x: 732, startPoint y: 244, endPoint x: 1082, endPoint y: 242, distance: 349.9
click at [1082, 242] on div "It's time! Your hour to pray is almost here. Click here for the prayer guide an…" at bounding box center [732, 307] width 1009 height 336
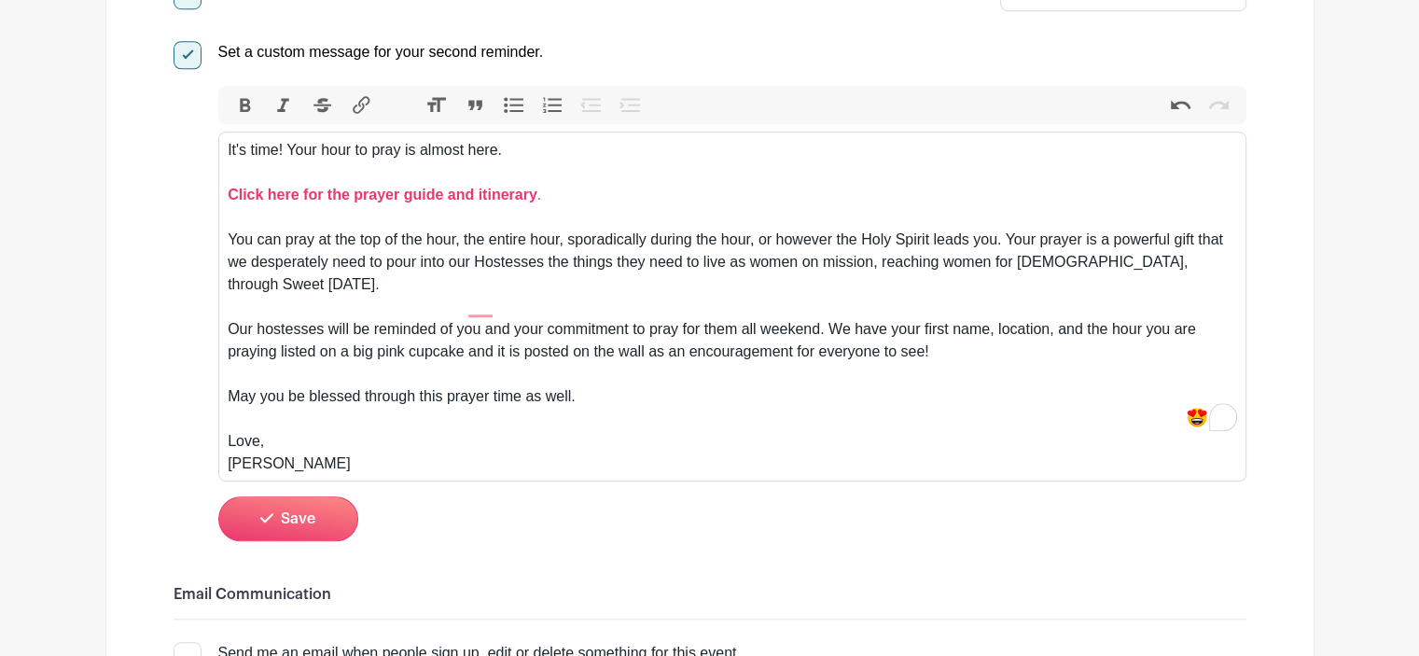
click at [435, 302] on div "It's time! Your hour to pray is almost here. Click here for the prayer guide an…" at bounding box center [732, 307] width 1009 height 336
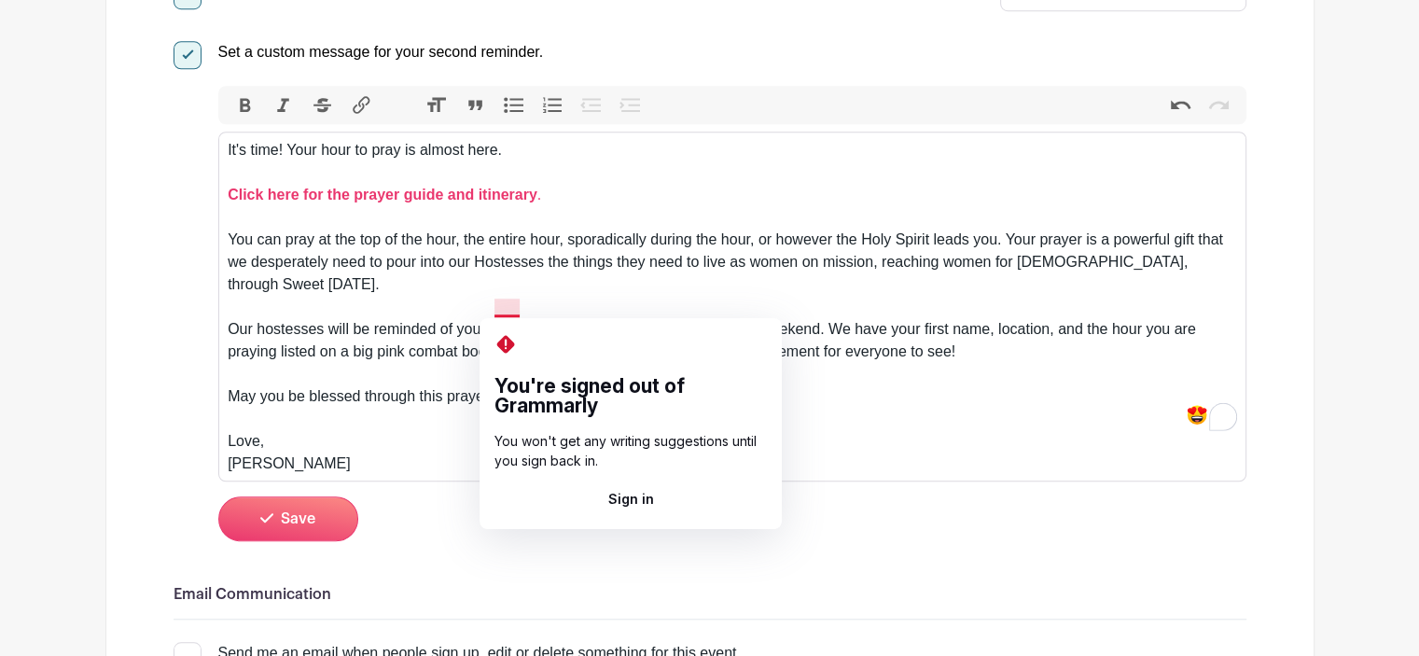
click at [506, 309] on div "It's time! Your hour to pray is almost here. Click here for the prayer guide an…" at bounding box center [732, 307] width 1009 height 336
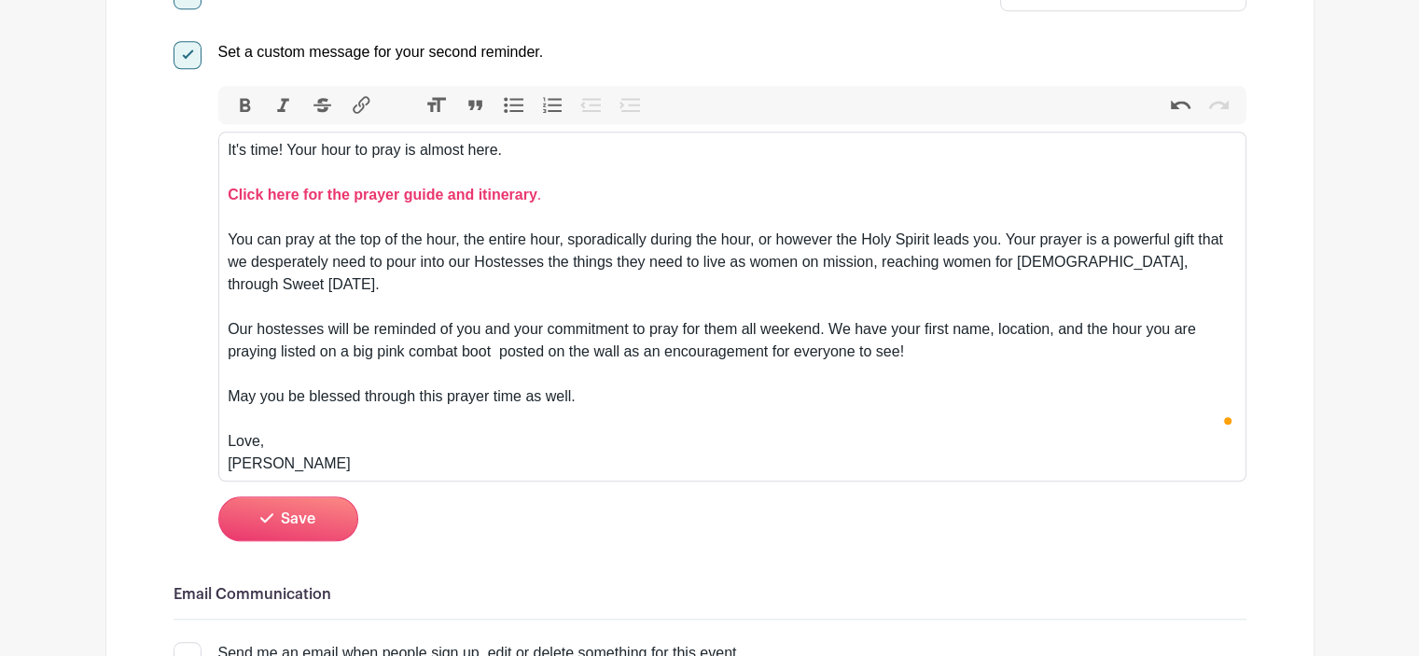
type trix-editor "<div>It's time! Your hour to pray is almost here.<br>&nbsp;<br><a href="https:/…"
click at [285, 511] on span "Save" at bounding box center [298, 518] width 35 height 15
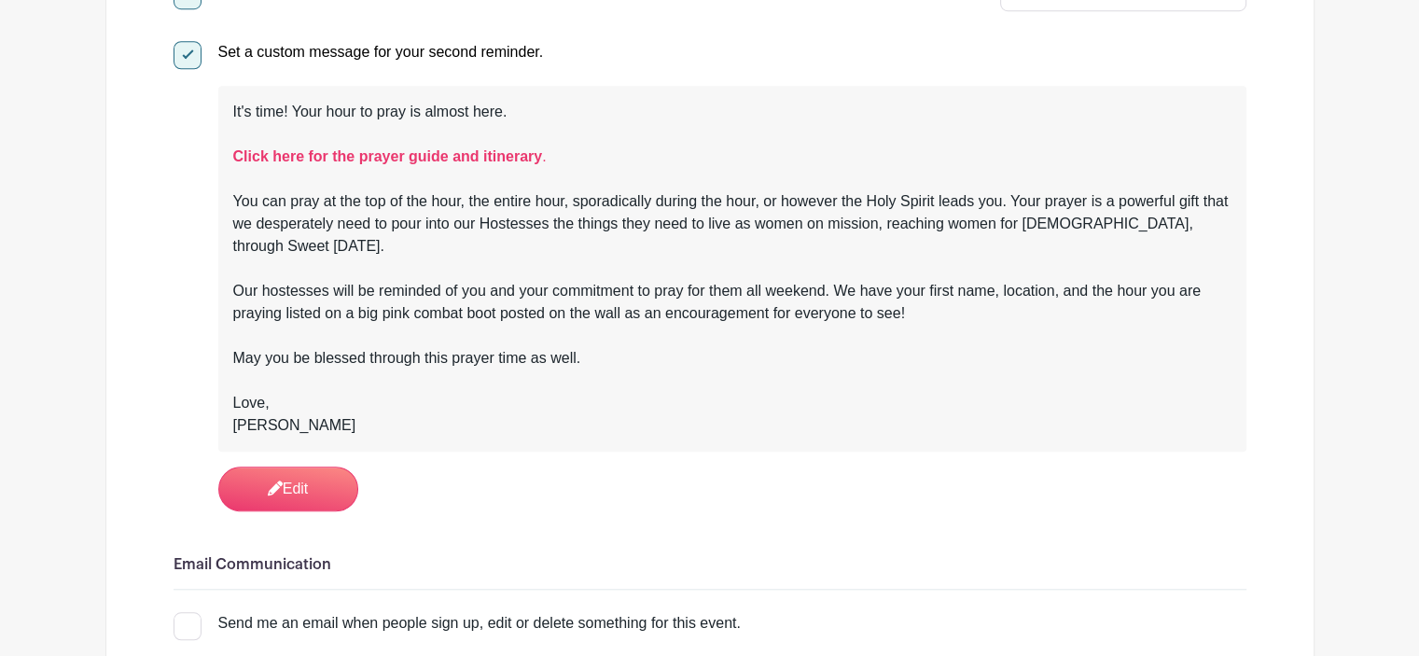
scroll to position [1866, 0]
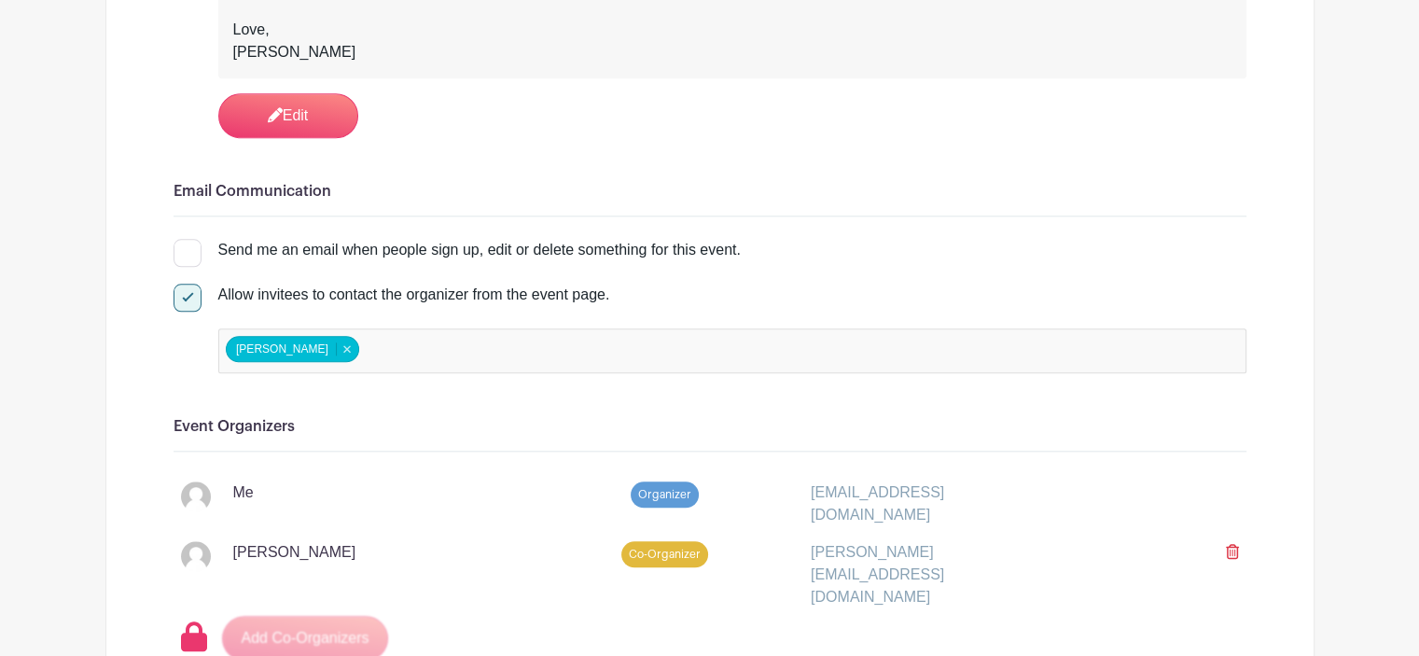
click at [181, 239] on div at bounding box center [188, 253] width 28 height 28
click at [181, 239] on input "Send me an email when people sign up, edit or delete something for this event." at bounding box center [180, 245] width 12 height 12
checkbox input "true"
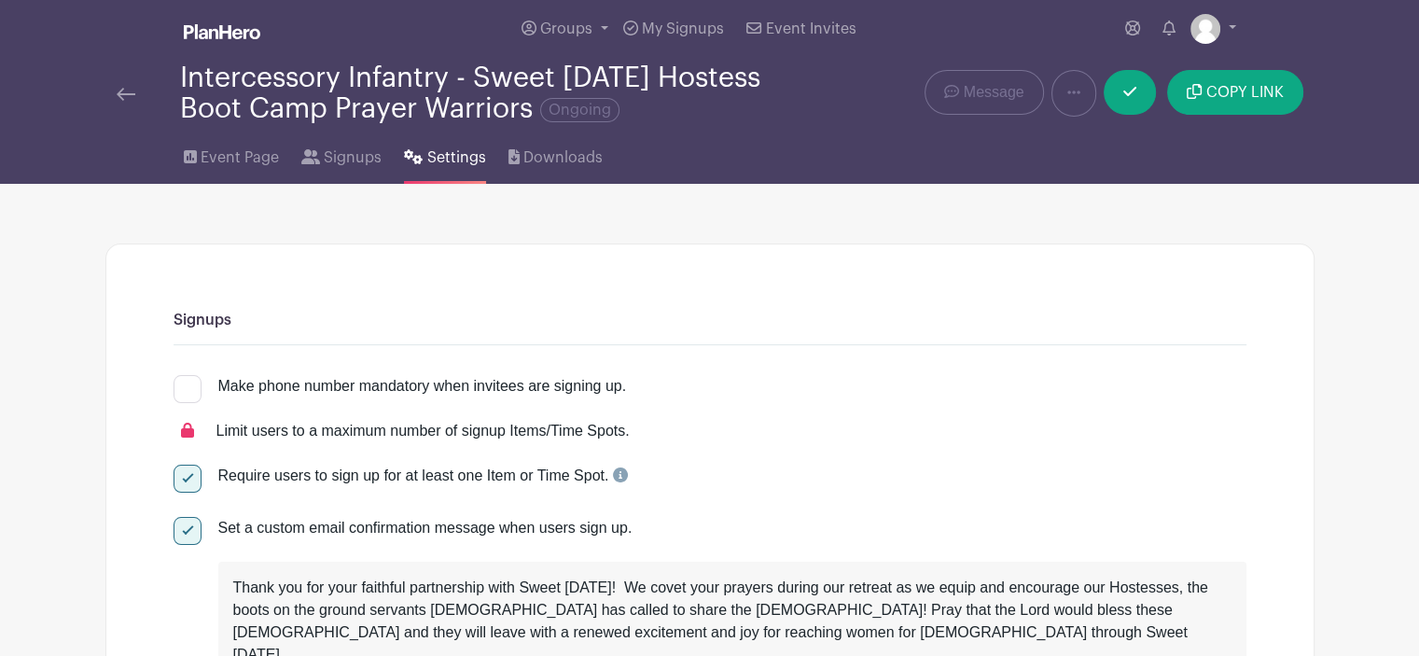
scroll to position [0, 0]
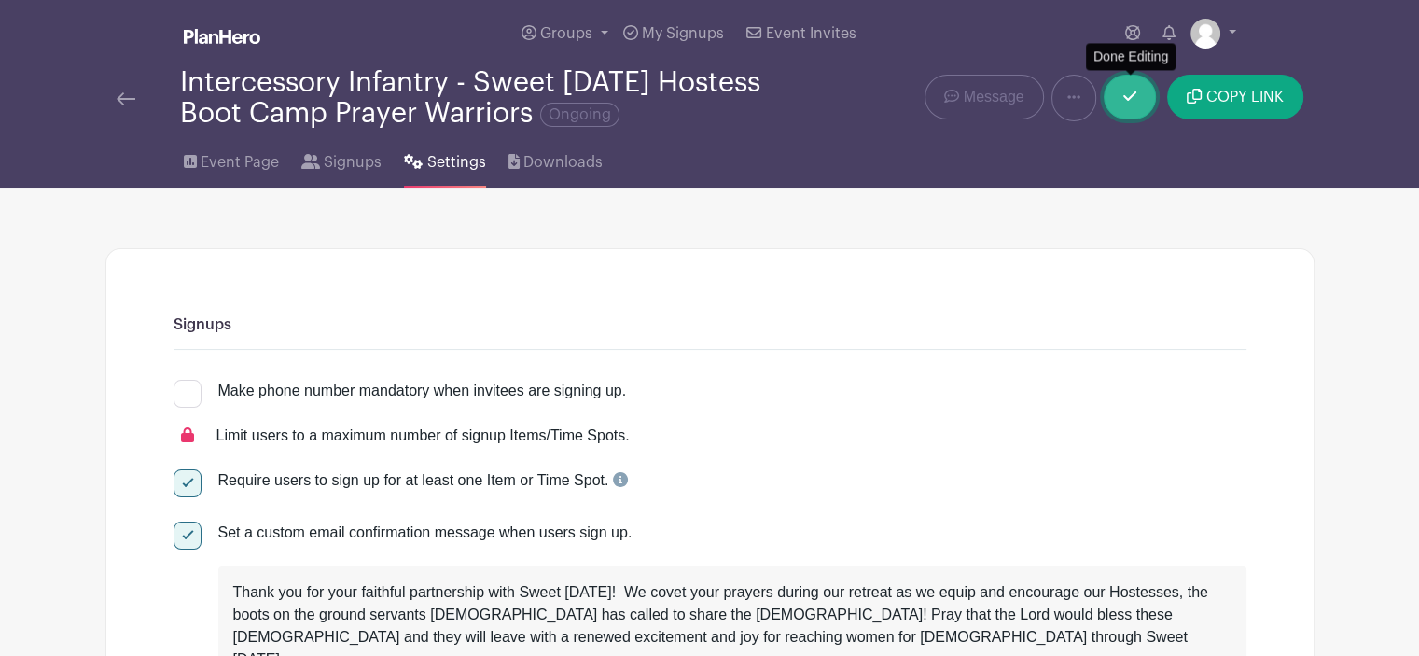
click at [1130, 100] on icon at bounding box center [1130, 95] width 13 height 9
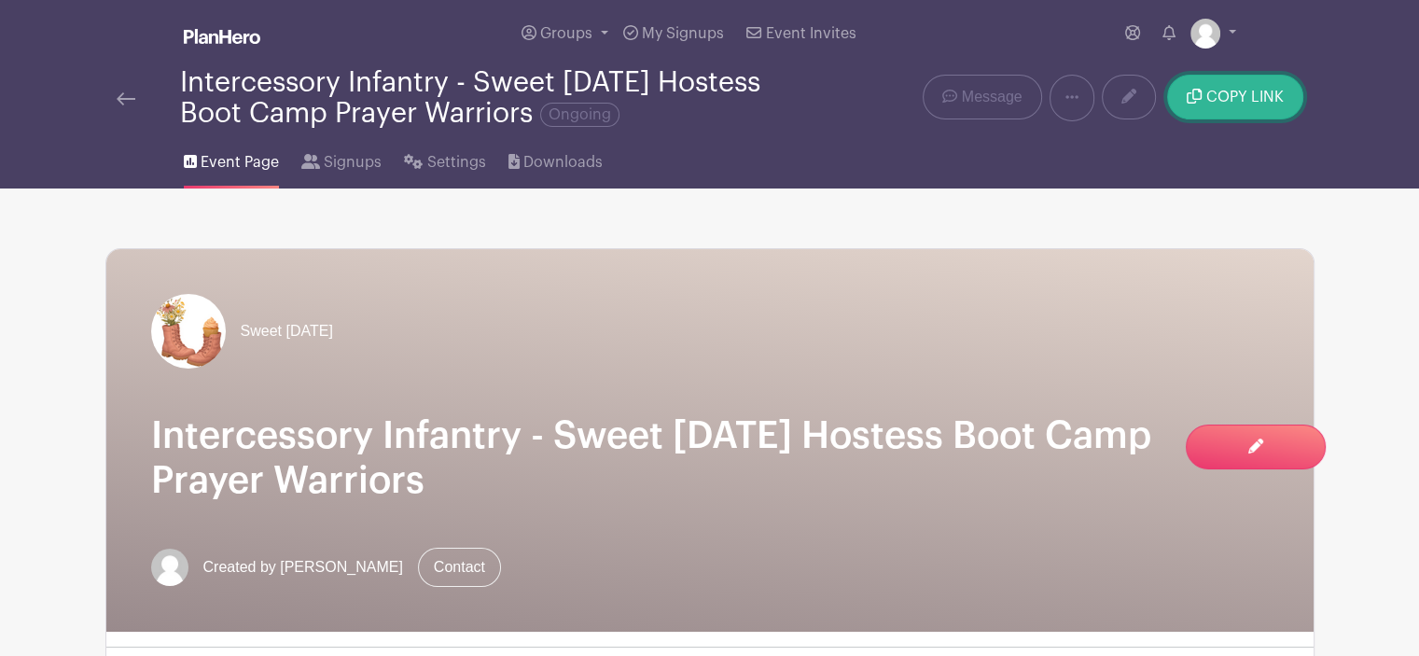
click at [1250, 105] on span "COPY LINK" at bounding box center [1245, 97] width 77 height 15
